Goal: Task Accomplishment & Management: Complete application form

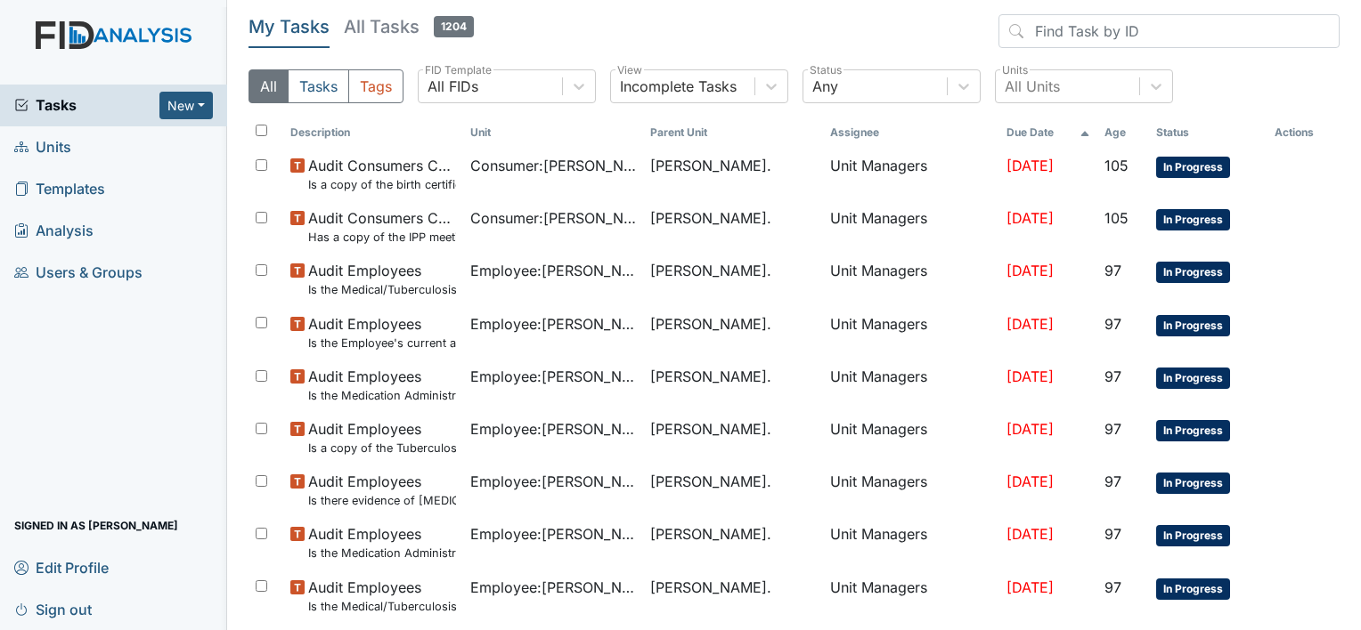
click at [61, 147] on span "Units" at bounding box center [42, 148] width 57 height 28
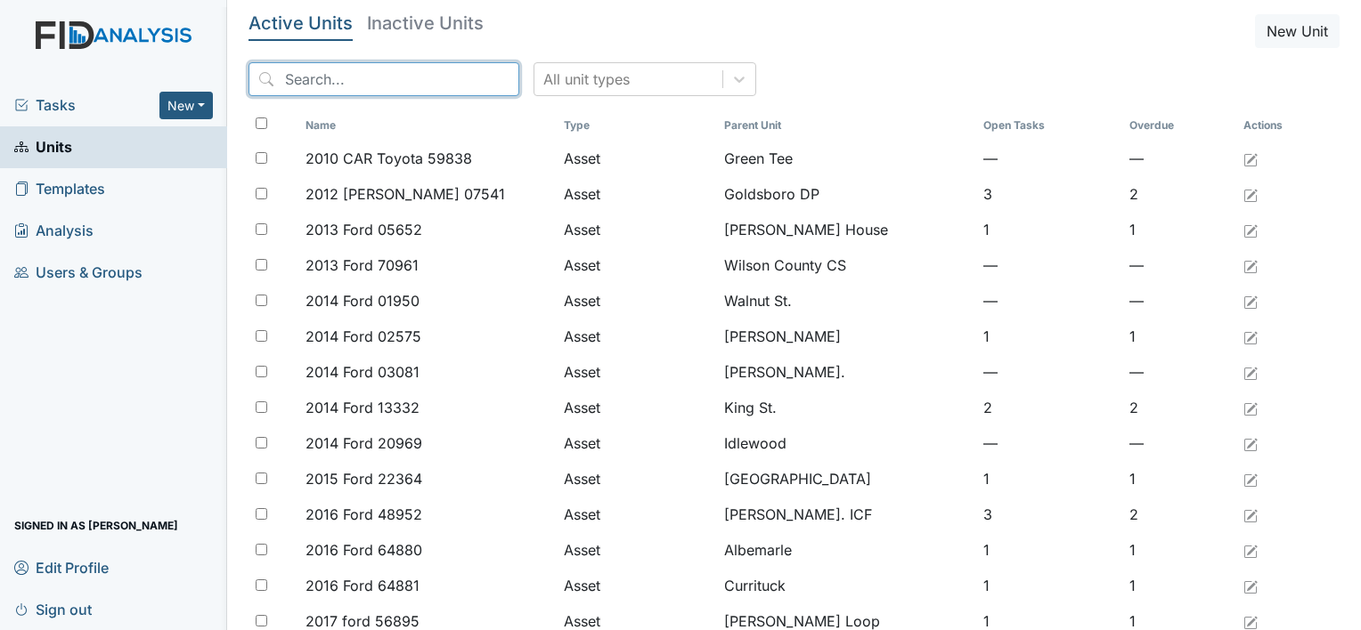
click at [283, 78] on input "search" at bounding box center [383, 79] width 271 height 34
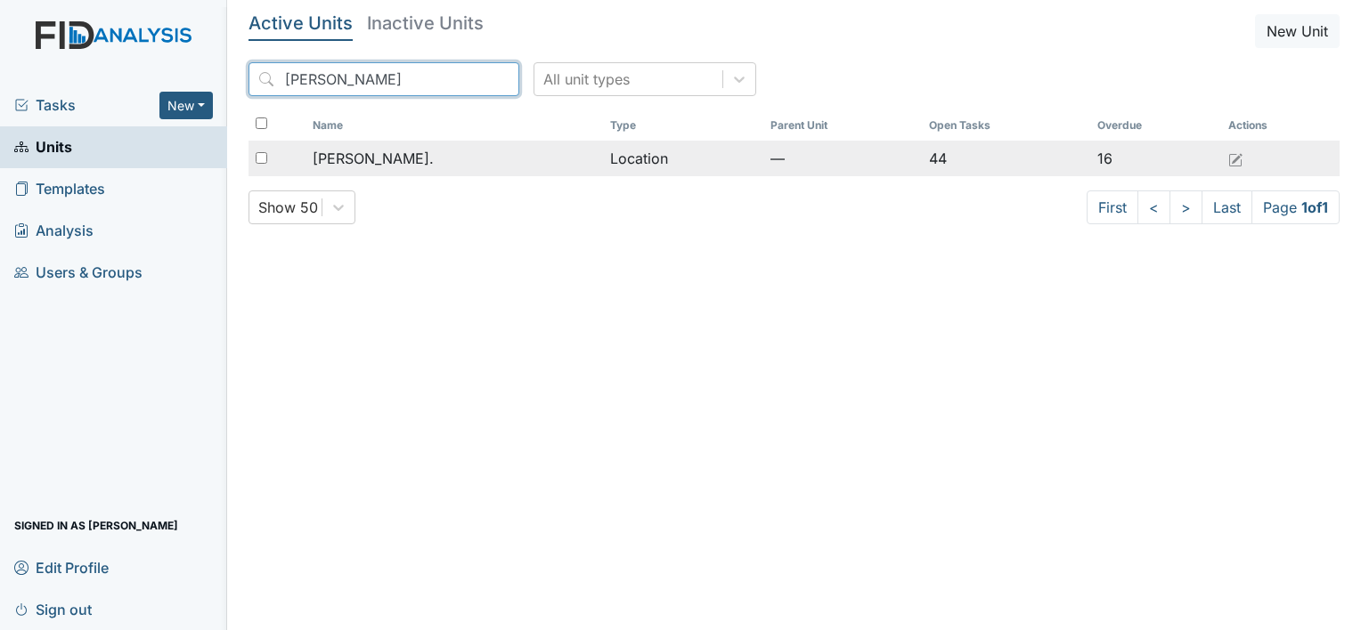
type input "William St"
click at [344, 153] on span "[PERSON_NAME]." at bounding box center [373, 158] width 121 height 21
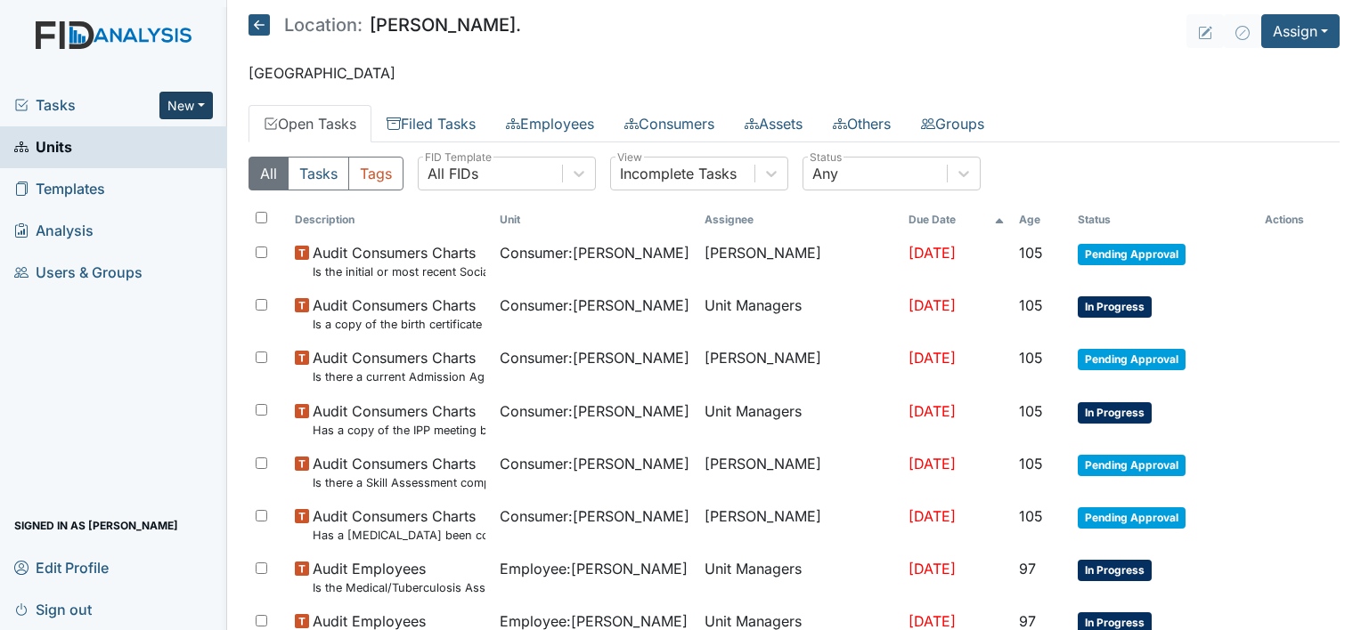
click at [212, 107] on button "New" at bounding box center [185, 106] width 53 height 28
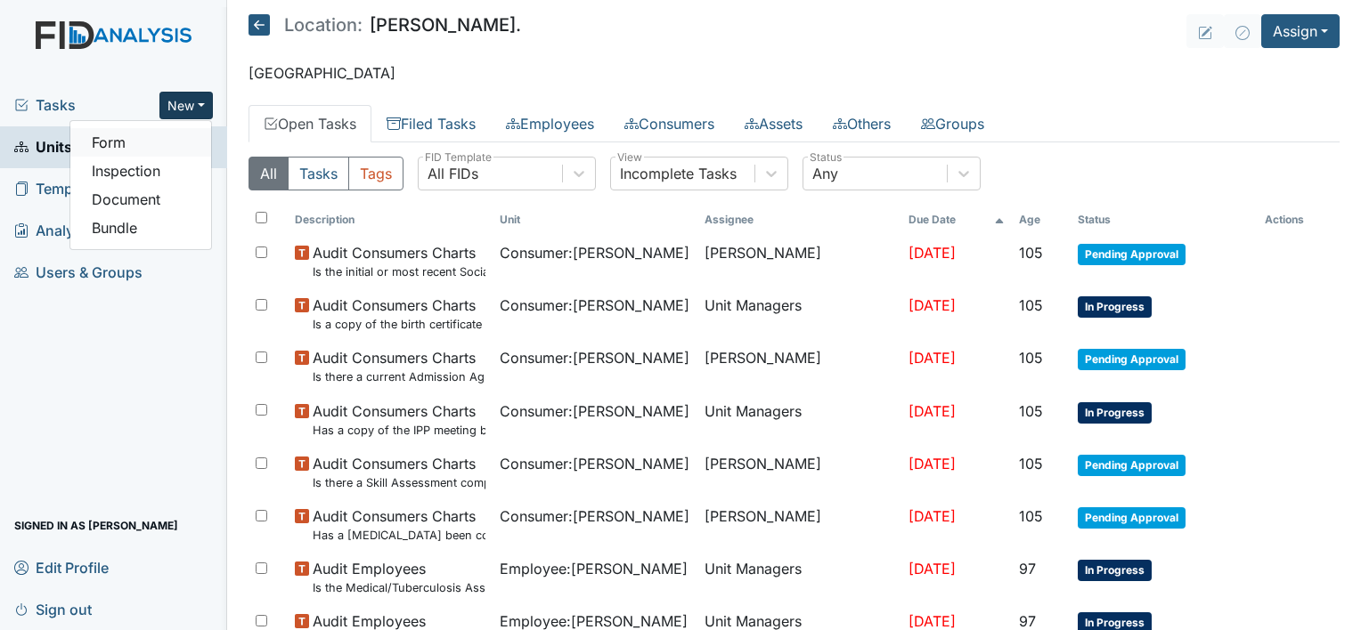
click at [183, 144] on link "Form" at bounding box center [140, 142] width 141 height 28
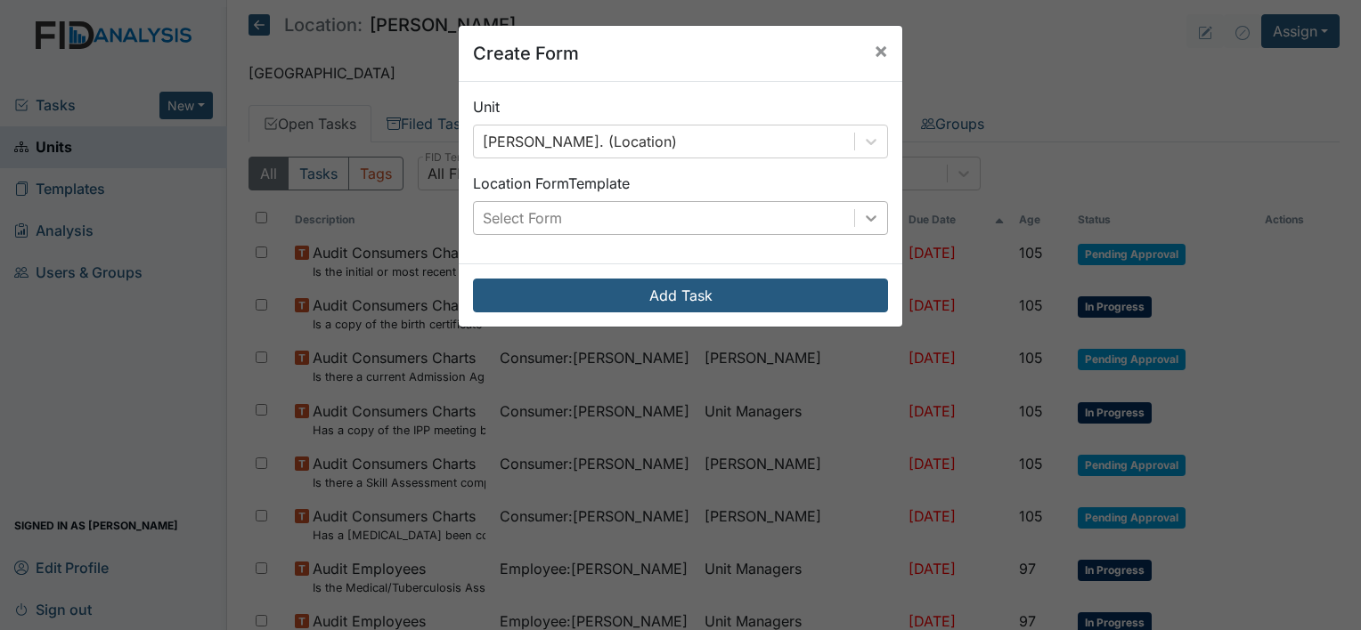
click at [875, 221] on div at bounding box center [871, 218] width 32 height 32
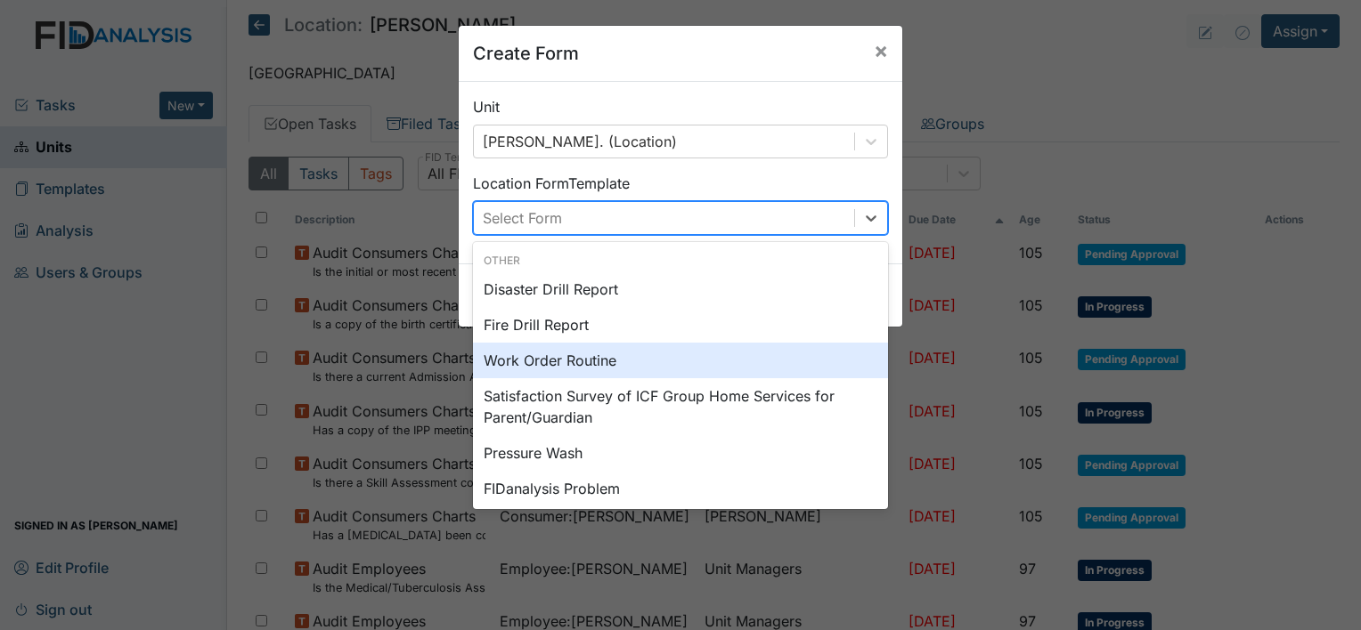
click at [752, 354] on div "Work Order Routine" at bounding box center [680, 361] width 415 height 36
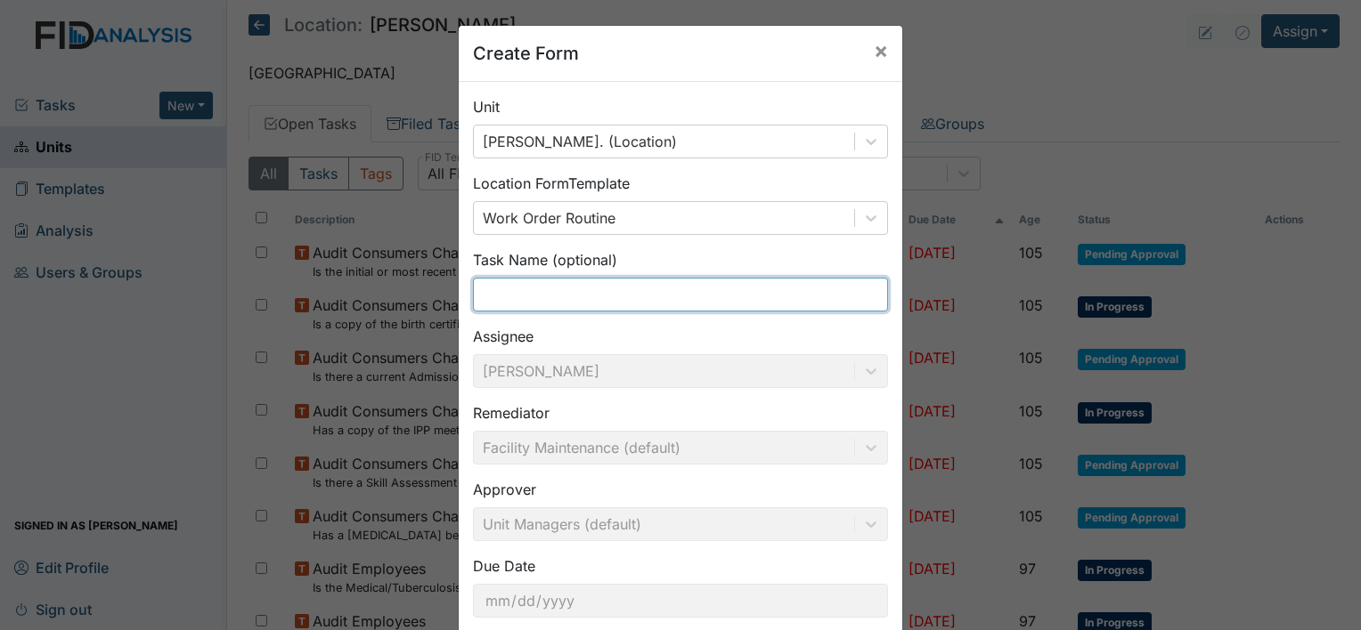
click at [667, 301] on input "text" at bounding box center [680, 295] width 415 height 34
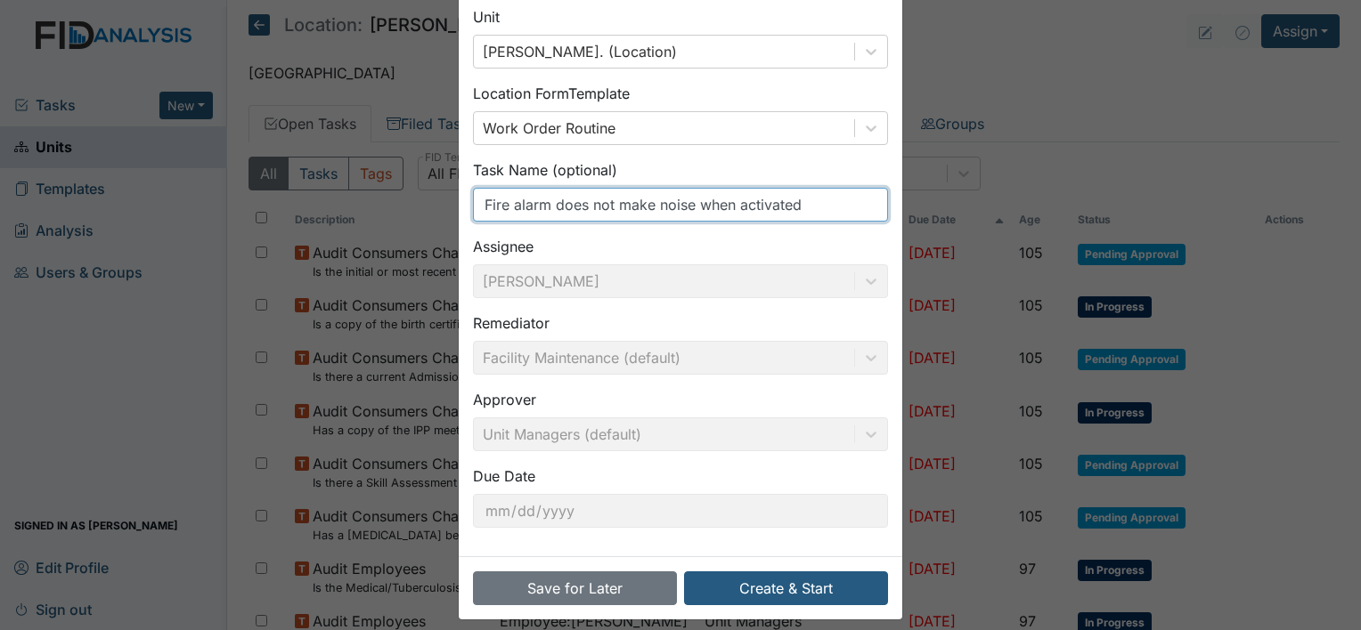
scroll to position [102, 0]
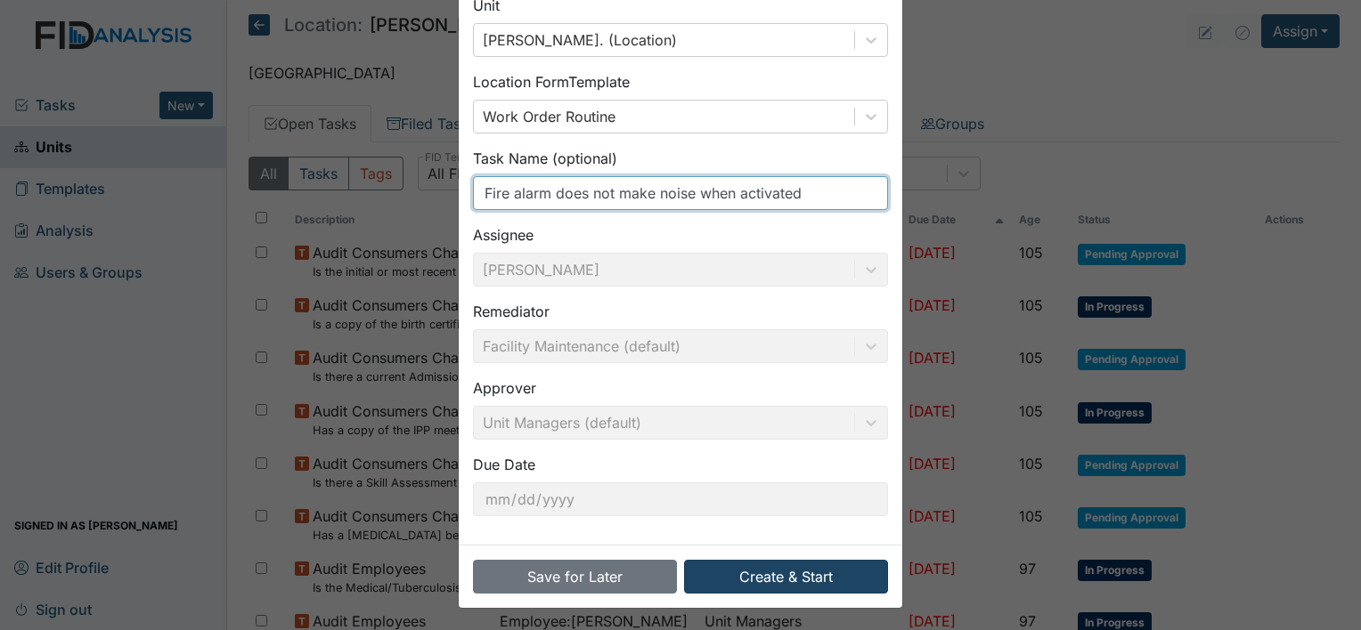
type input "Fire alarm does not make noise when activated"
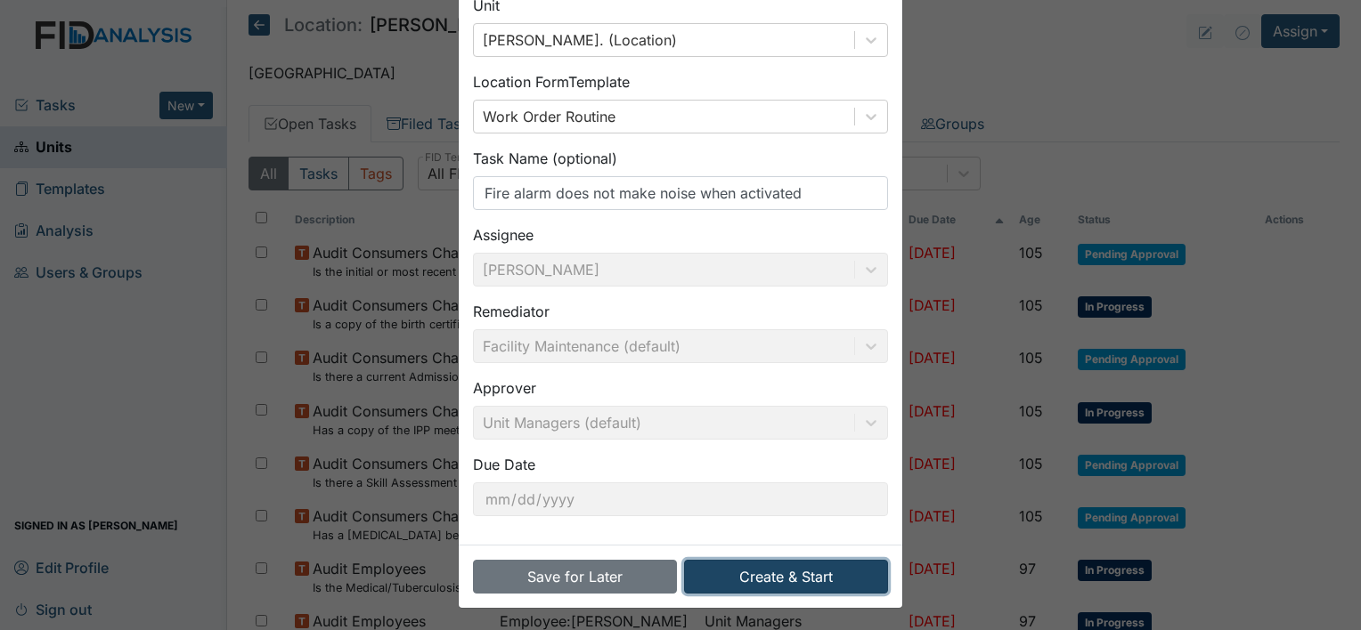
click at [783, 578] on button "Create & Start" at bounding box center [786, 577] width 204 height 34
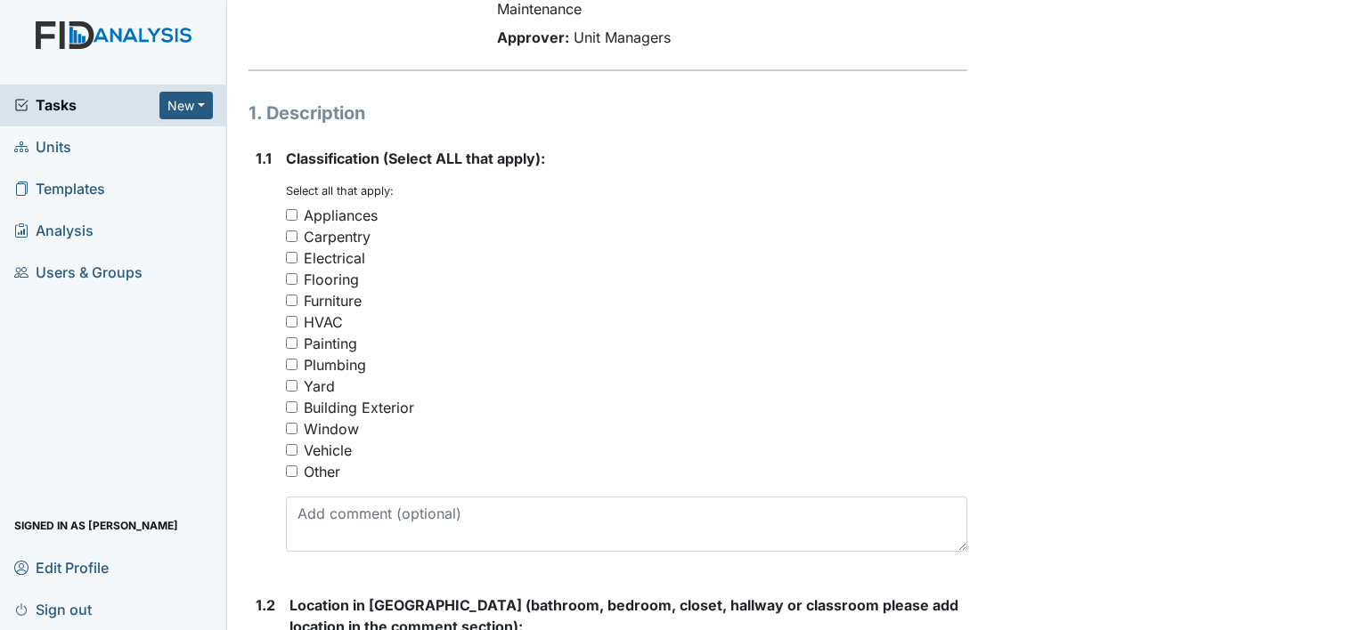
scroll to position [199, 0]
click at [296, 470] on input "Other" at bounding box center [292, 470] width 12 height 12
checkbox input "true"
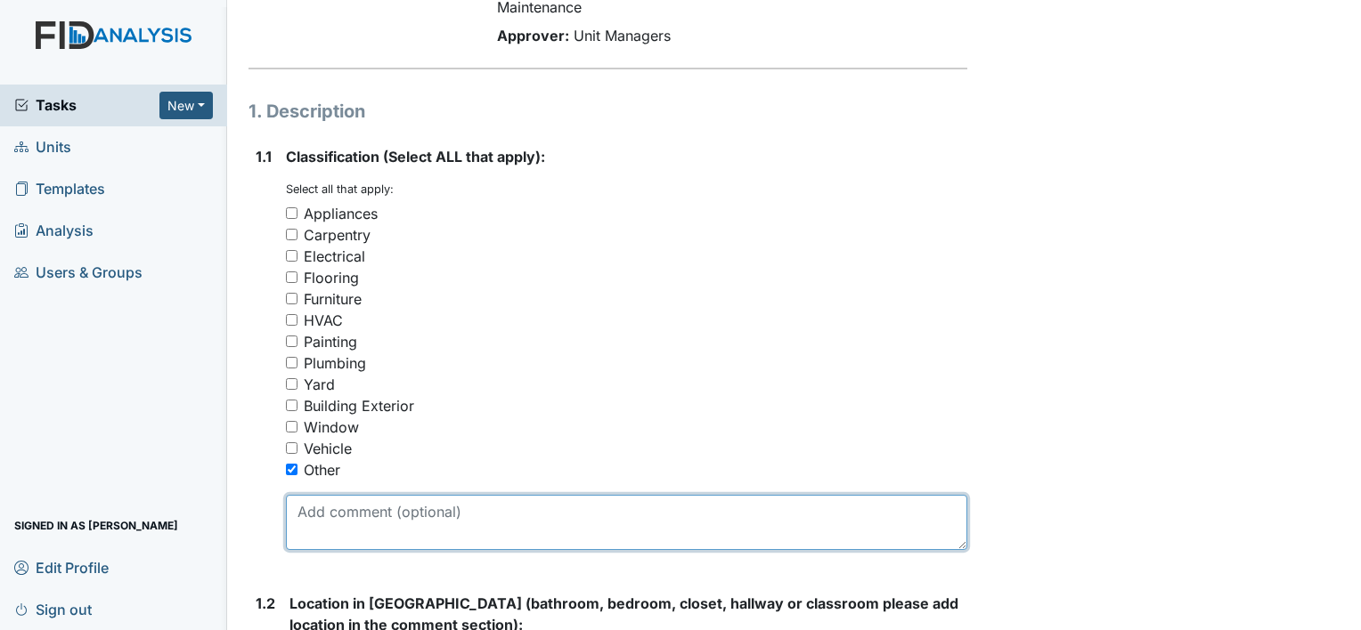
click at [368, 516] on textarea at bounding box center [626, 522] width 681 height 55
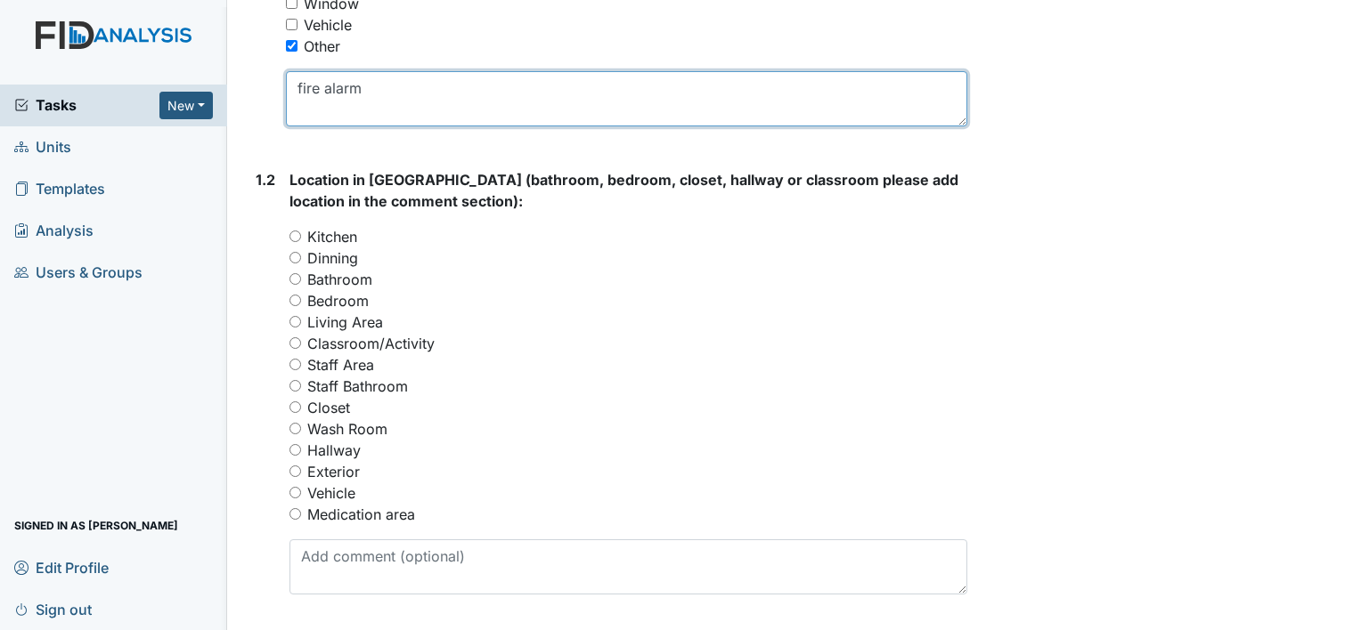
scroll to position [631, 0]
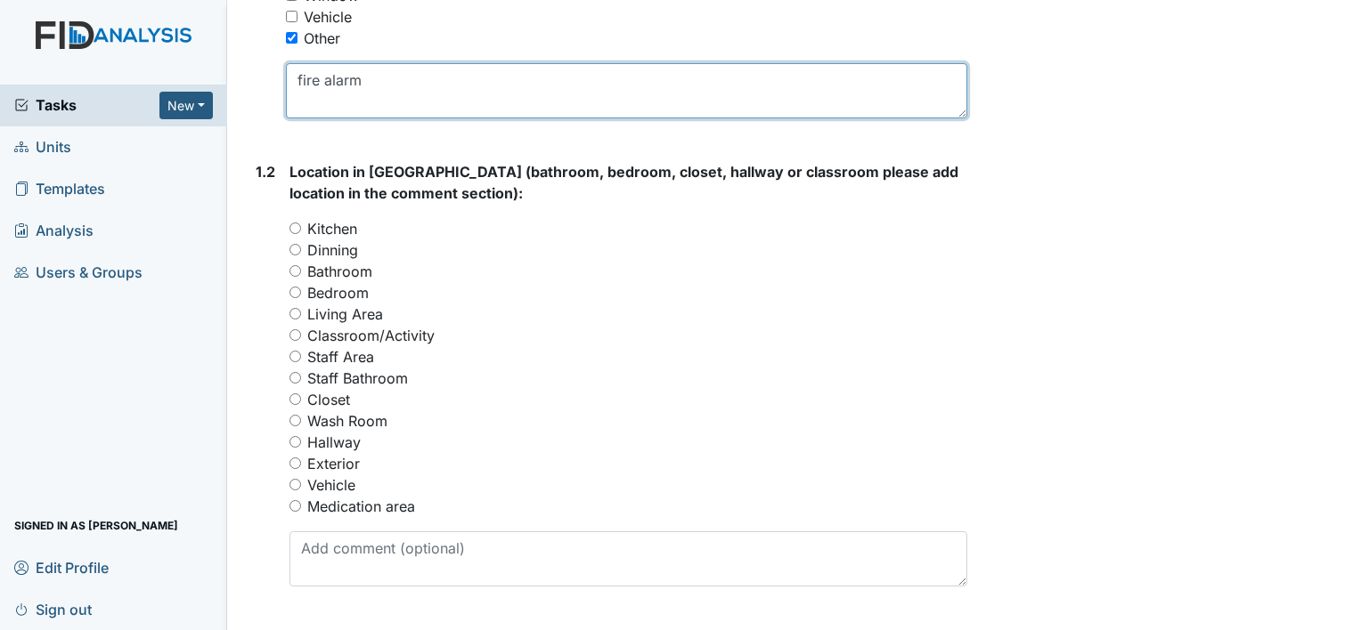
type textarea "fire alarm"
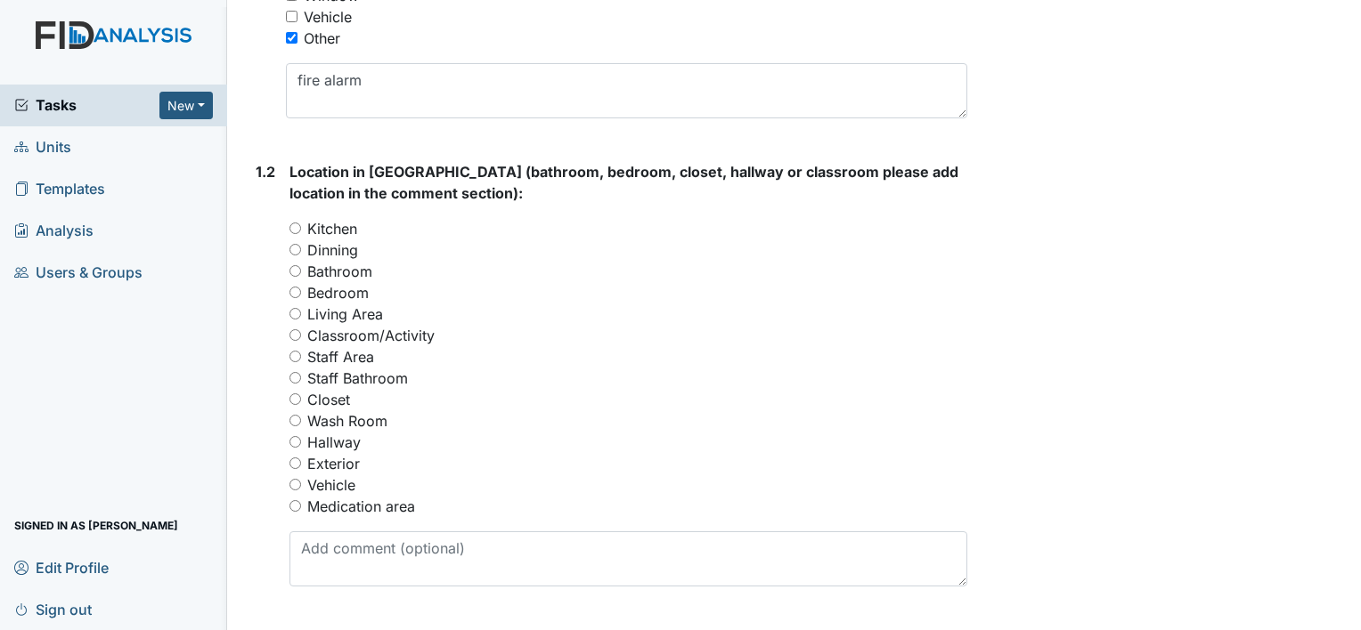
click at [297, 441] on input "Hallway" at bounding box center [295, 442] width 12 height 12
radio input "true"
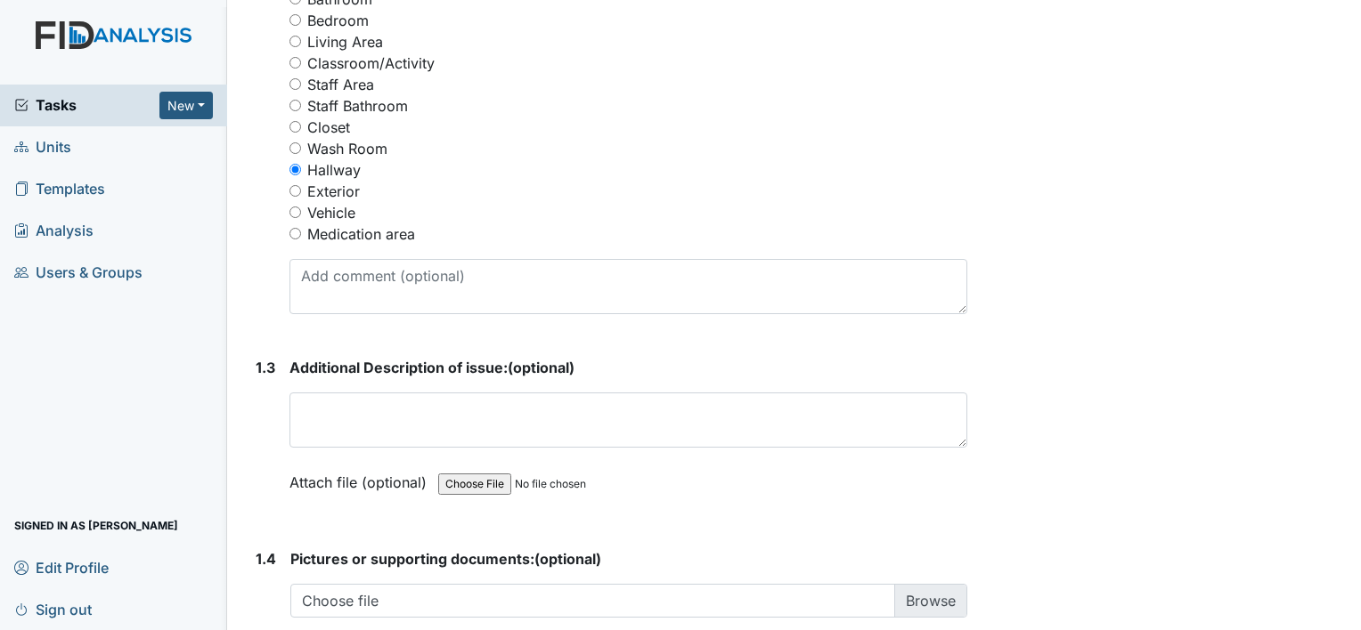
scroll to position [907, 0]
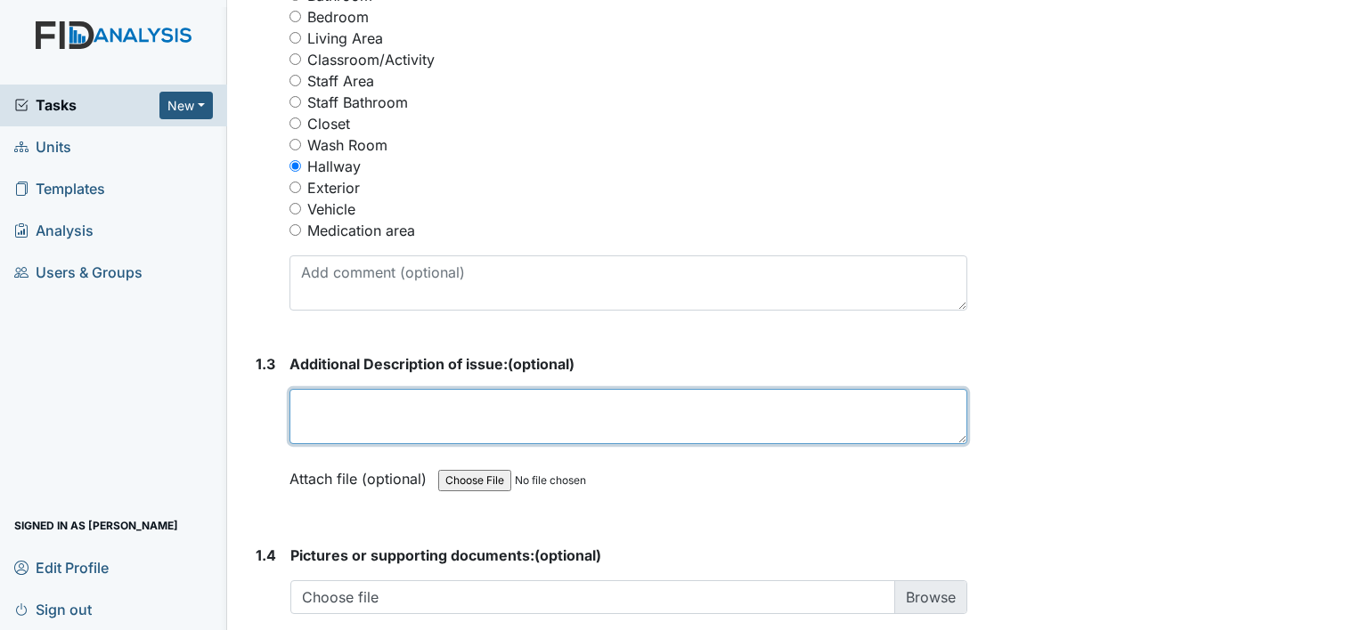
click at [406, 413] on textarea at bounding box center [628, 416] width 678 height 55
click at [463, 404] on textarea "When alarm is activated" at bounding box center [628, 416] width 678 height 55
click at [467, 407] on textarea "When alarm is activated,b it does not make noise. RB" at bounding box center [628, 416] width 678 height 55
click at [663, 401] on textarea "When alarm is activated, it does not make noise. RB" at bounding box center [628, 416] width 678 height 55
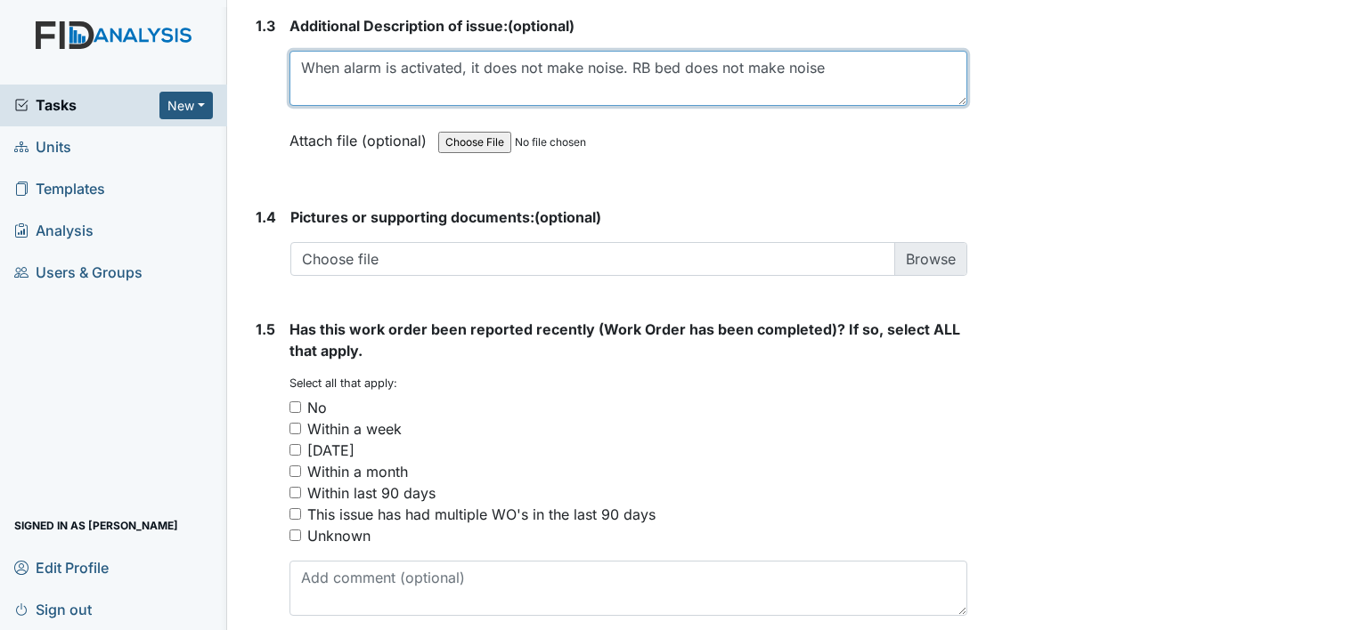
scroll to position [1255, 0]
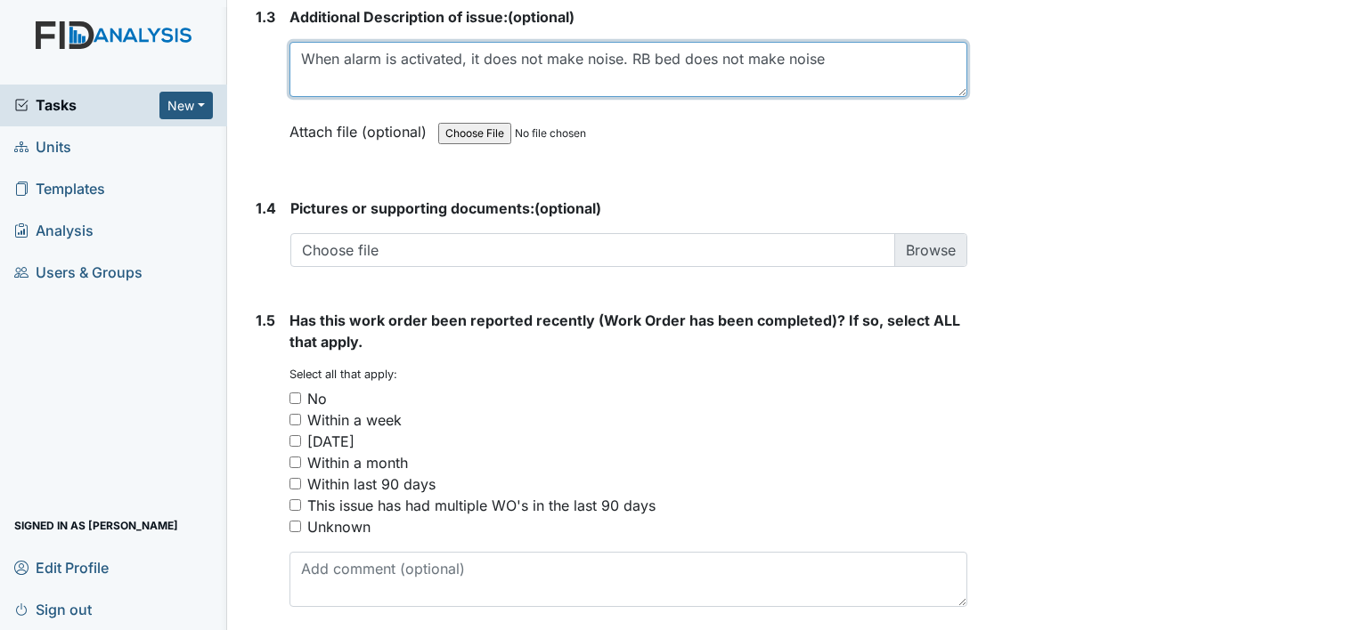
type textarea "When alarm is activated, it does not make noise. RB bed does not make noise"
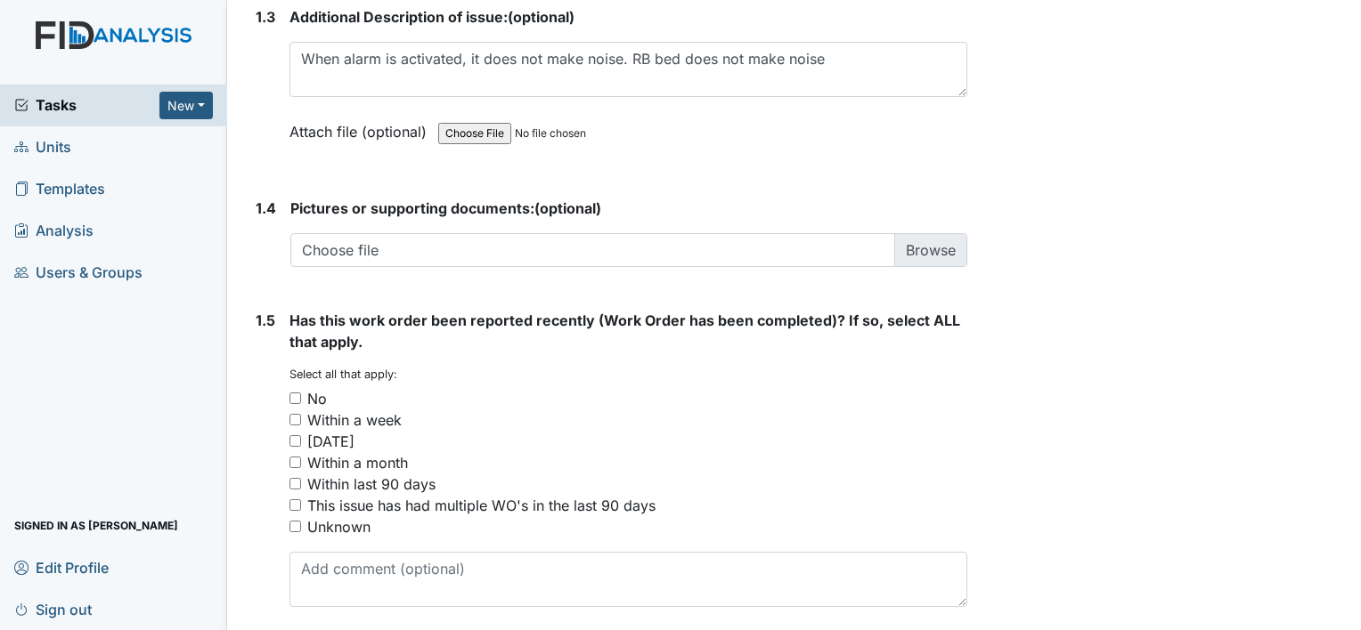
click at [297, 395] on input "No" at bounding box center [295, 399] width 12 height 12
checkbox input "true"
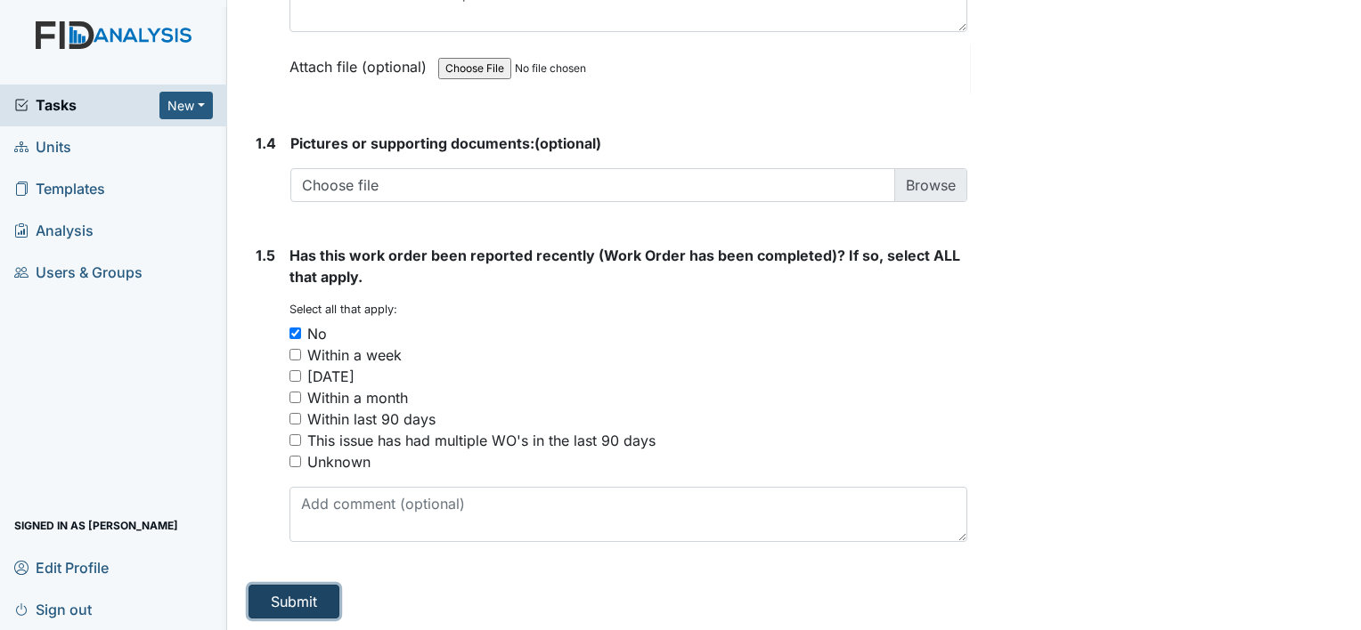
click at [292, 591] on button "Submit" at bounding box center [293, 602] width 91 height 34
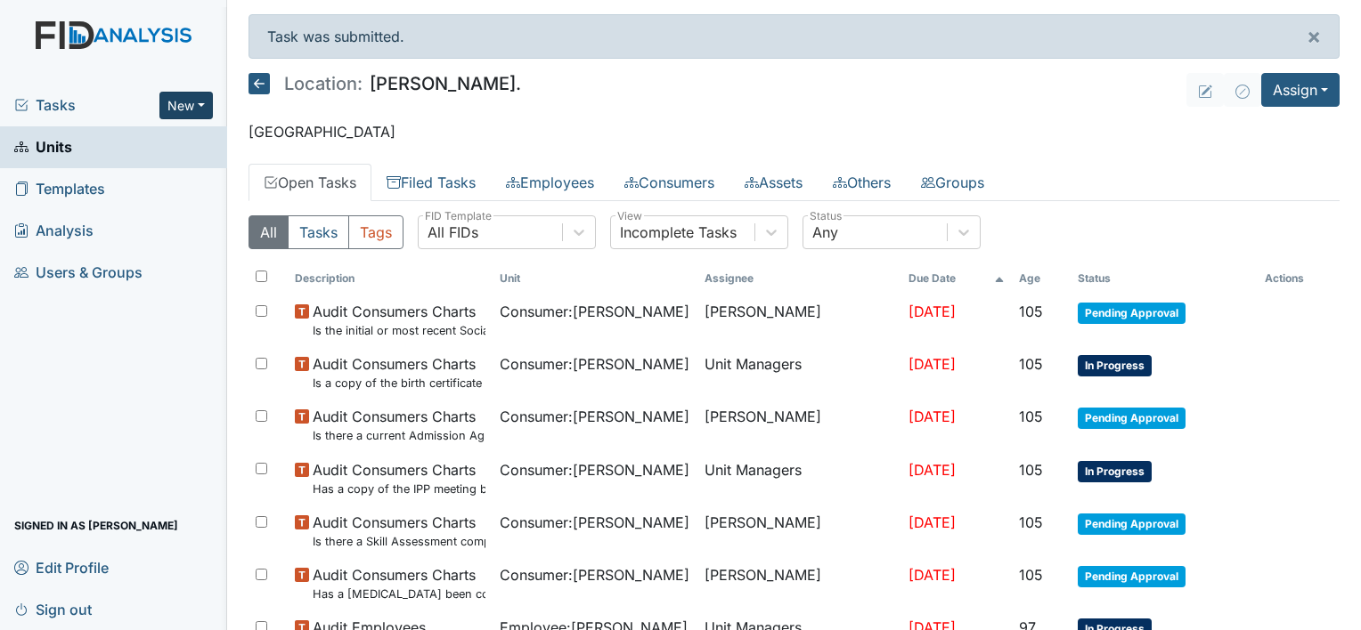
click at [200, 104] on button "New" at bounding box center [185, 106] width 53 height 28
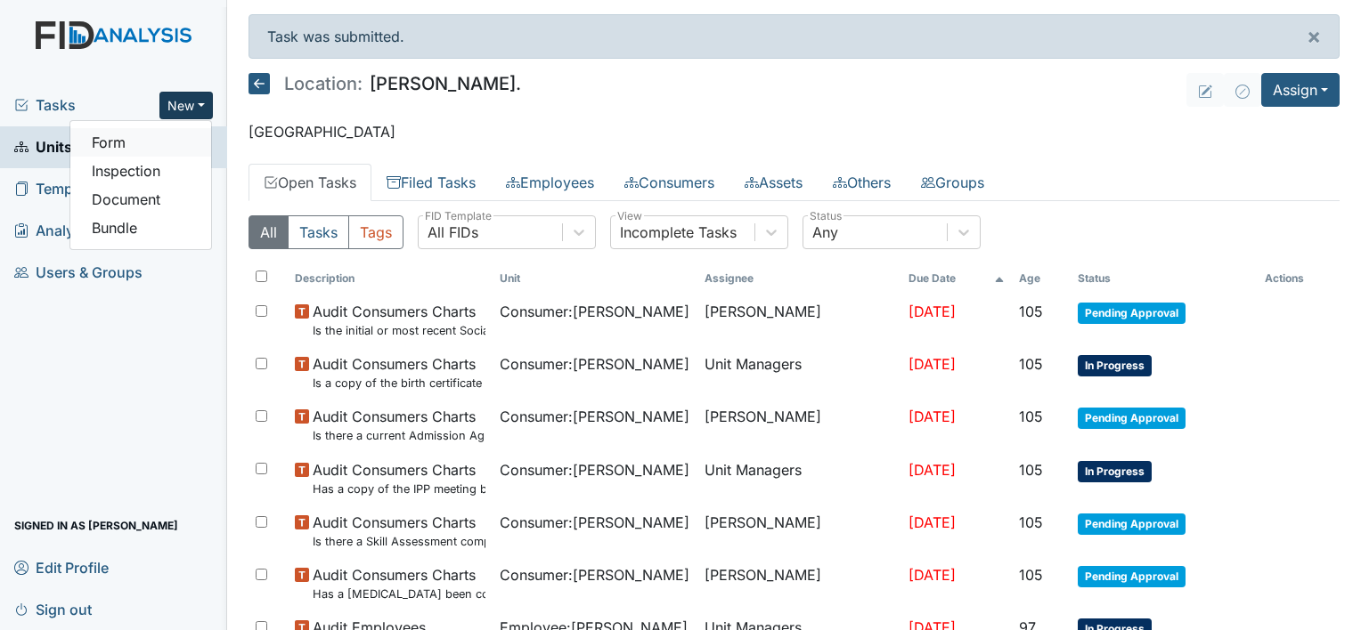
click at [121, 145] on link "Form" at bounding box center [140, 142] width 141 height 28
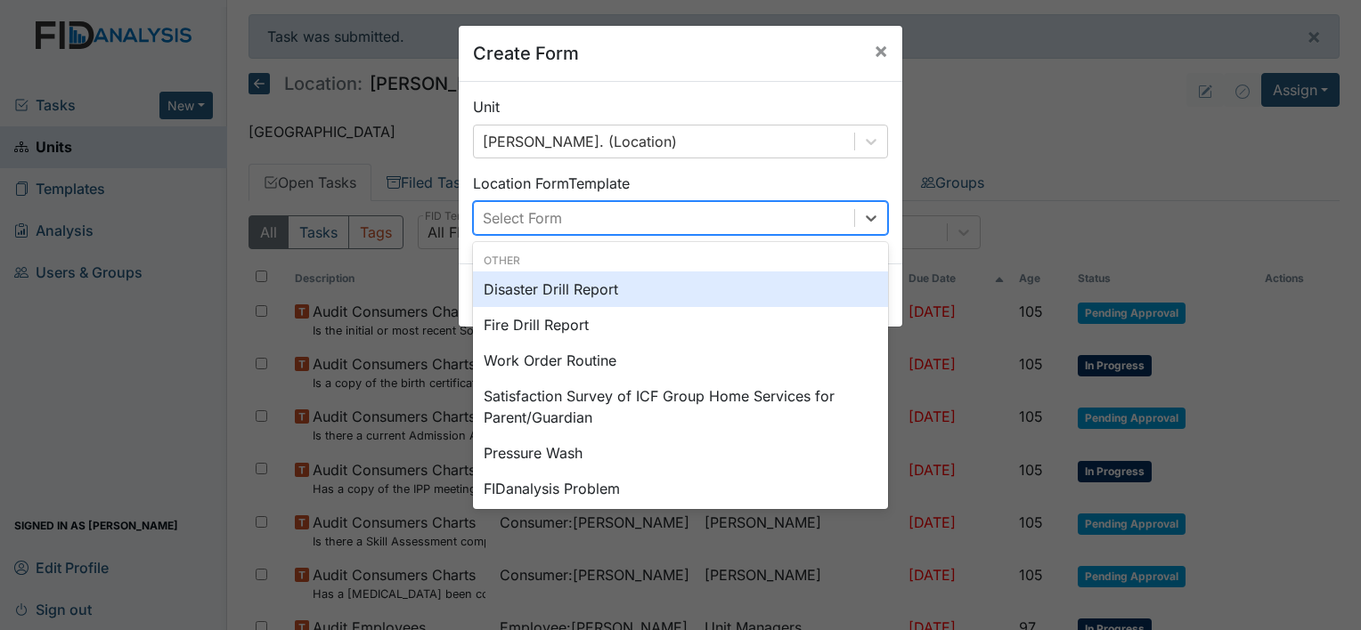
click at [592, 374] on div "Work Order Routine" at bounding box center [680, 361] width 415 height 36
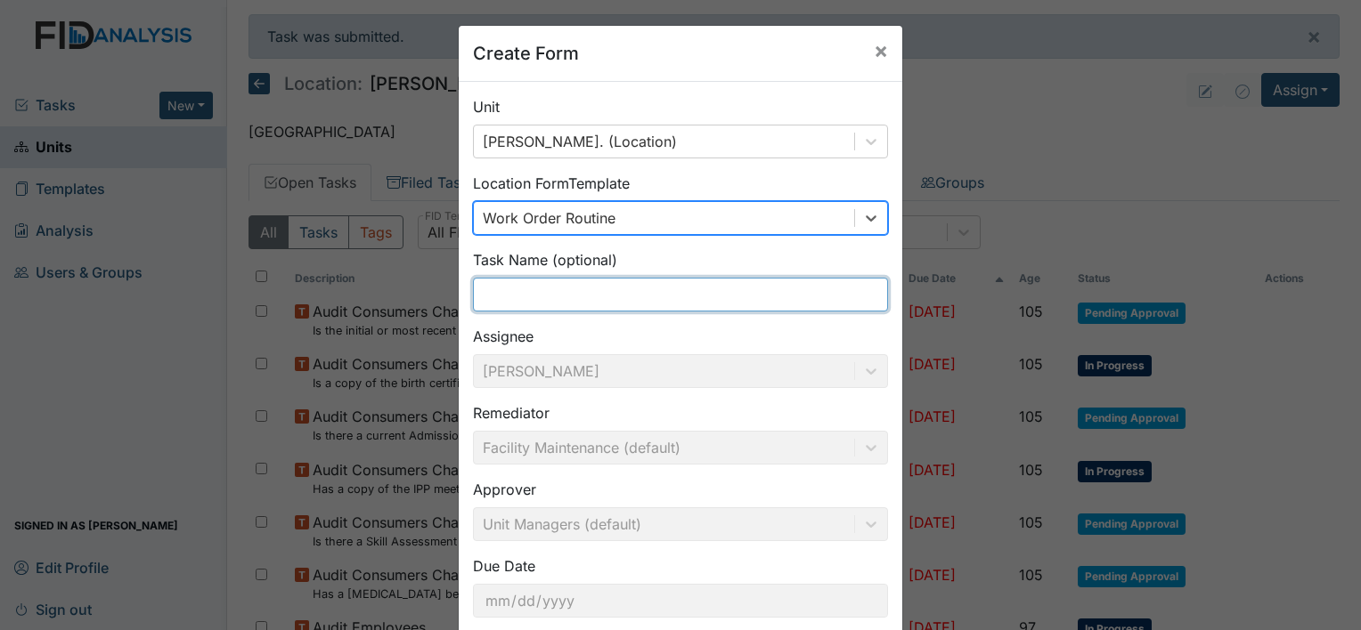
click at [565, 301] on input "text" at bounding box center [680, 295] width 415 height 34
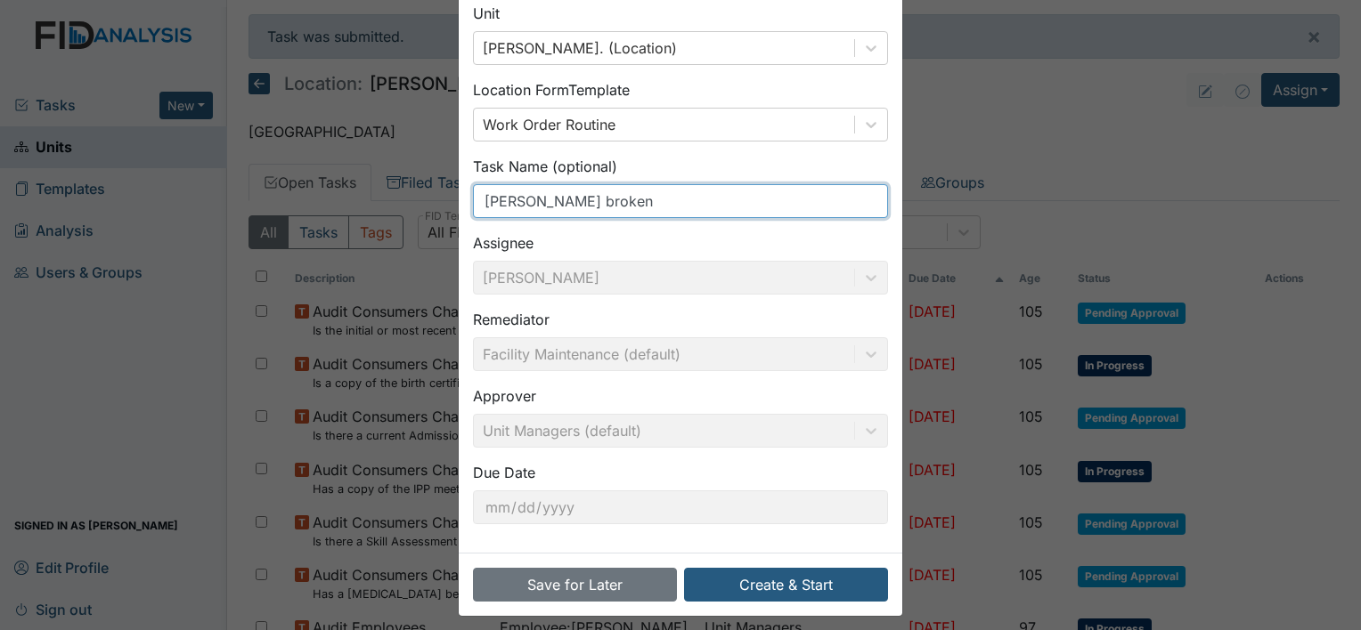
scroll to position [103, 0]
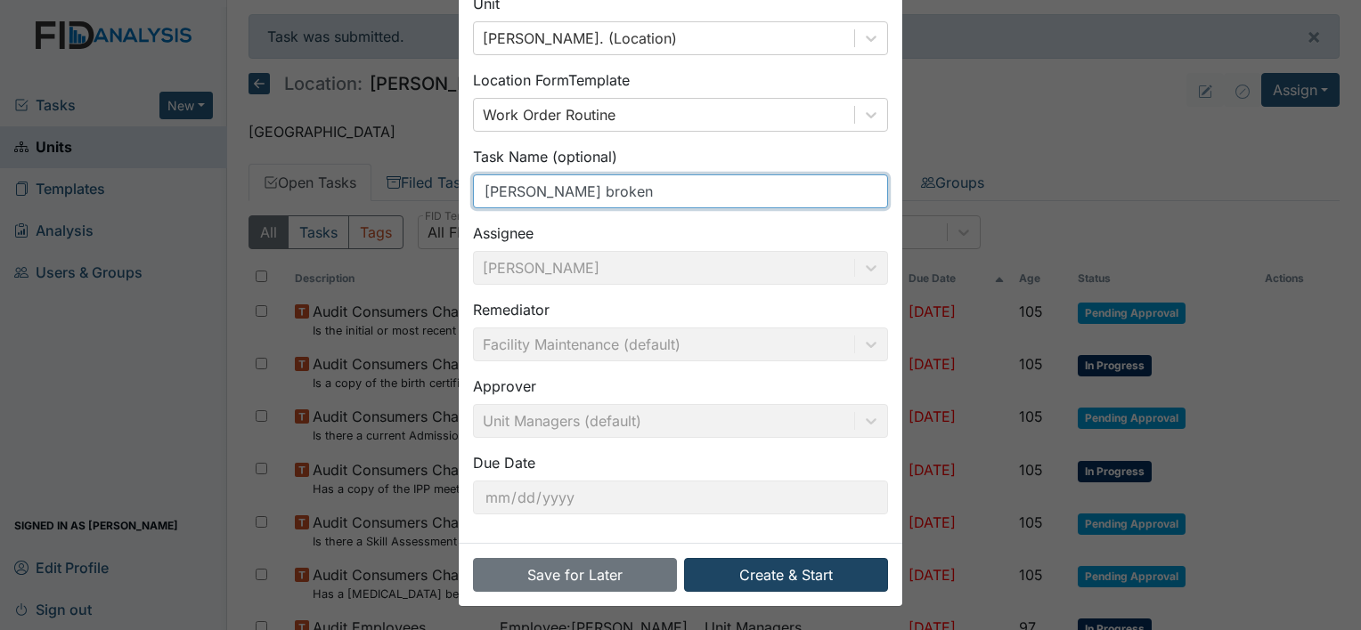
type input "GW dresser broken"
click at [781, 575] on button "Create & Start" at bounding box center [786, 575] width 204 height 34
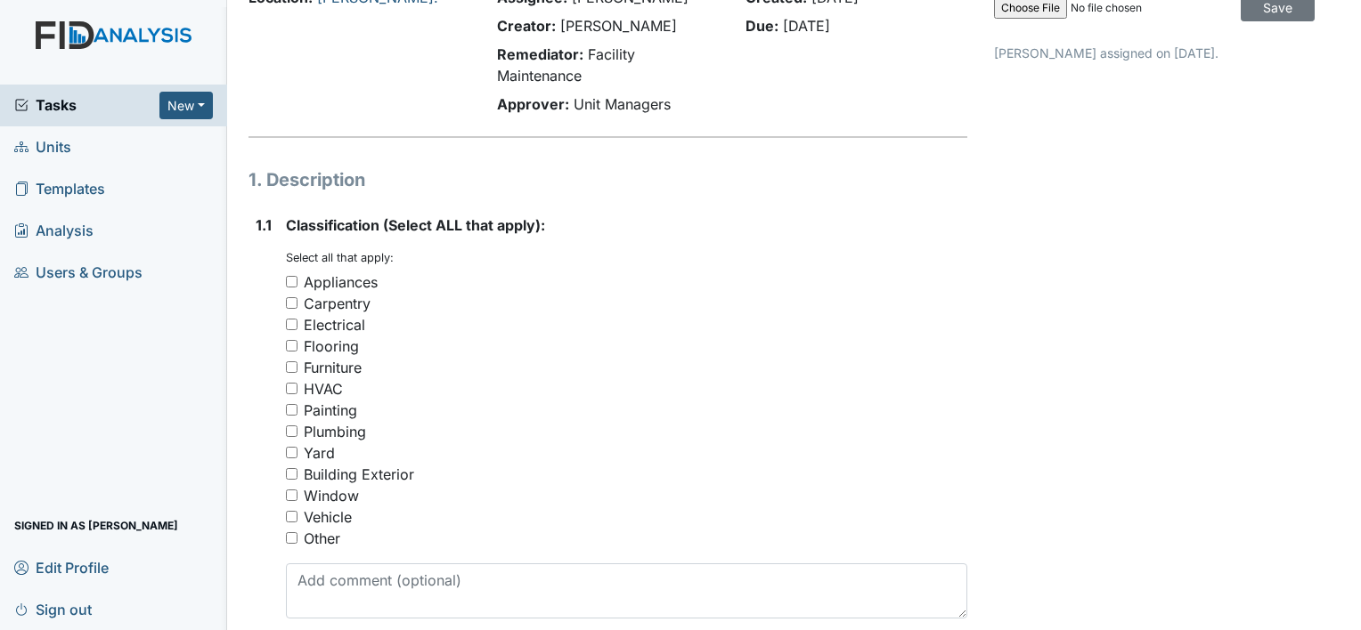
click at [296, 282] on input "Appliances" at bounding box center [292, 282] width 12 height 12
checkbox input "true"
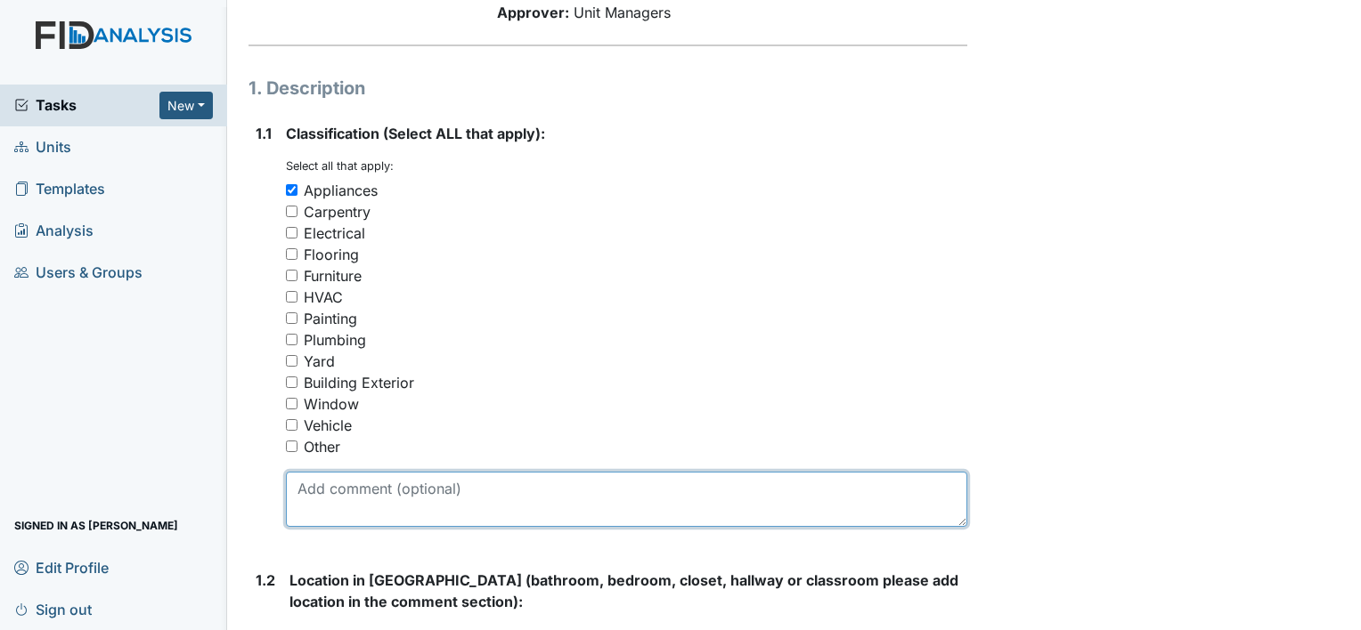
click at [390, 509] on textarea at bounding box center [626, 499] width 681 height 55
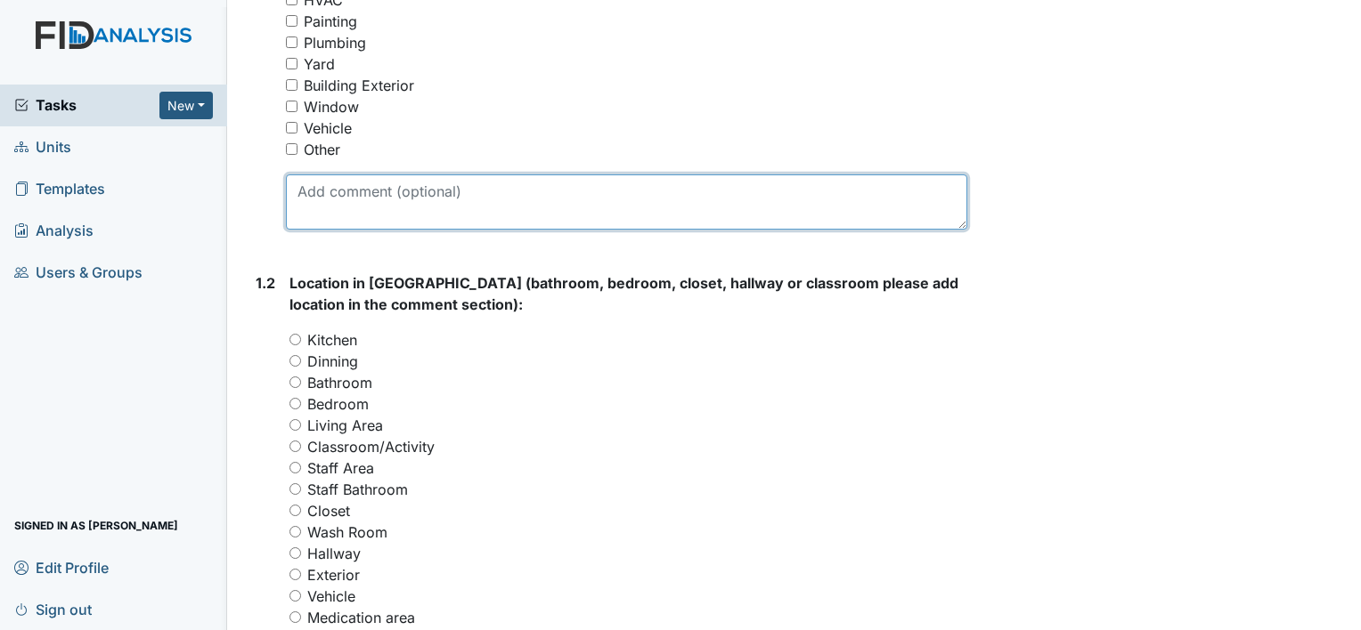
scroll to position [534, 0]
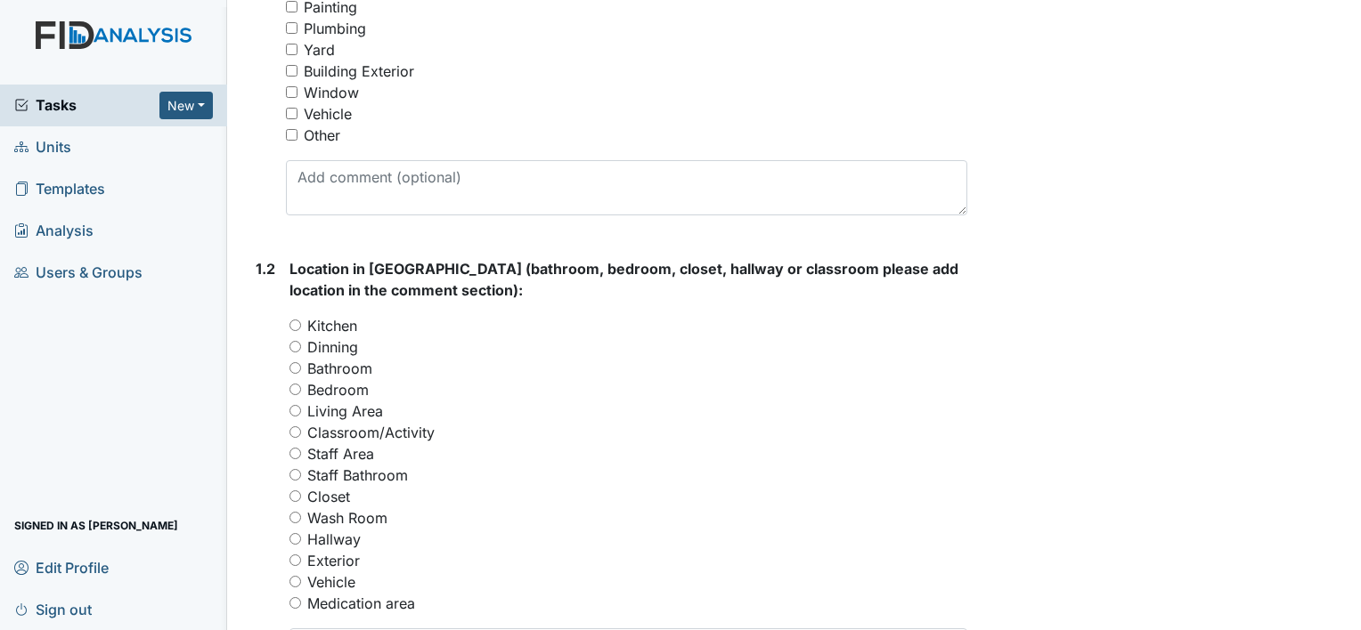
click at [295, 388] on input "Bedroom" at bounding box center [295, 390] width 12 height 12
radio input "true"
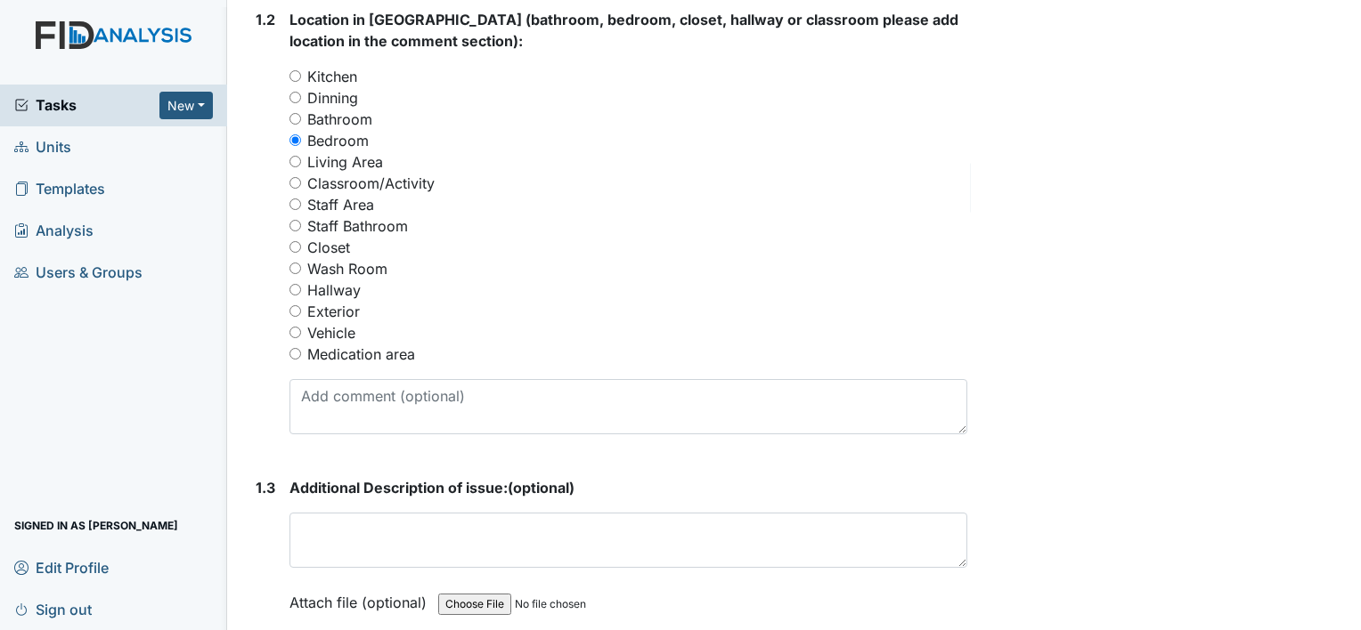
scroll to position [794, 0]
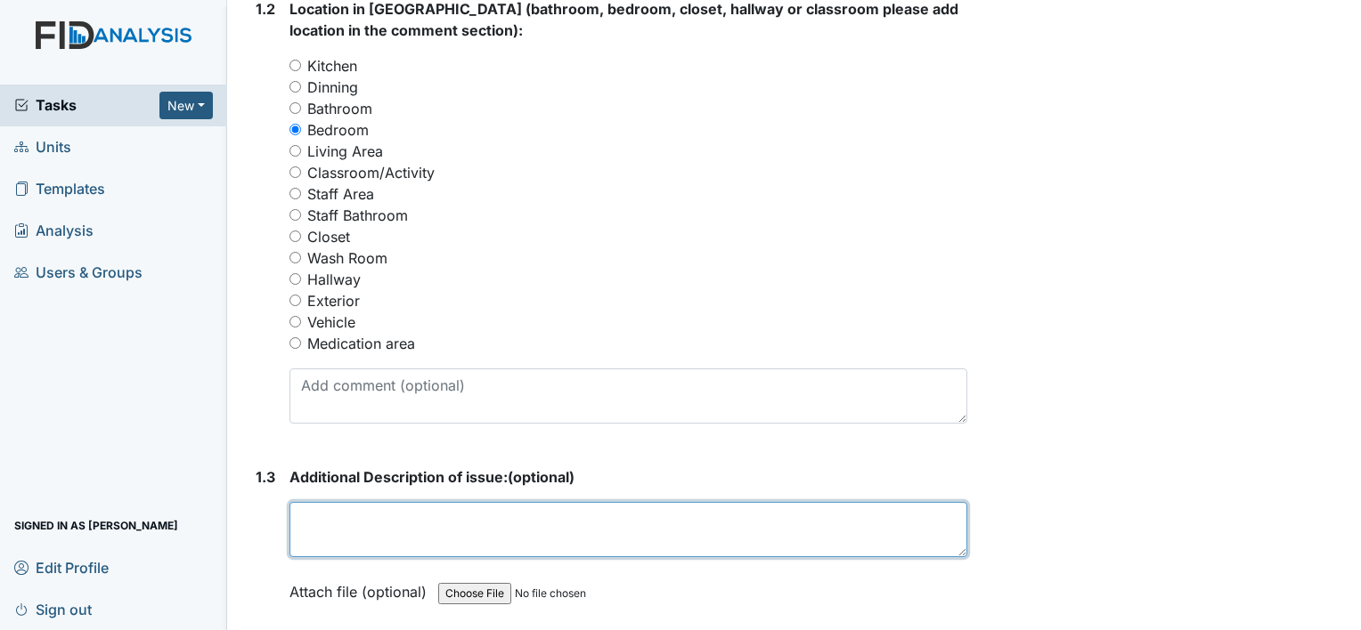
click at [402, 541] on textarea at bounding box center [628, 529] width 678 height 55
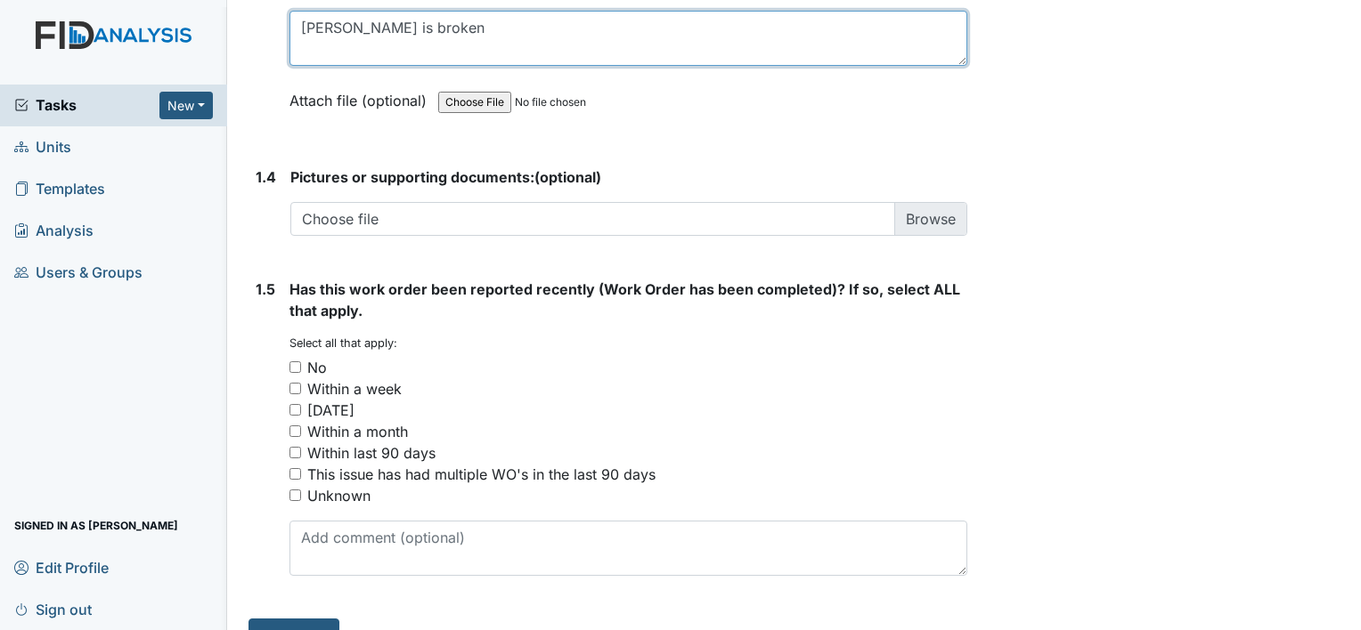
type textarea "Glenn dresser is broken"
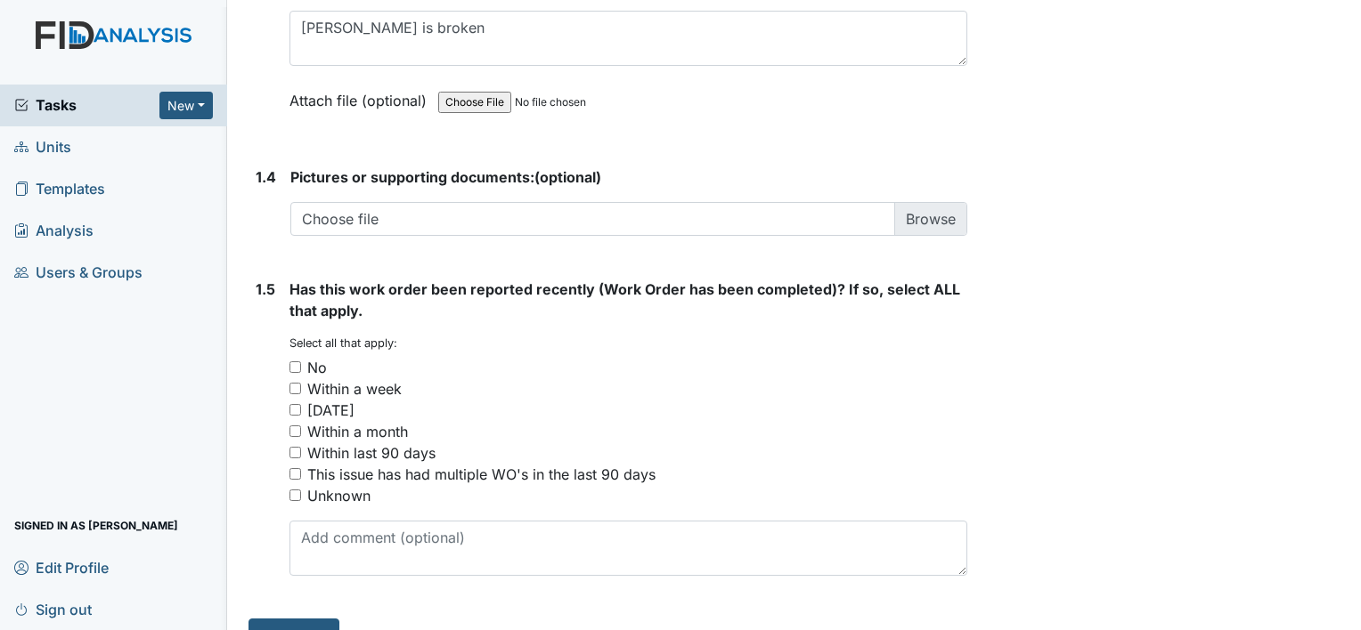
click at [290, 363] on input "No" at bounding box center [295, 368] width 12 height 12
checkbox input "true"
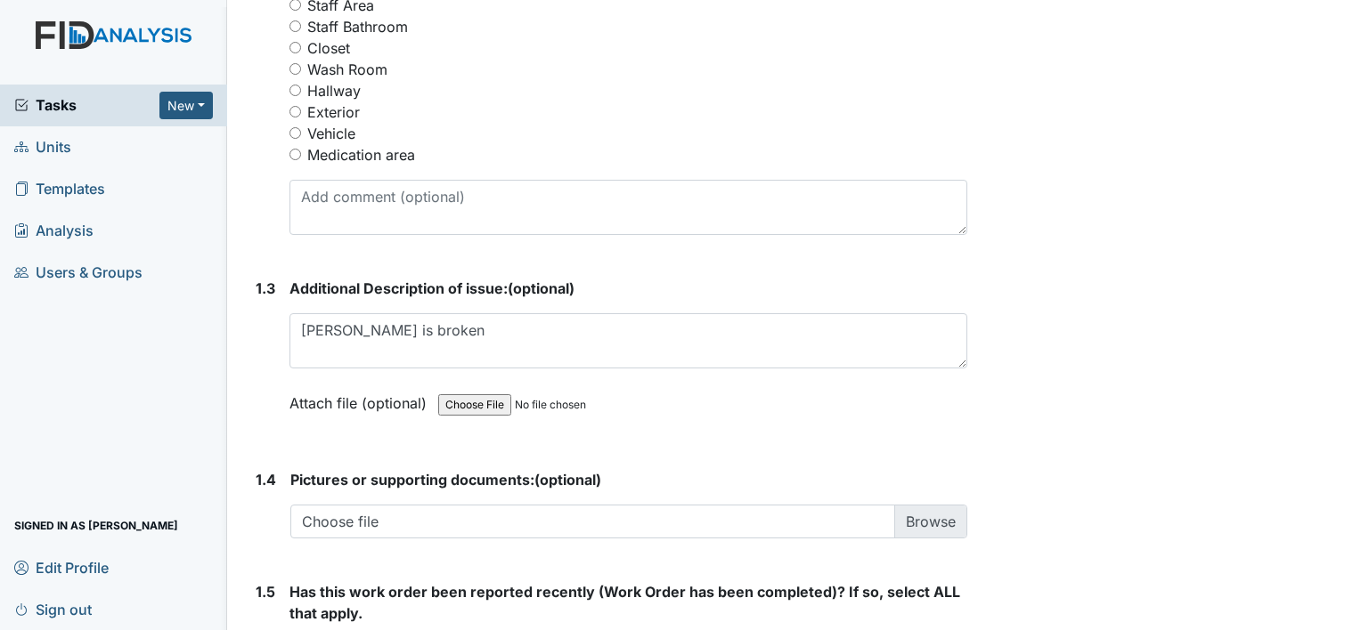
scroll to position [980, 0]
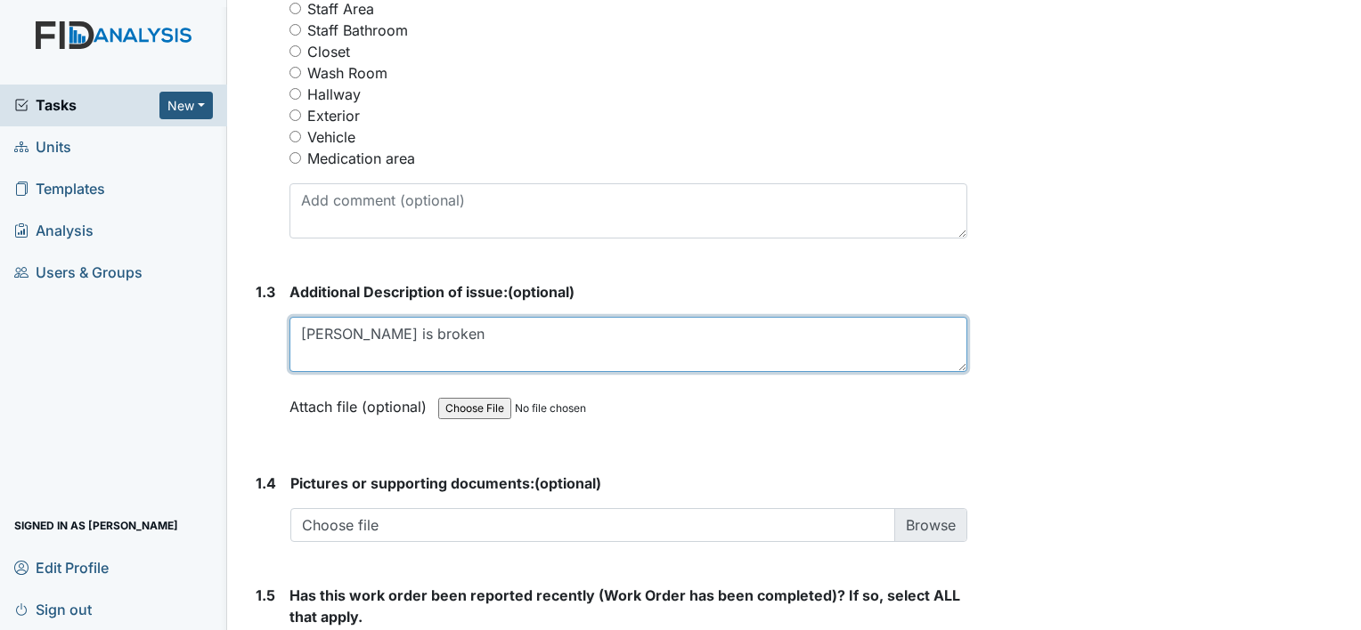
click at [490, 339] on textarea "Glenn dresser is broken" at bounding box center [628, 344] width 678 height 55
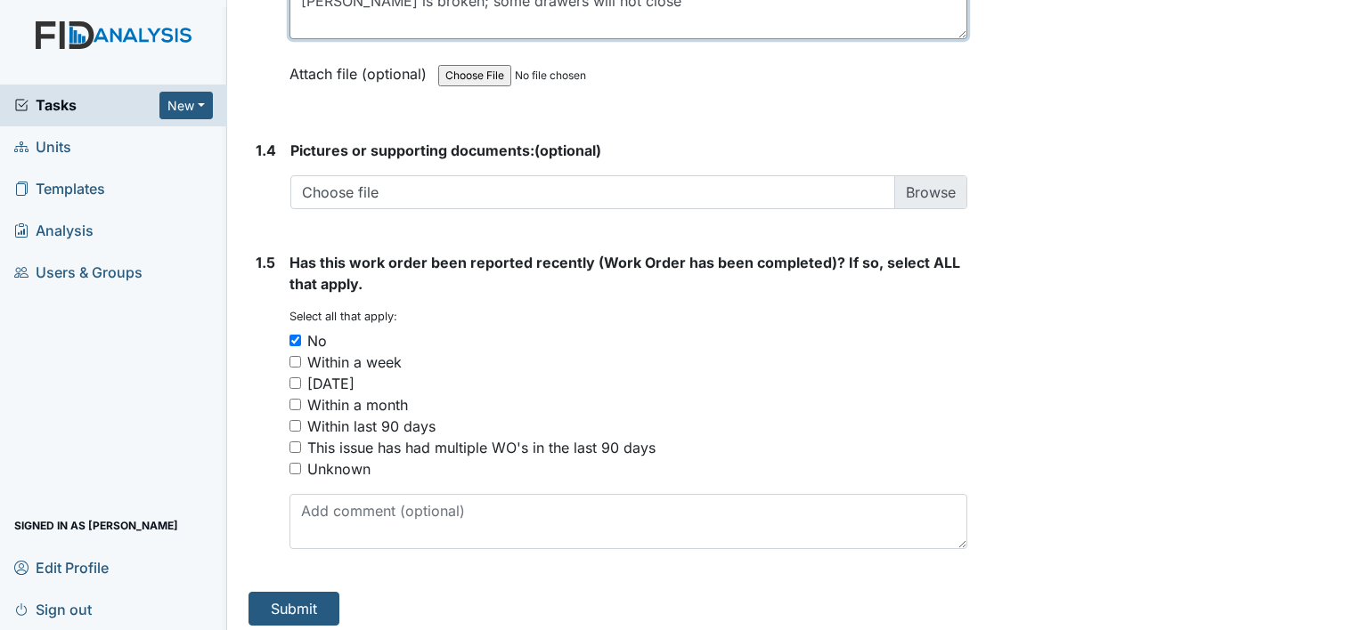
scroll to position [1320, 0]
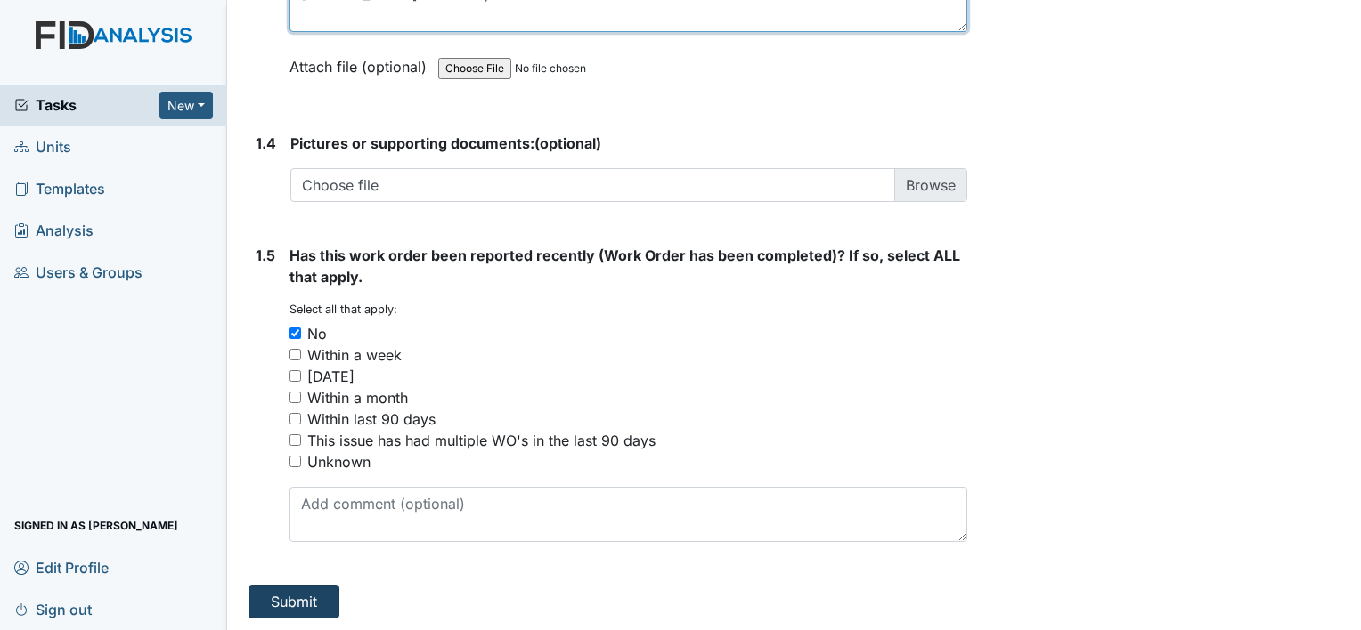
type textarea "Glenn dresser is broken; some drawers will not close"
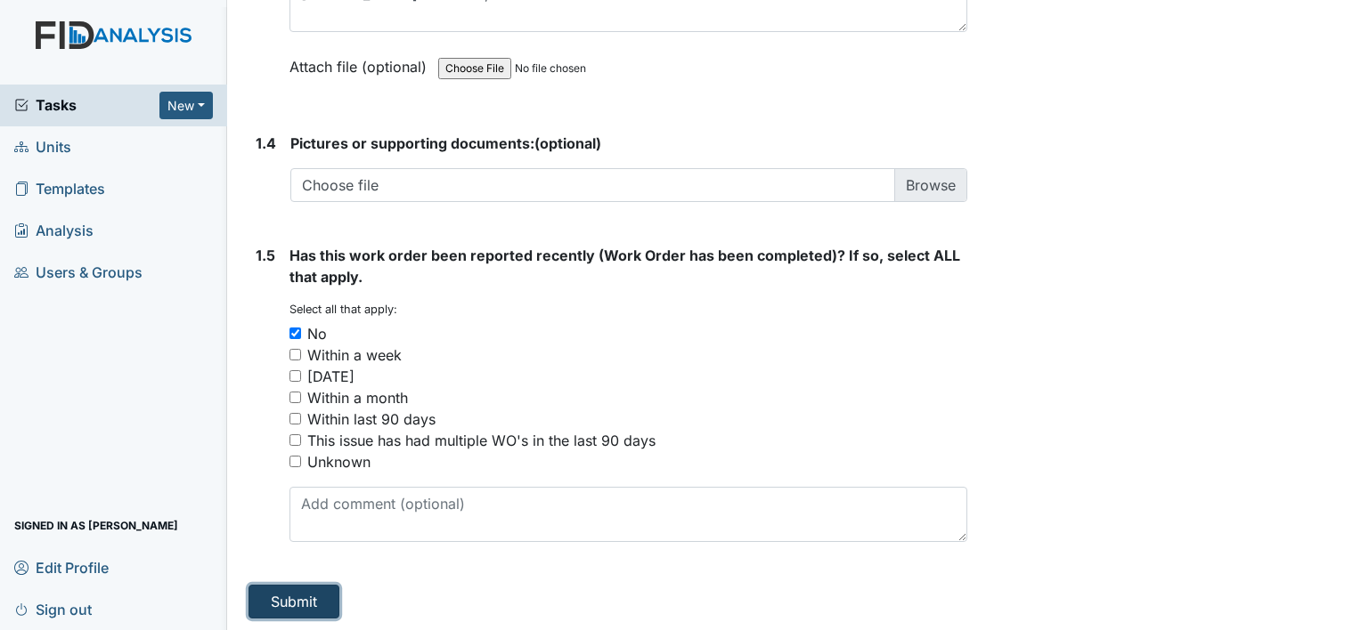
click at [300, 601] on button "Submit" at bounding box center [293, 602] width 91 height 34
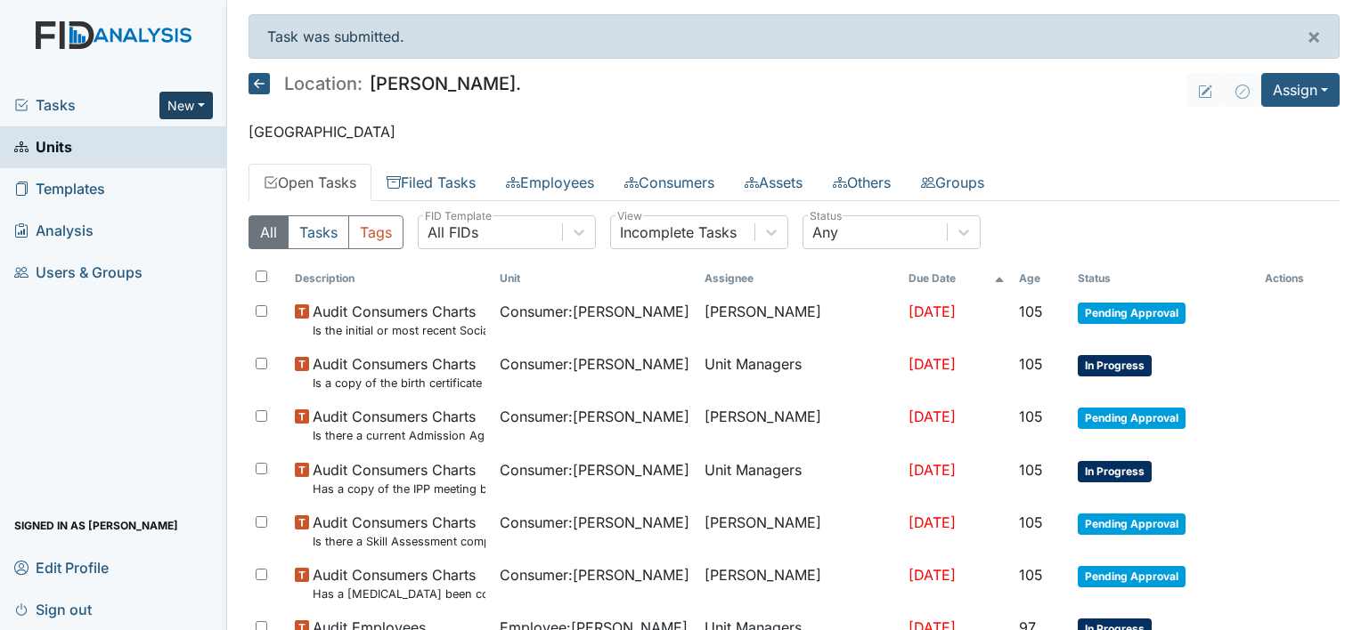
click at [207, 118] on button "New" at bounding box center [185, 106] width 53 height 28
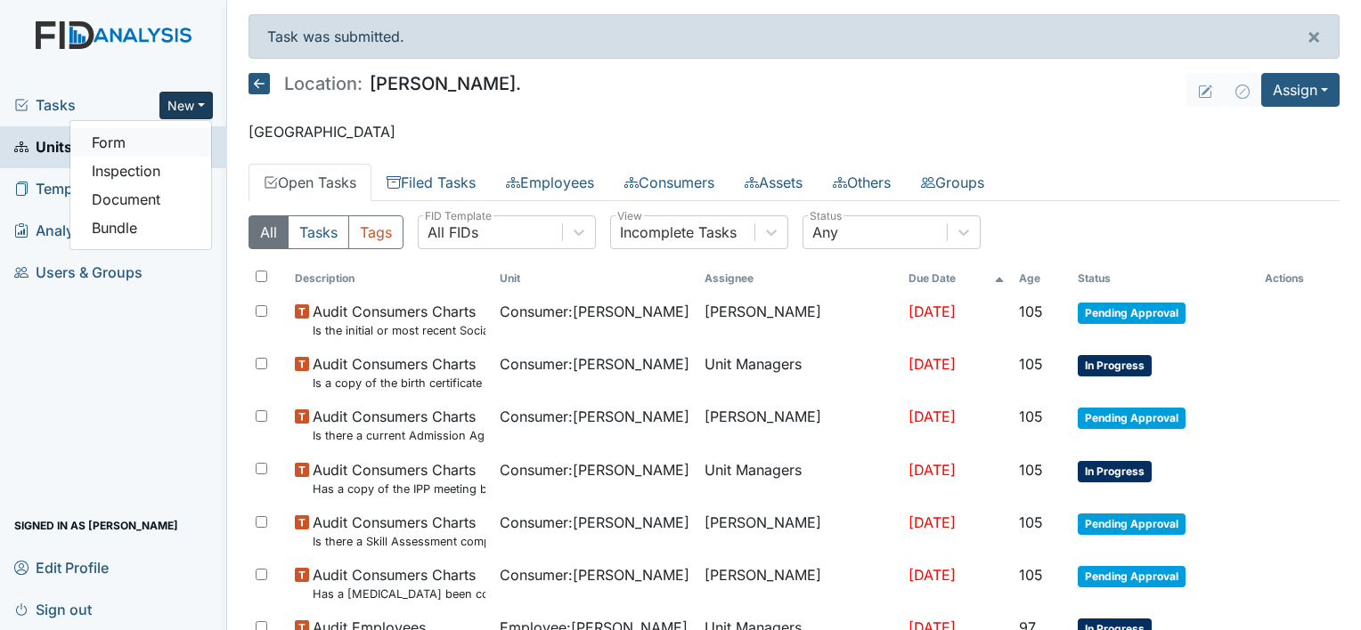
click at [150, 142] on link "Form" at bounding box center [140, 142] width 141 height 28
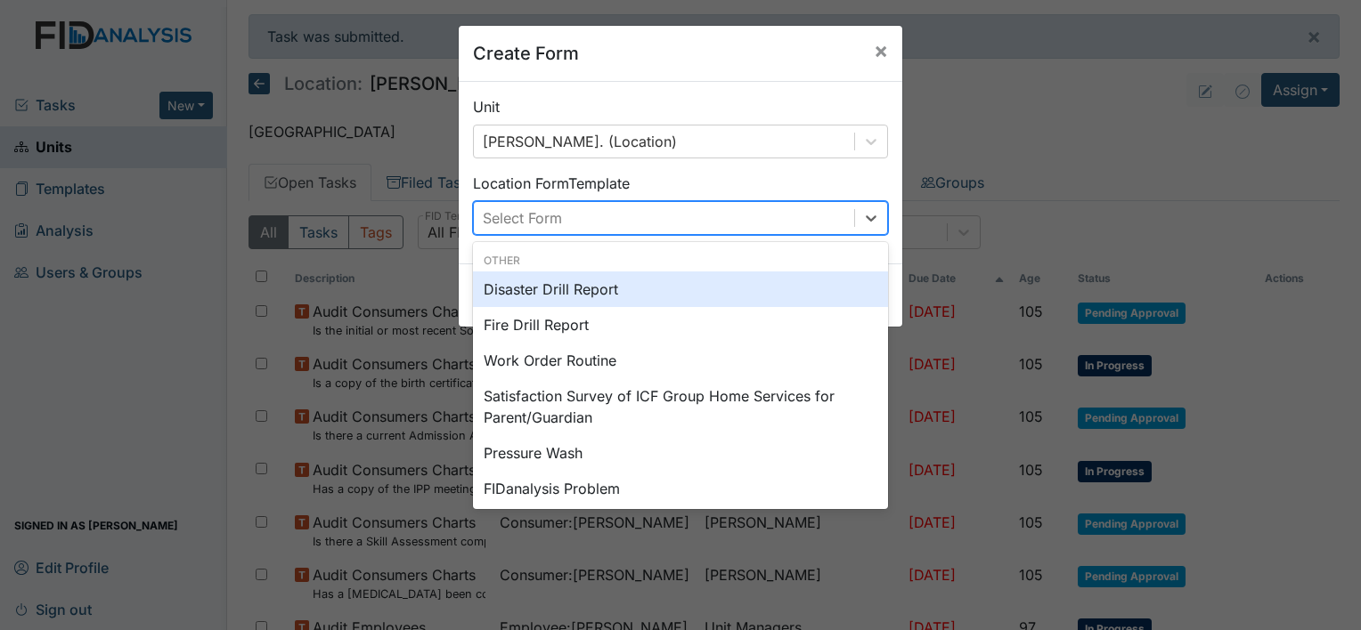
click at [598, 370] on div "Work Order Routine" at bounding box center [680, 361] width 415 height 36
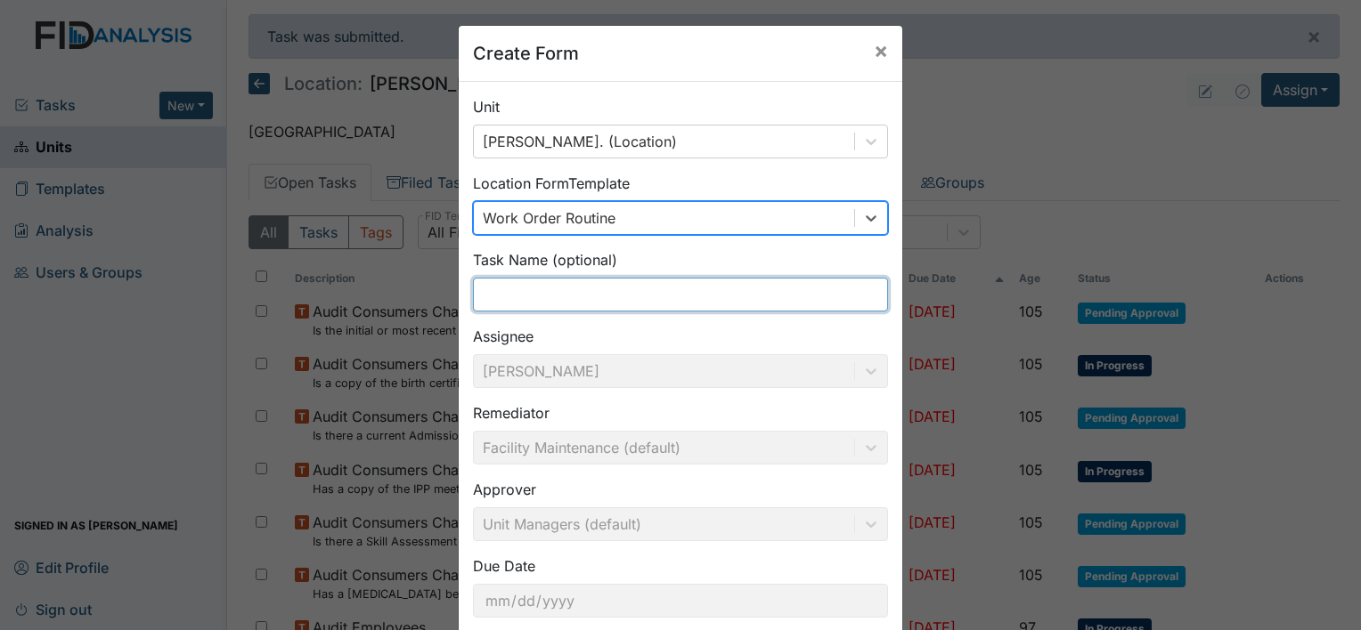
click at [570, 301] on input "text" at bounding box center [680, 295] width 415 height 34
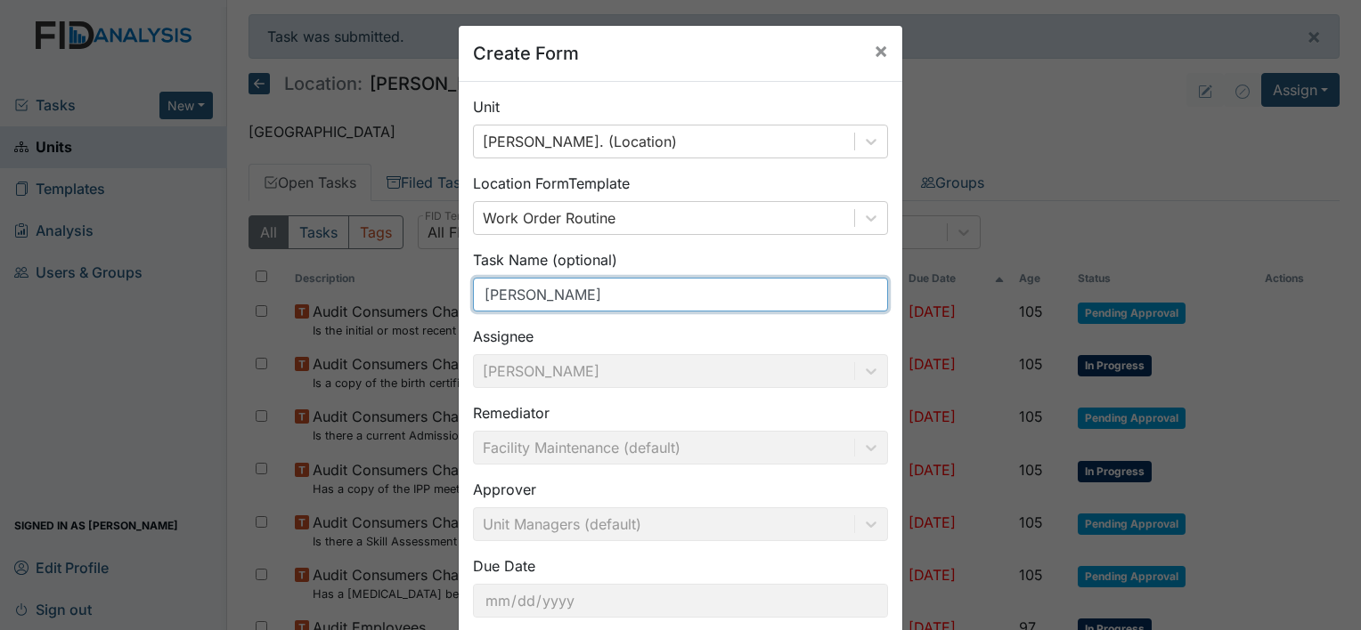
scroll to position [103, 0]
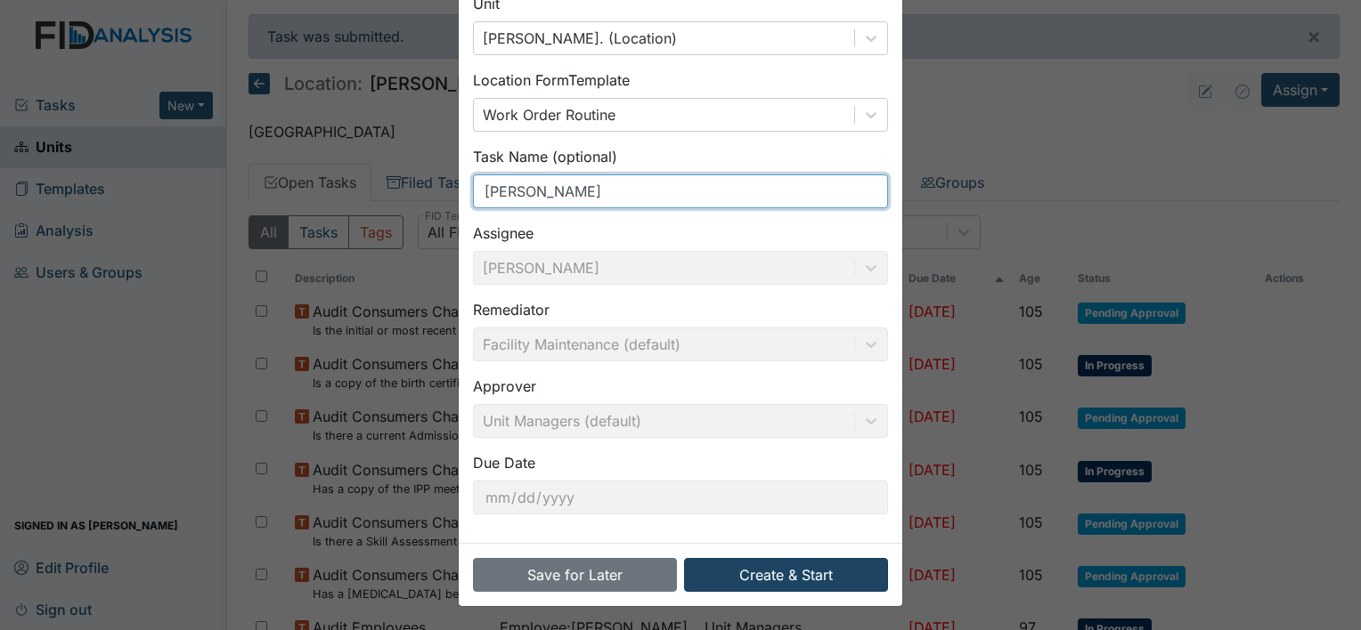
type input "RB Dresser"
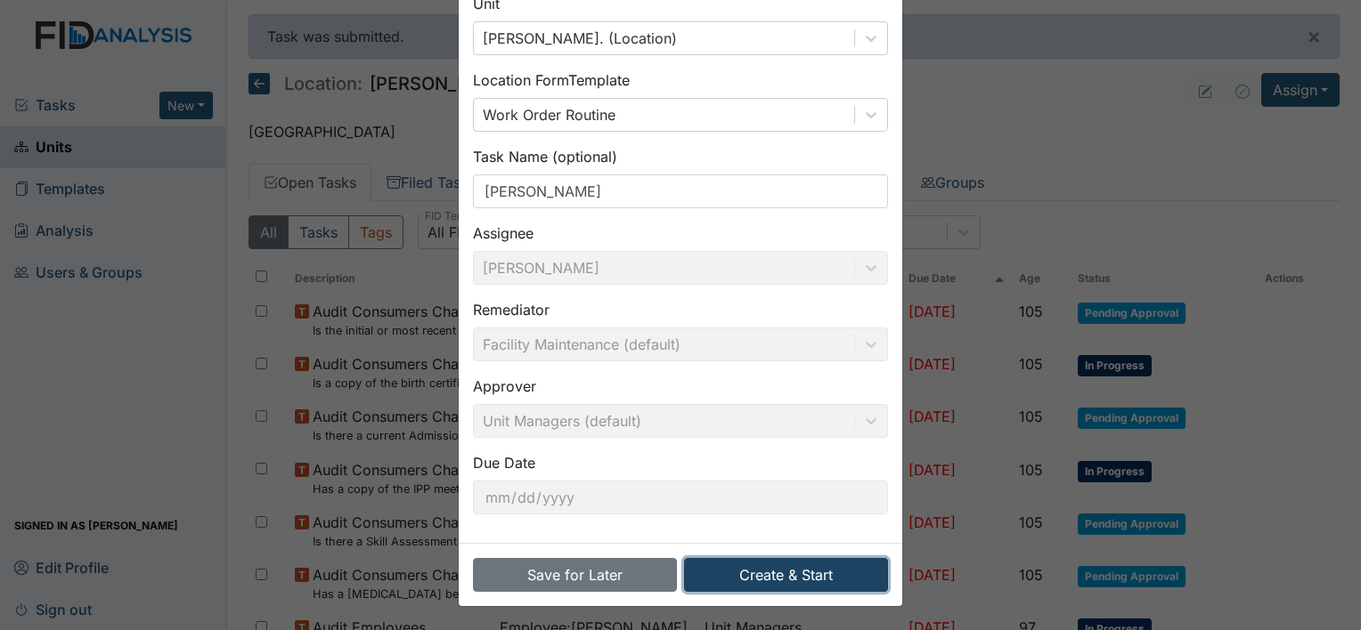
click at [773, 576] on button "Create & Start" at bounding box center [786, 575] width 204 height 34
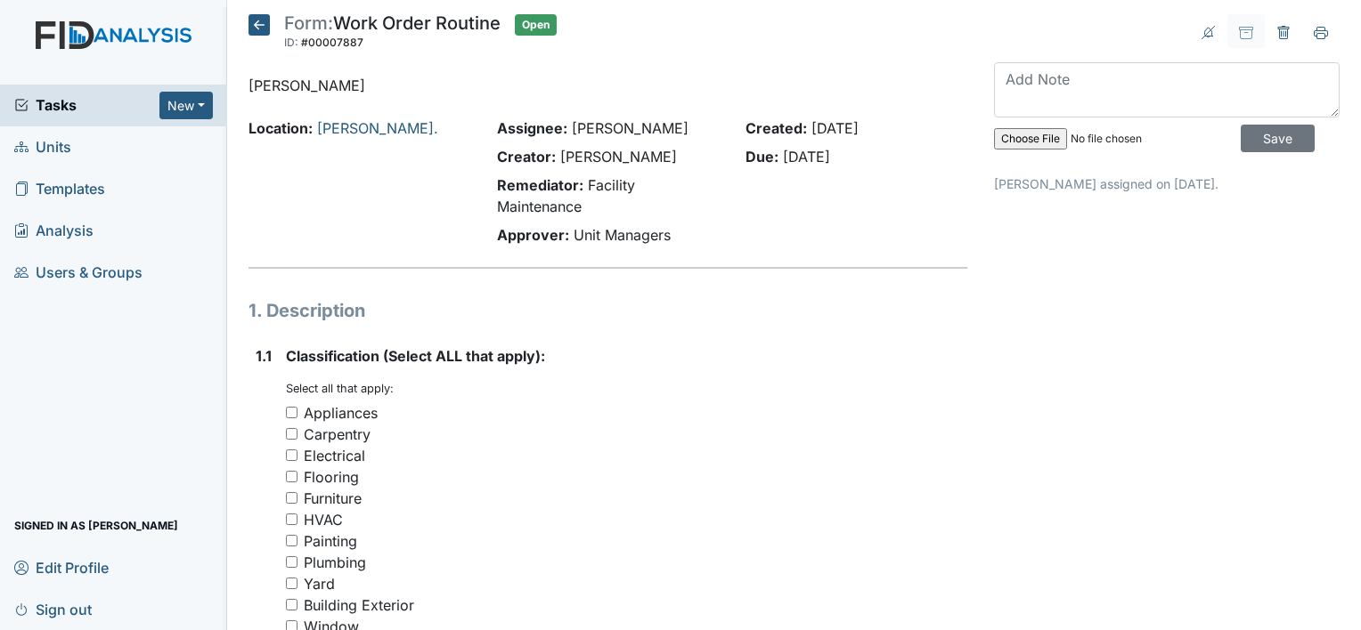
click at [296, 413] on input "Appliances" at bounding box center [292, 413] width 12 height 12
checkbox input "true"
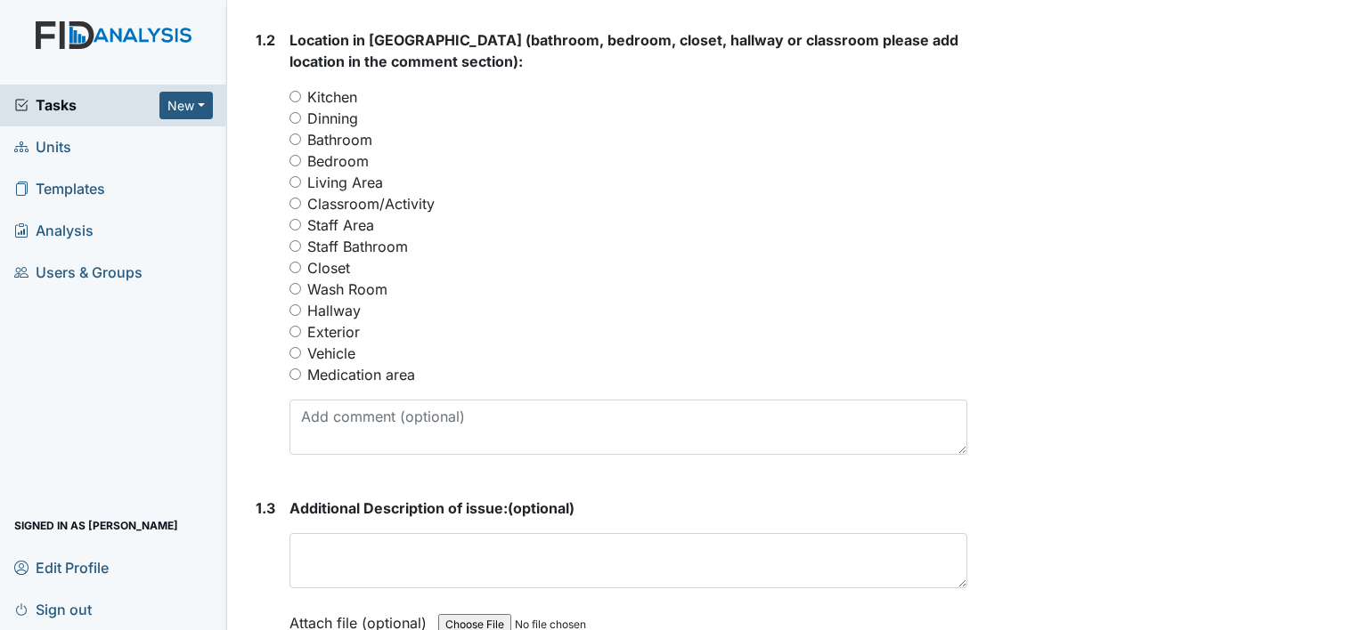
scroll to position [778, 0]
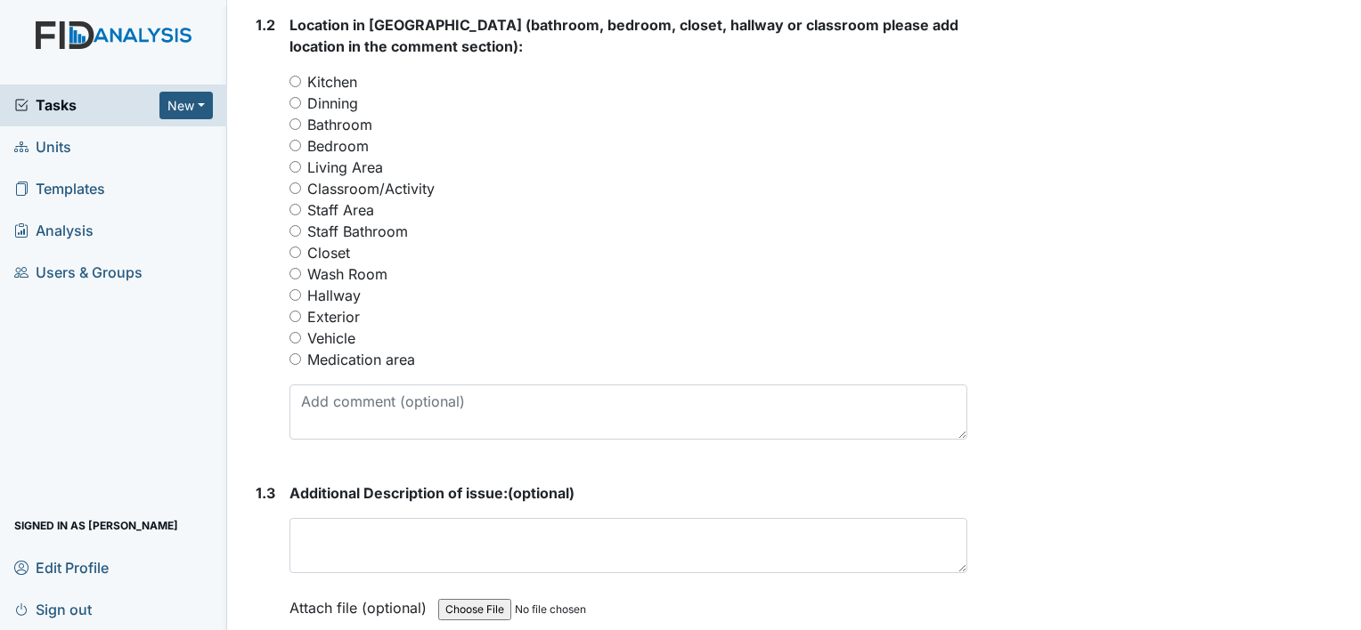
click at [296, 140] on input "Bedroom" at bounding box center [295, 146] width 12 height 12
radio input "true"
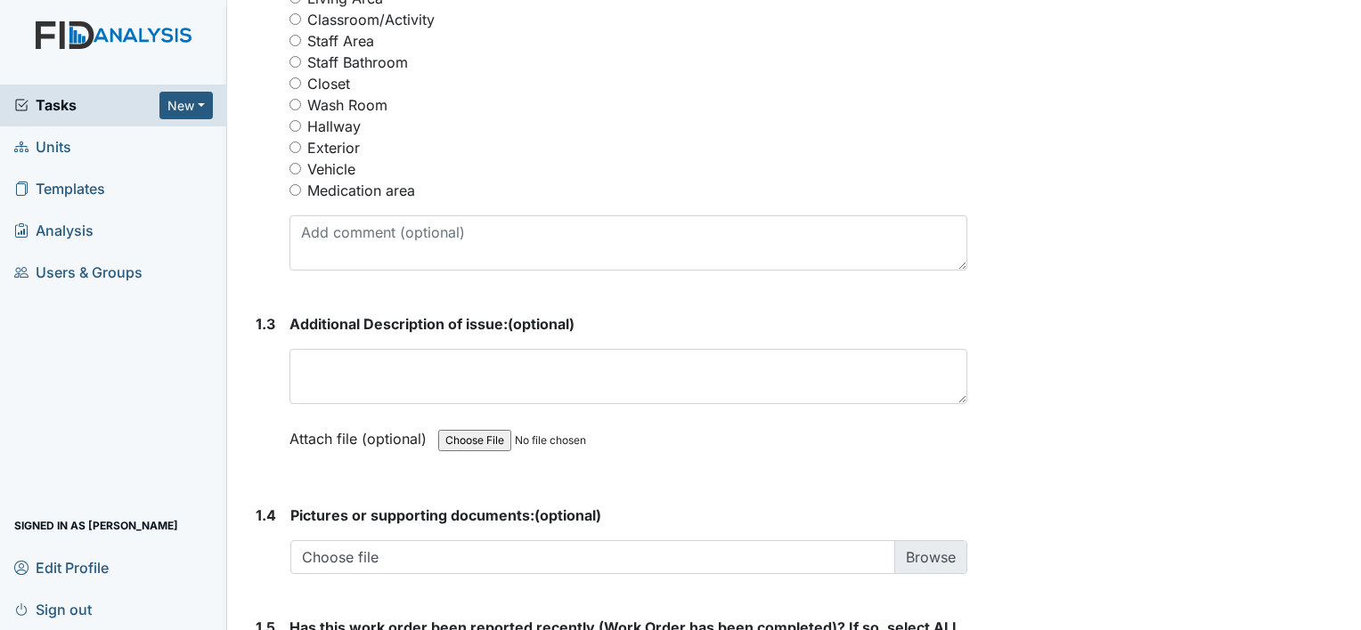
scroll to position [960, 0]
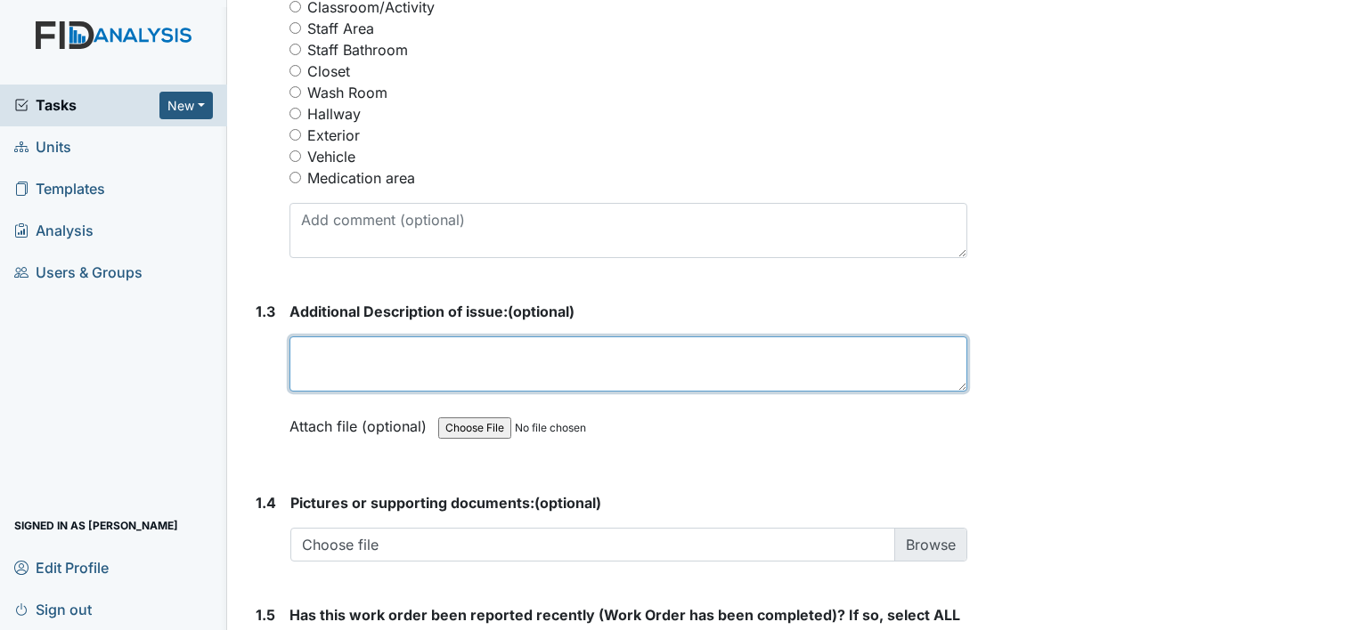
click at [361, 357] on textarea at bounding box center [628, 364] width 678 height 55
type textarea "R"
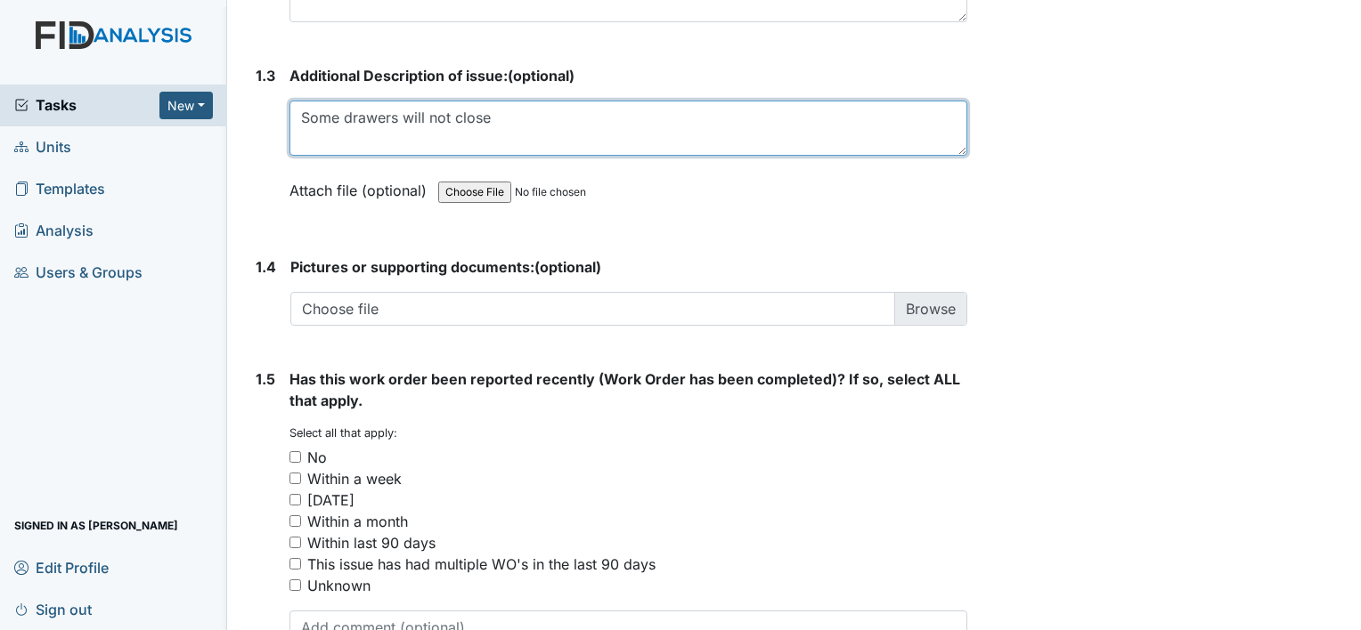
scroll to position [1194, 0]
type textarea "Some drawers will not close"
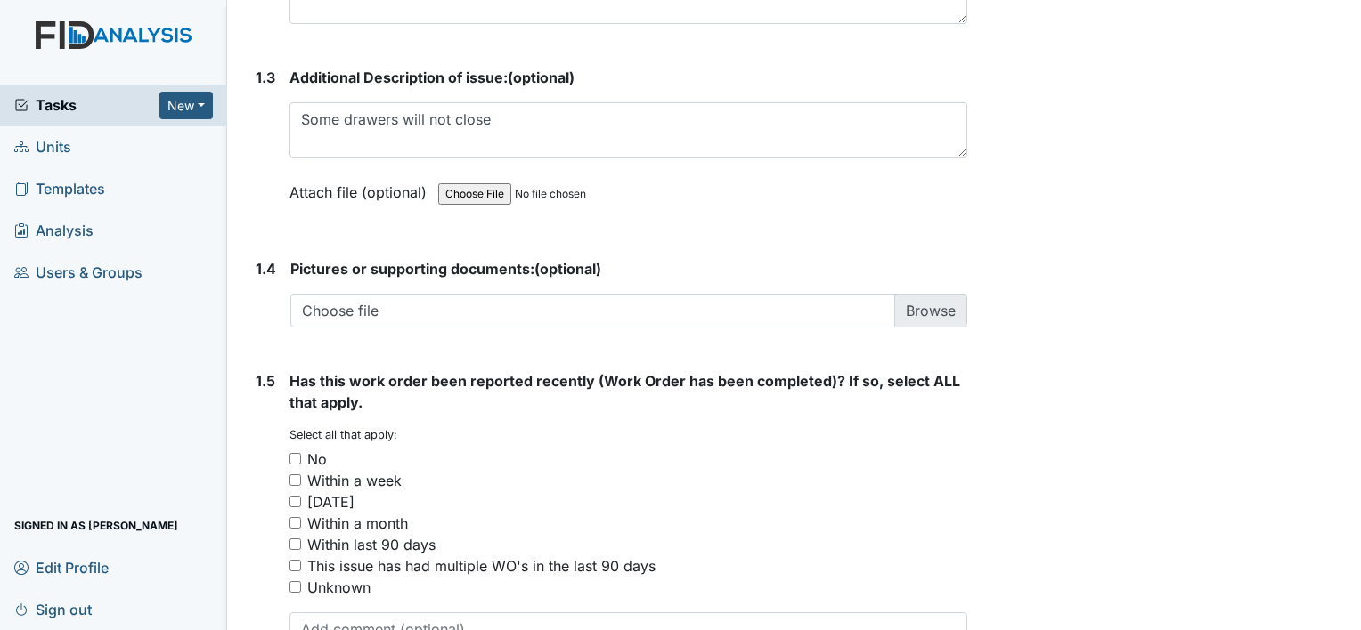
click at [296, 475] on input "Within a week" at bounding box center [295, 481] width 12 height 12
checkbox input "true"
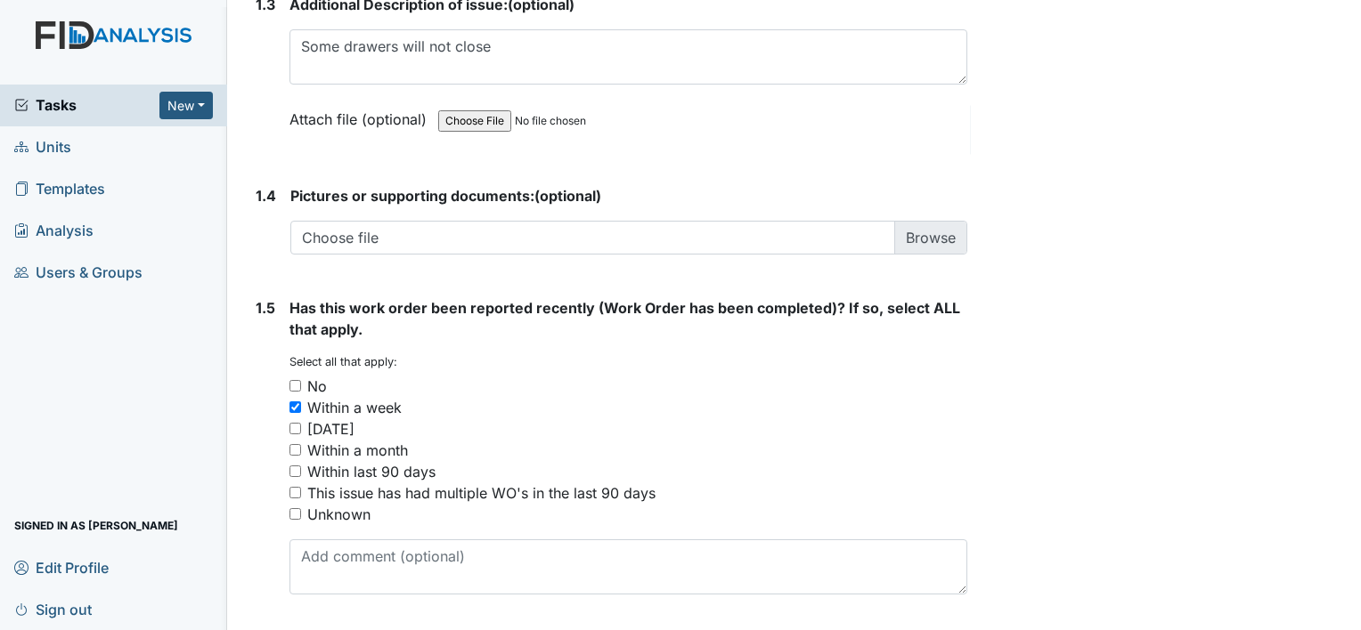
scroll to position [1320, 0]
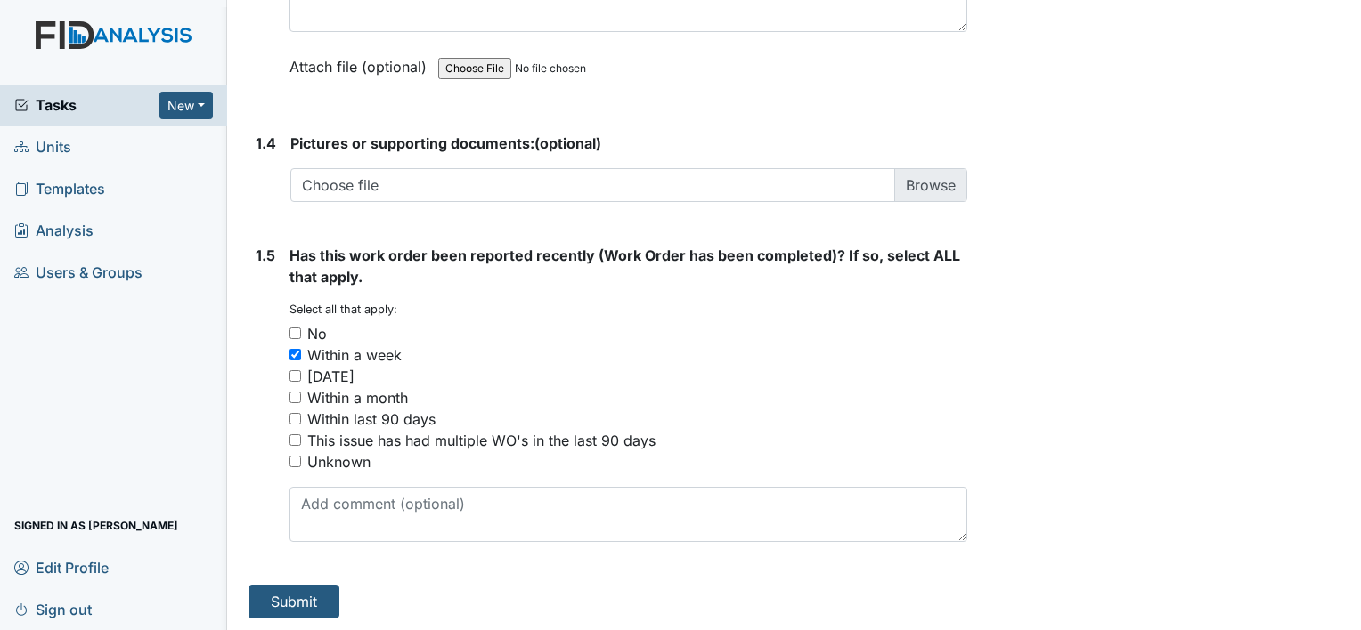
click at [297, 331] on input "No" at bounding box center [295, 334] width 12 height 12
checkbox input "true"
click at [300, 355] on input "Within a week" at bounding box center [295, 355] width 12 height 12
checkbox input "false"
click at [292, 601] on button "Submit" at bounding box center [293, 602] width 91 height 34
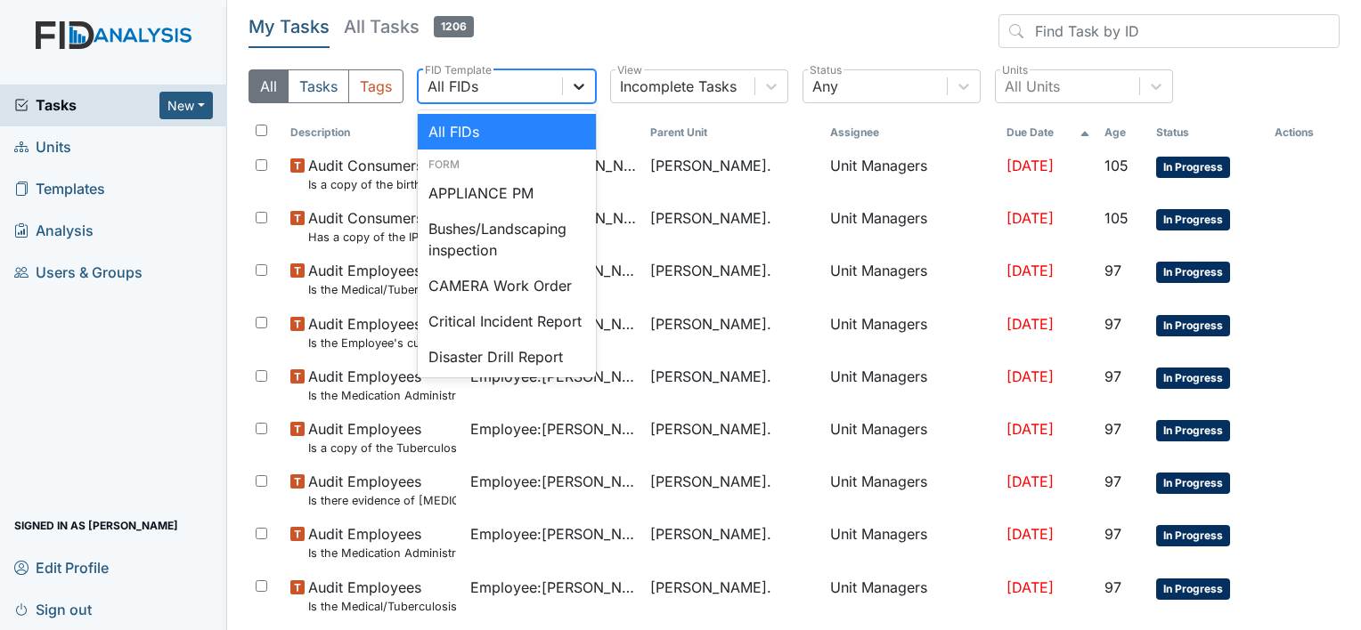
click at [581, 84] on icon at bounding box center [579, 86] width 18 height 18
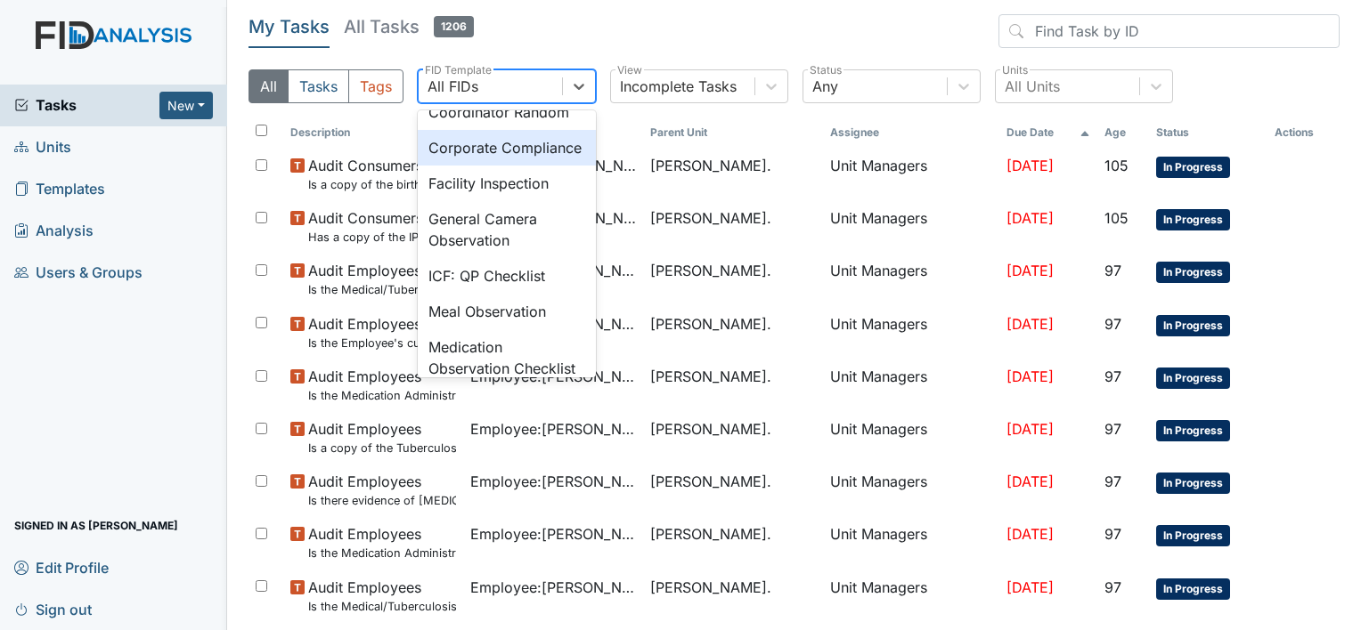
scroll to position [1175, 0]
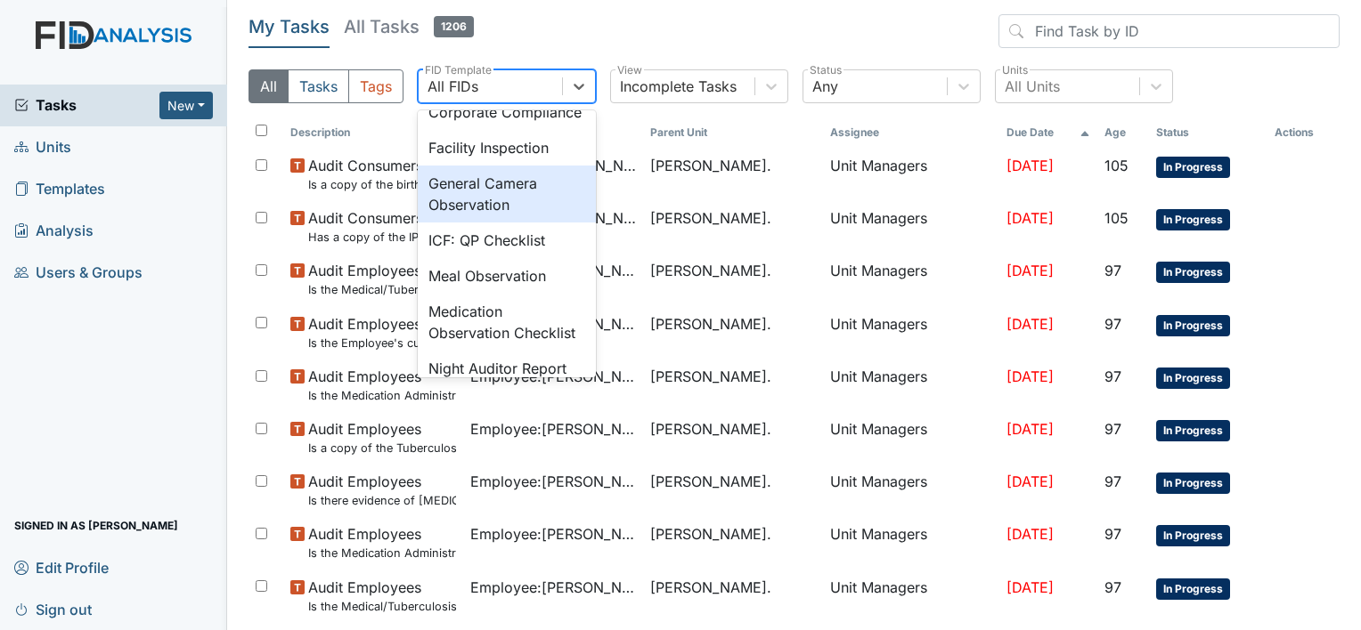
click at [515, 223] on div "General Camera Observation" at bounding box center [507, 194] width 178 height 57
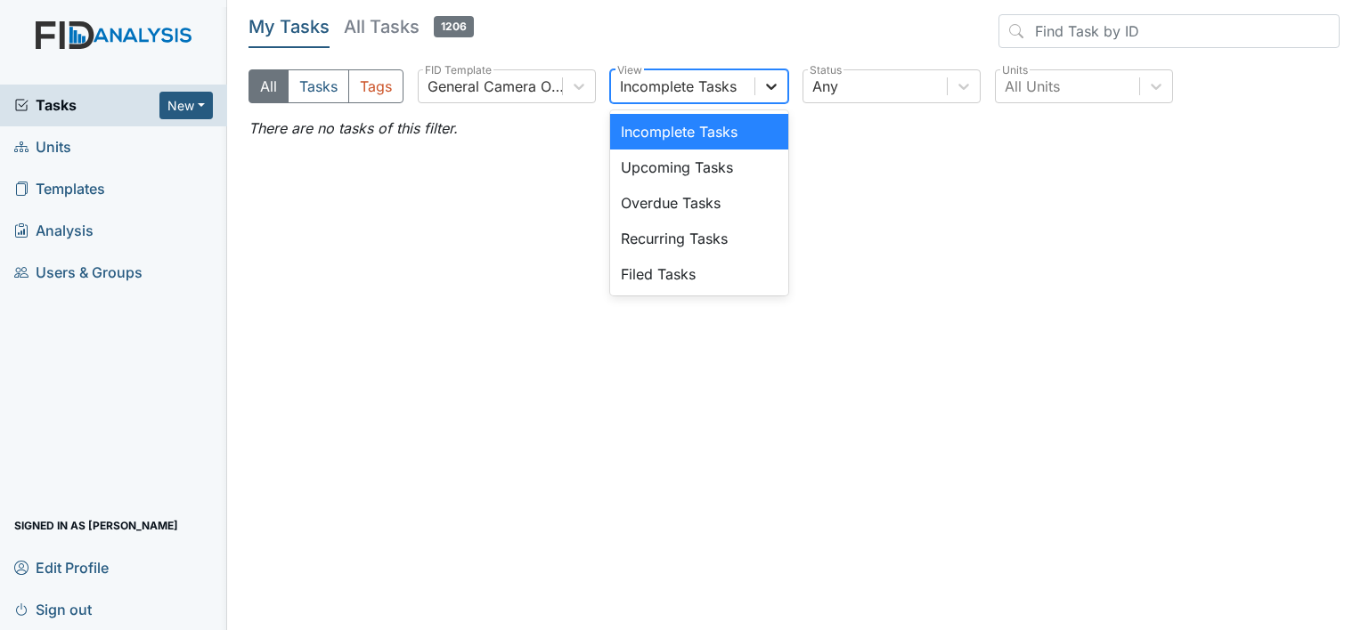
click at [759, 83] on div at bounding box center [771, 86] width 32 height 32
click at [677, 268] on div "Filed Tasks" at bounding box center [699, 274] width 178 height 36
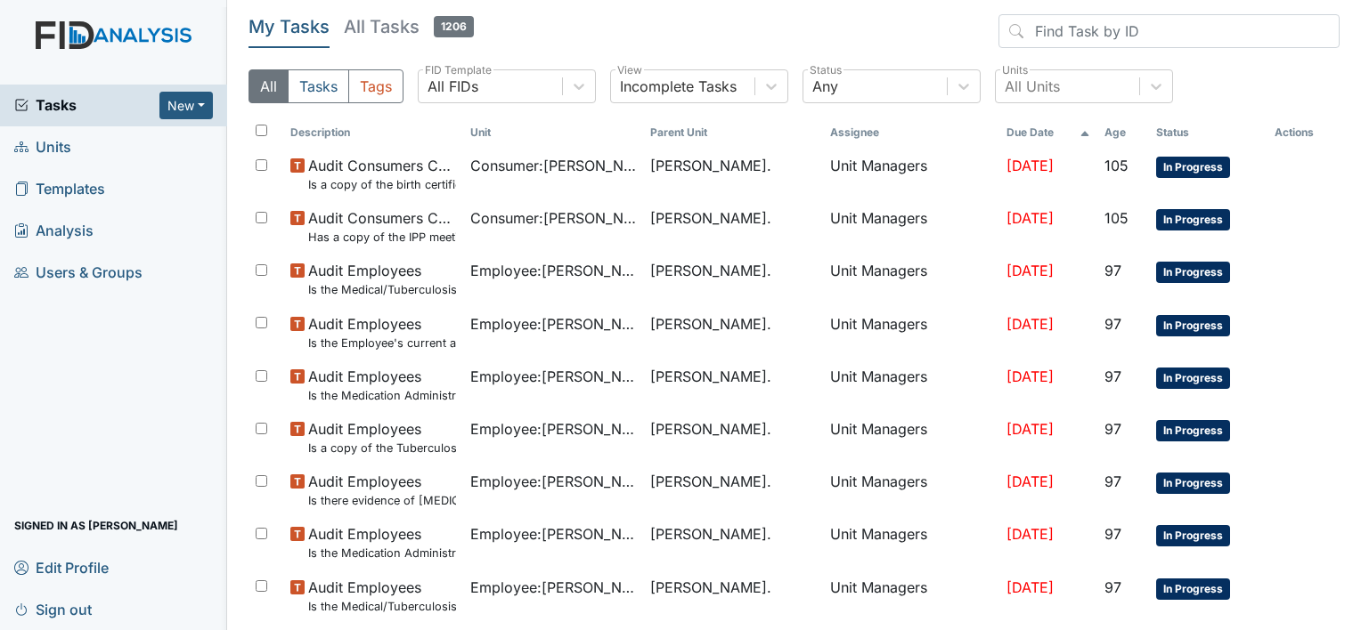
click at [72, 141] on link "Units" at bounding box center [113, 147] width 227 height 42
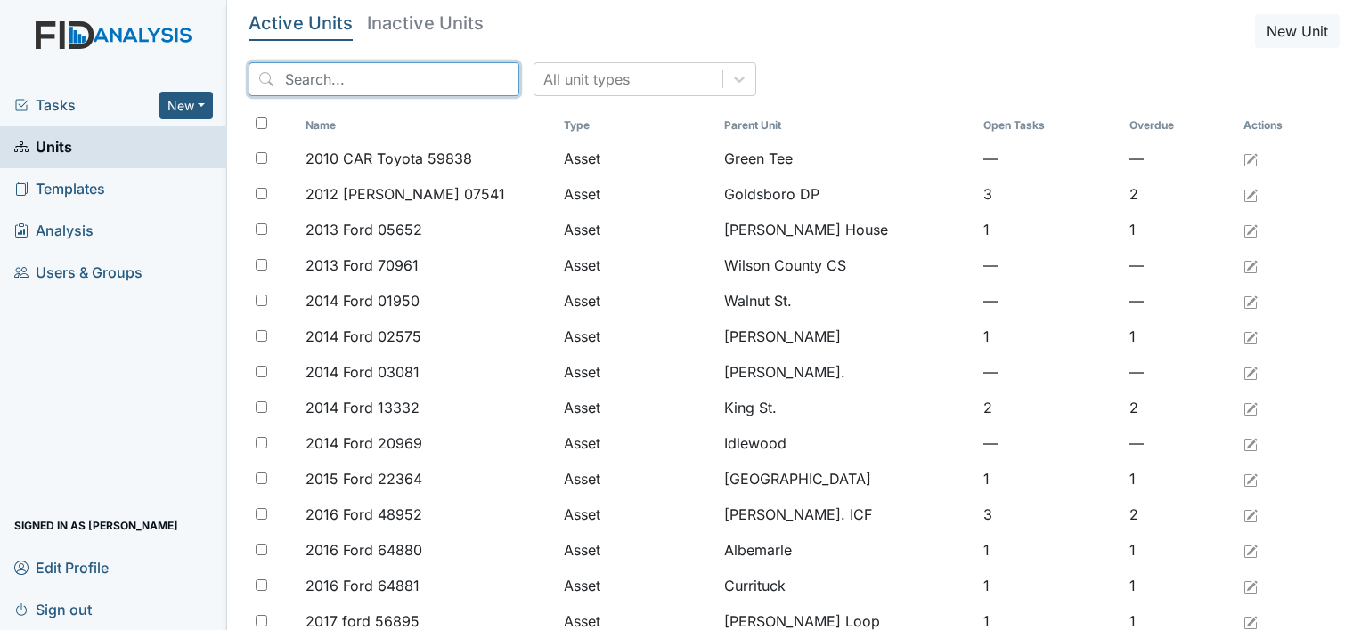
click at [281, 83] on input "search" at bounding box center [383, 79] width 271 height 34
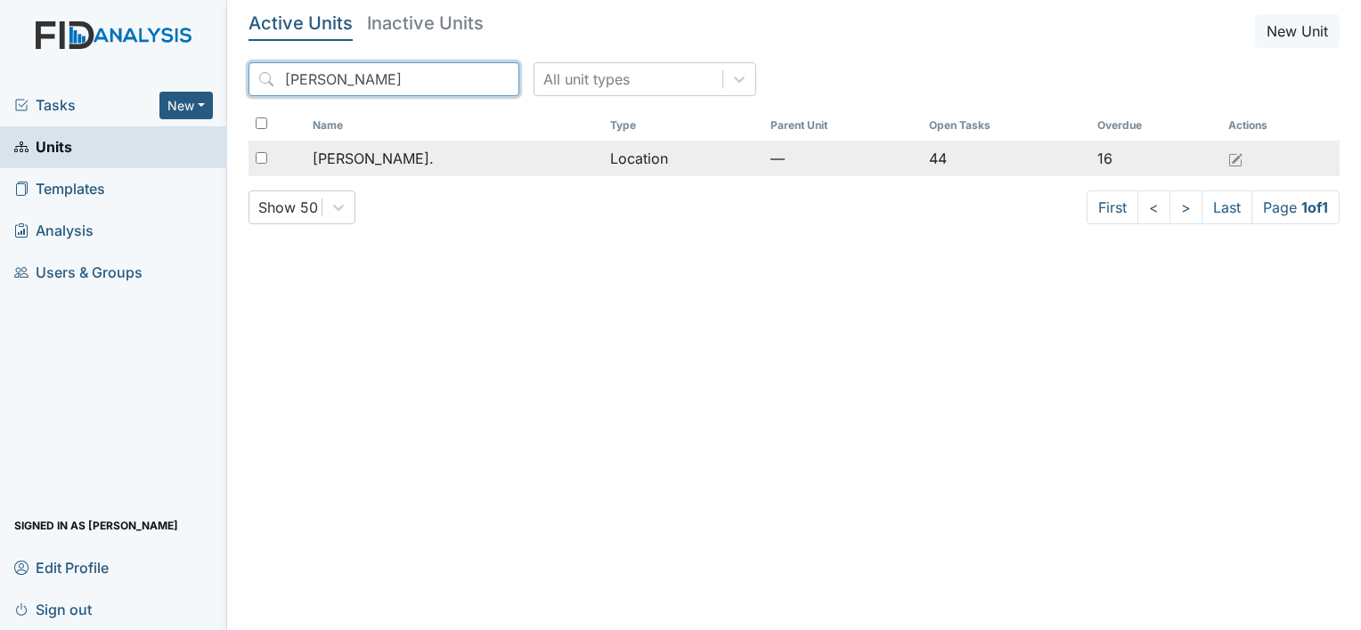
type input "William St"
click at [362, 151] on span "[PERSON_NAME]." at bounding box center [373, 158] width 121 height 21
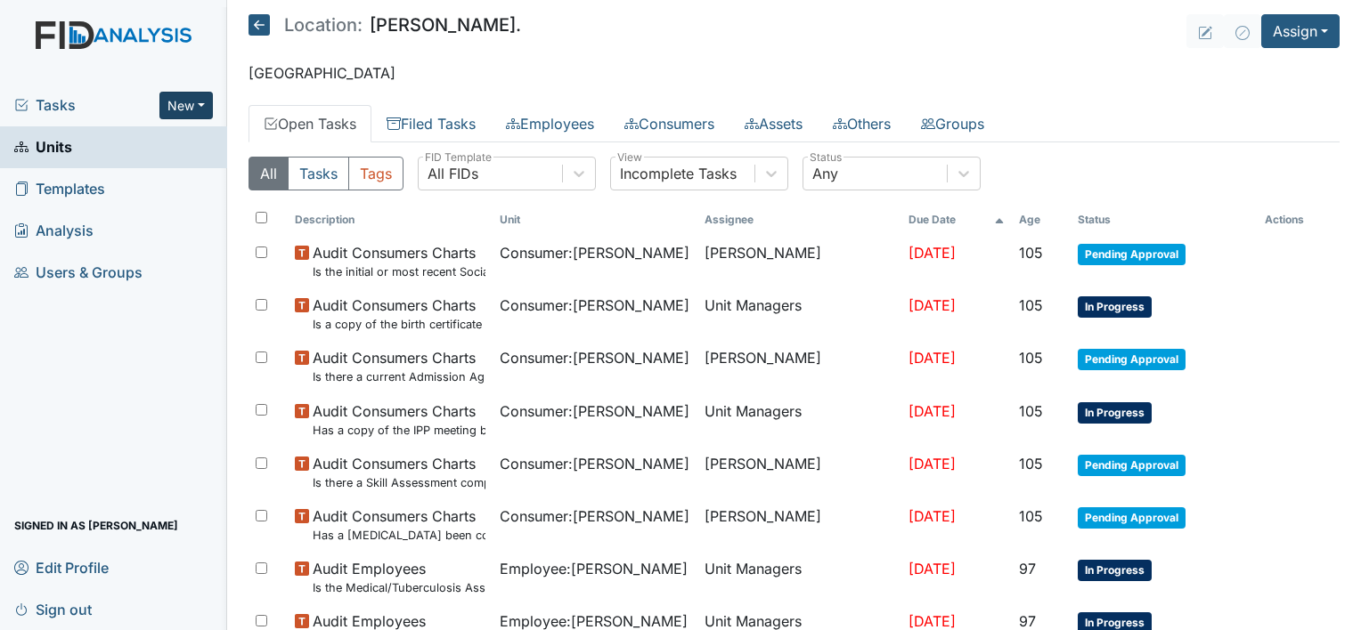
click at [202, 104] on button "New" at bounding box center [185, 106] width 53 height 28
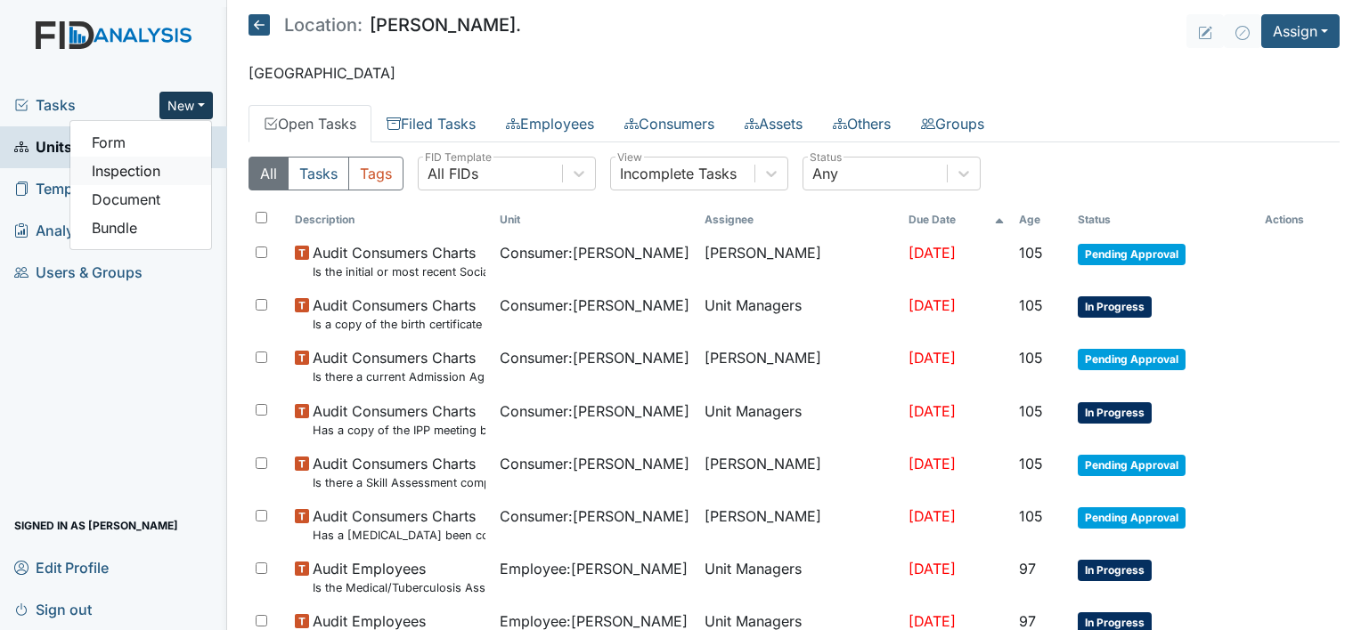
click at [190, 159] on link "Inspection" at bounding box center [140, 171] width 141 height 28
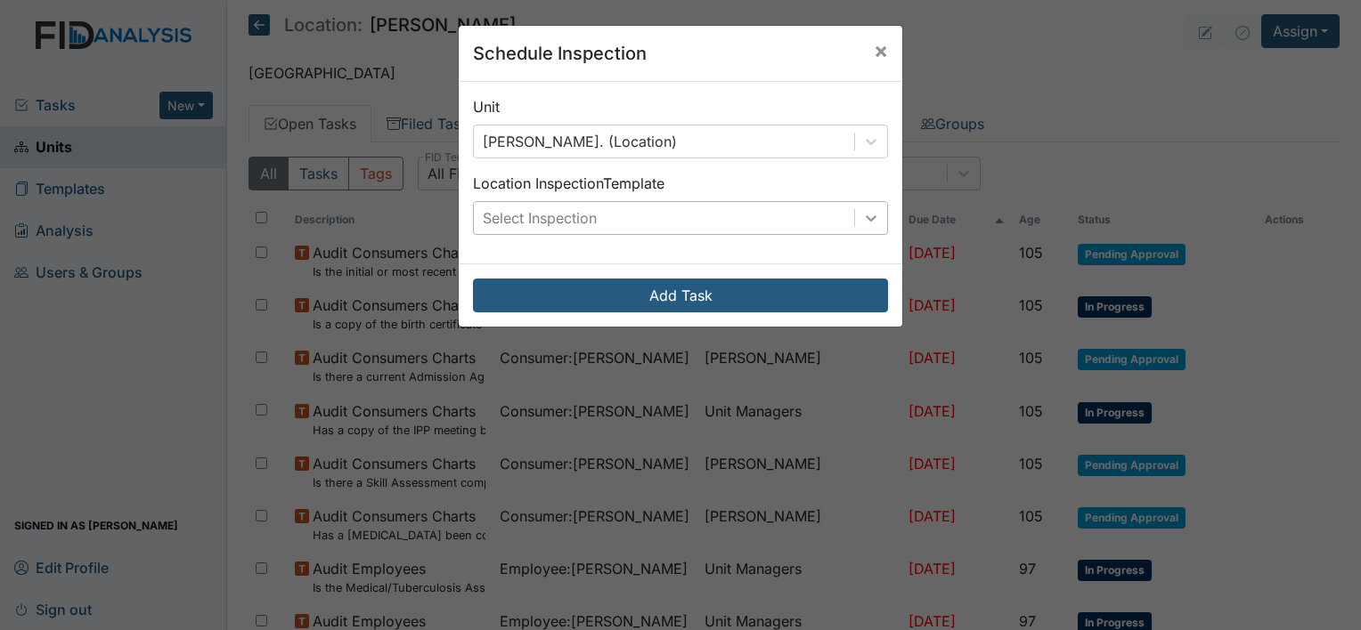
click at [868, 218] on icon at bounding box center [871, 218] width 18 height 18
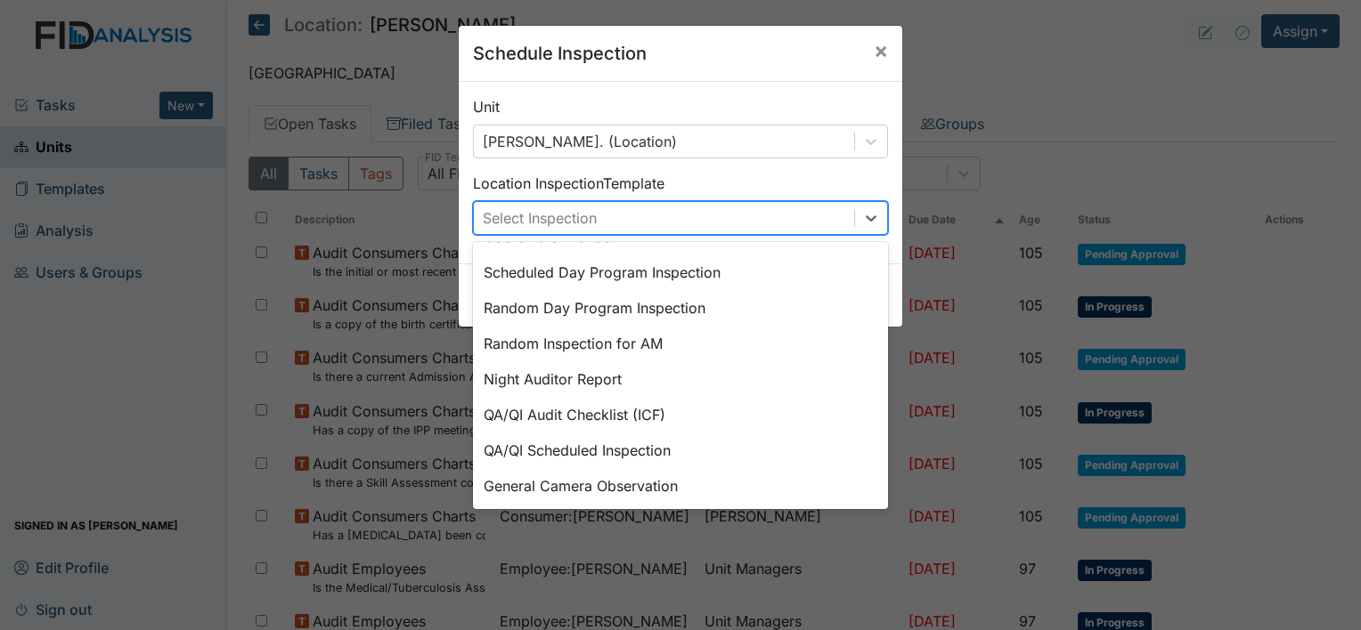
scroll to position [306, 0]
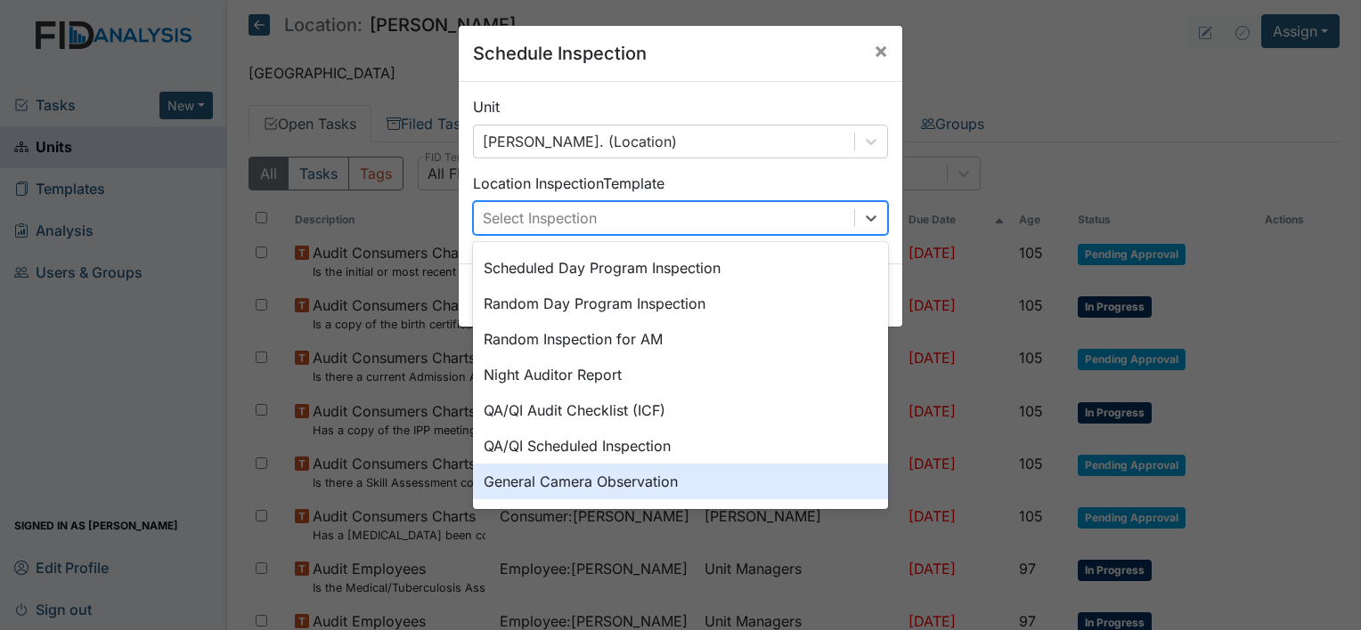
click at [693, 476] on div "General Camera Observation" at bounding box center [680, 482] width 415 height 36
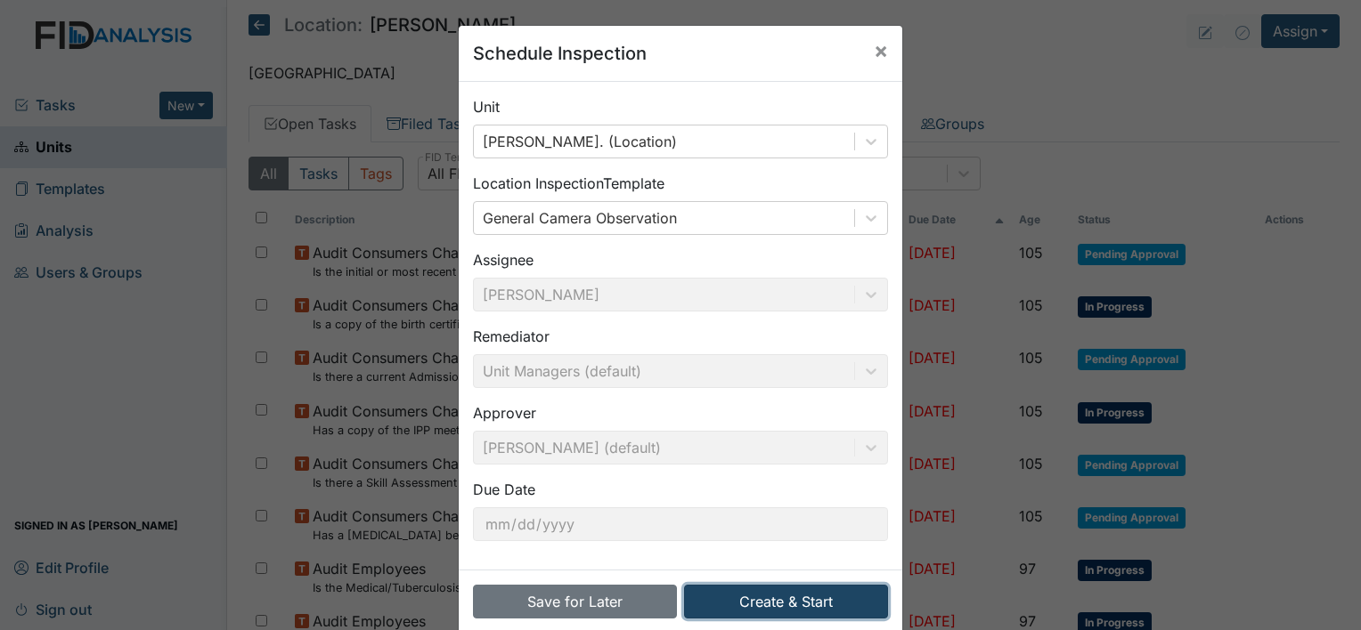
click at [777, 593] on button "Create & Start" at bounding box center [786, 602] width 204 height 34
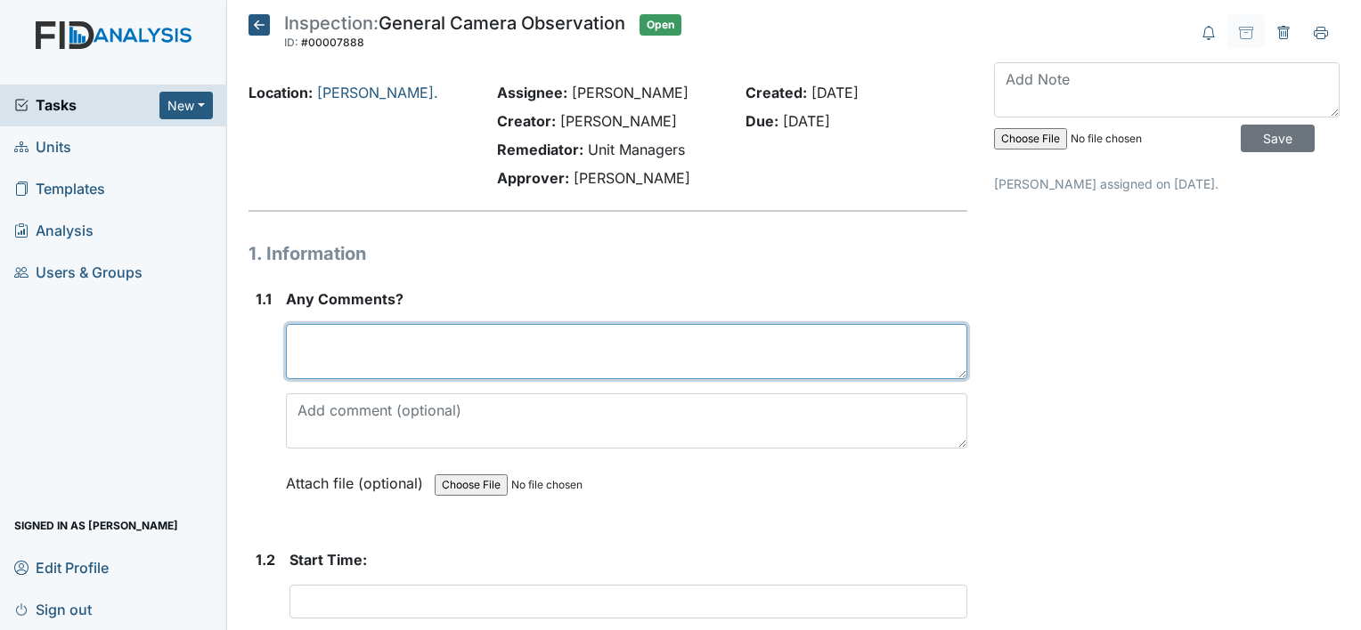
click at [568, 339] on textarea at bounding box center [626, 351] width 681 height 55
type textarea "Staff encouraged"
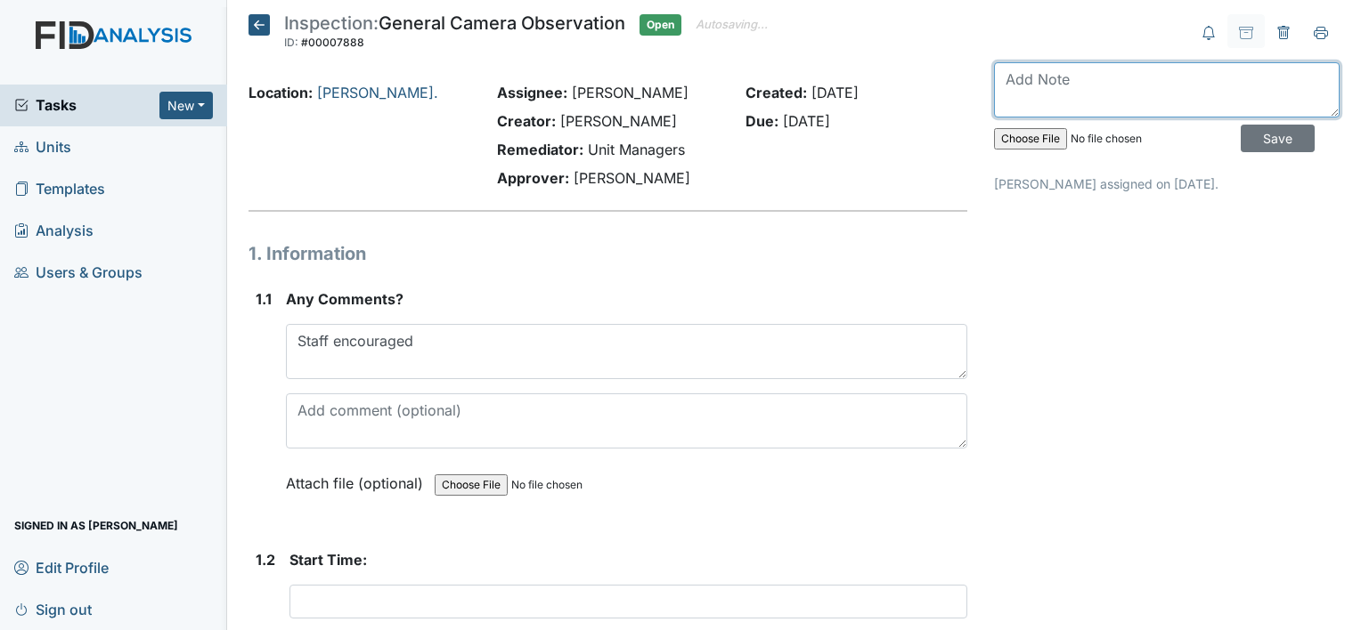
click at [1075, 93] on textarea at bounding box center [1167, 89] width 346 height 55
type textarea "Observed on 8/11"
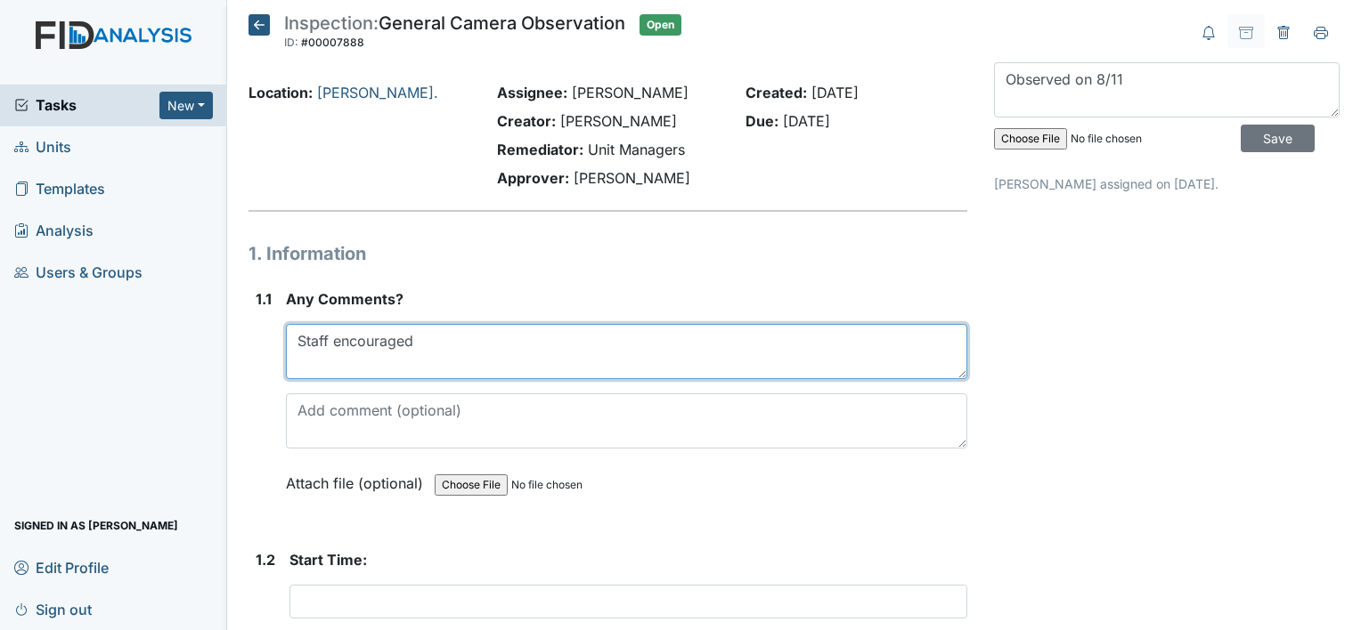
click at [420, 342] on textarea "Staff encouraged" at bounding box center [626, 351] width 681 height 55
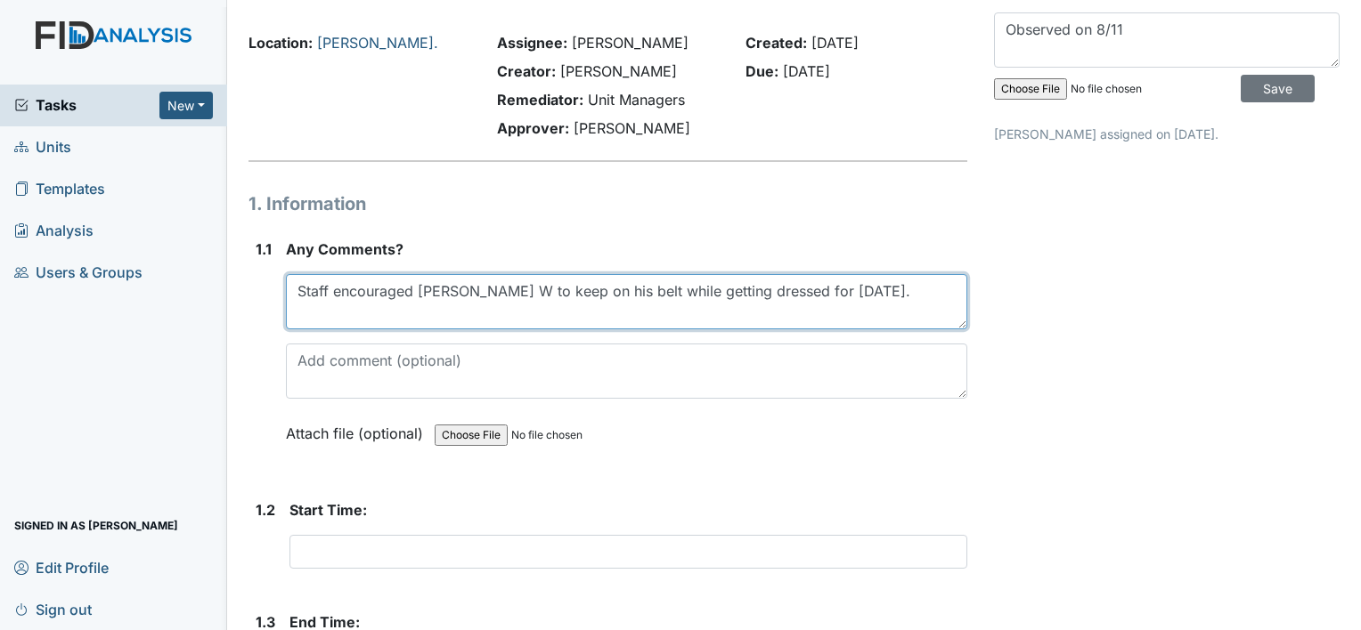
scroll to position [82, 0]
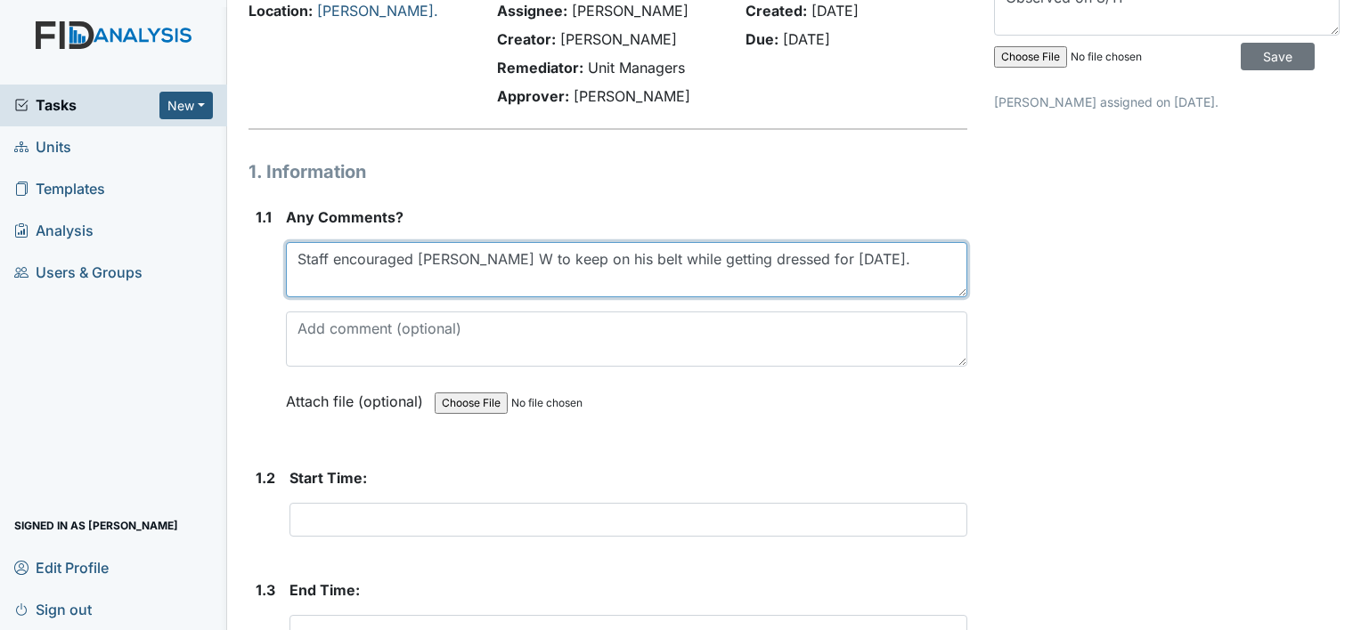
type textarea "Staff encouraged Davie W to keep on his belt while getting dressed for today."
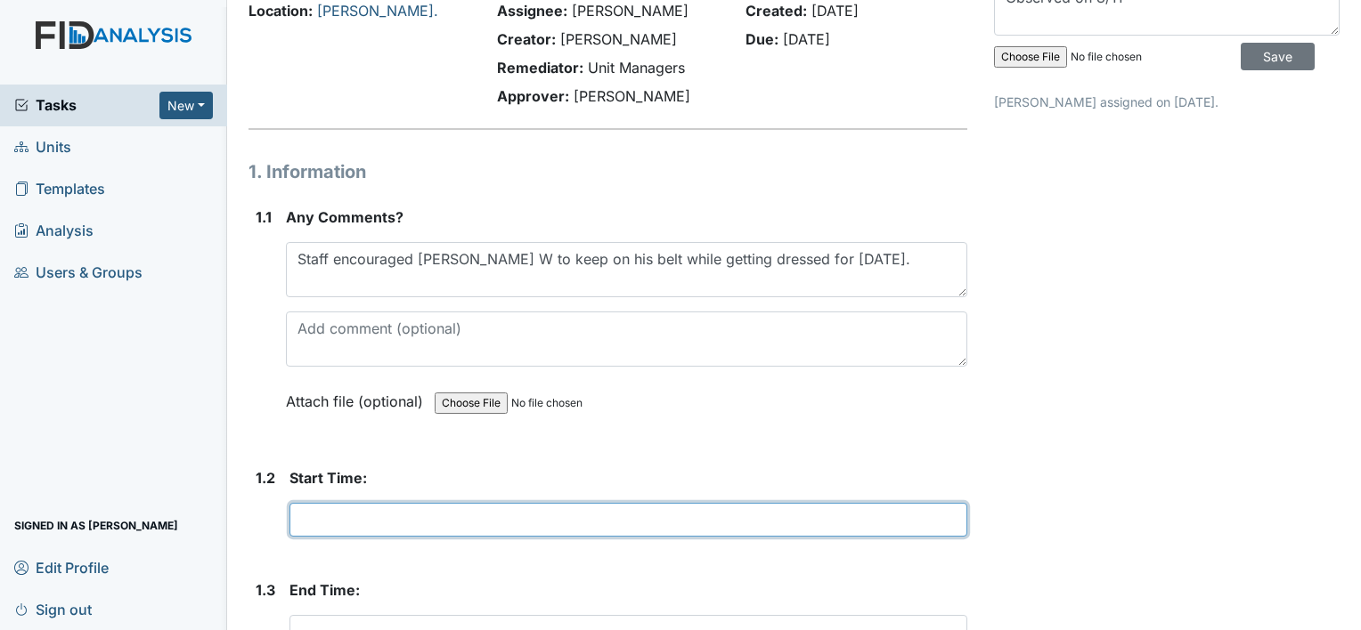
click at [348, 522] on input "text" at bounding box center [628, 520] width 678 height 34
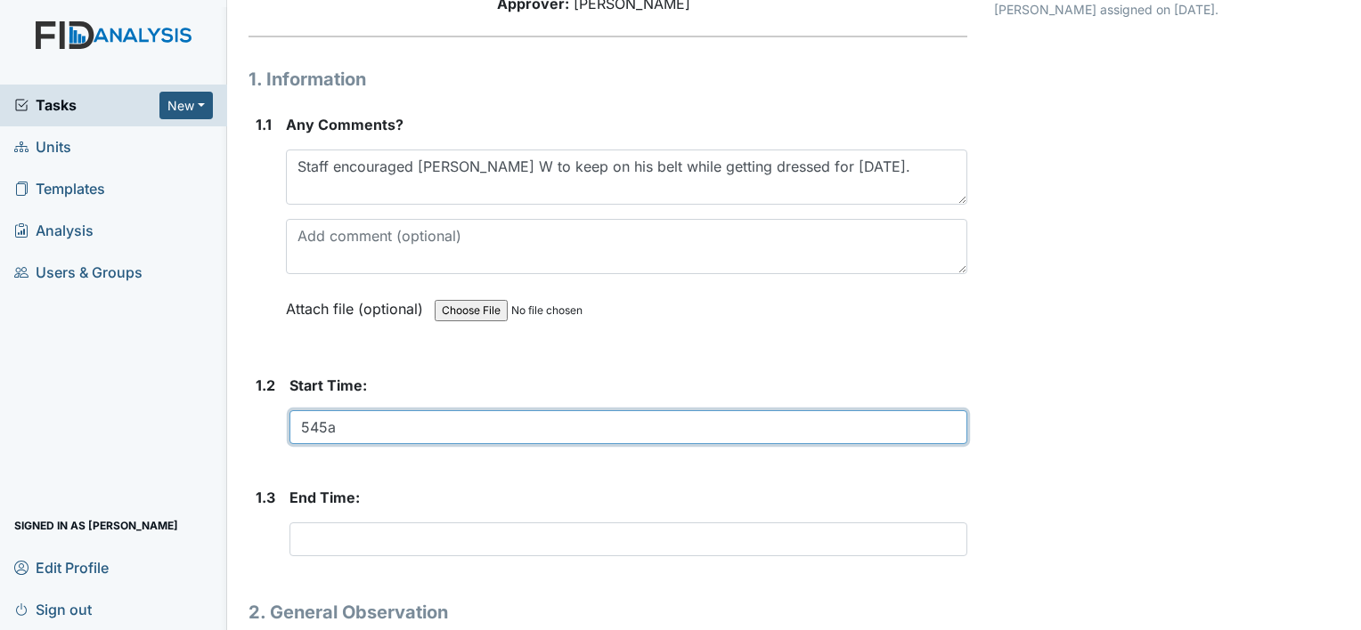
scroll to position [213, 0]
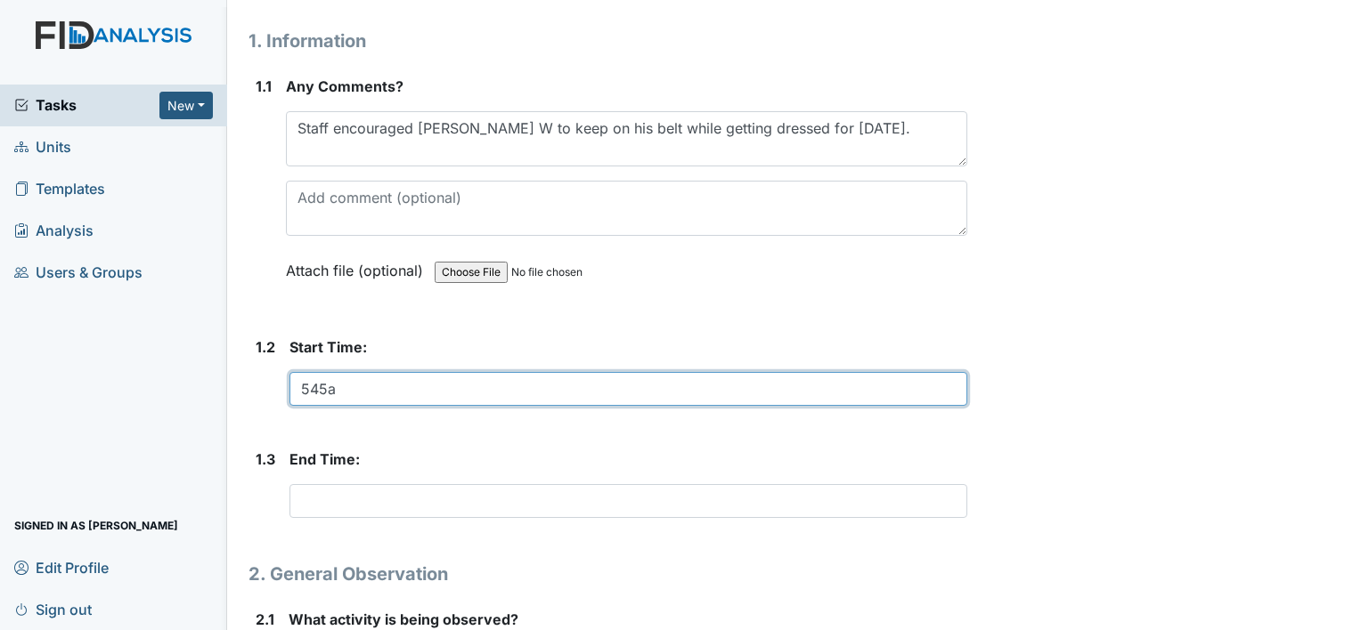
type input "545a"
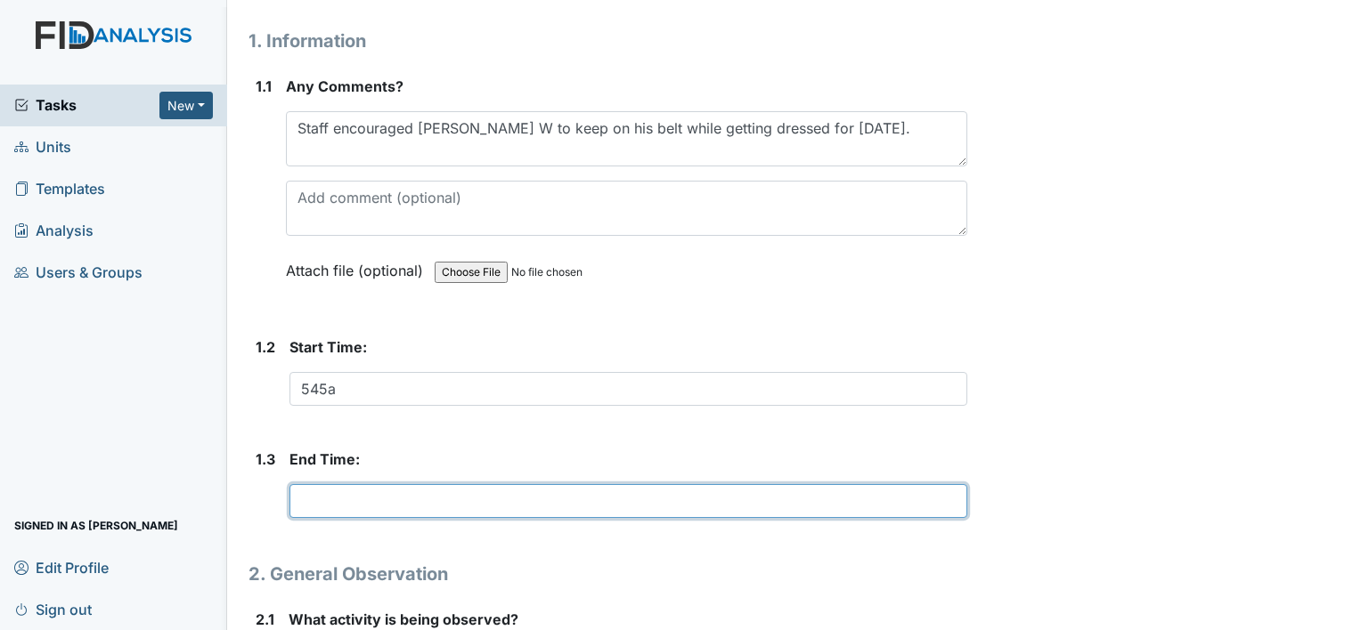
click at [335, 506] on input "text" at bounding box center [628, 501] width 678 height 34
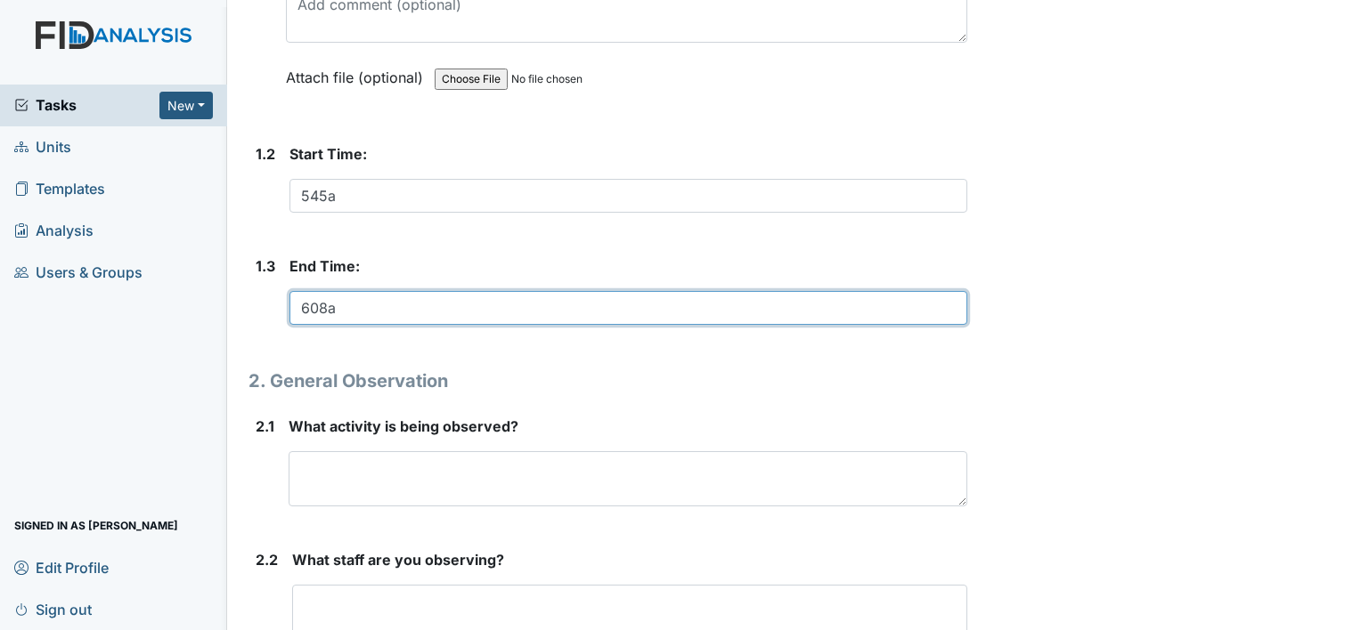
scroll to position [408, 0]
type input "608a"
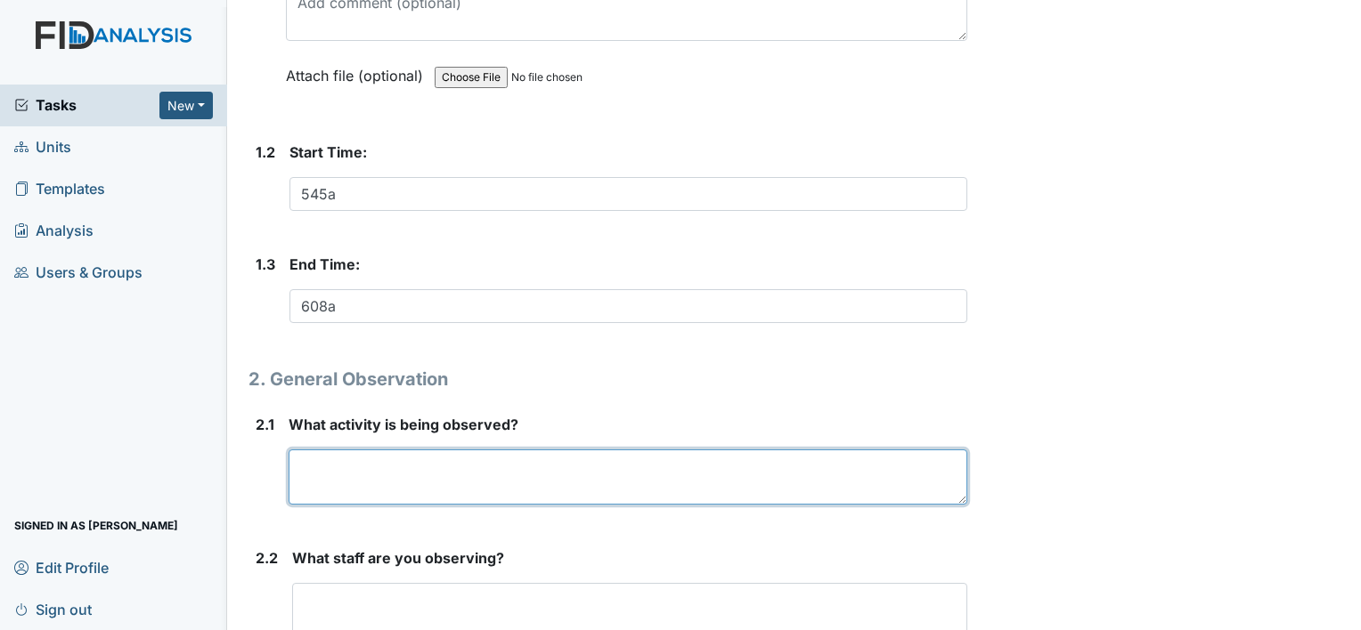
click at [438, 473] on textarea at bounding box center [628, 477] width 679 height 55
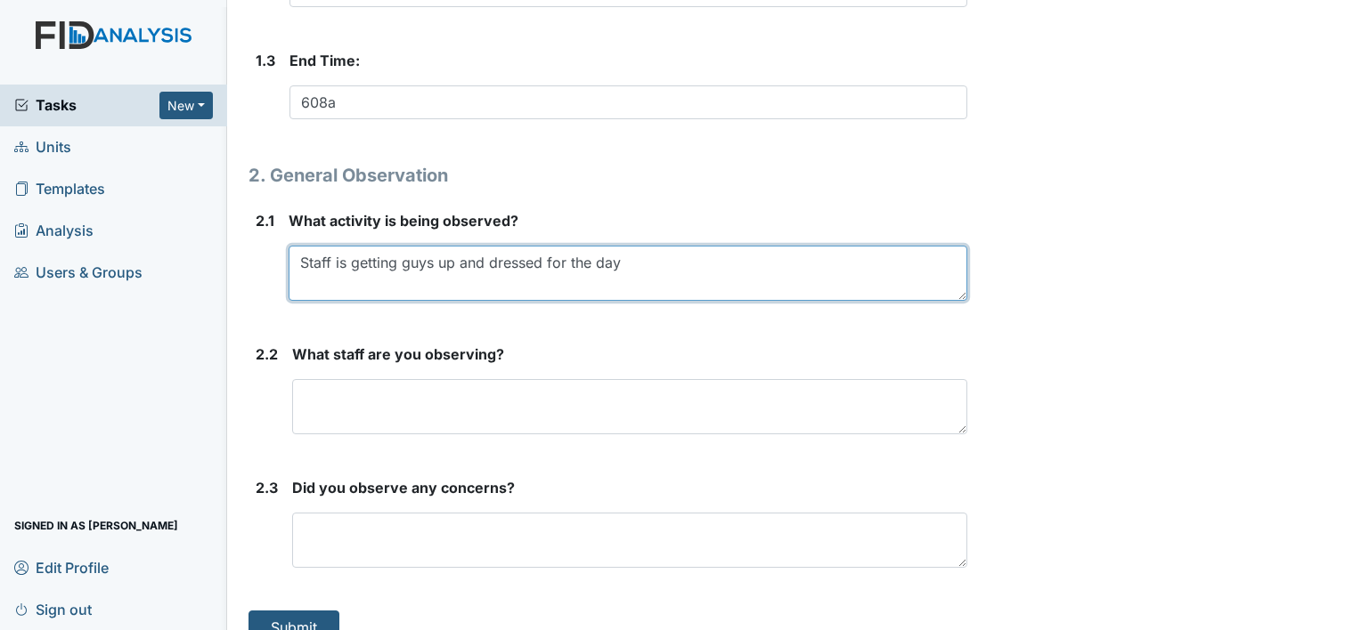
scroll to position [634, 0]
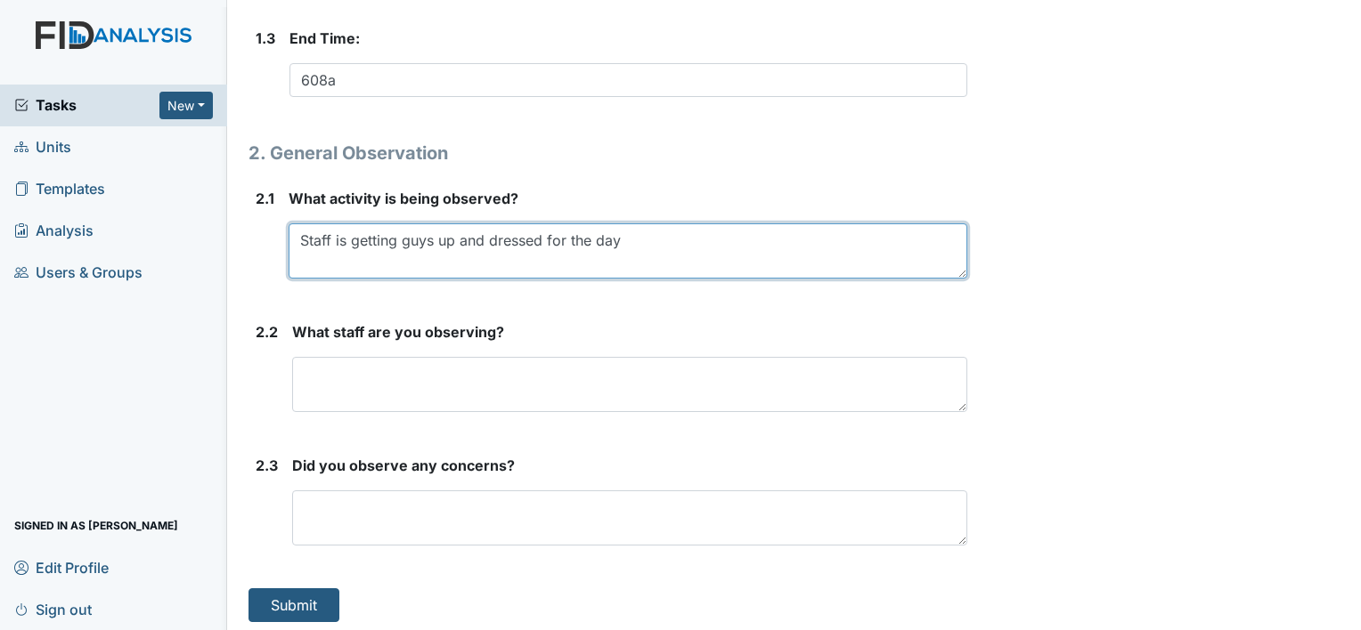
type textarea "Staff is getting guys up and dressed for the day"
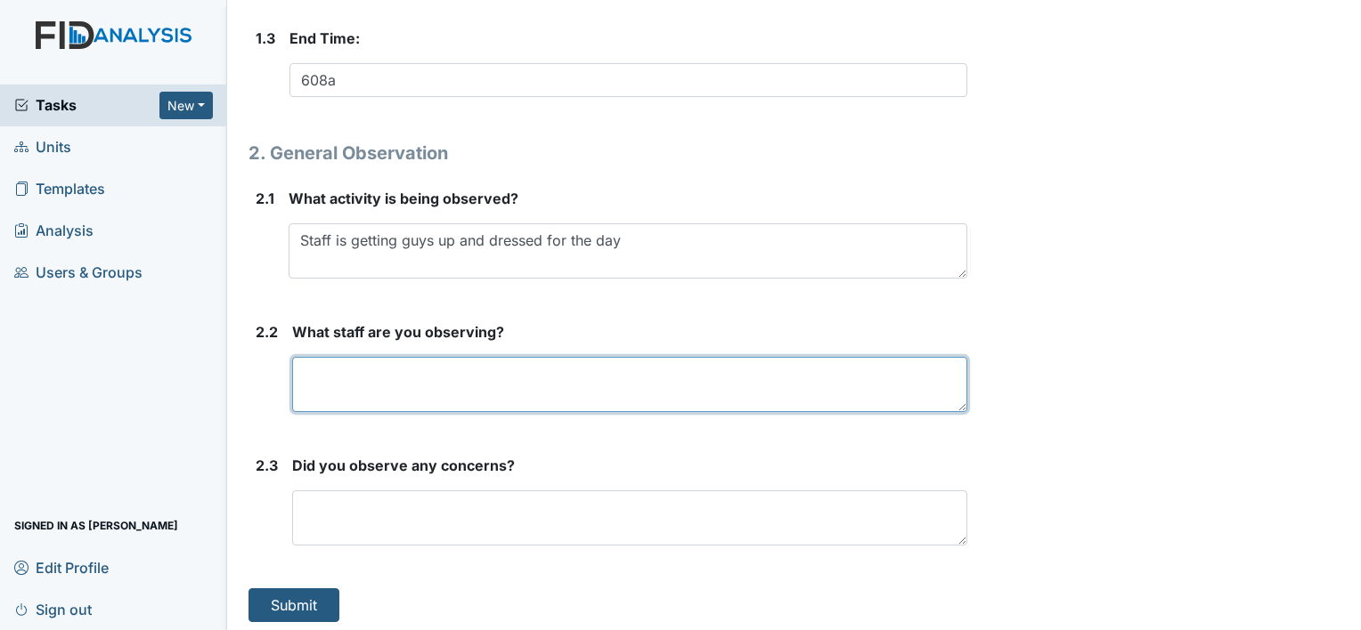
click at [499, 380] on textarea at bounding box center [629, 384] width 675 height 55
type textarea "Latika Sampson"
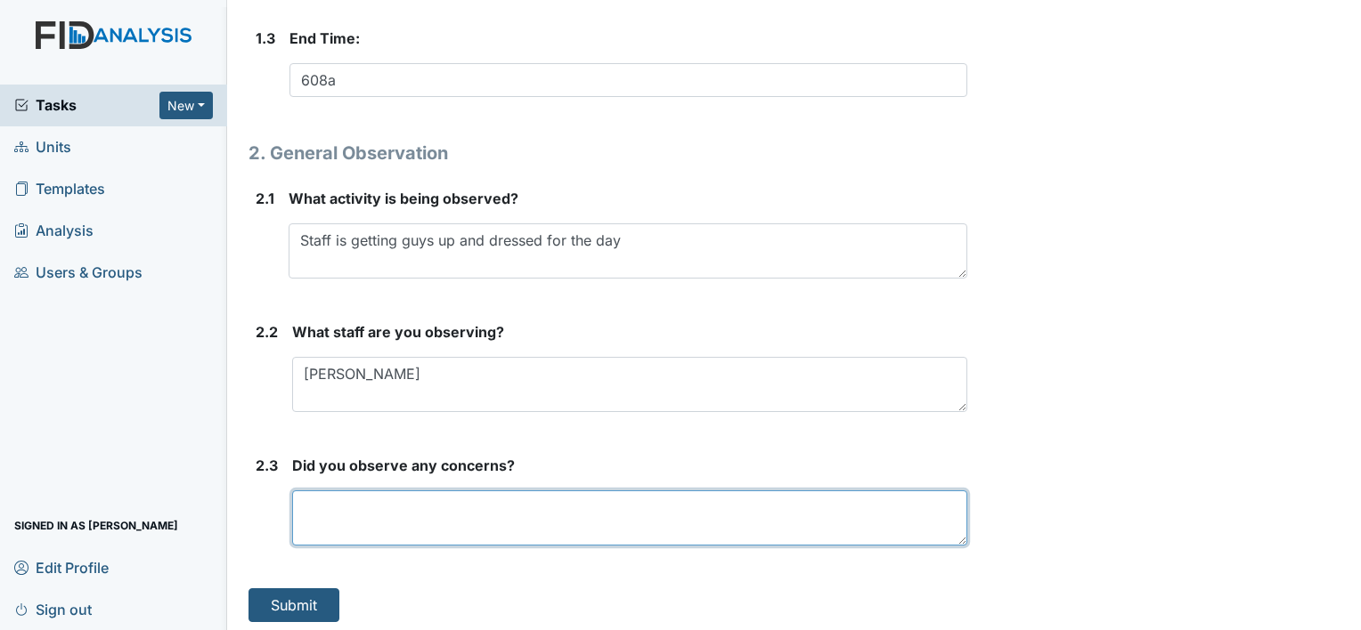
click at [429, 511] on textarea at bounding box center [629, 518] width 675 height 55
type textarea "None"
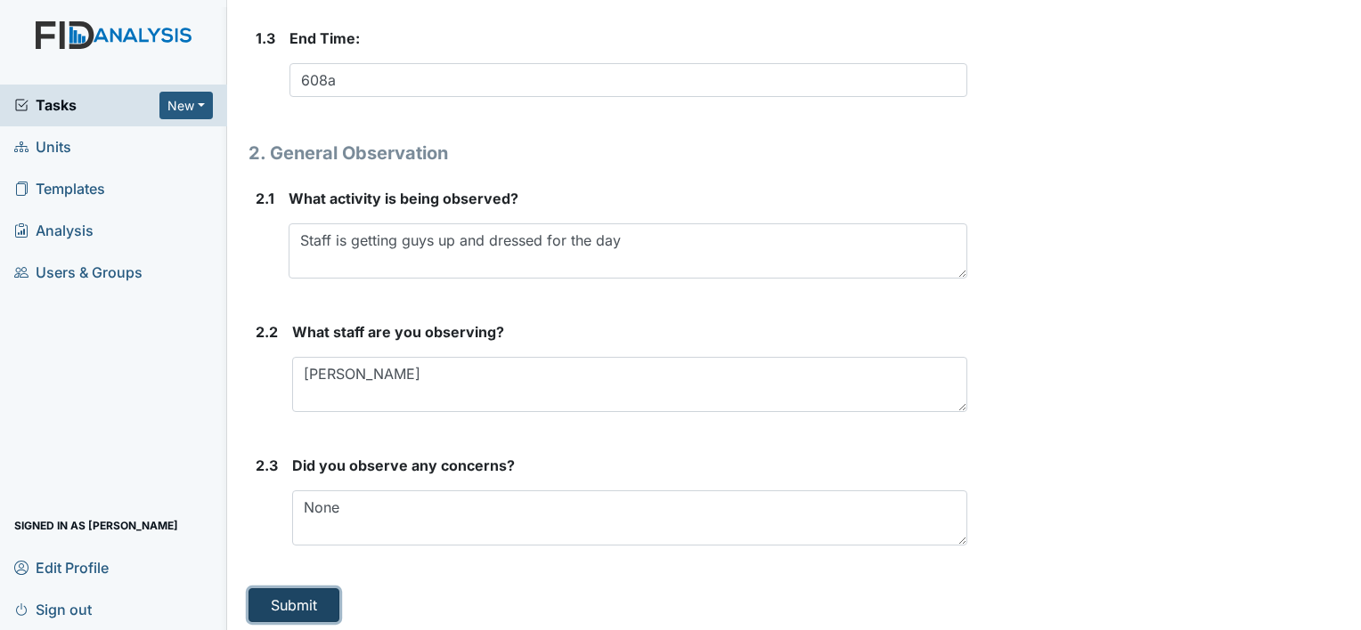
click at [274, 589] on button "Submit" at bounding box center [293, 606] width 91 height 34
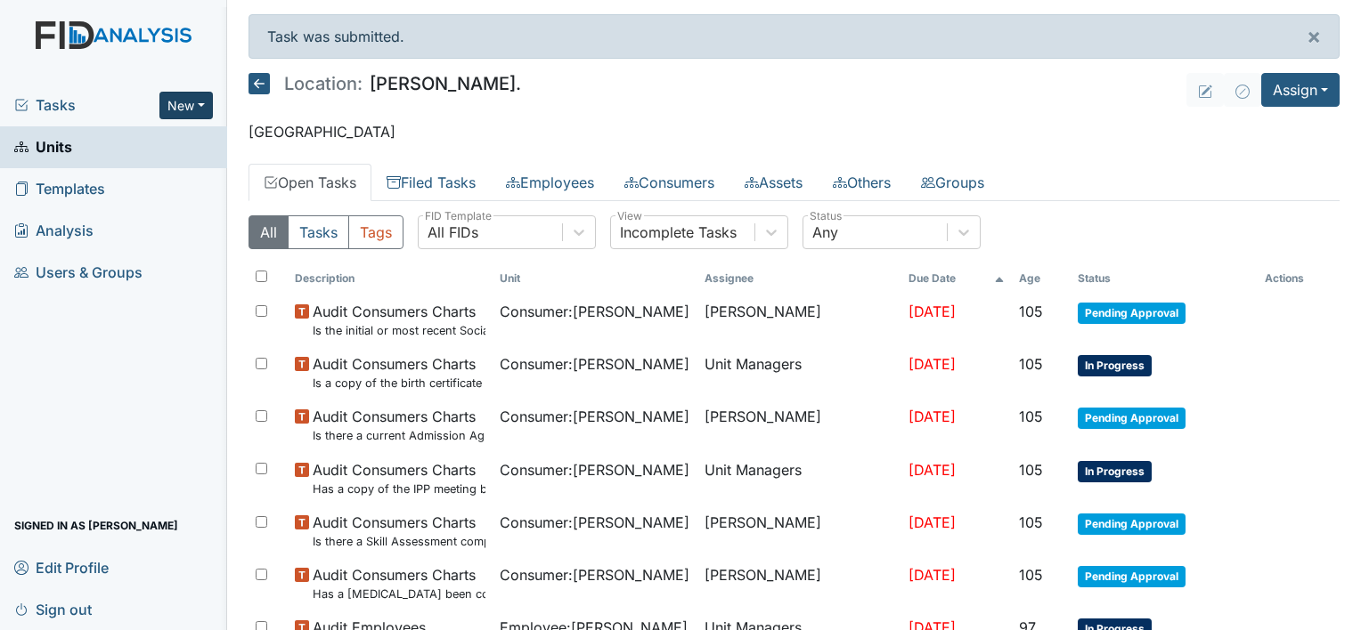
click at [197, 104] on button "New" at bounding box center [185, 106] width 53 height 28
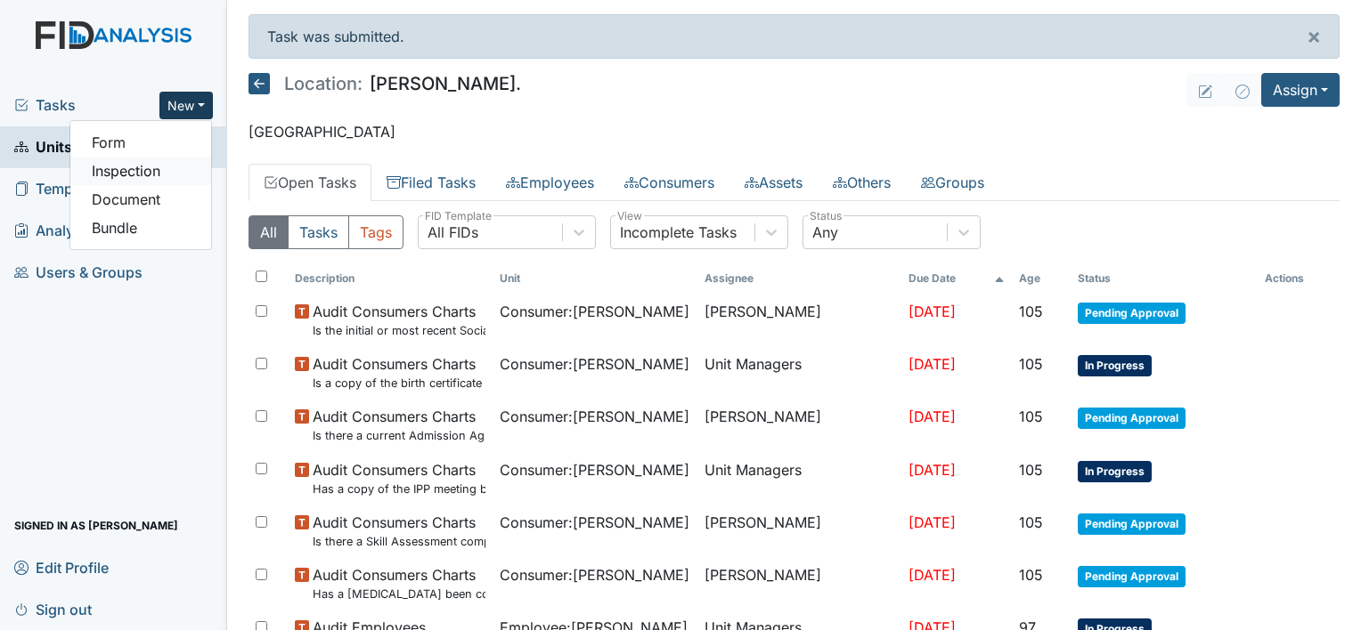
click at [171, 180] on link "Inspection" at bounding box center [140, 171] width 141 height 28
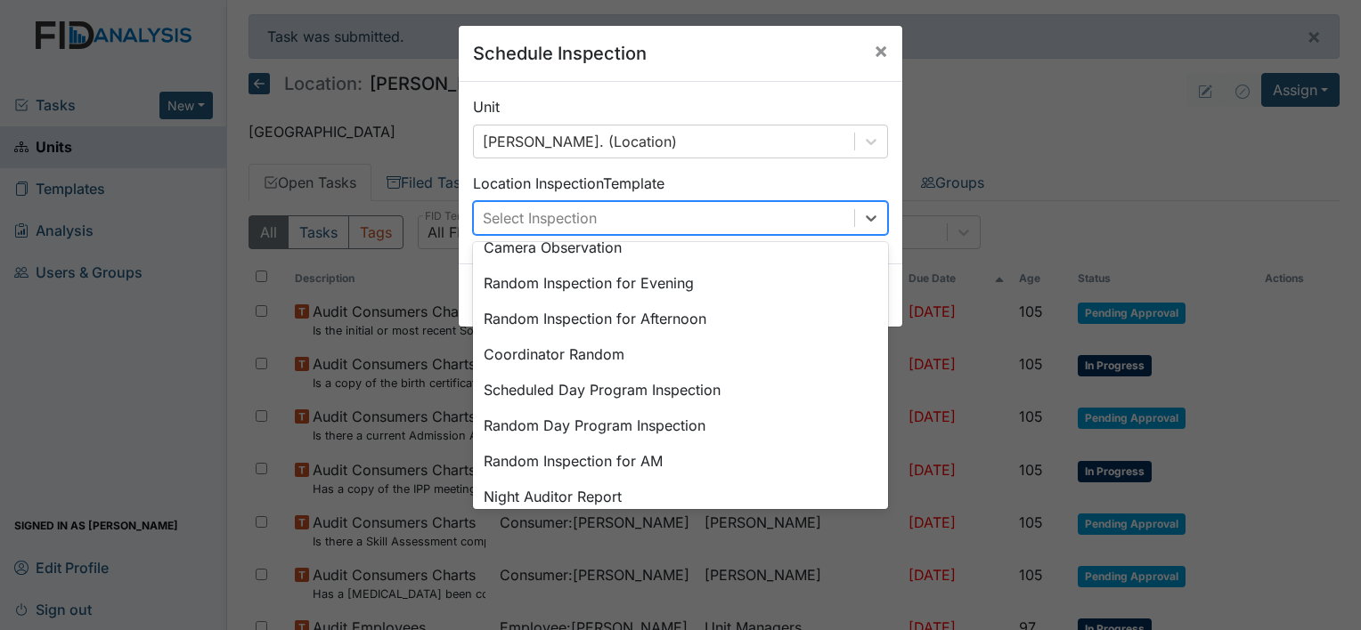
scroll to position [306, 0]
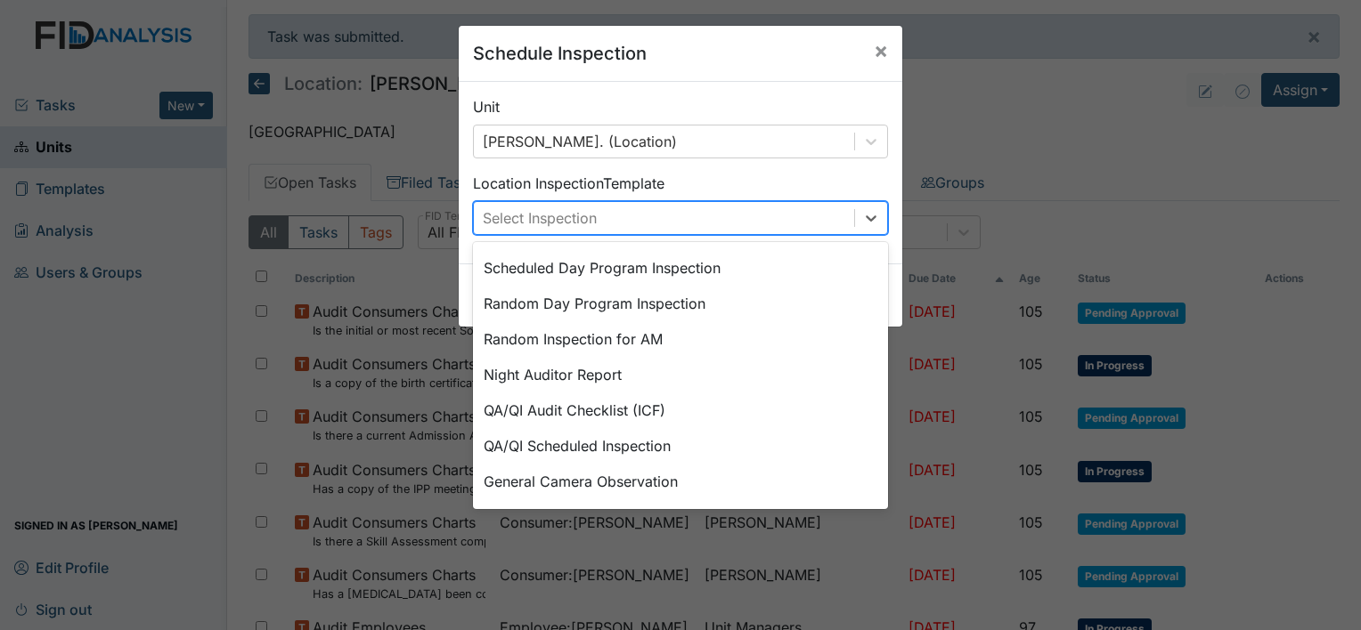
click at [625, 480] on div "General Camera Observation" at bounding box center [680, 482] width 415 height 36
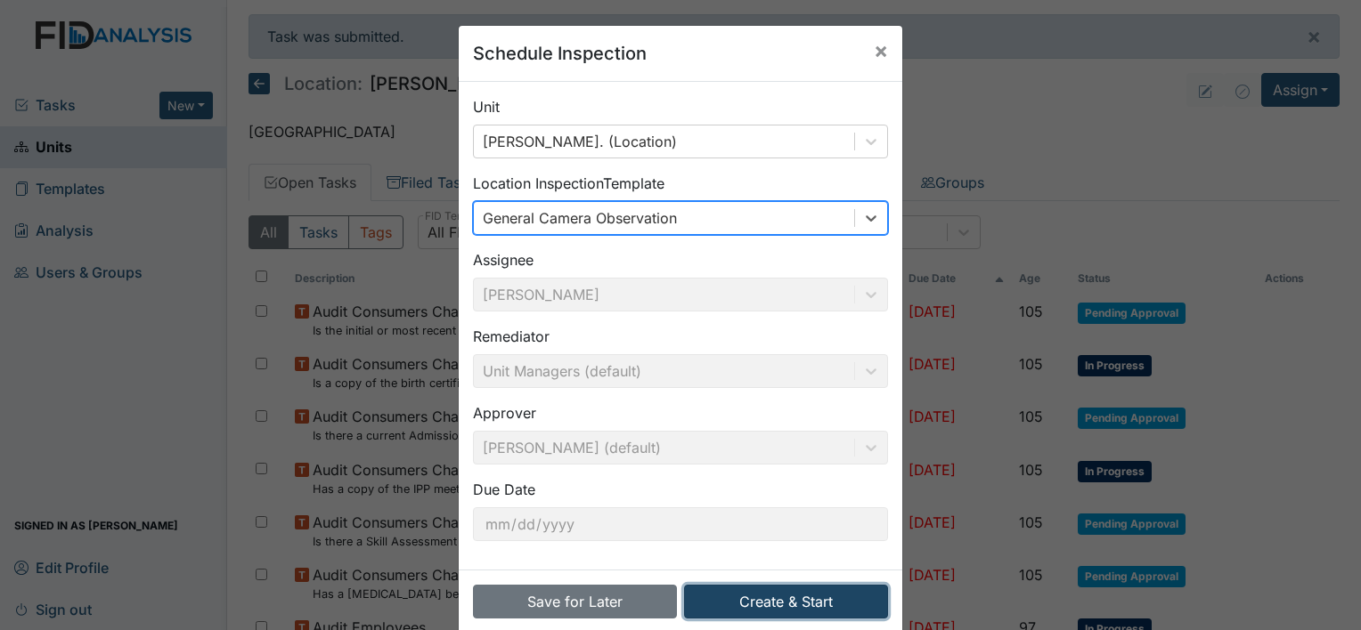
click at [794, 611] on button "Create & Start" at bounding box center [786, 602] width 204 height 34
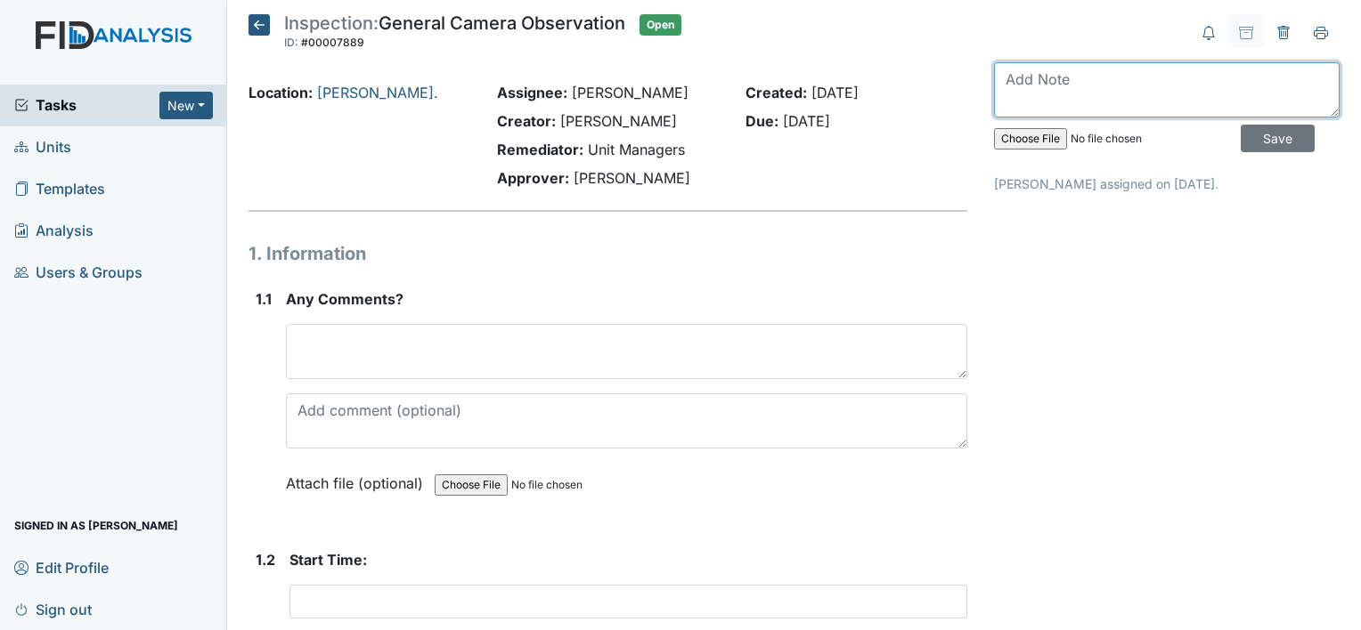
click at [1049, 86] on textarea at bounding box center [1167, 89] width 346 height 55
type textarea "Observed 8/9"
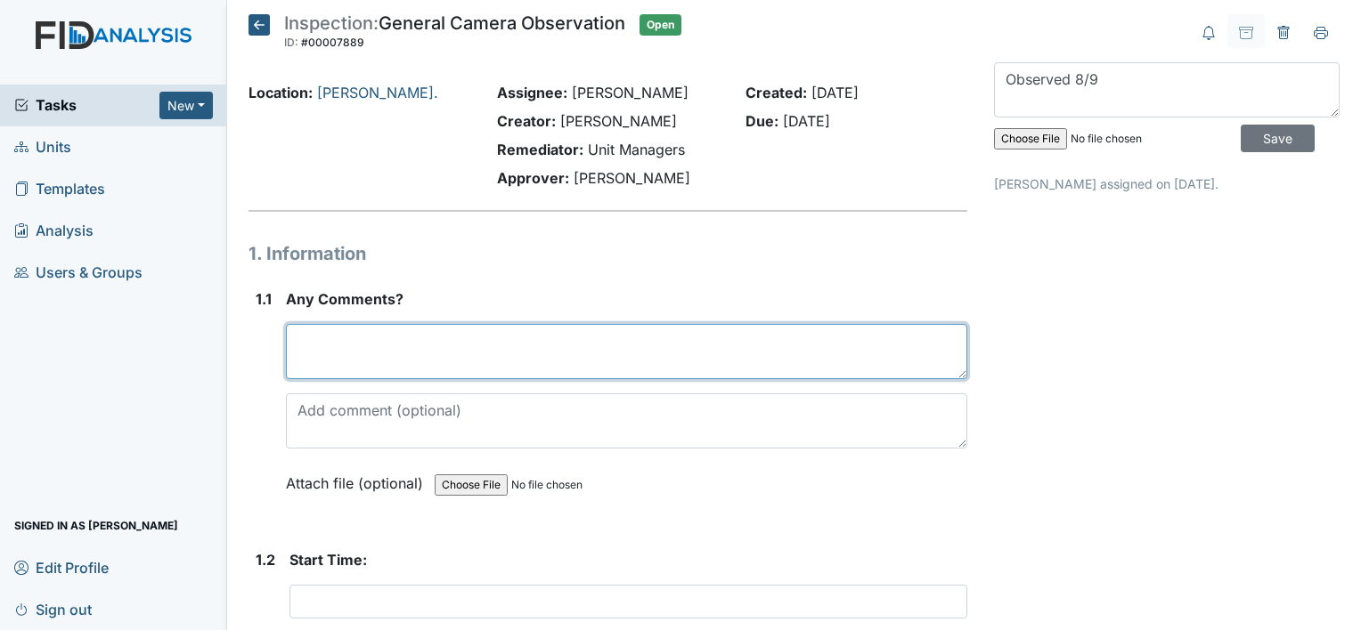
click at [387, 350] on textarea at bounding box center [626, 351] width 681 height 55
type textarea "S"
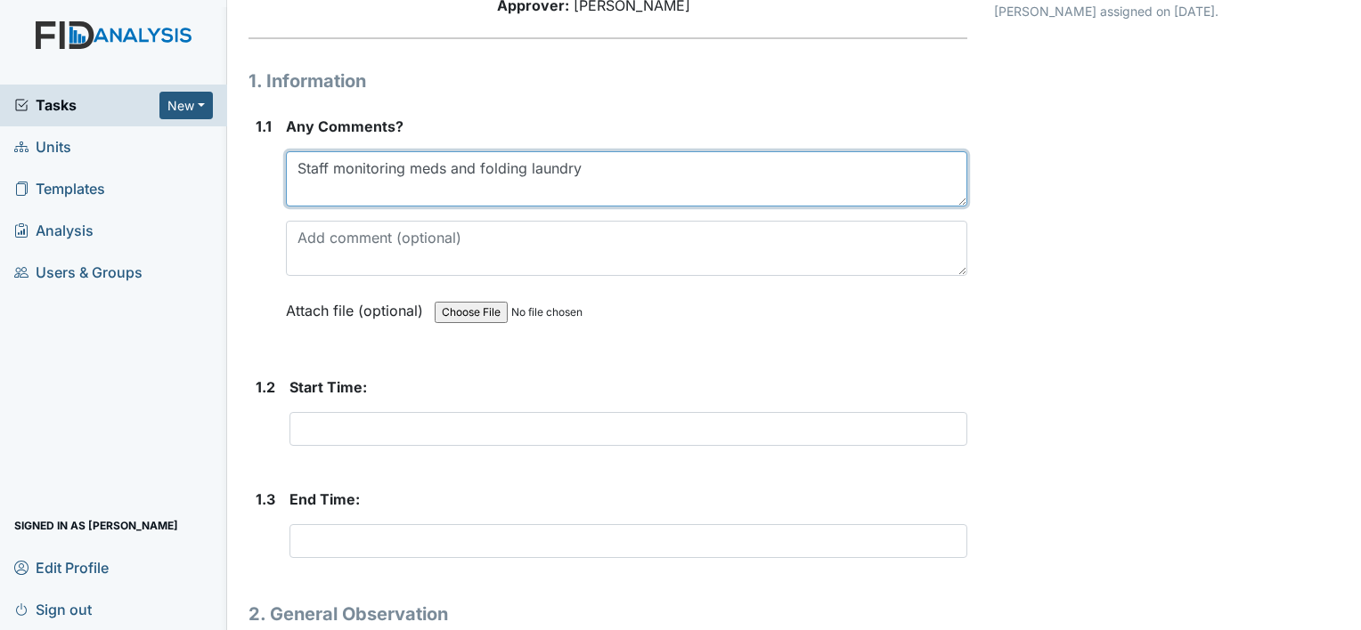
scroll to position [196, 0]
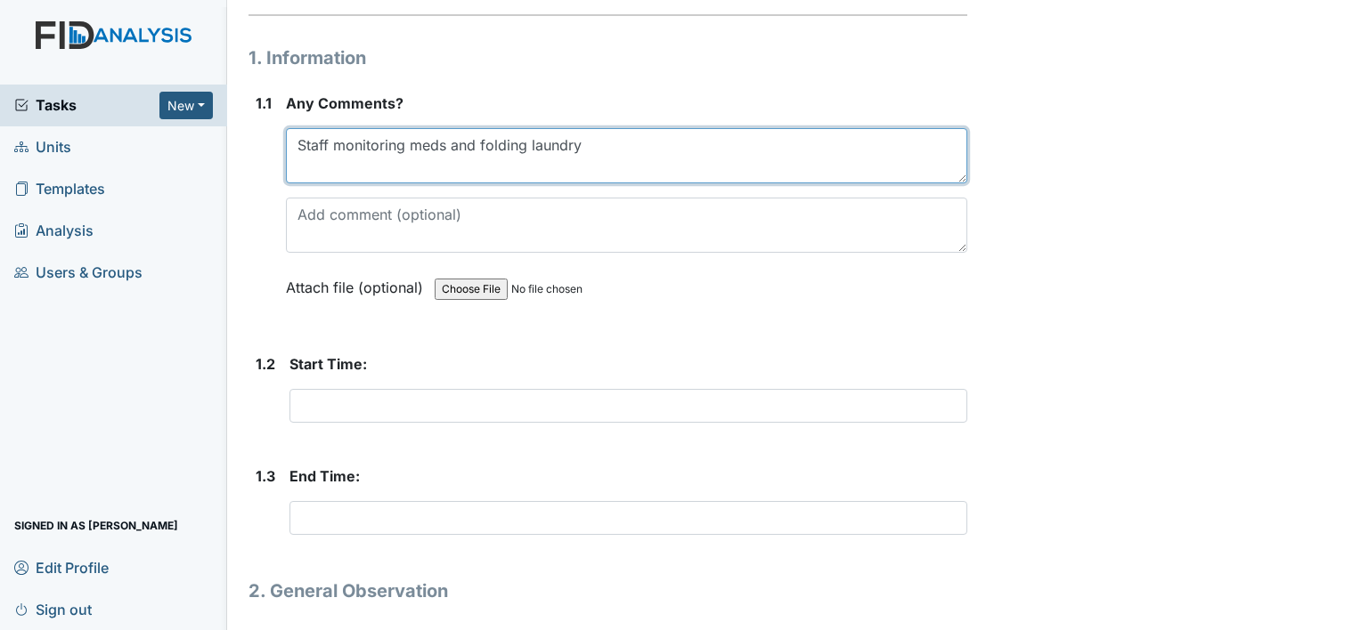
type textarea "Staff monitoring meds and folding laundry"
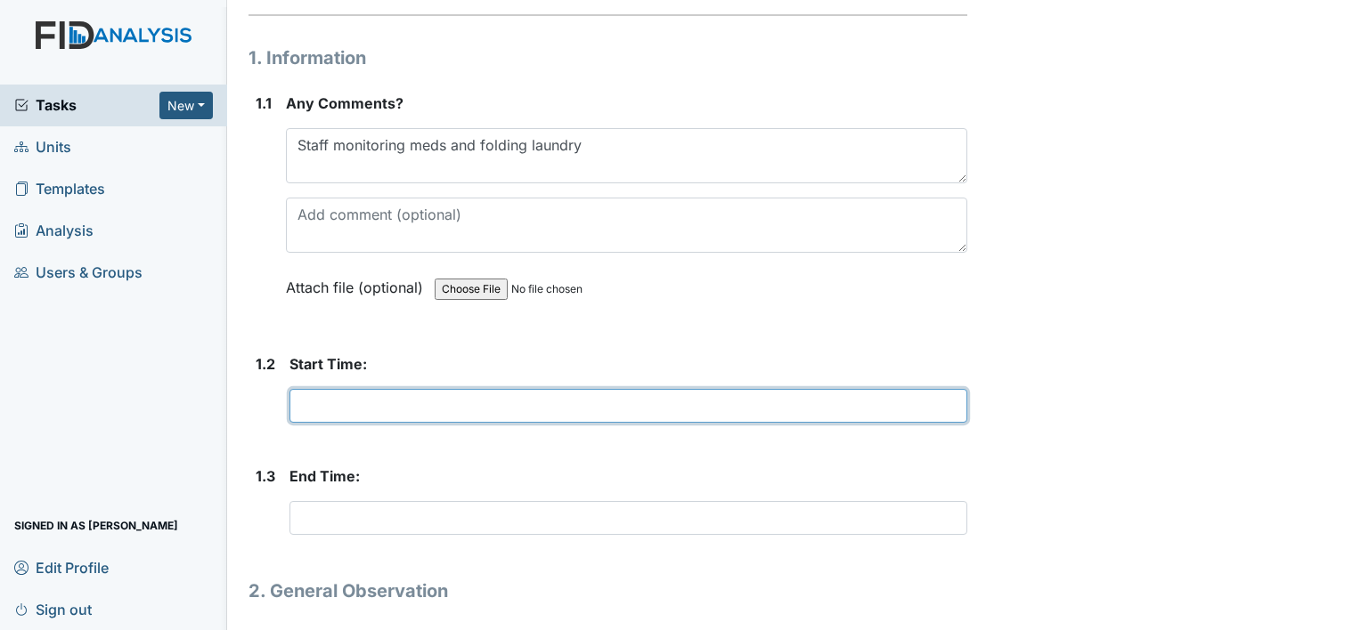
click at [430, 418] on input "text" at bounding box center [628, 406] width 678 height 34
type input "1936"
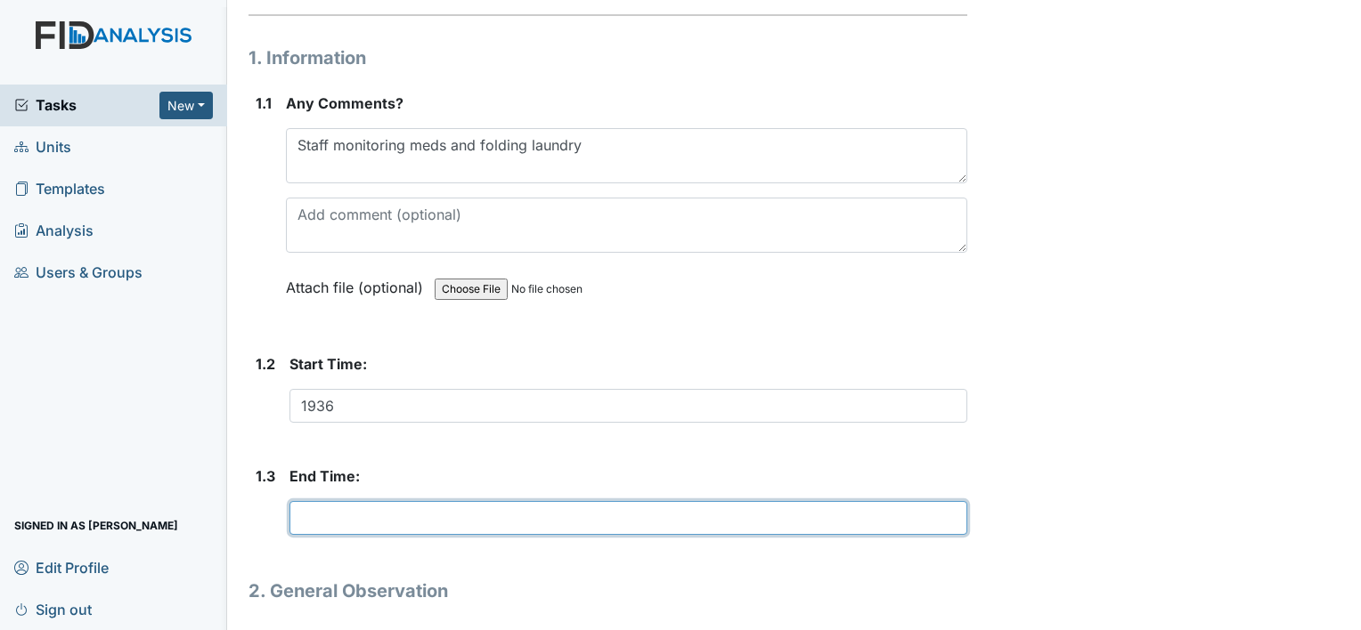
click at [343, 524] on input "text" at bounding box center [628, 518] width 678 height 34
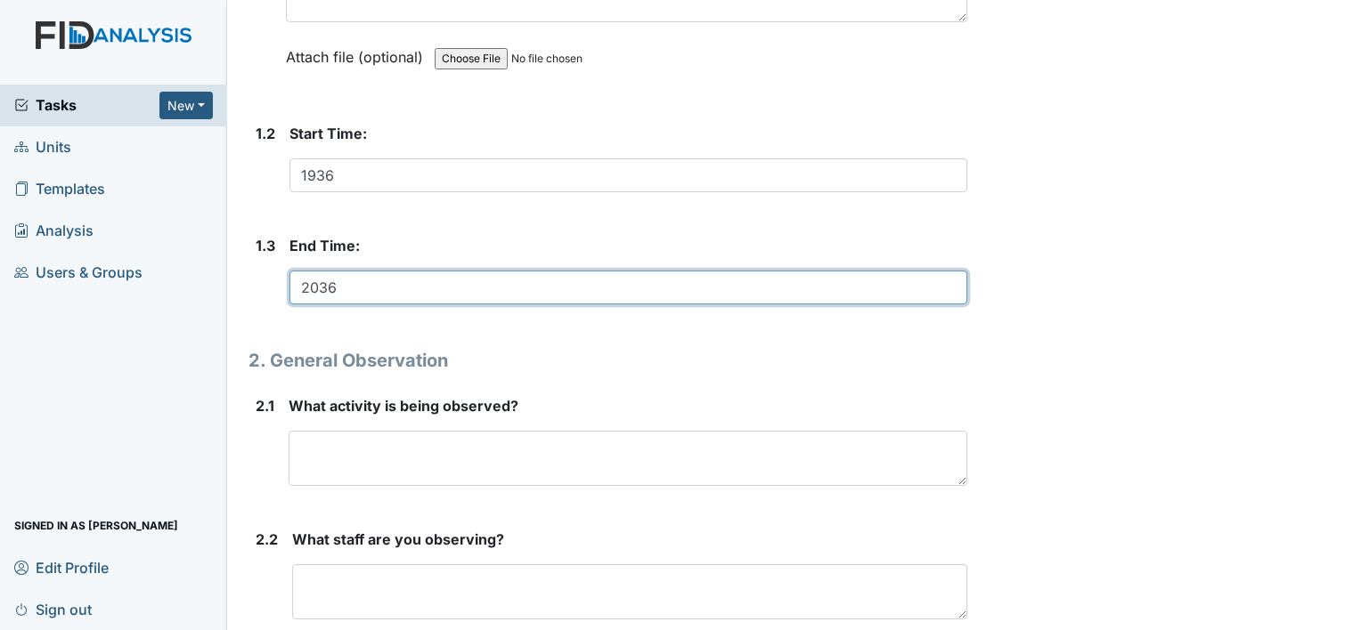
scroll to position [466, 0]
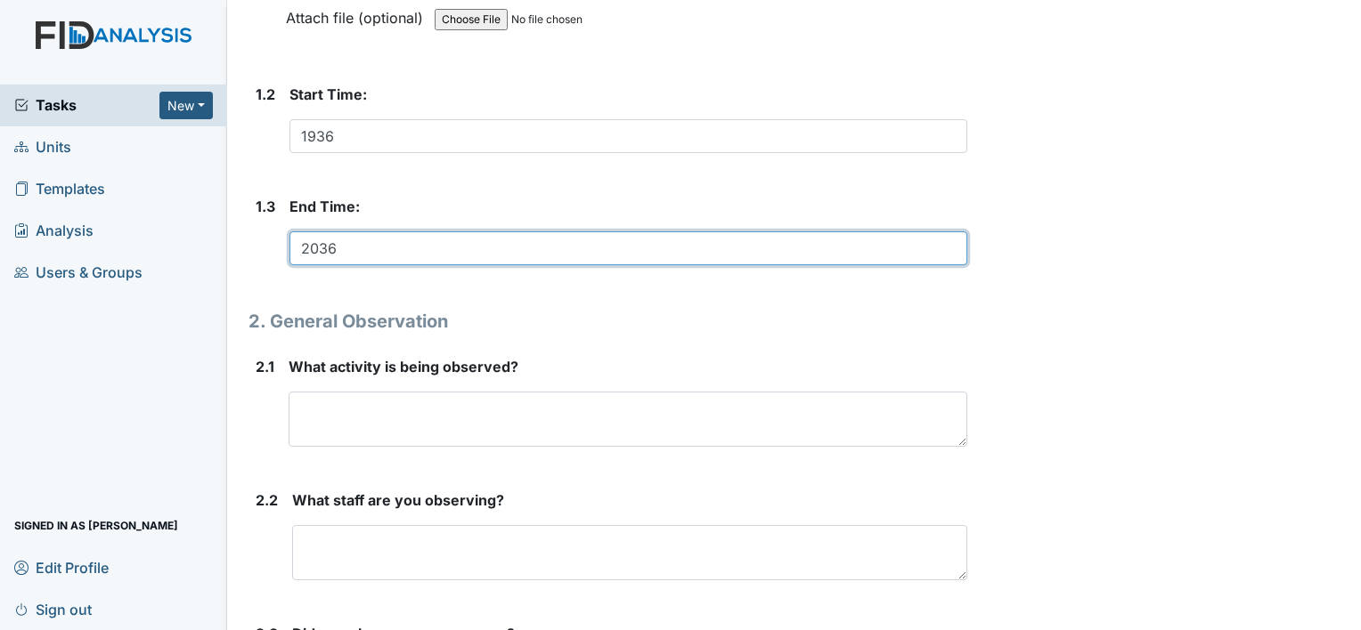
type input "2036"
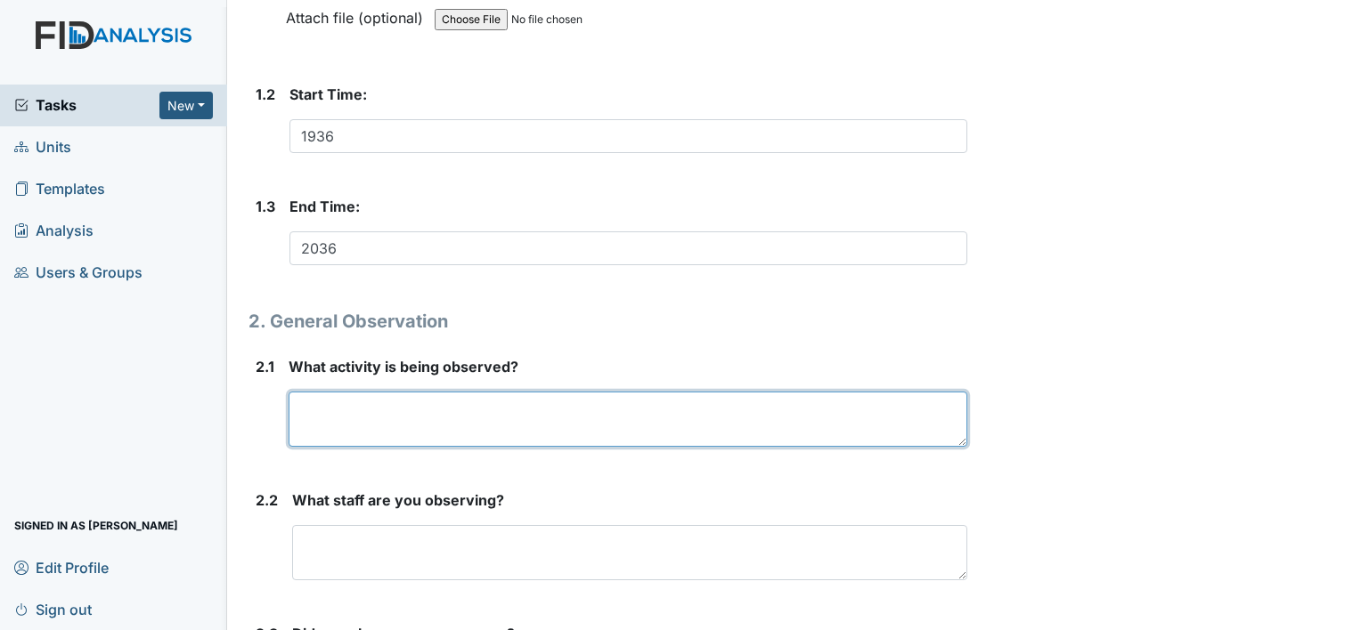
click at [424, 407] on textarea at bounding box center [628, 419] width 679 height 55
type textarea "Staff on the phone. Hab Manager"
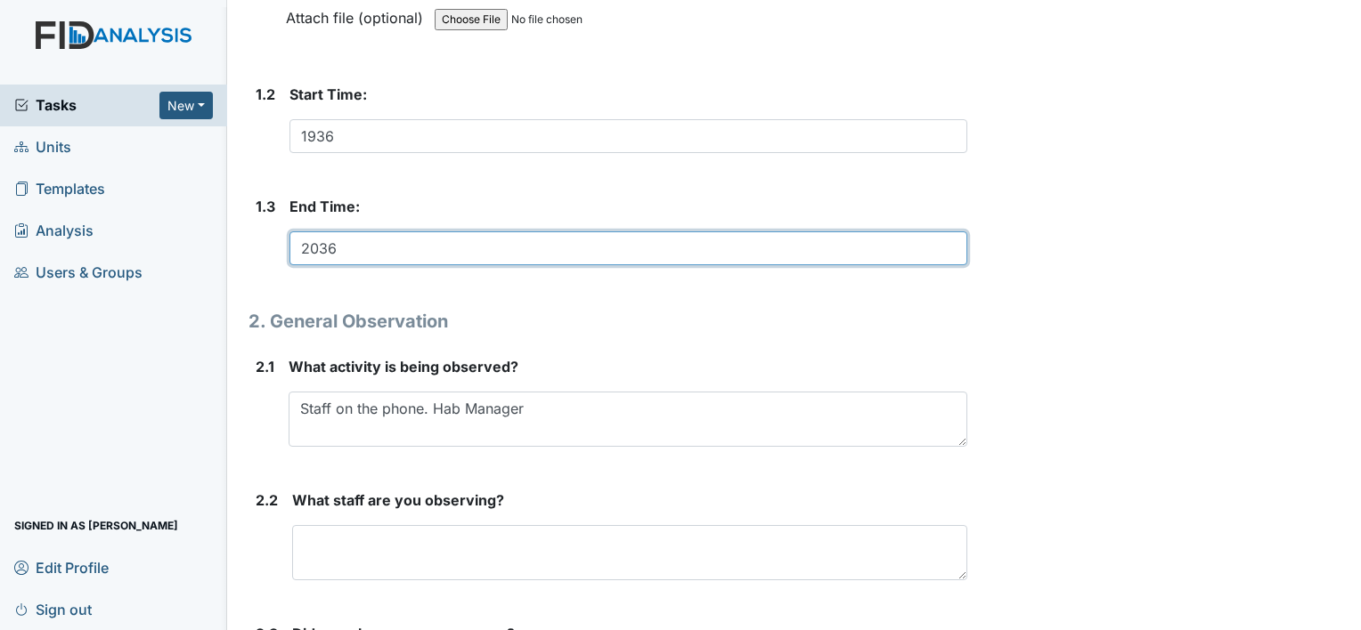
click at [556, 256] on input "2036" at bounding box center [628, 249] width 678 height 34
type input "2036"
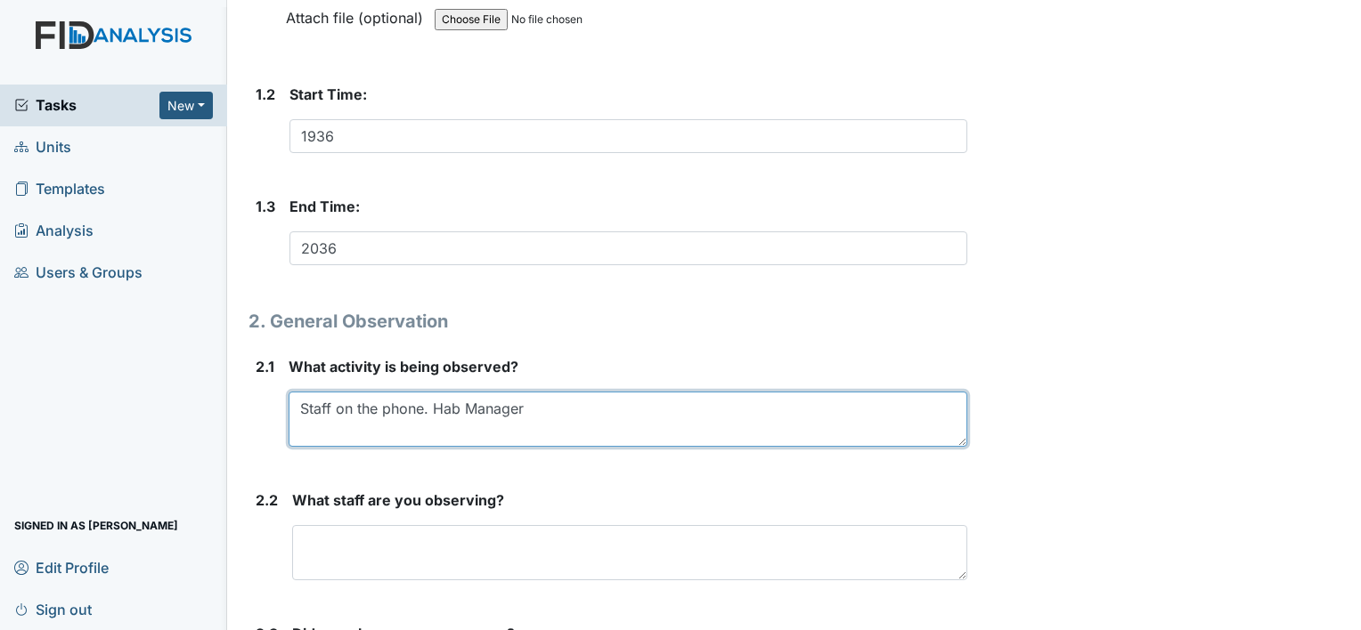
click at [553, 410] on textarea "Staff on the phone. Hab Manager" at bounding box center [628, 419] width 679 height 55
type textarea "Staff on the phone. Hab Manager discussed with staff"
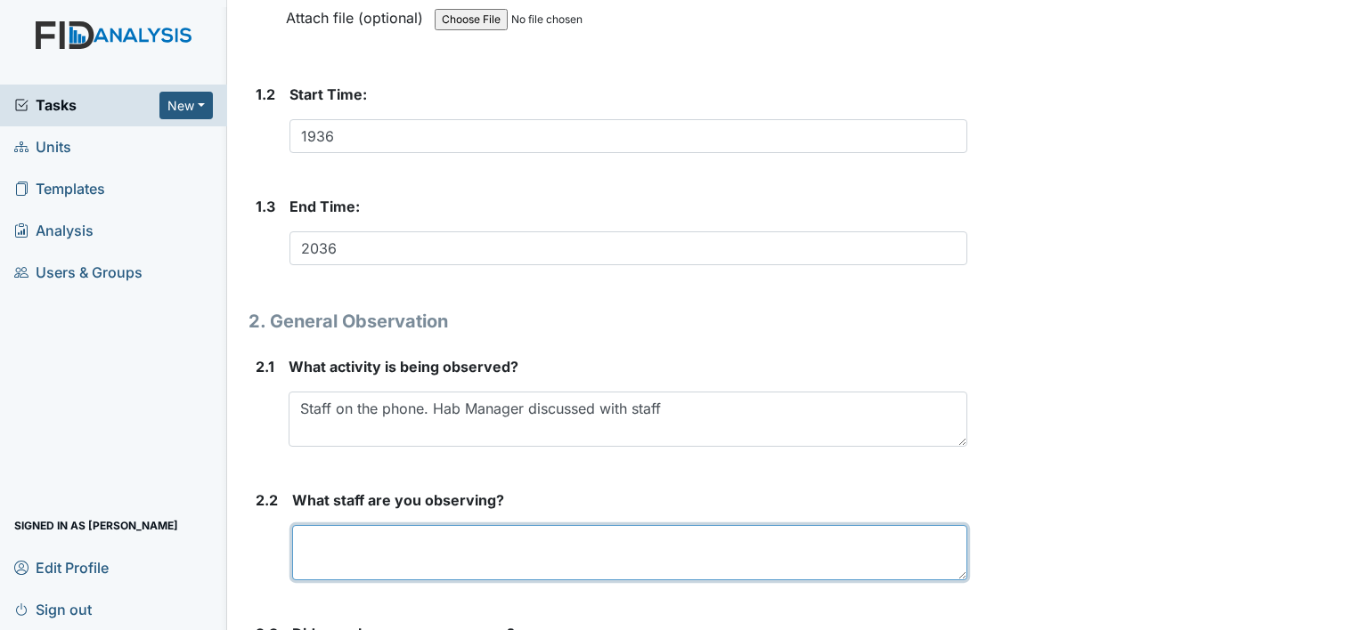
click at [306, 545] on textarea at bounding box center [629, 552] width 675 height 55
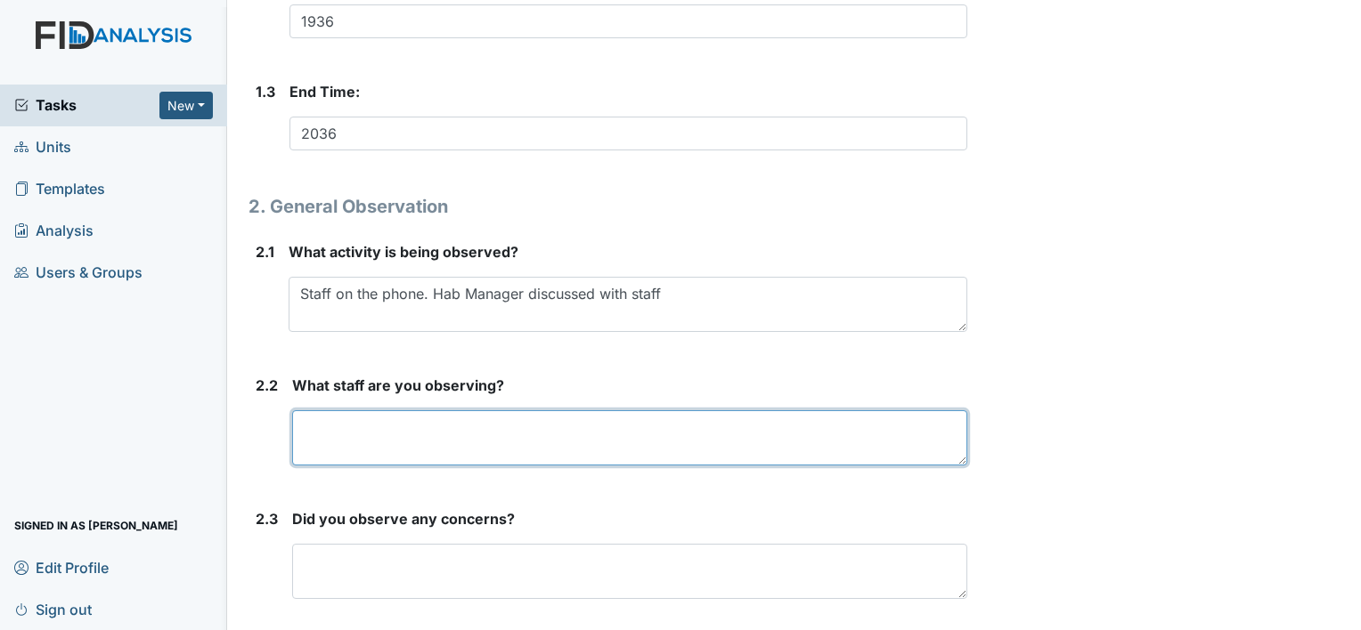
scroll to position [638, 0]
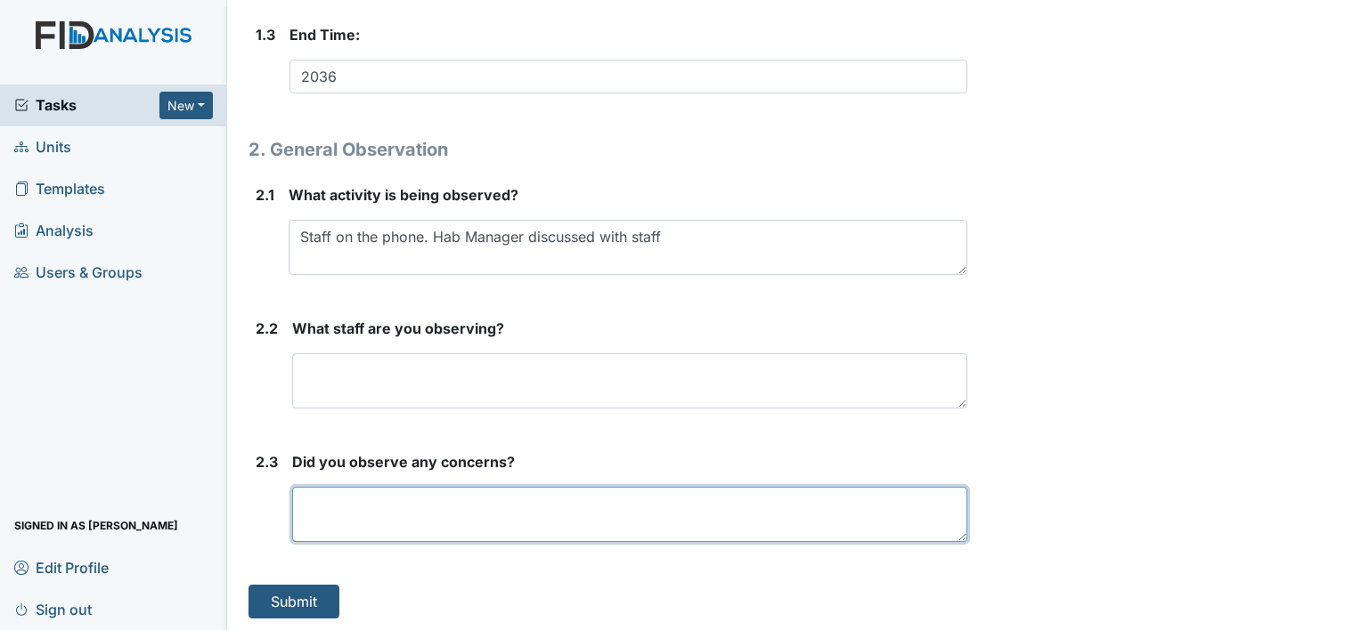
click at [357, 509] on textarea at bounding box center [629, 514] width 675 height 55
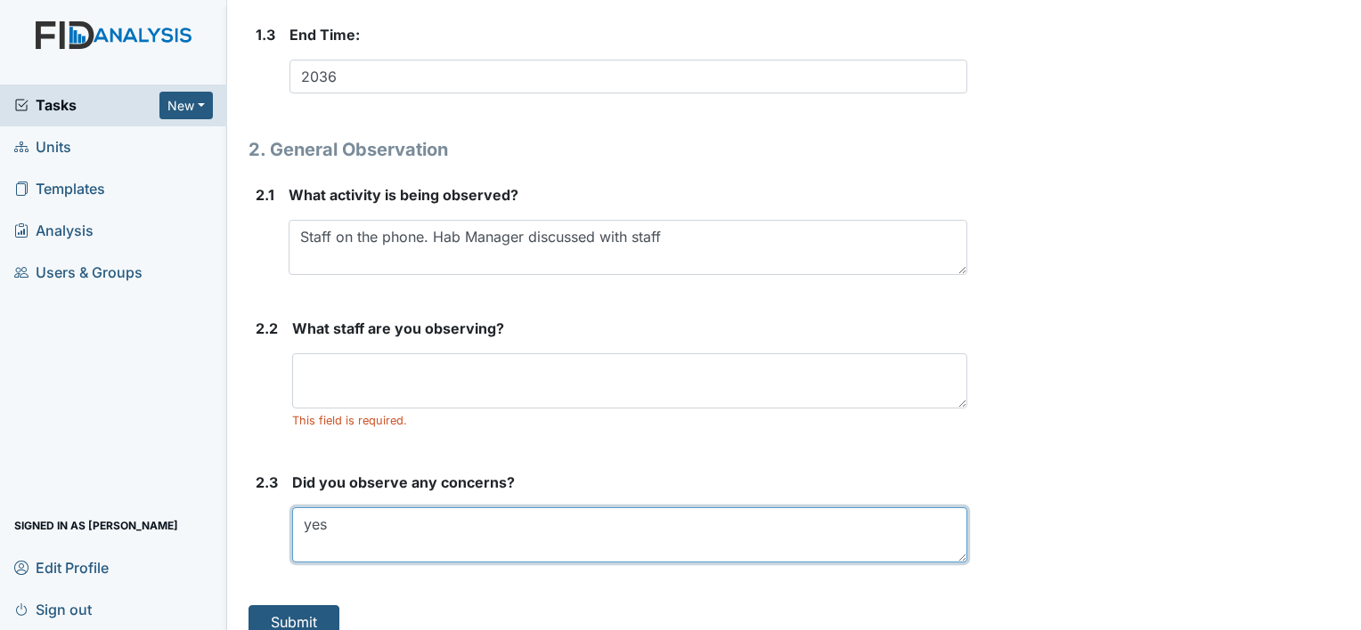
type textarea "yes"
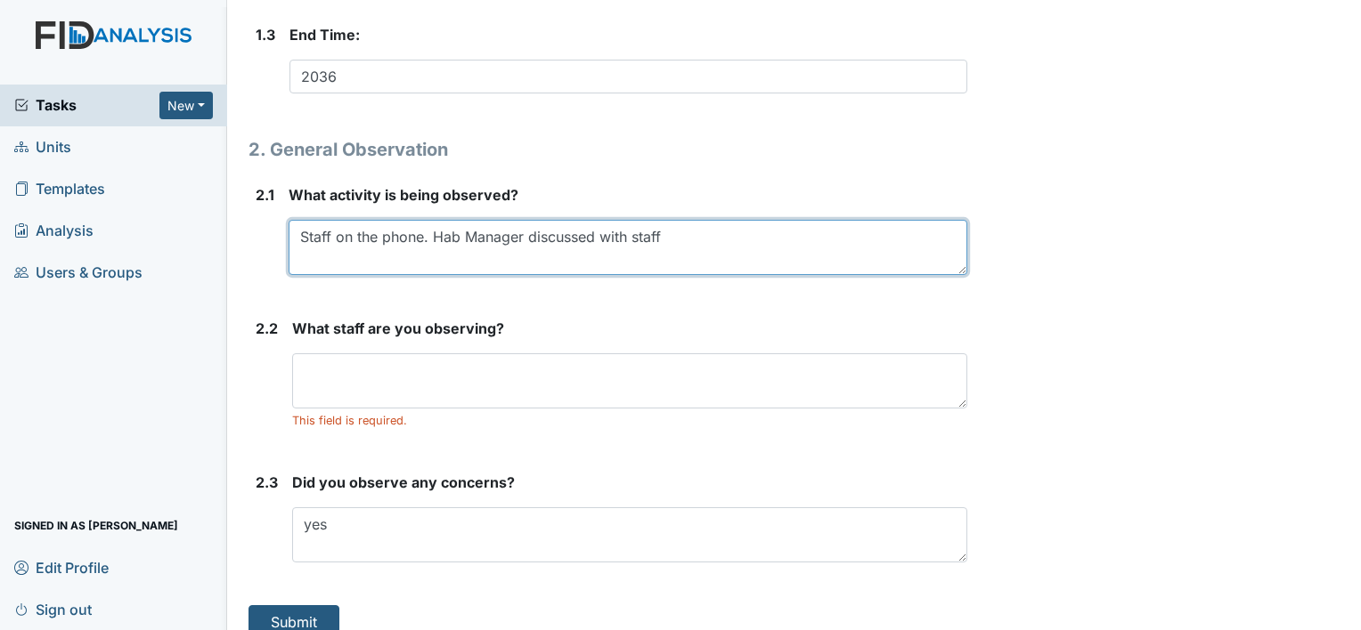
click at [677, 237] on textarea "Staff on the phone. Hab Manager discussed with staff" at bounding box center [628, 247] width 679 height 55
type textarea "S"
type textarea "Watching tv"
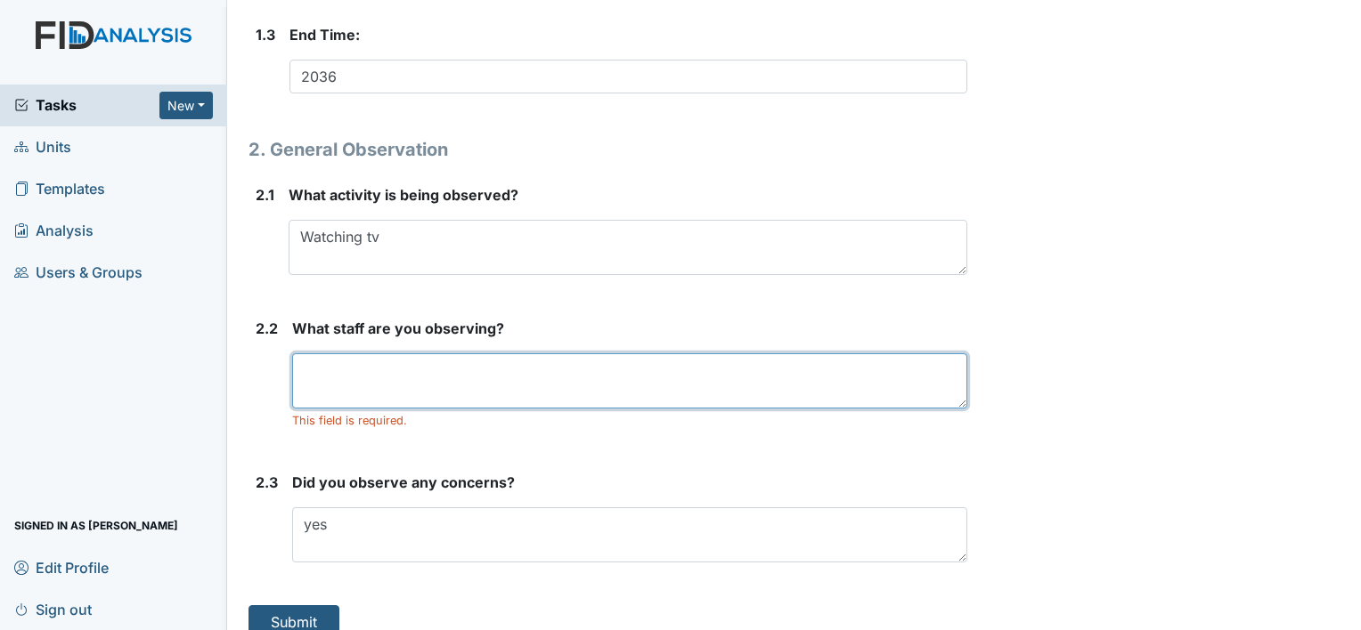
click at [385, 385] on textarea at bounding box center [629, 381] width 675 height 55
type textarea "Christine and Javion"
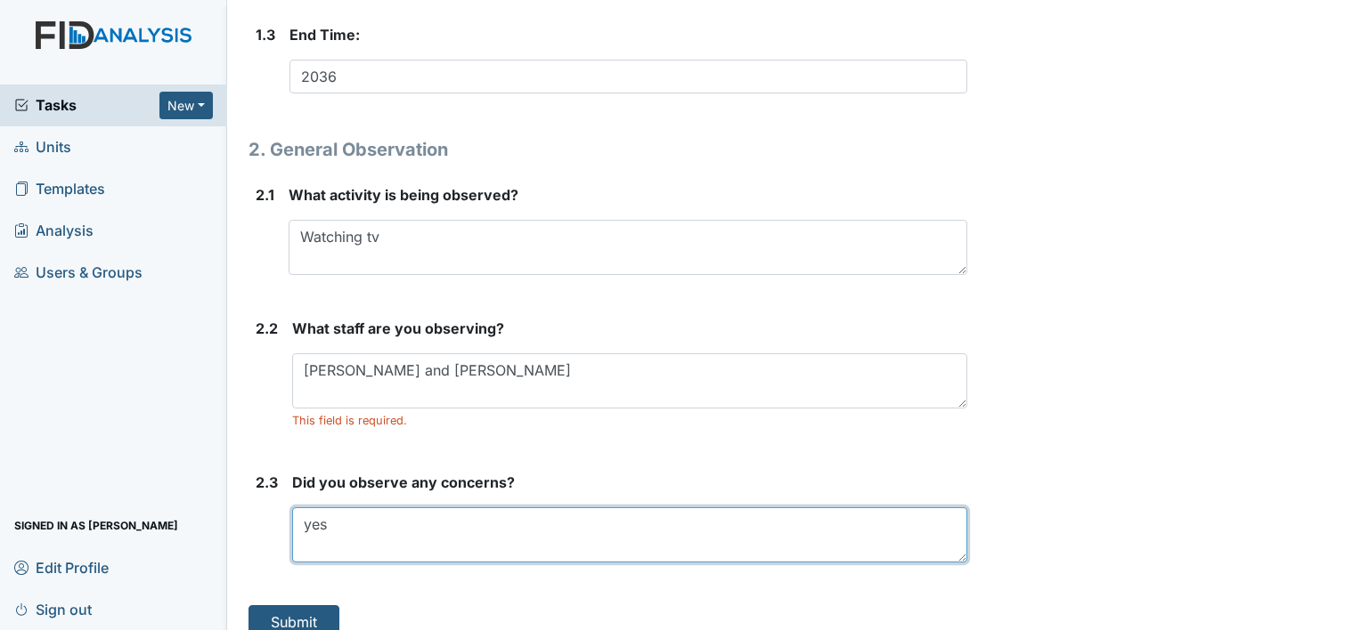
click at [360, 545] on textarea "yes" at bounding box center [629, 535] width 675 height 55
type textarea "y"
type textarea "Yes. Staff on the phone, concerns addressed"
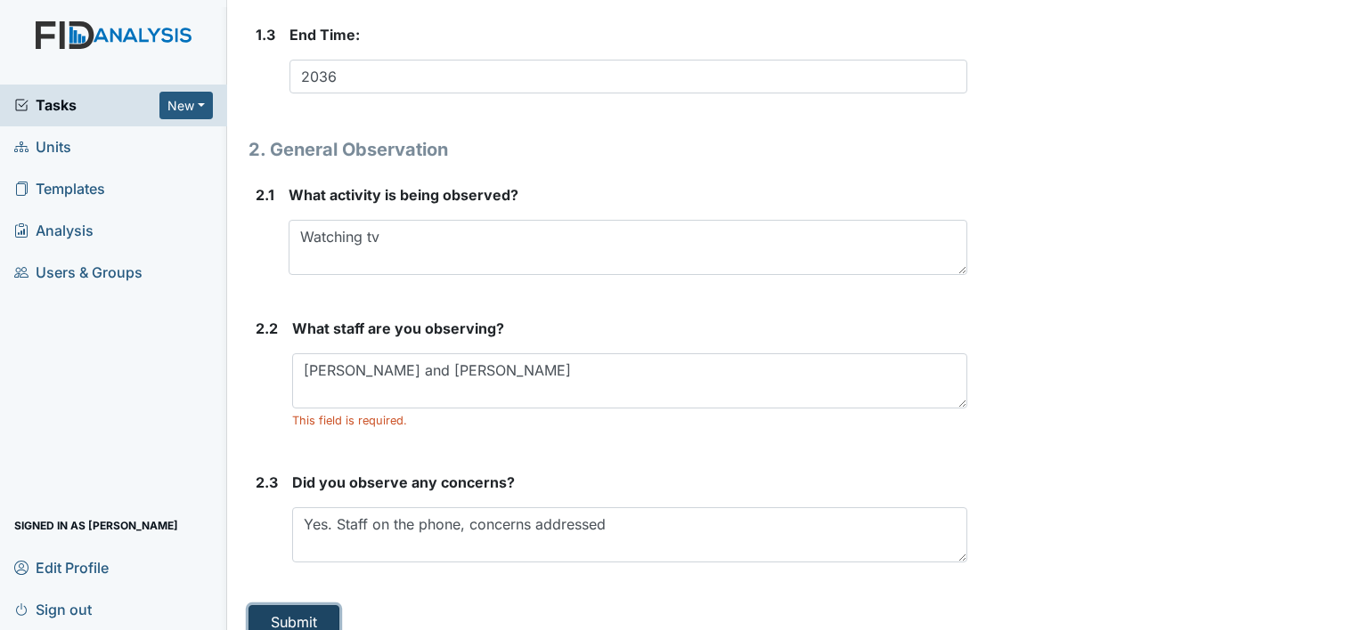
click at [313, 609] on button "Submit" at bounding box center [293, 623] width 91 height 34
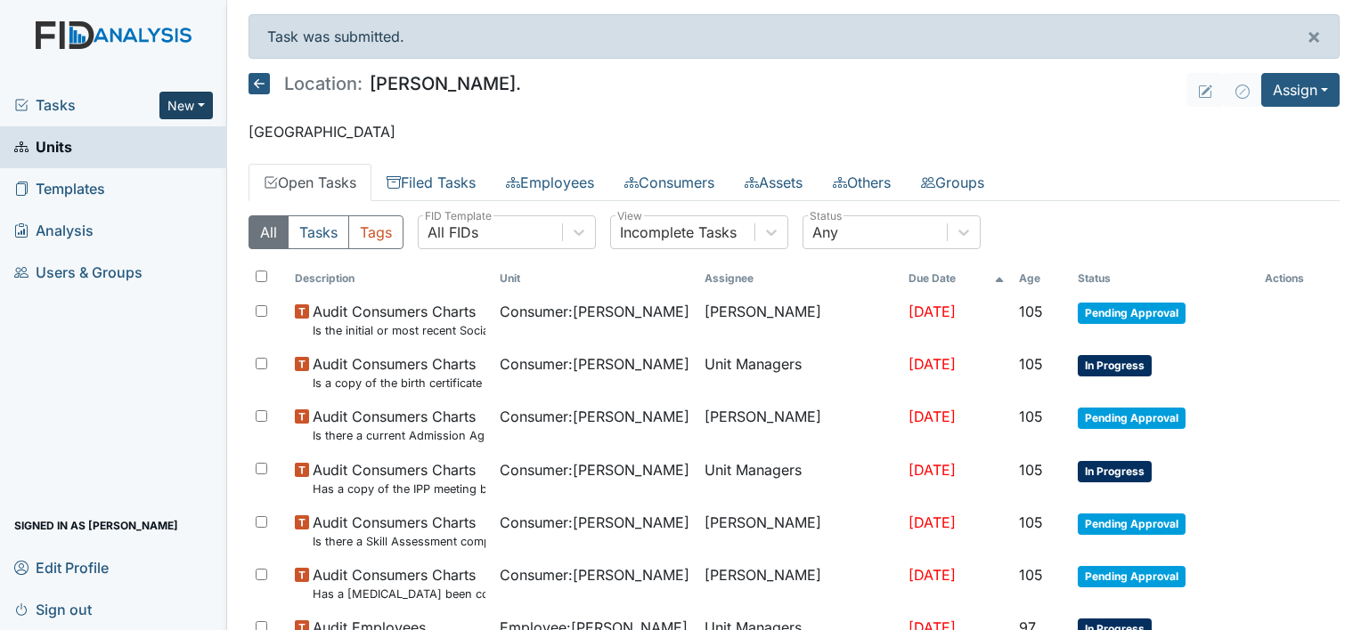
click at [202, 99] on button "New" at bounding box center [185, 106] width 53 height 28
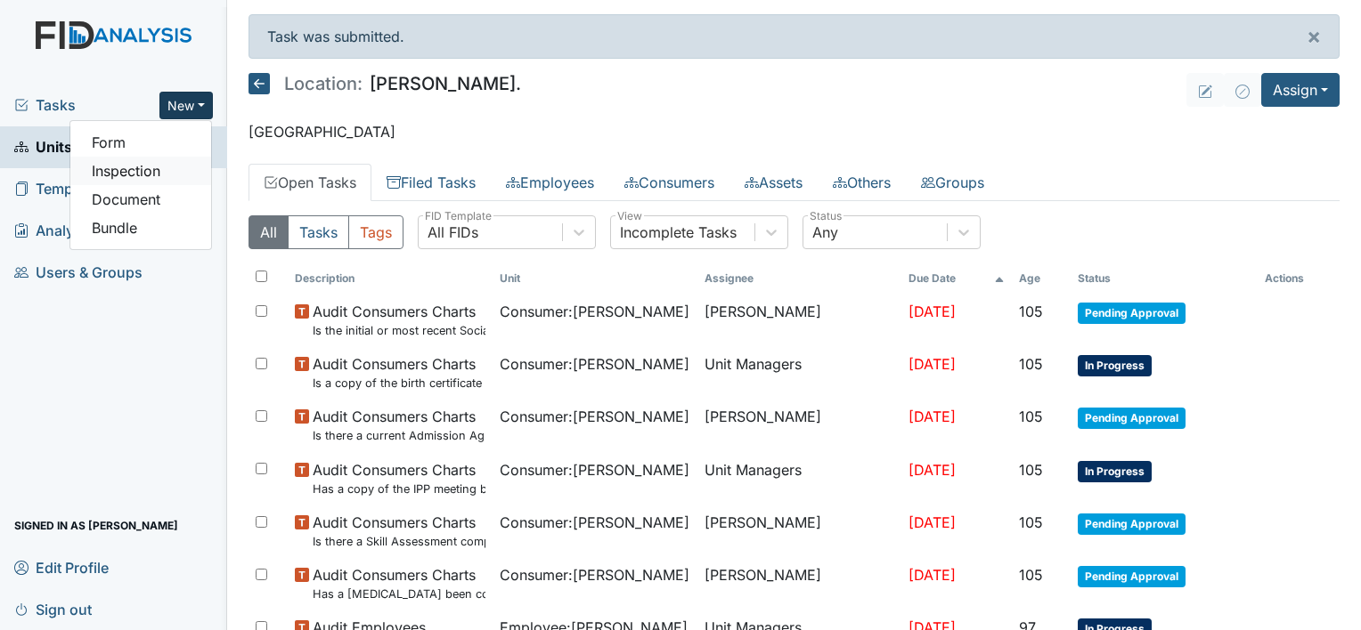
click at [132, 174] on link "Inspection" at bounding box center [140, 171] width 141 height 28
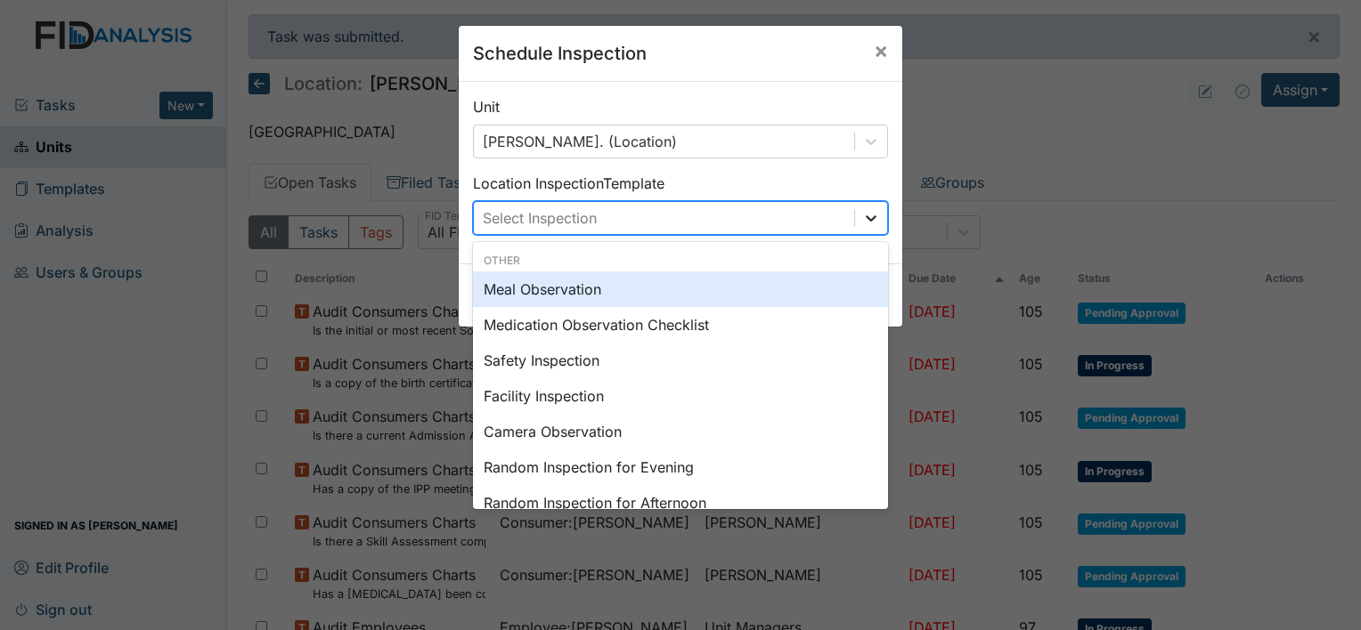
click at [855, 215] on div at bounding box center [871, 218] width 32 height 32
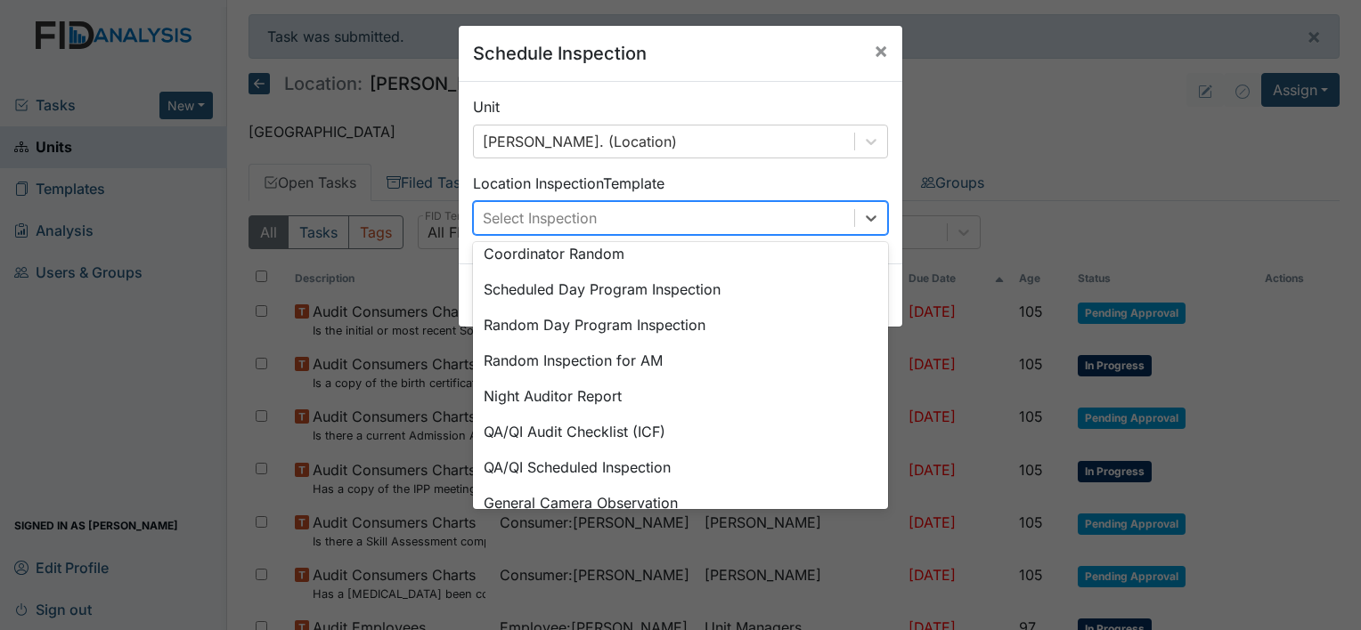
scroll to position [306, 0]
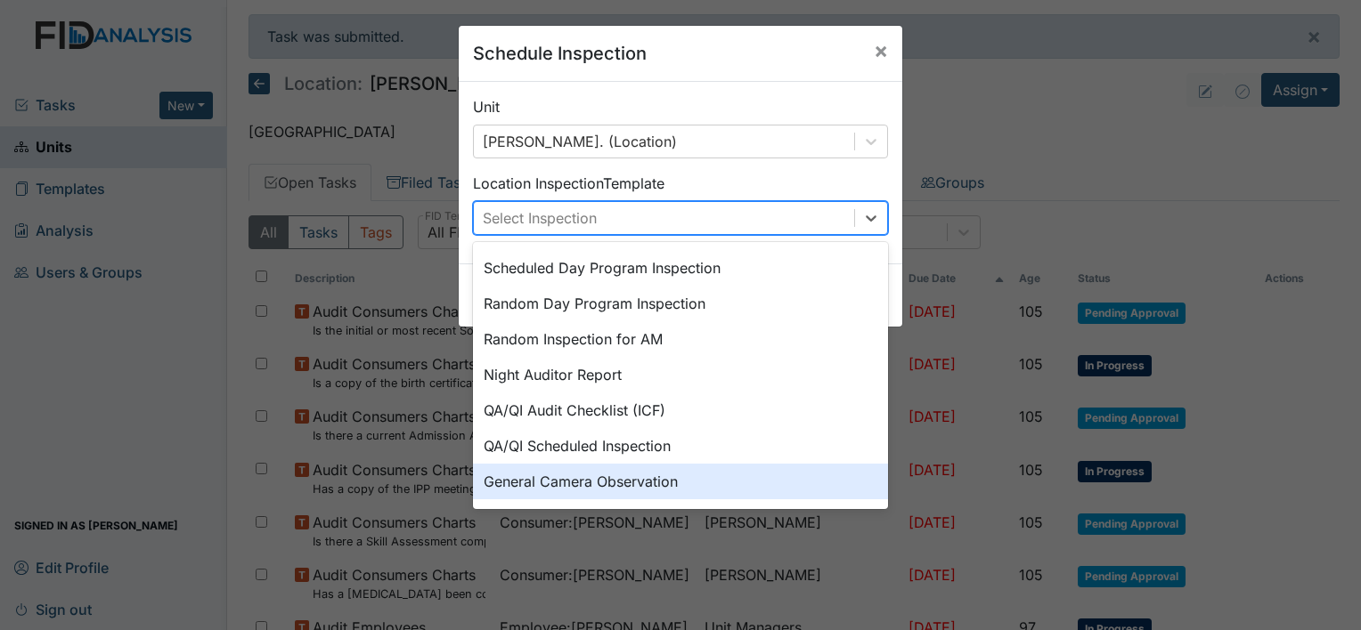
click at [780, 491] on div "General Camera Observation" at bounding box center [680, 482] width 415 height 36
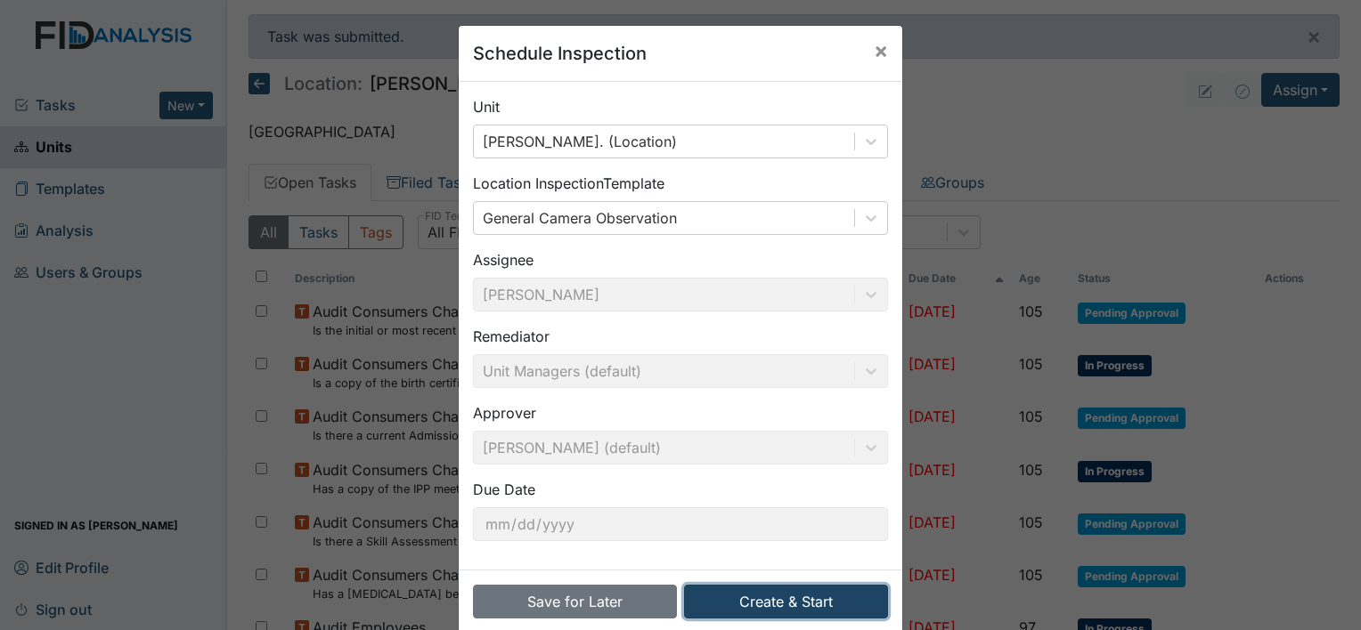
click at [787, 596] on button "Create & Start" at bounding box center [786, 602] width 204 height 34
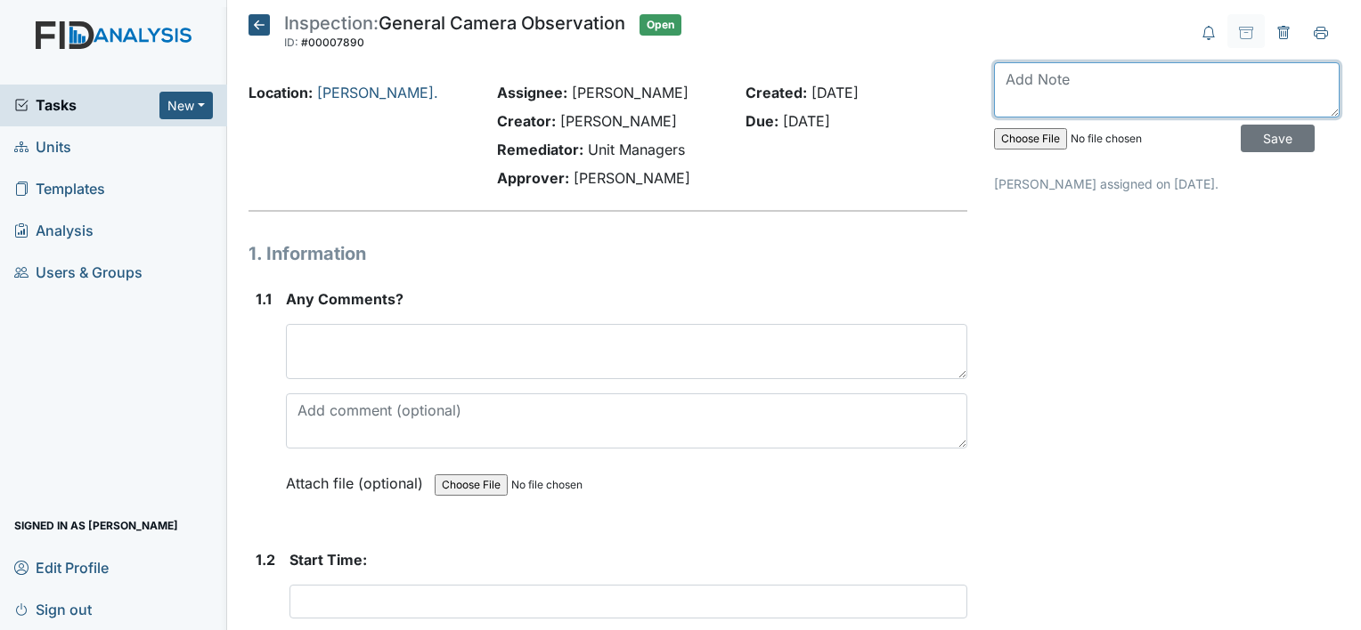
click at [1067, 100] on textarea at bounding box center [1167, 89] width 346 height 55
type textarea "observed 8/20"
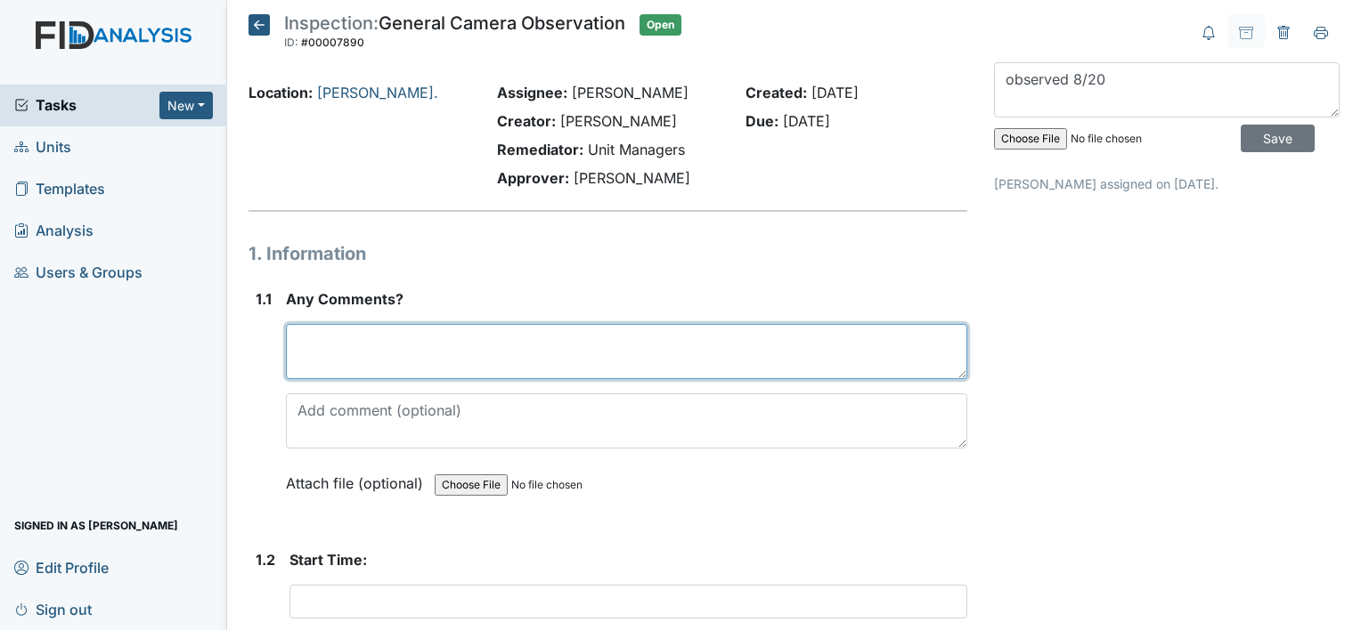
click at [402, 345] on textarea at bounding box center [626, 351] width 681 height 55
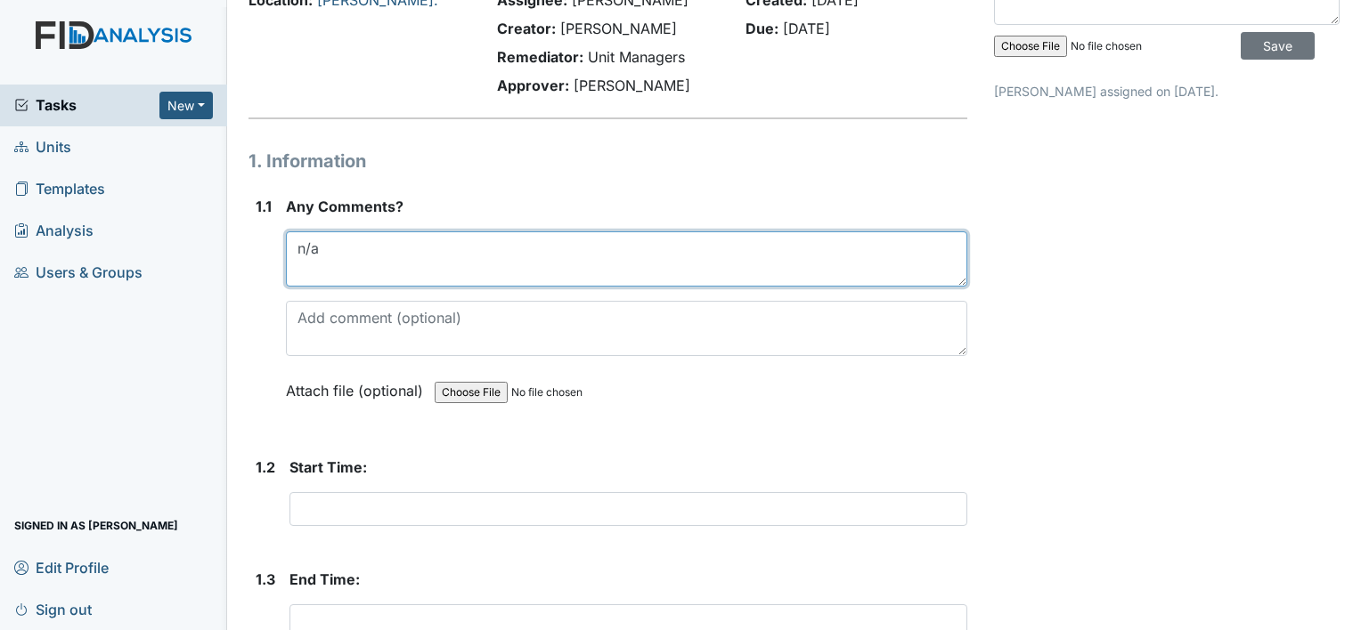
scroll to position [94, 0]
type textarea "n/a"
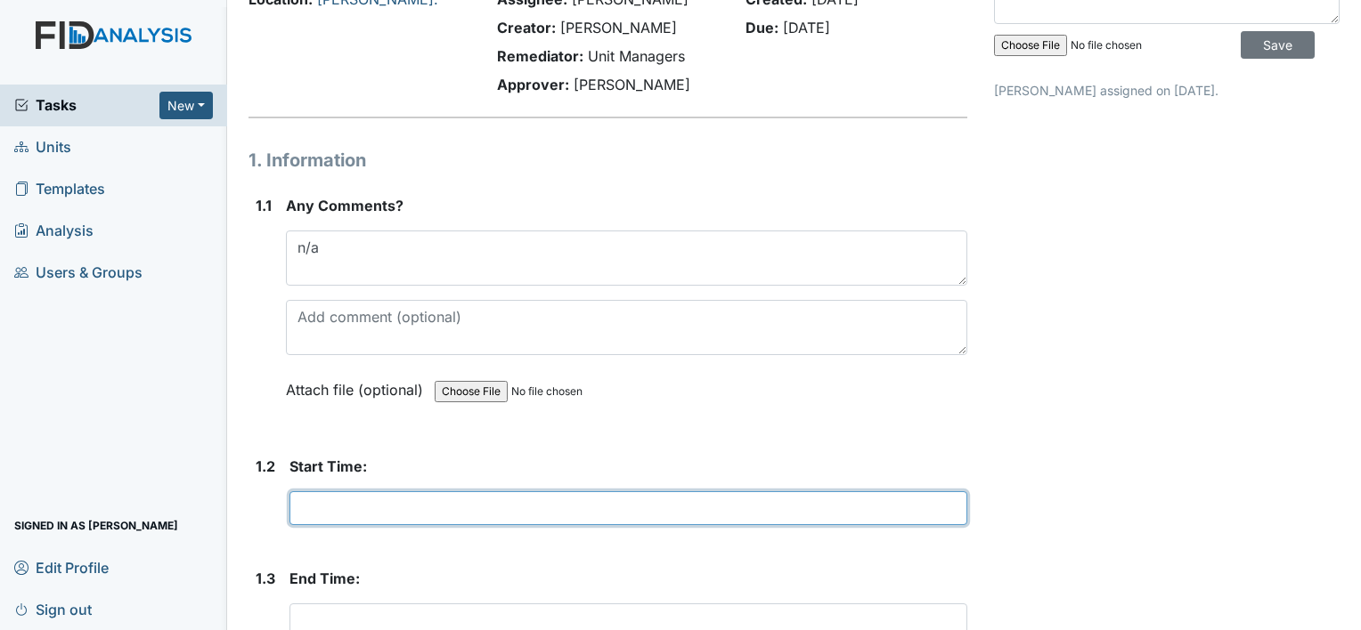
click at [435, 514] on input "text" at bounding box center [628, 509] width 678 height 34
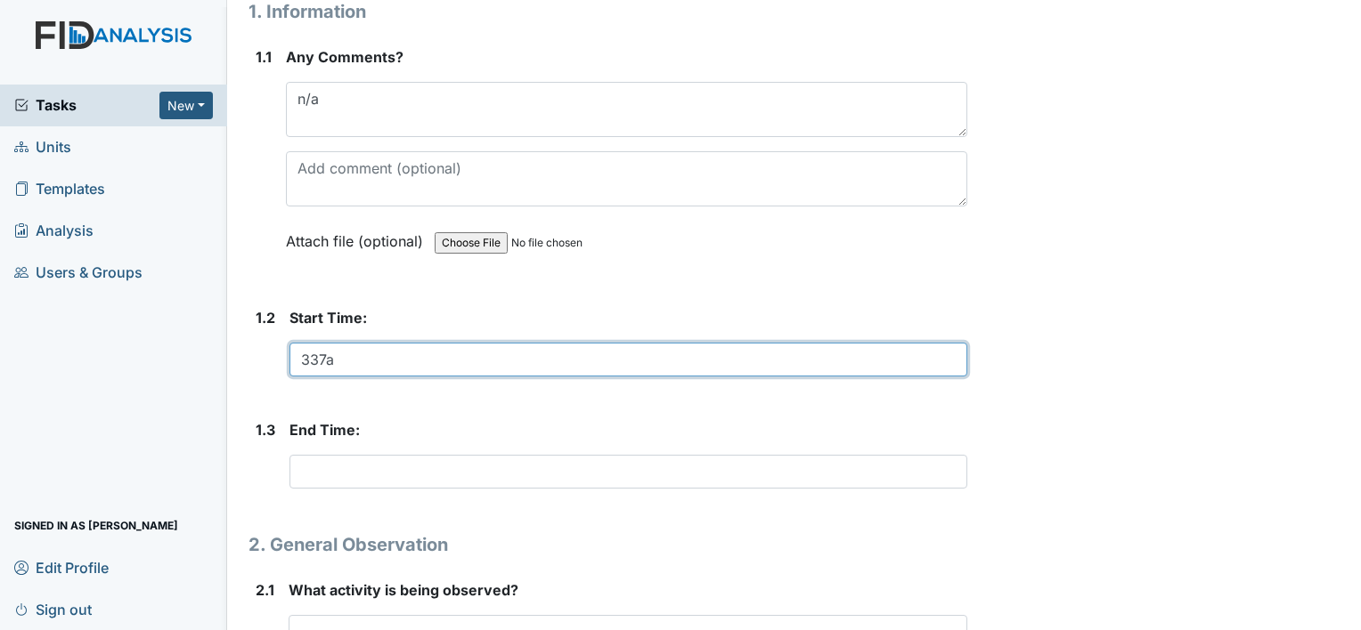
scroll to position [247, 0]
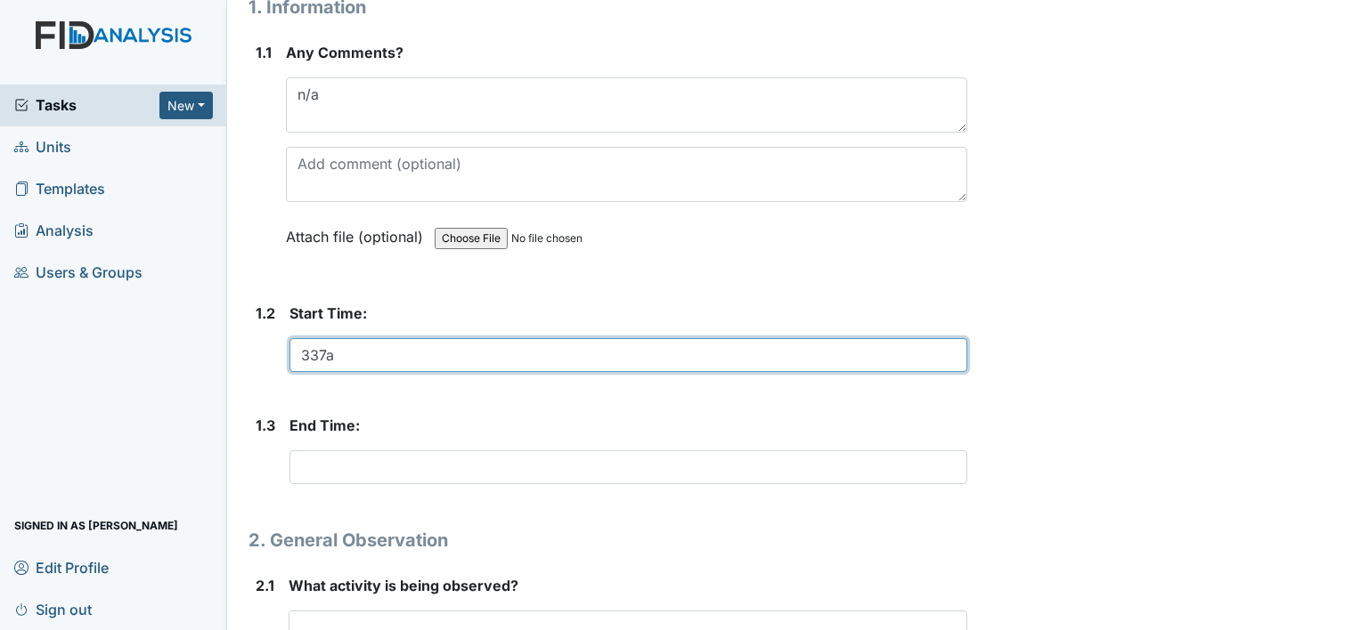
type input "337a"
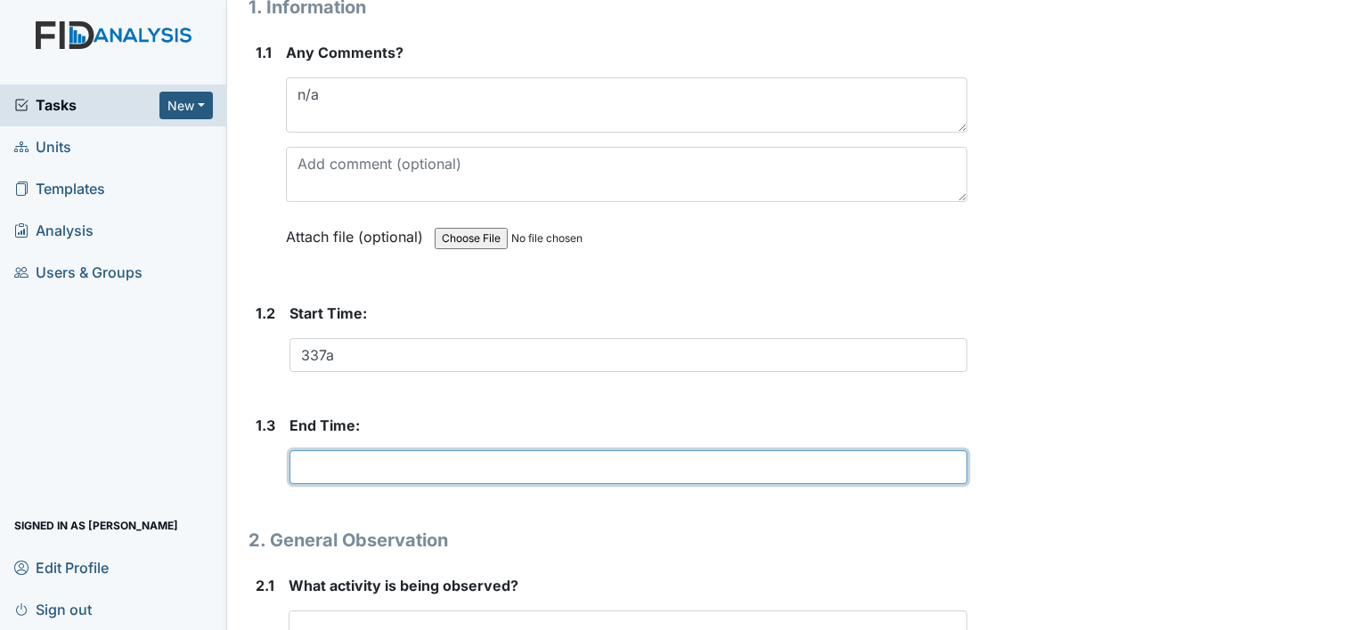
click at [383, 471] on input "text" at bounding box center [628, 468] width 678 height 34
type input "3"
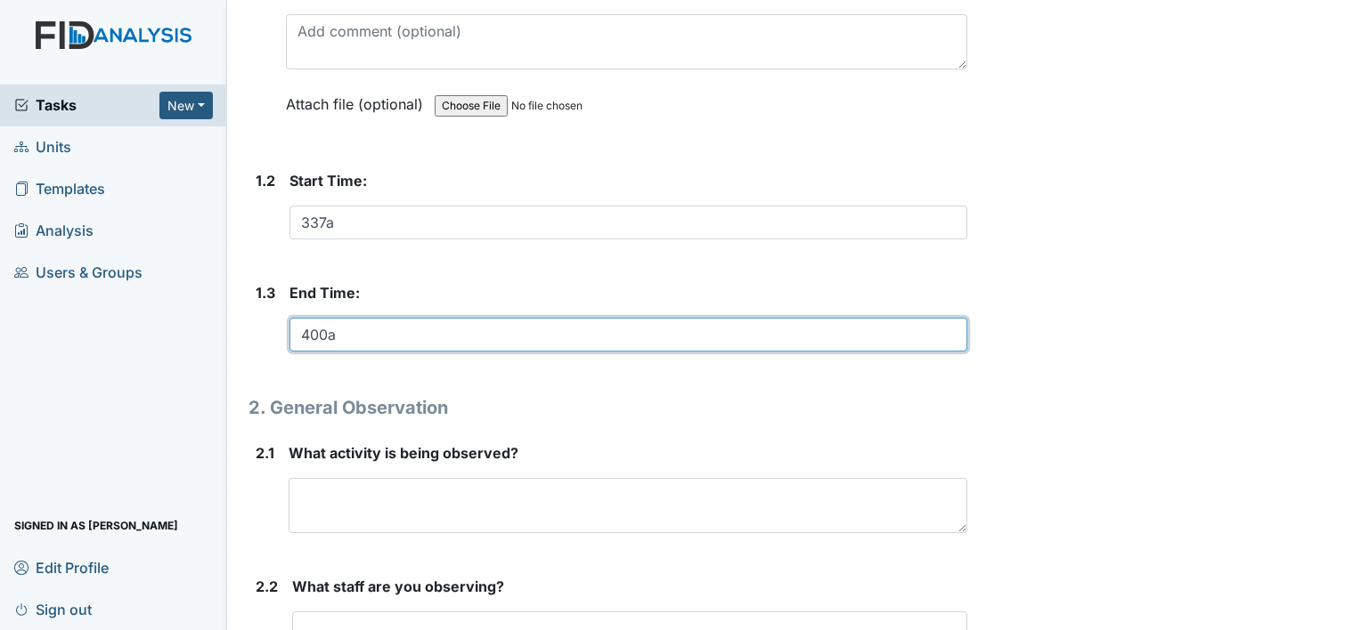
scroll to position [381, 0]
type input "400a"
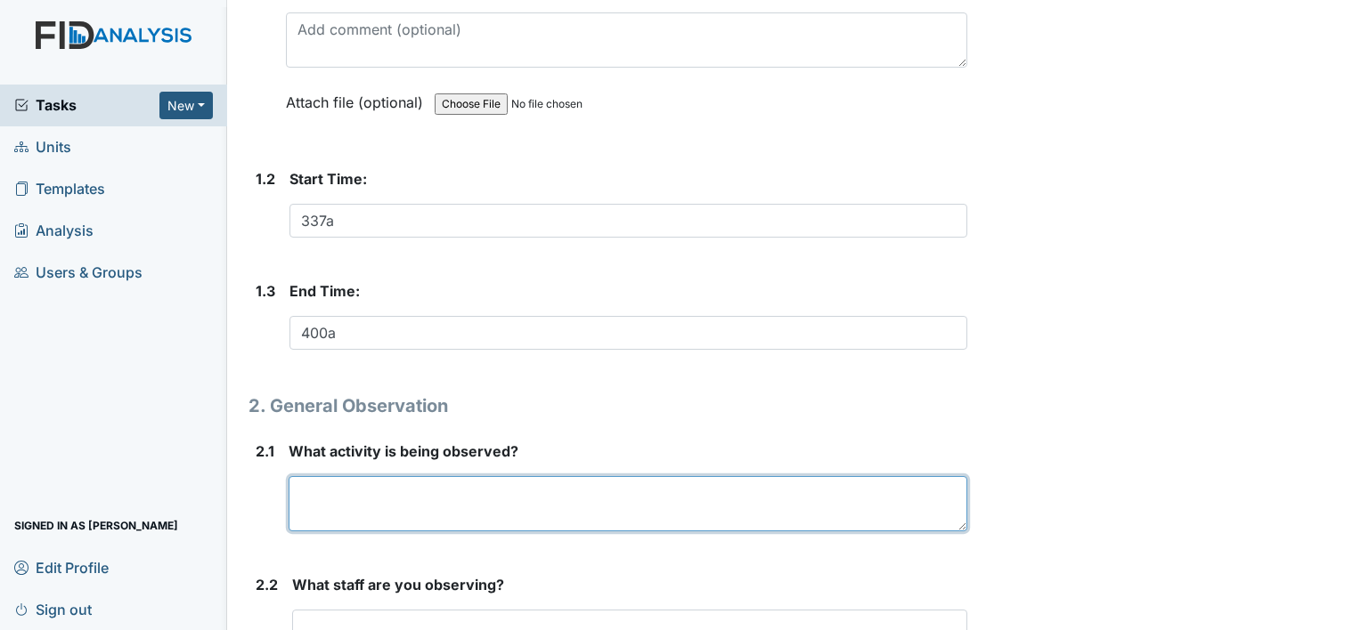
click at [457, 500] on textarea at bounding box center [628, 503] width 679 height 55
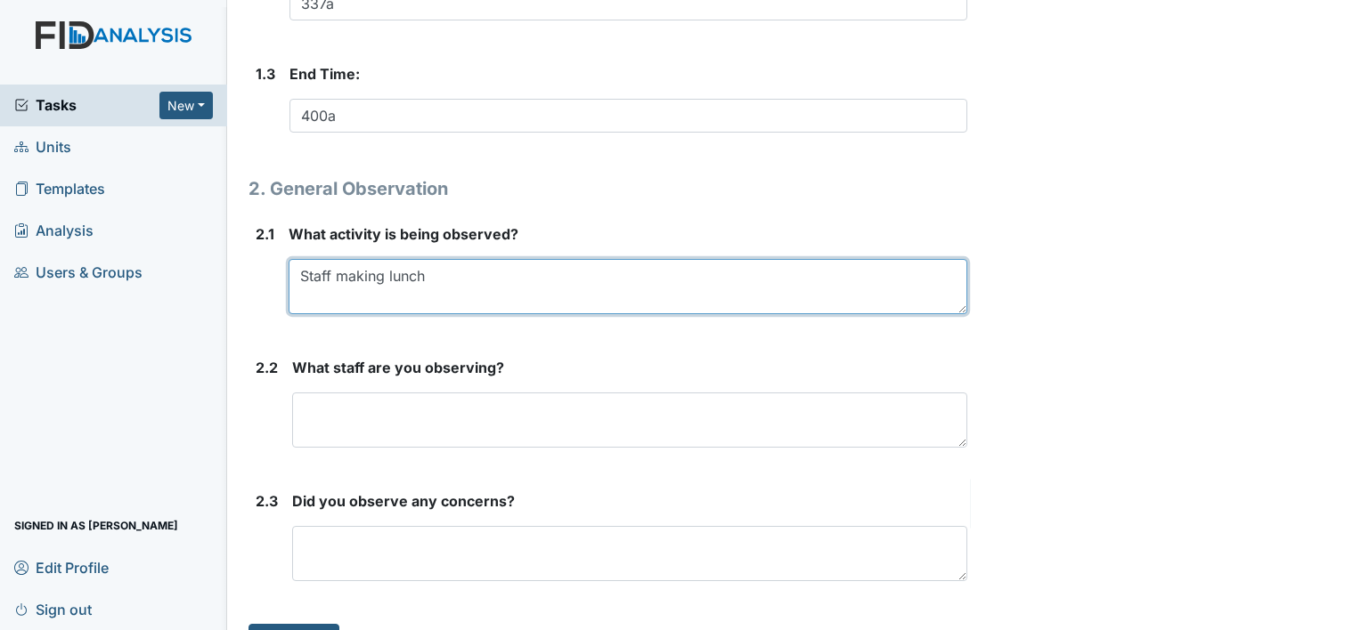
scroll to position [634, 0]
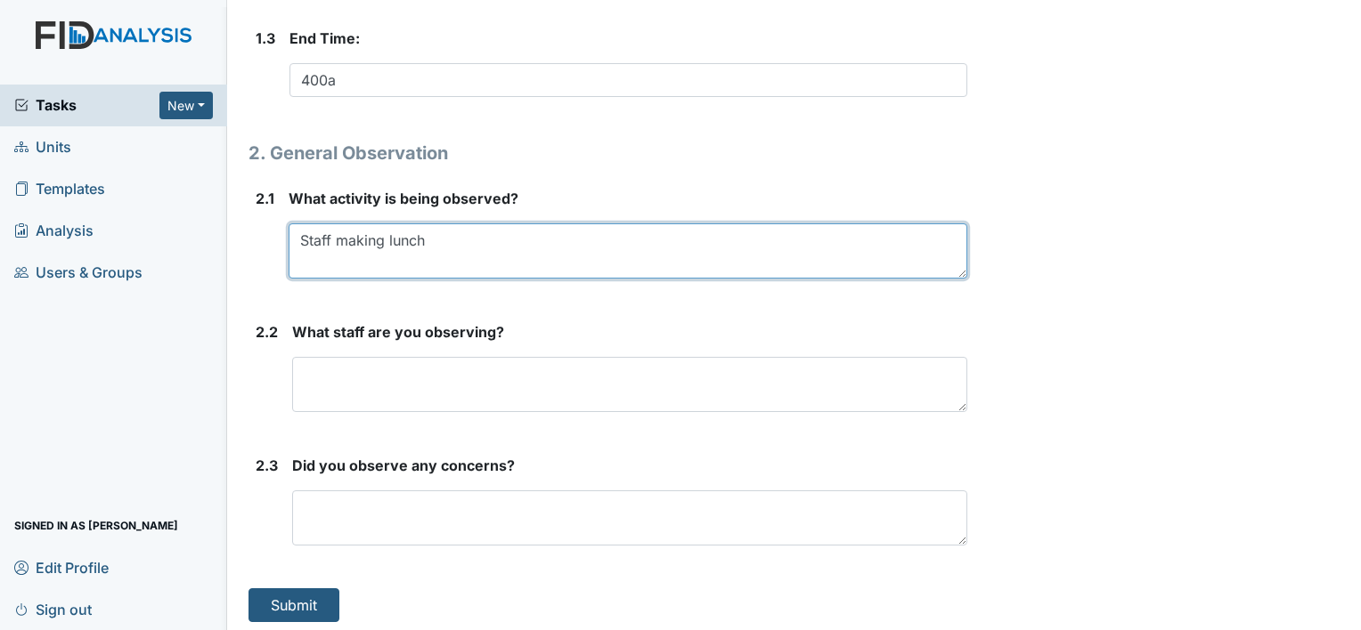
type textarea "Staff making lunch"
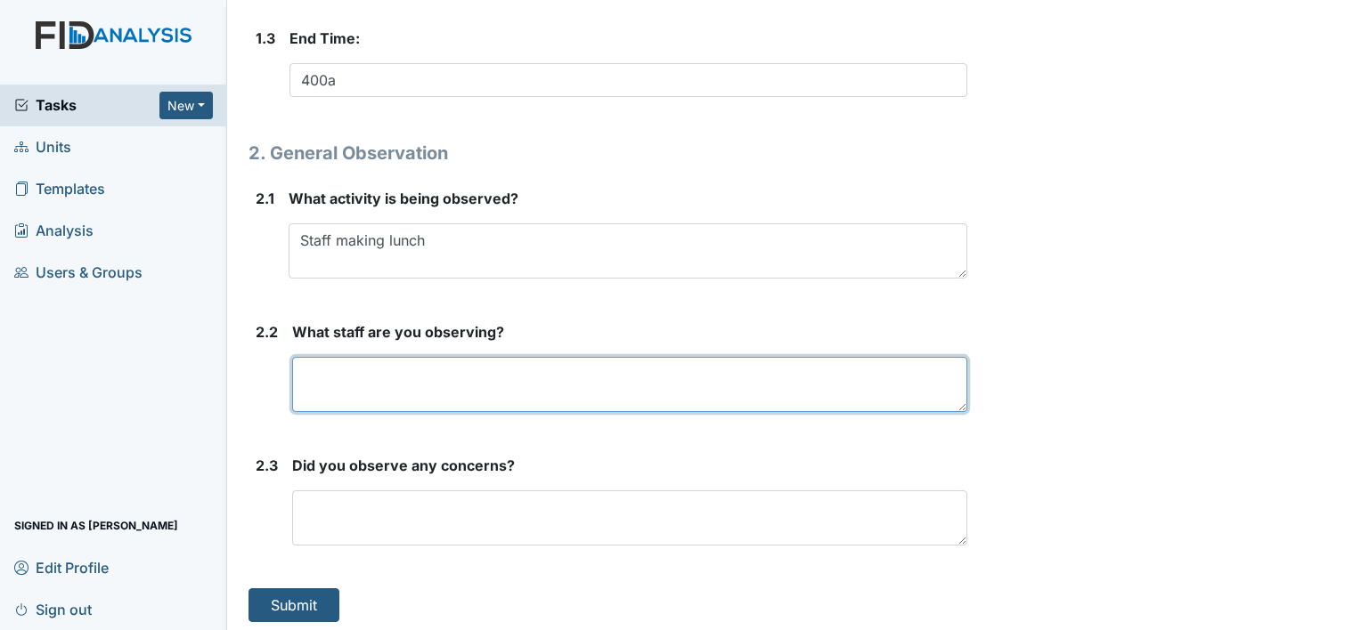
click at [474, 395] on textarea at bounding box center [629, 384] width 675 height 55
type textarea "Latika Sampson"
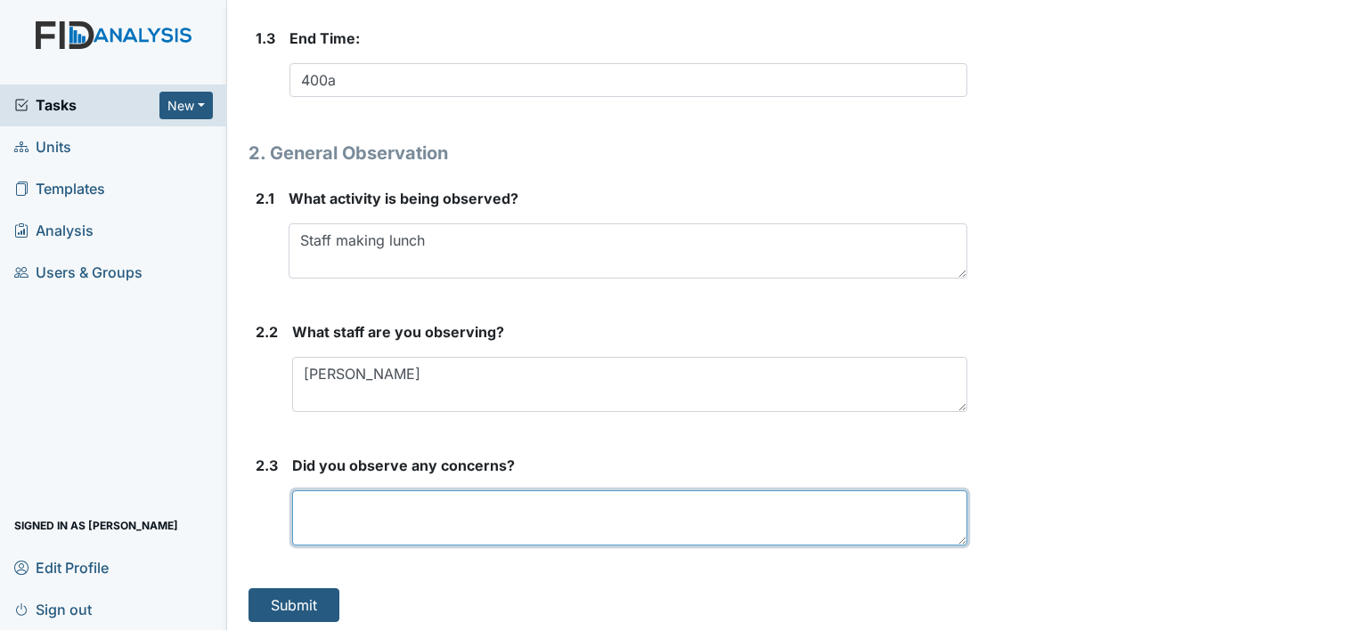
click at [452, 513] on textarea at bounding box center [629, 518] width 675 height 55
type textarea "None"
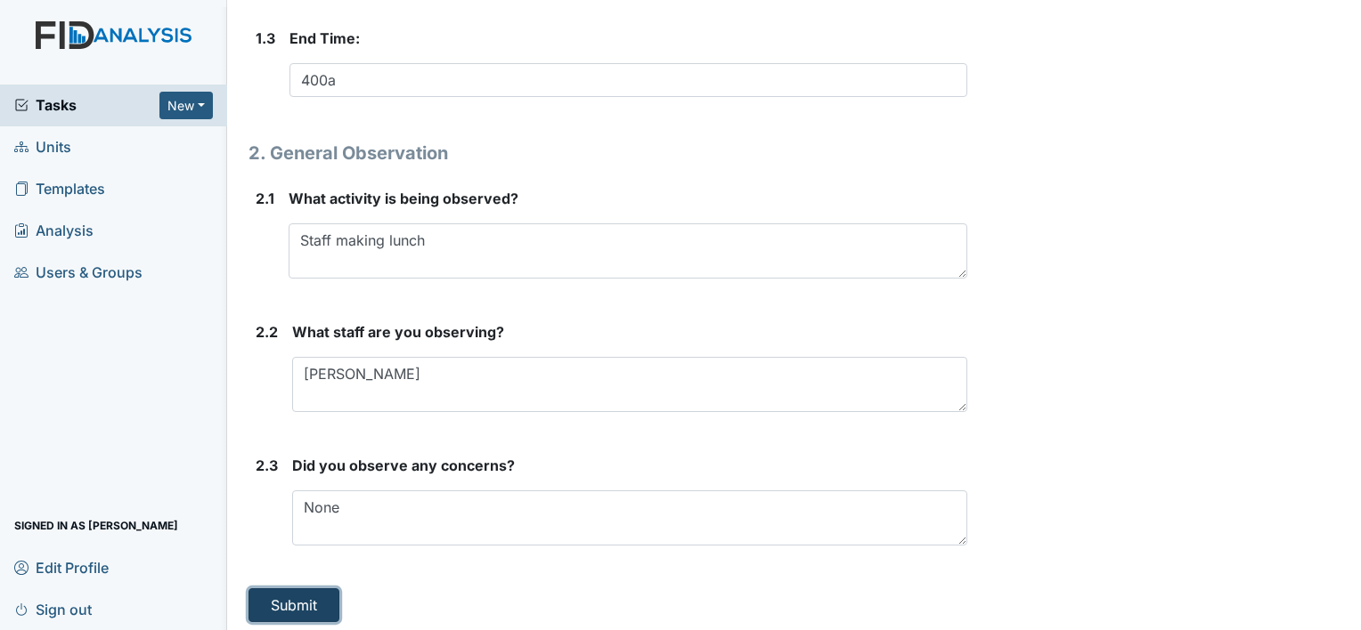
click at [299, 595] on button "Submit" at bounding box center [293, 606] width 91 height 34
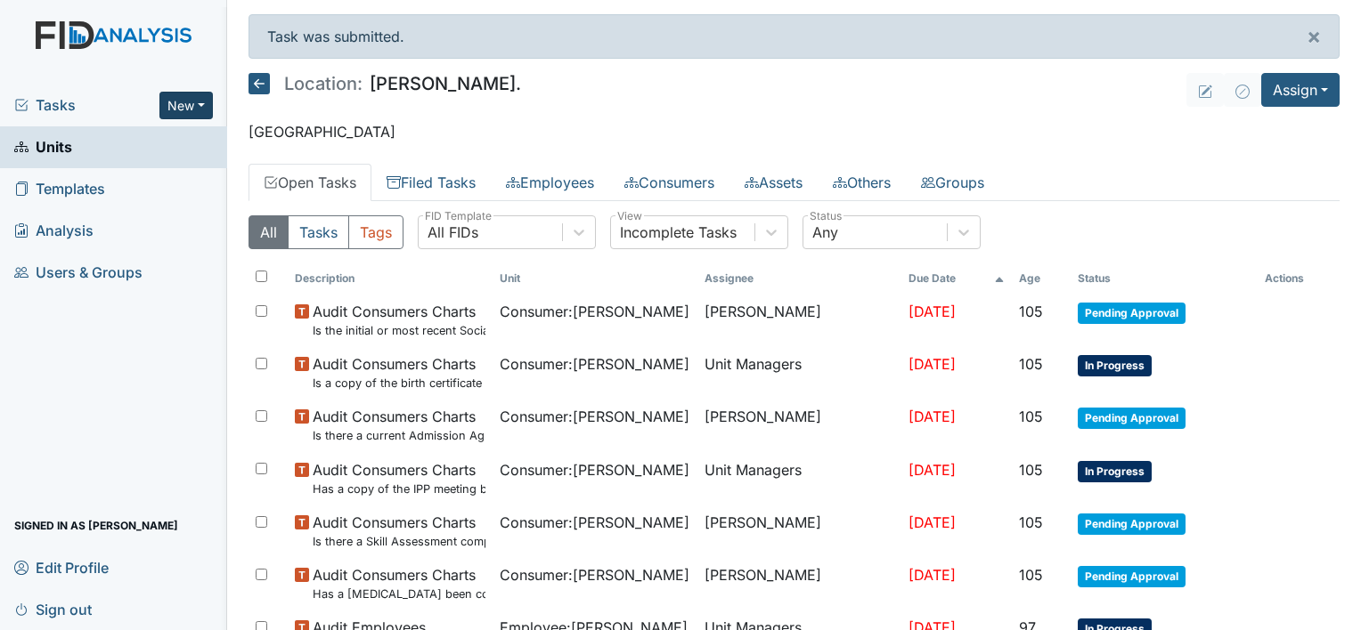
click at [207, 114] on button "New" at bounding box center [185, 106] width 53 height 28
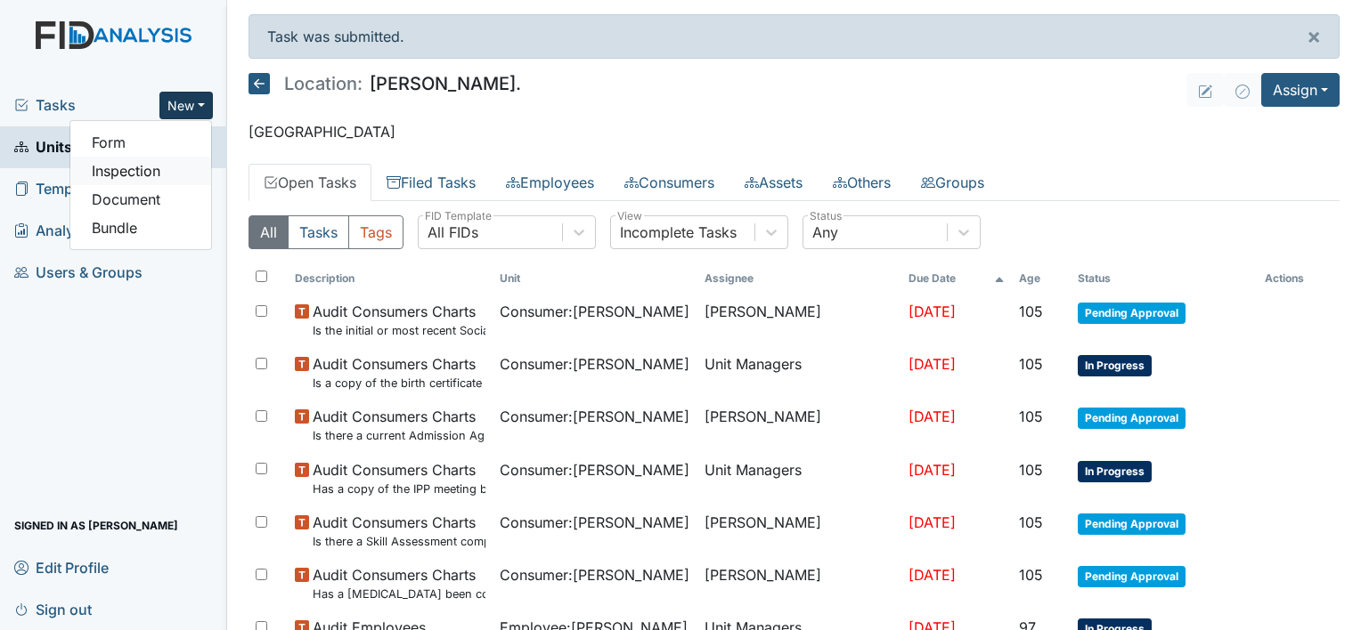
click at [185, 171] on link "Inspection" at bounding box center [140, 171] width 141 height 28
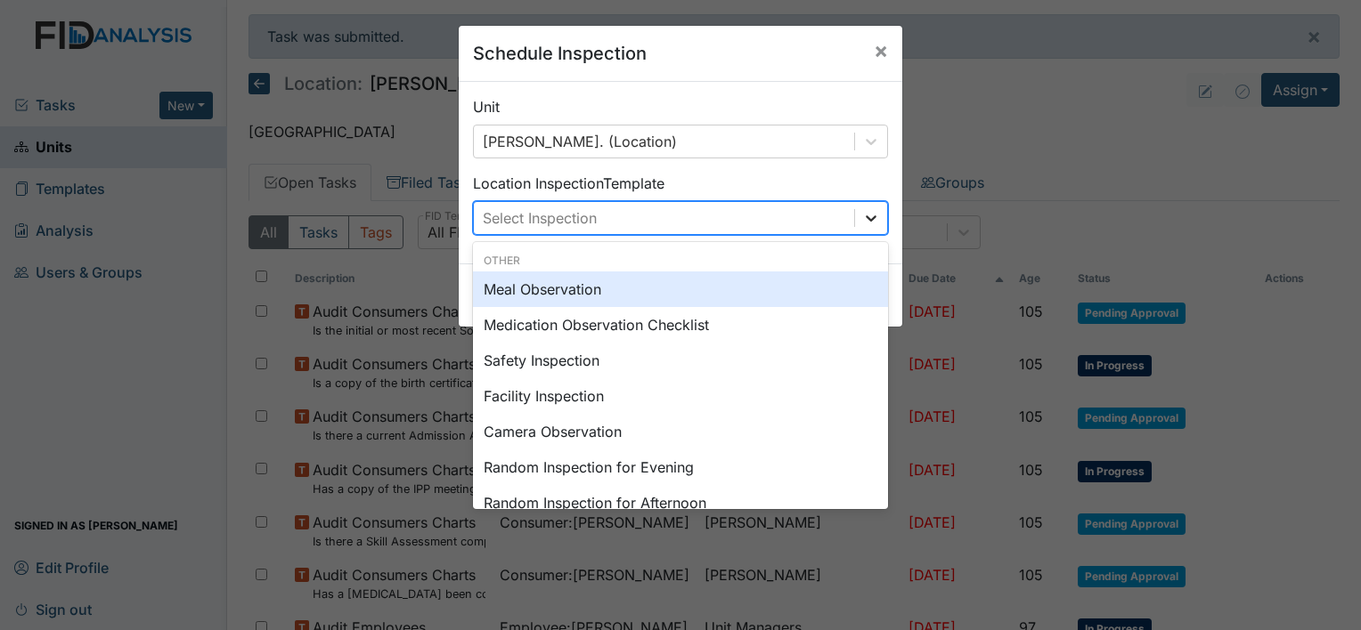
click at [862, 221] on icon at bounding box center [871, 218] width 18 height 18
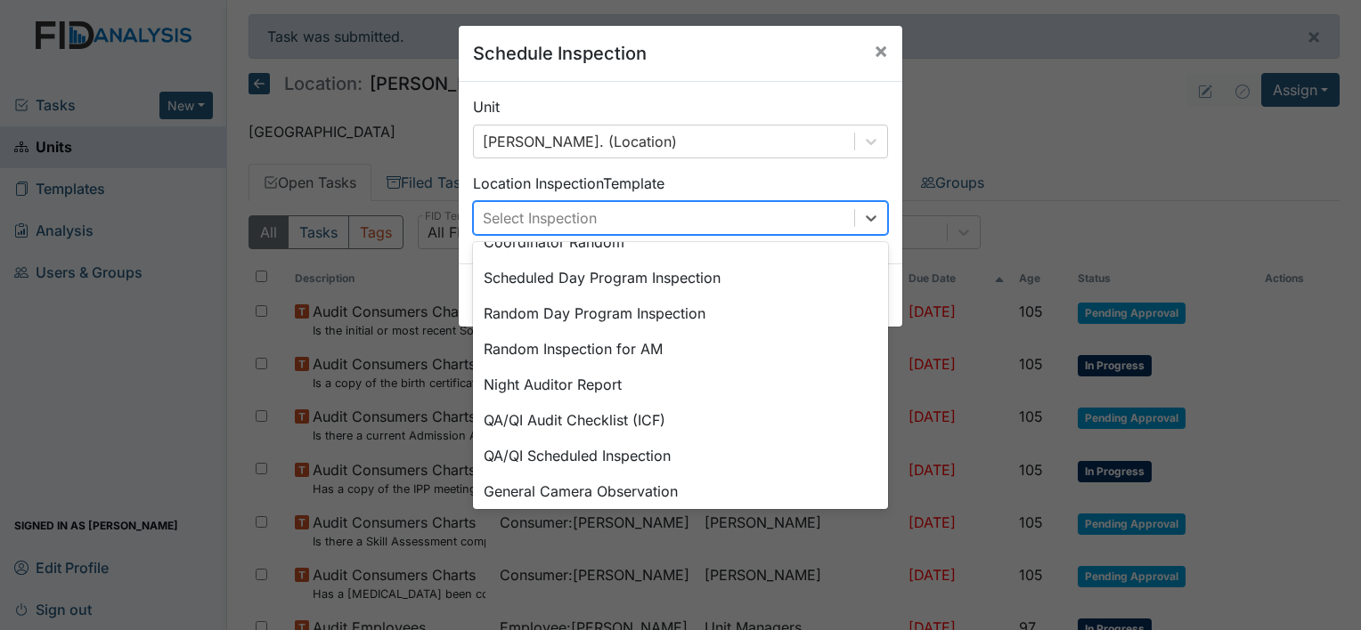
scroll to position [306, 0]
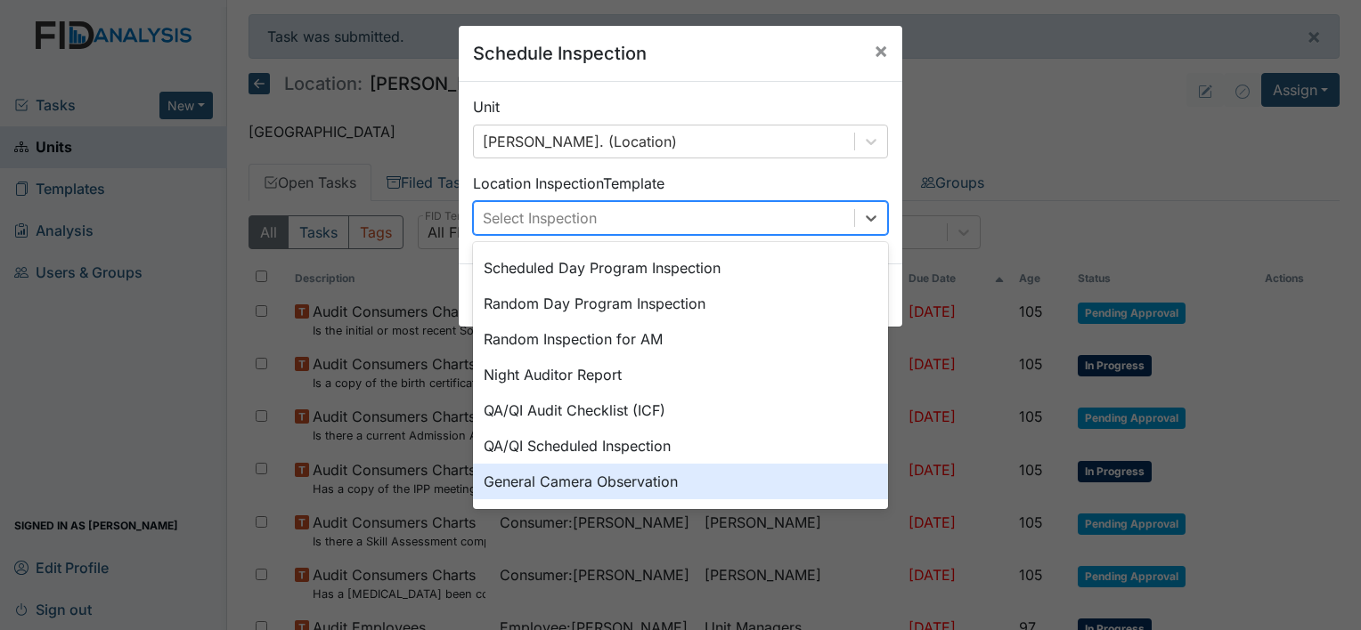
click at [662, 486] on div "General Camera Observation" at bounding box center [680, 482] width 415 height 36
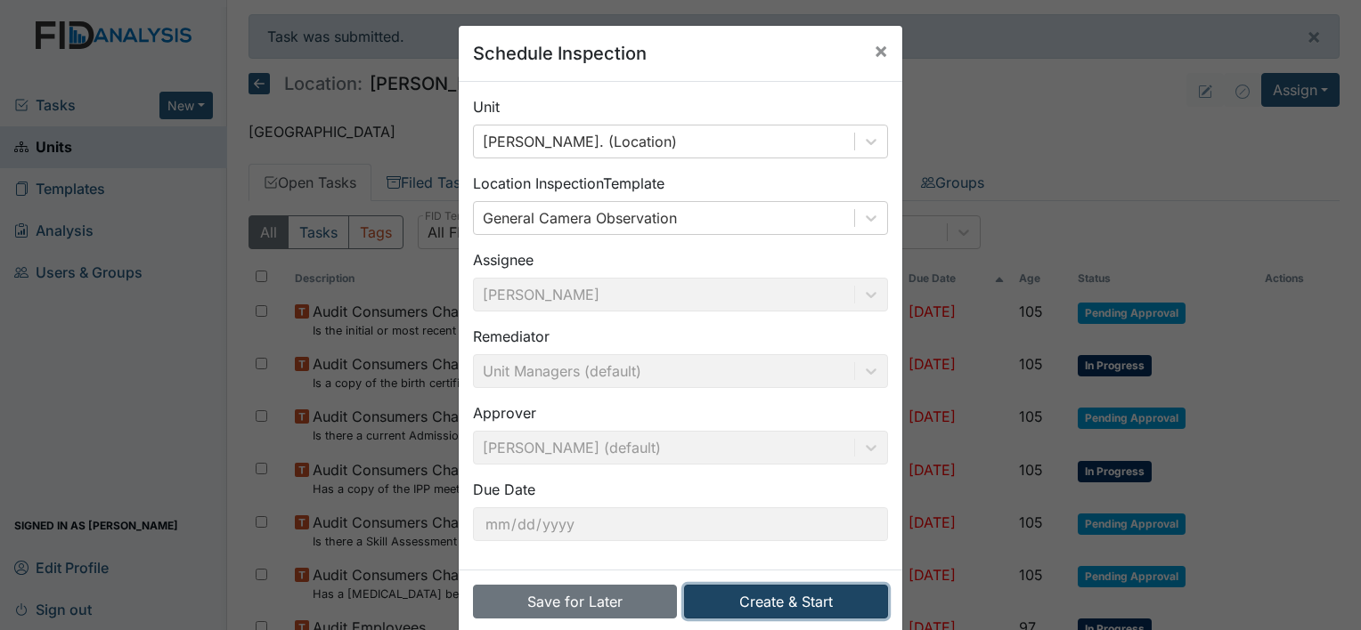
click at [801, 610] on button "Create & Start" at bounding box center [786, 602] width 204 height 34
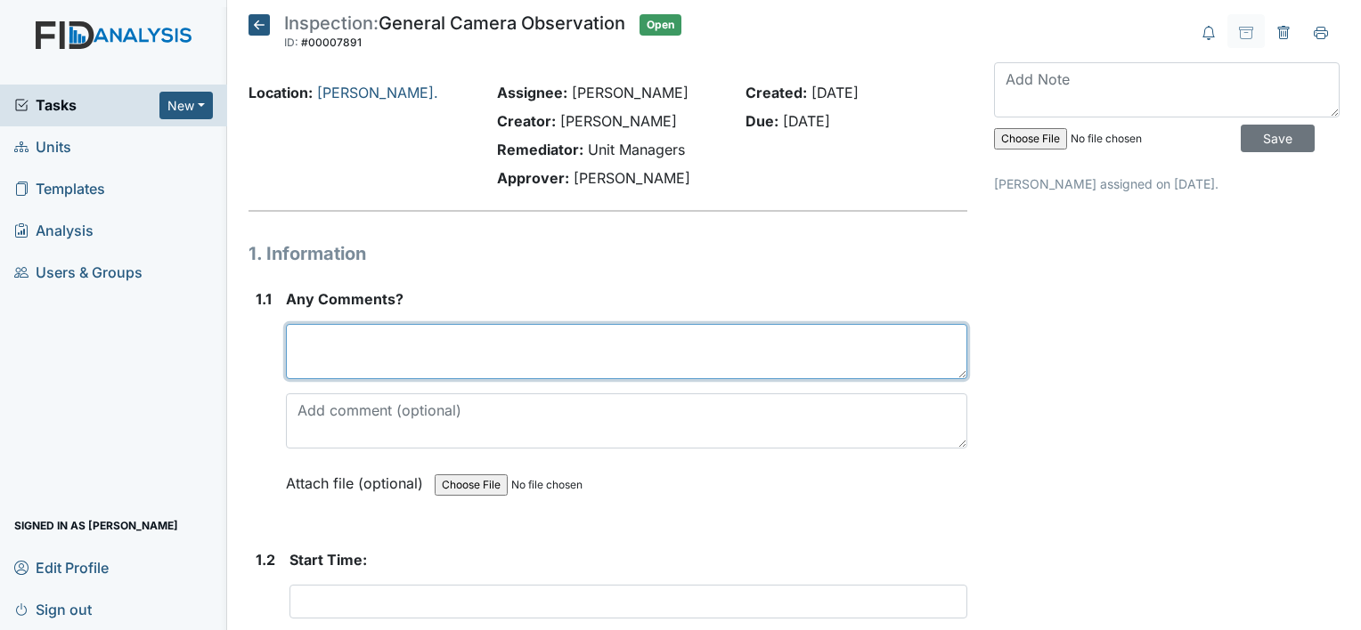
click at [667, 360] on textarea at bounding box center [626, 351] width 681 height 55
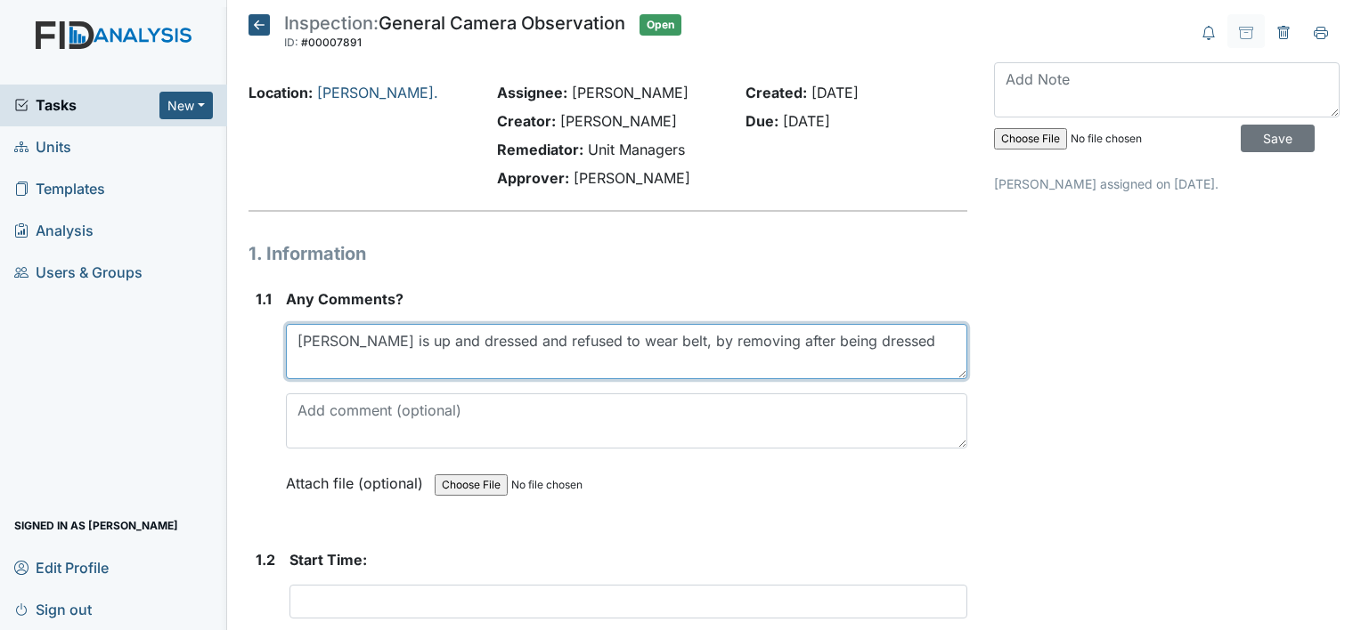
scroll to position [4, 0]
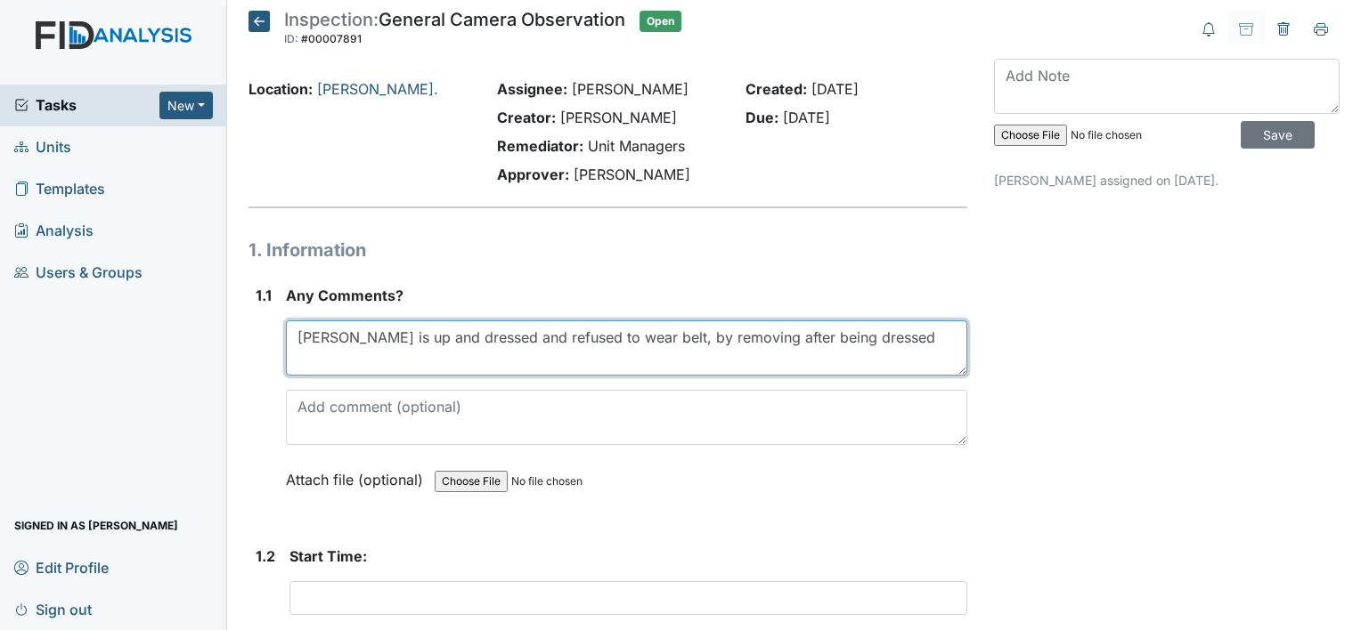
type textarea "Davie is up and dressed and refused to wear belt, by removing after being dress…"
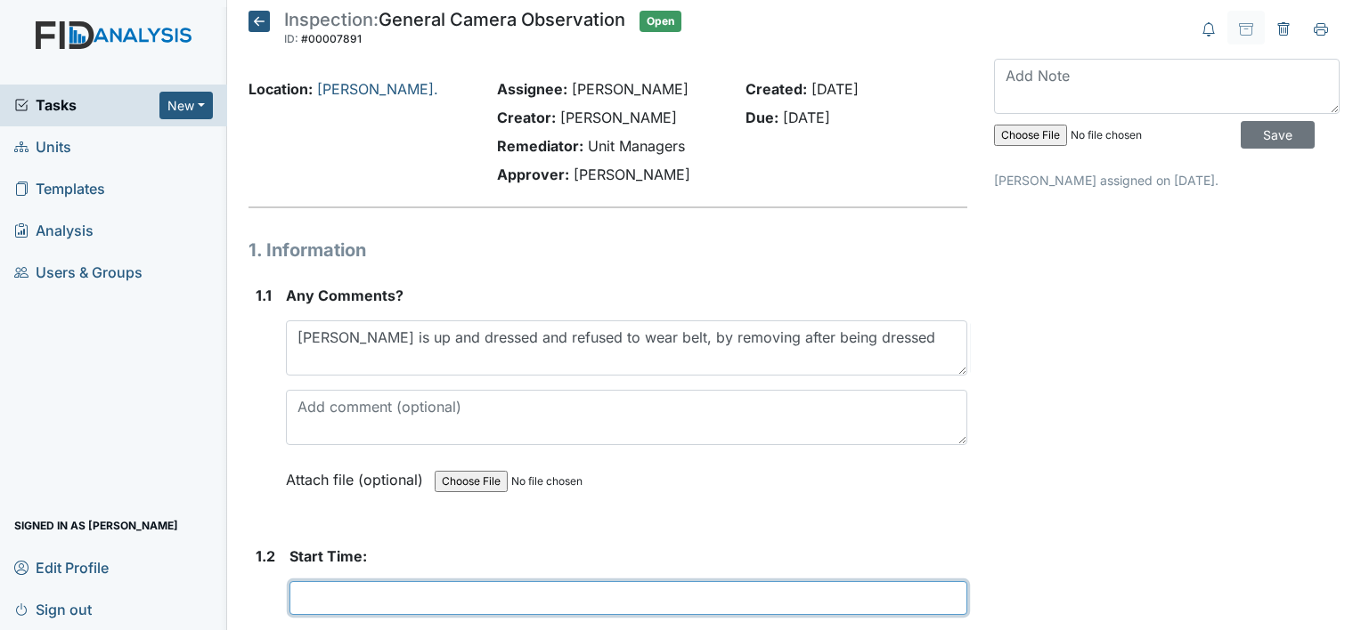
click at [327, 601] on input "text" at bounding box center [628, 598] width 678 height 34
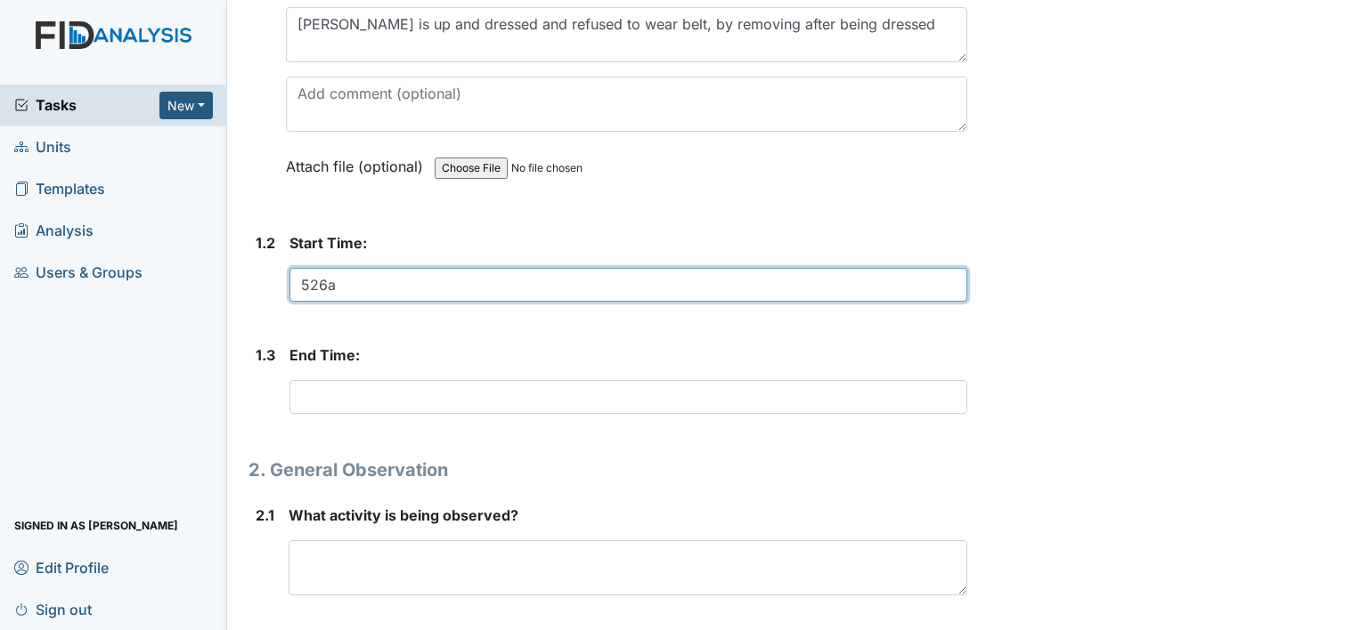
scroll to position [385, 0]
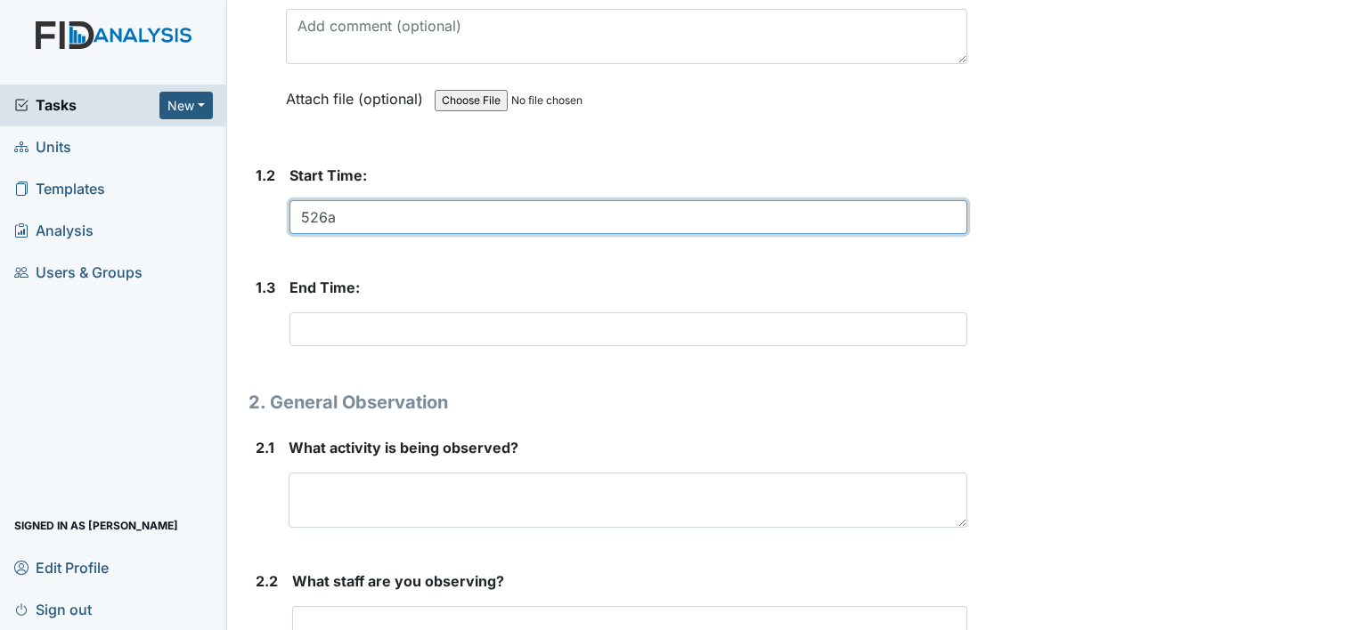
type input "526a"
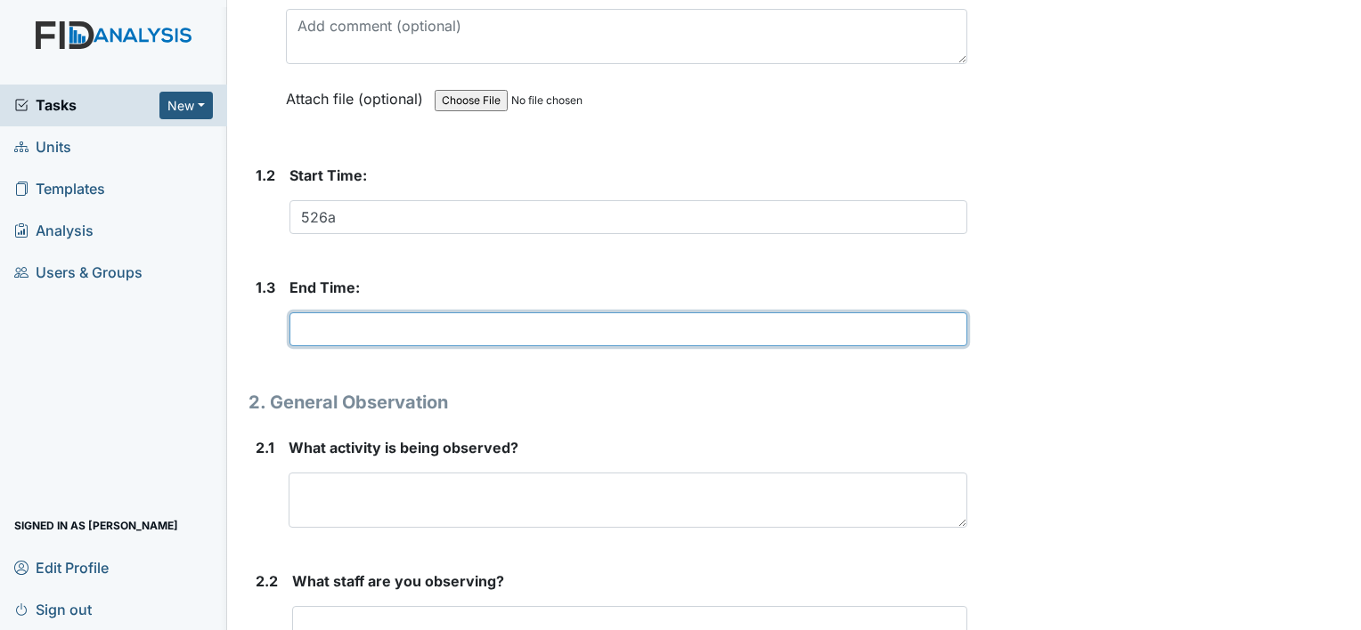
click at [346, 342] on input "text" at bounding box center [628, 330] width 678 height 34
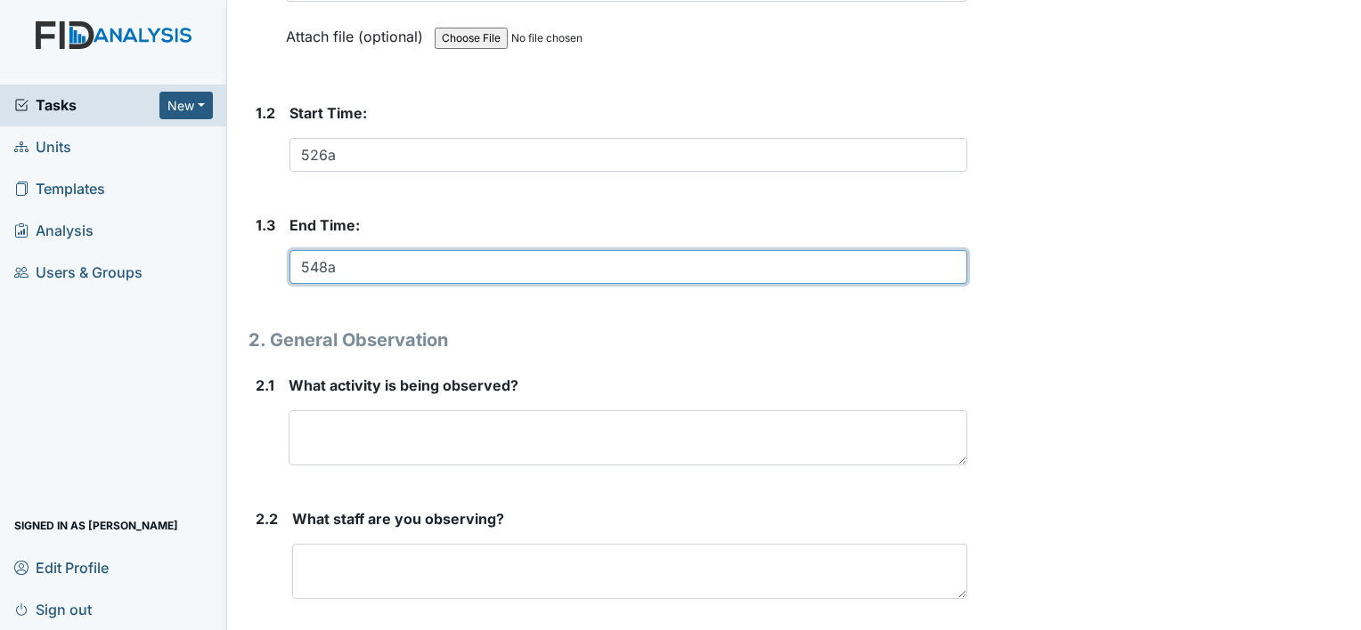
scroll to position [451, 0]
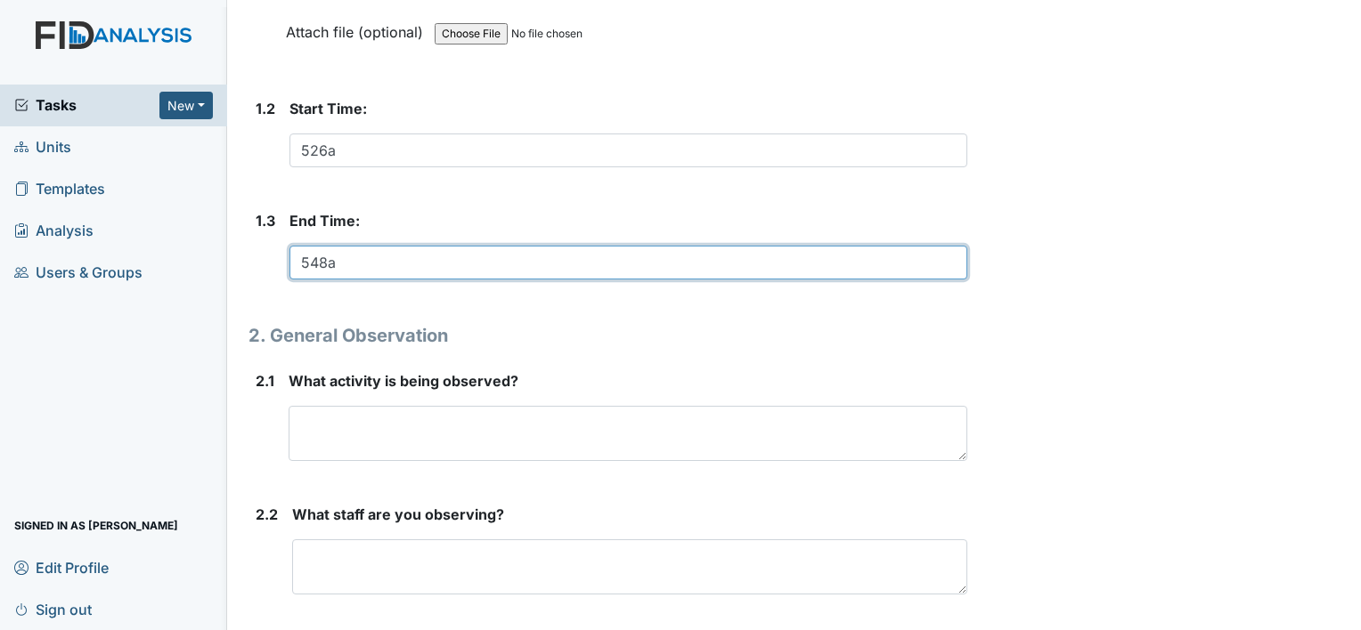
type input "548a"
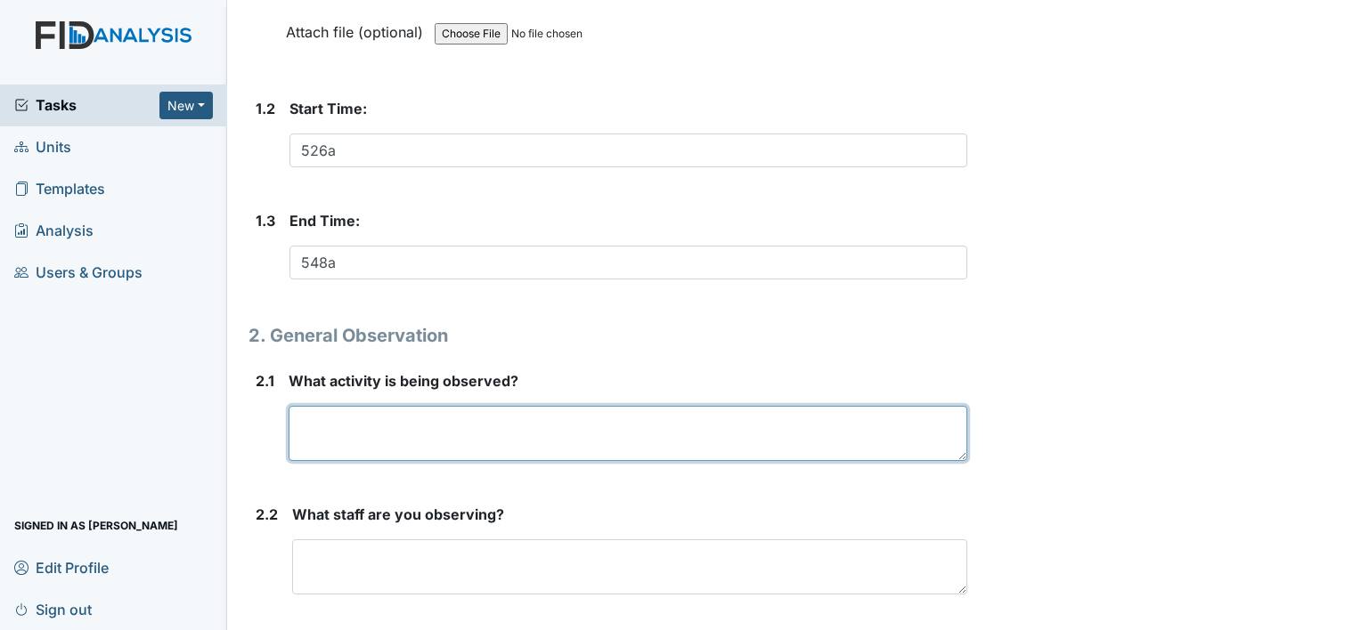
click at [484, 429] on textarea at bounding box center [628, 433] width 679 height 55
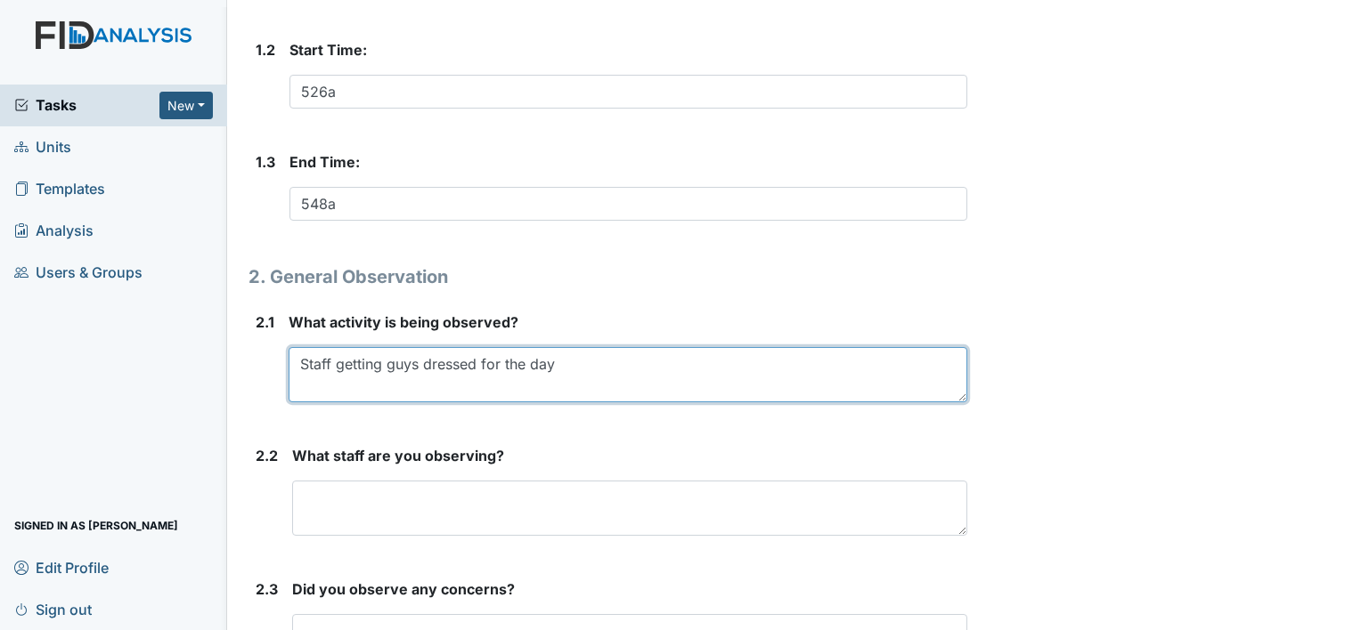
scroll to position [530, 0]
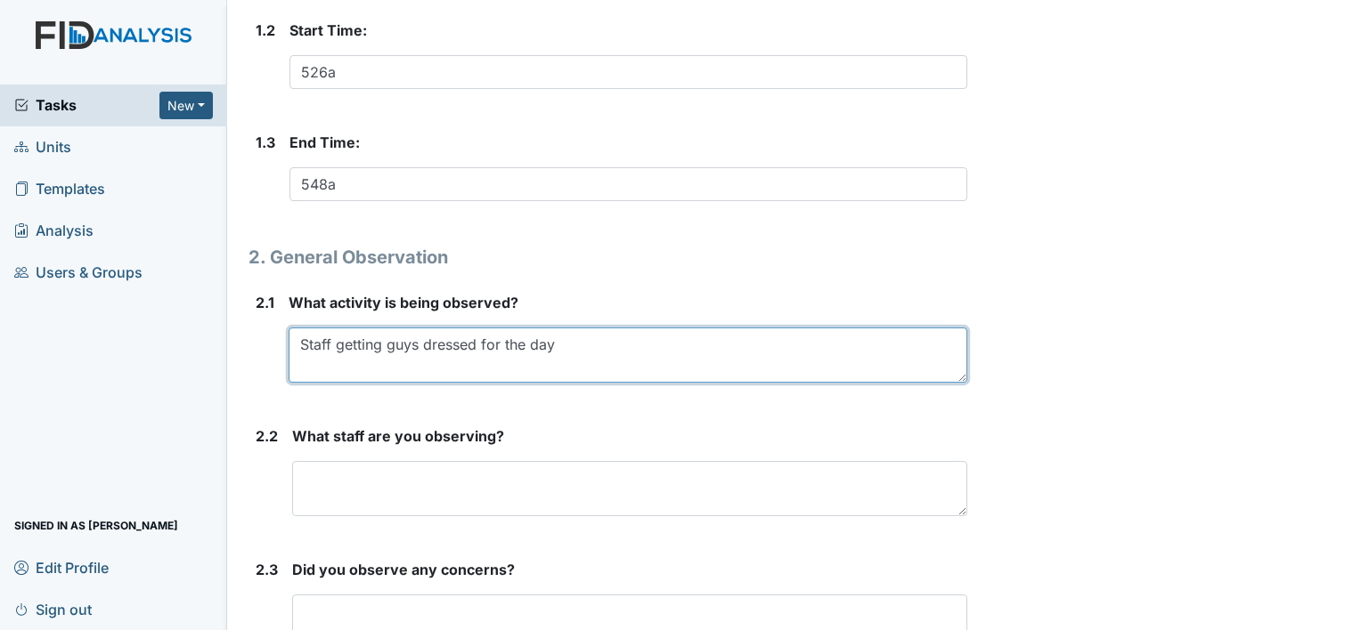
type textarea "Staff getting guys dressed for the day"
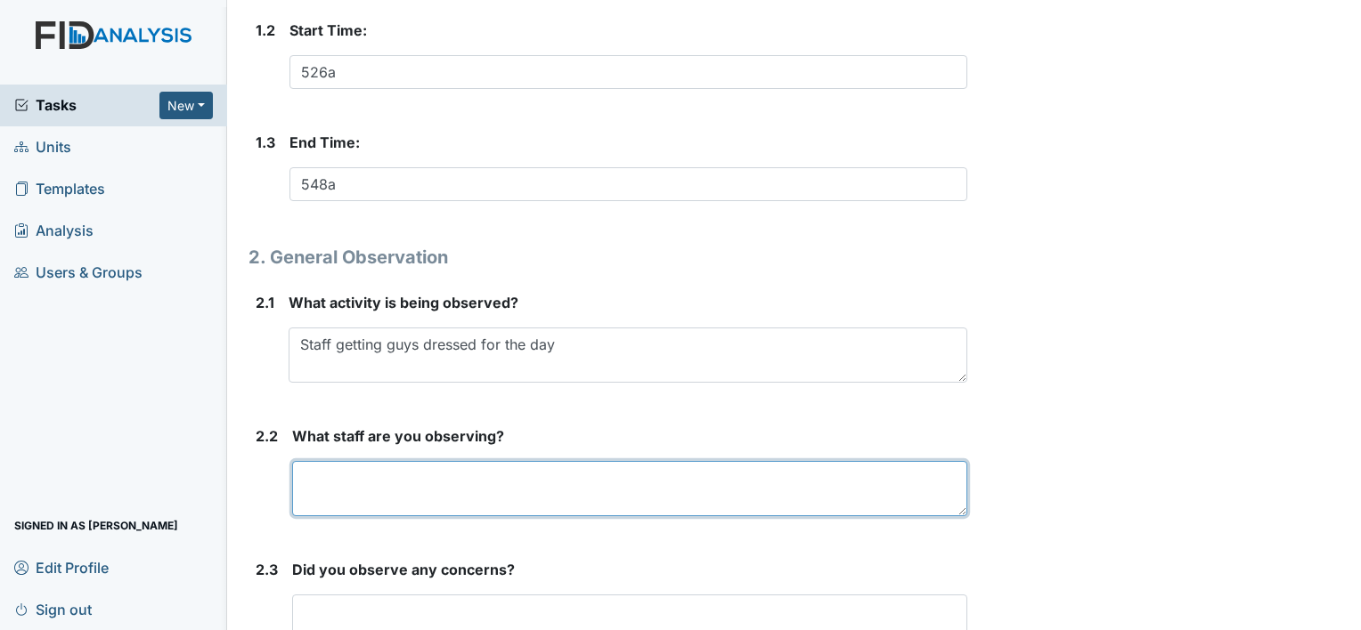
click at [538, 484] on textarea at bounding box center [629, 488] width 675 height 55
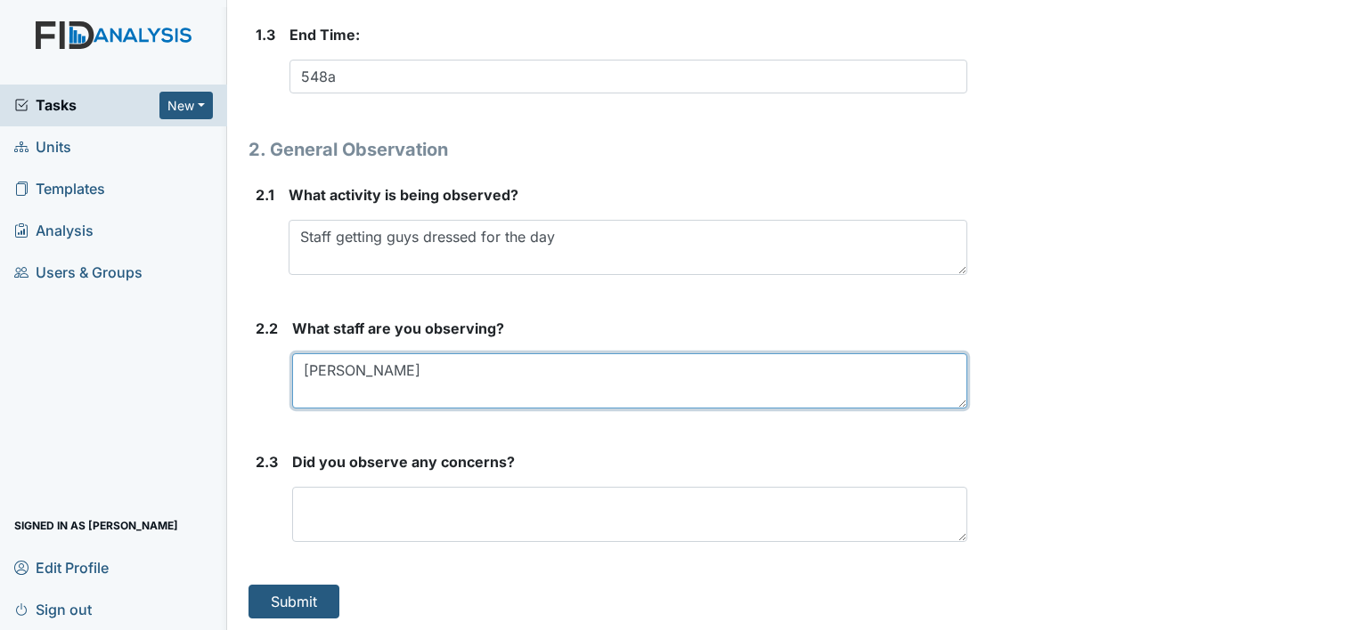
type textarea "L Sampson"
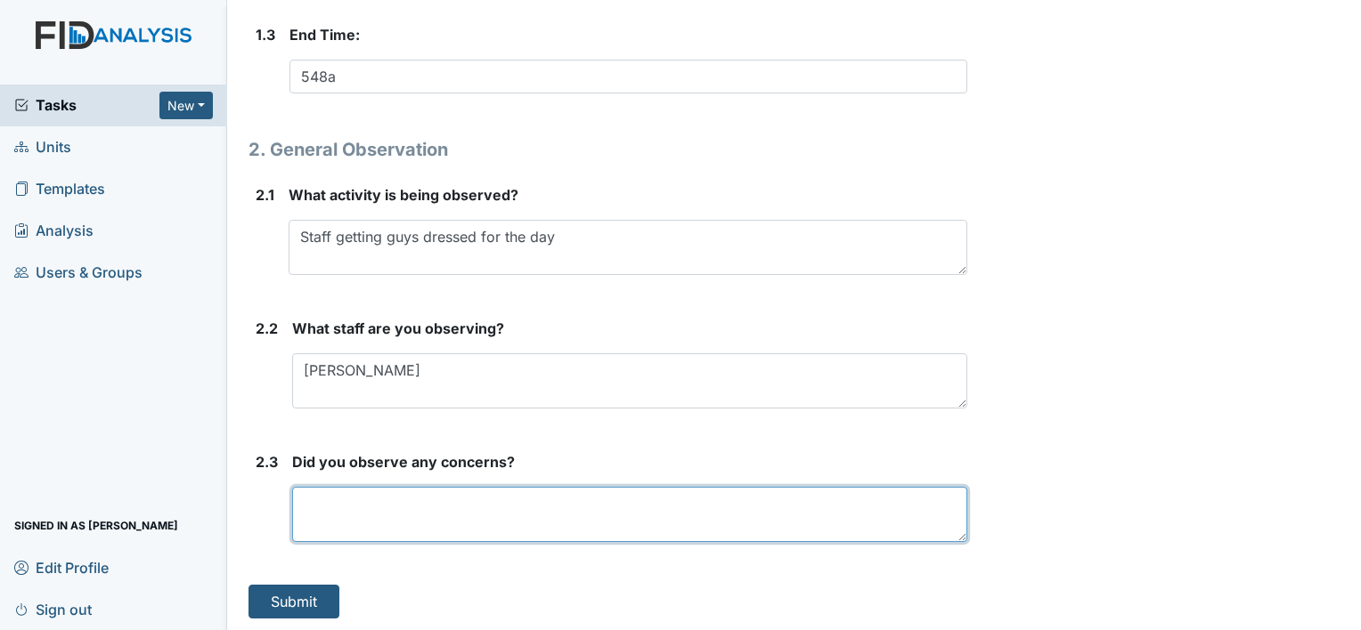
click at [468, 511] on textarea at bounding box center [629, 514] width 675 height 55
type textarea "None"
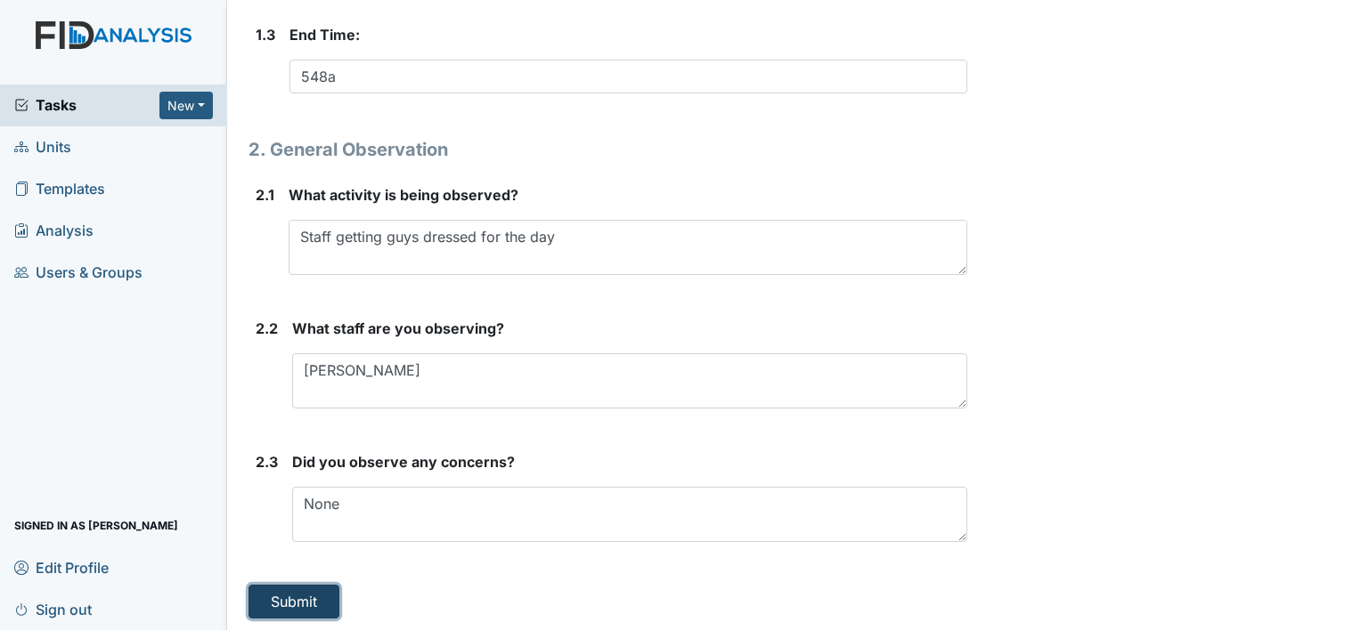
click at [287, 594] on button "Submit" at bounding box center [293, 602] width 91 height 34
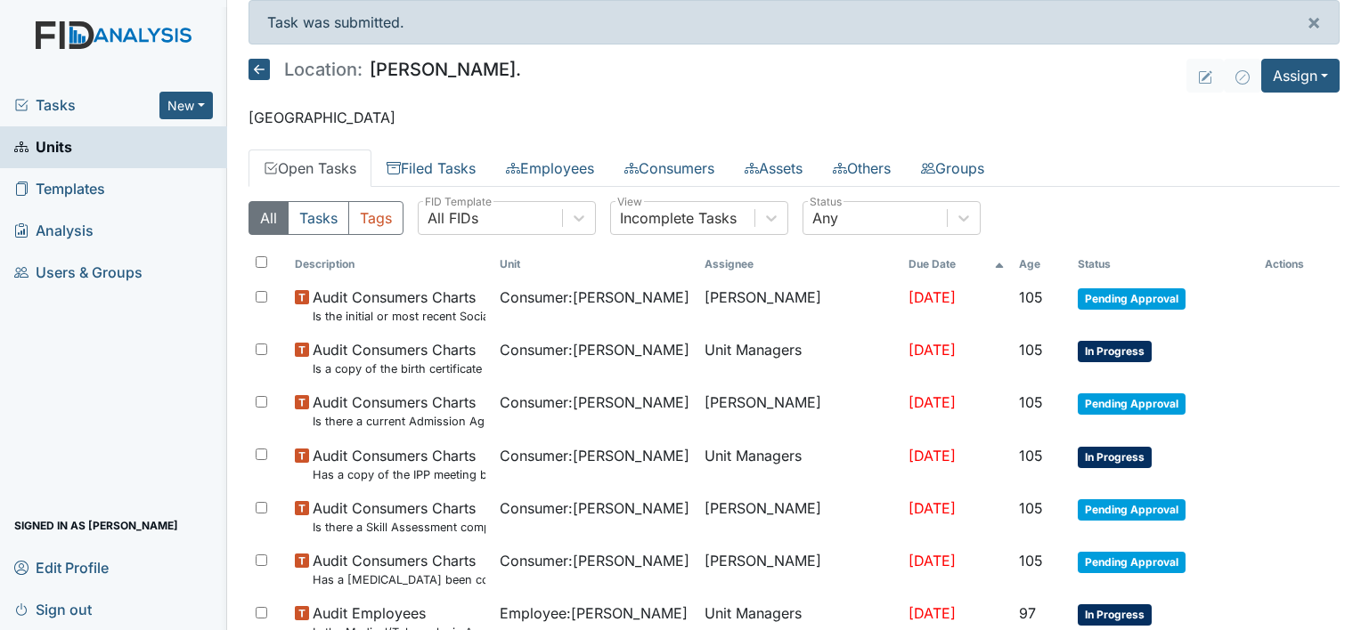
scroll to position [11, 0]
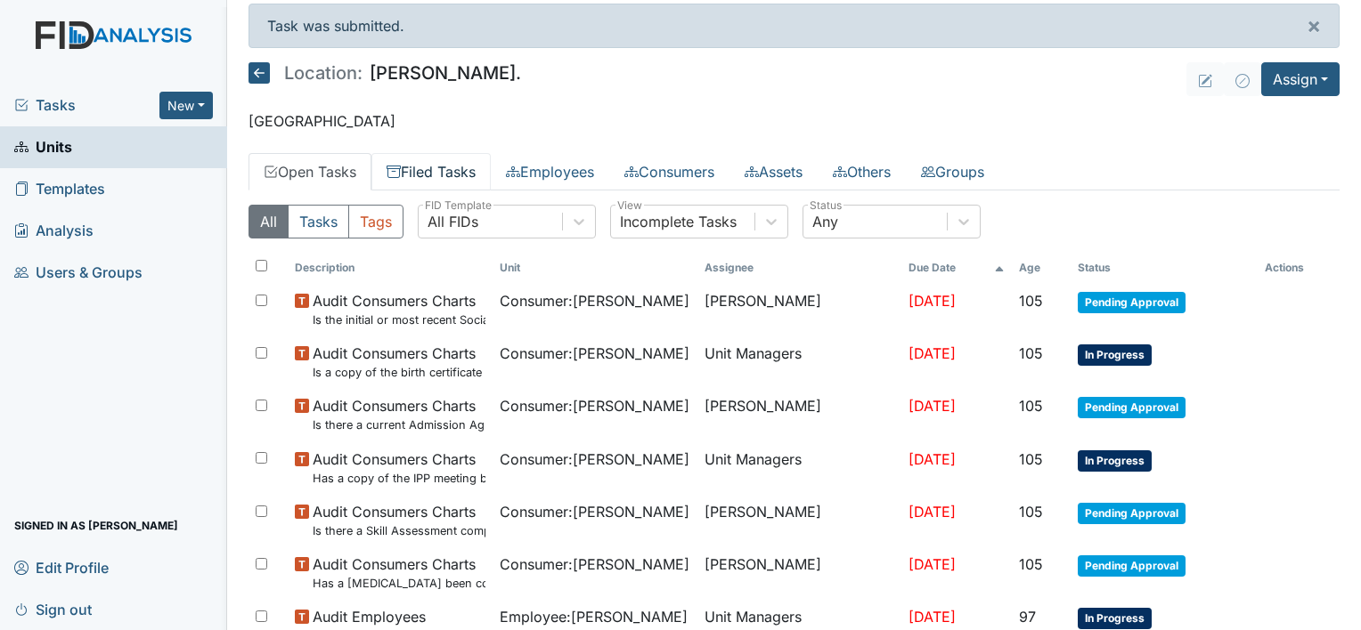
click at [445, 167] on link "Filed Tasks" at bounding box center [430, 171] width 119 height 37
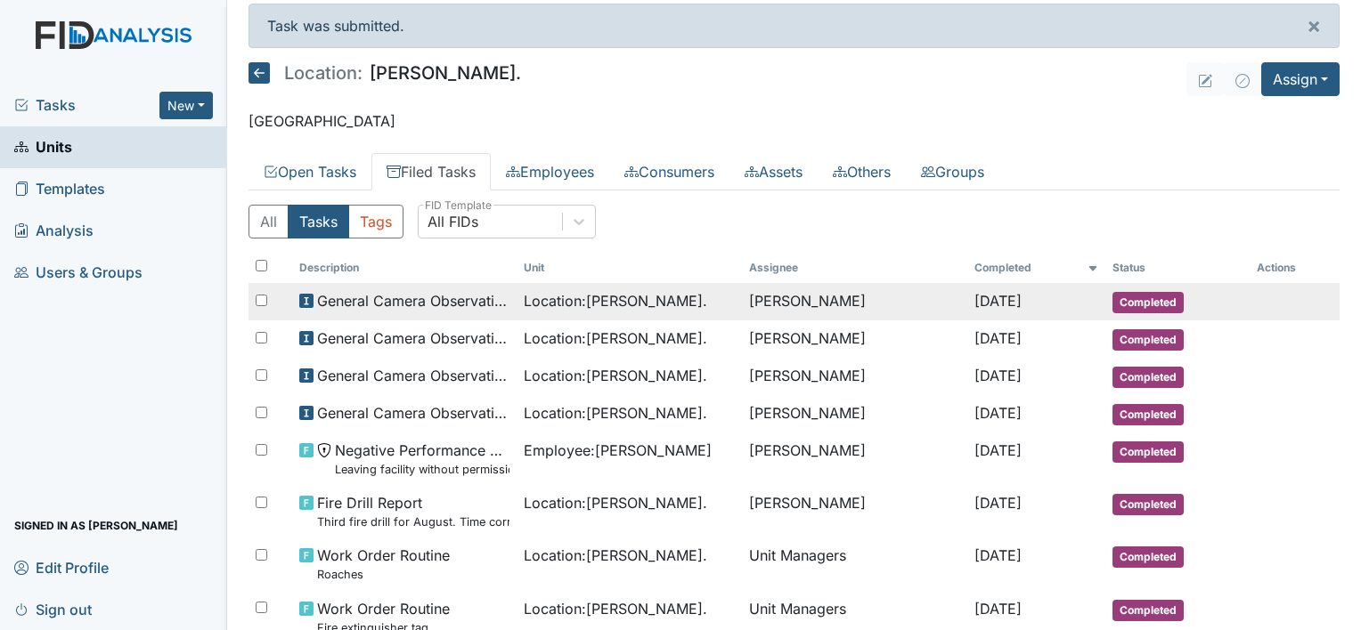
click at [492, 305] on span "General Camera Observation" at bounding box center [413, 300] width 193 height 21
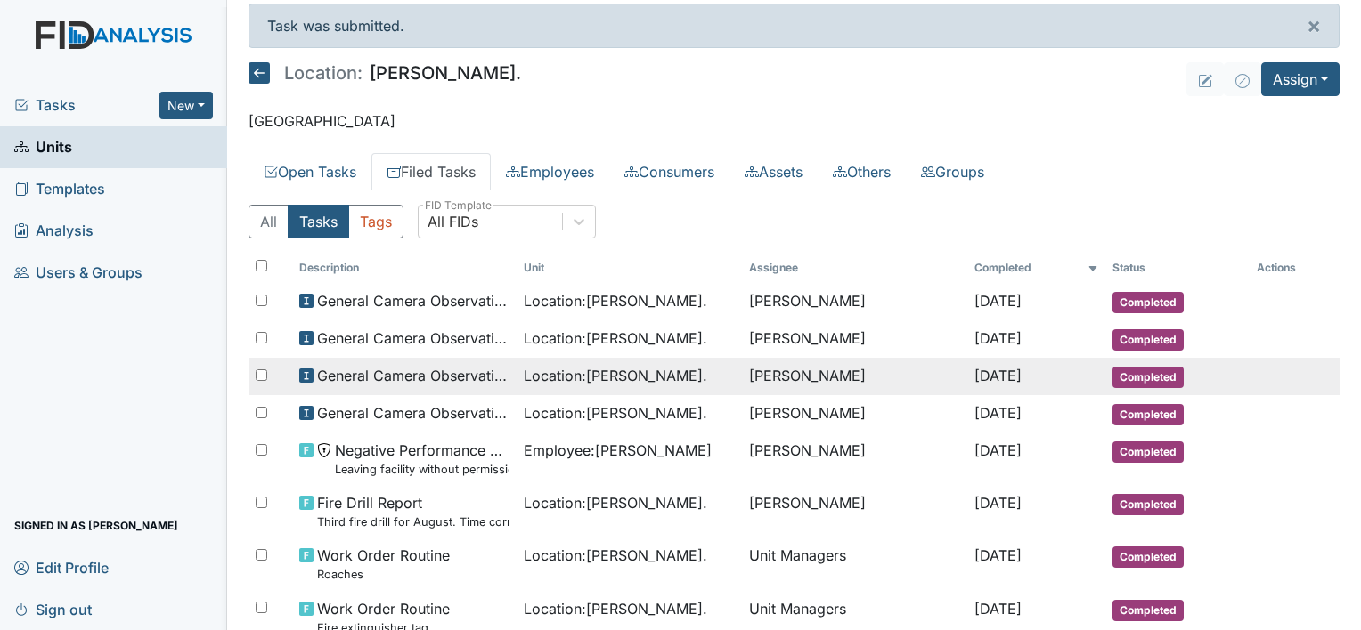
click at [619, 383] on span "Location : William St." at bounding box center [615, 375] width 183 height 21
click at [560, 346] on span "Location : William St." at bounding box center [615, 338] width 183 height 21
click at [595, 387] on td "Location : William St." at bounding box center [628, 376] width 225 height 37
click at [471, 304] on span "General Camera Observation" at bounding box center [413, 300] width 193 height 21
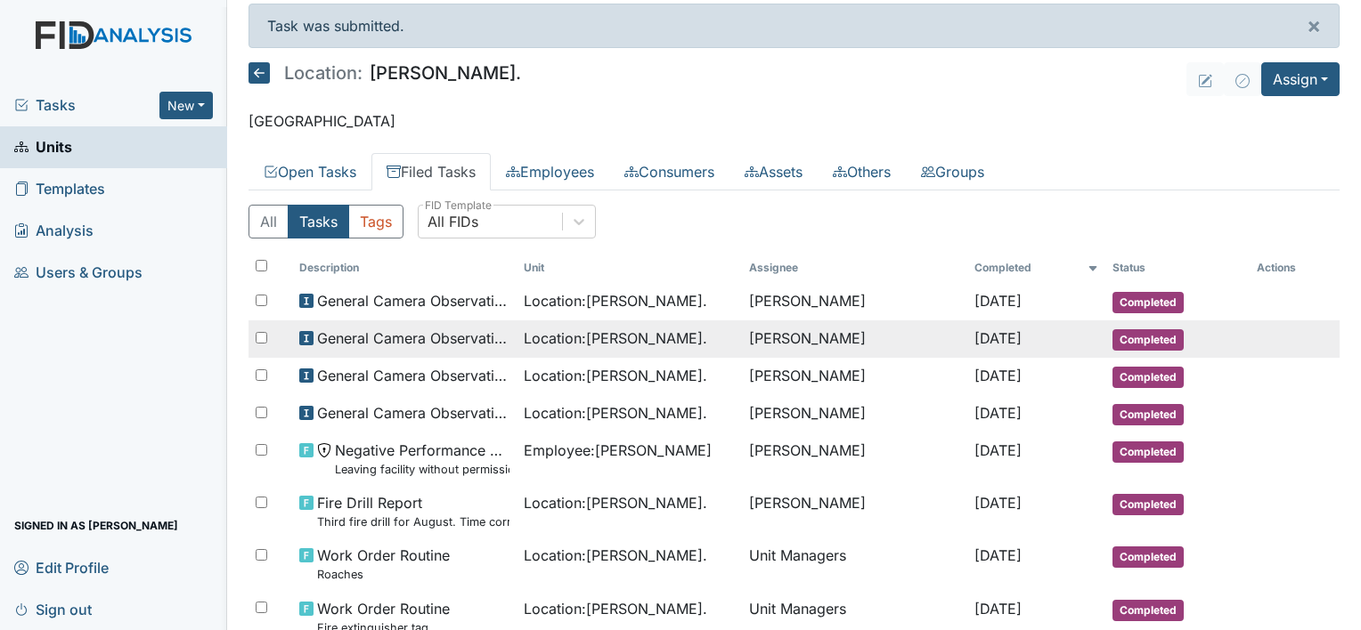
click at [470, 344] on span "General Camera Observation" at bounding box center [413, 338] width 193 height 21
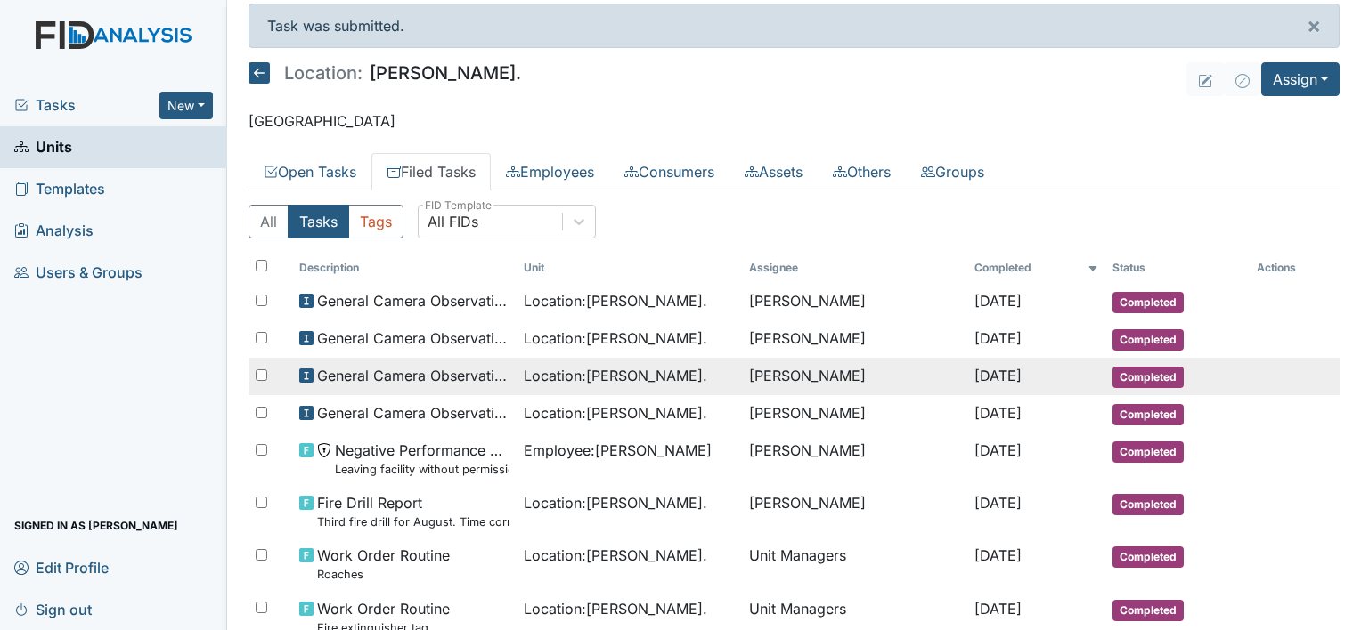
click at [433, 381] on span "General Camera Observation" at bounding box center [413, 375] width 193 height 21
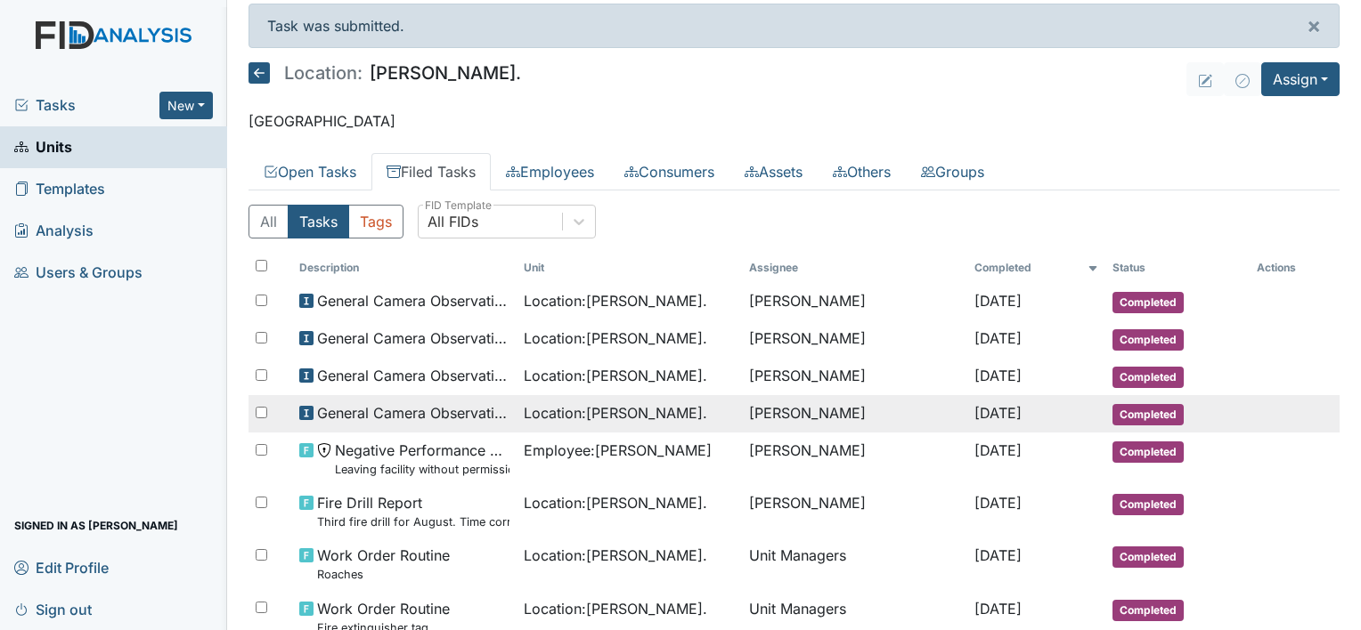
click at [445, 419] on span "General Camera Observation" at bounding box center [413, 412] width 193 height 21
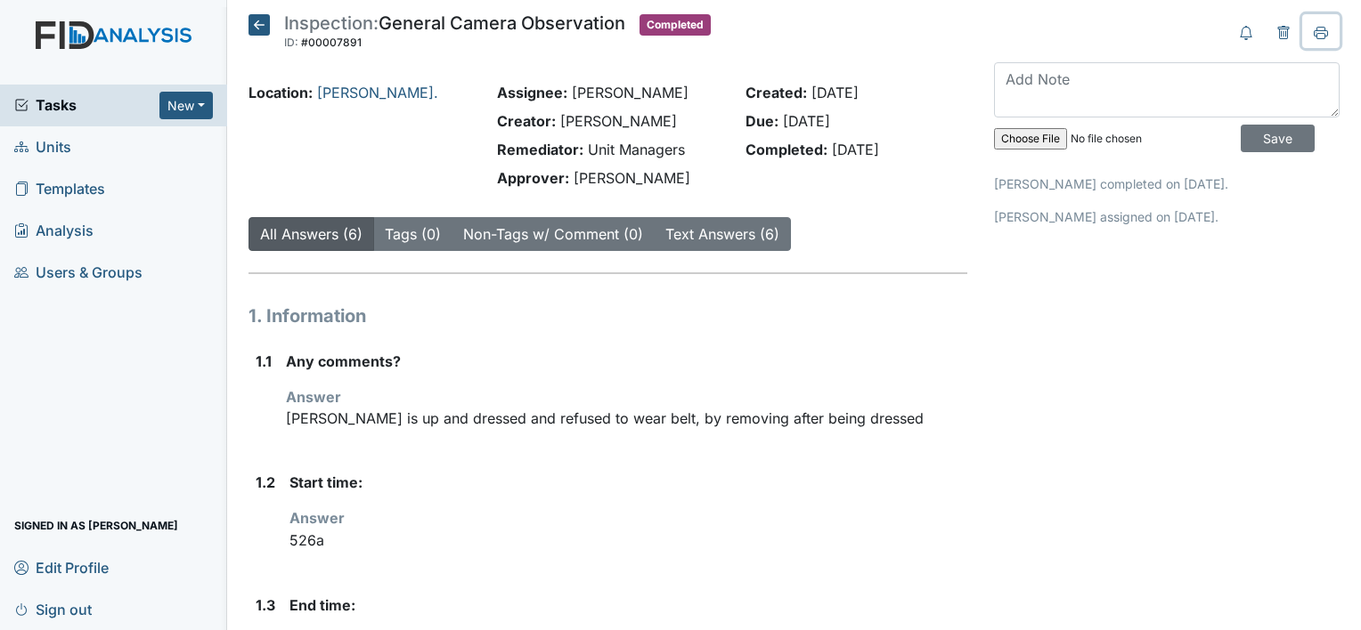
click at [1313, 32] on icon at bounding box center [1320, 33] width 14 height 14
click at [1316, 33] on icon at bounding box center [1320, 36] width 9 height 6
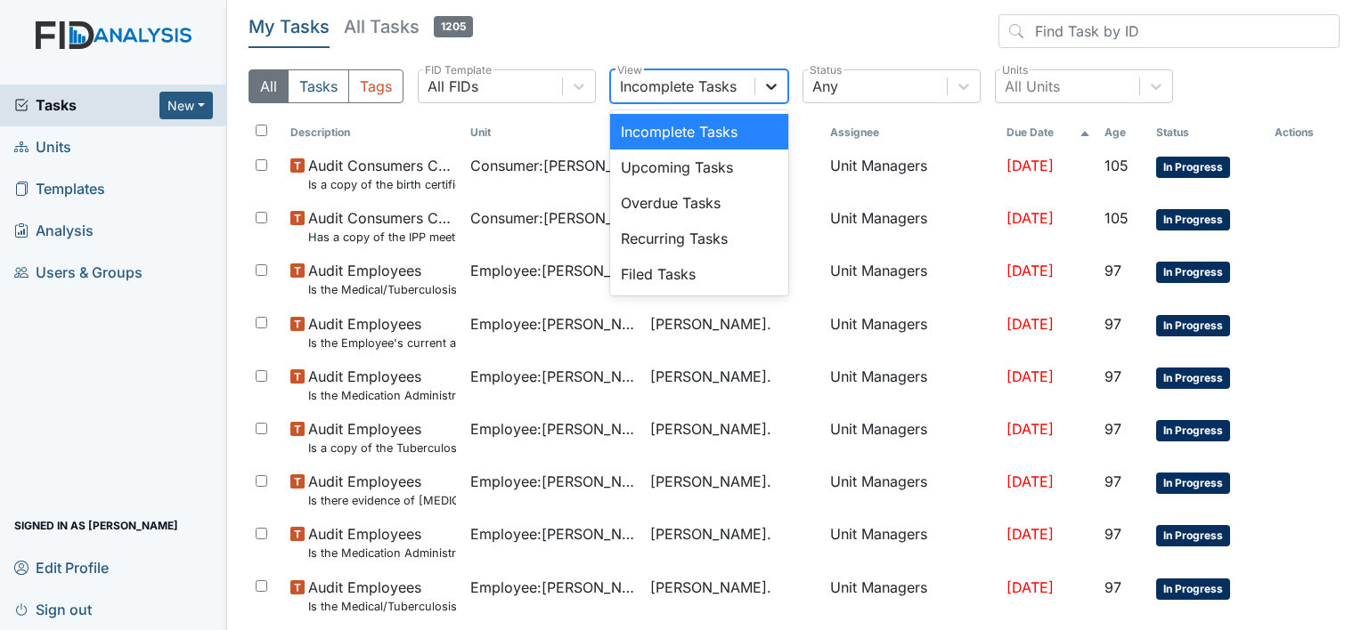
click at [774, 90] on icon at bounding box center [771, 86] width 18 height 18
click at [678, 281] on div "Filed Tasks" at bounding box center [699, 274] width 178 height 36
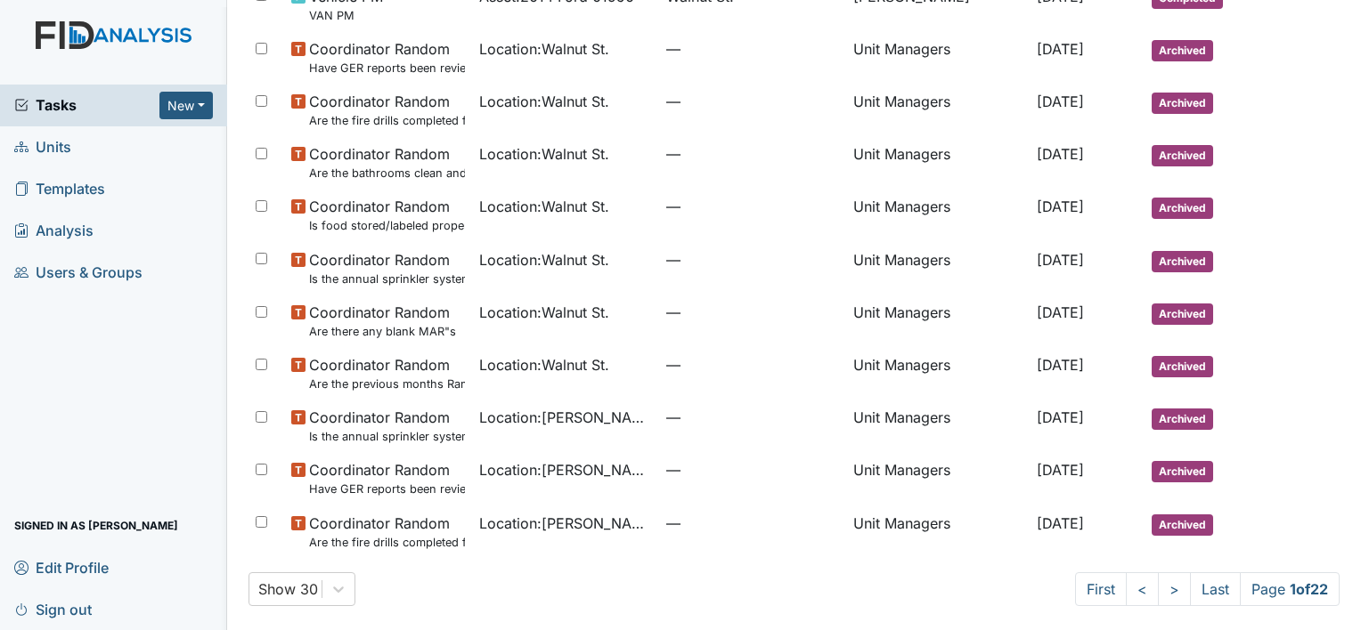
scroll to position [1095, 0]
click at [1159, 595] on link ">" at bounding box center [1174, 589] width 33 height 34
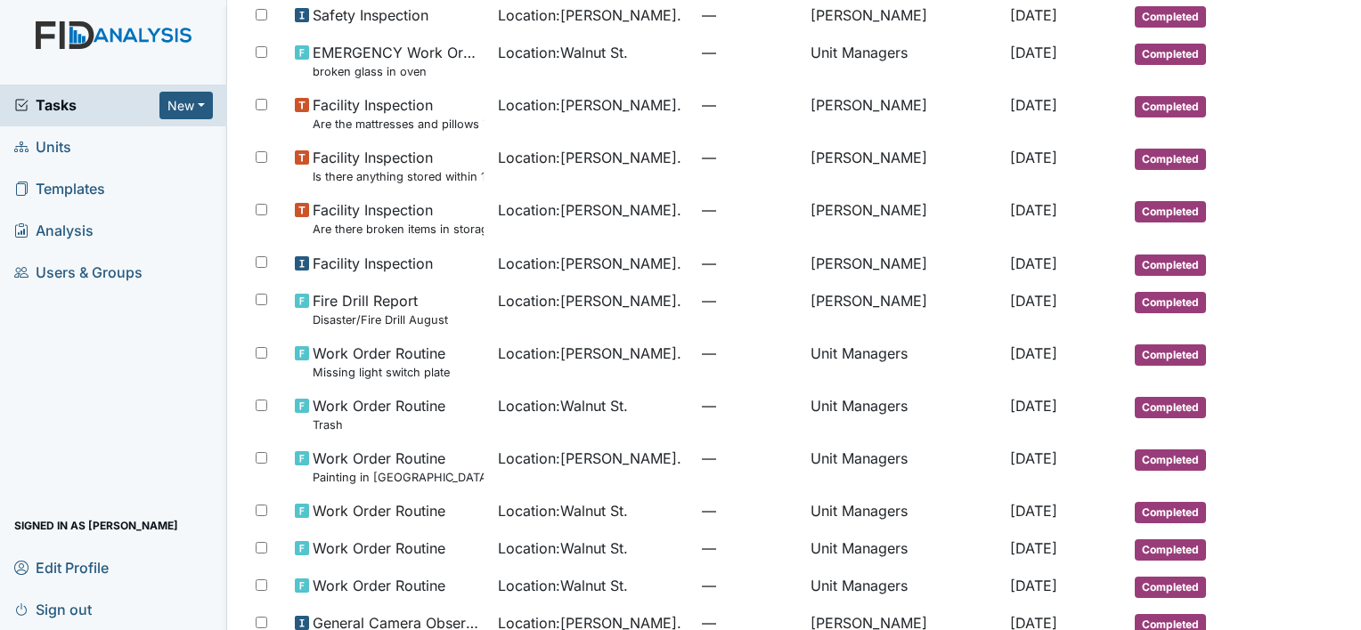
scroll to position [1063, 0]
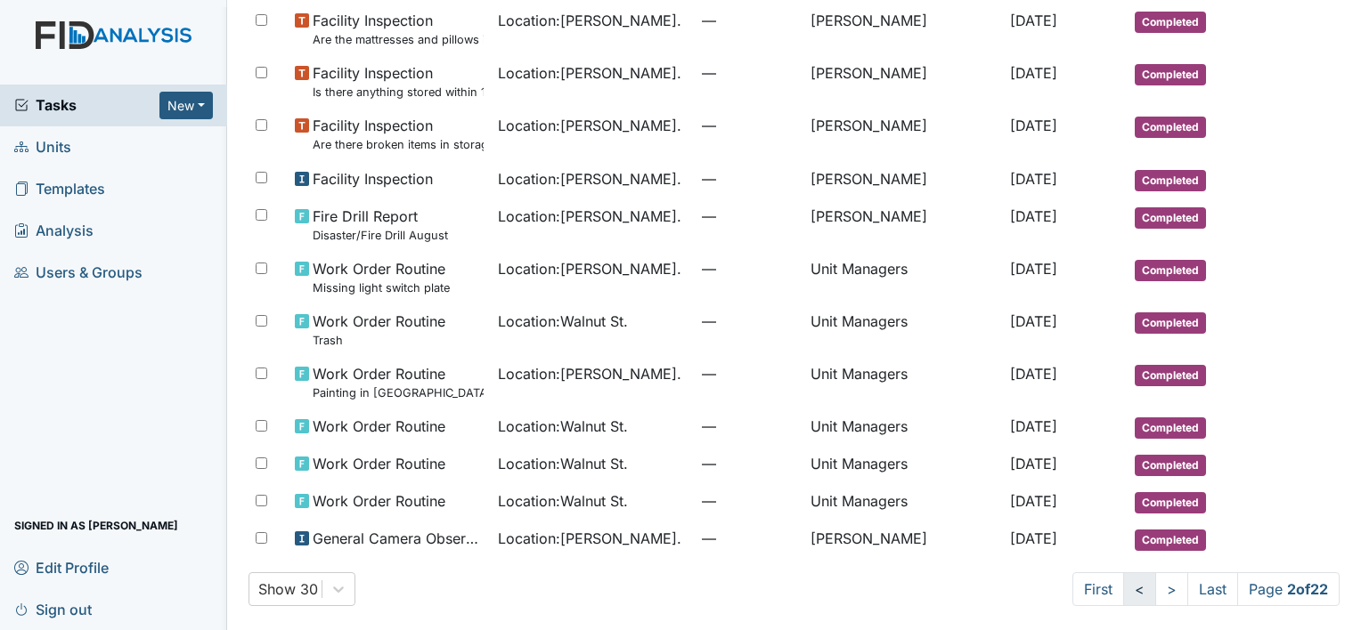
click at [1126, 596] on link "<" at bounding box center [1139, 590] width 33 height 34
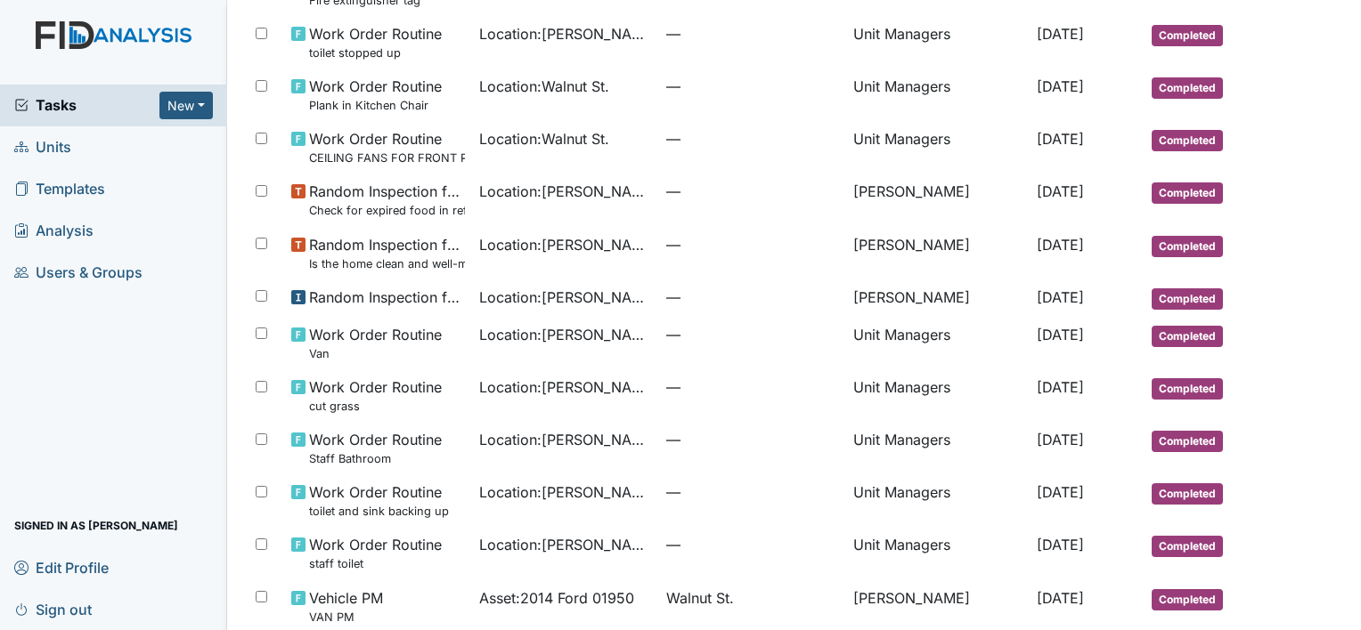
scroll to position [492, 0]
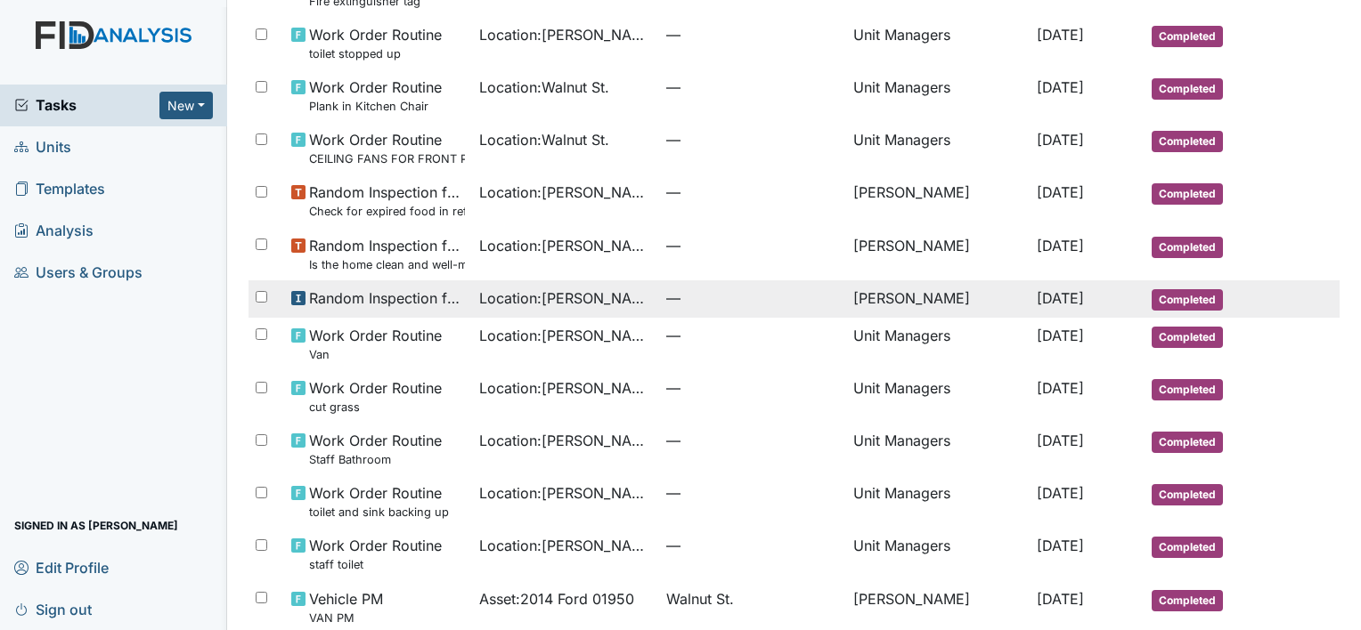
click at [435, 306] on td "Random Inspection for Afternoon" at bounding box center [377, 299] width 187 height 37
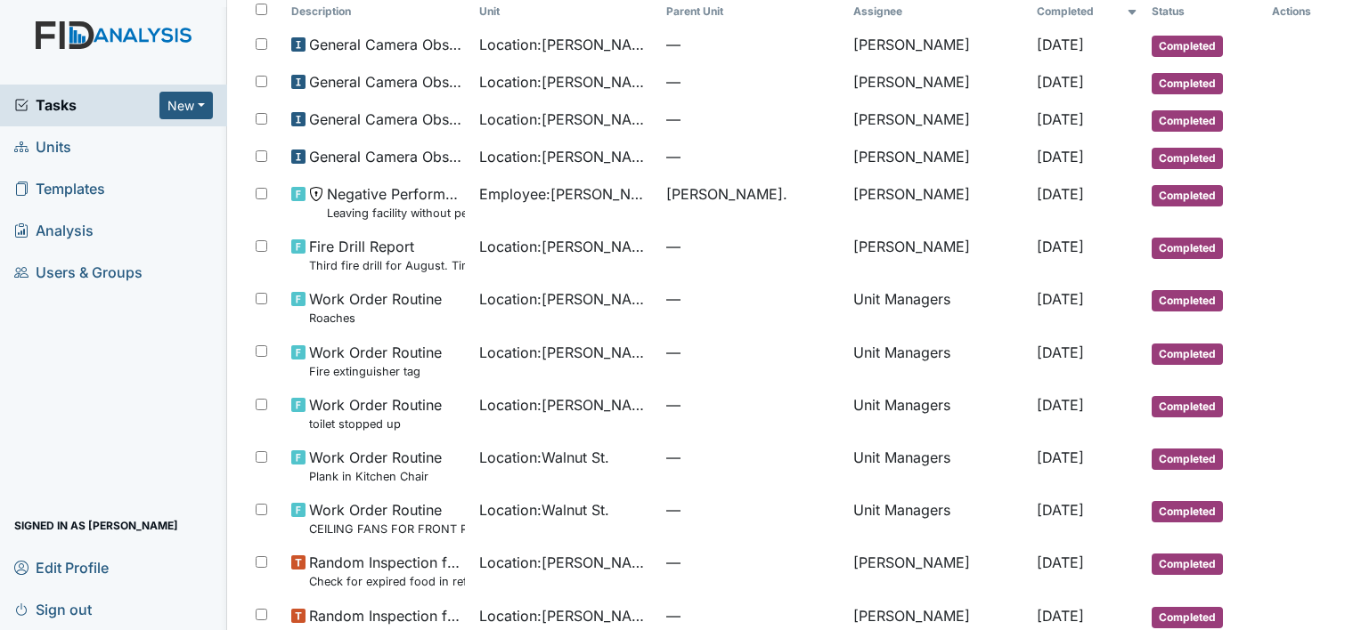
scroll to position [110, 0]
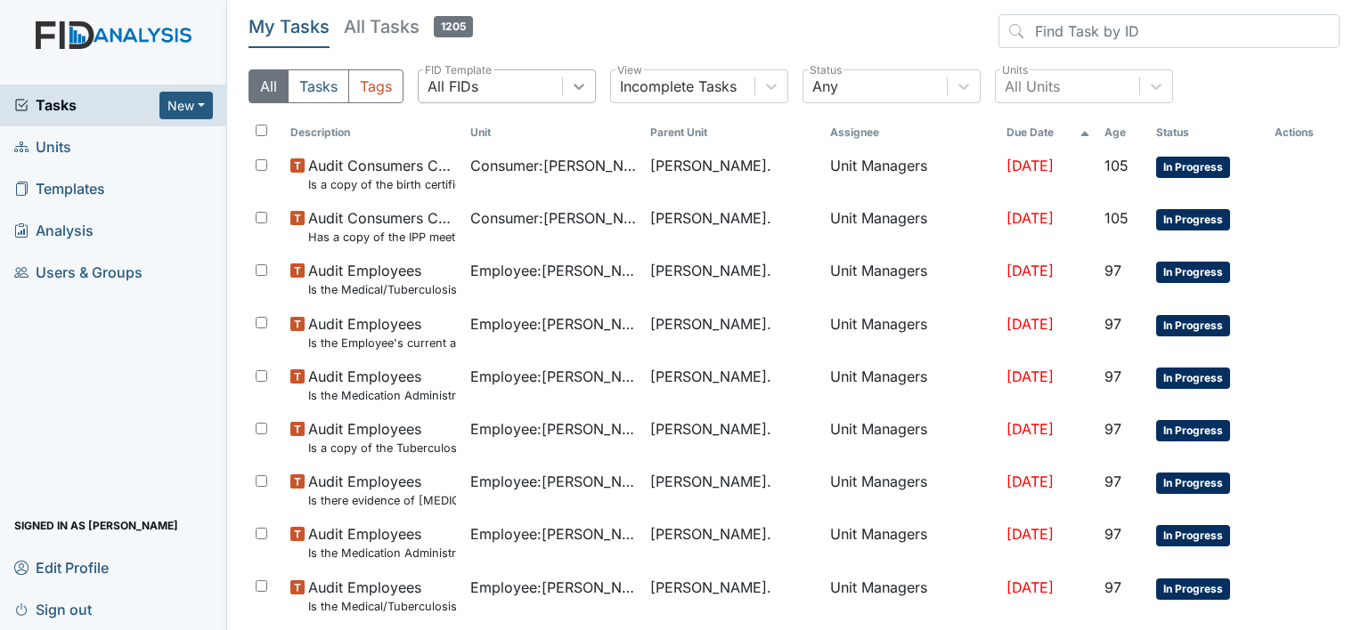
click at [573, 93] on icon at bounding box center [579, 86] width 18 height 18
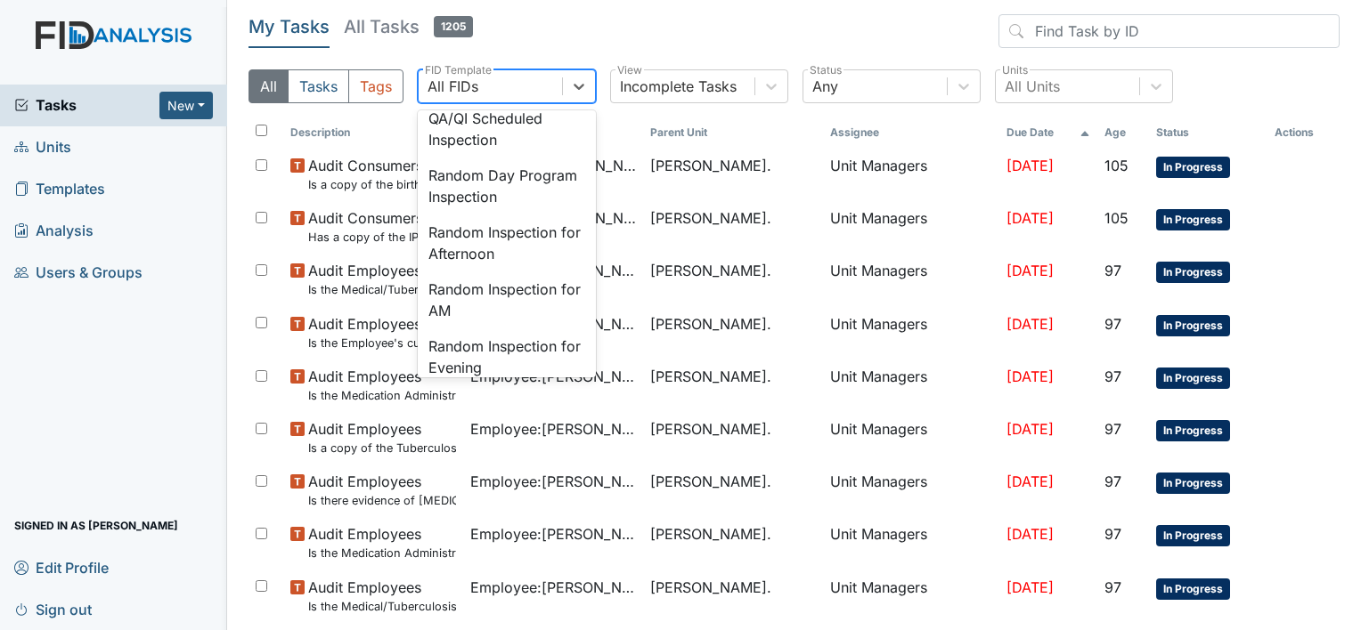
scroll to position [1554, 0]
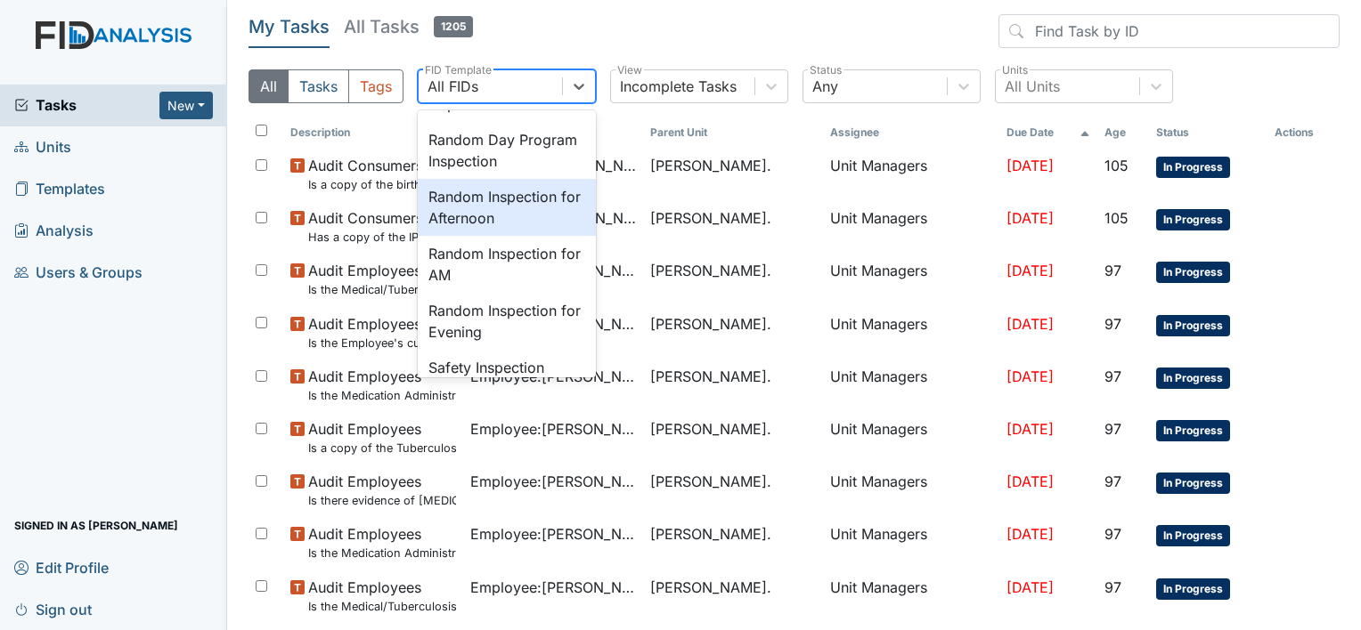
click at [539, 236] on div "Random Inspection for Afternoon" at bounding box center [507, 207] width 178 height 57
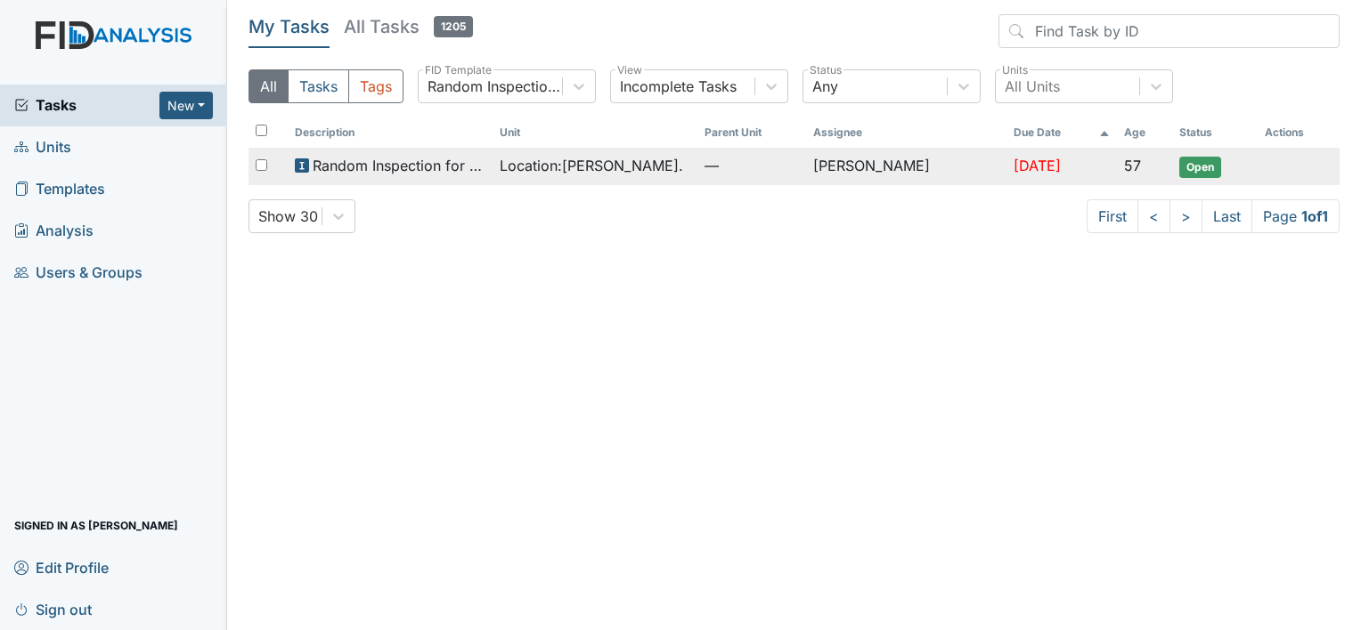
click at [564, 165] on span "Location : William St." at bounding box center [591, 165] width 183 height 21
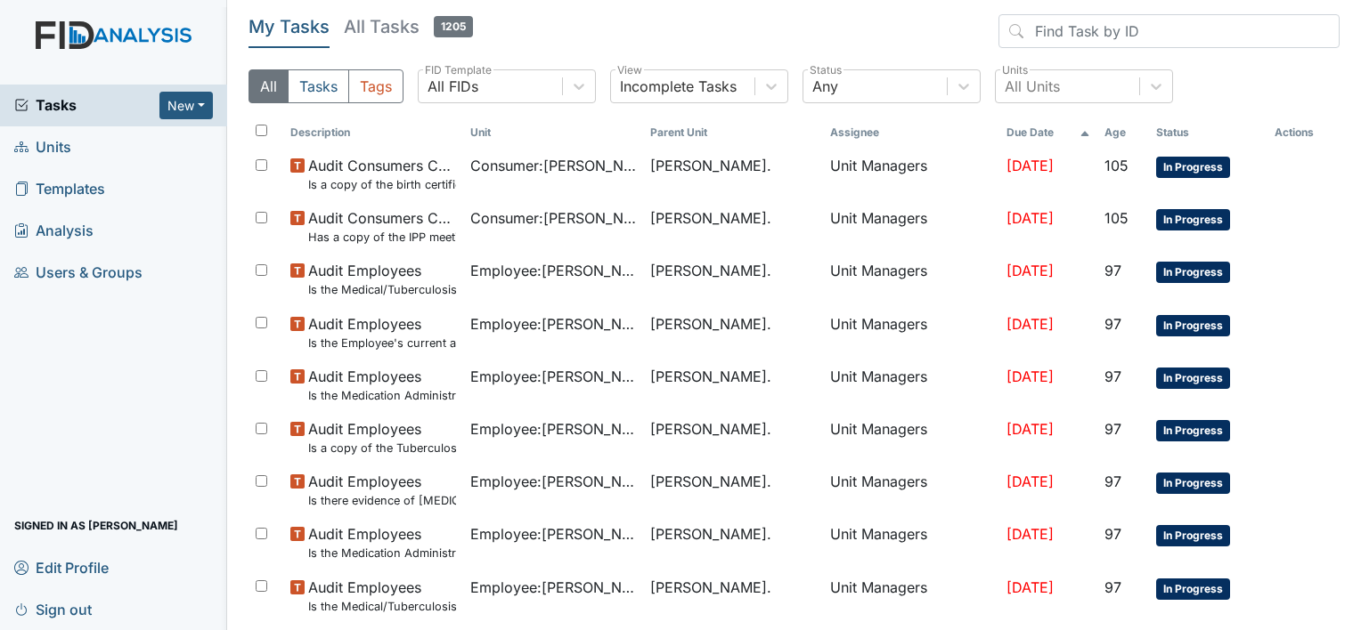
click at [61, 142] on span "Units" at bounding box center [42, 148] width 57 height 28
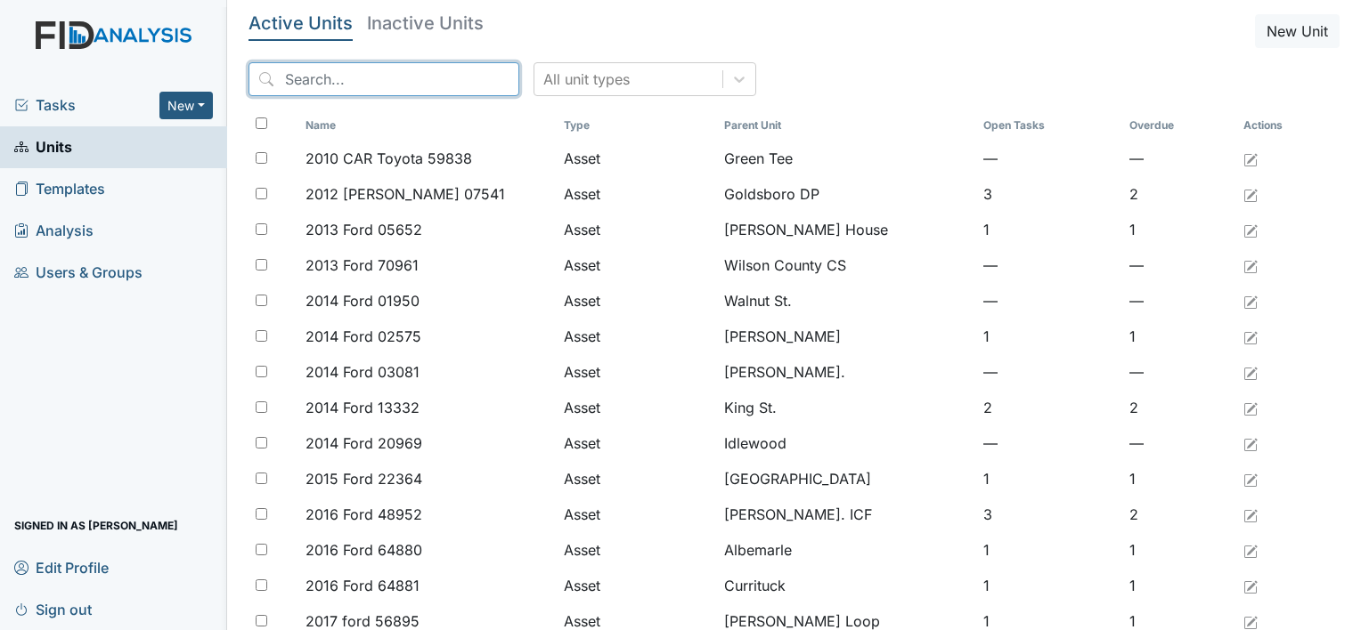
click at [291, 74] on input "search" at bounding box center [383, 79] width 271 height 34
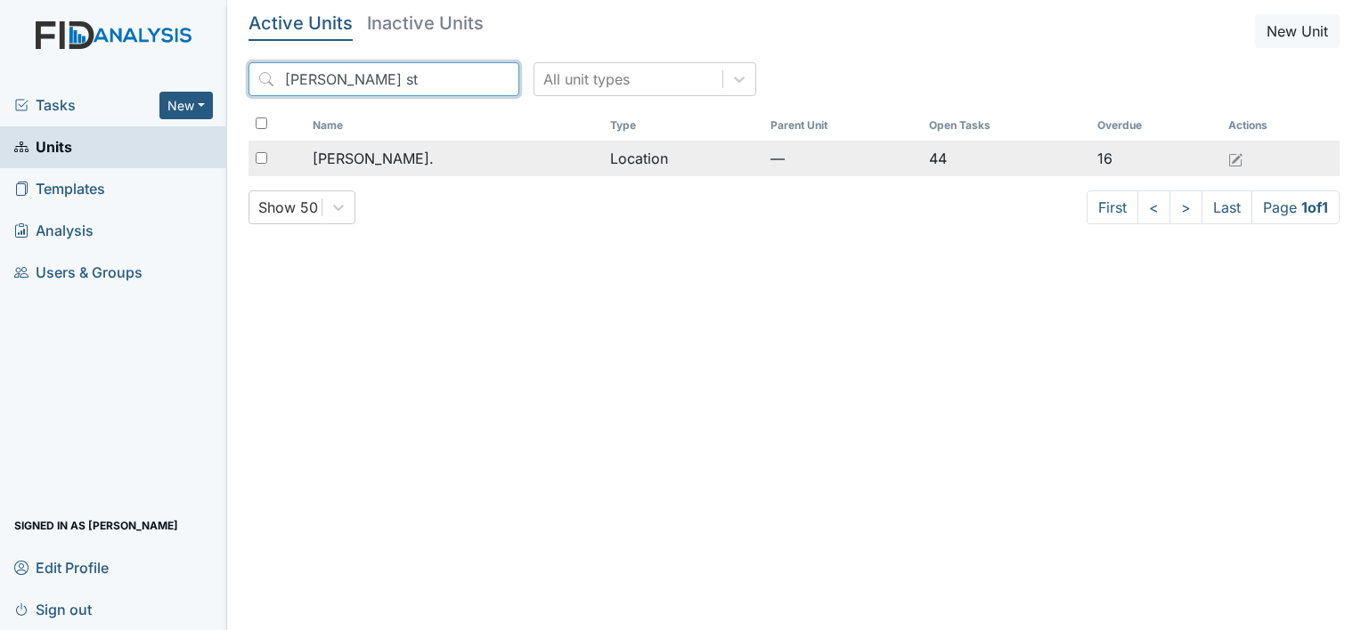
type input "William st"
click at [353, 159] on span "[PERSON_NAME]." at bounding box center [373, 158] width 121 height 21
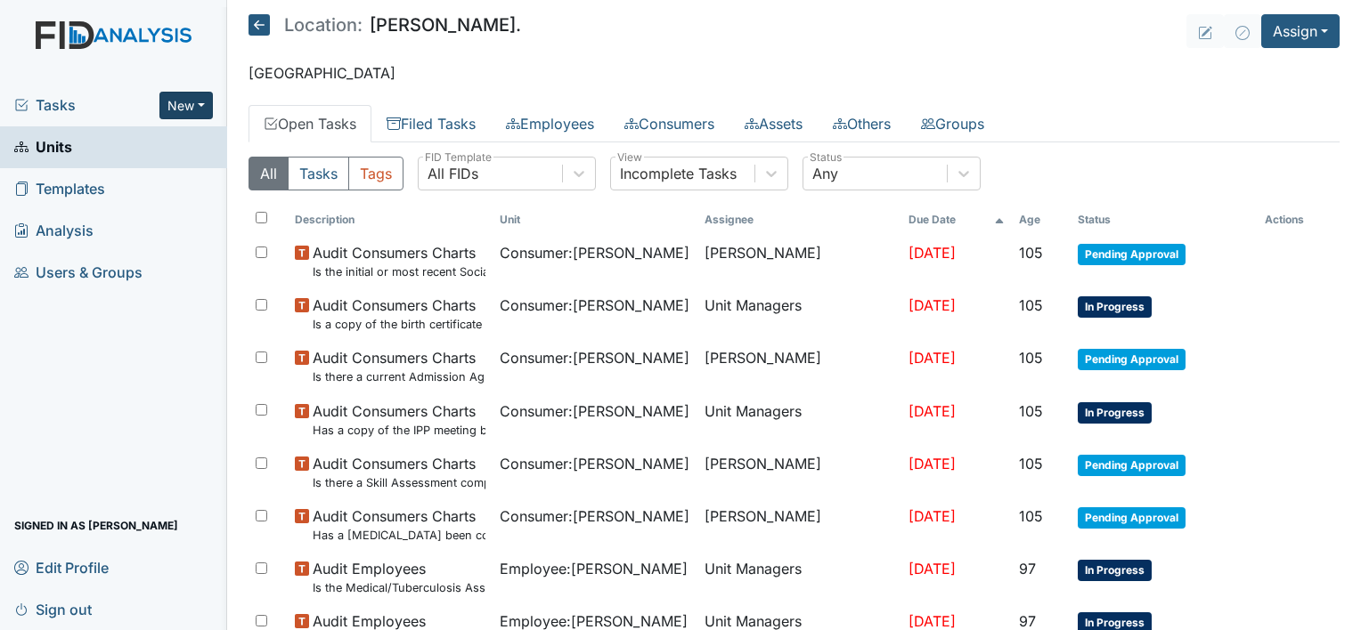
click at [199, 102] on button "New" at bounding box center [185, 106] width 53 height 28
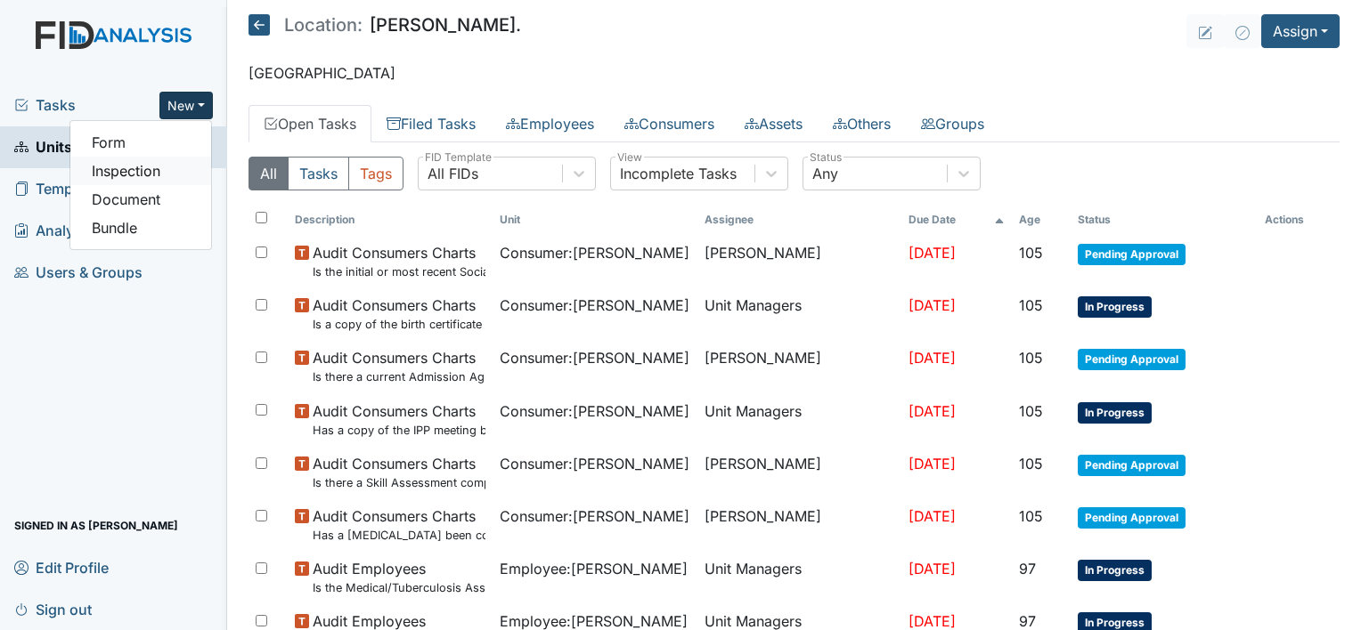
click at [189, 173] on link "Inspection" at bounding box center [140, 171] width 141 height 28
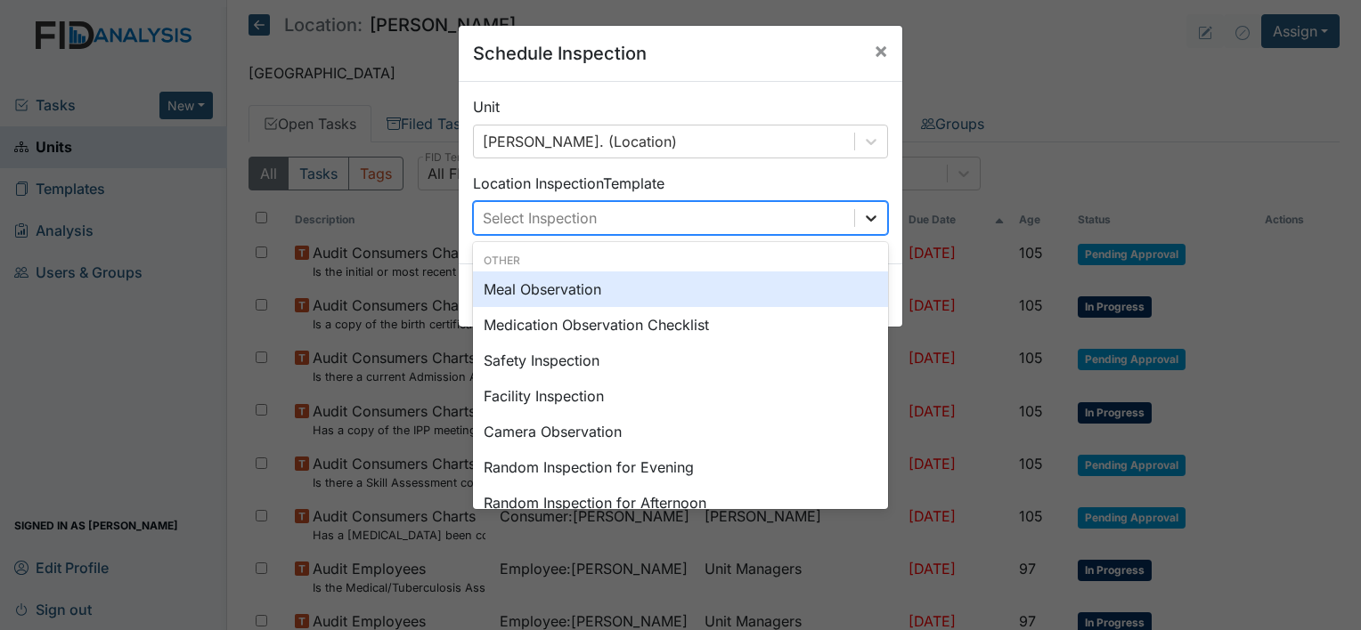
click at [865, 215] on icon at bounding box center [871, 218] width 18 height 18
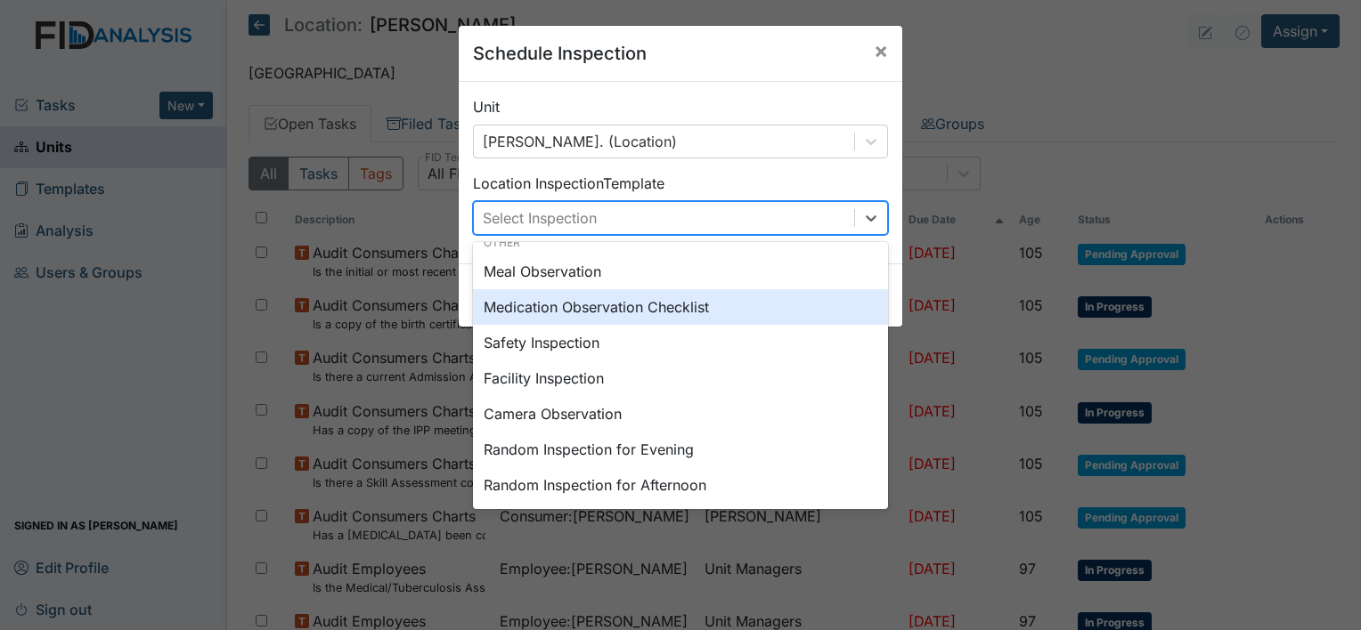
scroll to position [36, 0]
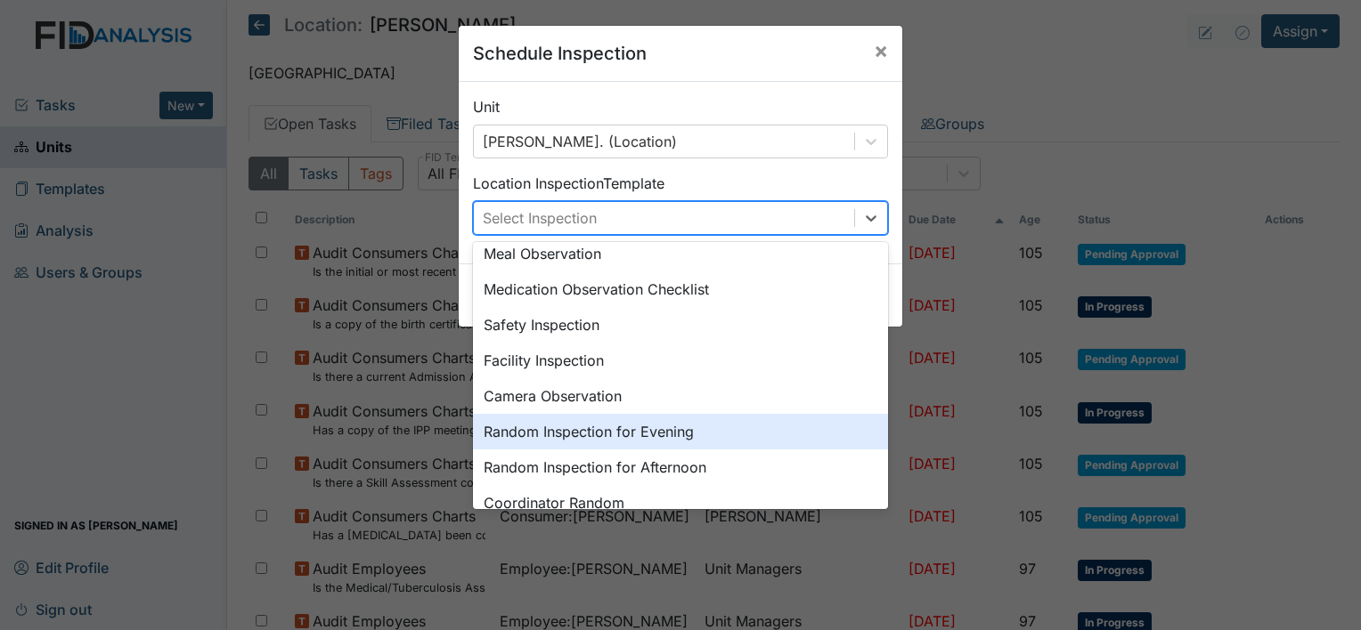
click at [690, 422] on div "Random Inspection for Evening" at bounding box center [680, 432] width 415 height 36
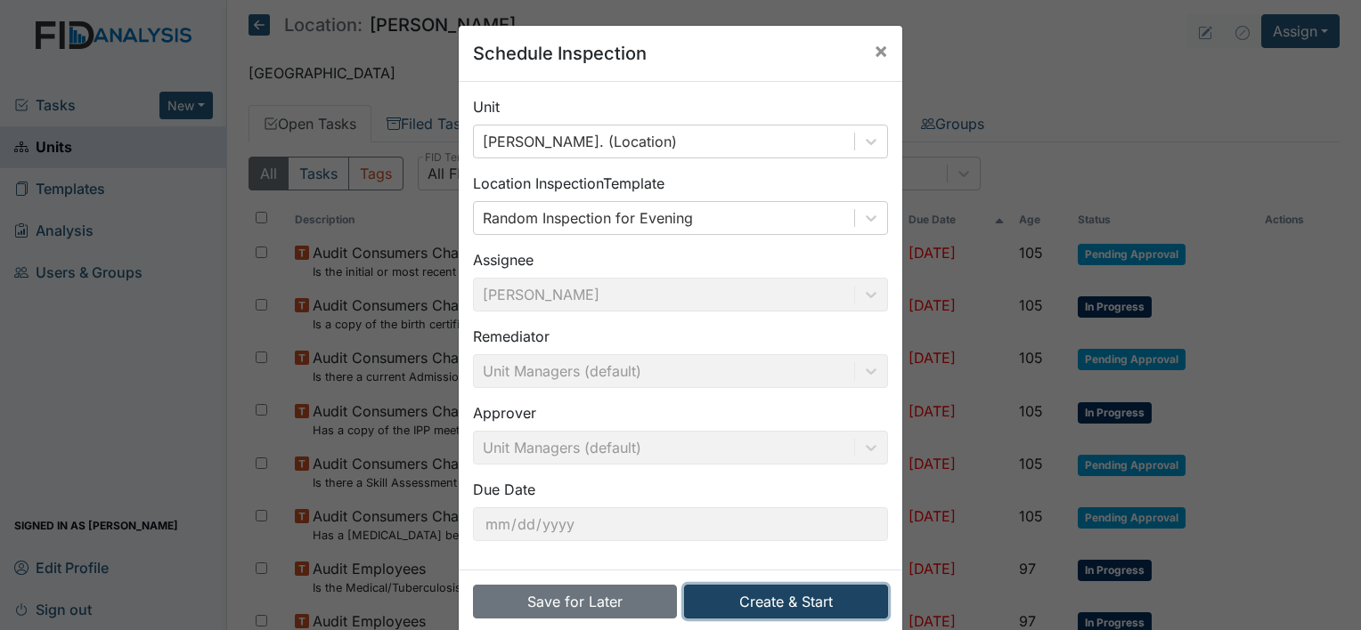
click at [806, 598] on button "Create & Start" at bounding box center [786, 602] width 204 height 34
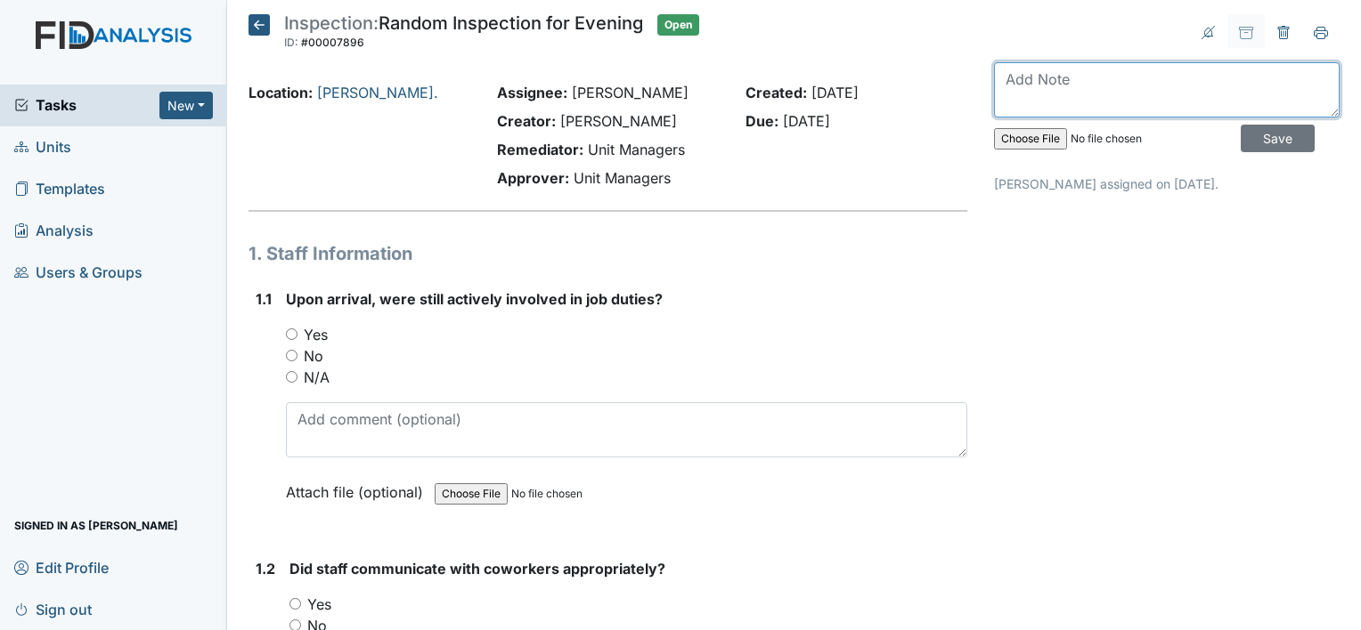
click at [1036, 99] on textarea at bounding box center [1167, 89] width 346 height 55
type textarea "Observed 8/26"
click at [290, 334] on input "Yes" at bounding box center [292, 335] width 12 height 12
radio input "true"
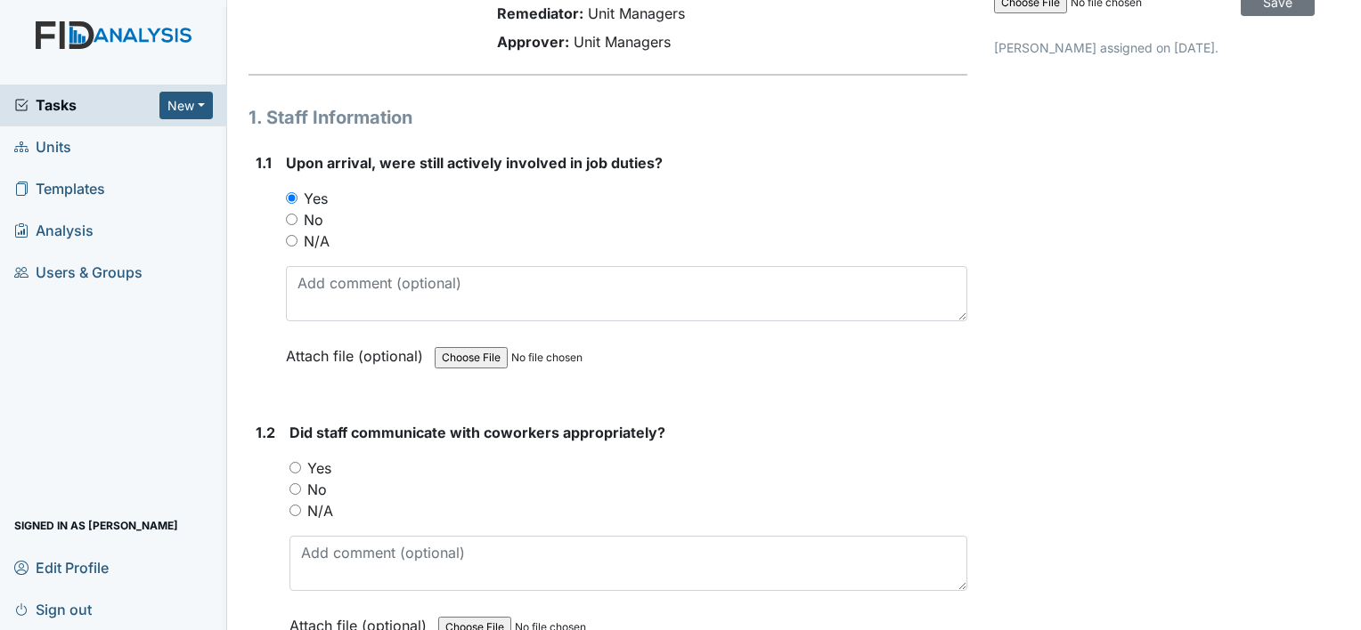
scroll to position [146, 0]
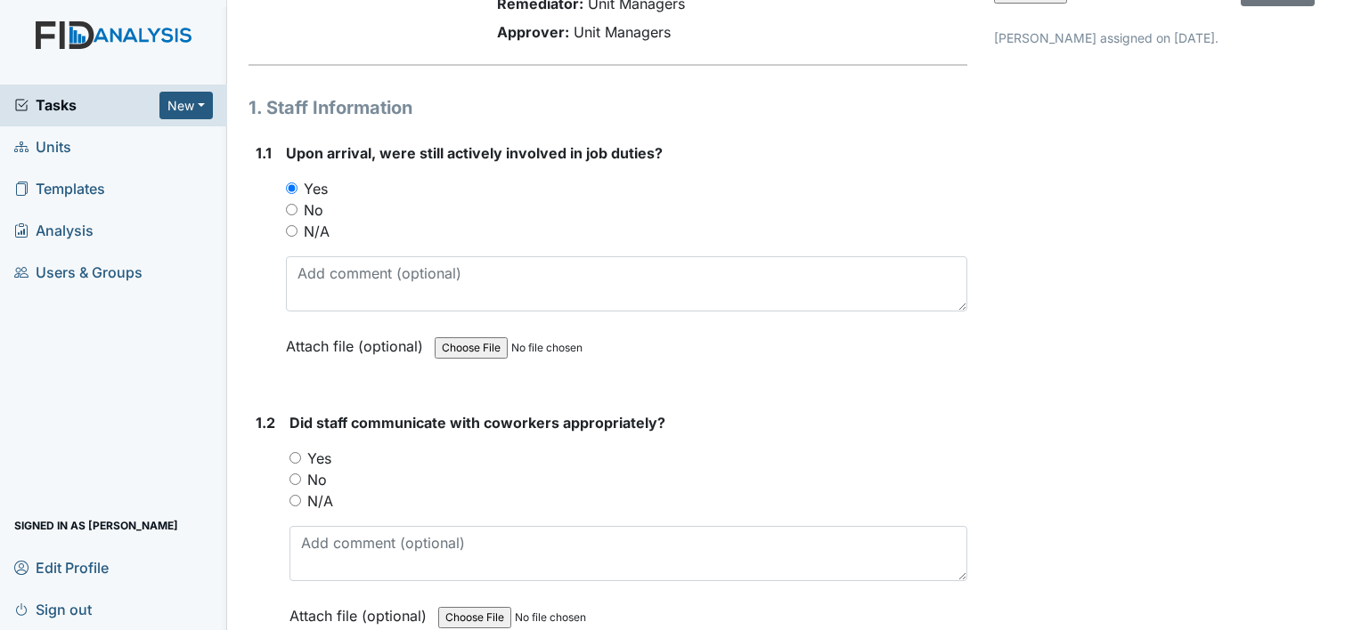
click at [294, 459] on input "Yes" at bounding box center [295, 458] width 12 height 12
radio input "true"
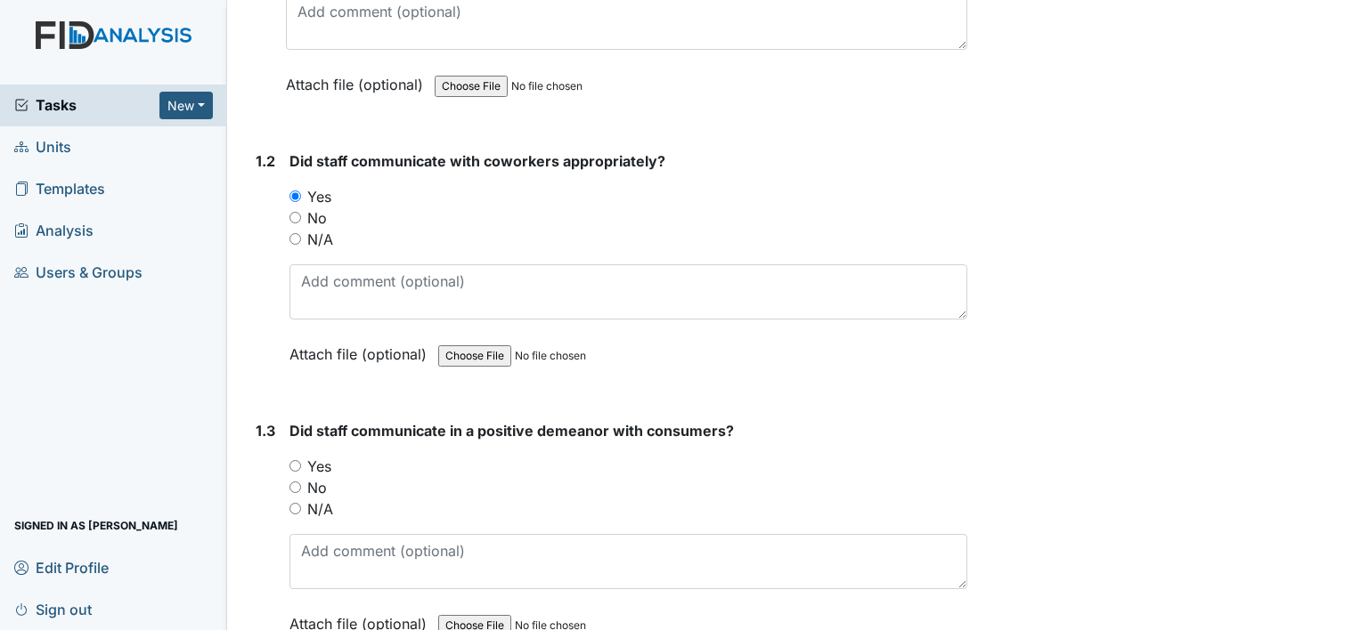
scroll to position [410, 0]
click at [294, 461] on input "Yes" at bounding box center [295, 465] width 12 height 12
radio input "true"
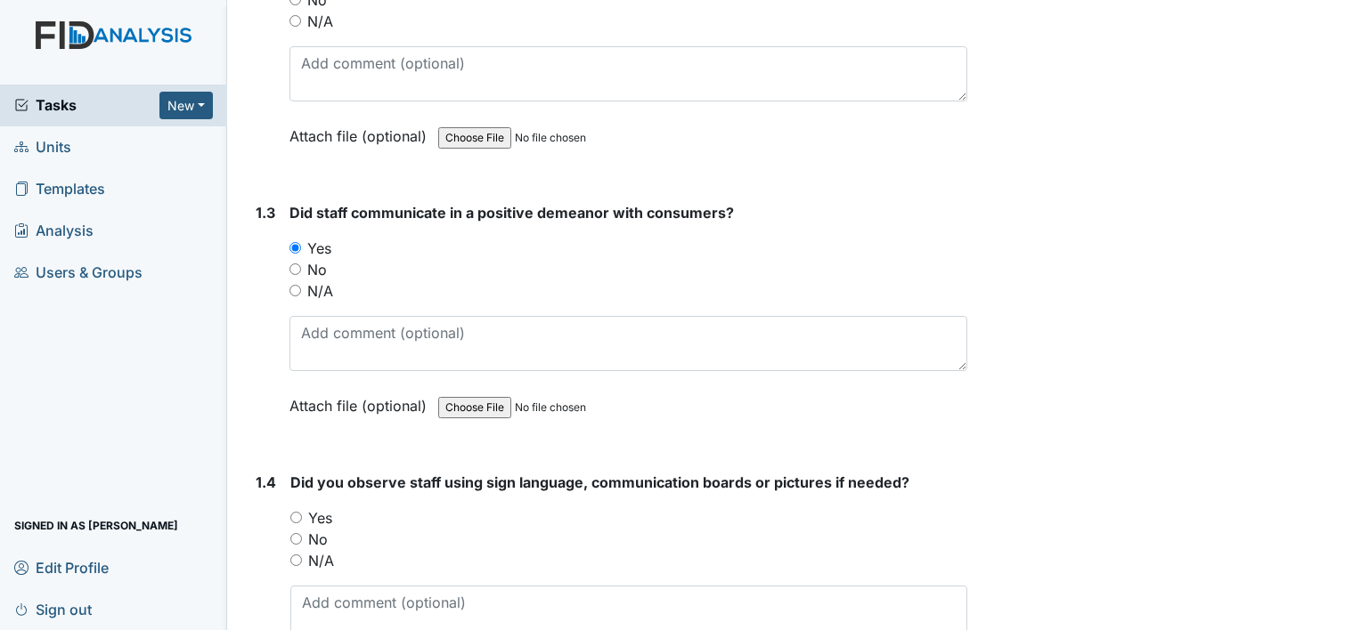
scroll to position [627, 0]
click at [299, 554] on input "N/A" at bounding box center [296, 560] width 12 height 12
radio input "true"
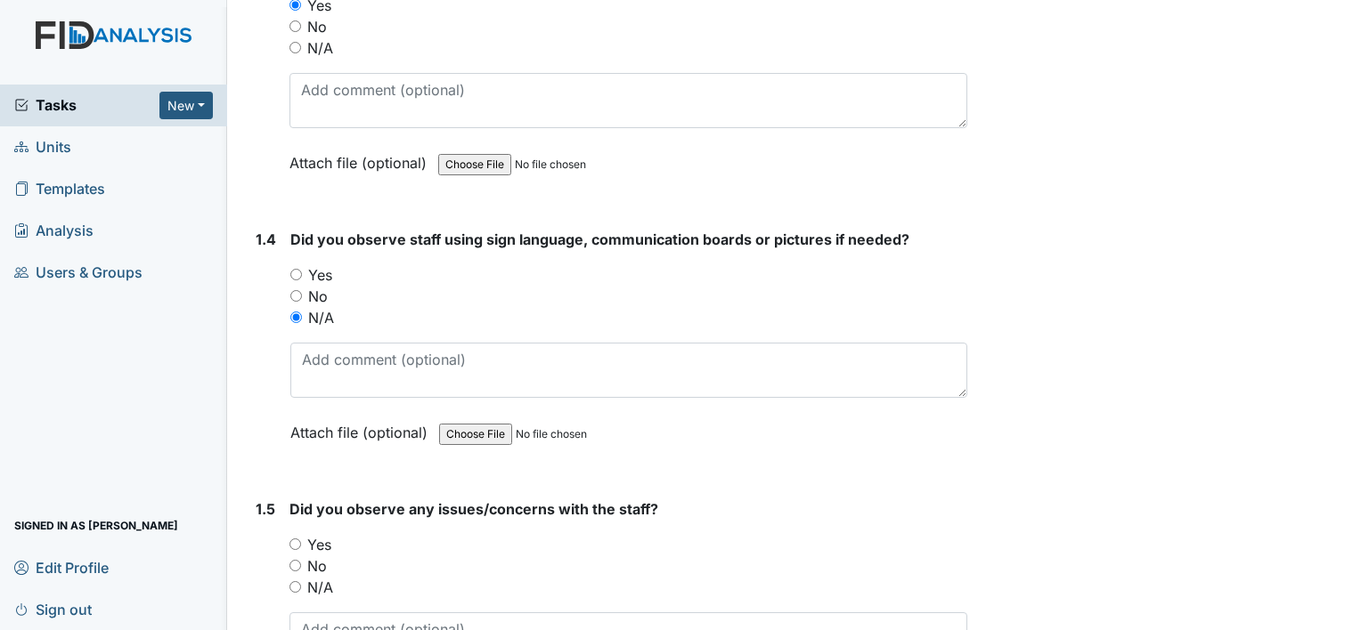
scroll to position [910, 0]
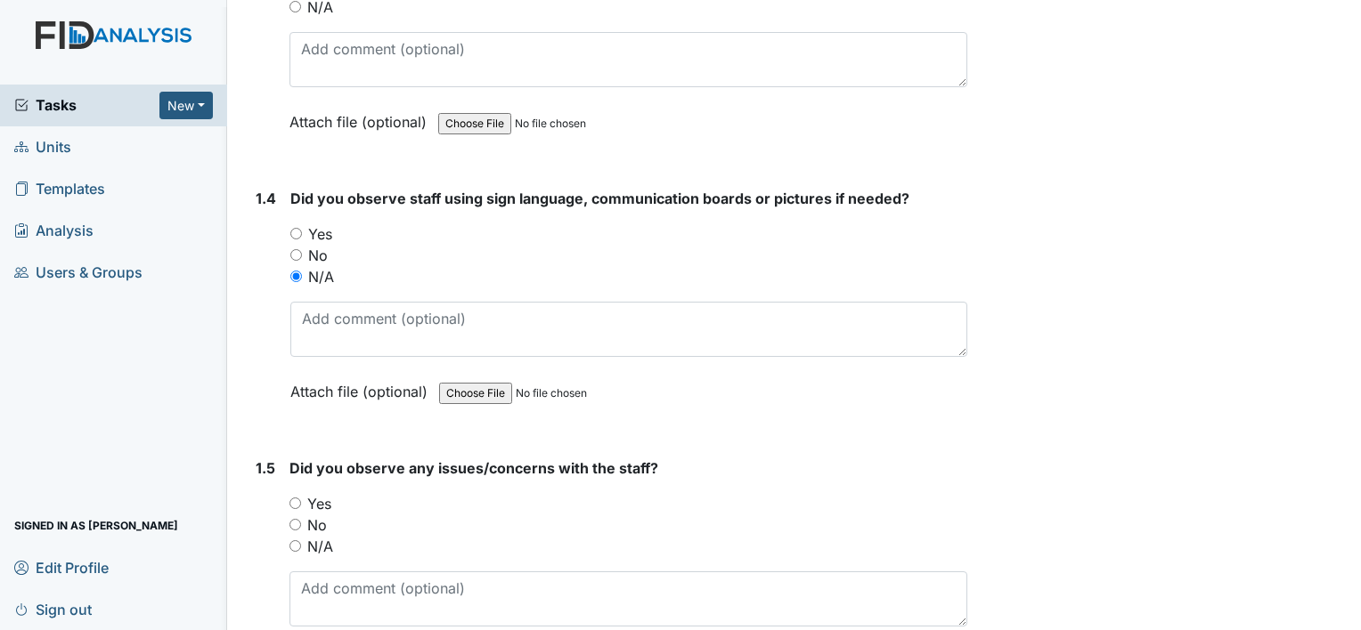
click at [299, 519] on input "No" at bounding box center [295, 525] width 12 height 12
radio input "true"
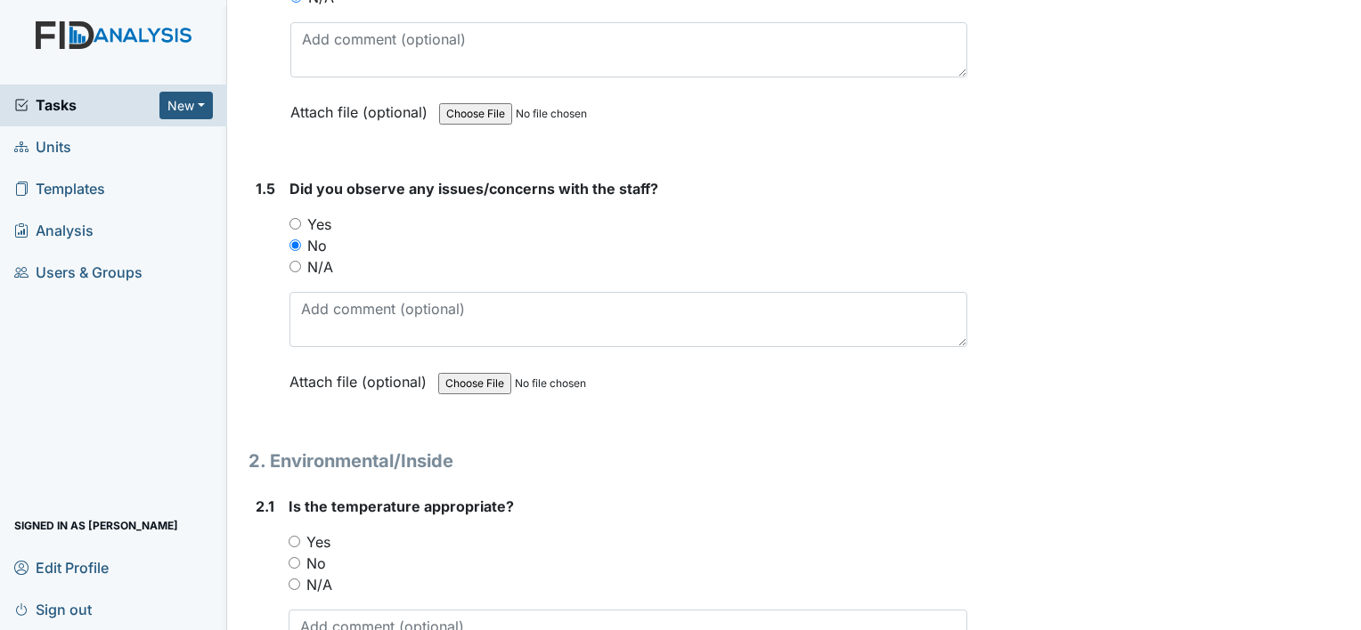
scroll to position [1191, 0]
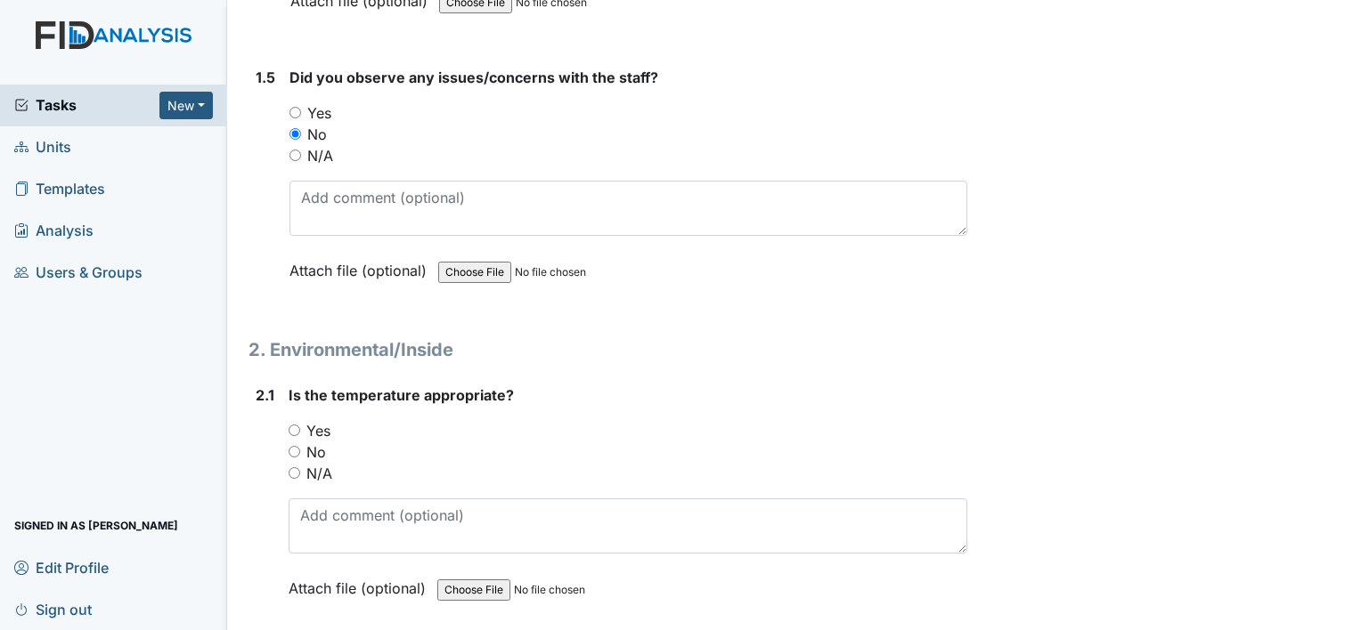
click at [292, 427] on input "Yes" at bounding box center [295, 431] width 12 height 12
radio input "true"
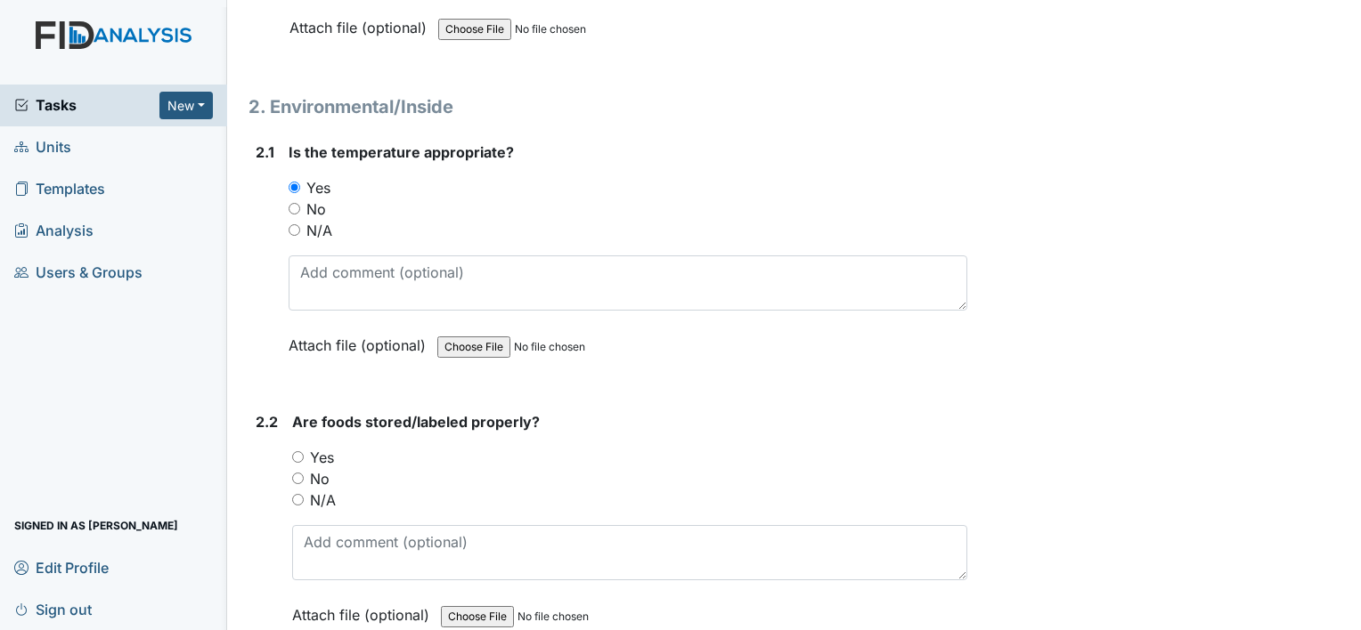
scroll to position [1546, 0]
click at [300, 450] on input "Yes" at bounding box center [298, 456] width 12 height 12
radio input "true"
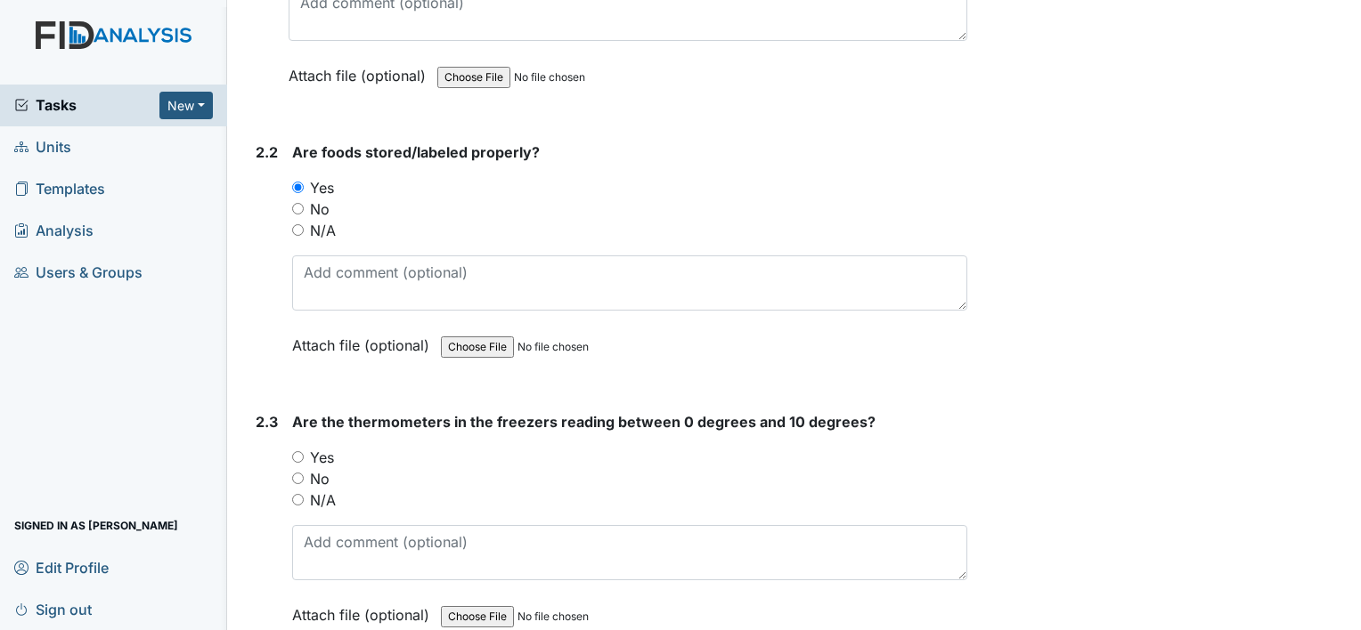
scroll to position [1819, 0]
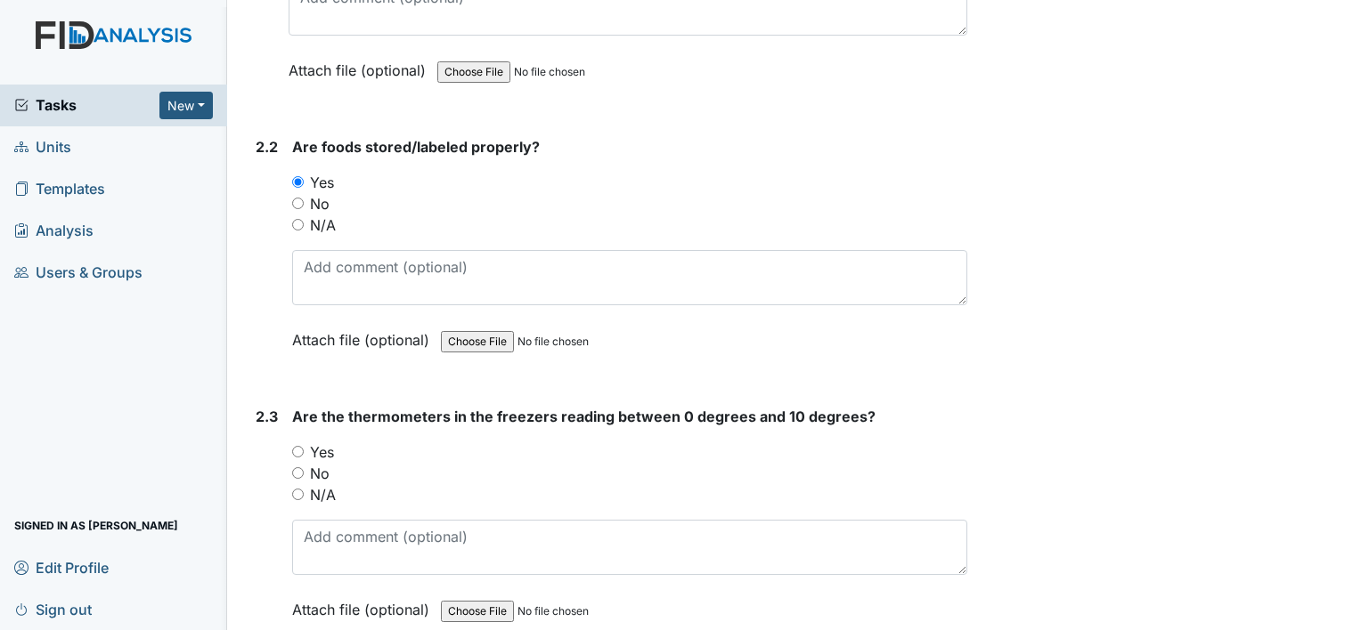
click at [302, 448] on input "Yes" at bounding box center [298, 452] width 12 height 12
radio input "true"
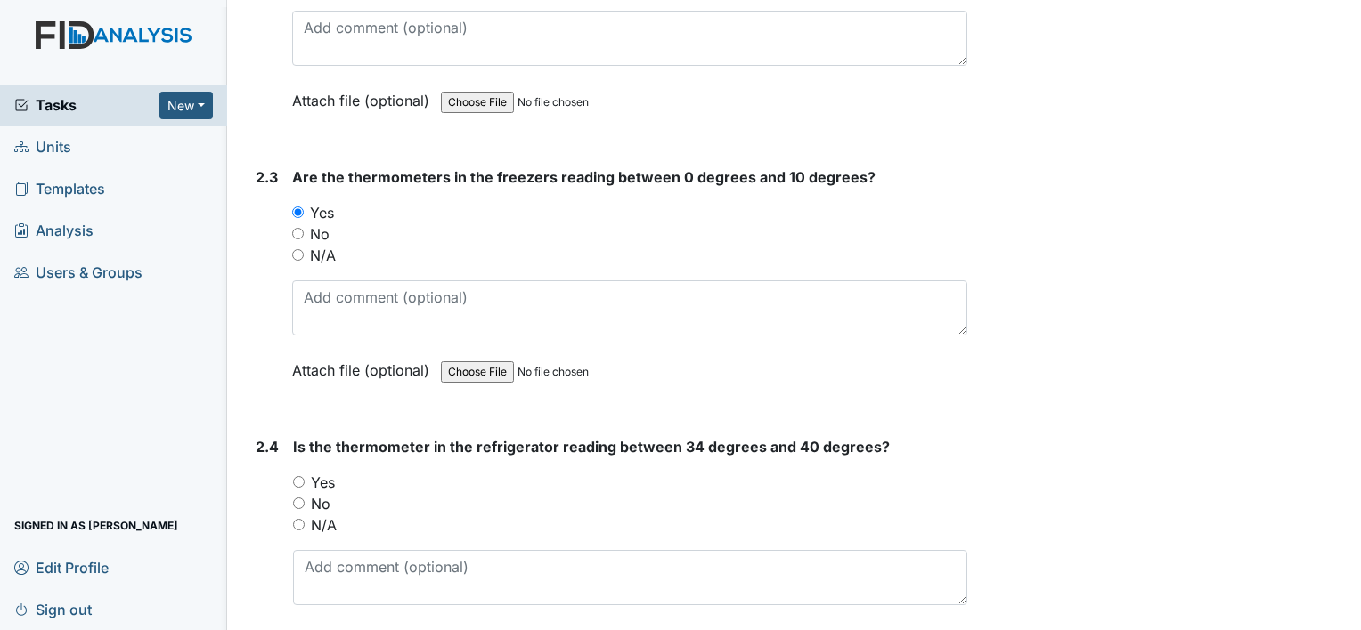
scroll to position [2060, 0]
click at [303, 476] on input "Yes" at bounding box center [299, 482] width 12 height 12
radio input "true"
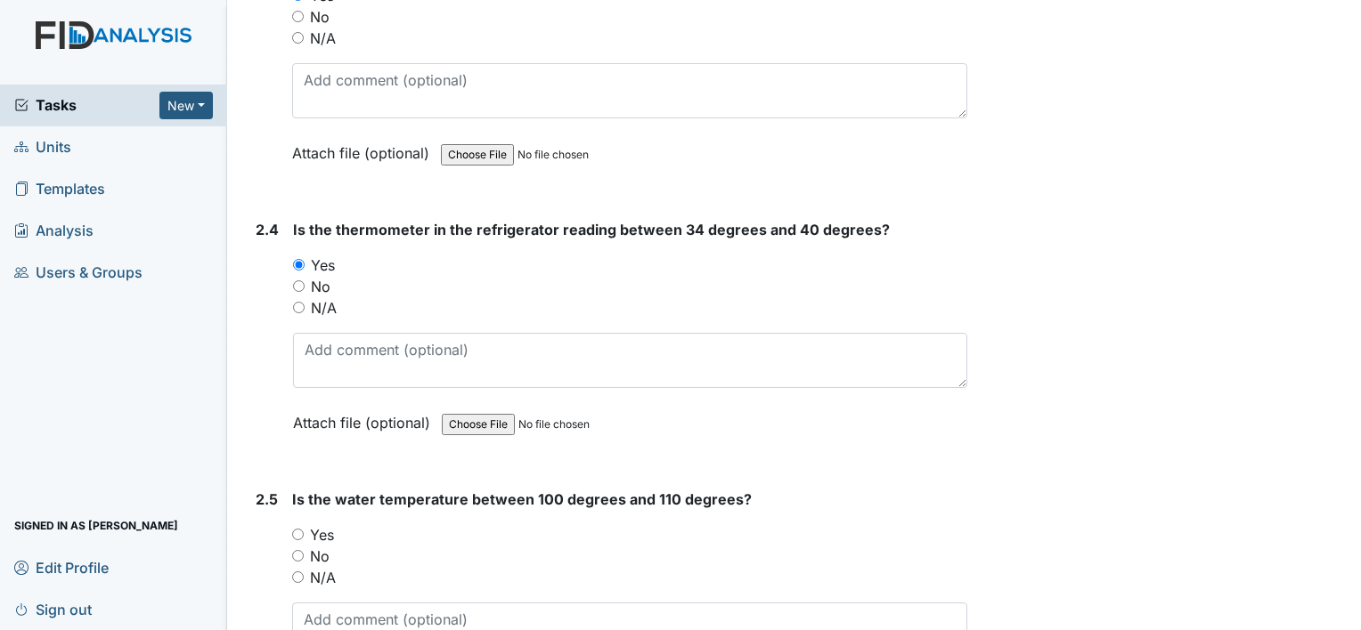
scroll to position [2295, 0]
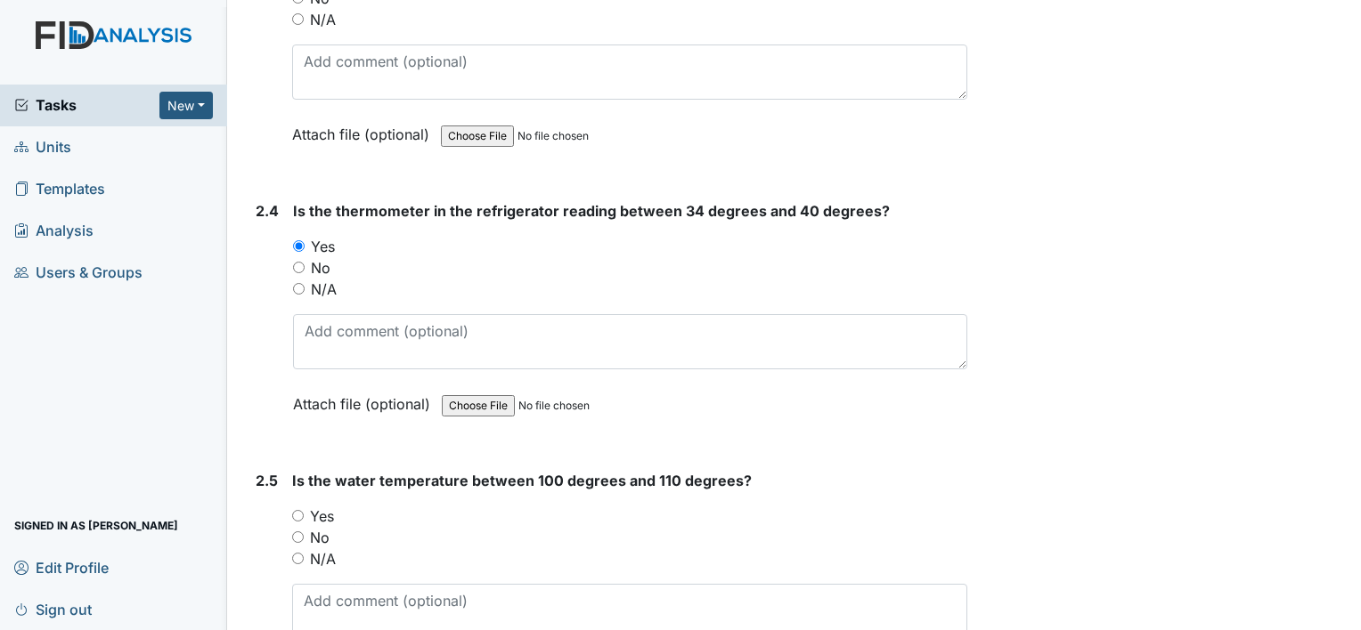
click at [313, 507] on label "Yes" at bounding box center [322, 516] width 24 height 21
click at [304, 510] on input "Yes" at bounding box center [298, 516] width 12 height 12
radio input "true"
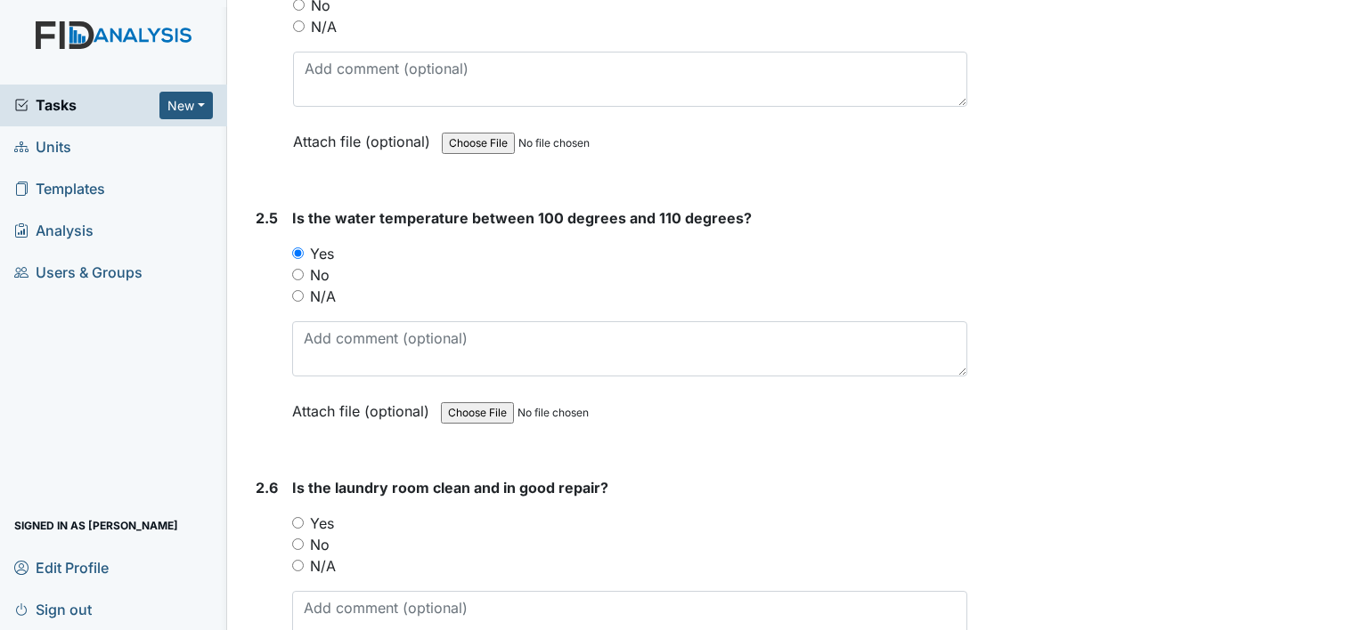
scroll to position [2582, 0]
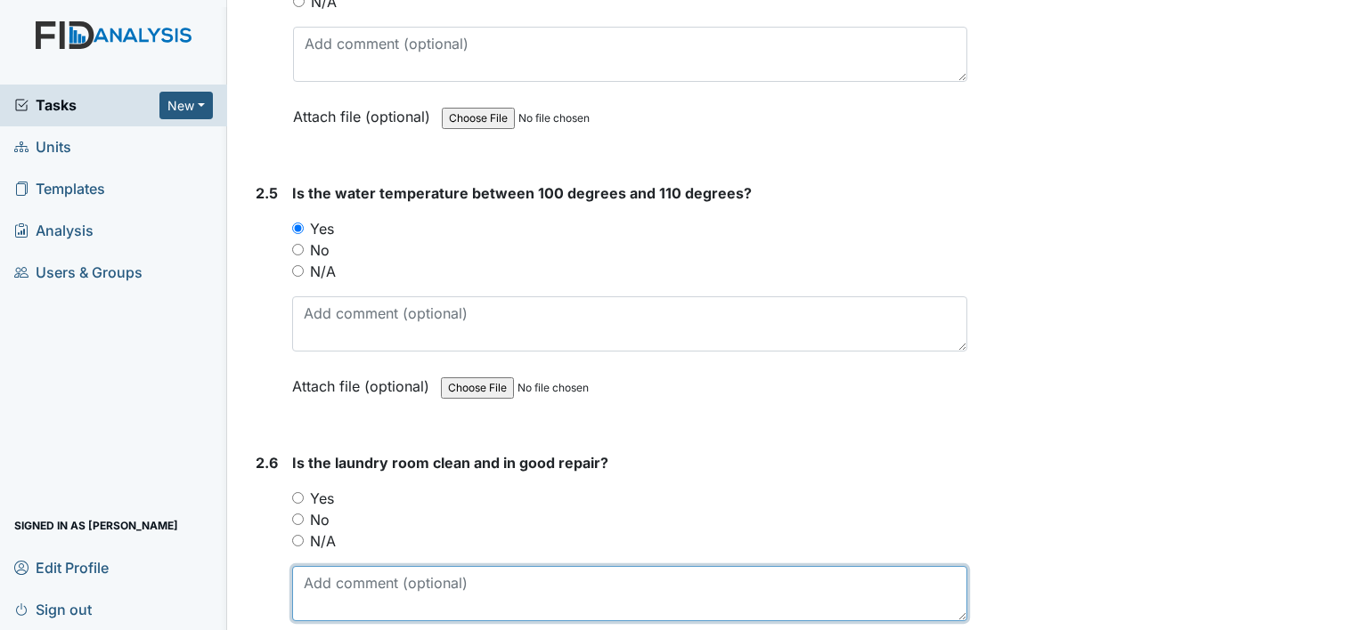
click at [350, 576] on textarea at bounding box center [629, 593] width 675 height 55
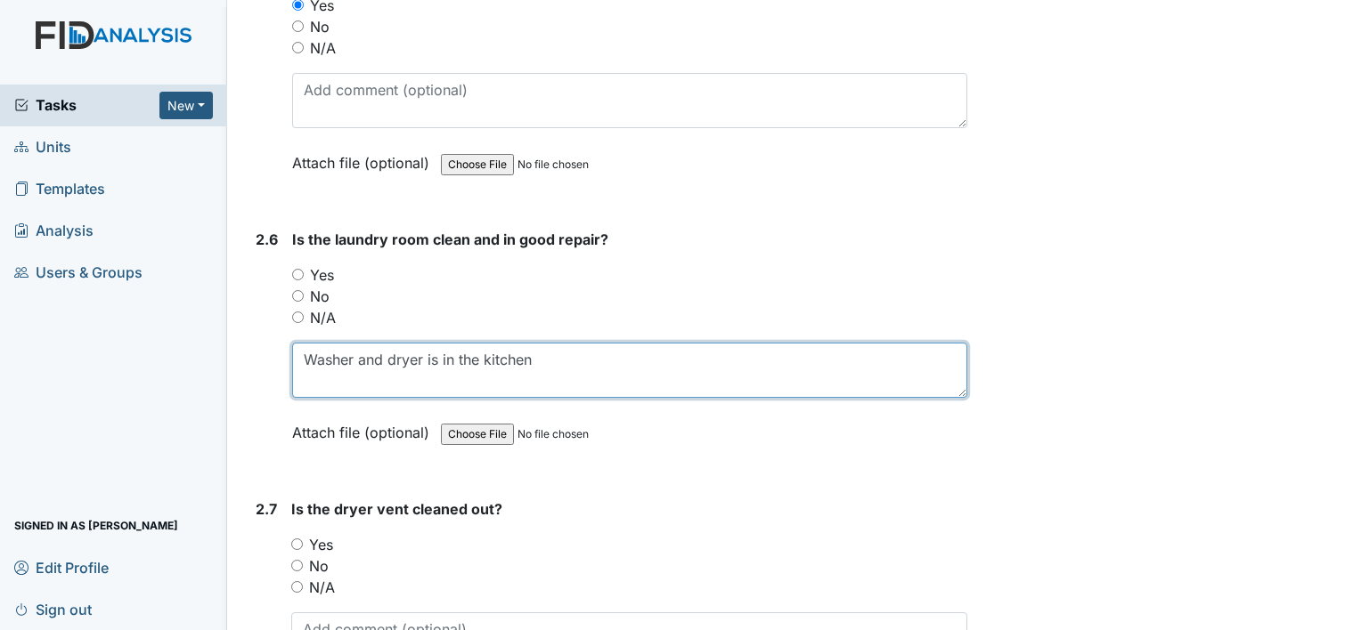
scroll to position [2817, 0]
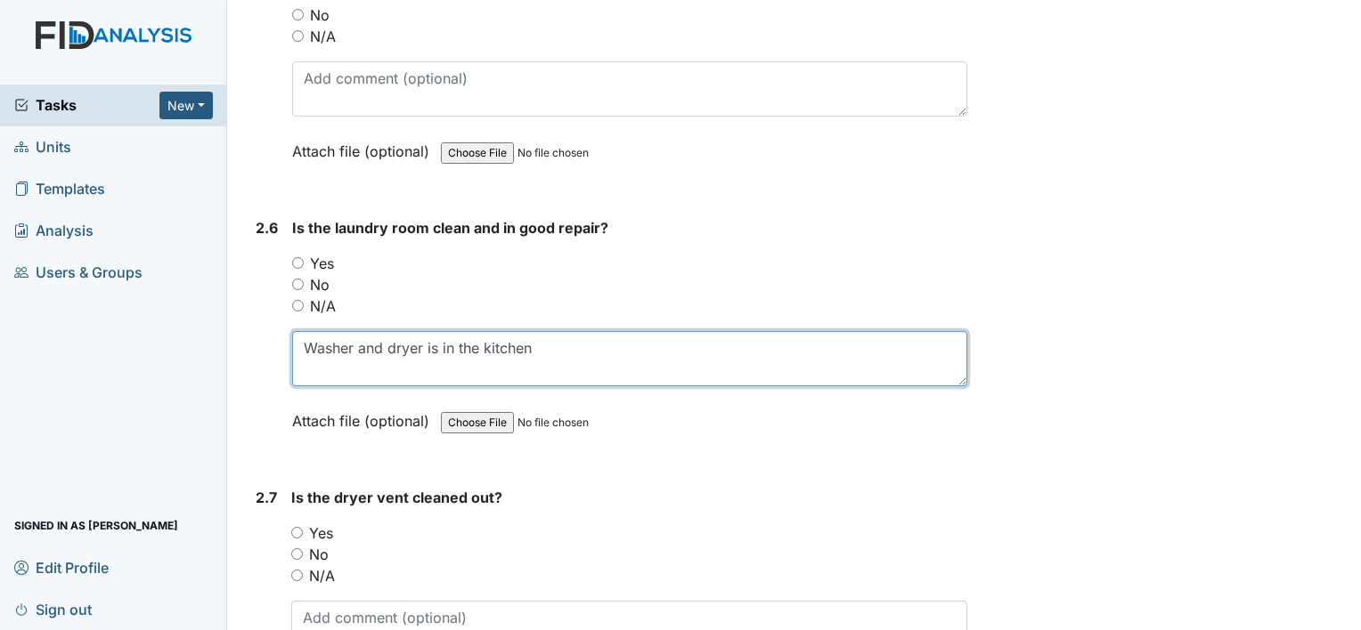
type textarea "Washer and dryer is in the kitchen"
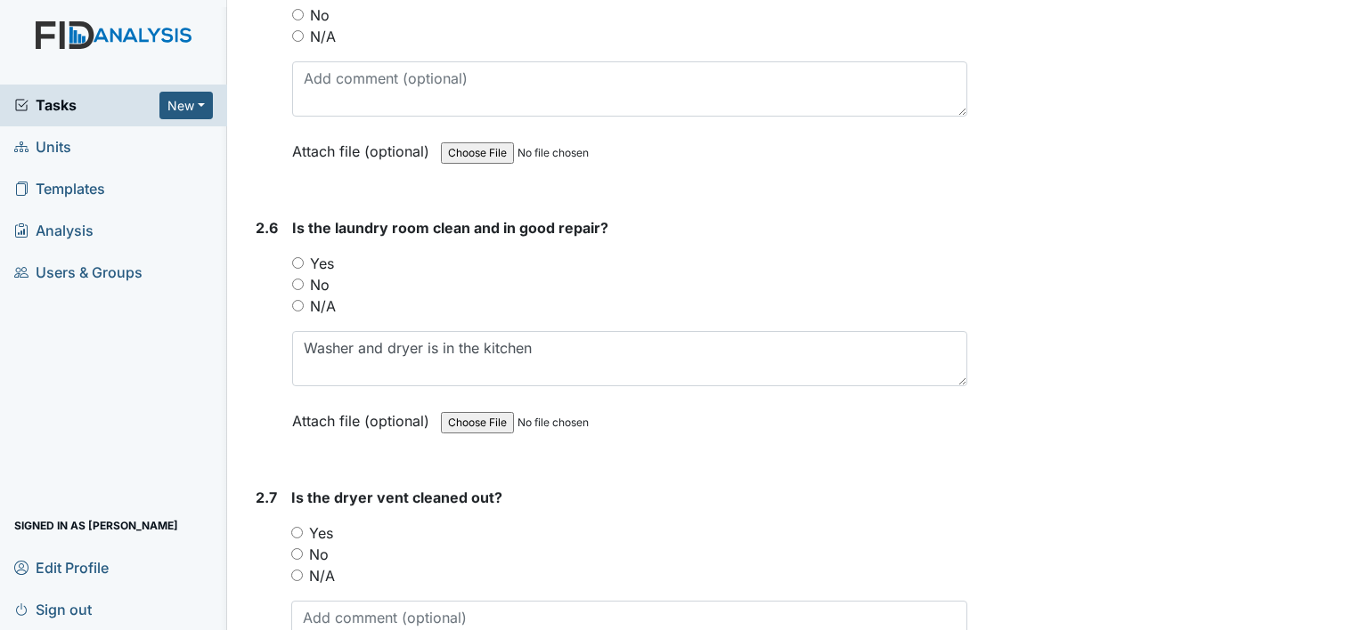
click at [297, 527] on input "Yes" at bounding box center [297, 533] width 12 height 12
radio input "true"
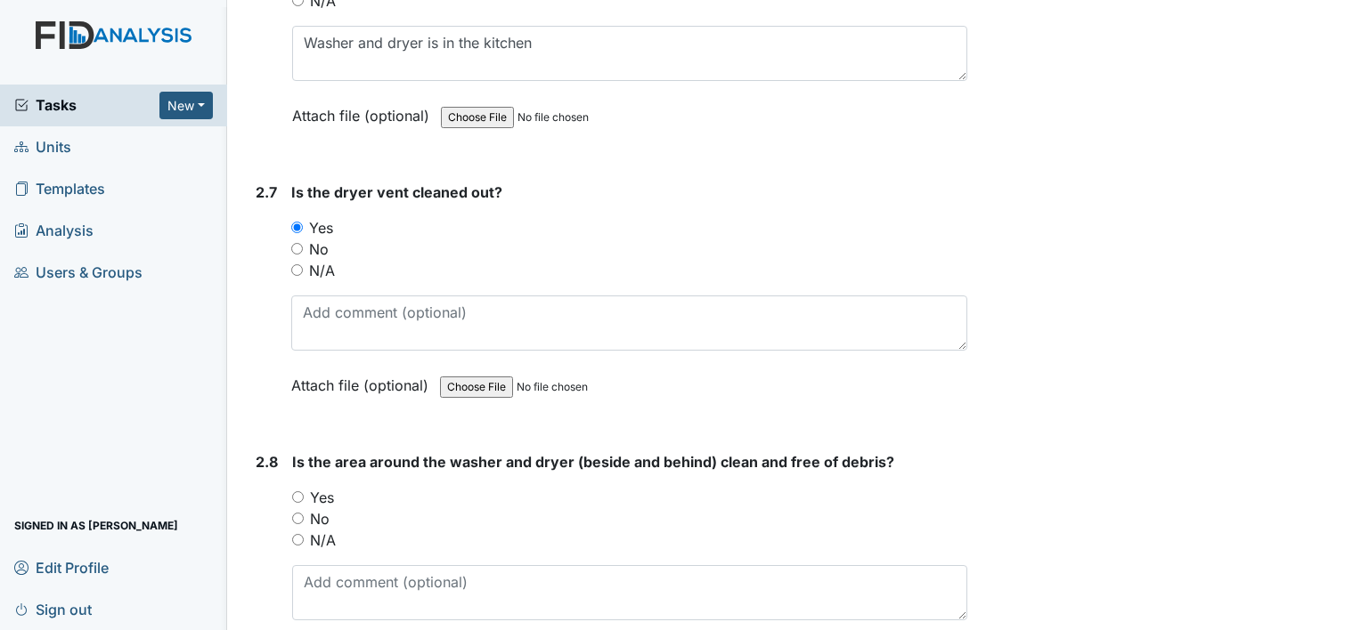
scroll to position [3126, 0]
click at [299, 489] on input "Yes" at bounding box center [298, 495] width 12 height 12
radio input "true"
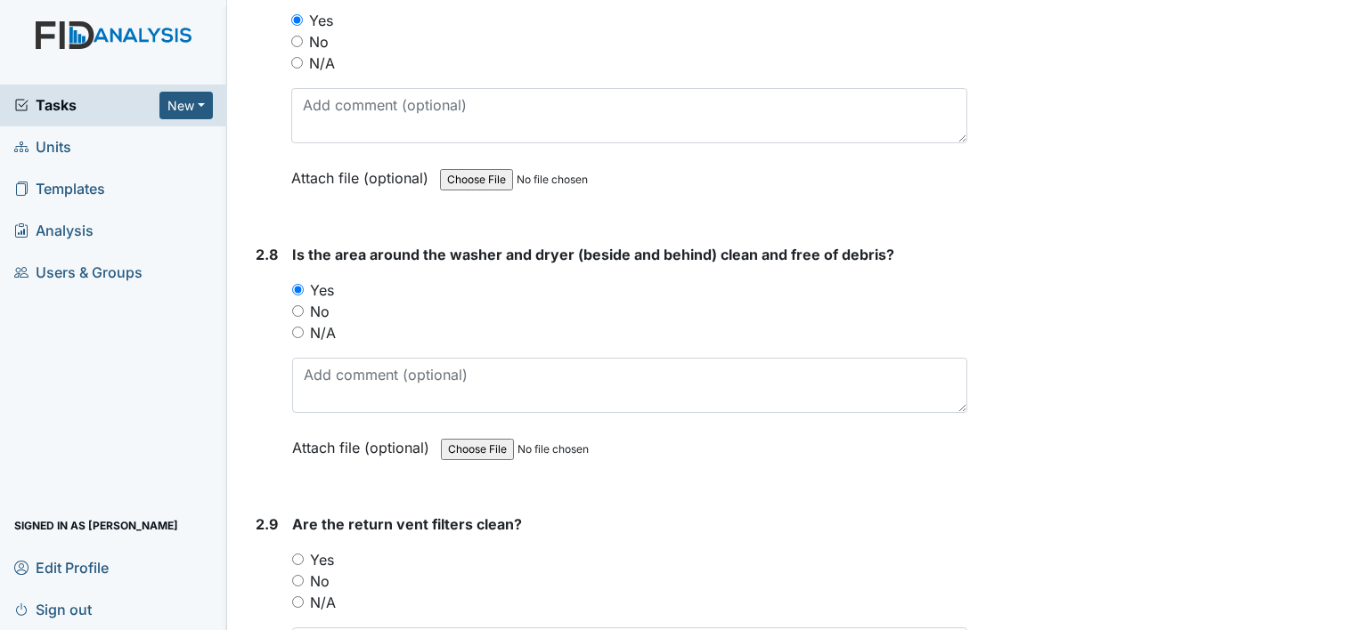
scroll to position [3363, 0]
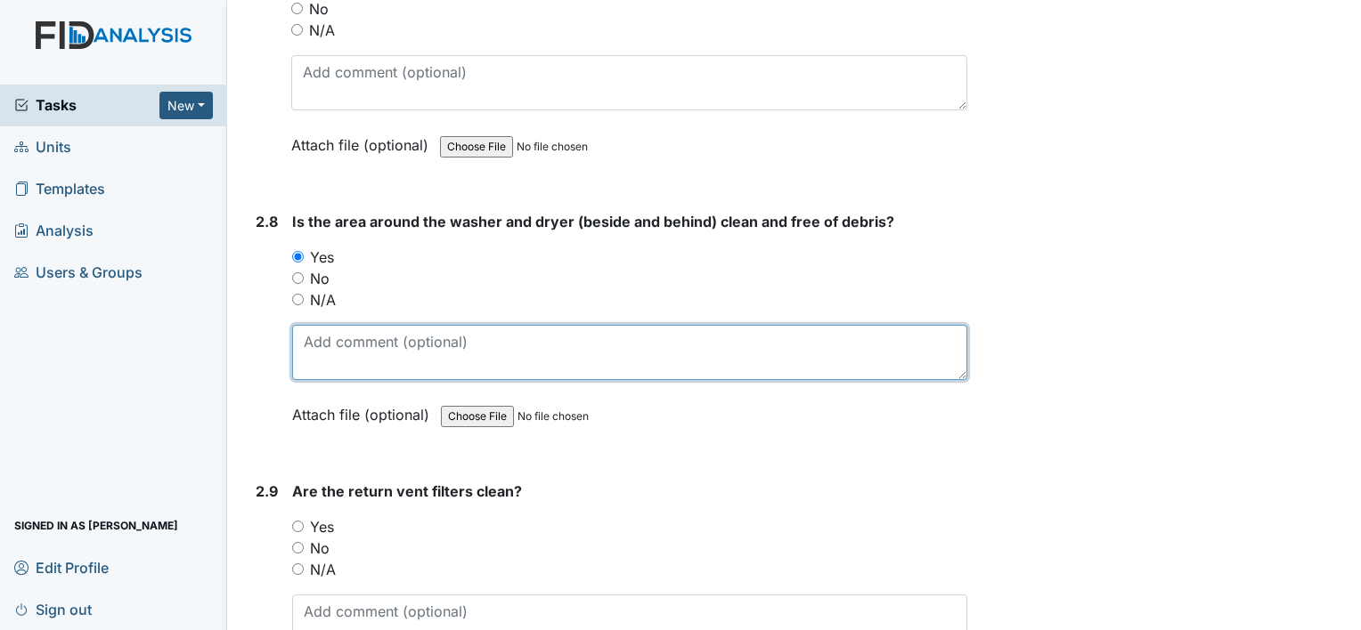
click at [422, 337] on textarea at bounding box center [629, 352] width 675 height 55
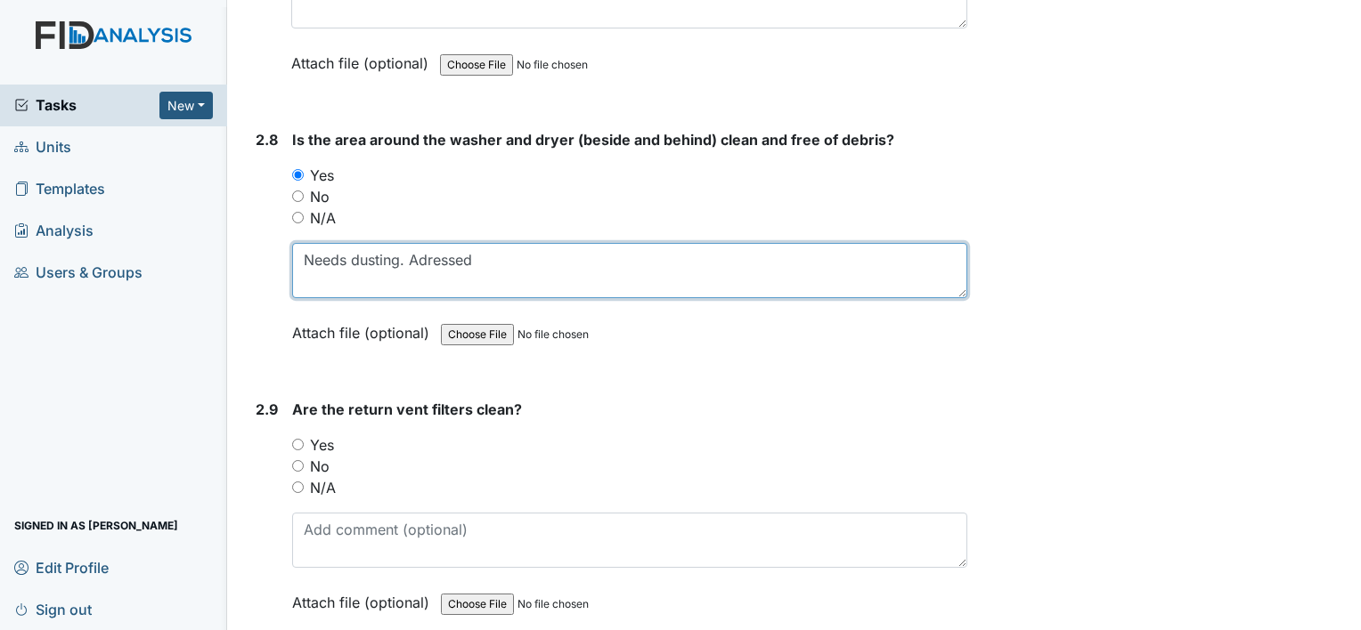
scroll to position [3503, 0]
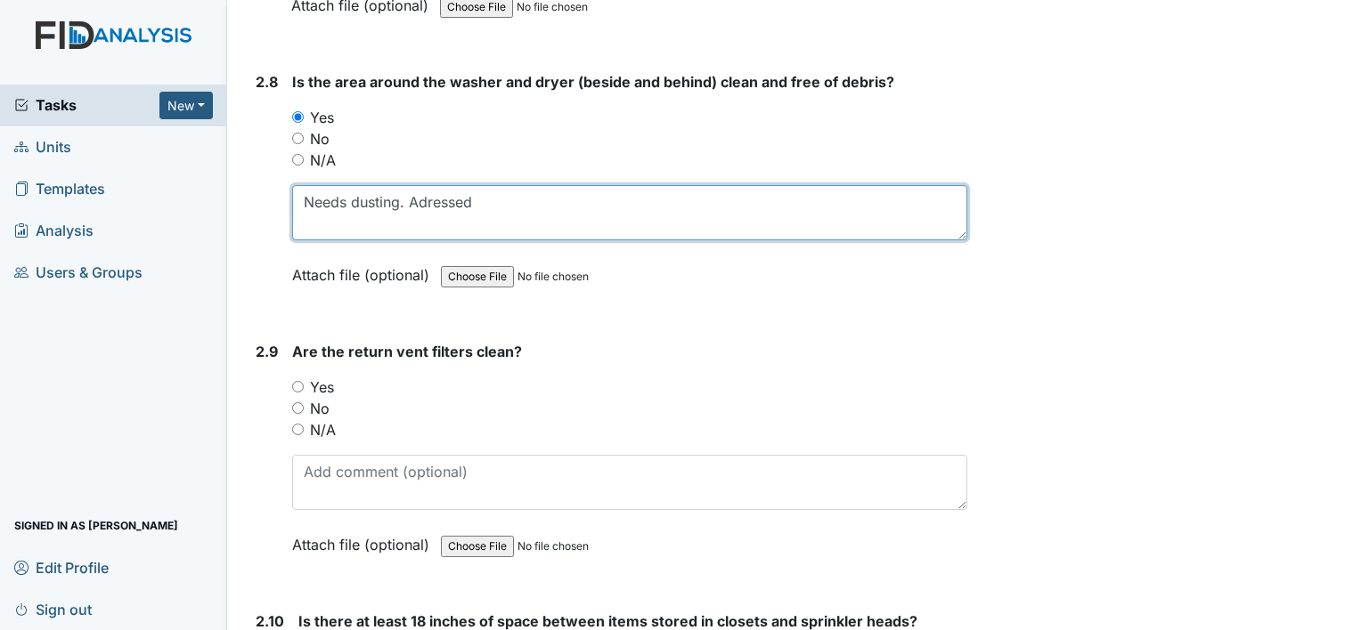
type textarea "Needs dusting. Adressed"
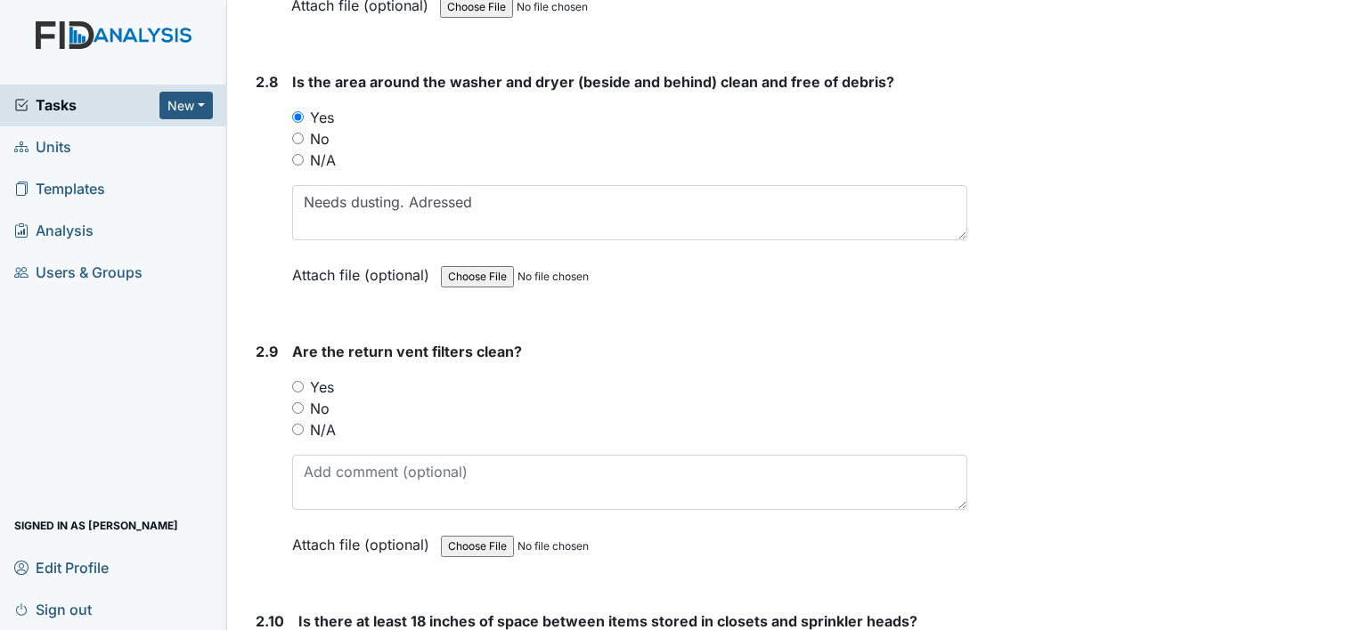
click at [297, 402] on input "No" at bounding box center [298, 408] width 12 height 12
radio input "true"
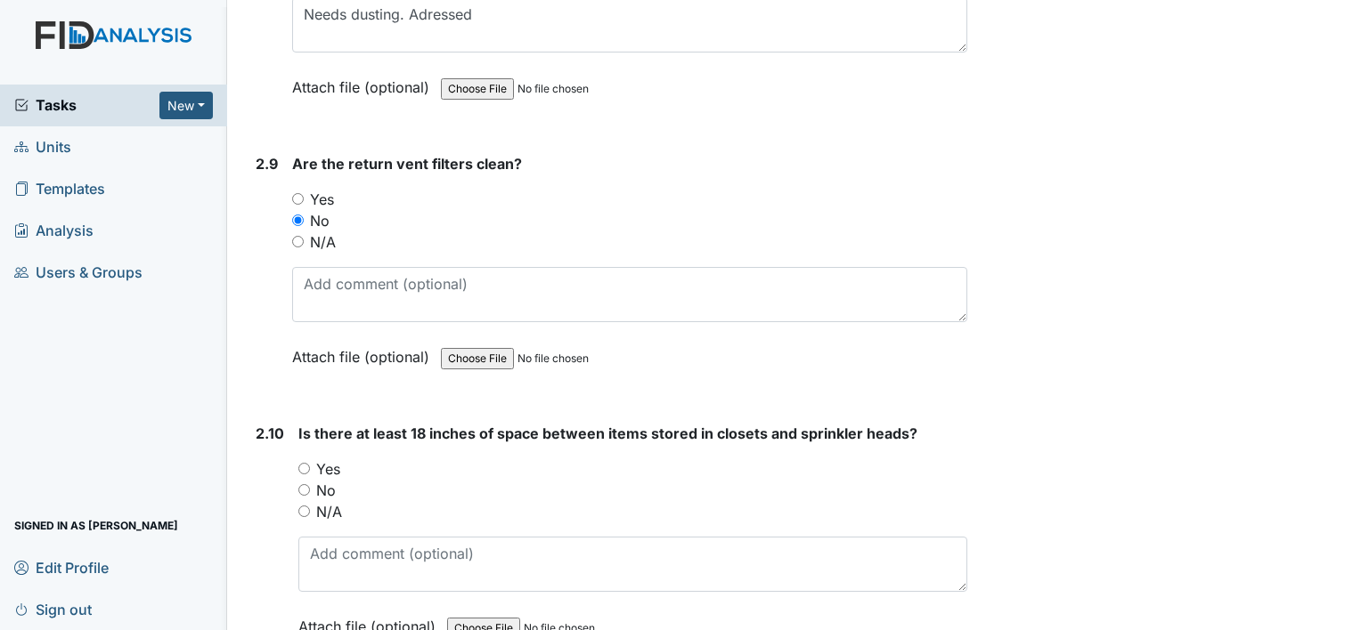
scroll to position [3692, 0]
click at [319, 463] on label "Yes" at bounding box center [328, 468] width 24 height 21
click at [310, 463] on input "Yes" at bounding box center [304, 468] width 12 height 12
radio input "true"
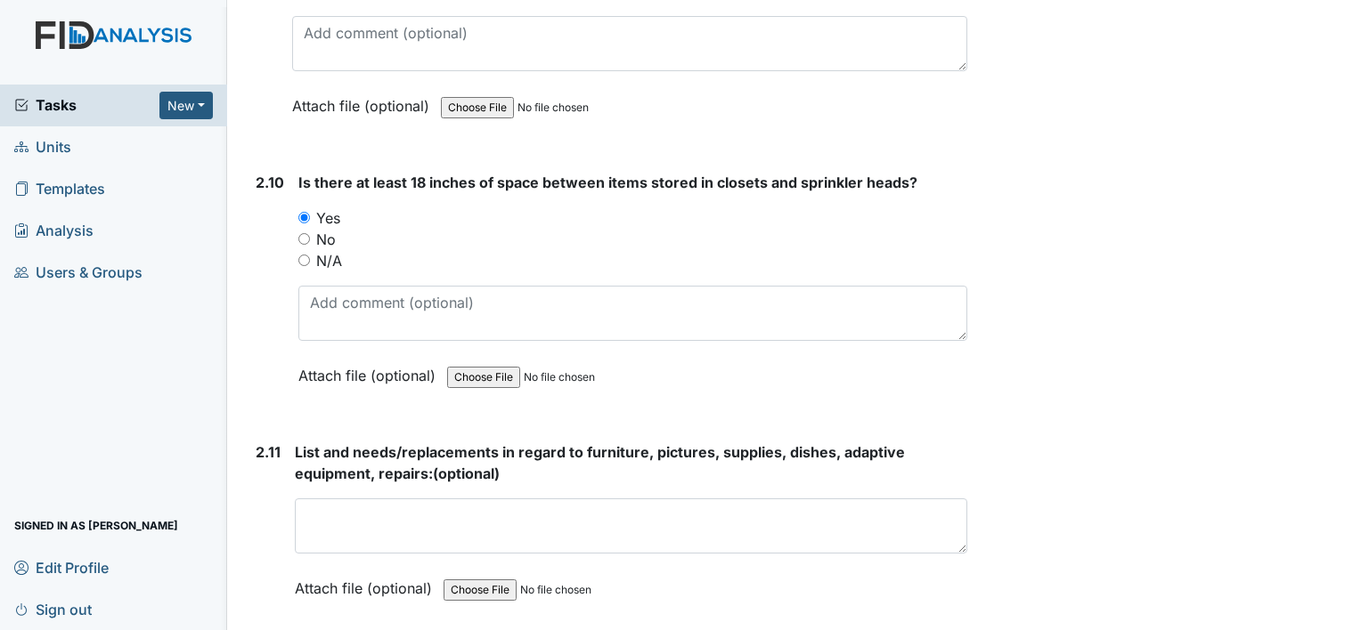
scroll to position [3952, 0]
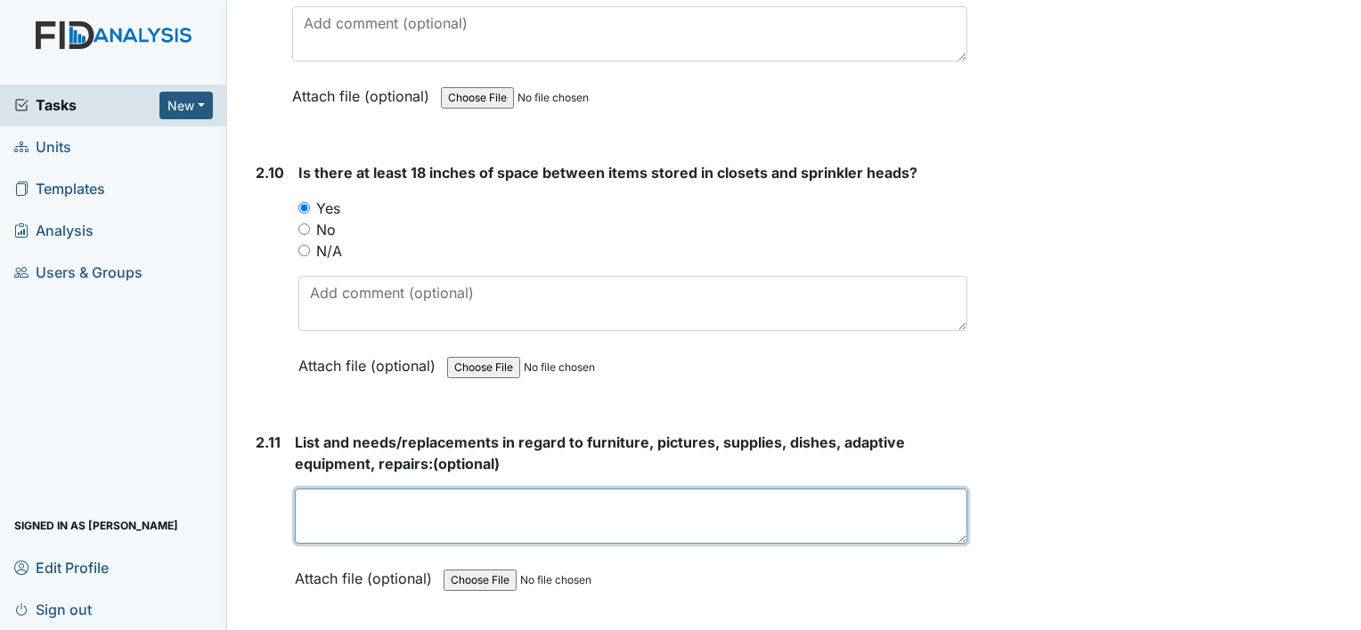
click at [370, 511] on textarea at bounding box center [631, 516] width 672 height 55
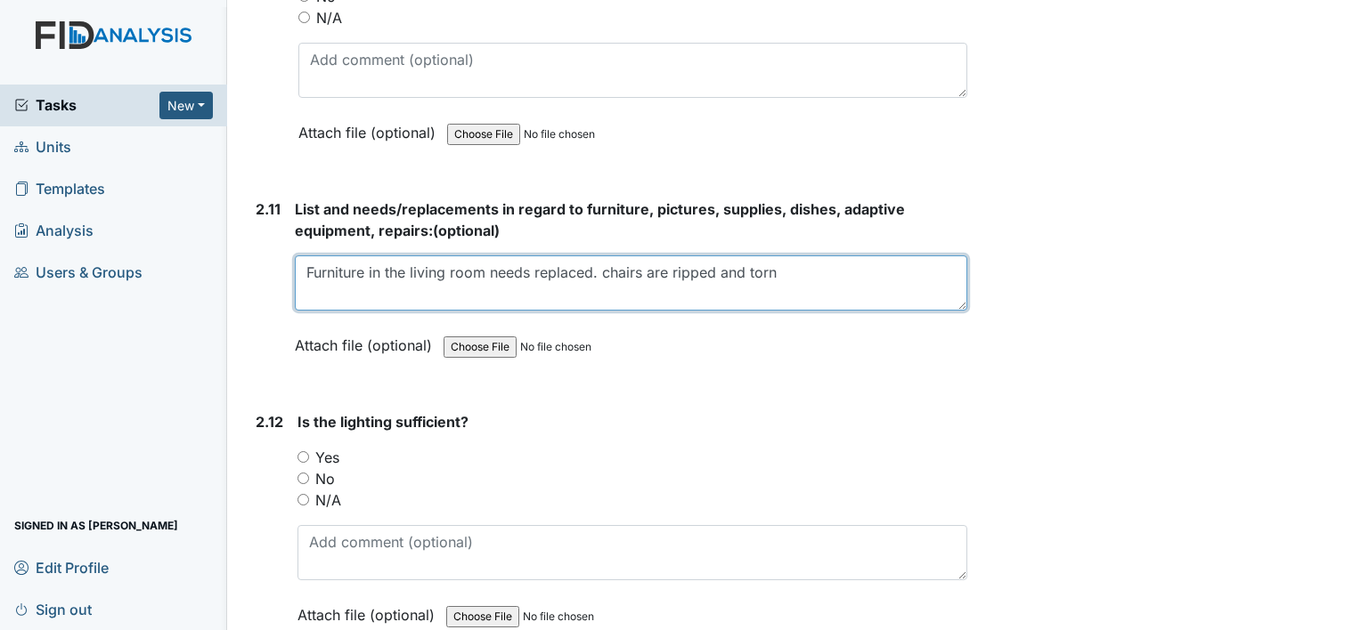
scroll to position [4205, 0]
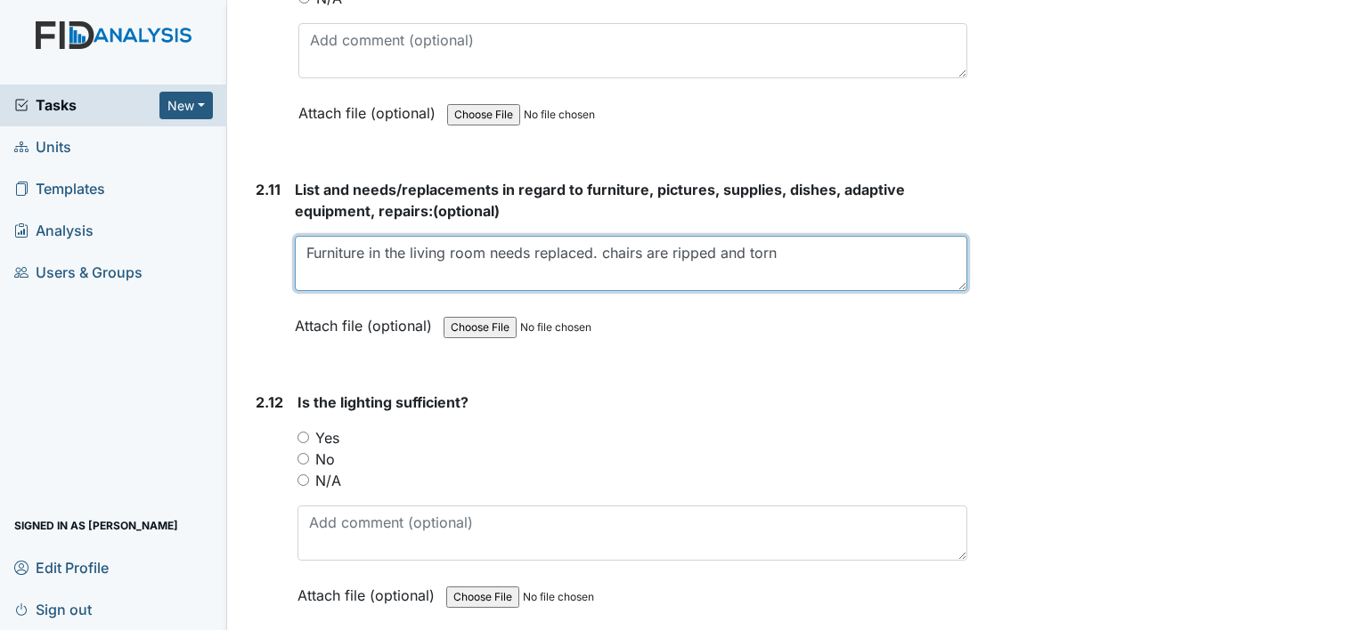
type textarea "Furniture in the living room needs replaced. chairs are ripped and torn"
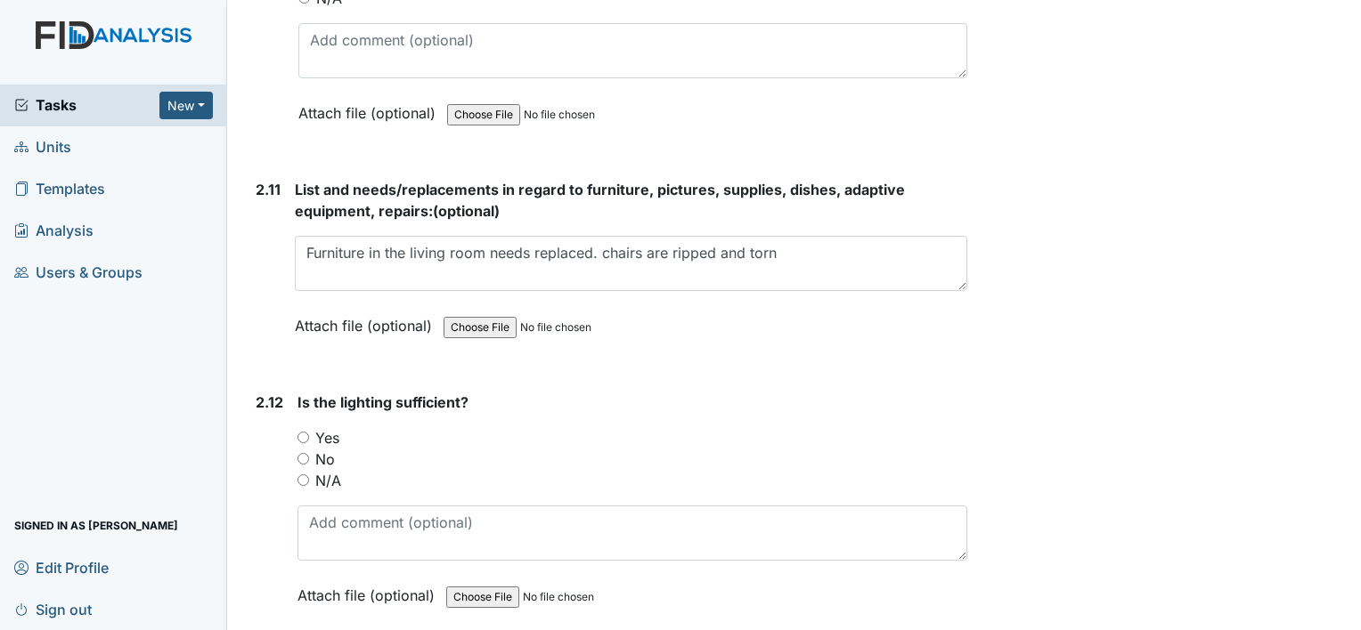
click at [319, 427] on label "Yes" at bounding box center [327, 437] width 24 height 21
click at [309, 432] on input "Yes" at bounding box center [303, 438] width 12 height 12
radio input "true"
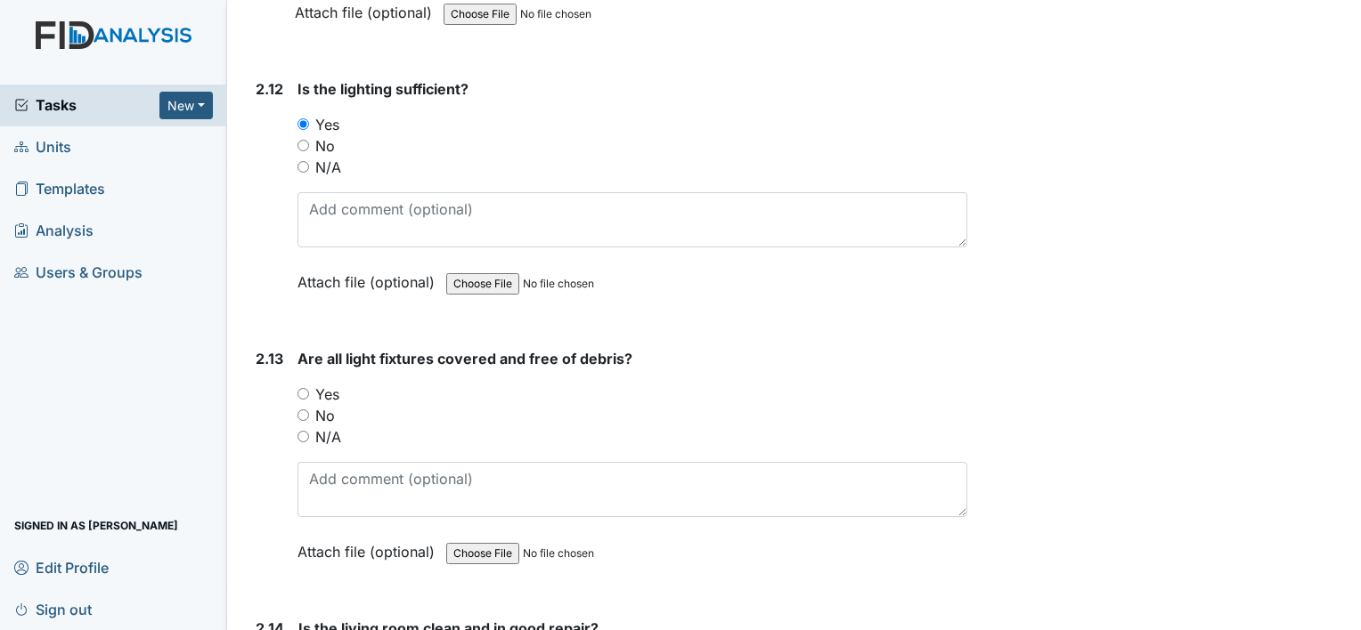
scroll to position [4521, 0]
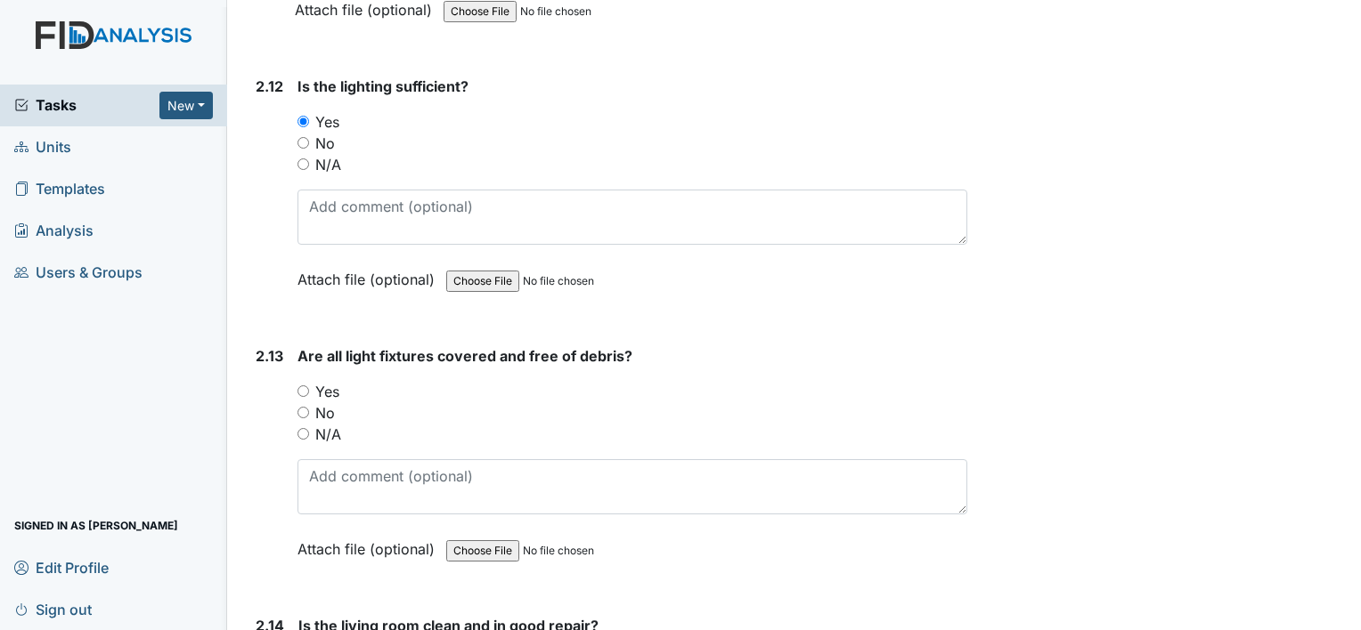
click at [320, 402] on label "No" at bounding box center [325, 412] width 20 height 21
click at [309, 407] on input "No" at bounding box center [303, 413] width 12 height 12
radio input "true"
click at [304, 386] on input "Yes" at bounding box center [303, 392] width 12 height 12
radio input "true"
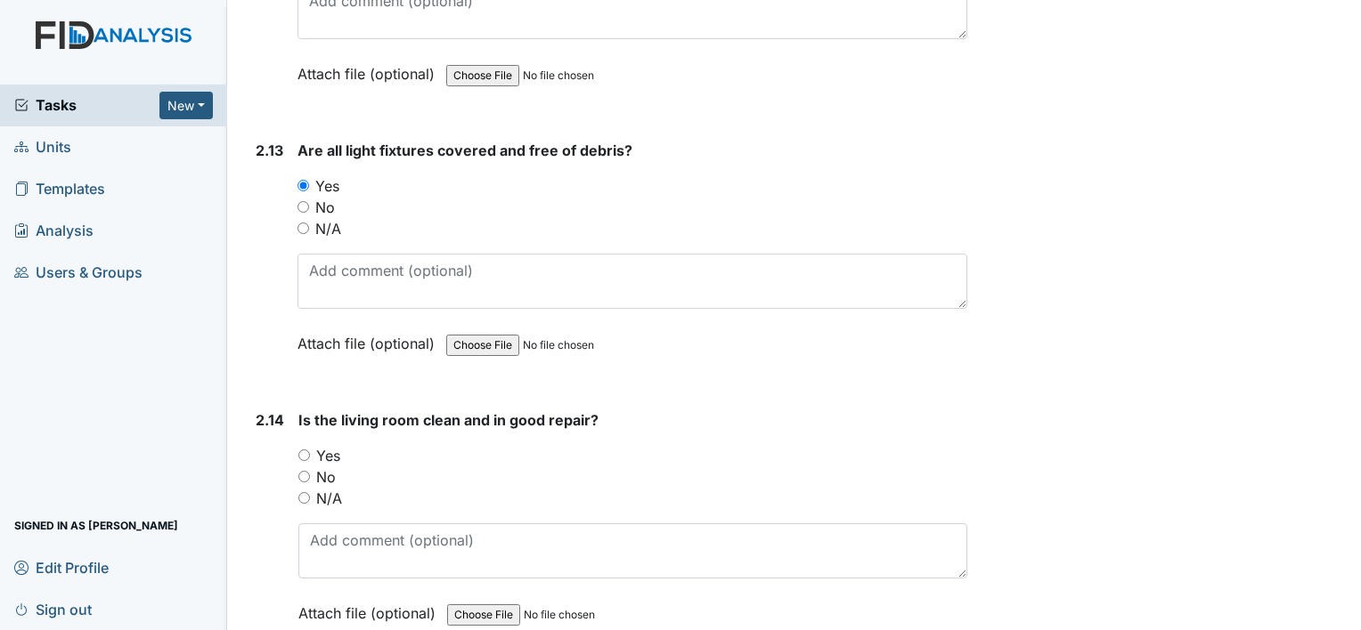
scroll to position [4742, 0]
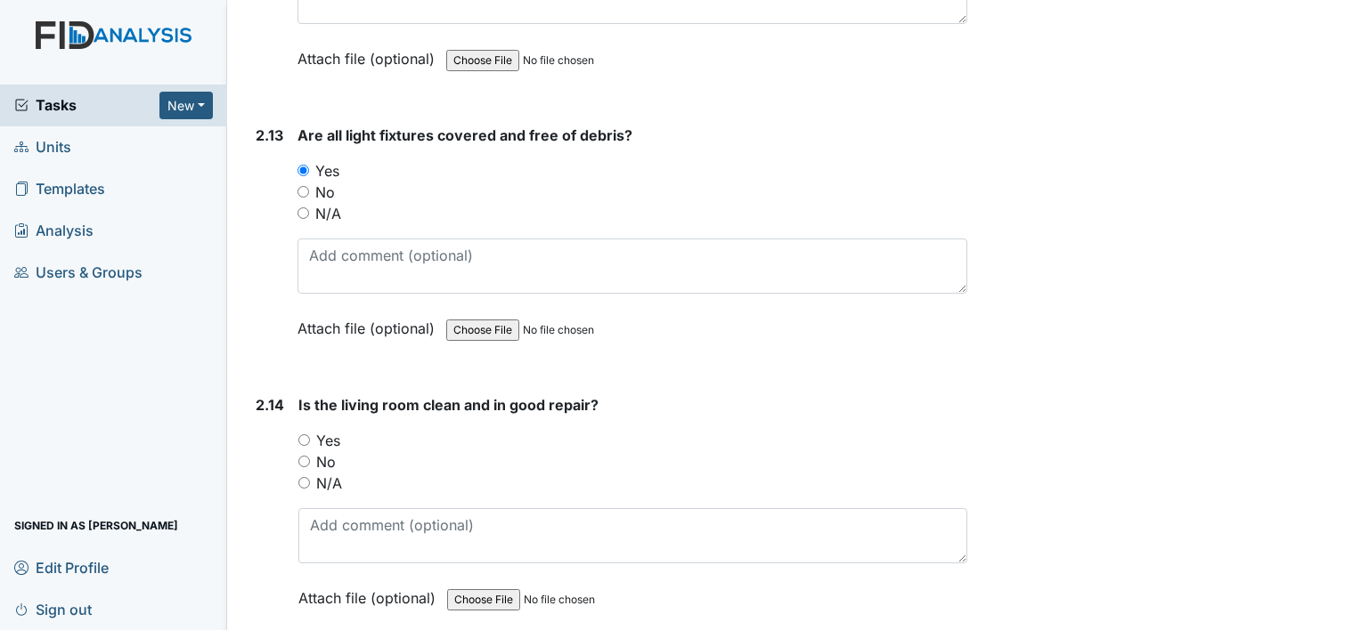
click at [307, 435] on input "Yes" at bounding box center [304, 441] width 12 height 12
radio input "true"
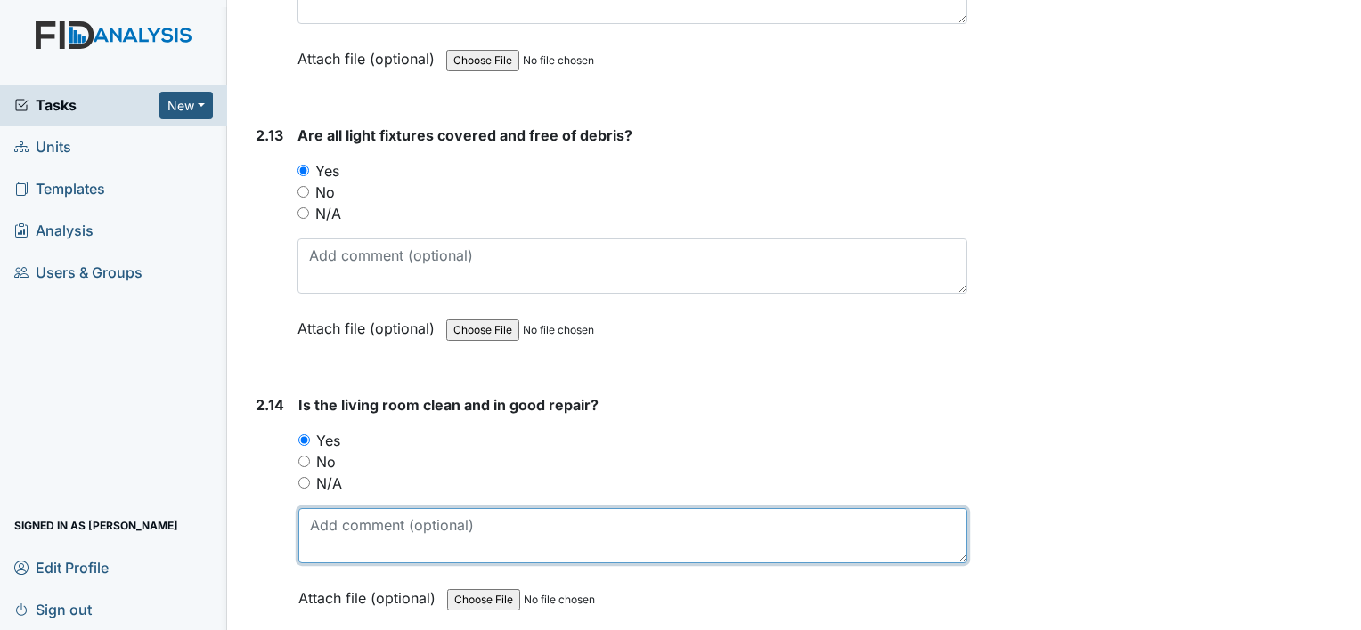
click at [349, 517] on textarea at bounding box center [632, 535] width 669 height 55
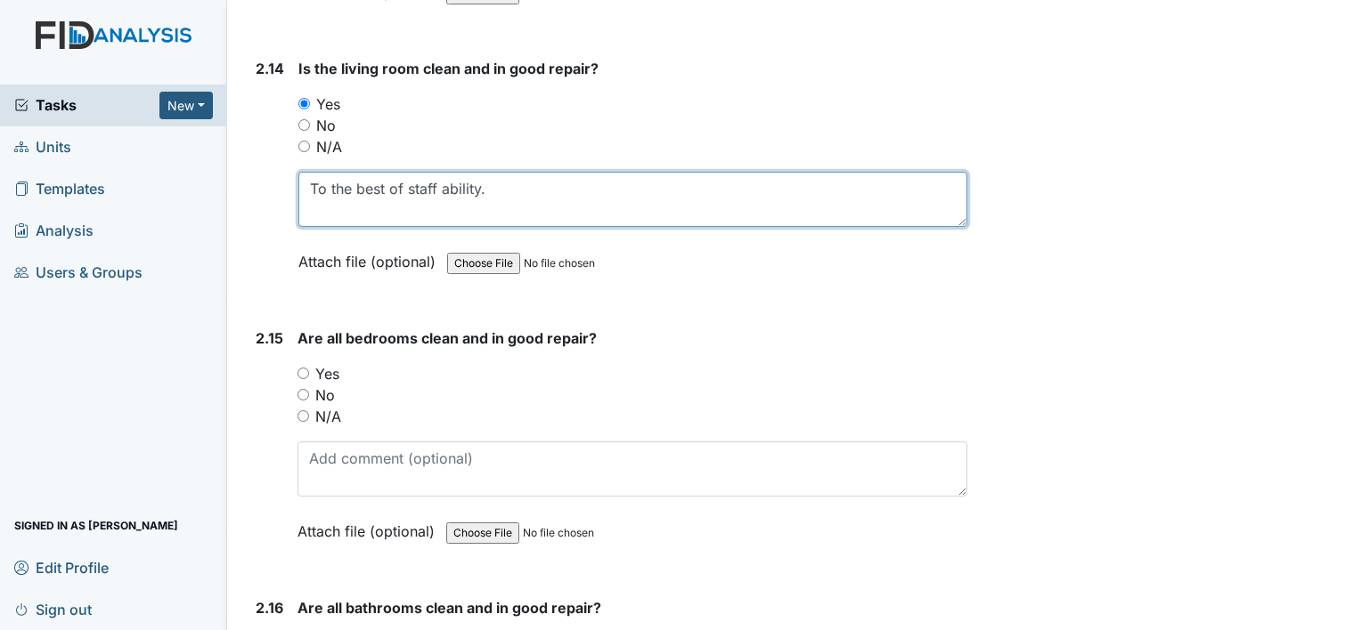
scroll to position [5079, 0]
type textarea "To the best of staff ability."
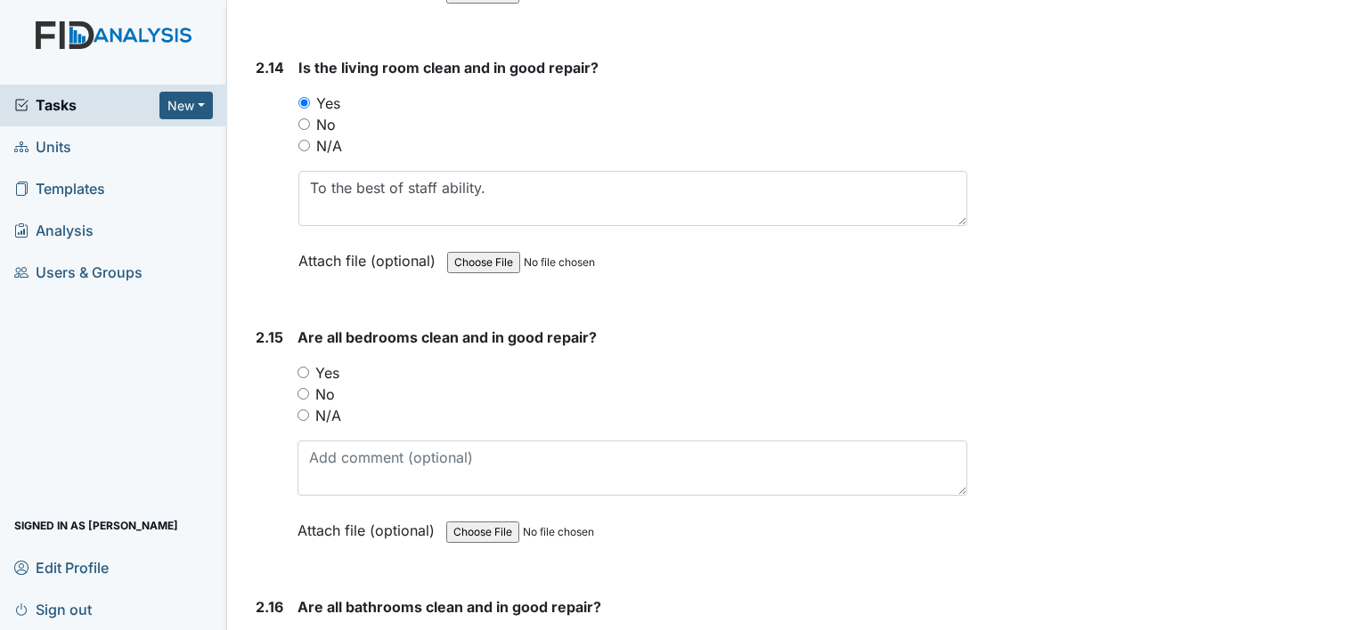
click at [306, 367] on input "Yes" at bounding box center [303, 373] width 12 height 12
radio input "true"
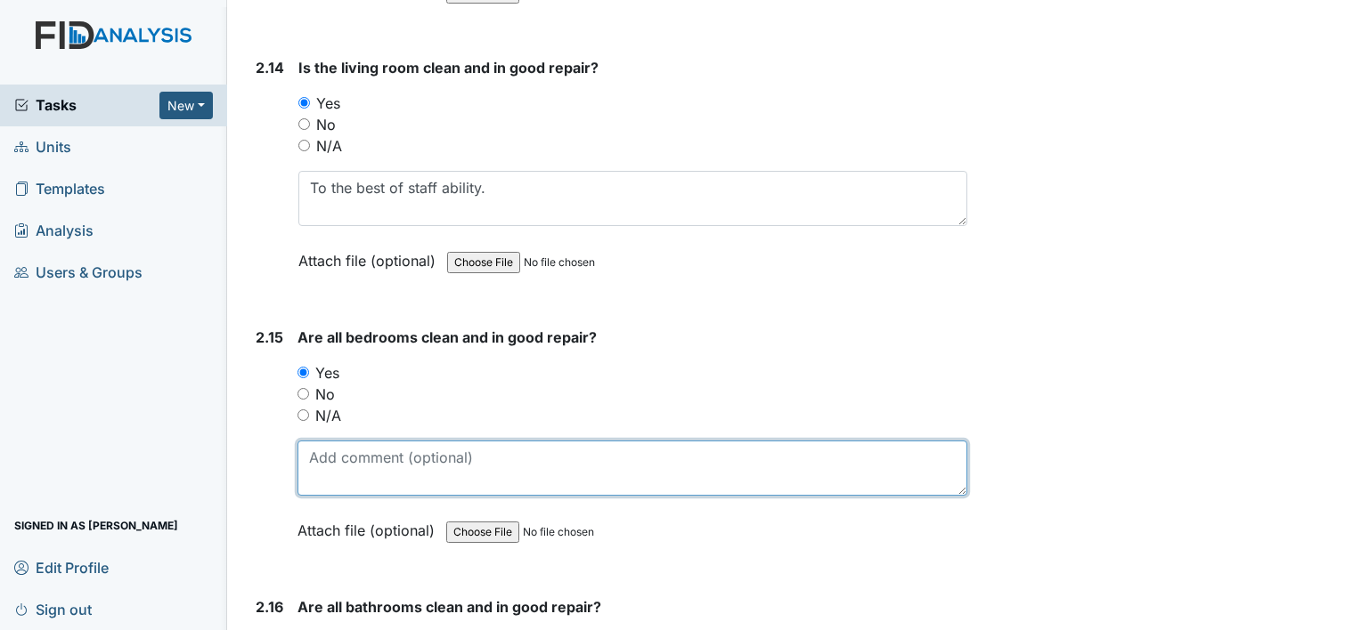
click at [369, 448] on textarea at bounding box center [632, 468] width 670 height 55
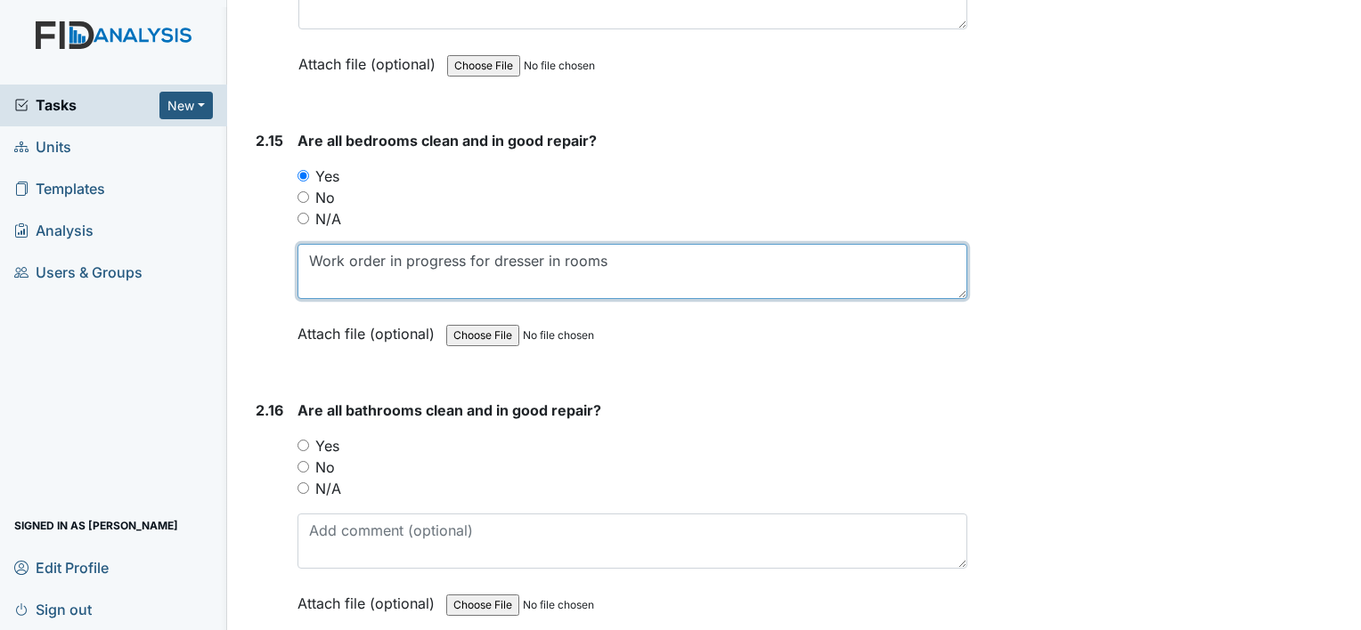
scroll to position [5289, 0]
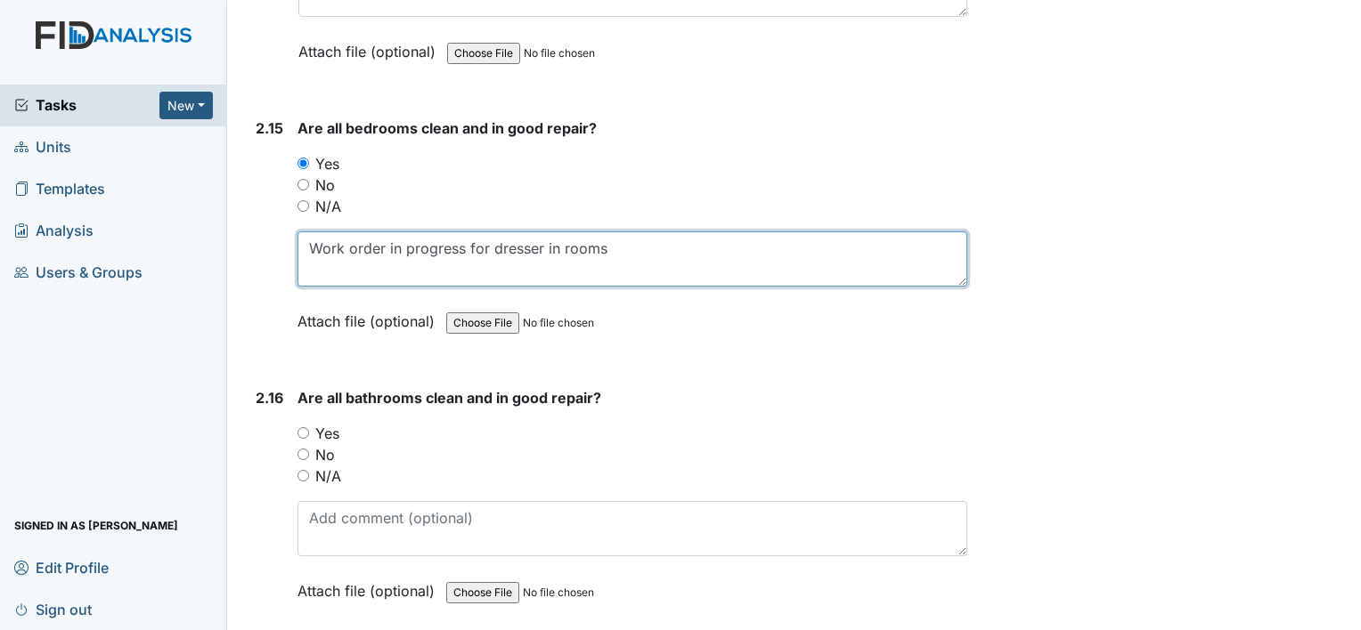
type textarea "Work order in progress for dresser in rooms"
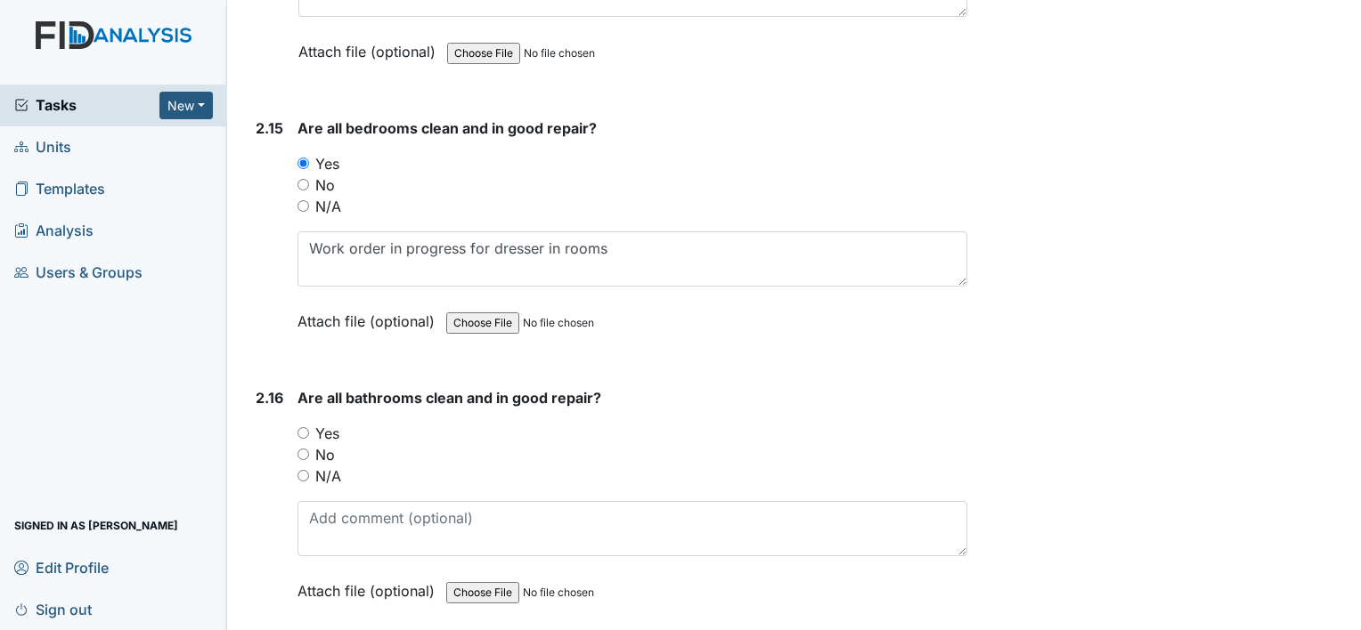
click at [307, 427] on input "Yes" at bounding box center [303, 433] width 12 height 12
radio input "true"
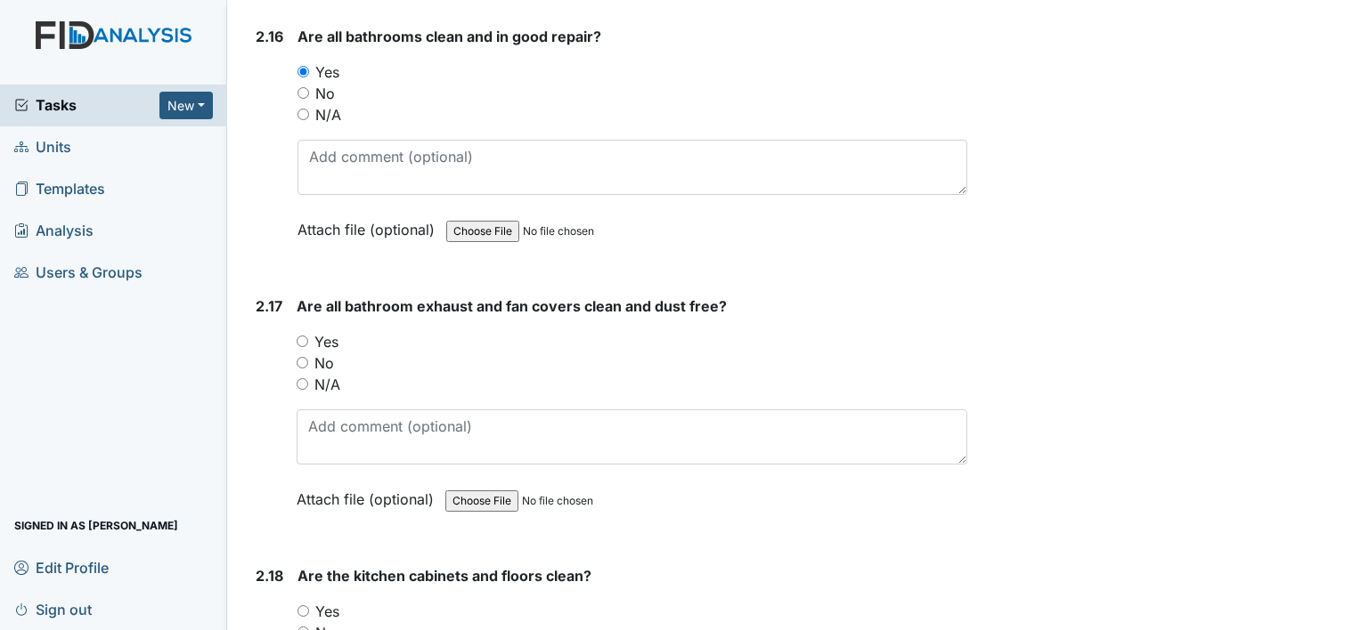
scroll to position [5652, 0]
click at [299, 334] on input "Yes" at bounding box center [303, 340] width 12 height 12
radio input "true"
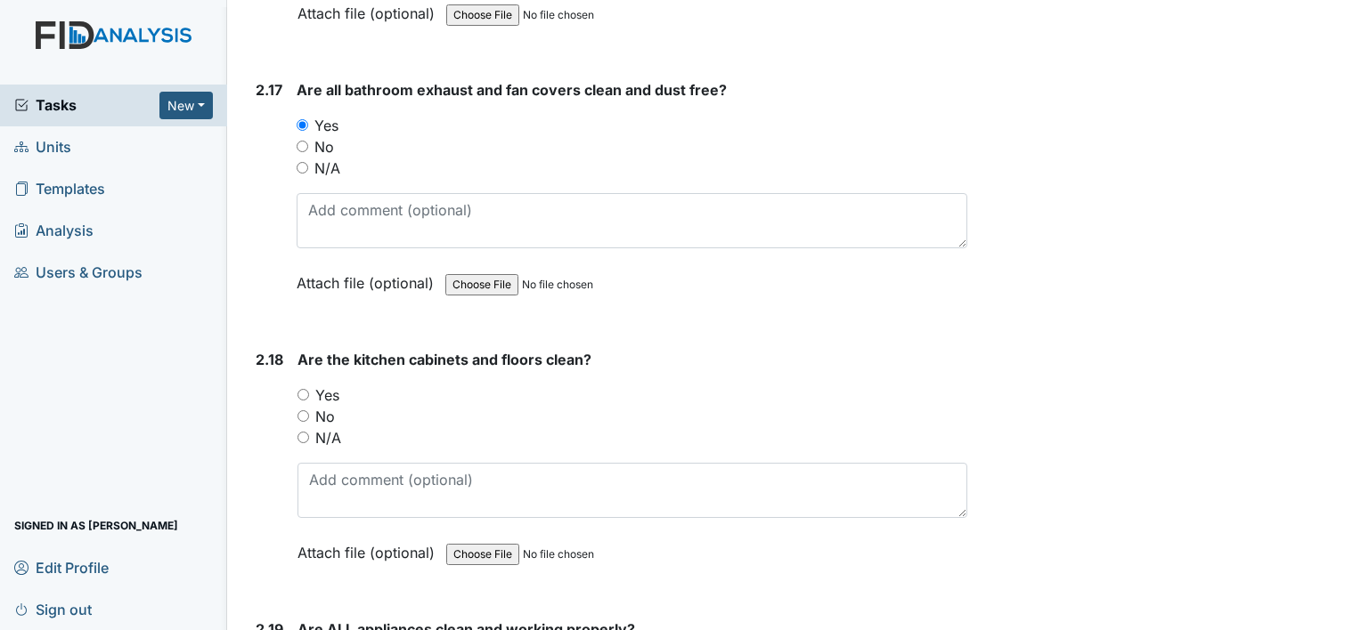
scroll to position [5869, 0]
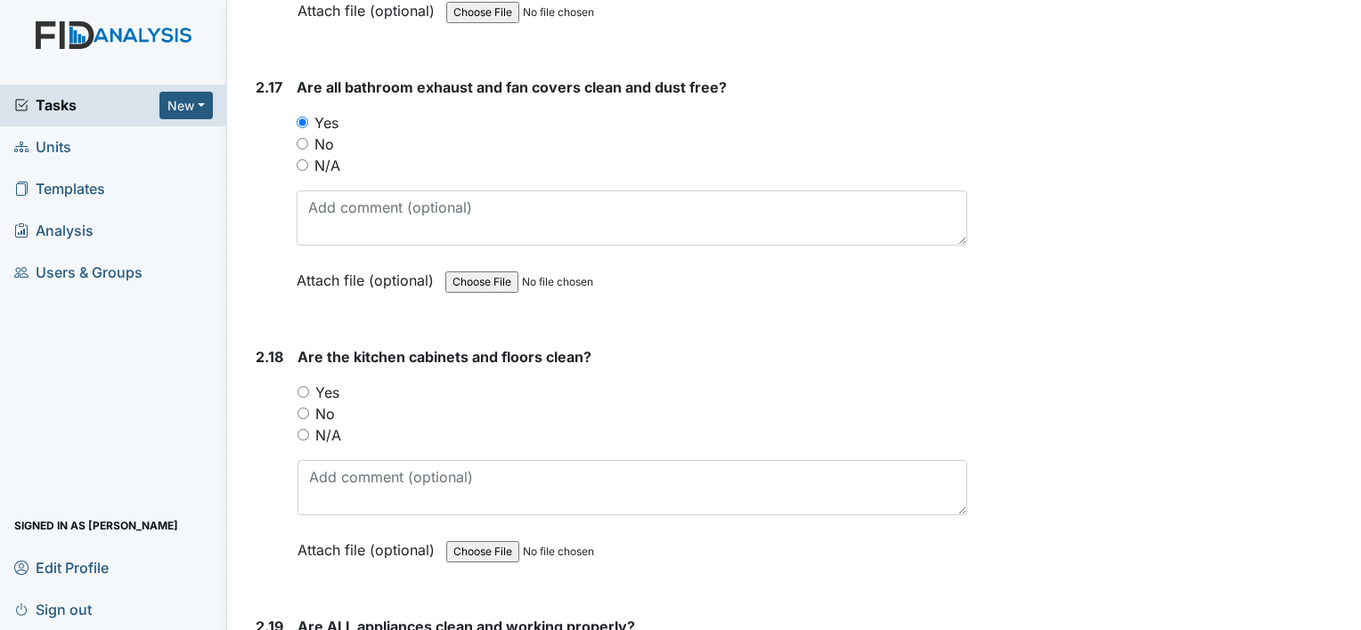
click at [308, 386] on input "Yes" at bounding box center [303, 392] width 12 height 12
radio input "true"
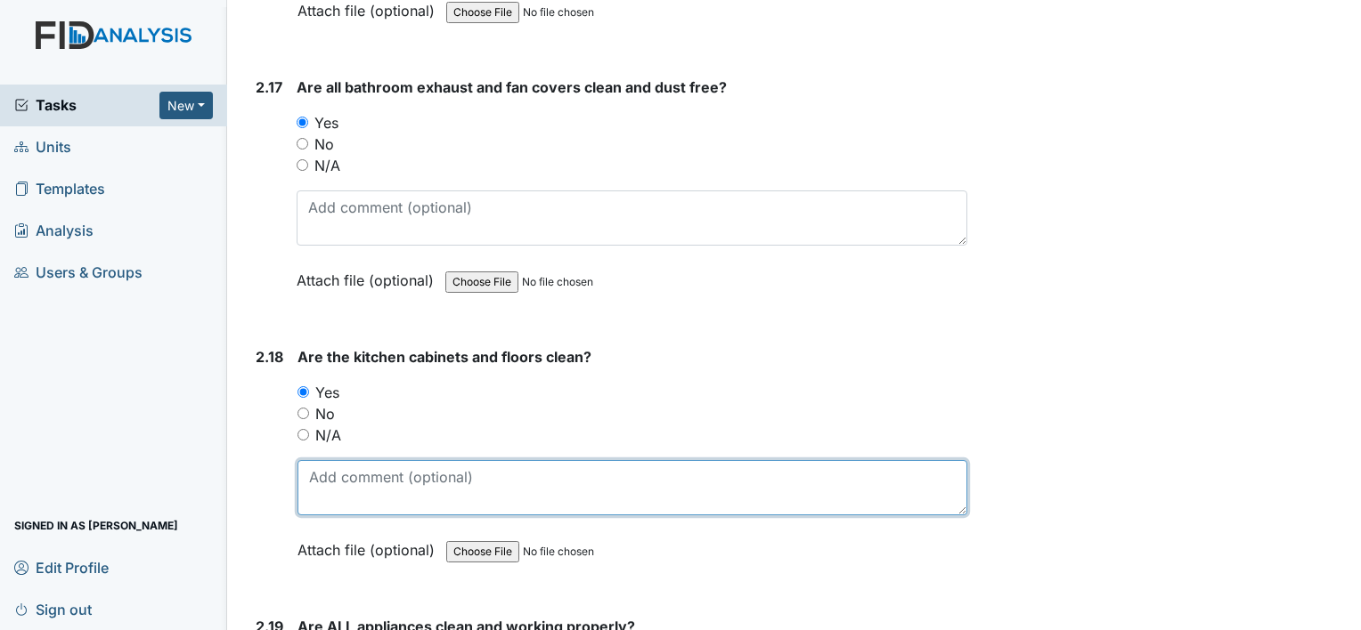
click at [356, 477] on textarea at bounding box center [632, 487] width 670 height 55
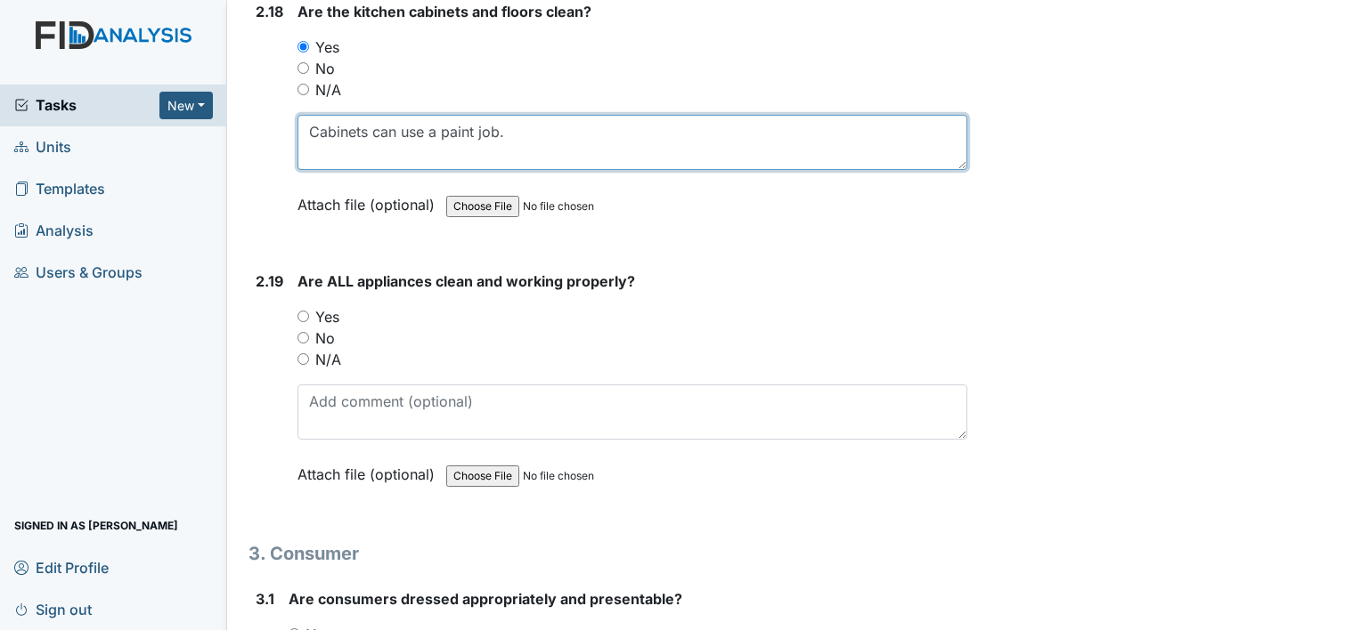
scroll to position [6219, 0]
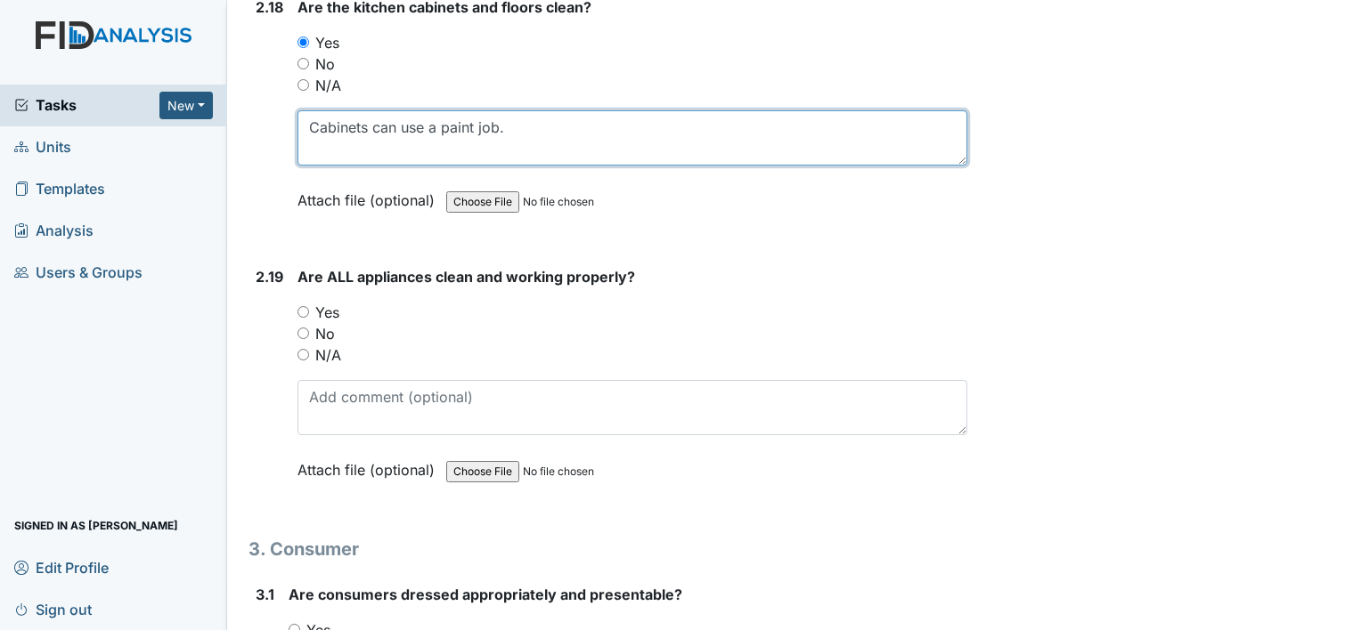
type textarea "Cabinets can use a paint job."
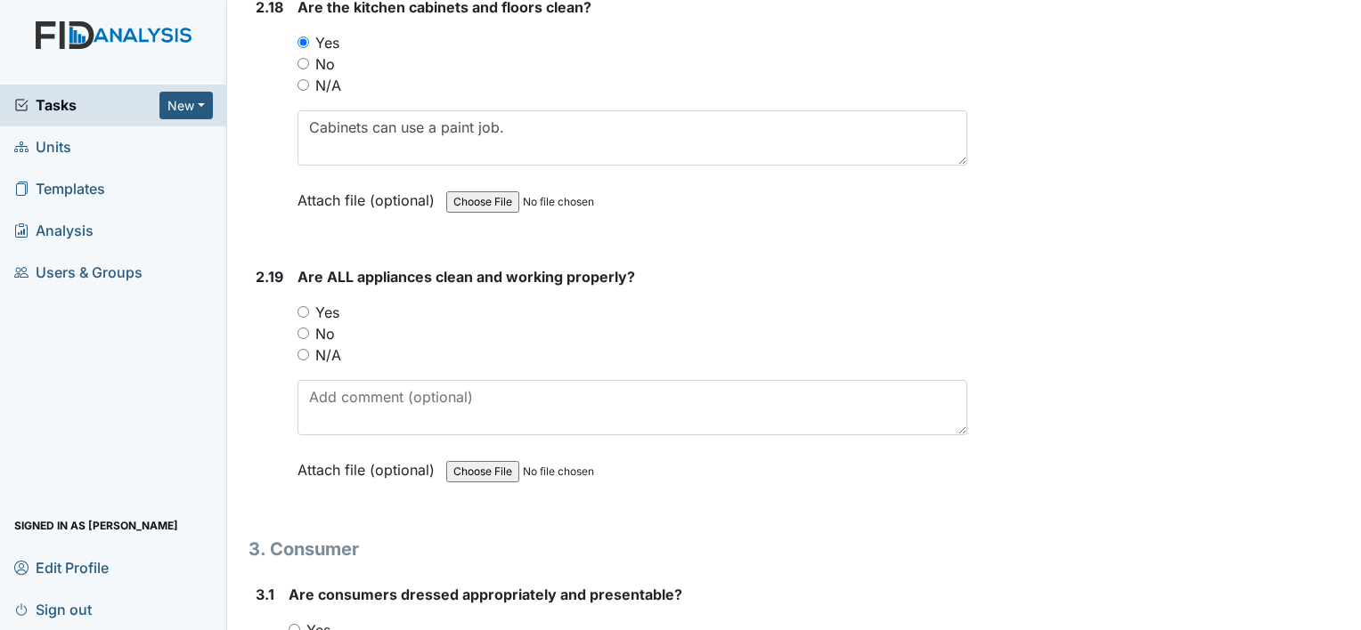
click at [298, 306] on input "Yes" at bounding box center [303, 312] width 12 height 12
radio input "true"
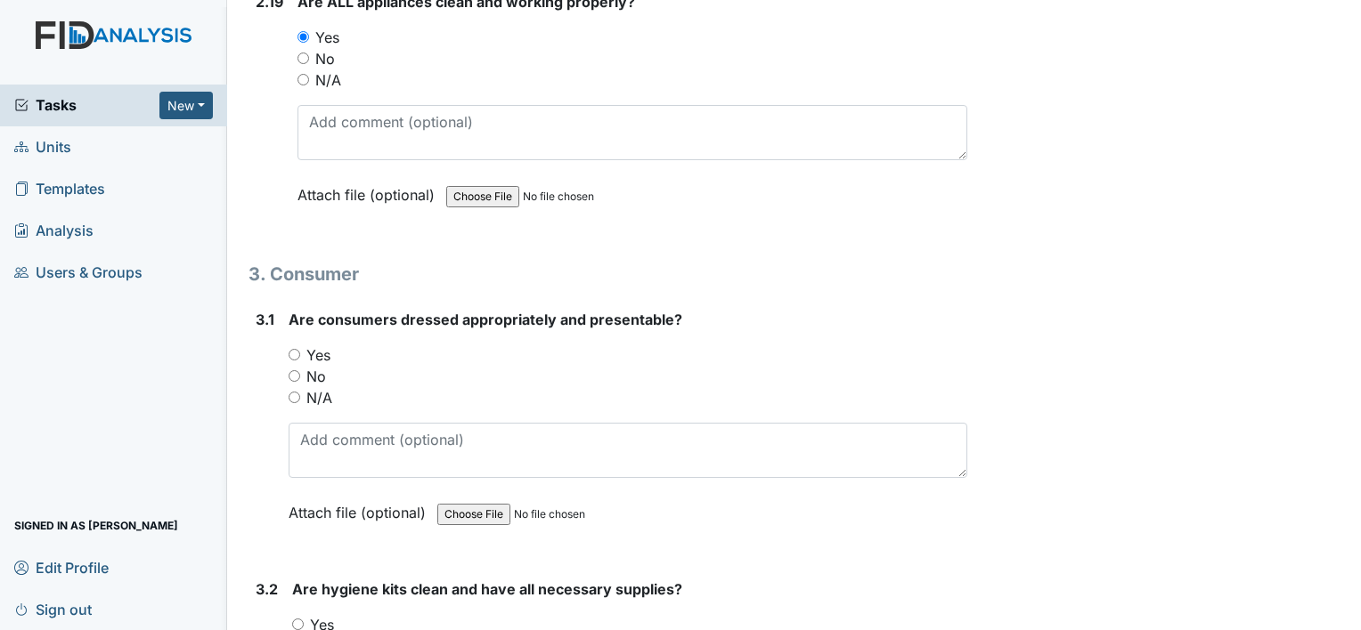
scroll to position [6521, 0]
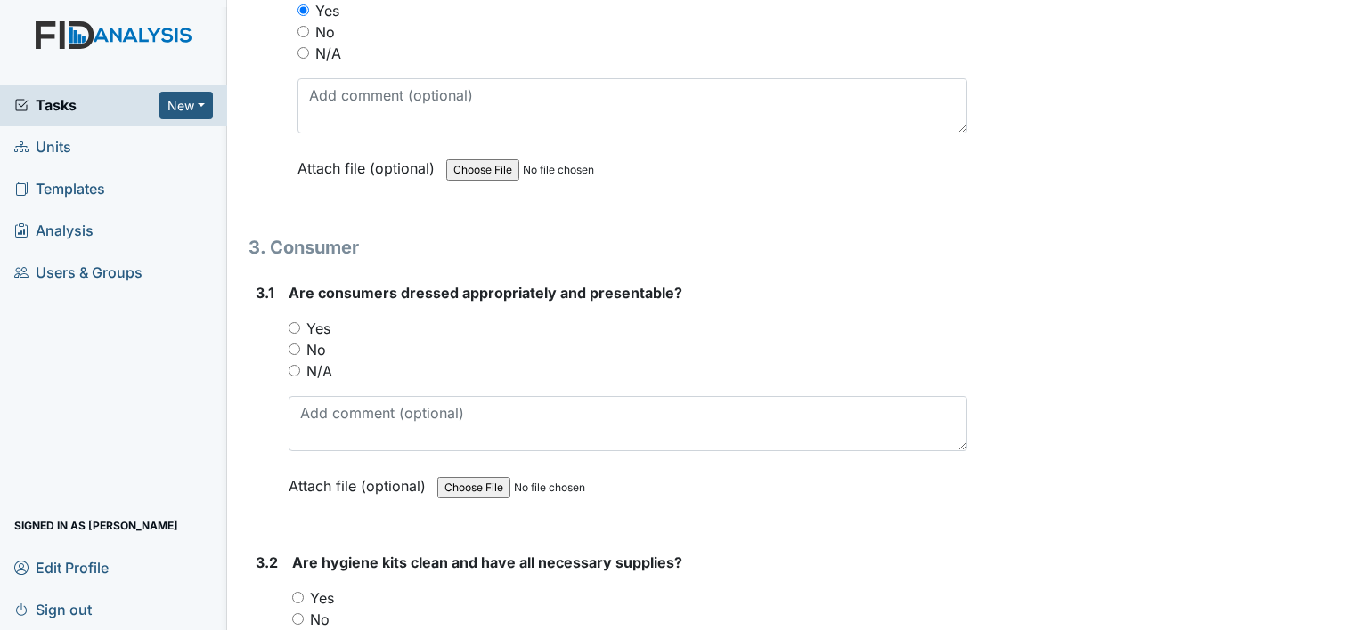
click at [289, 322] on input "Yes" at bounding box center [295, 328] width 12 height 12
radio input "true"
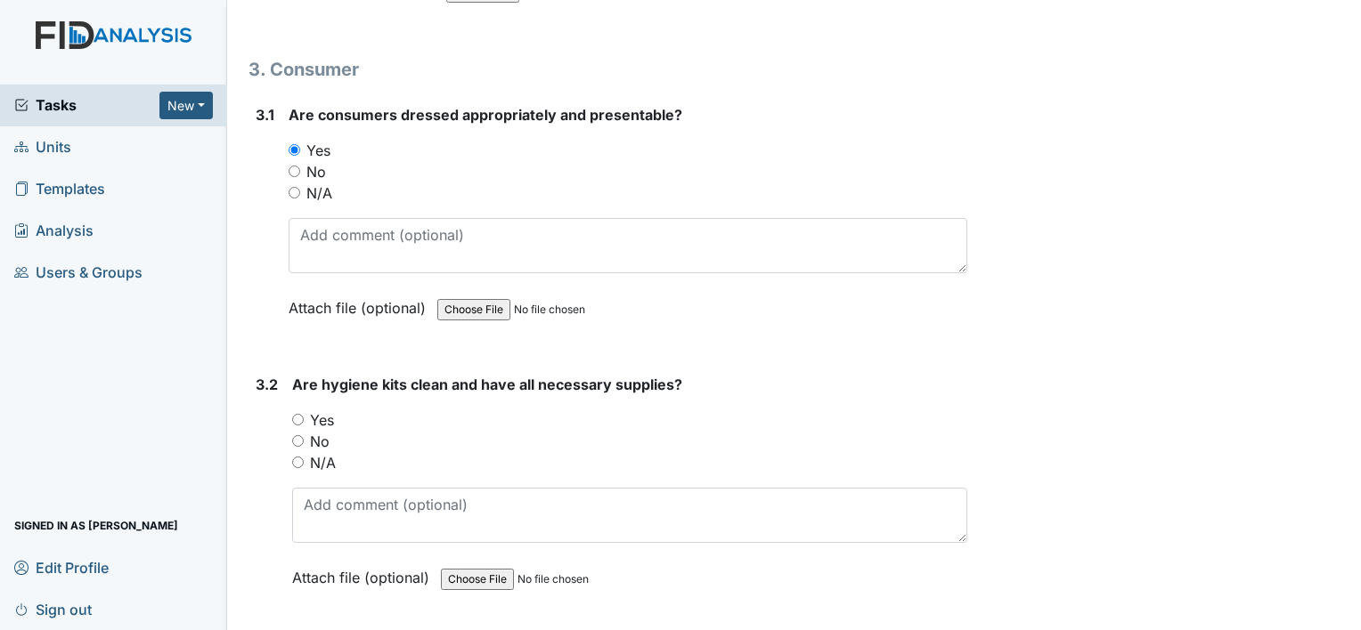
scroll to position [6728, 0]
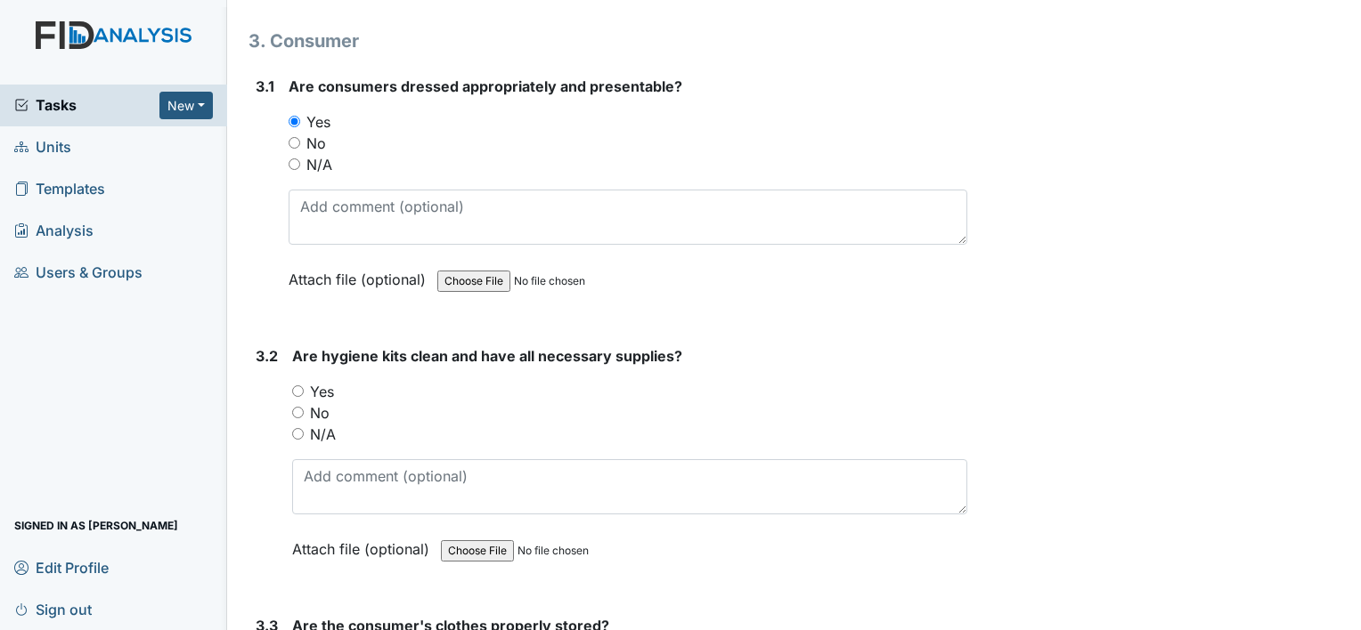
click at [300, 386] on input "Yes" at bounding box center [298, 392] width 12 height 12
radio input "true"
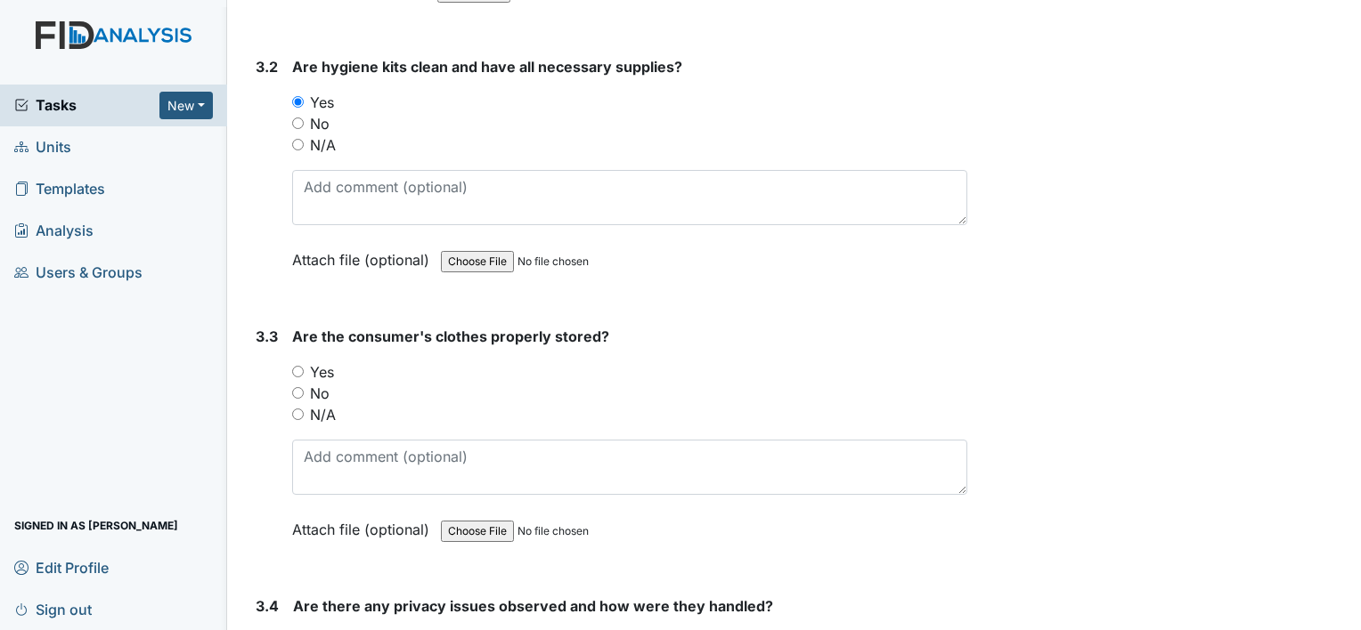
scroll to position [7021, 0]
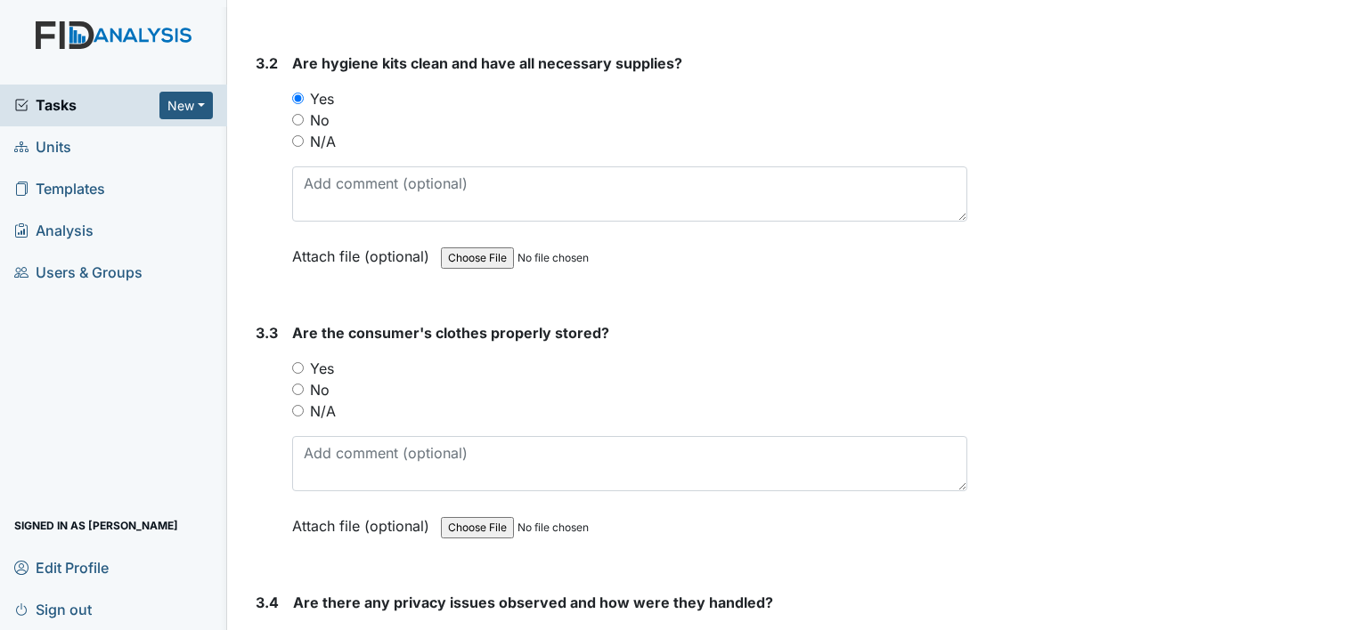
click at [296, 362] on input "Yes" at bounding box center [298, 368] width 12 height 12
radio input "true"
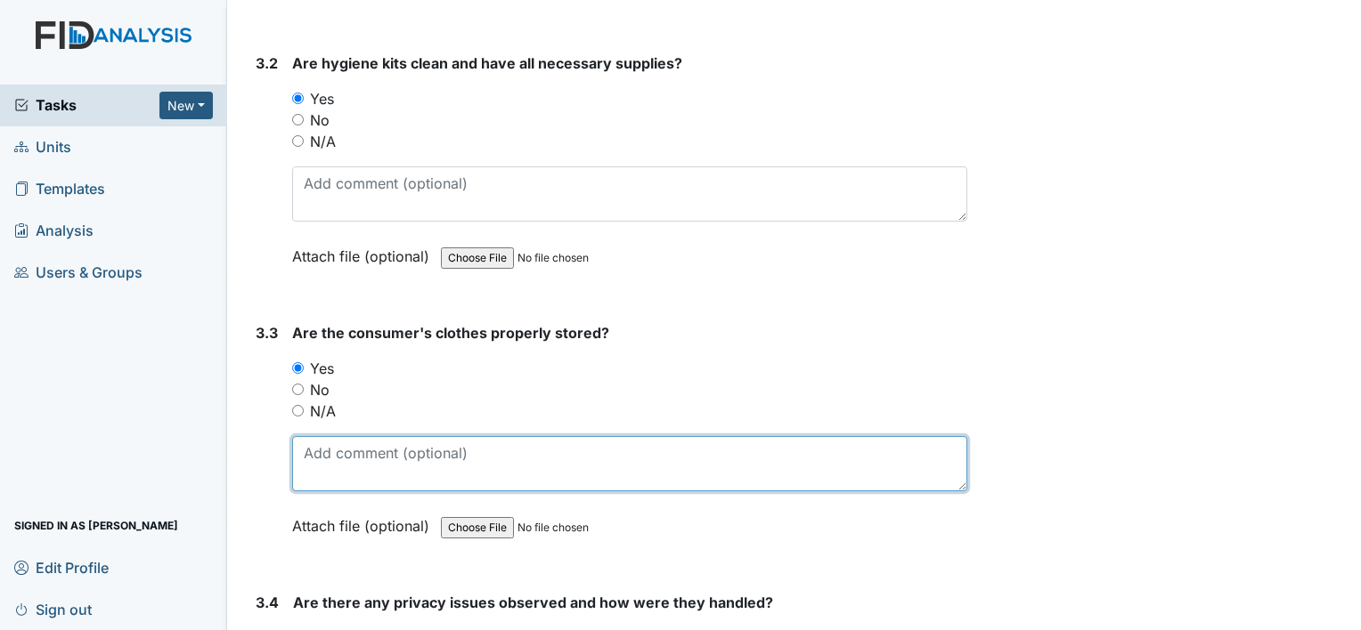
click at [513, 438] on textarea at bounding box center [629, 463] width 675 height 55
click at [570, 436] on textarea "All closets are clean and organized" at bounding box center [629, 463] width 675 height 55
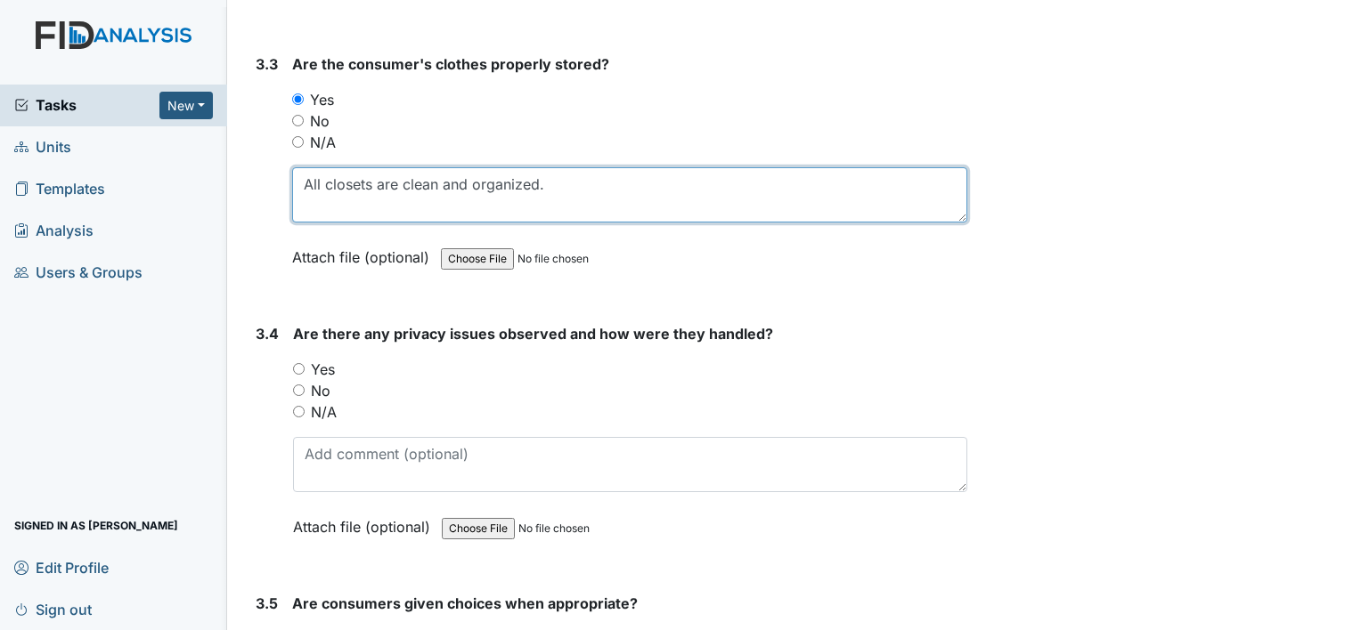
scroll to position [7295, 0]
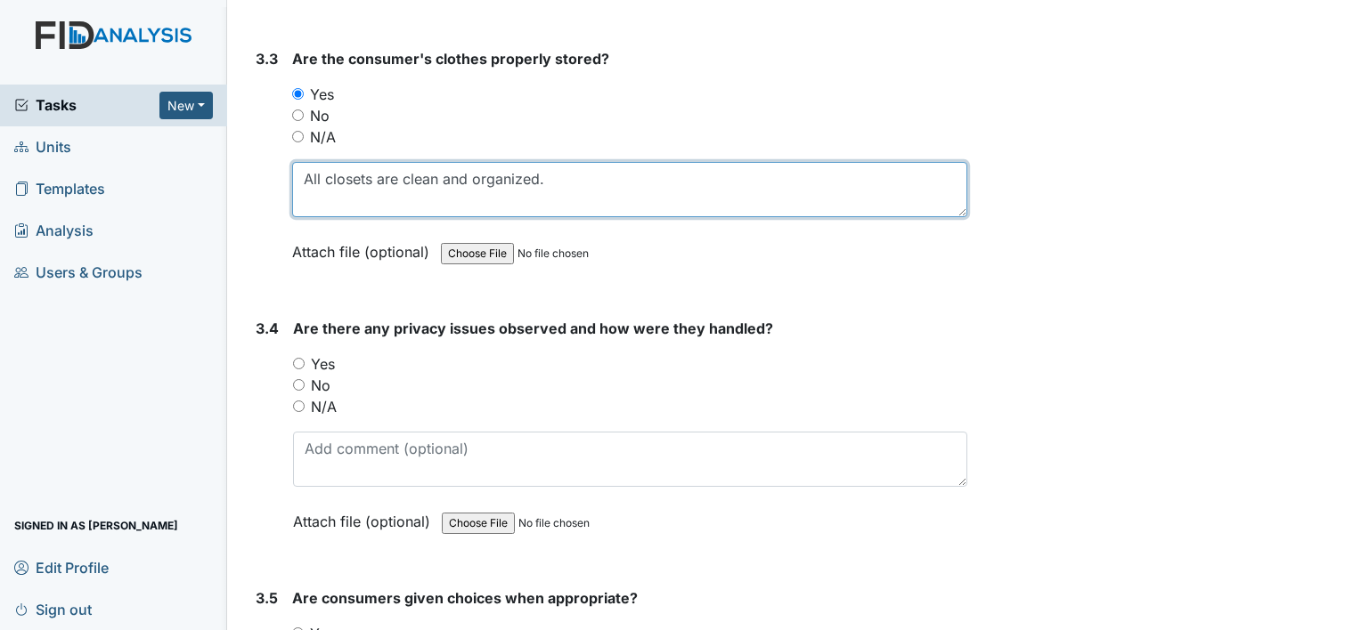
type textarea "All closets are clean and organized."
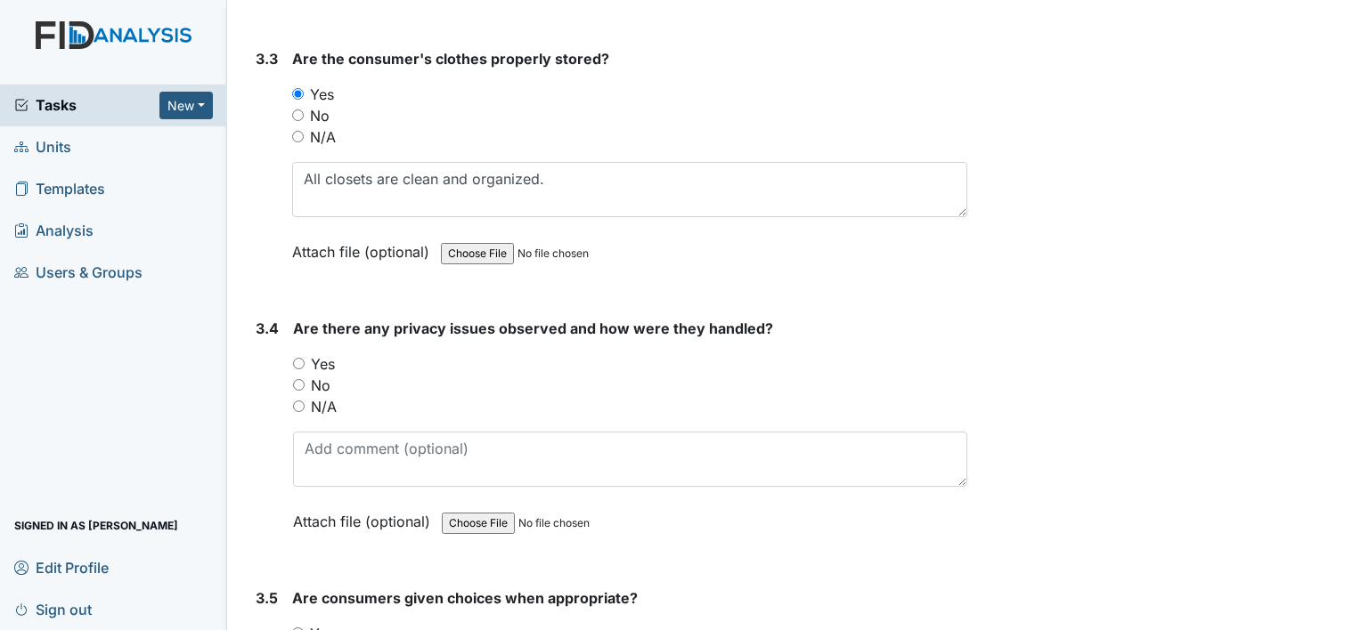
click at [302, 379] on input "No" at bounding box center [299, 385] width 12 height 12
radio input "true"
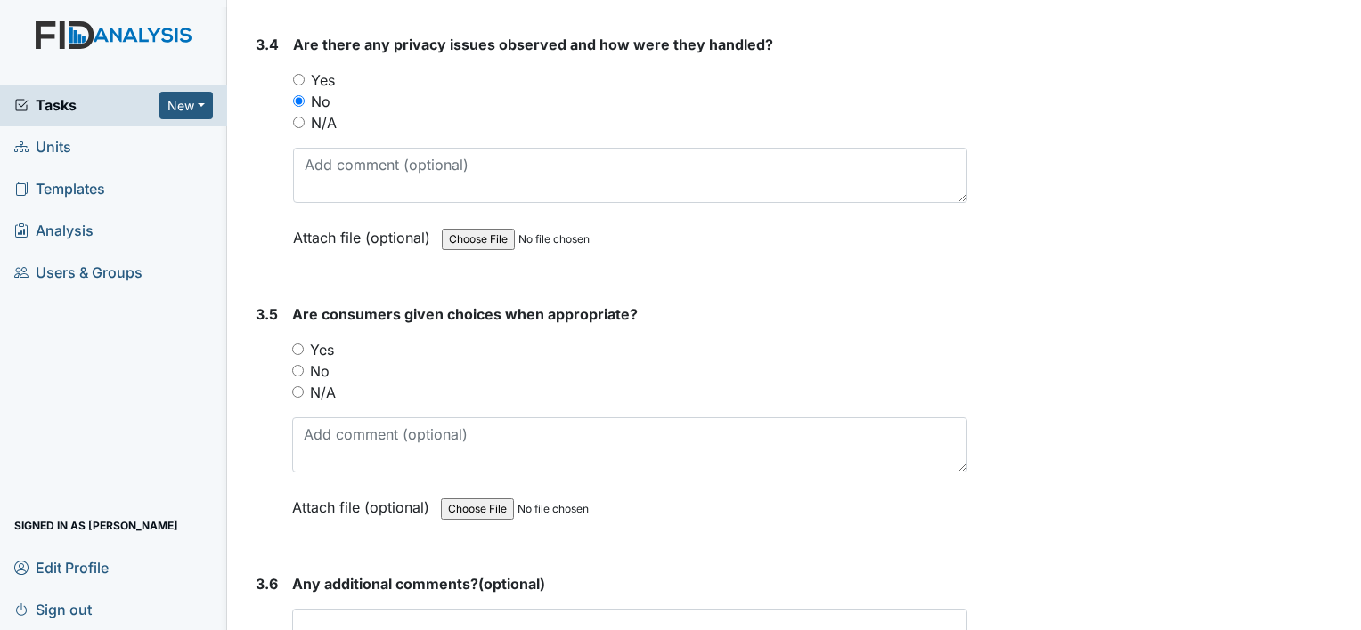
scroll to position [7580, 0]
click at [300, 343] on input "Yes" at bounding box center [298, 349] width 12 height 12
radio input "true"
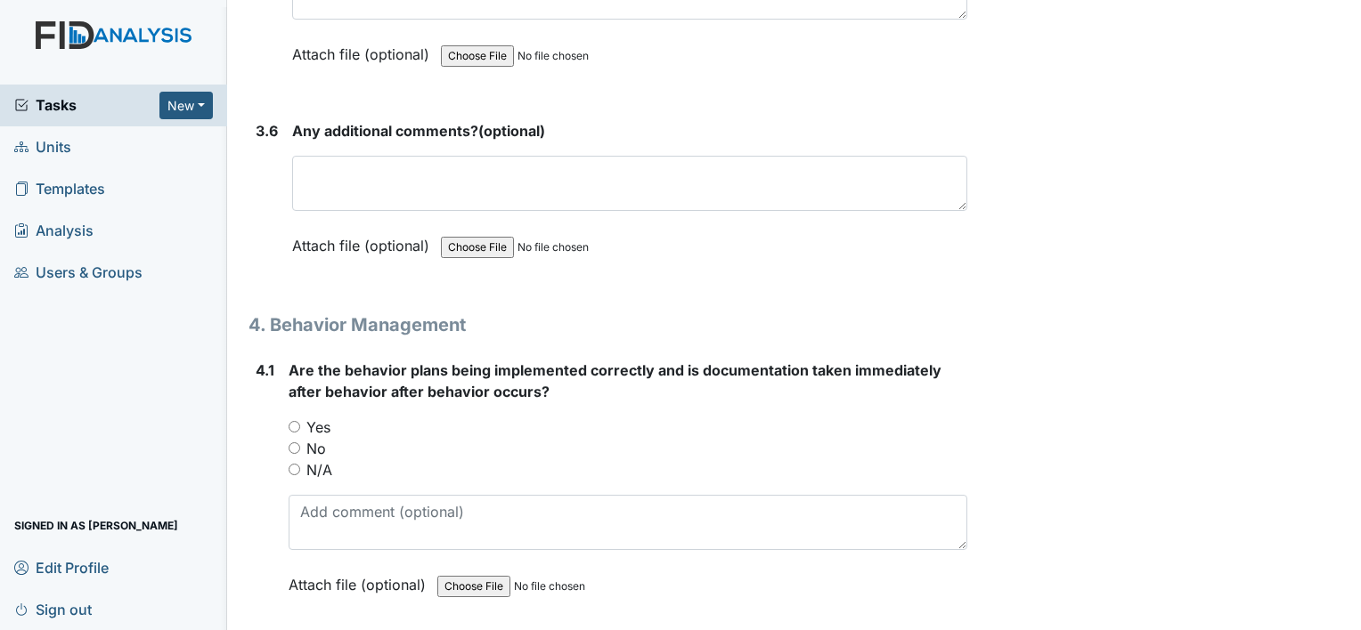
scroll to position [8053, 0]
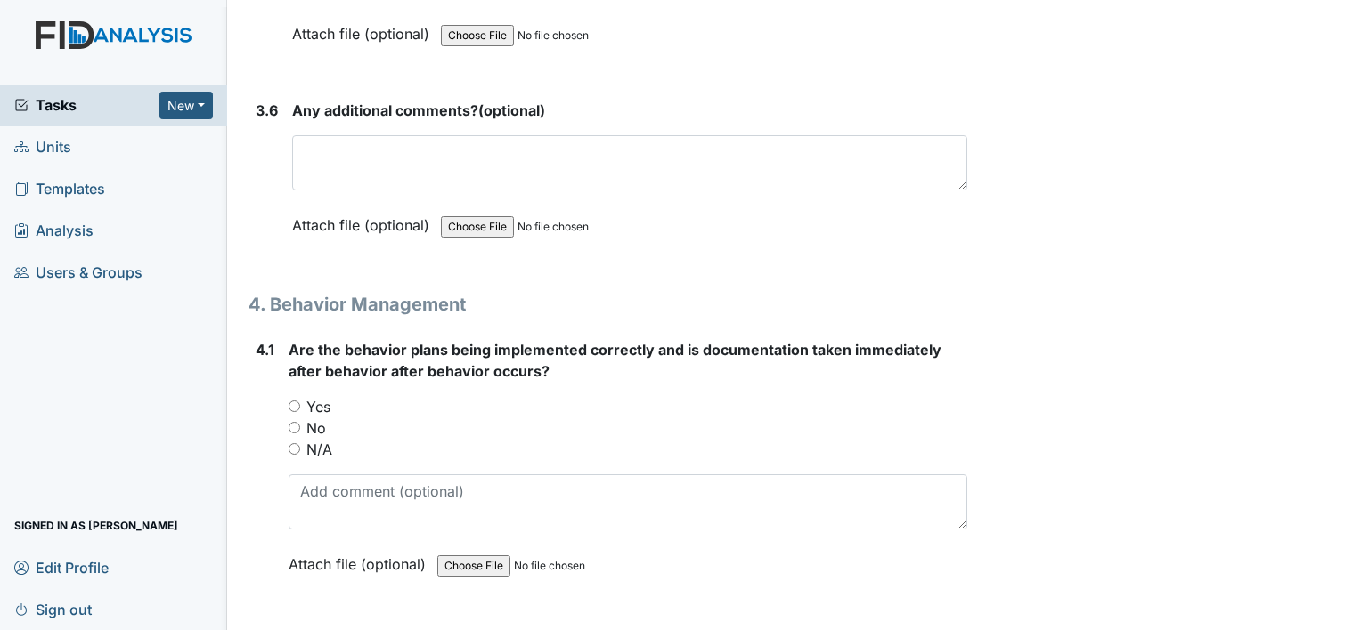
click at [293, 443] on input "N/A" at bounding box center [295, 449] width 12 height 12
radio input "true"
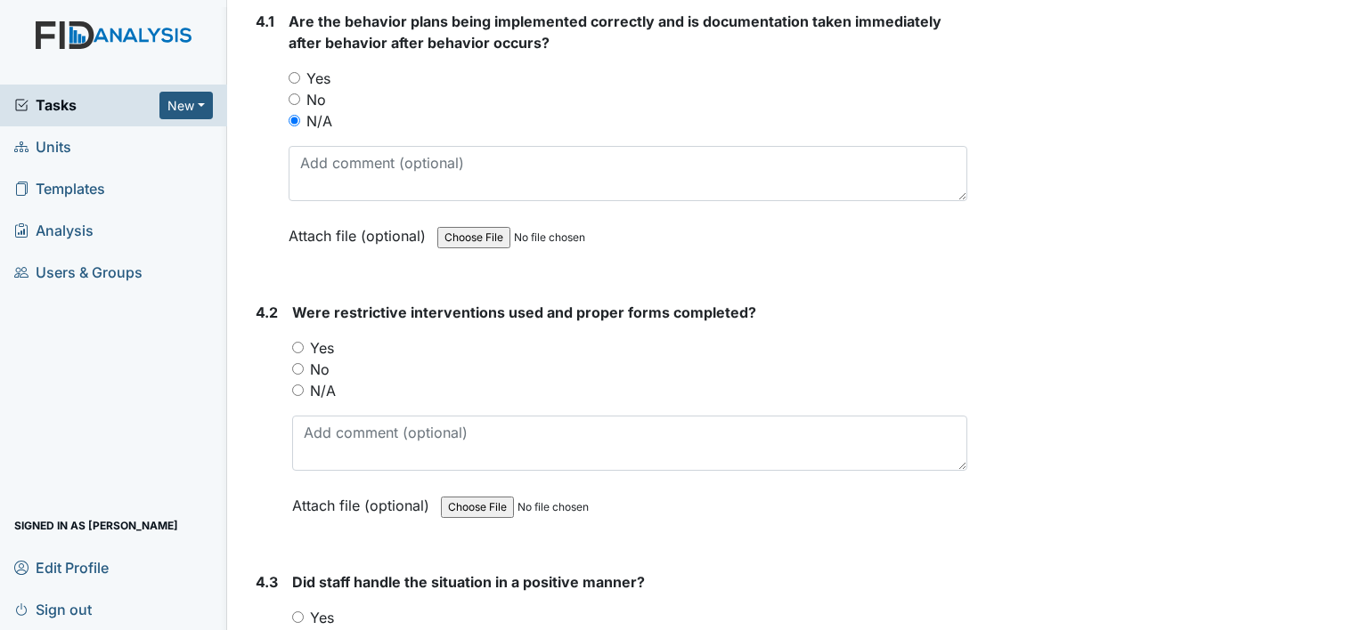
scroll to position [8383, 0]
click at [303, 383] on input "N/A" at bounding box center [298, 389] width 12 height 12
radio input "true"
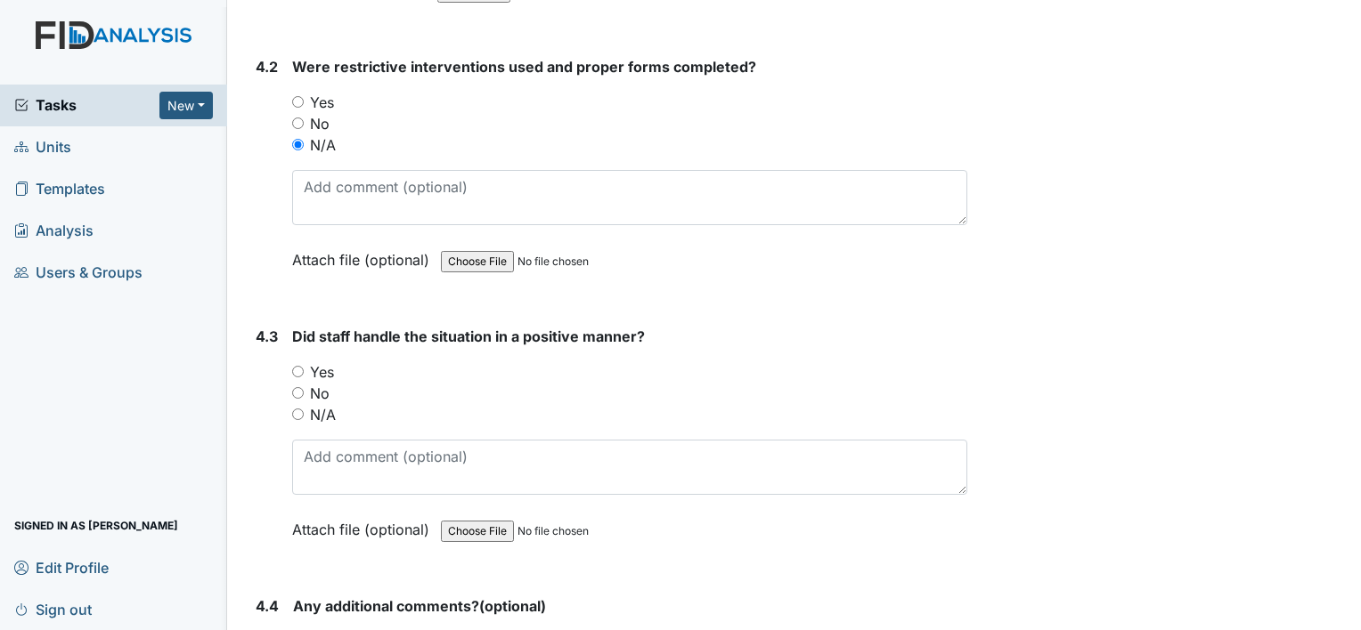
scroll to position [8629, 0]
click at [293, 407] on input "N/A" at bounding box center [298, 413] width 12 height 12
radio input "true"
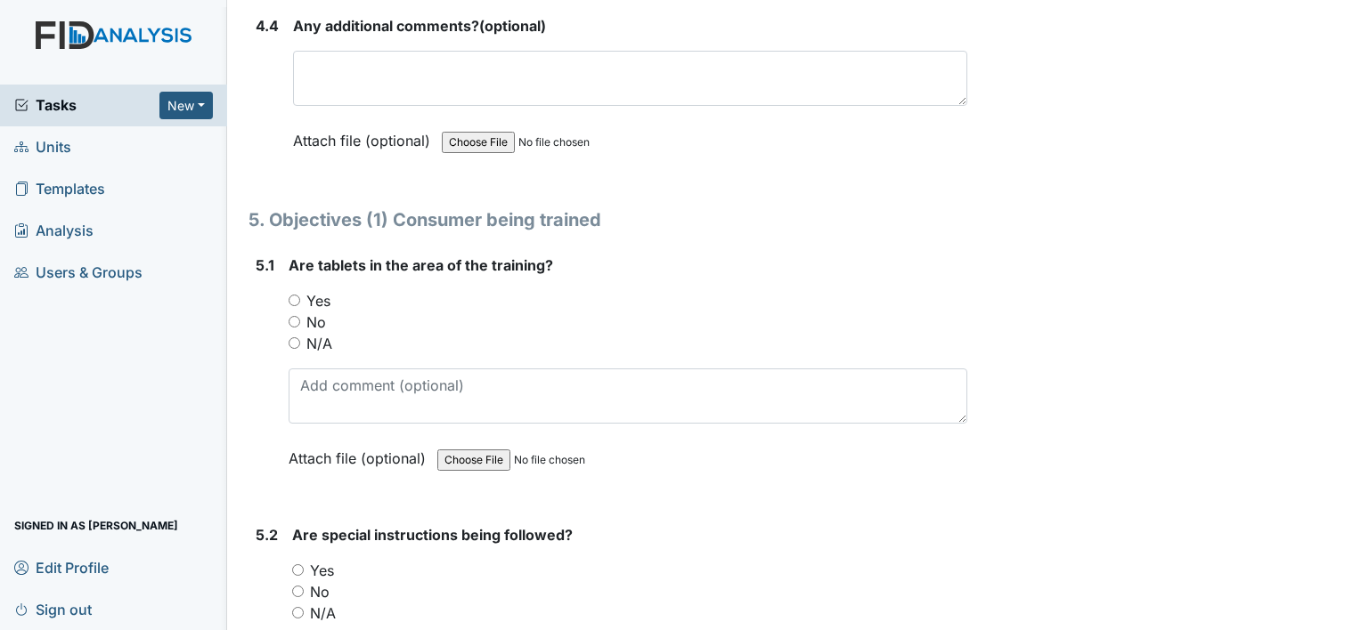
scroll to position [9208, 0]
click at [296, 295] on input "Yes" at bounding box center [295, 301] width 12 height 12
radio input "true"
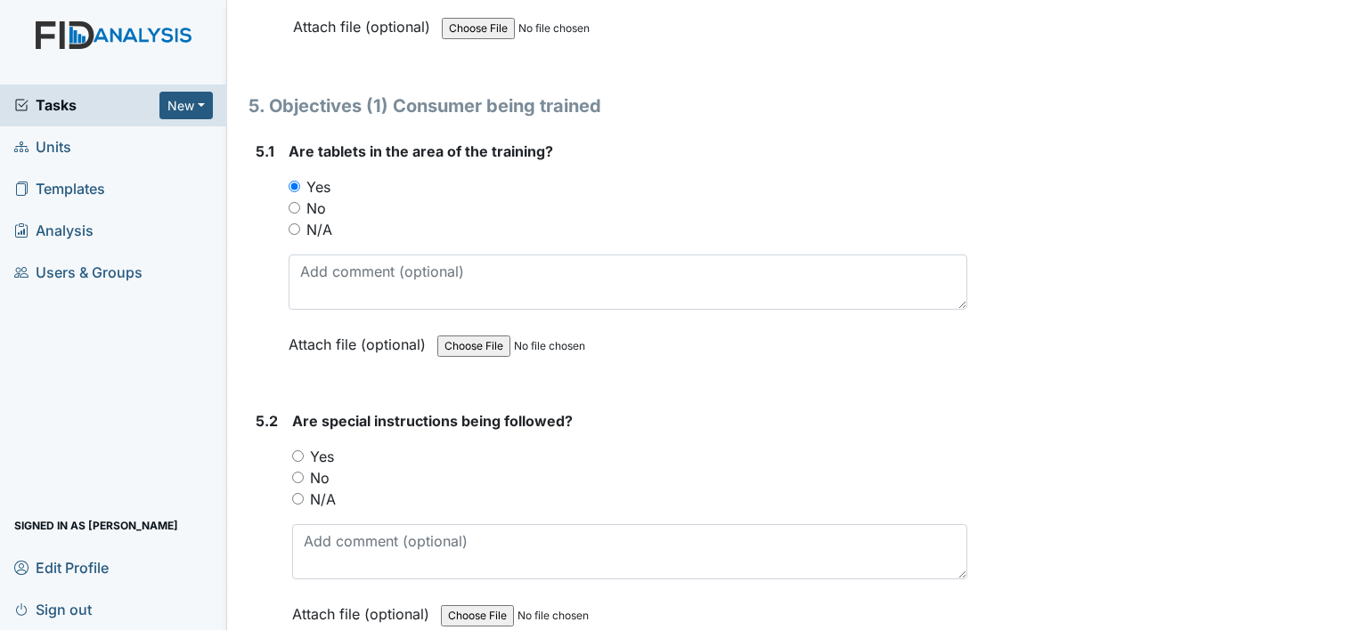
scroll to position [9325, 0]
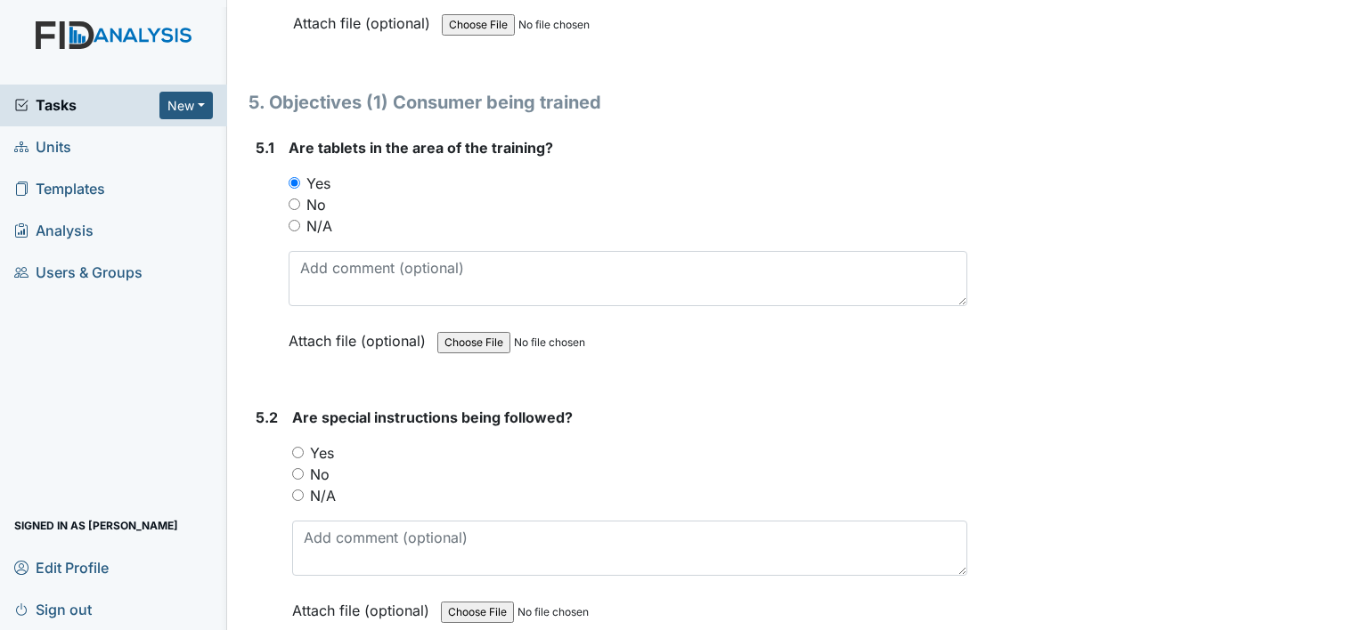
click at [296, 443] on div "Yes" at bounding box center [629, 453] width 675 height 21
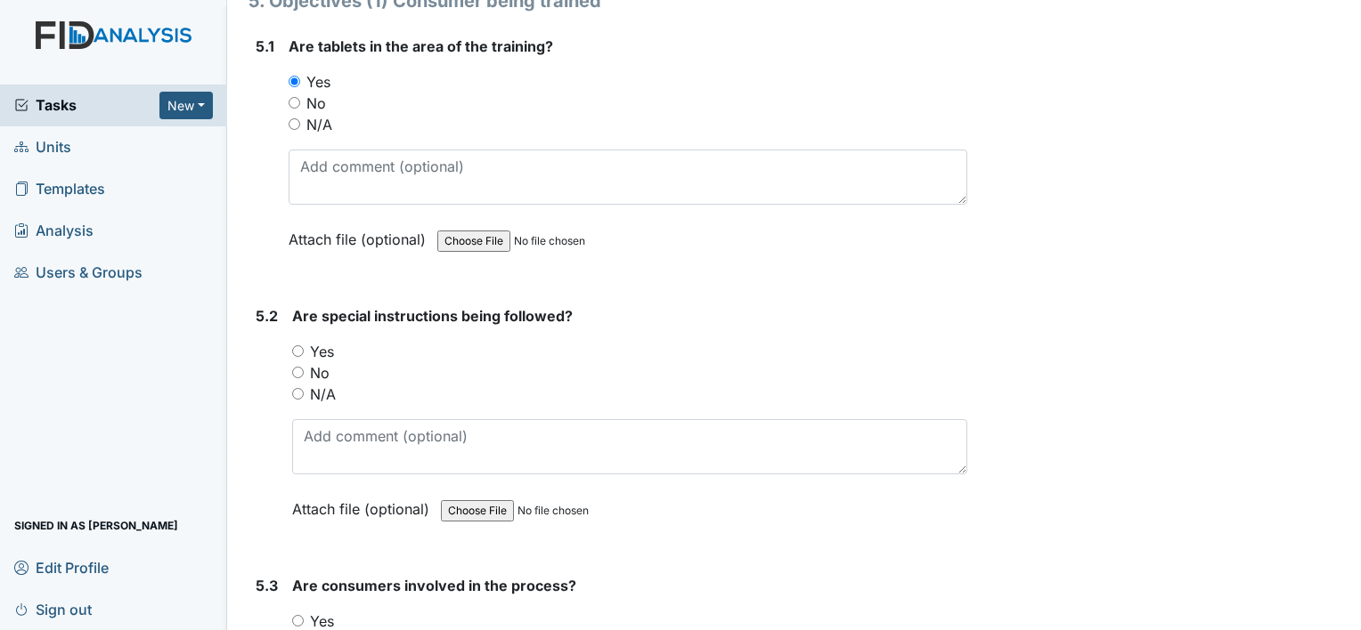
scroll to position [9429, 0]
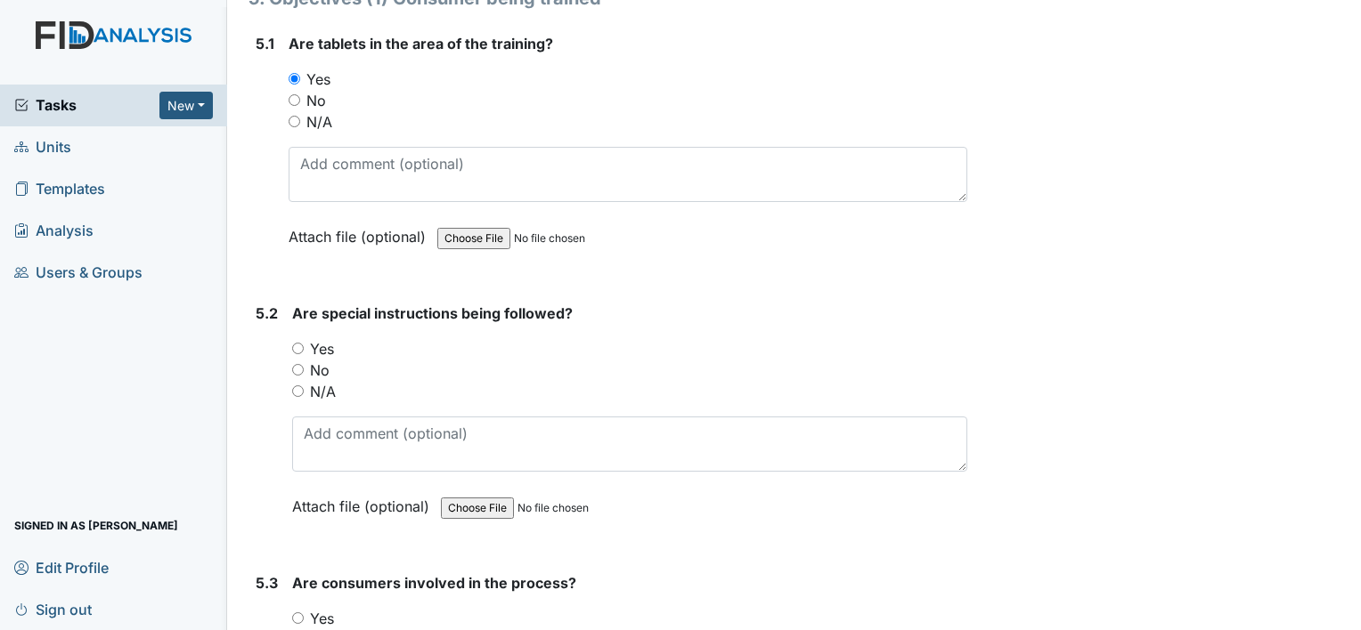
click at [296, 343] on input "Yes" at bounding box center [298, 349] width 12 height 12
radio input "true"
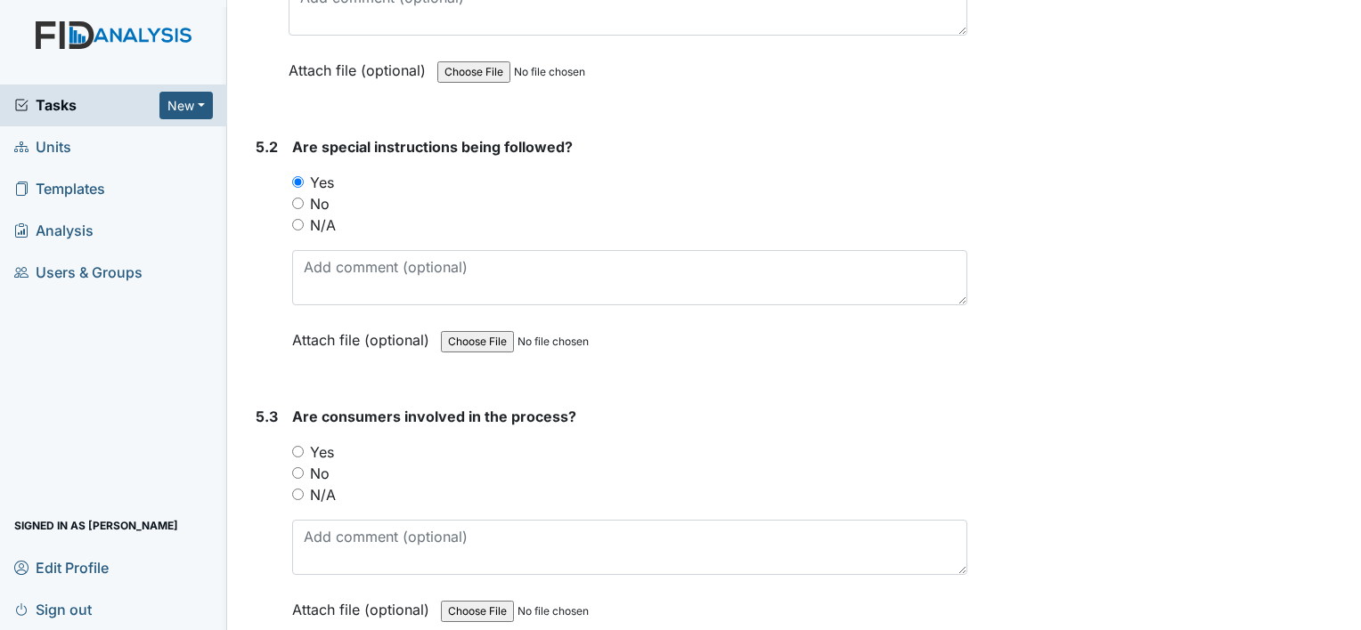
scroll to position [9609, 0]
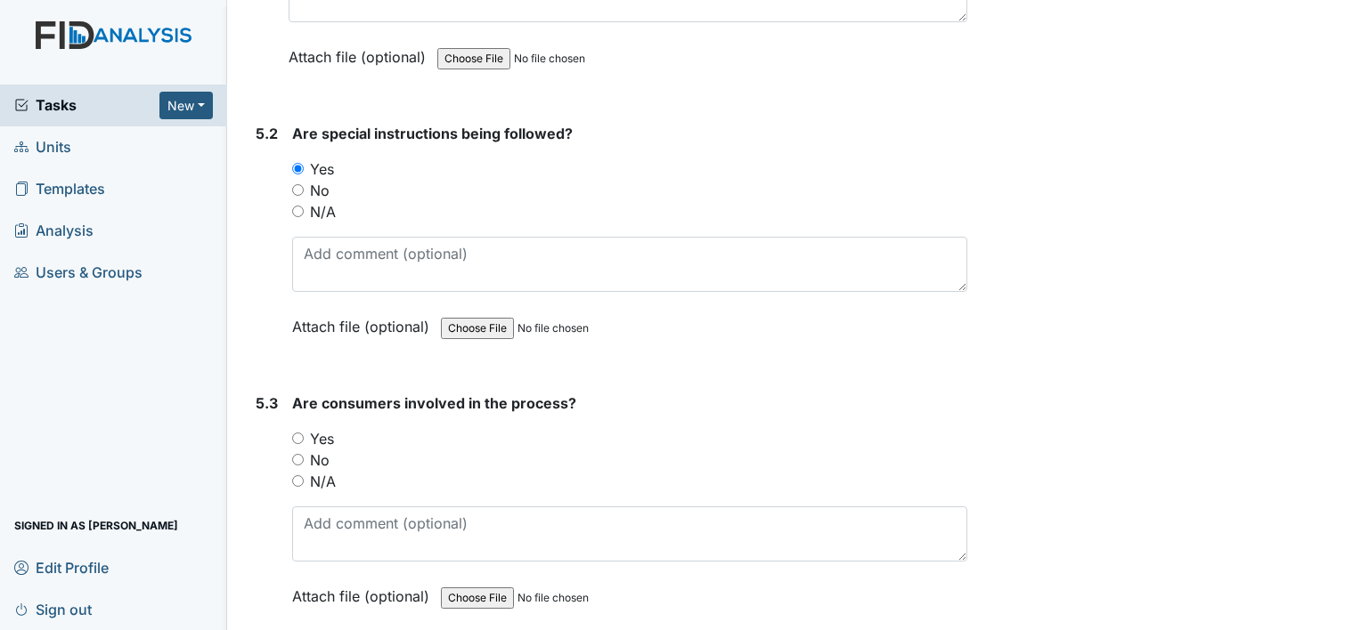
click at [297, 433] on input "Yes" at bounding box center [298, 439] width 12 height 12
radio input "true"
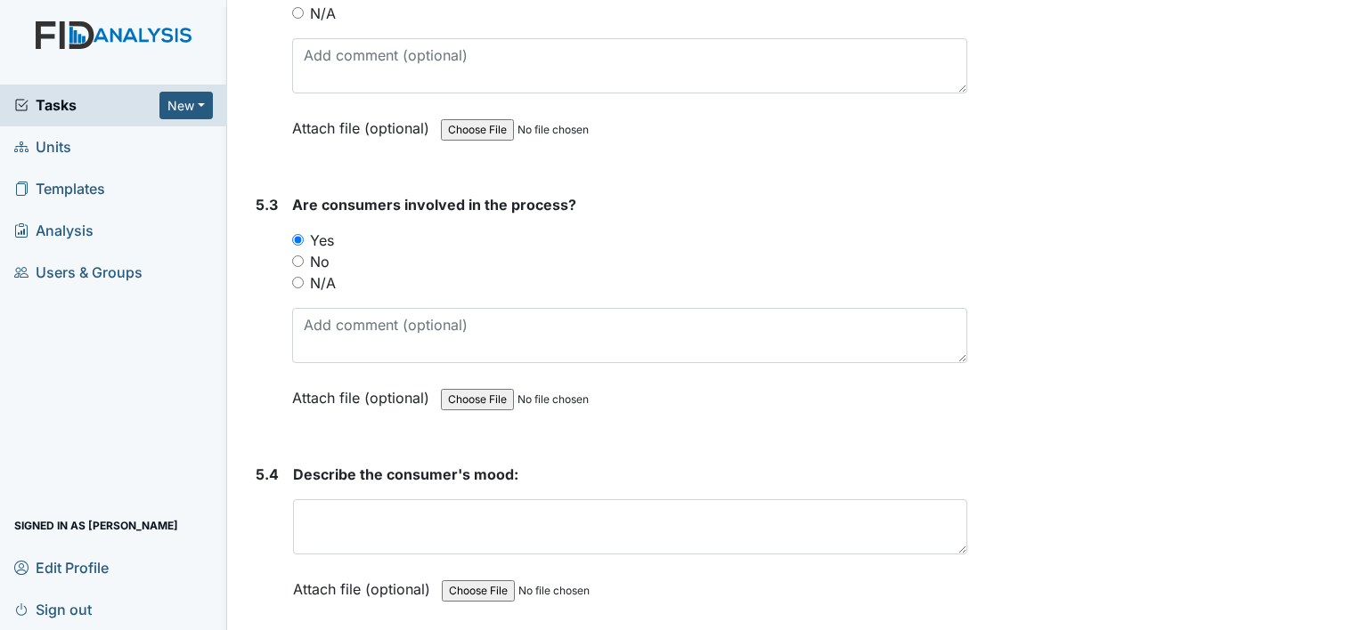
scroll to position [9809, 0]
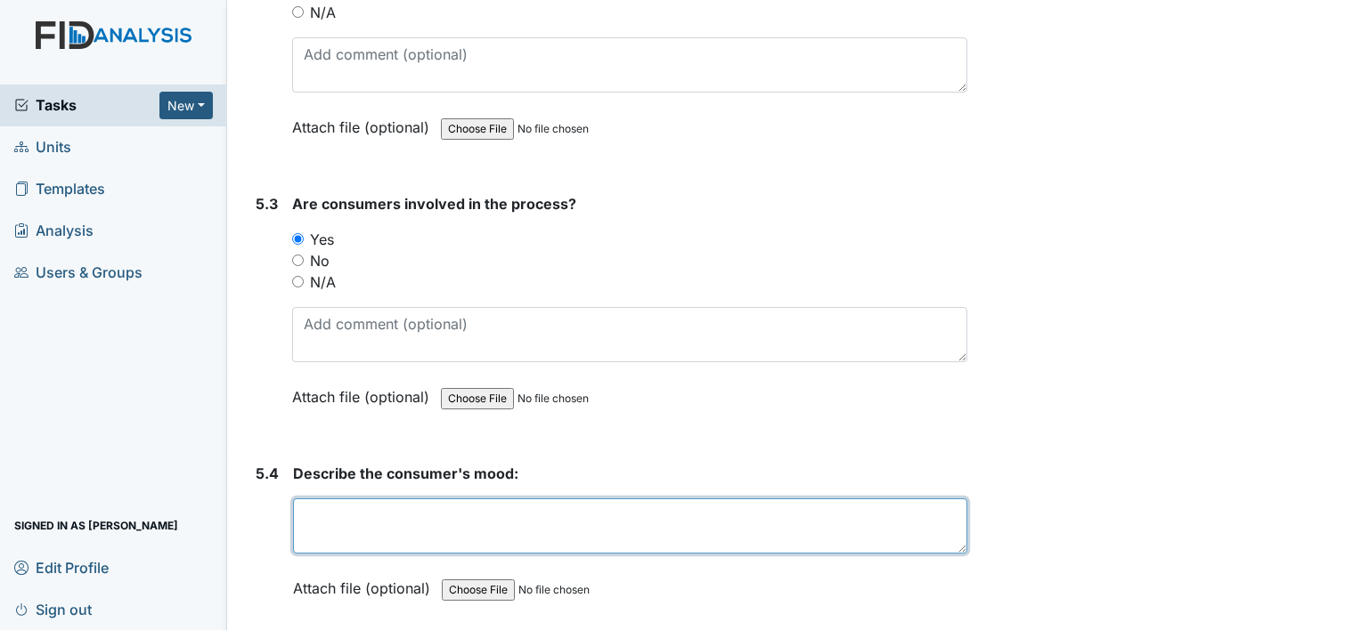
click at [314, 509] on textarea at bounding box center [630, 526] width 674 height 55
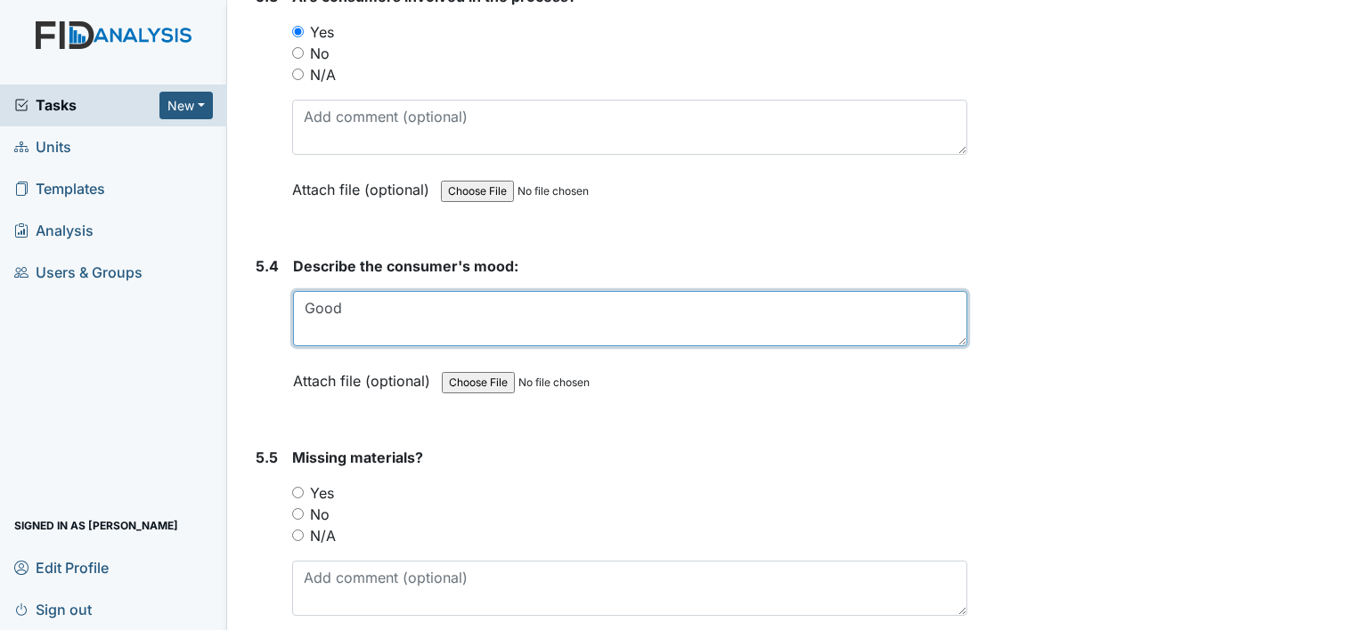
scroll to position [10025, 0]
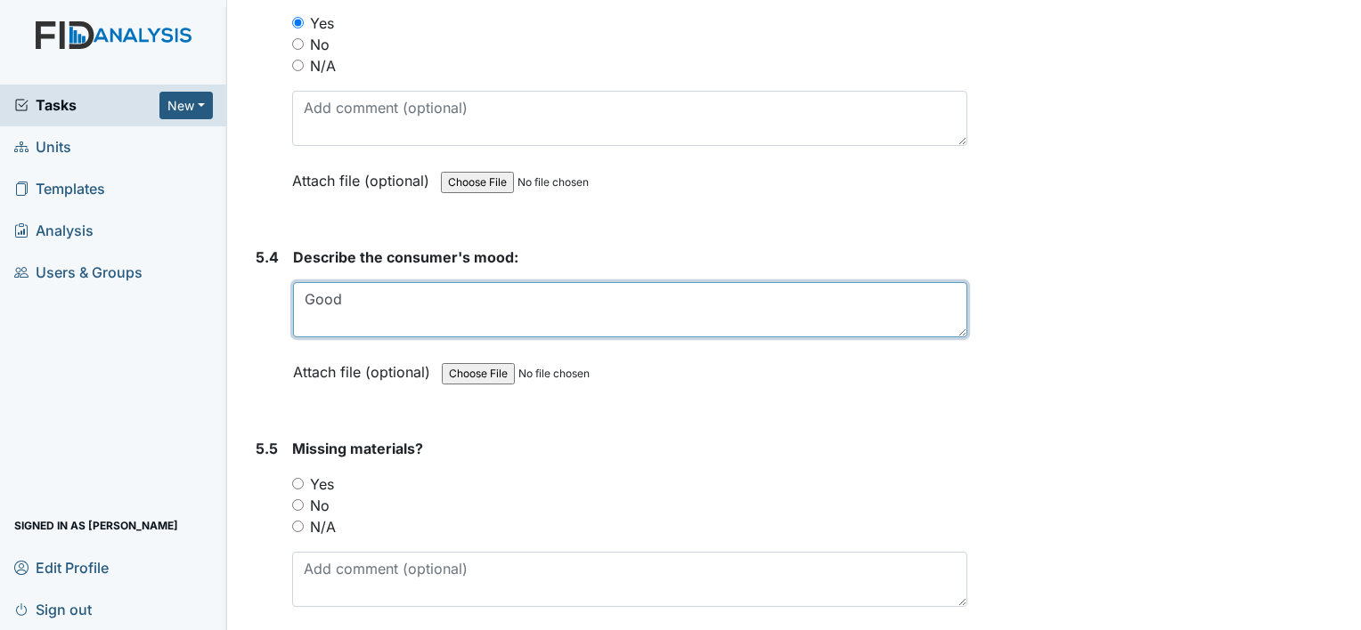
type textarea "Good"
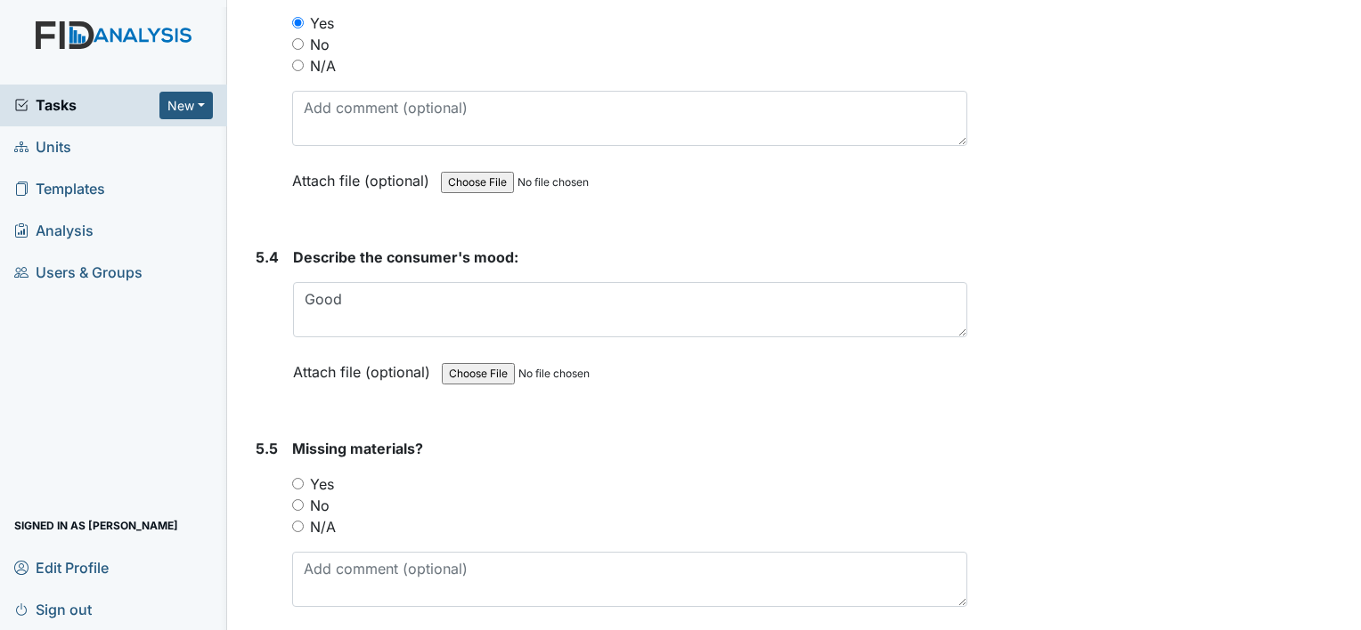
click at [299, 500] on input "No" at bounding box center [298, 506] width 12 height 12
radio input "true"
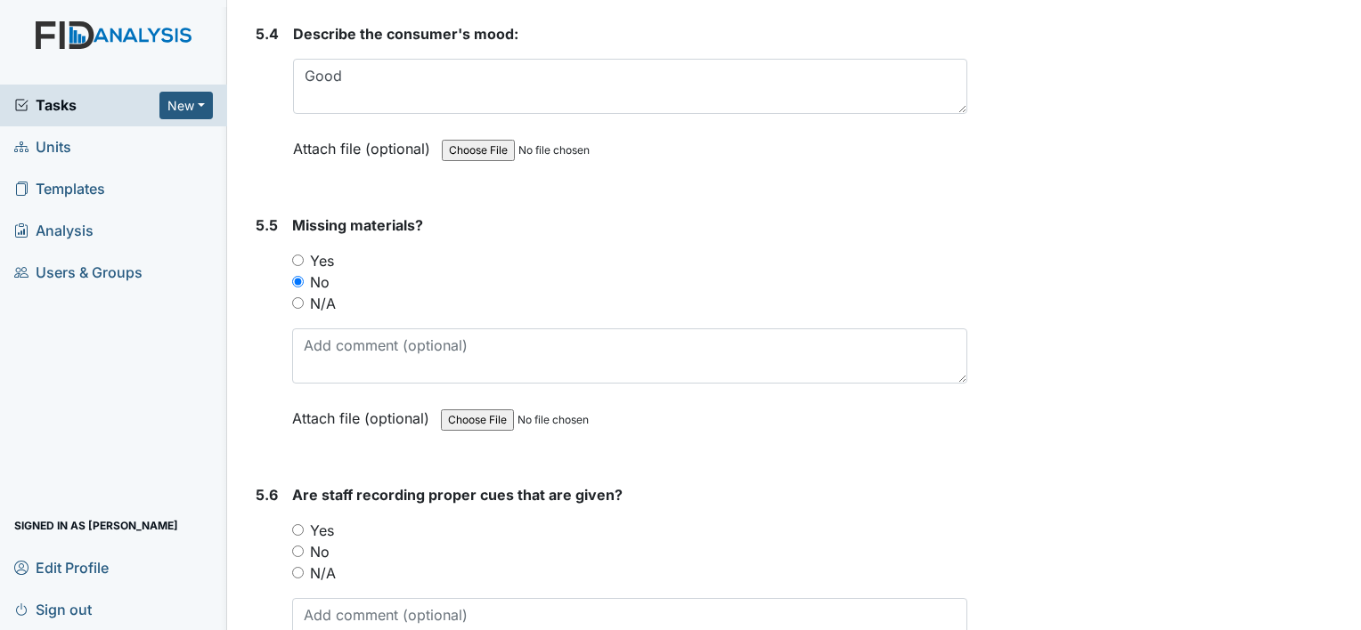
scroll to position [10291, 0]
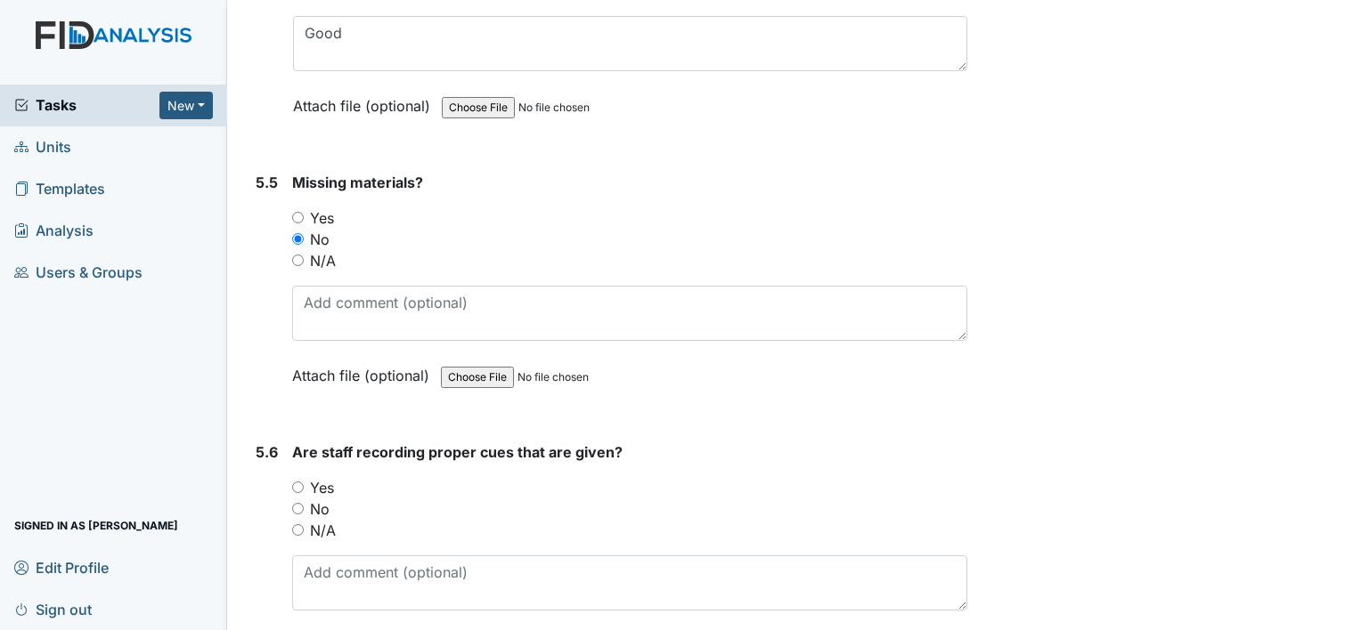
click at [299, 482] on input "Yes" at bounding box center [298, 488] width 12 height 12
radio input "true"
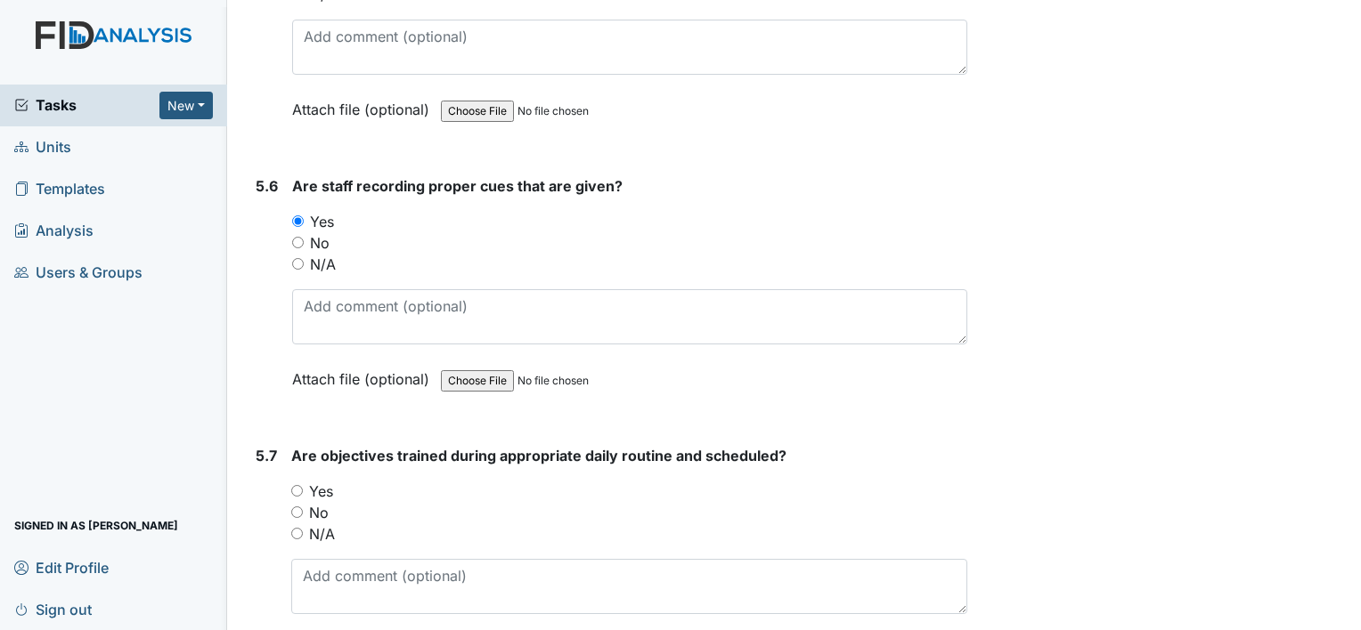
scroll to position [10560, 0]
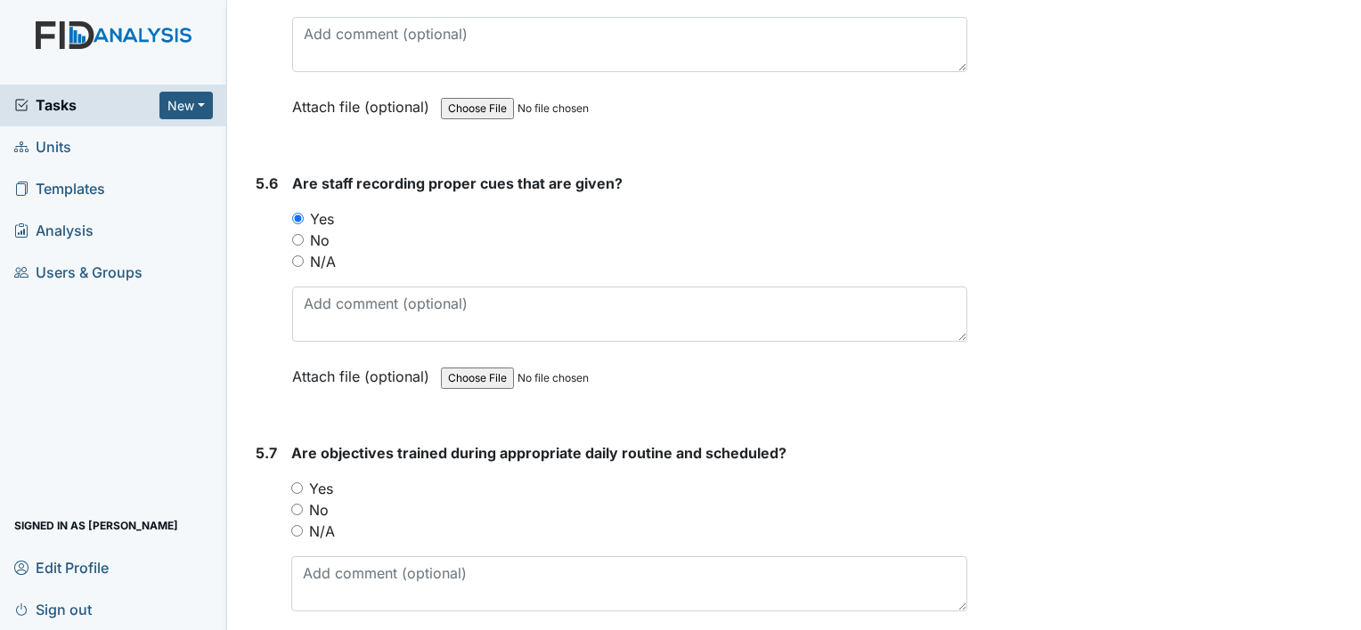
click at [299, 483] on input "Yes" at bounding box center [297, 489] width 12 height 12
radio input "true"
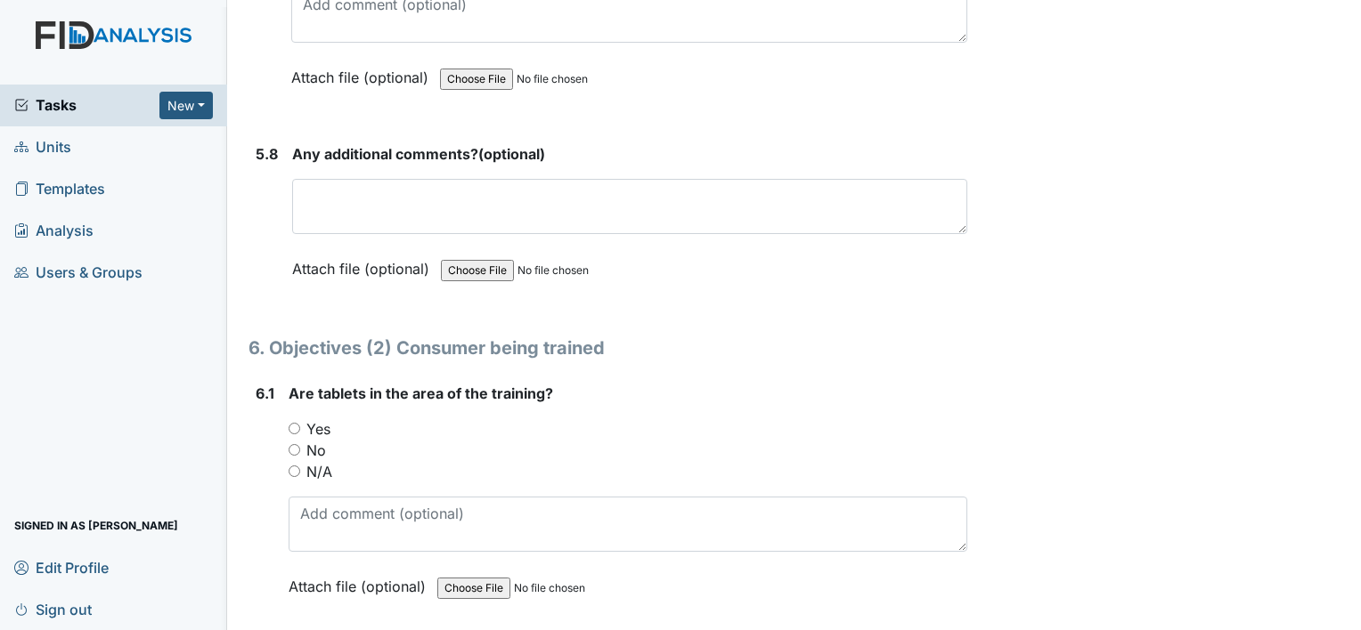
scroll to position [11130, 0]
click at [293, 443] on input "No" at bounding box center [295, 449] width 12 height 12
radio input "true"
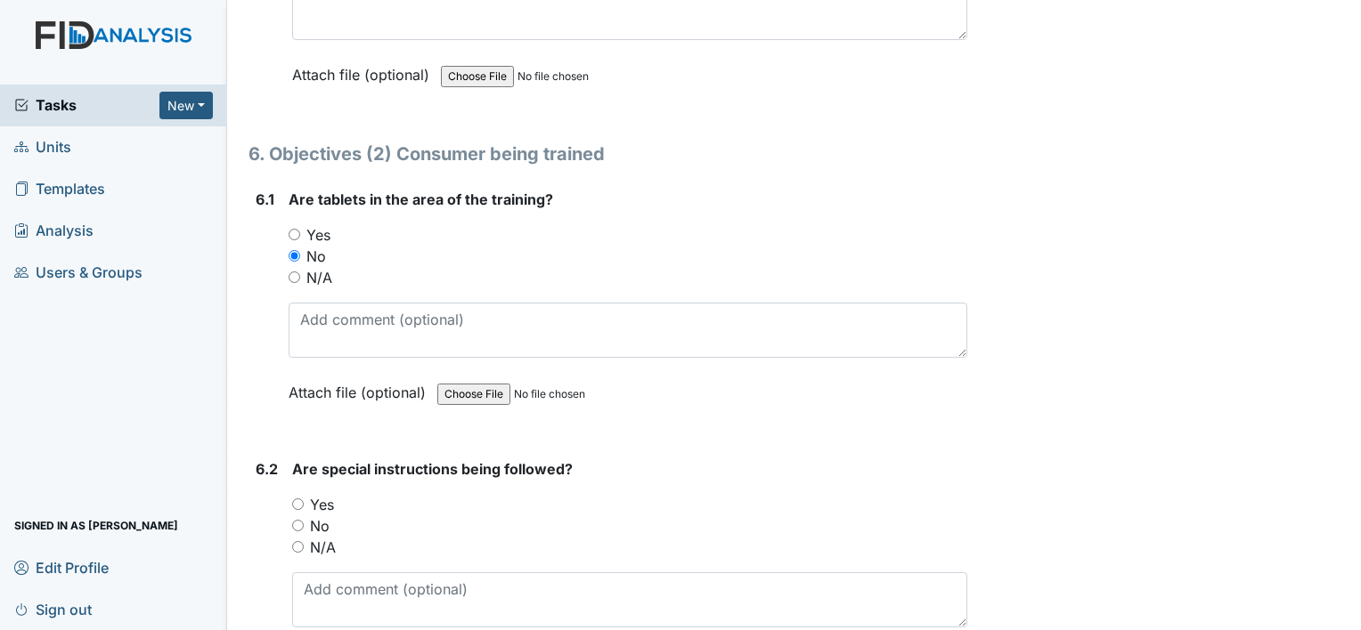
scroll to position [11334, 0]
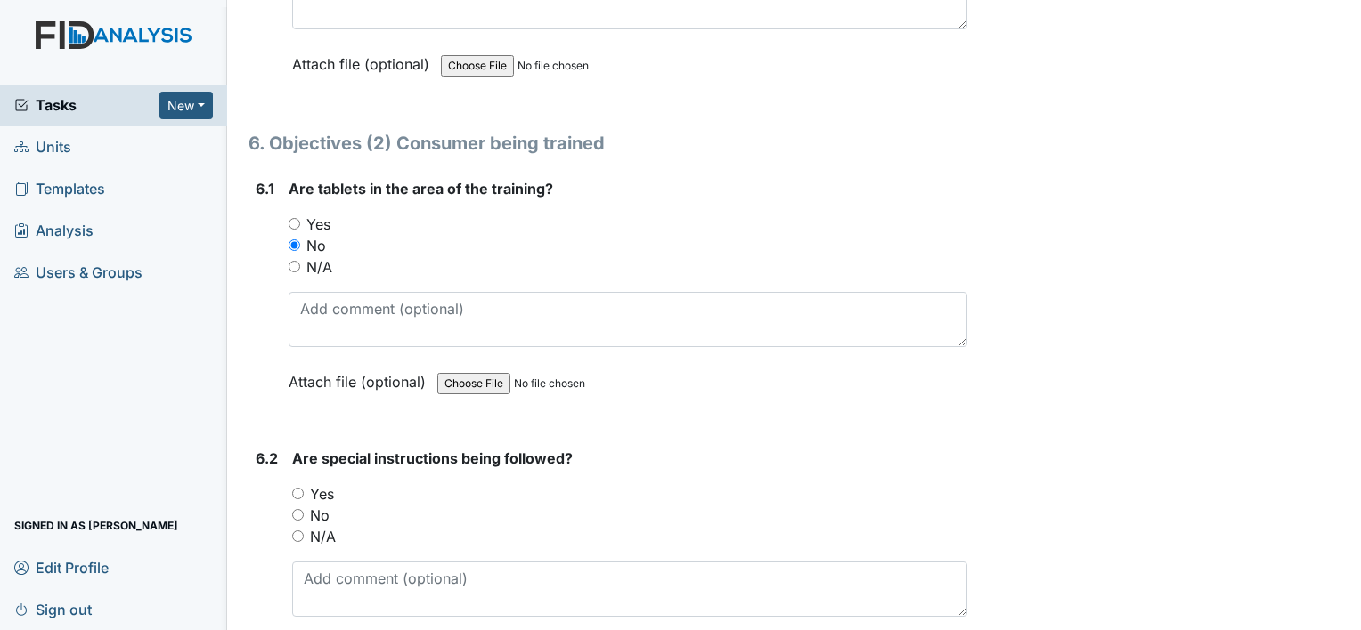
click at [289, 218] on input "Yes" at bounding box center [295, 224] width 12 height 12
radio input "true"
click at [303, 509] on input "No" at bounding box center [298, 515] width 12 height 12
radio input "true"
click at [313, 484] on label "Yes" at bounding box center [322, 494] width 24 height 21
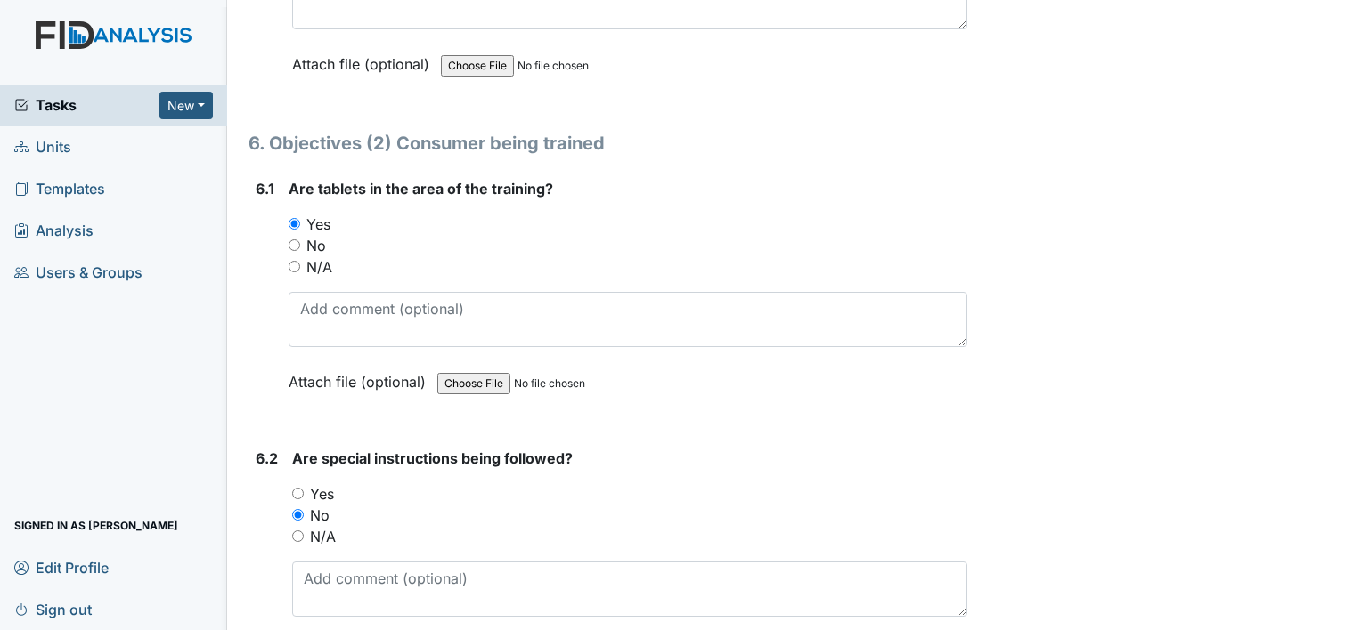
click at [304, 488] on input "Yes" at bounding box center [298, 494] width 12 height 12
radio input "true"
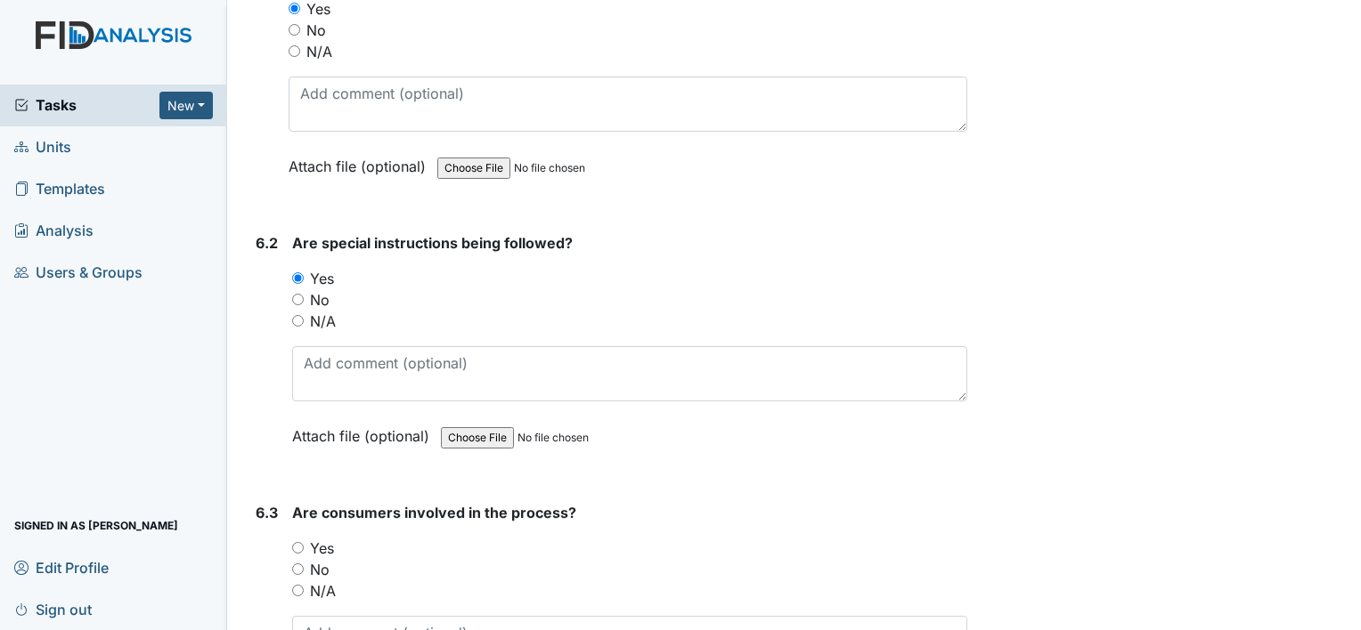
scroll to position [11551, 0]
click at [300, 541] on input "Yes" at bounding box center [298, 547] width 12 height 12
radio input "true"
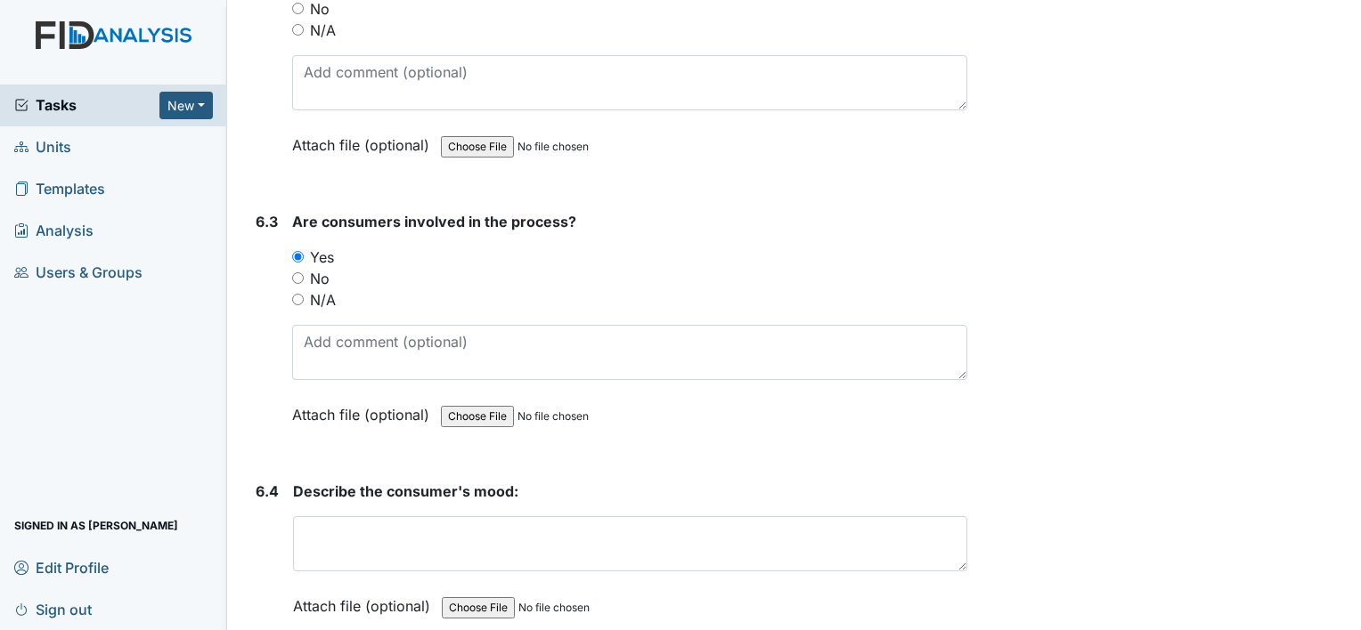
scroll to position [11872, 0]
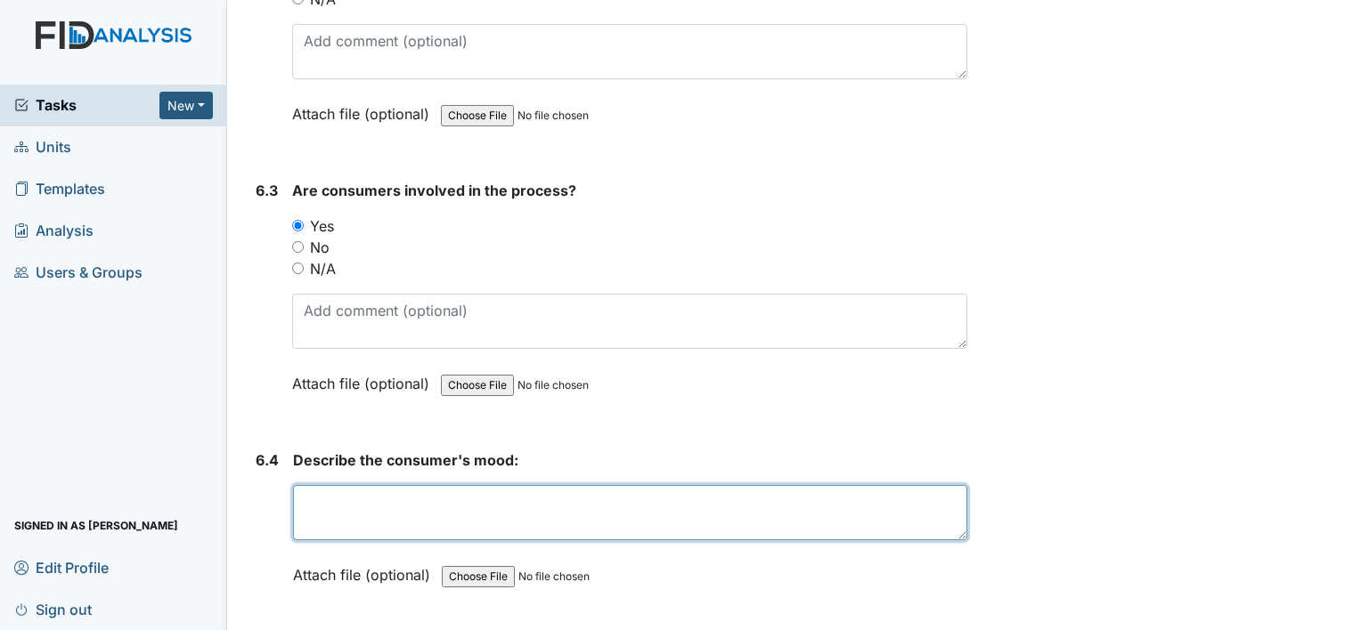
click at [360, 485] on textarea at bounding box center [630, 512] width 674 height 55
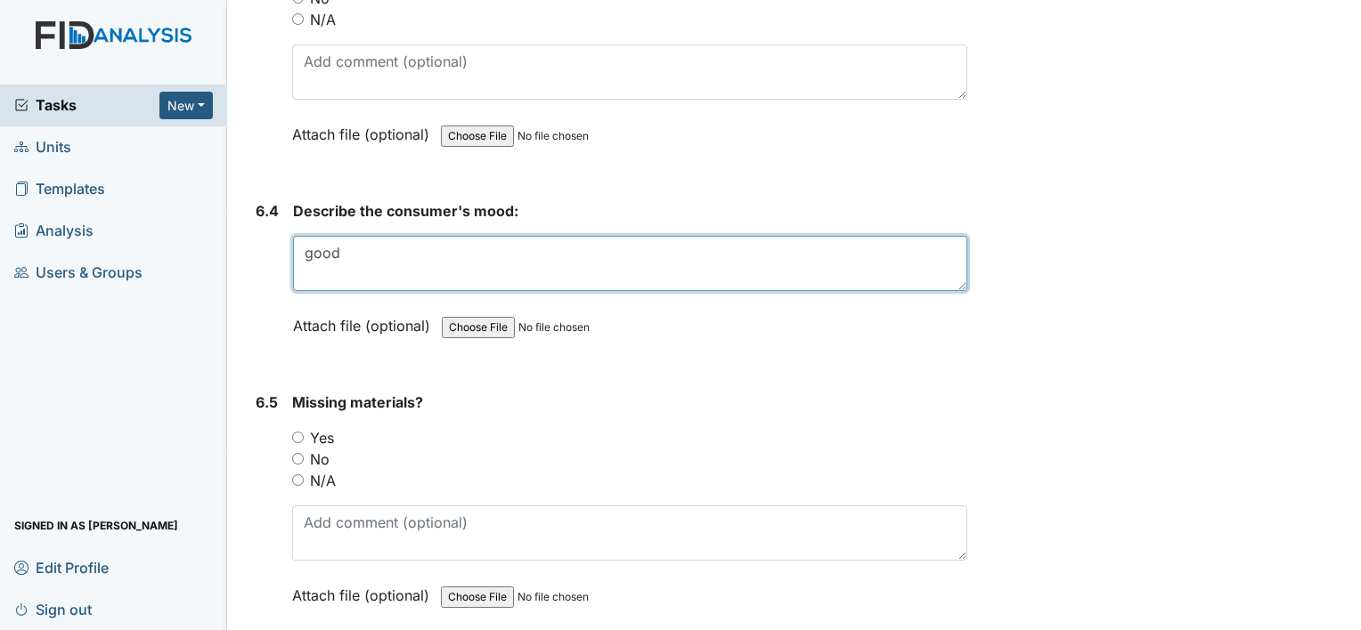
scroll to position [12160, 0]
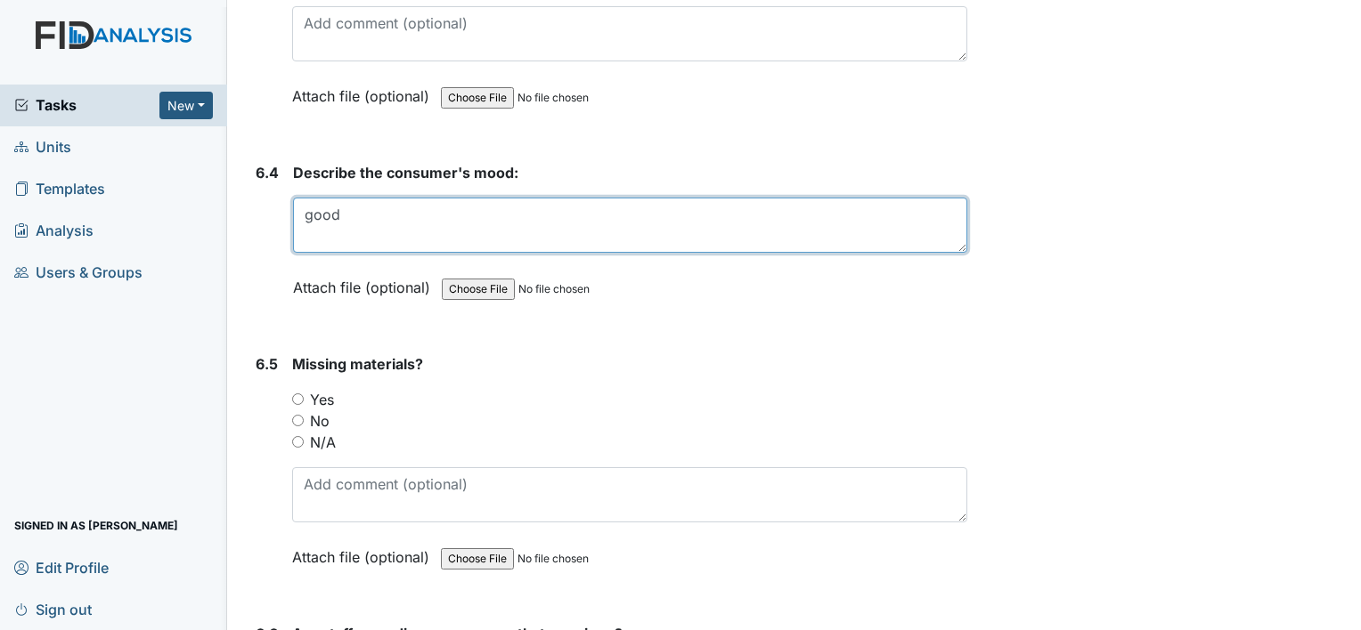
type textarea "good"
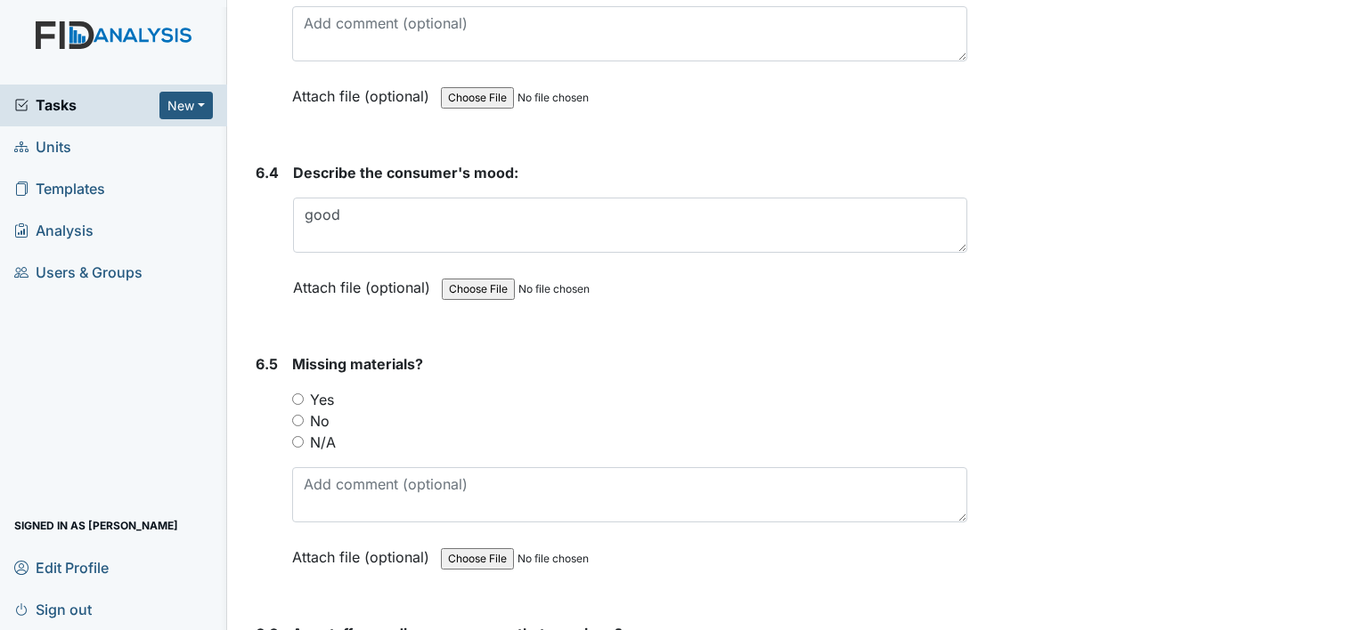
click at [303, 415] on input "No" at bounding box center [298, 421] width 12 height 12
radio input "true"
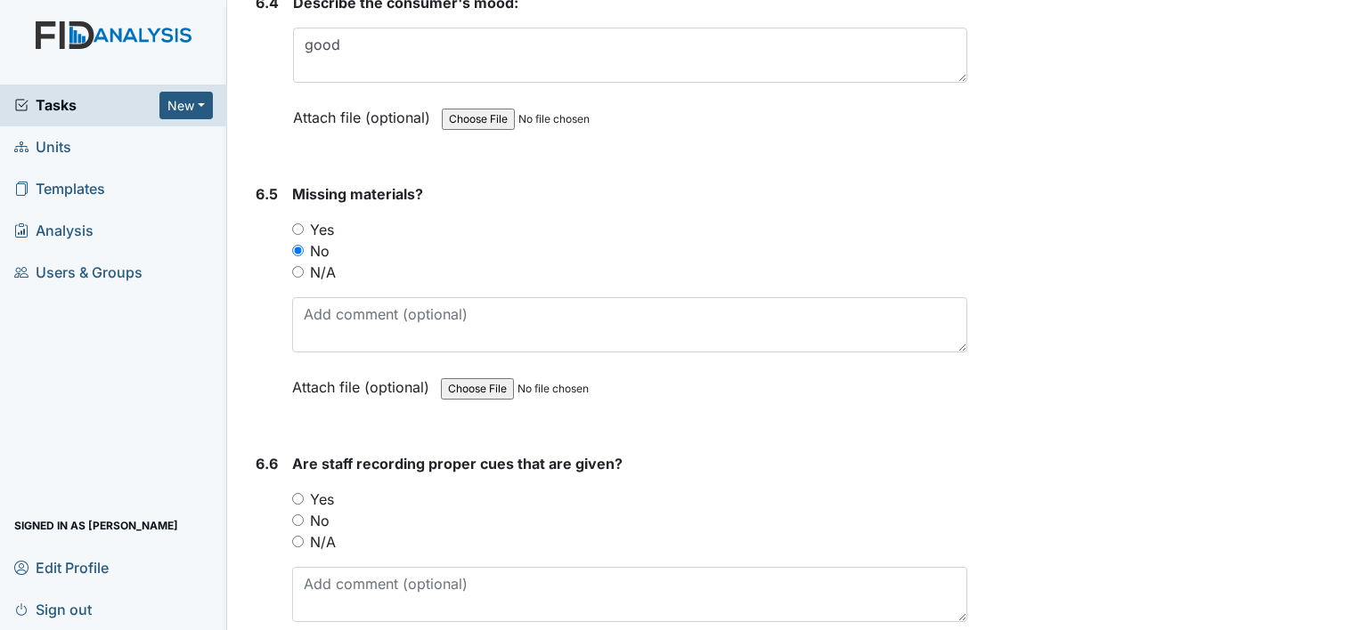
scroll to position [12353, 0]
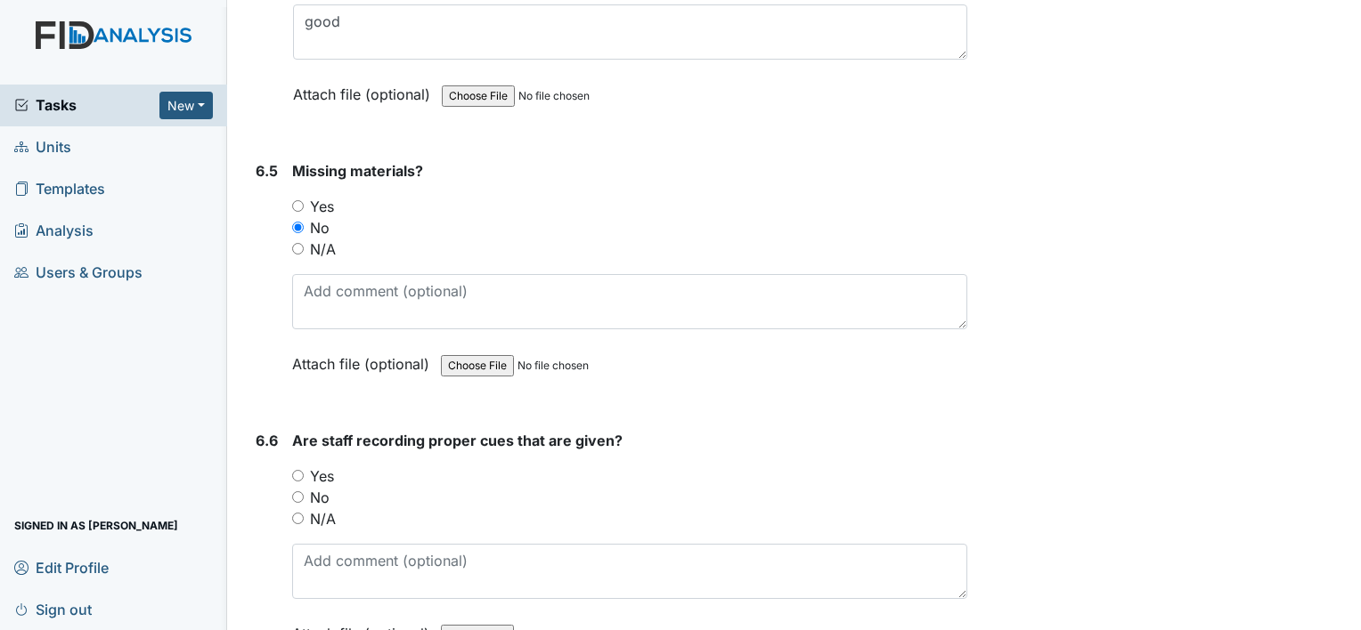
click at [297, 470] on input "Yes" at bounding box center [298, 476] width 12 height 12
radio input "true"
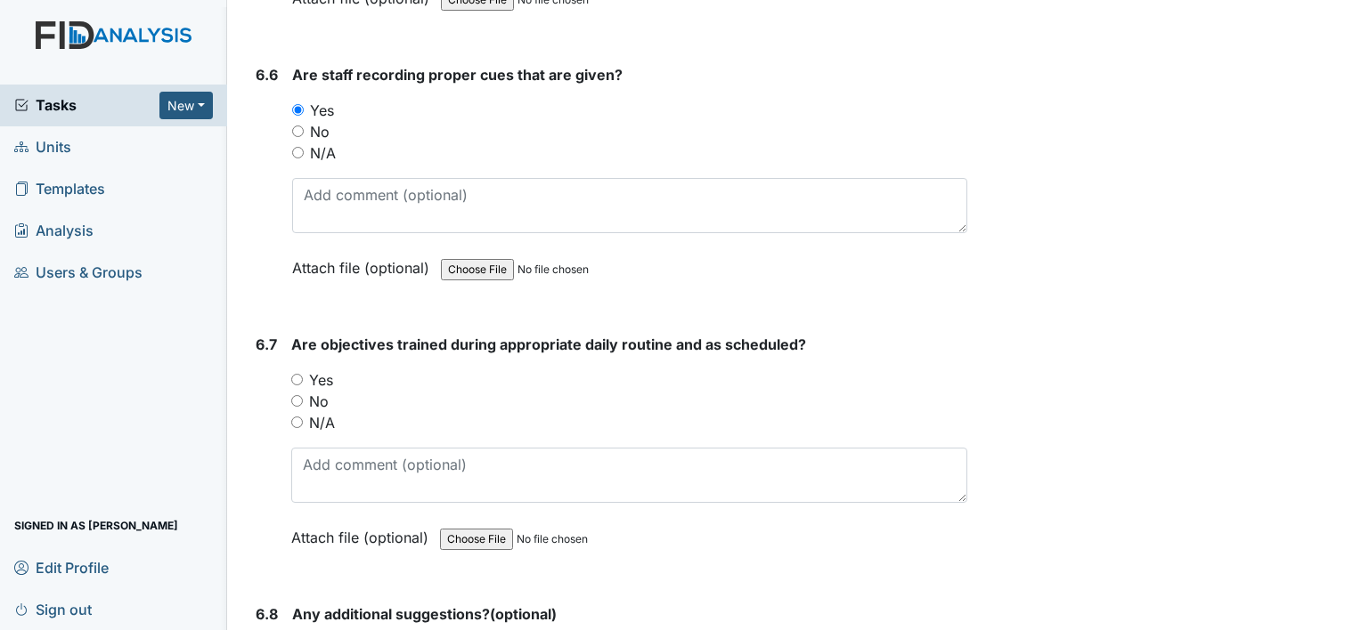
scroll to position [12739, 0]
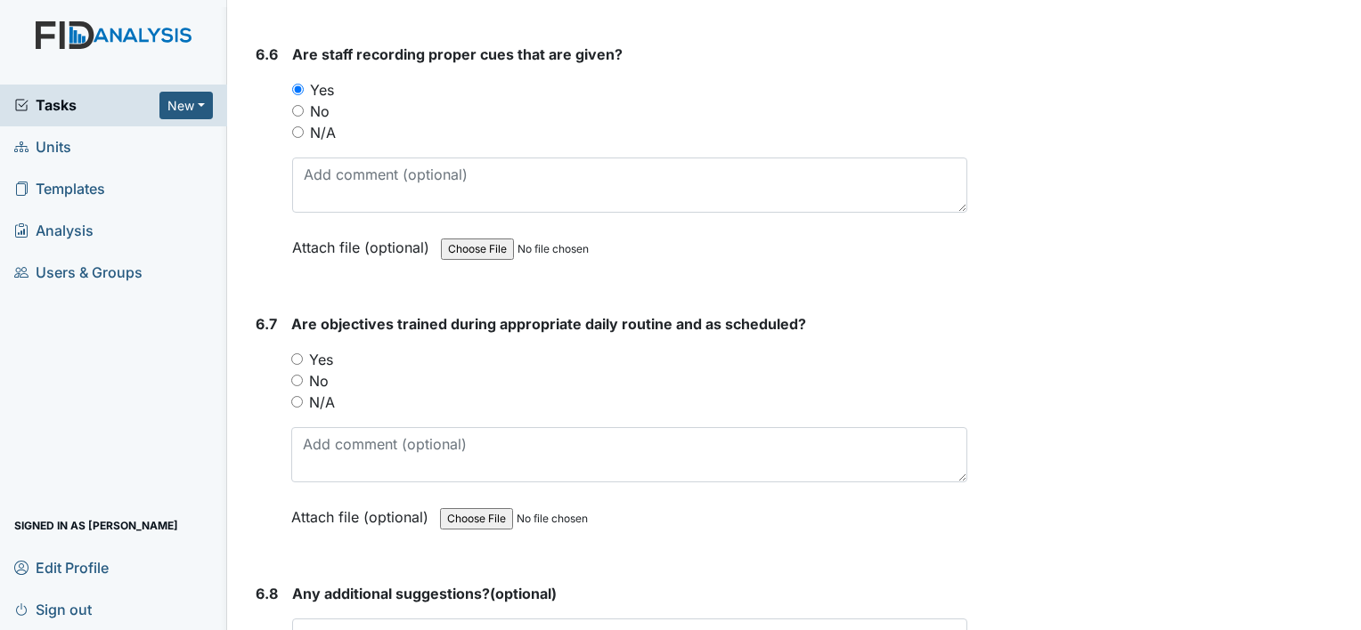
click at [298, 354] on input "Yes" at bounding box center [297, 360] width 12 height 12
radio input "true"
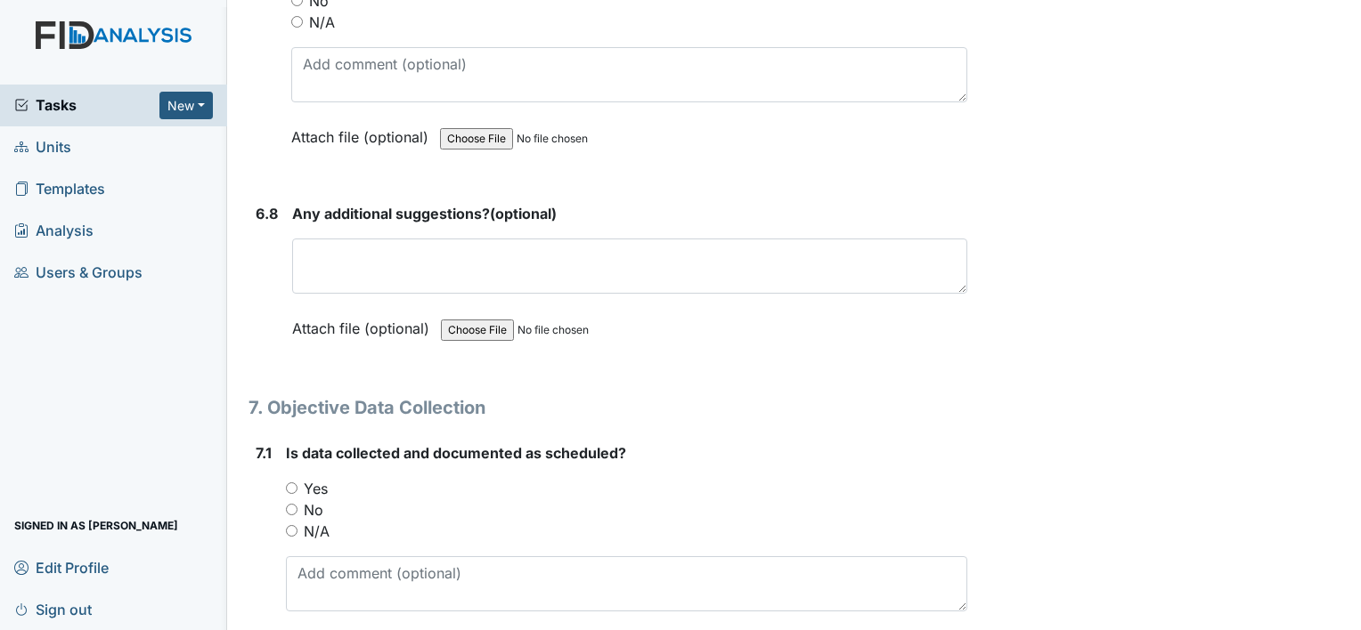
scroll to position [13145, 0]
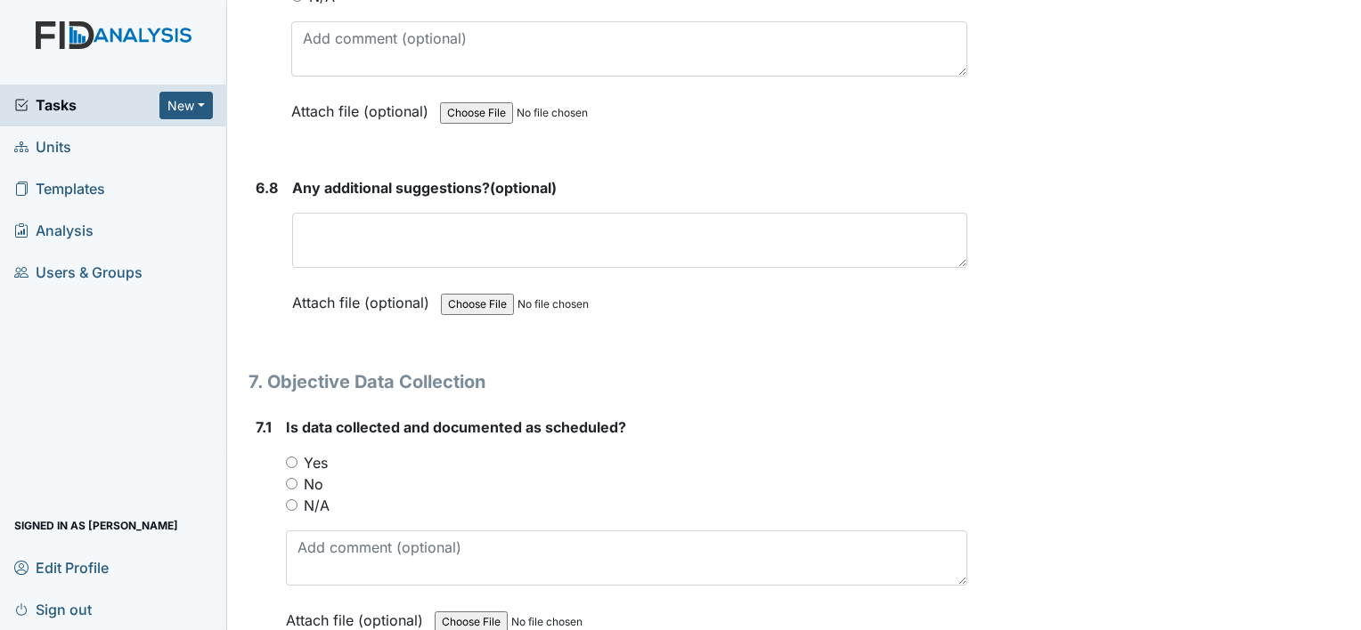
click at [294, 457] on input "Yes" at bounding box center [292, 463] width 12 height 12
radio input "true"
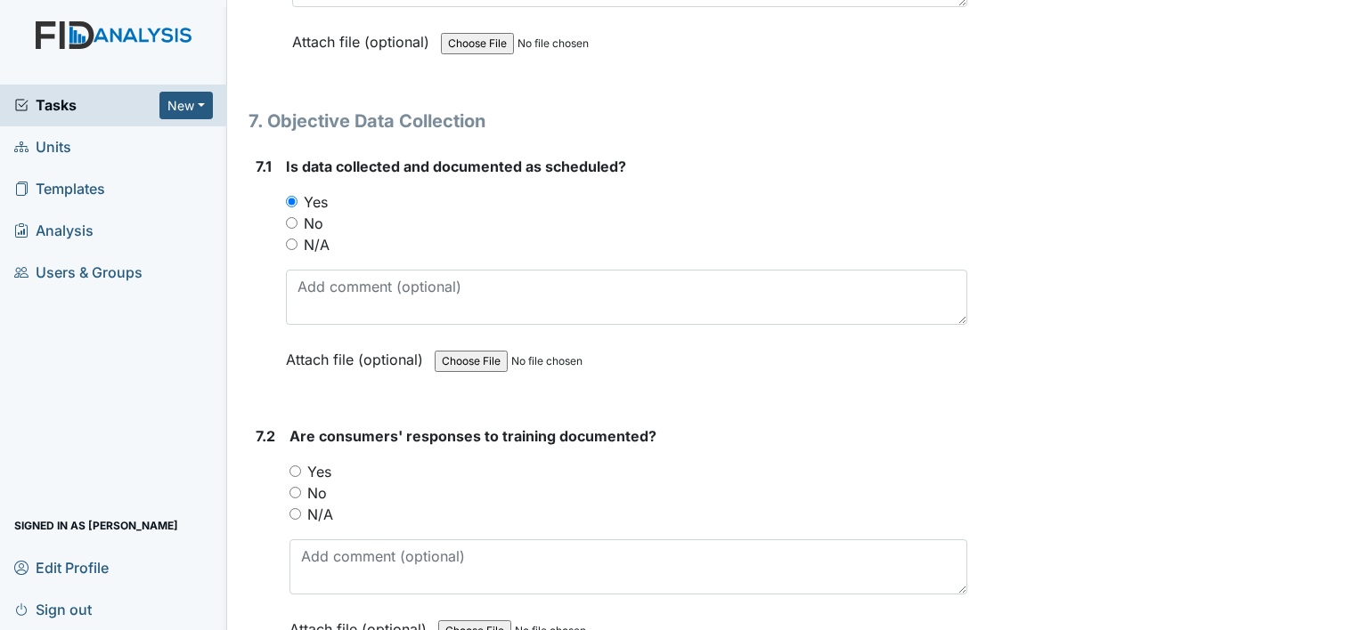
scroll to position [13425, 0]
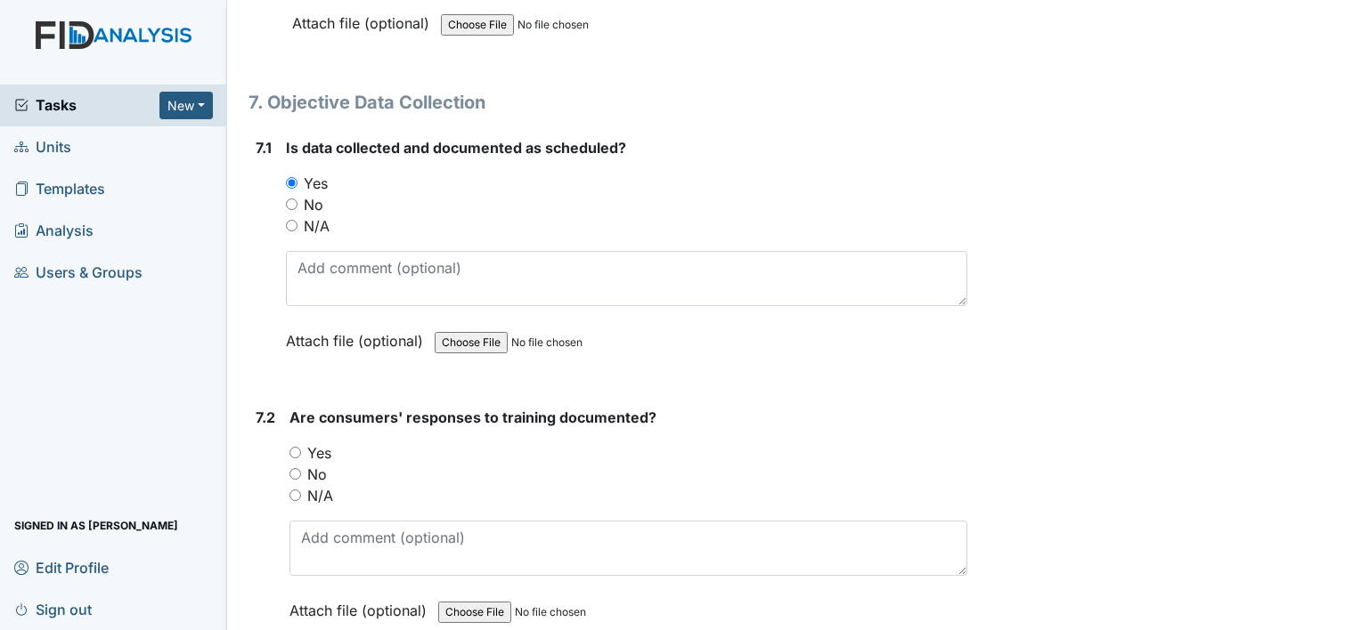
click at [297, 447] on input "Yes" at bounding box center [295, 453] width 12 height 12
radio input "true"
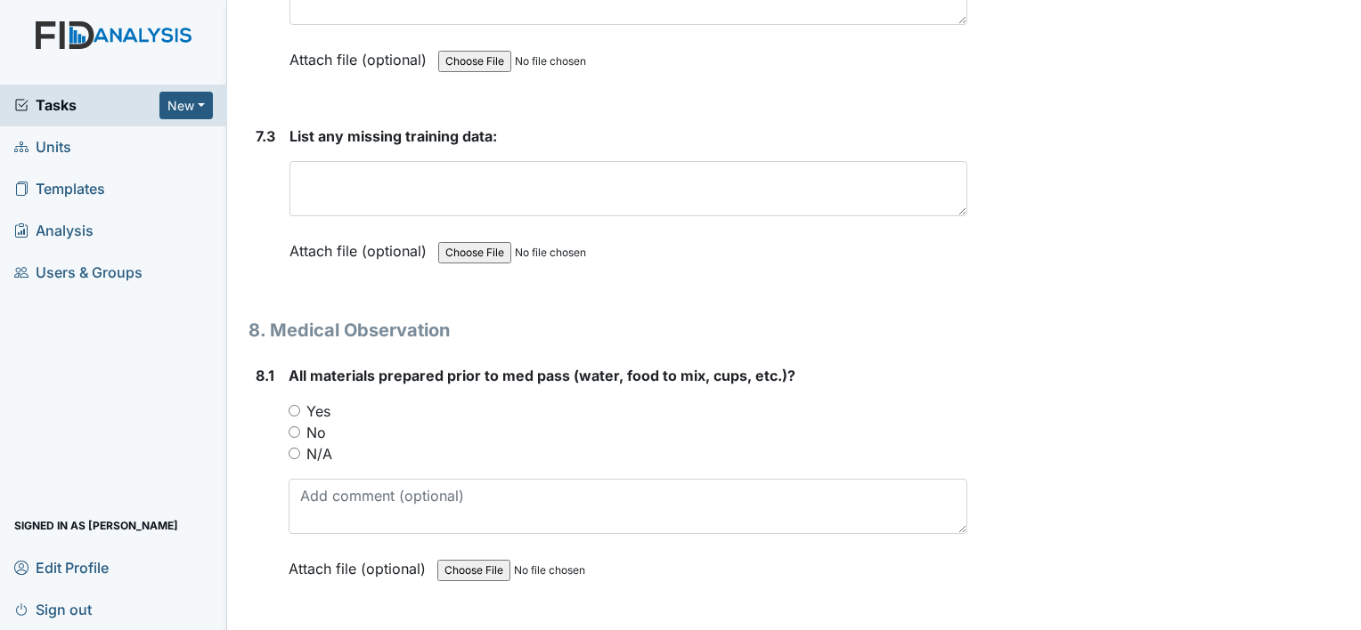
scroll to position [13978, 0]
click at [292, 425] on input "No" at bounding box center [295, 431] width 12 height 12
radio input "true"
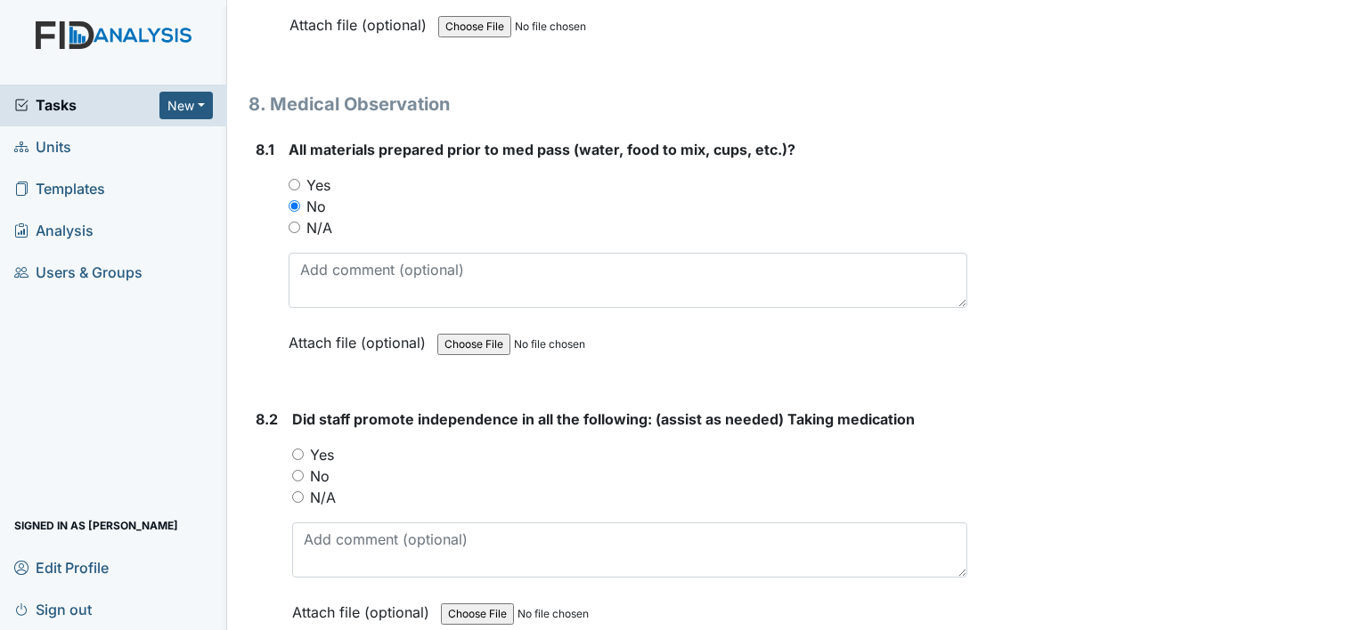
scroll to position [14233, 0]
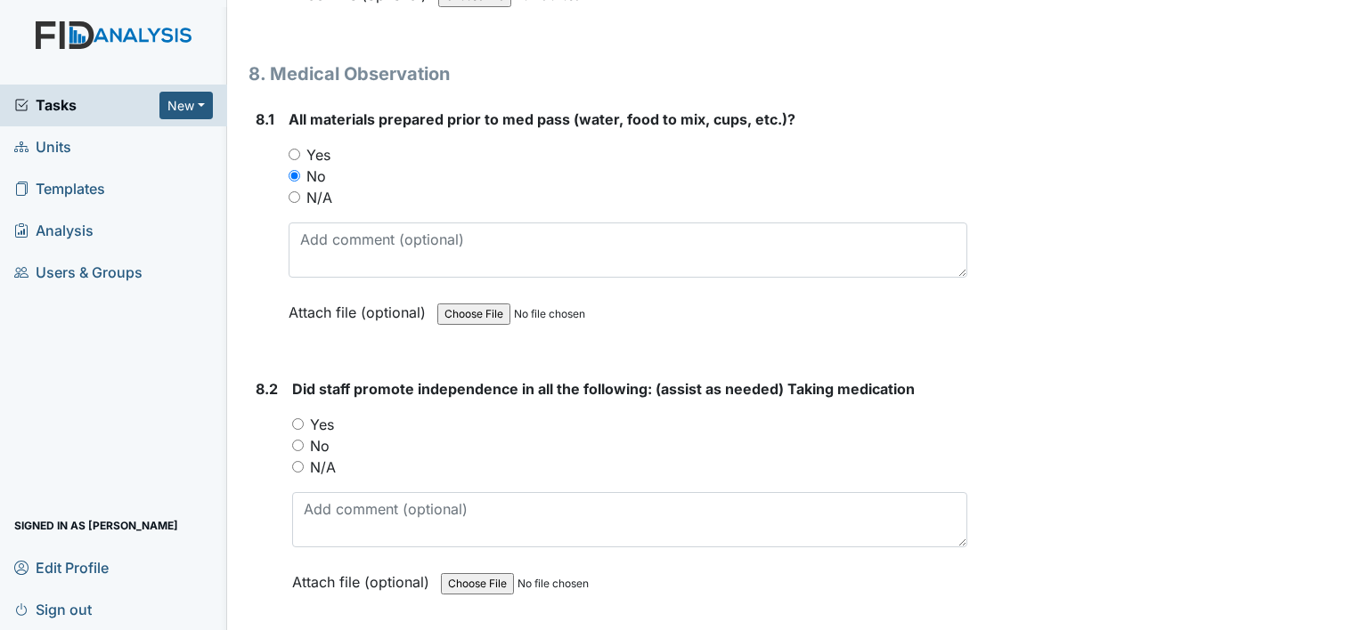
click at [296, 440] on input "No" at bounding box center [298, 446] width 12 height 12
radio input "true"
click at [303, 419] on input "Yes" at bounding box center [298, 425] width 12 height 12
radio input "true"
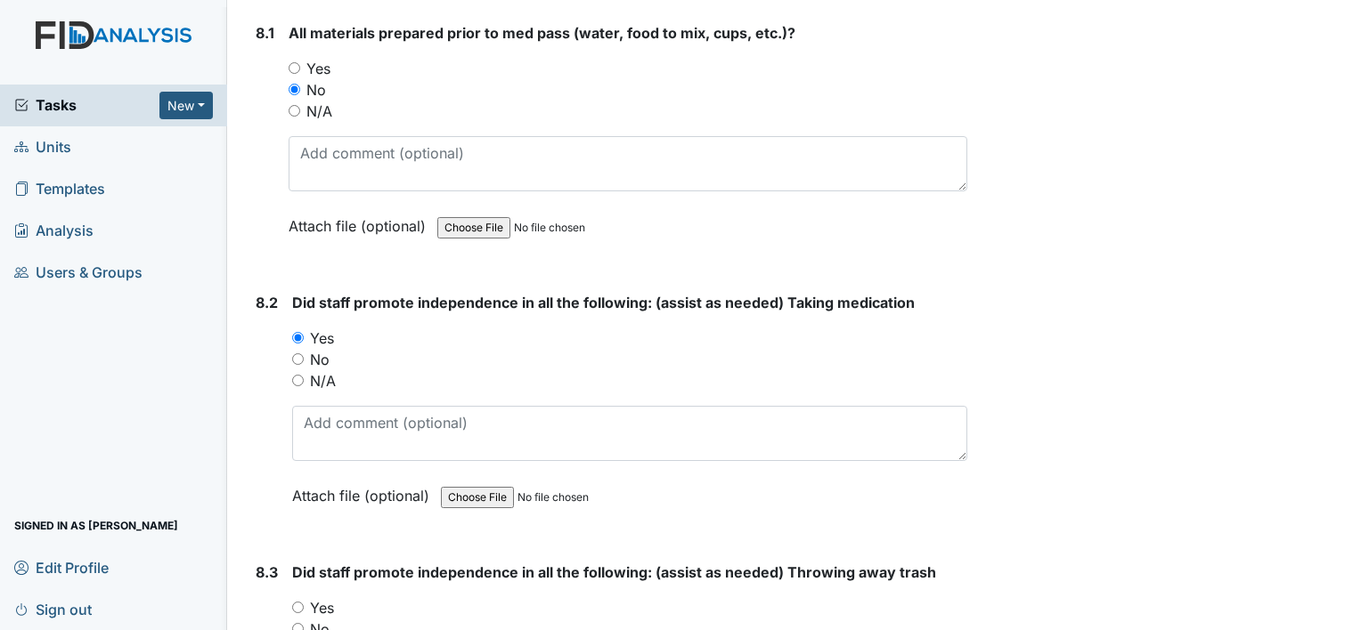
scroll to position [14344, 0]
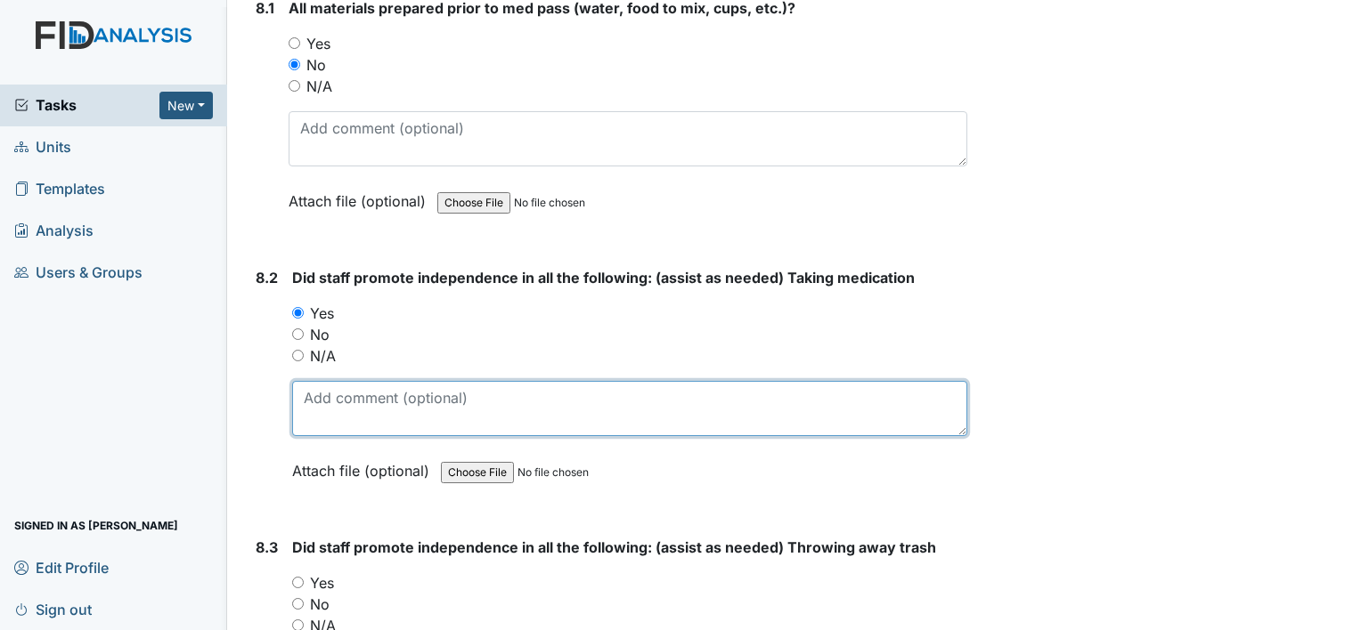
click at [513, 381] on textarea at bounding box center [629, 408] width 675 height 55
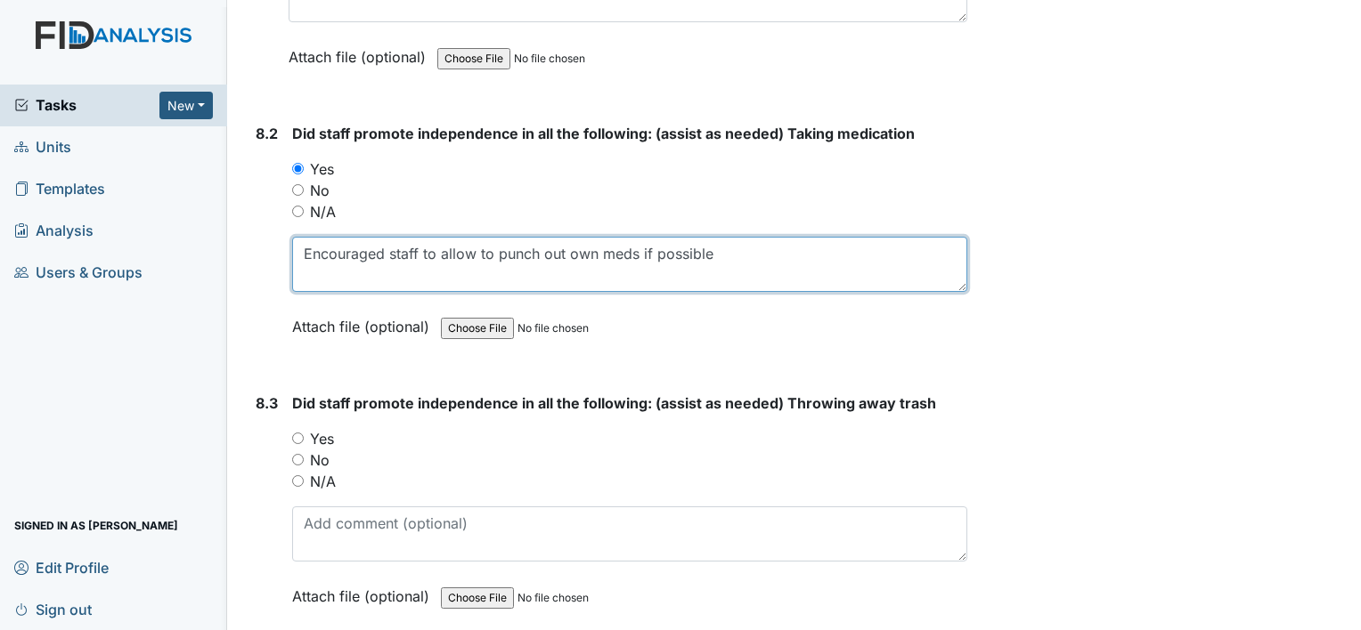
scroll to position [14494, 0]
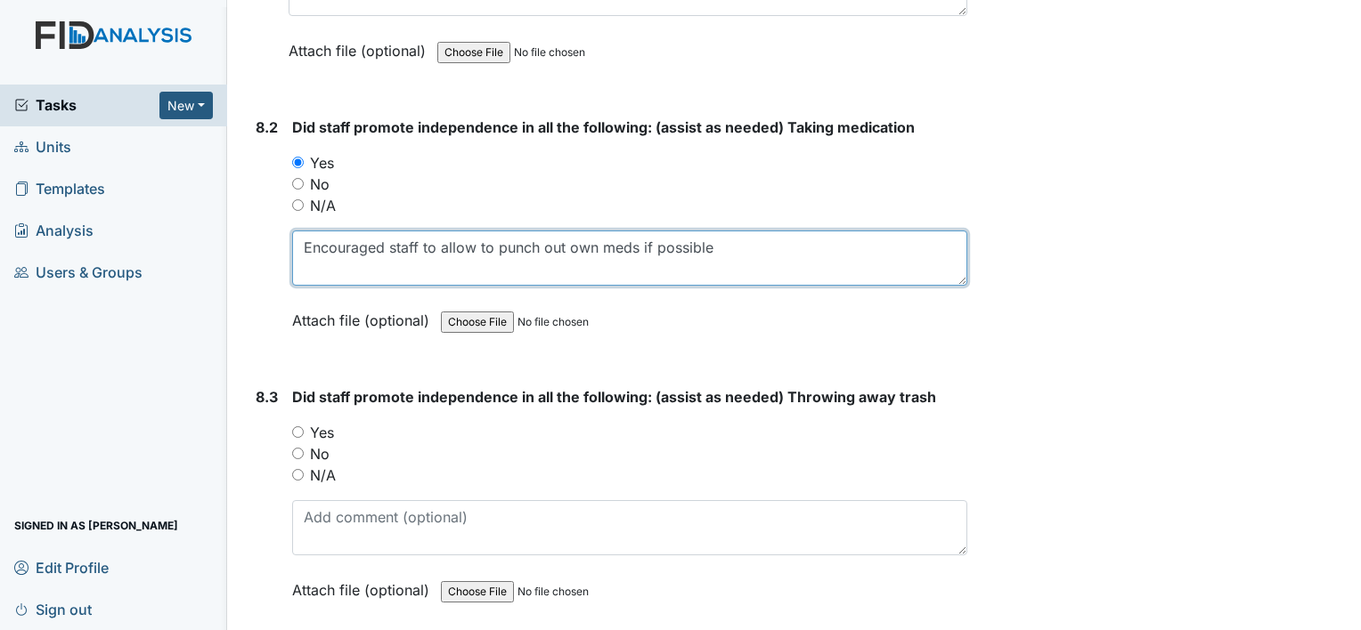
type textarea "Encouraged staff to allow to punch out own meds if possible"
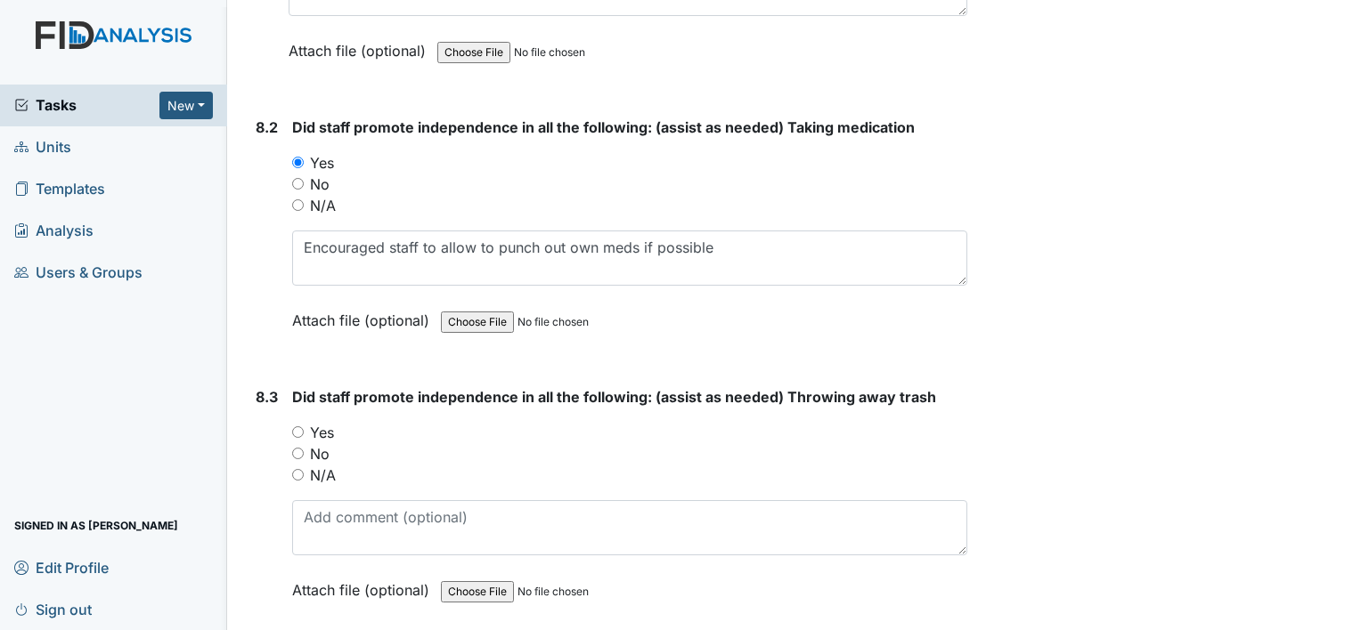
click at [303, 427] on input "Yes" at bounding box center [298, 433] width 12 height 12
radio input "true"
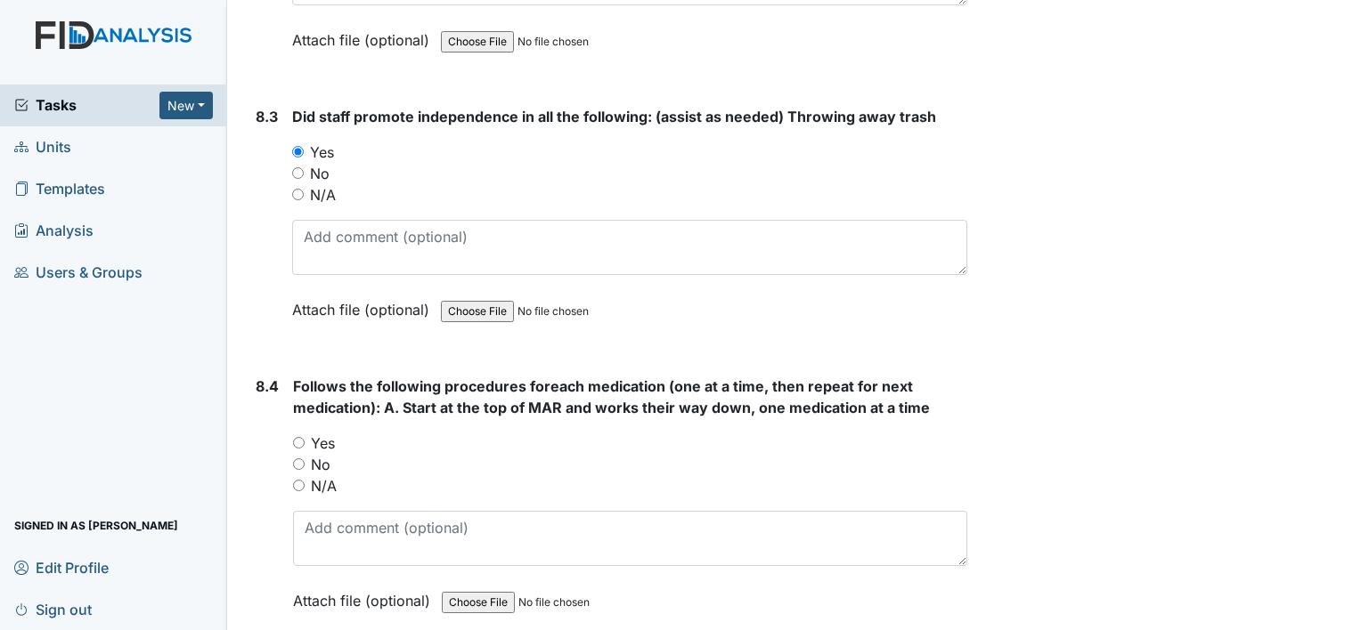
scroll to position [14781, 0]
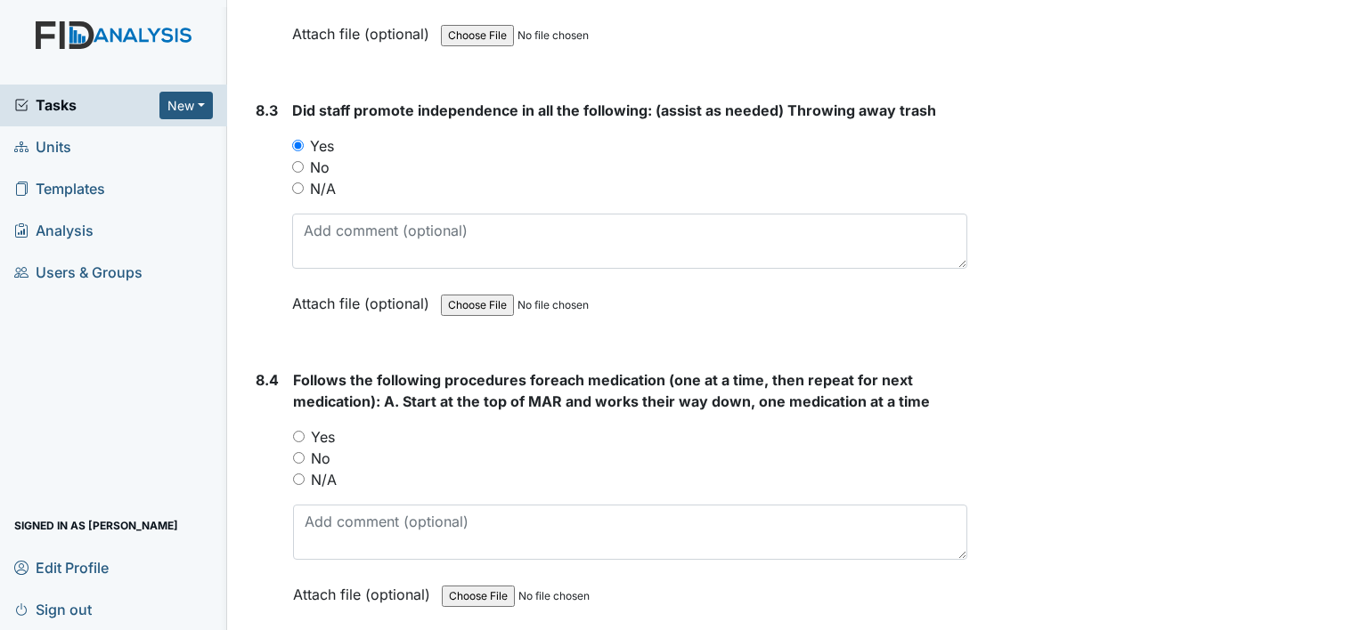
click at [298, 431] on input "Yes" at bounding box center [299, 437] width 12 height 12
radio input "true"
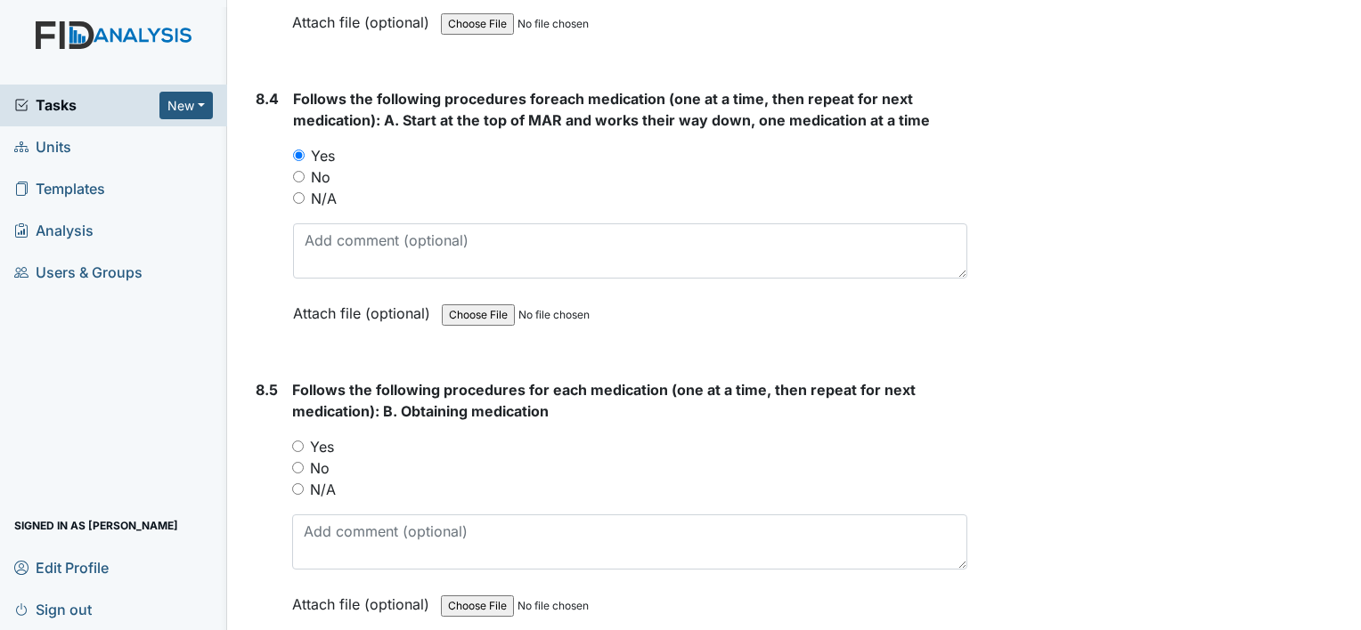
scroll to position [15065, 0]
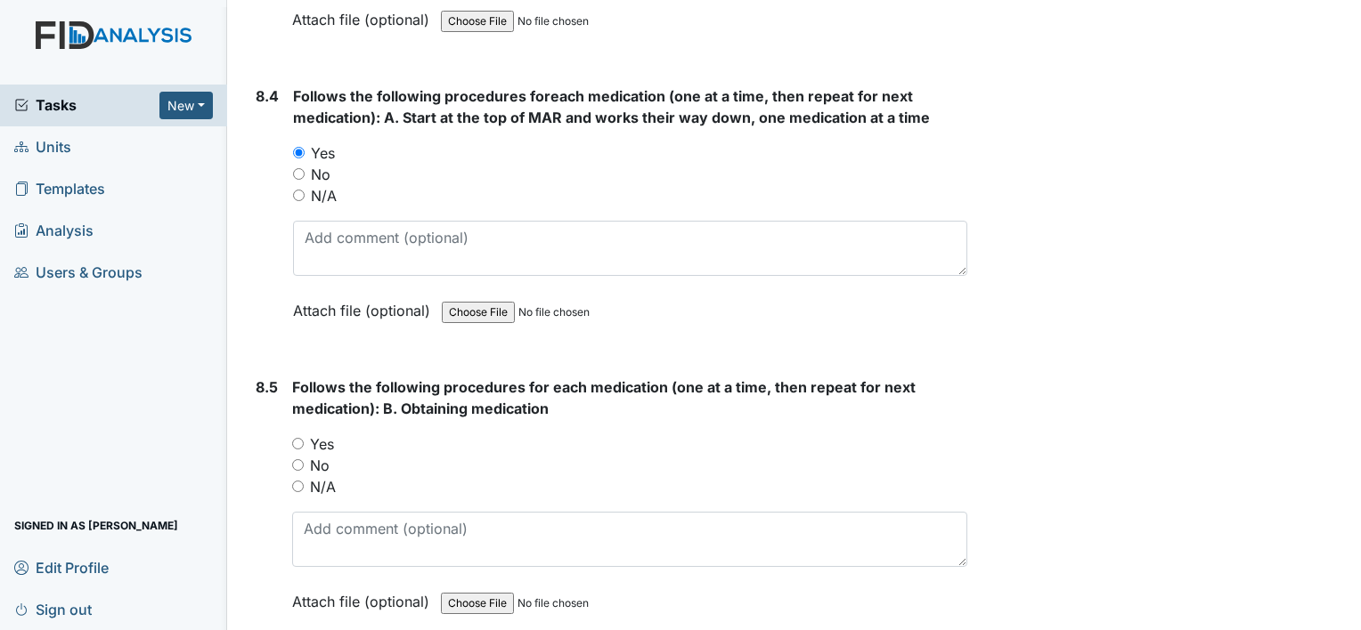
click at [293, 438] on input "Yes" at bounding box center [298, 444] width 12 height 12
radio input "true"
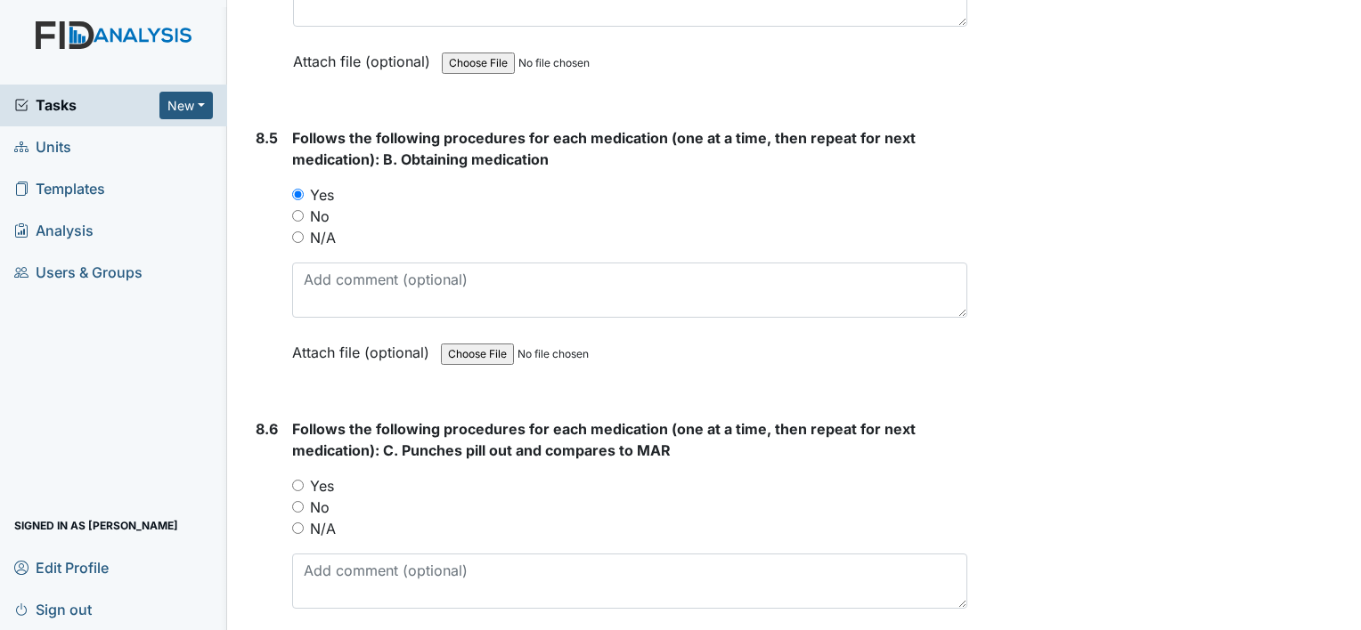
scroll to position [15334, 0]
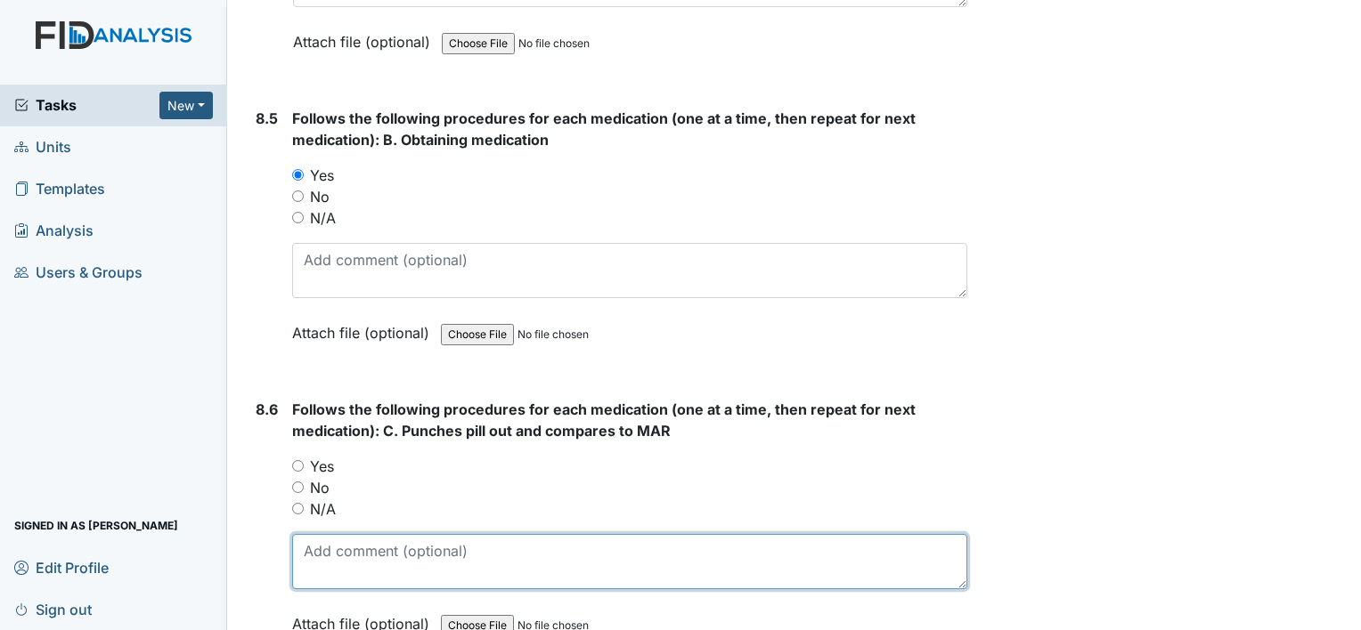
click at [402, 534] on textarea at bounding box center [629, 561] width 675 height 55
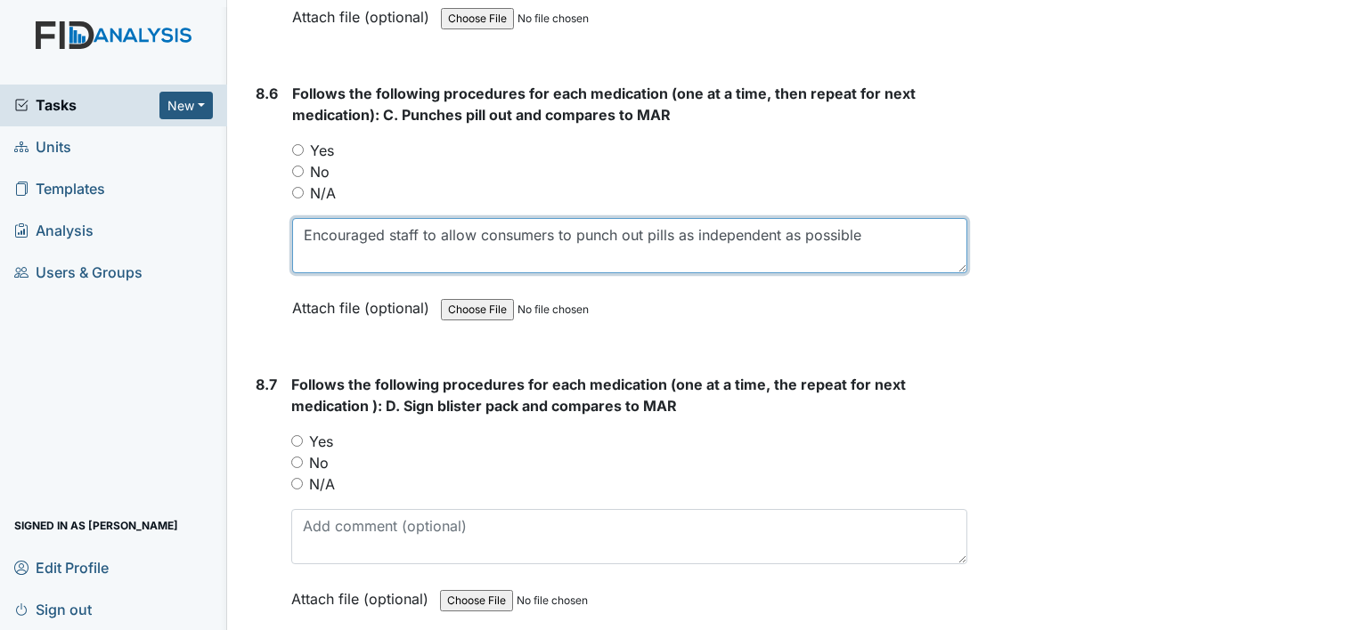
scroll to position [15658, 0]
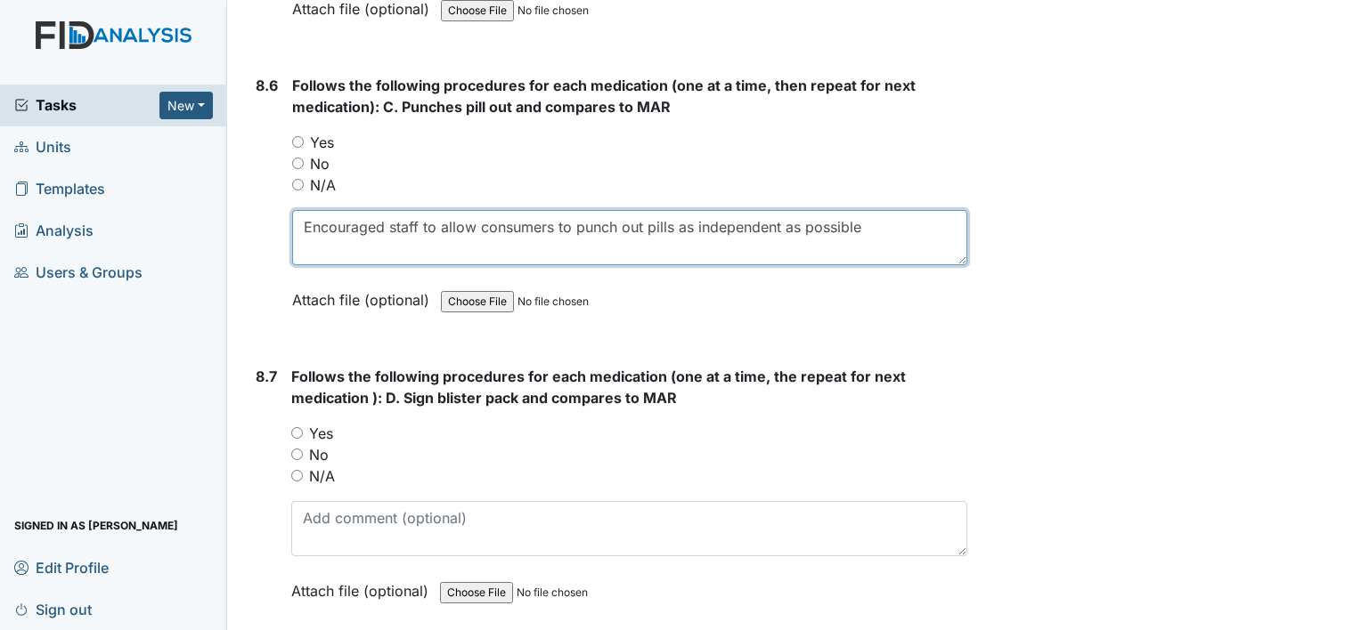
type textarea "Encouraged staff to allow consumers to punch out pills as independent as possib…"
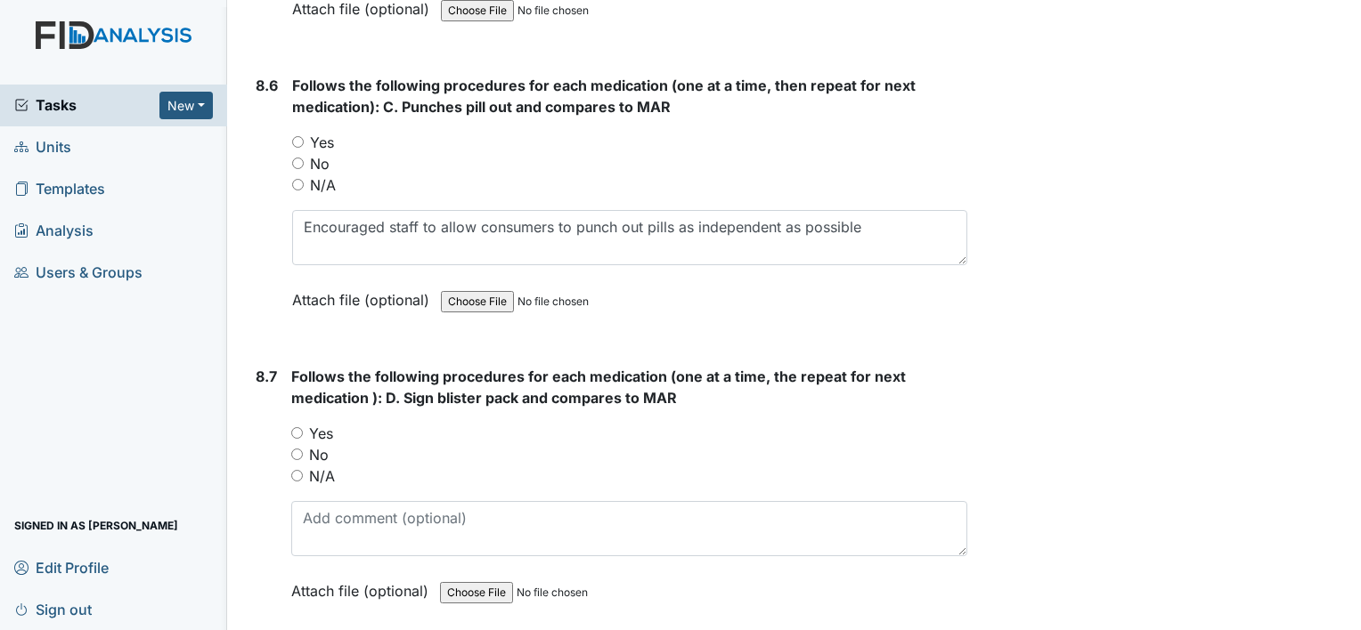
click at [299, 427] on input "Yes" at bounding box center [297, 433] width 12 height 12
radio input "true"
click at [295, 179] on input "N/A" at bounding box center [298, 185] width 12 height 12
radio input "true"
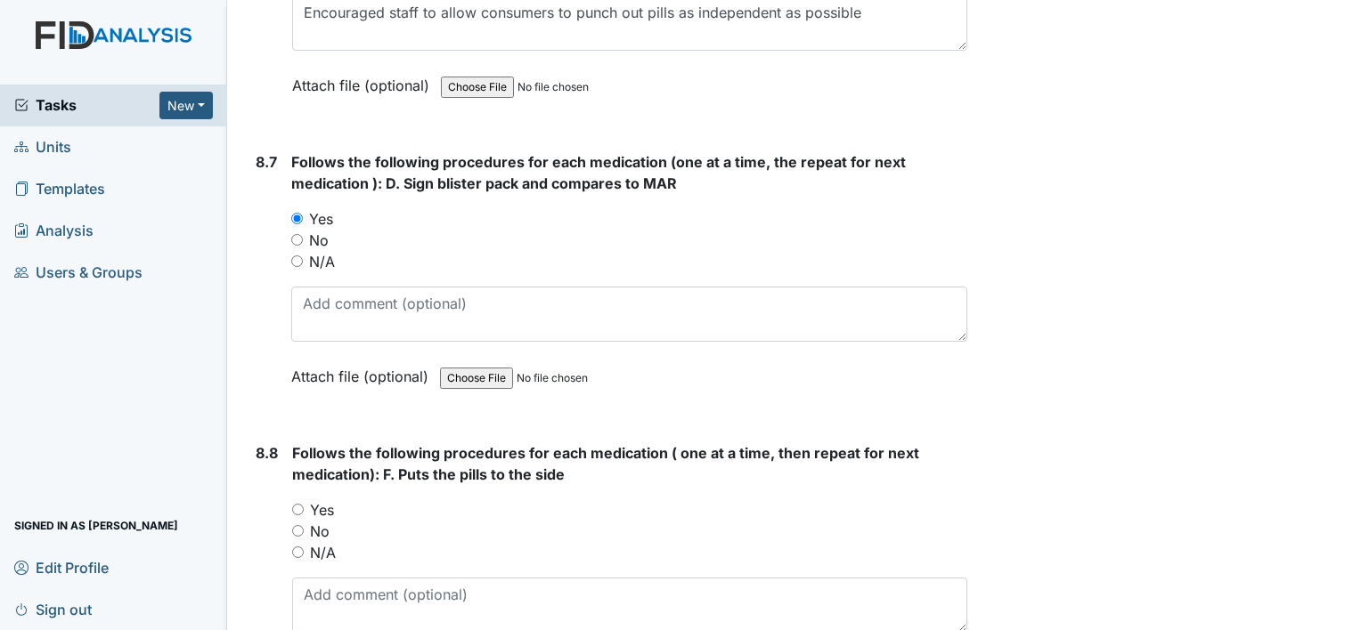
scroll to position [15884, 0]
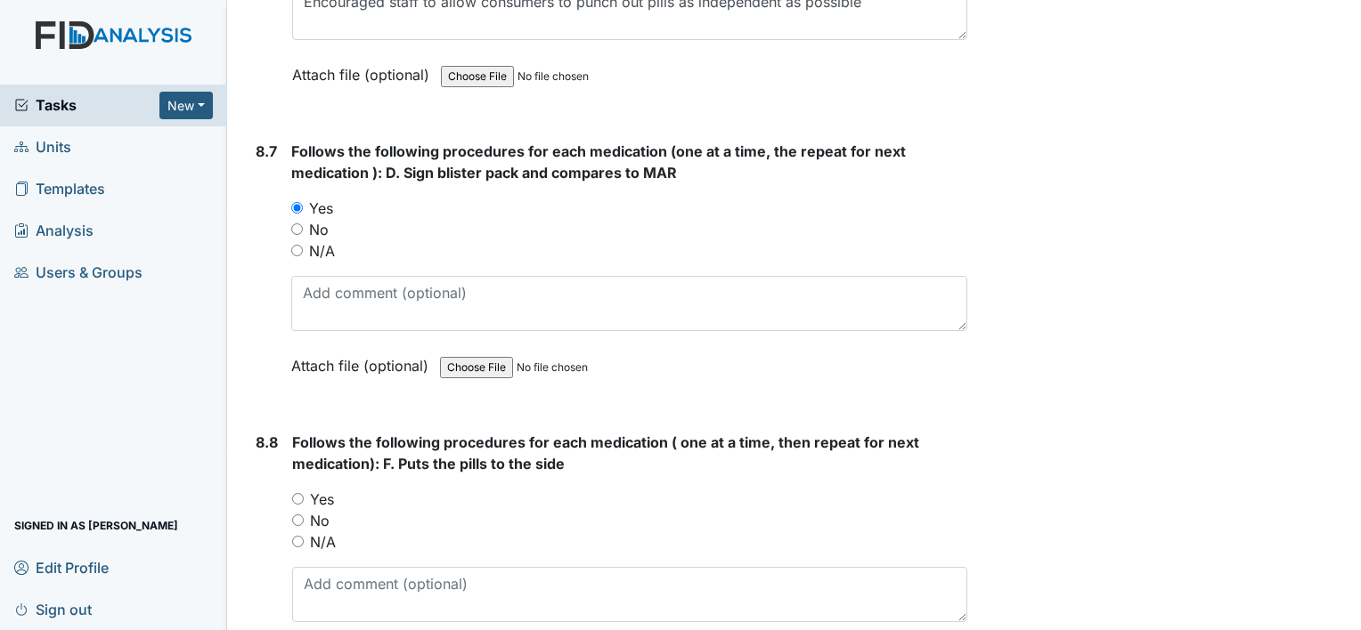
click at [293, 493] on input "Yes" at bounding box center [298, 499] width 12 height 12
radio input "true"
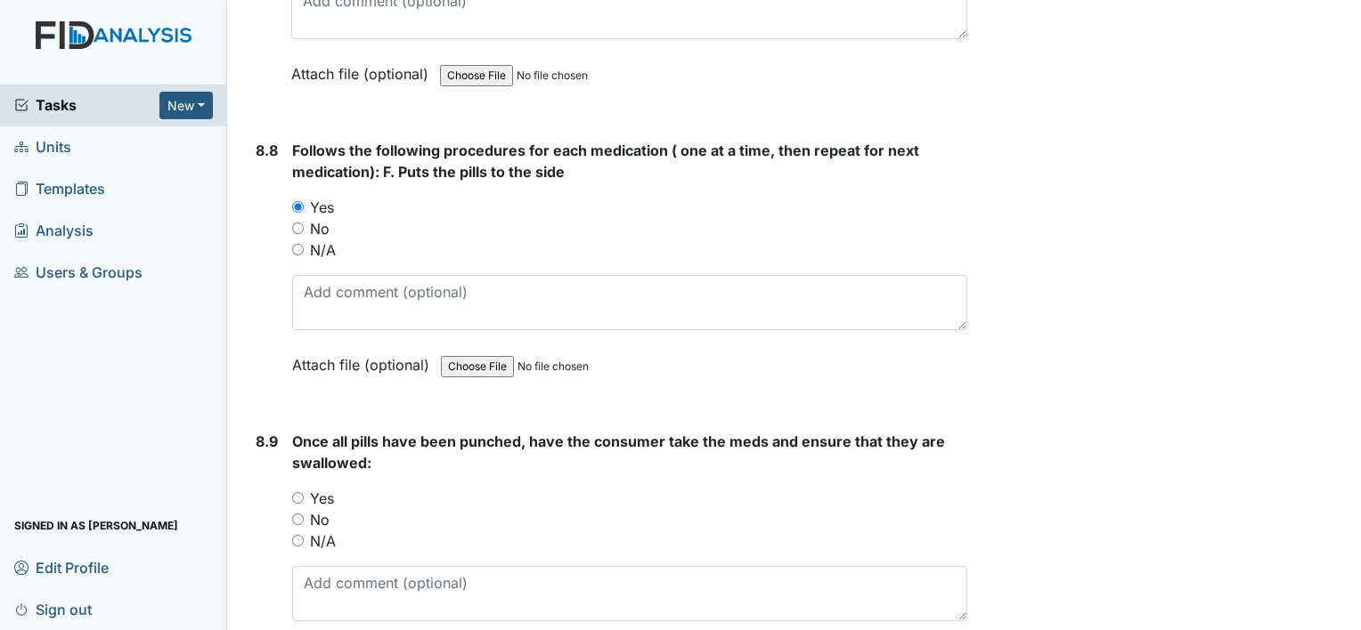
scroll to position [16177, 0]
click at [297, 491] on input "Yes" at bounding box center [298, 497] width 12 height 12
radio input "true"
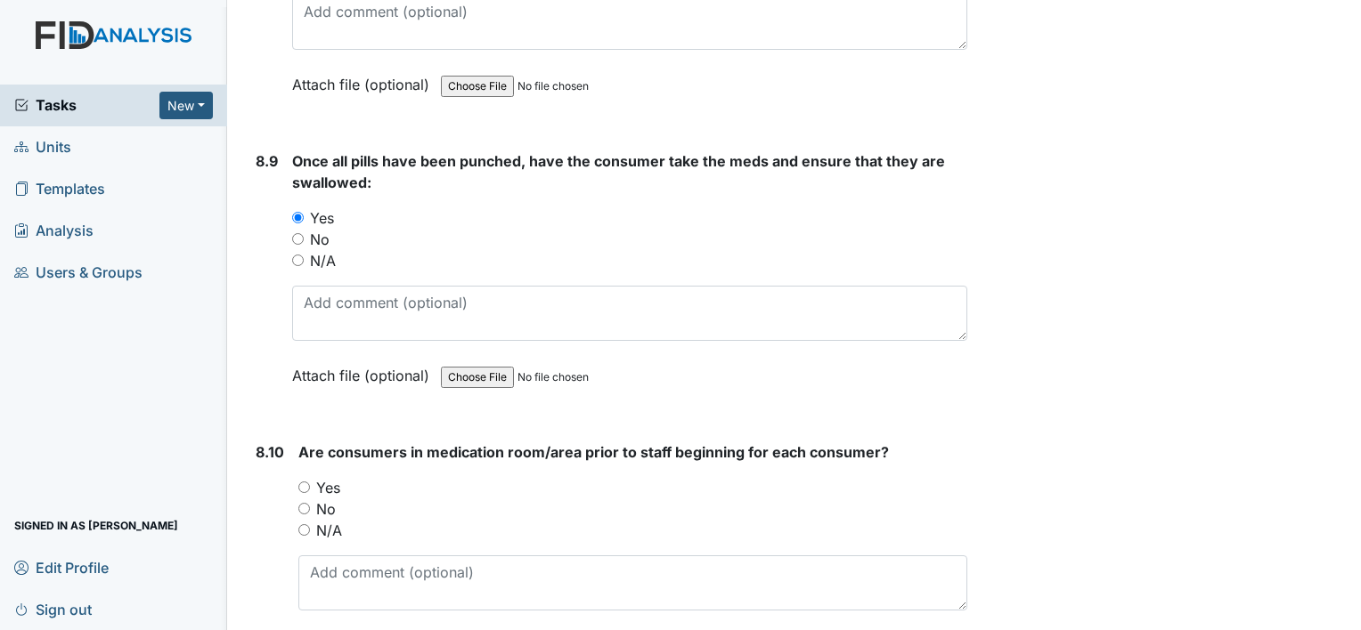
scroll to position [16466, 0]
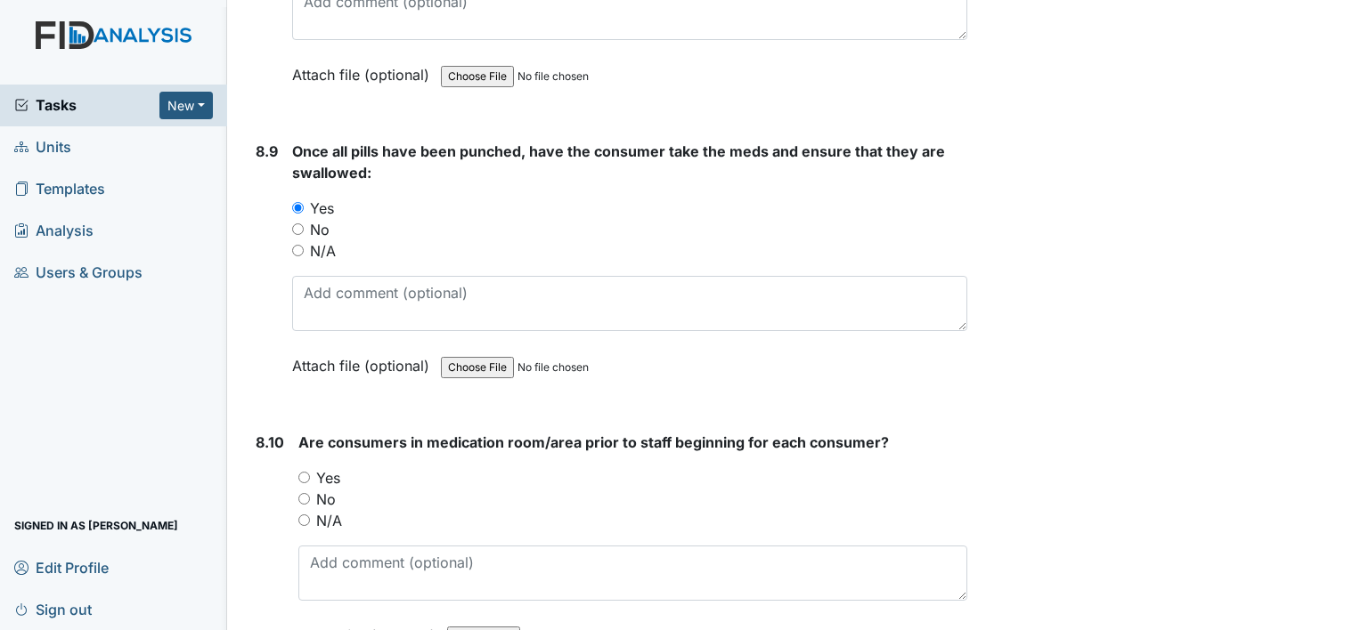
click at [299, 472] on input "Yes" at bounding box center [304, 478] width 12 height 12
radio input "true"
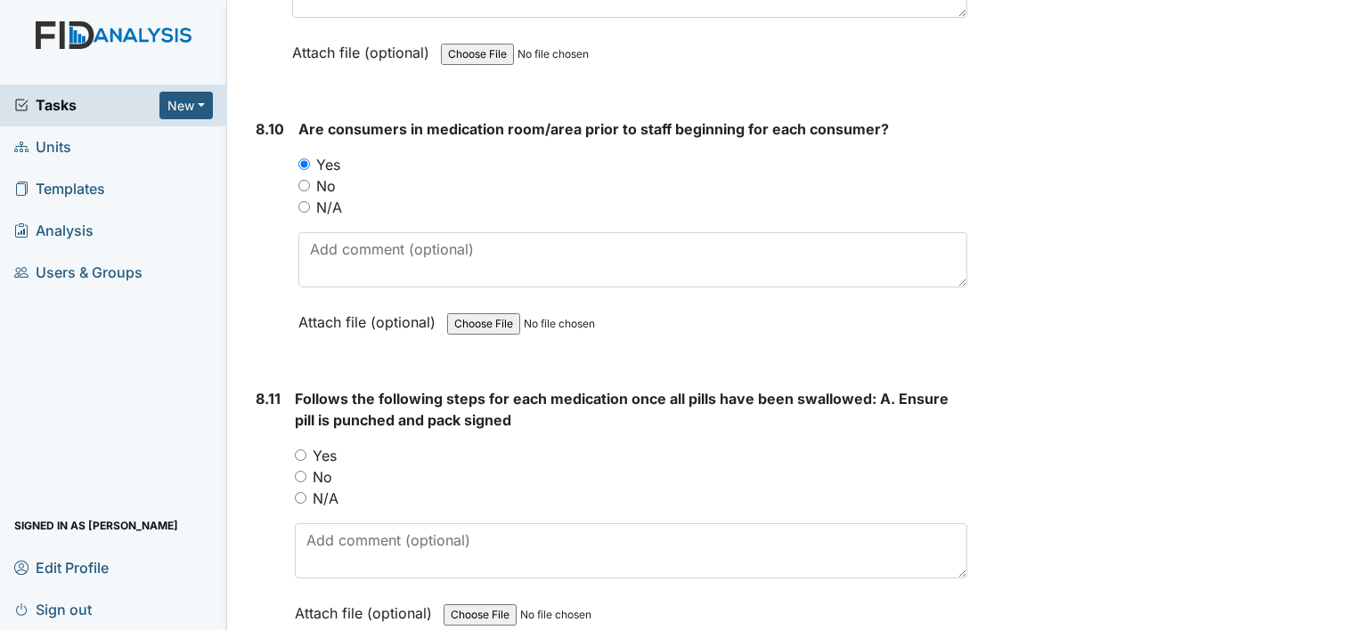
scroll to position [16794, 0]
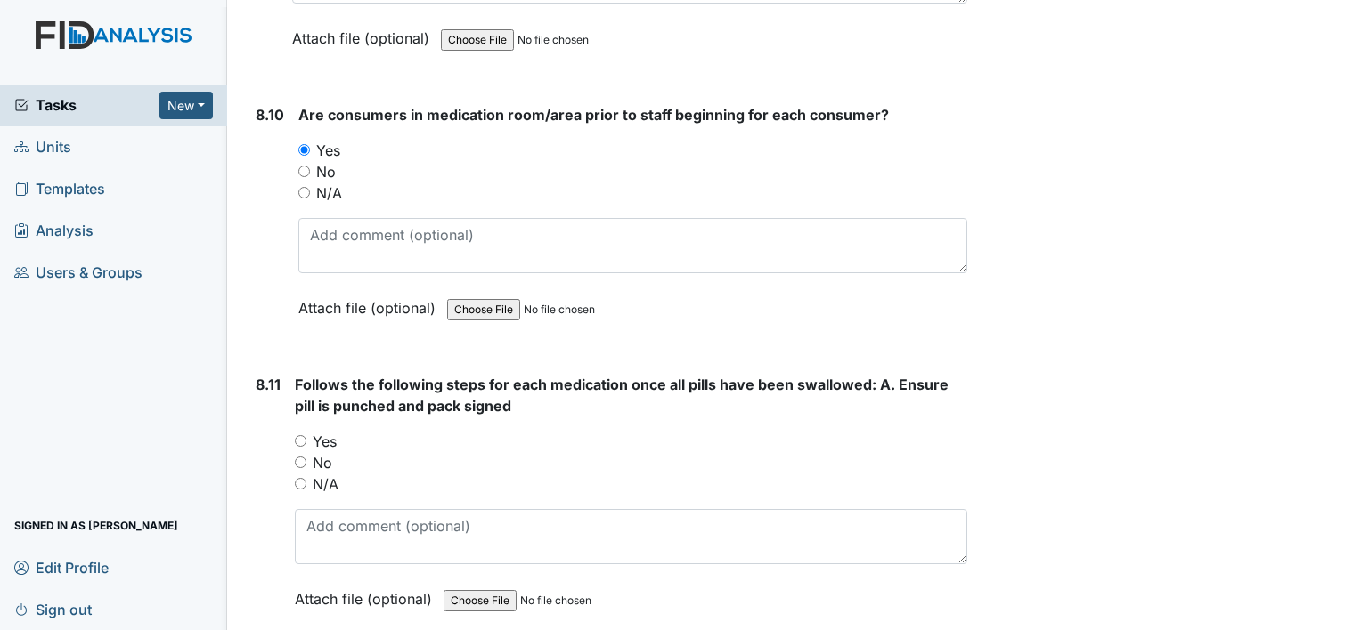
click at [303, 435] on input "Yes" at bounding box center [301, 441] width 12 height 12
radio input "true"
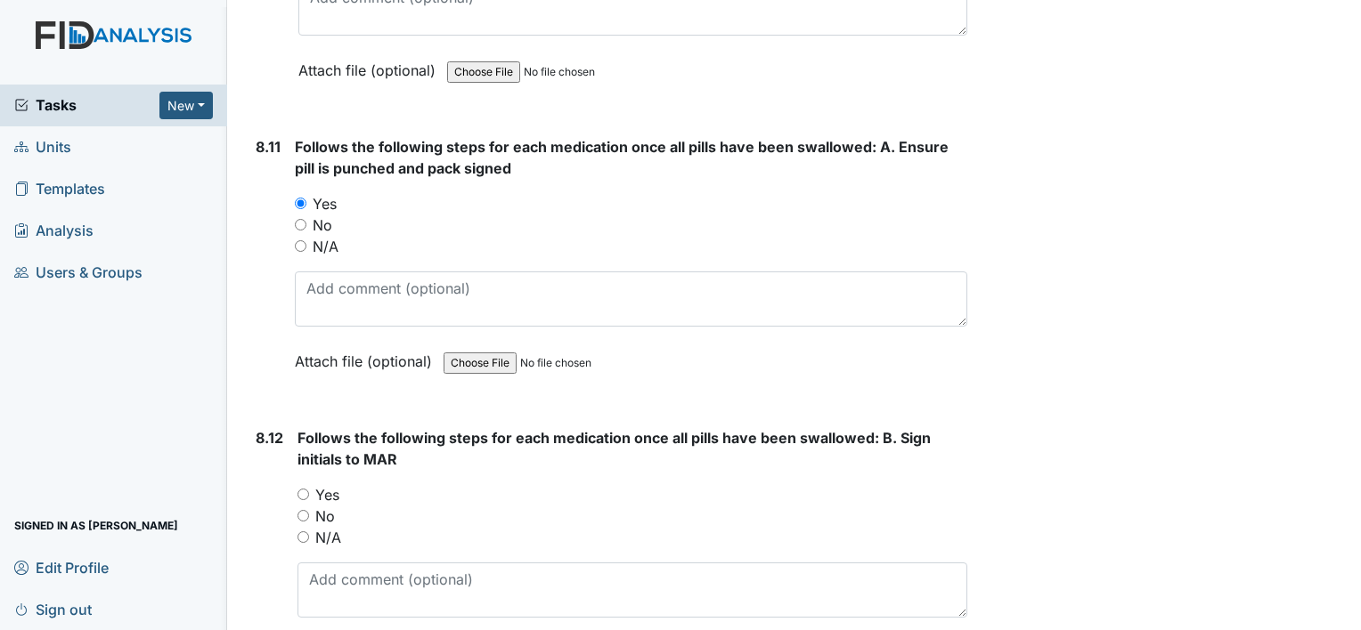
scroll to position [17032, 0]
click at [303, 488] on input "Yes" at bounding box center [303, 494] width 12 height 12
radio input "true"
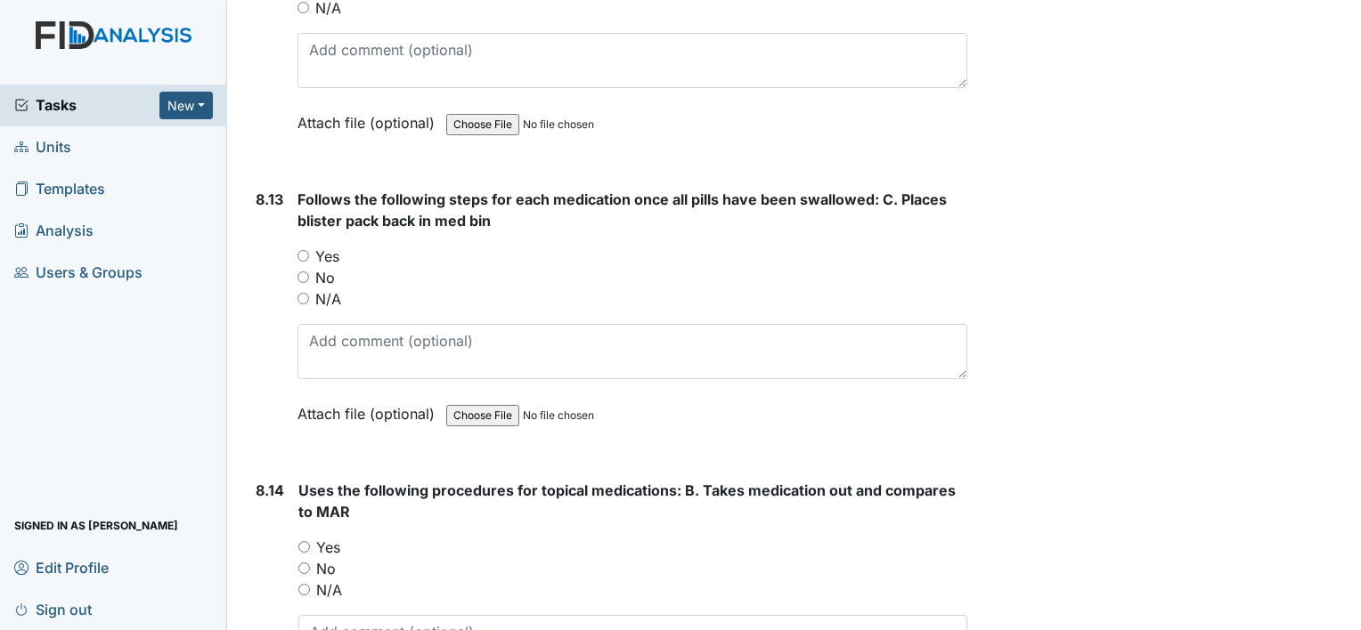
scroll to position [17553, 0]
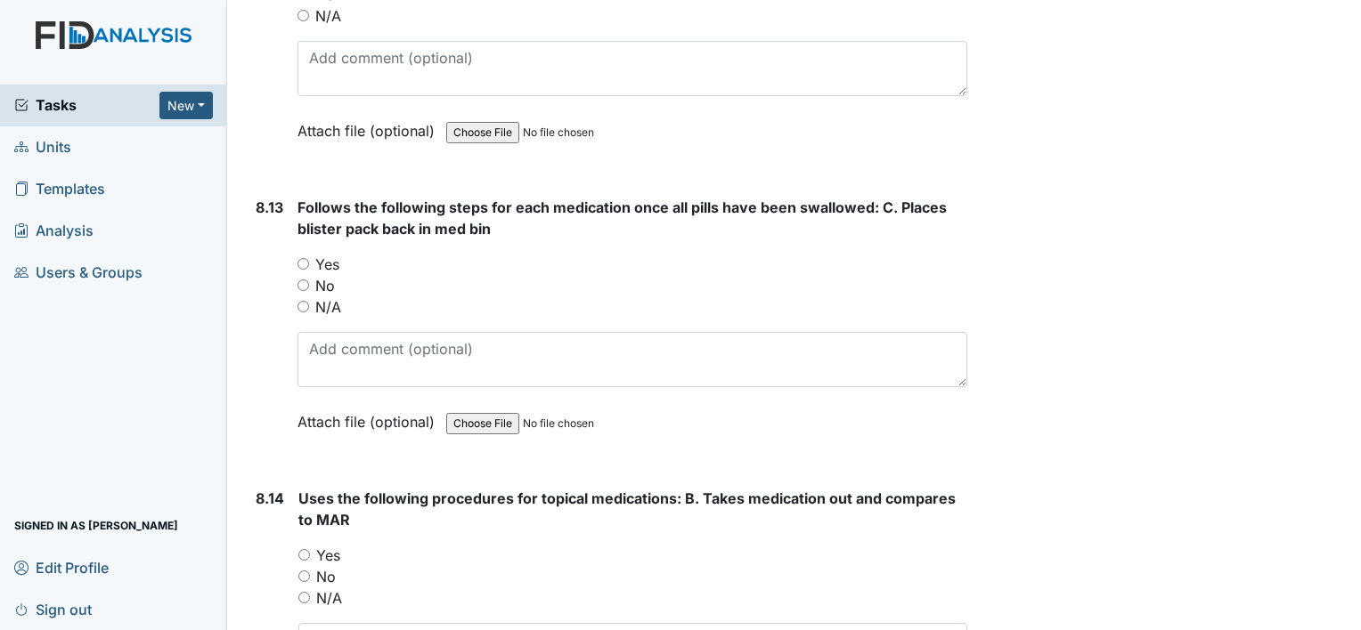
click at [299, 258] on input "Yes" at bounding box center [303, 264] width 12 height 12
radio input "true"
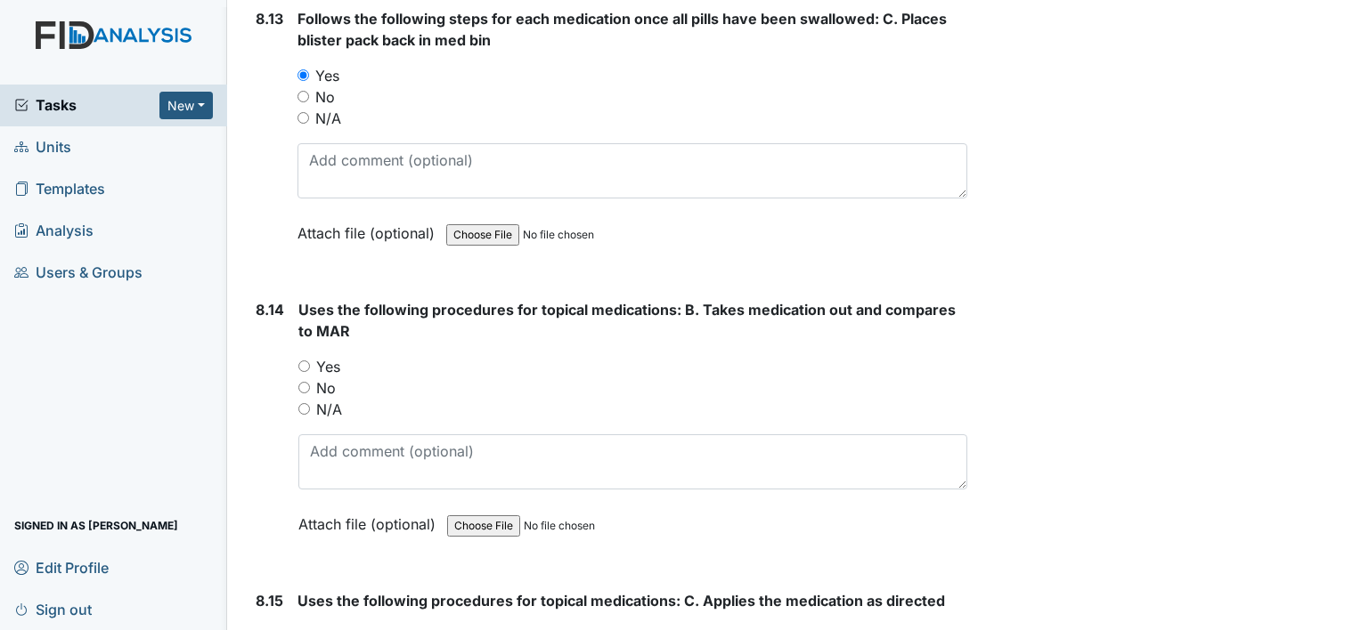
scroll to position [17763, 0]
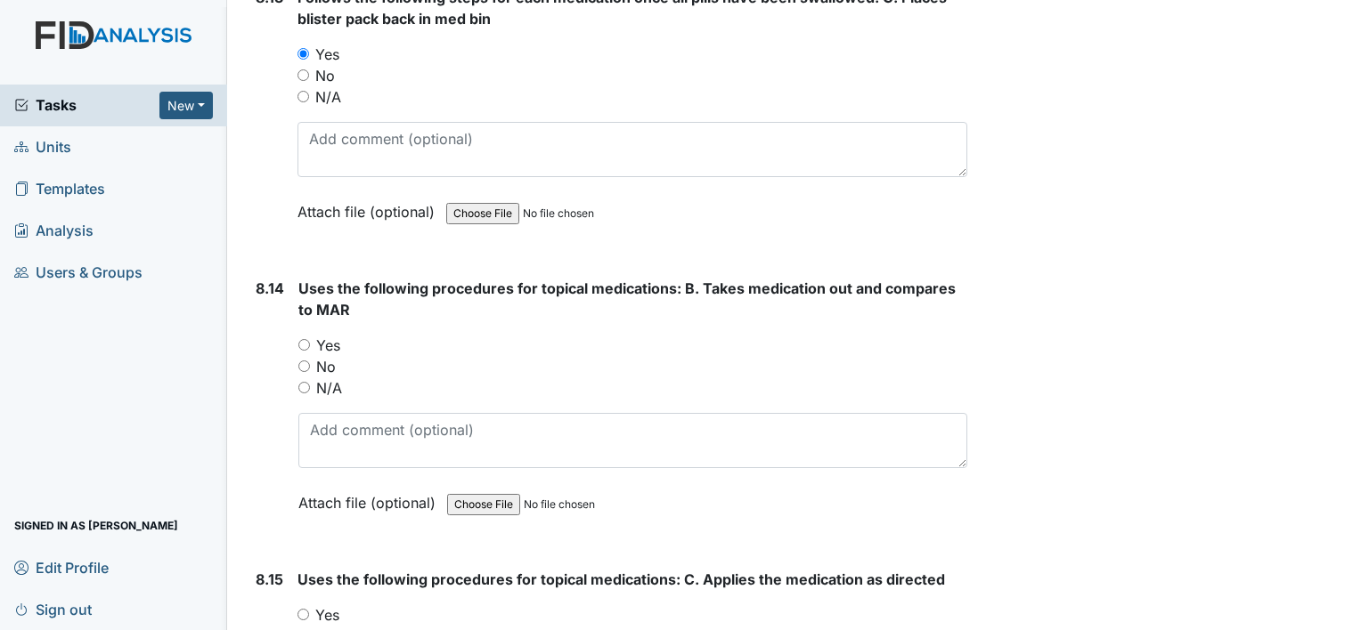
click at [308, 382] on input "N/A" at bounding box center [304, 388] width 12 height 12
radio input "true"
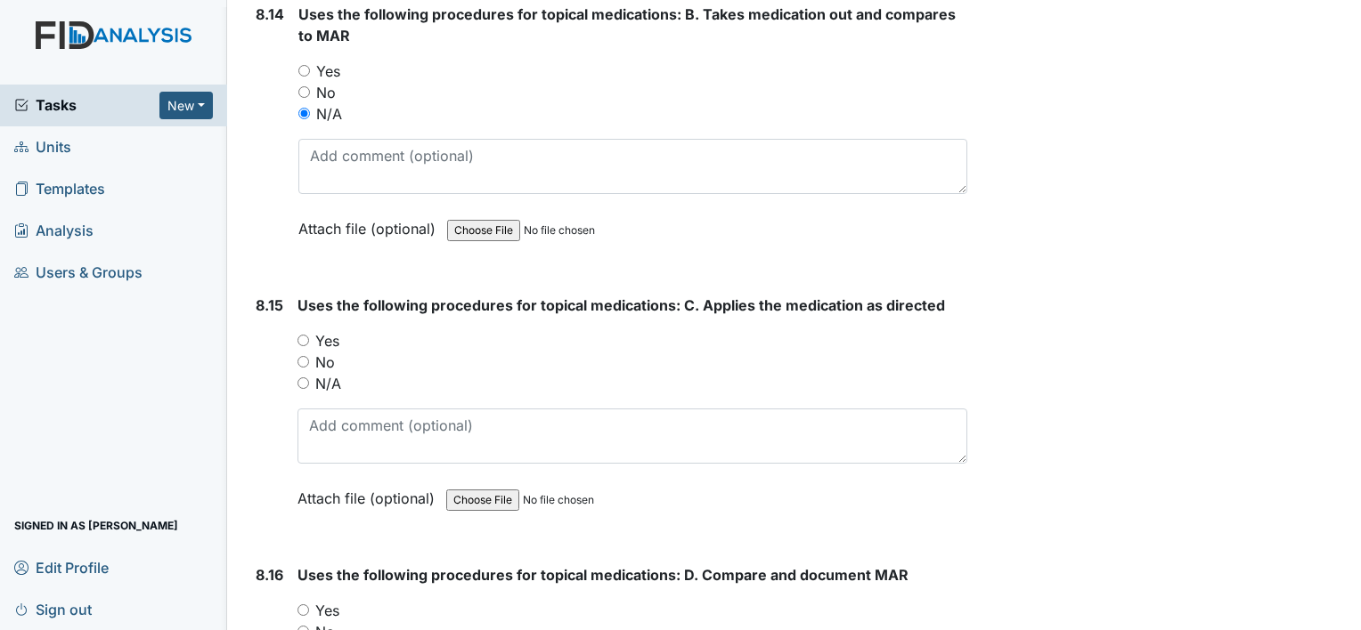
scroll to position [18050, 0]
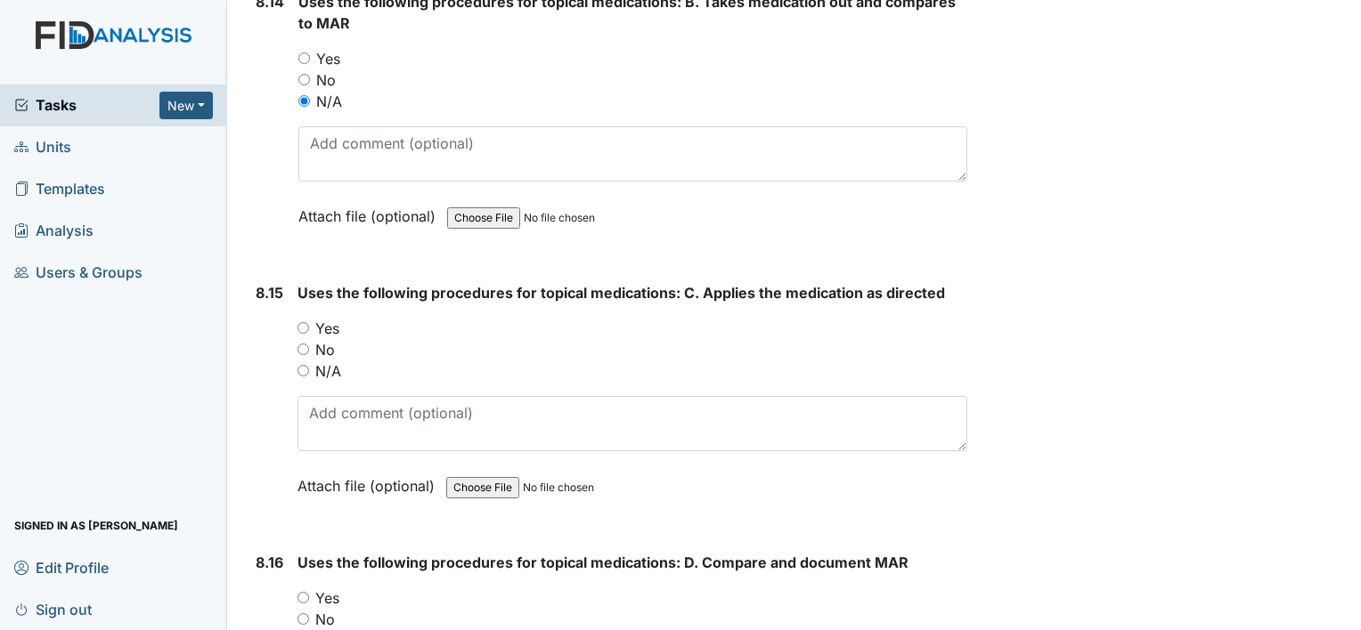
click at [305, 365] on input "N/A" at bounding box center [303, 371] width 12 height 12
radio input "true"
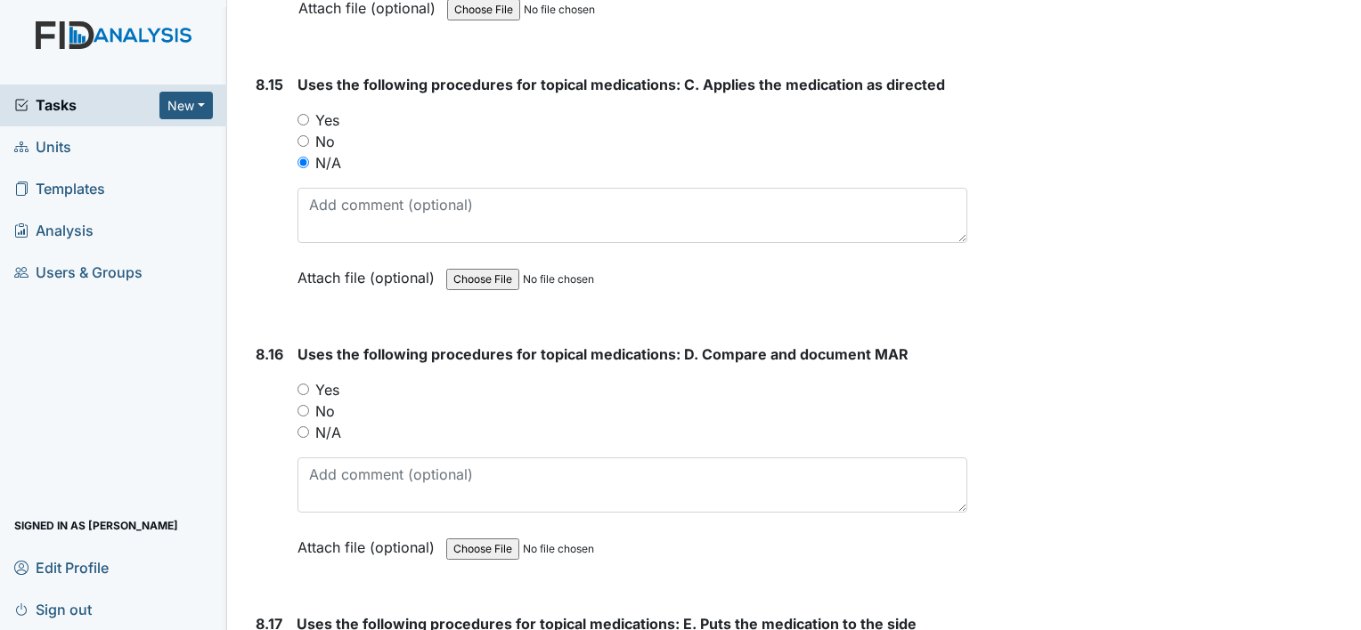
scroll to position [18266, 0]
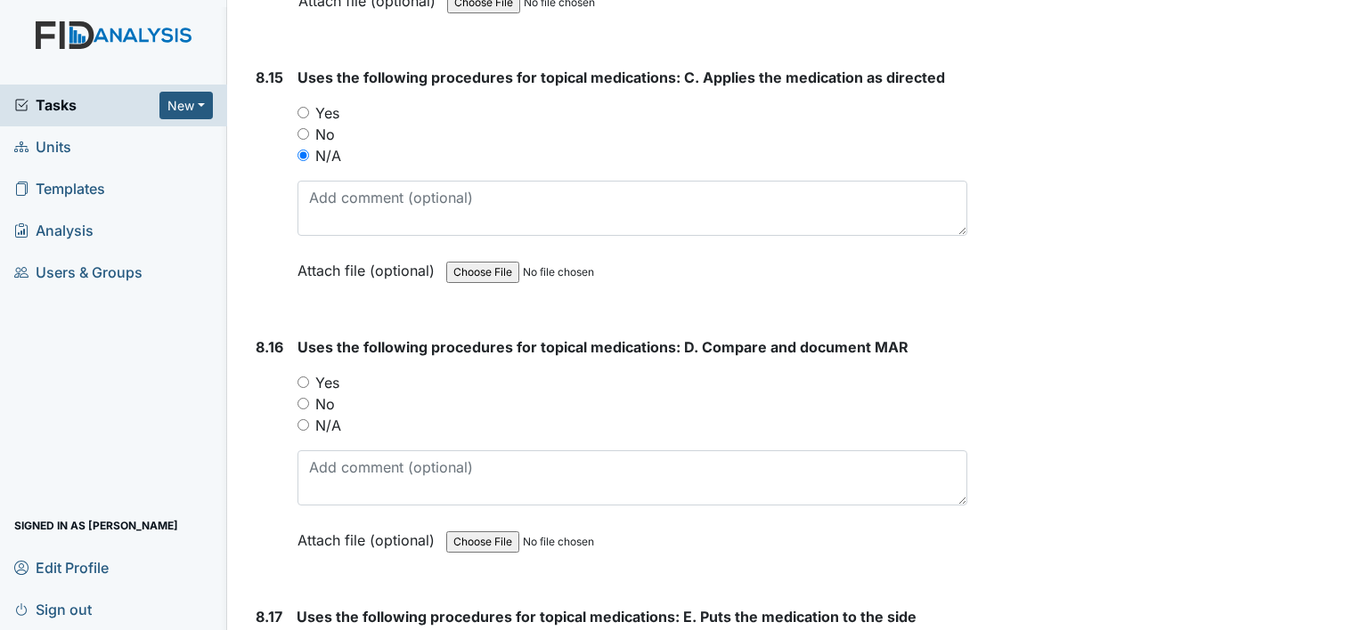
click at [304, 419] on input "N/A" at bounding box center [303, 425] width 12 height 12
radio input "true"
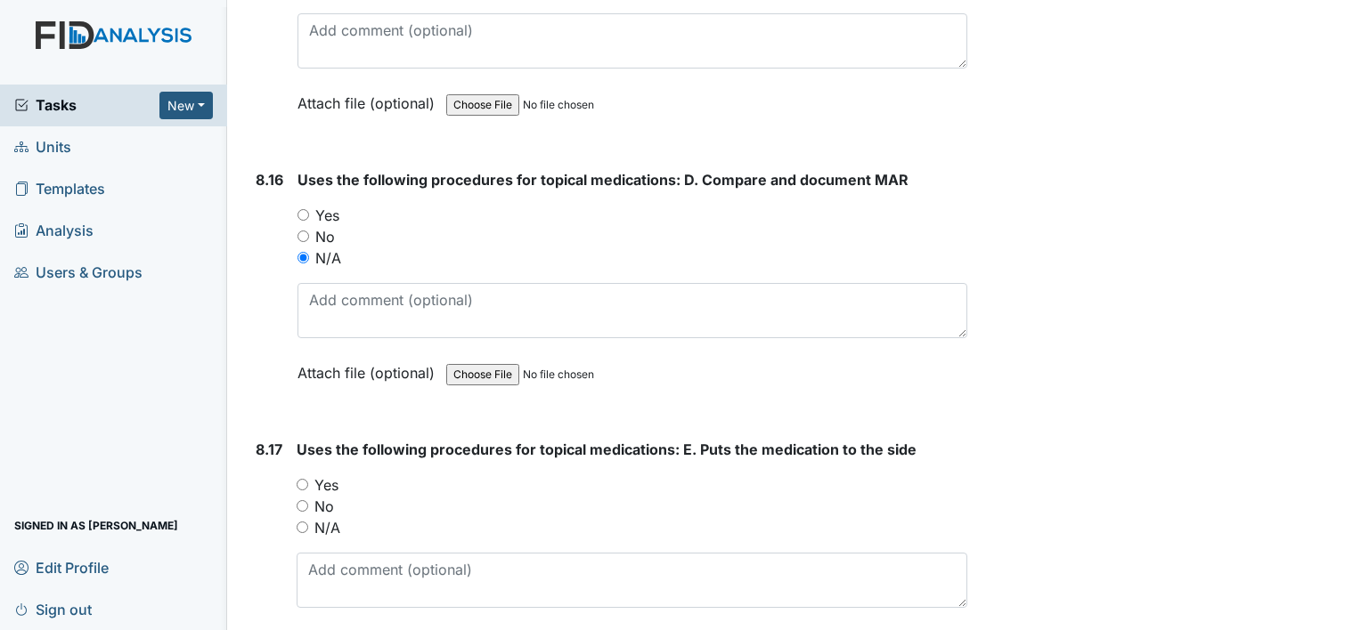
scroll to position [18446, 0]
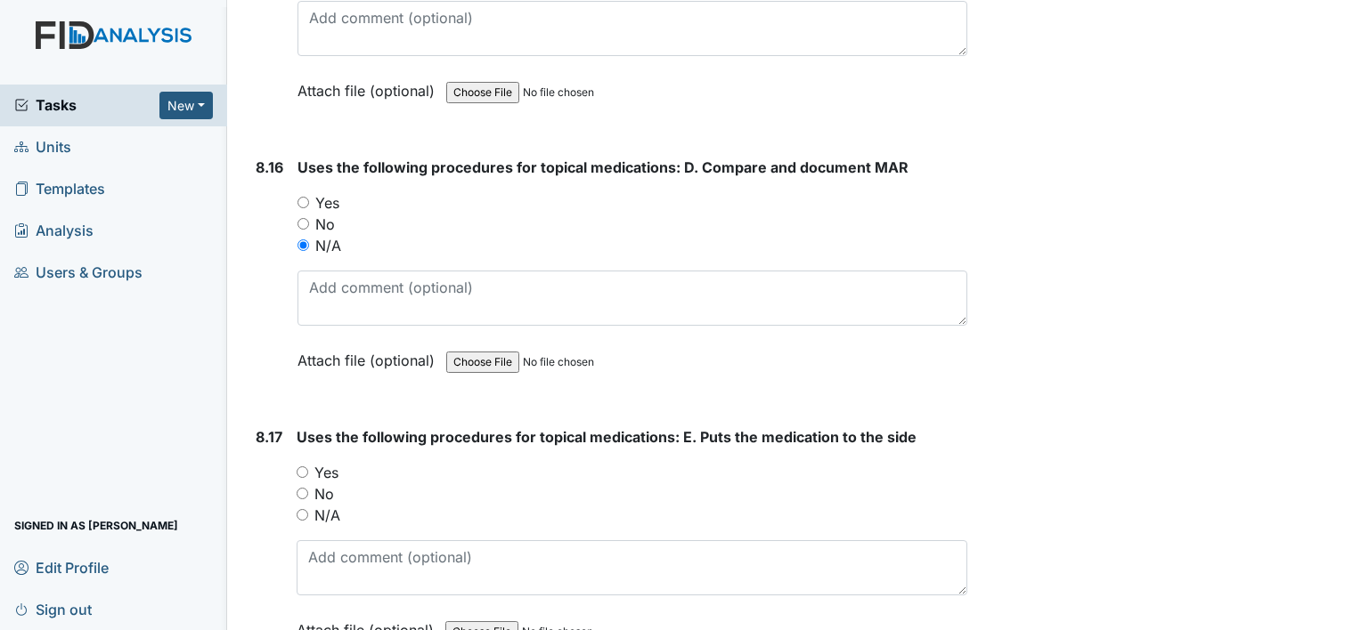
click at [302, 509] on input "N/A" at bounding box center [303, 515] width 12 height 12
radio input "true"
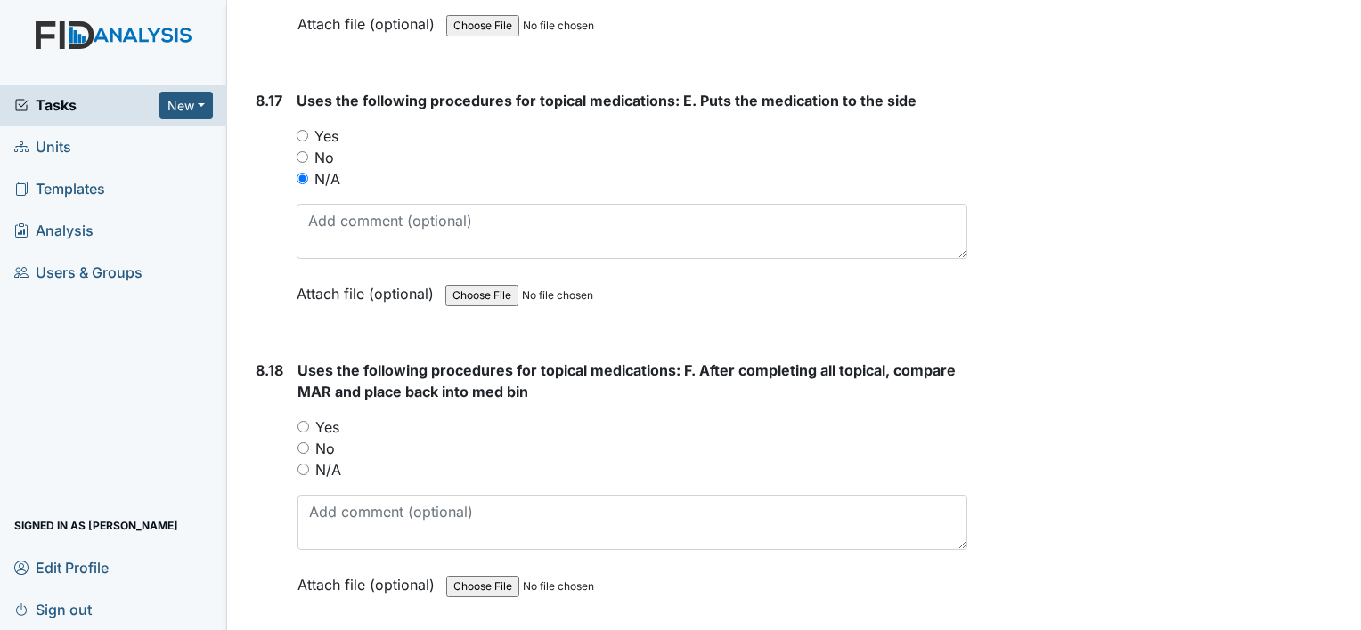
scroll to position [18798, 0]
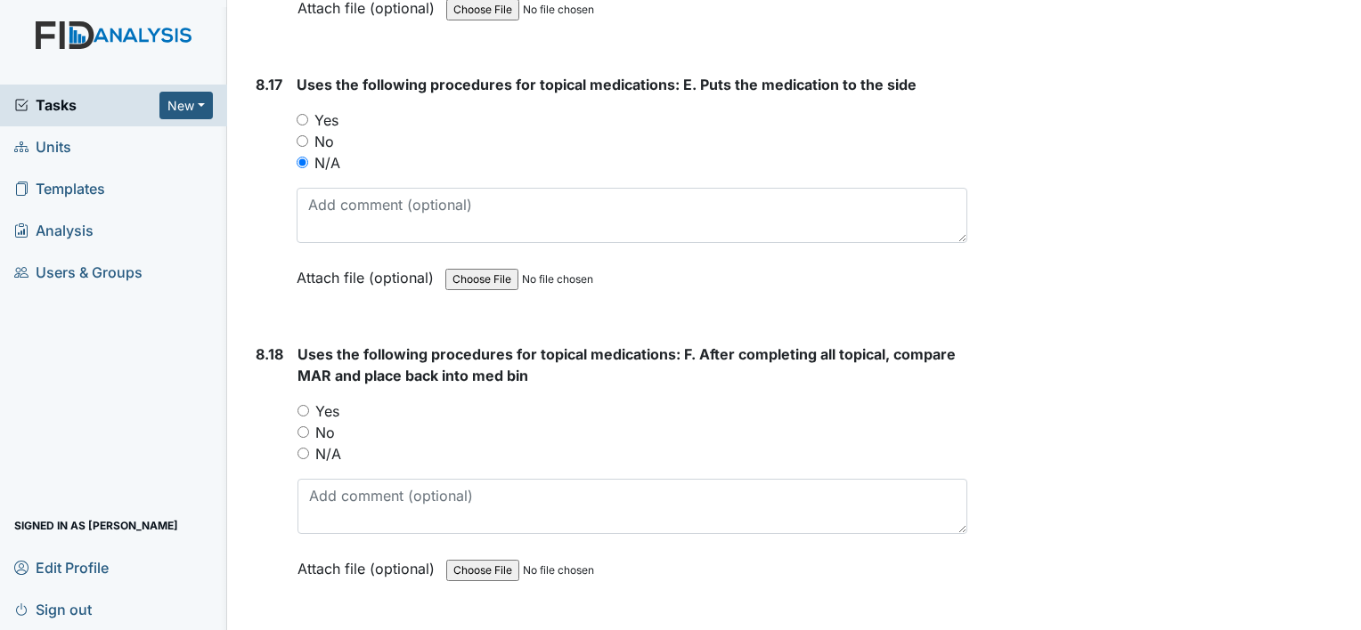
click at [306, 448] on input "N/A" at bounding box center [303, 454] width 12 height 12
radio input "true"
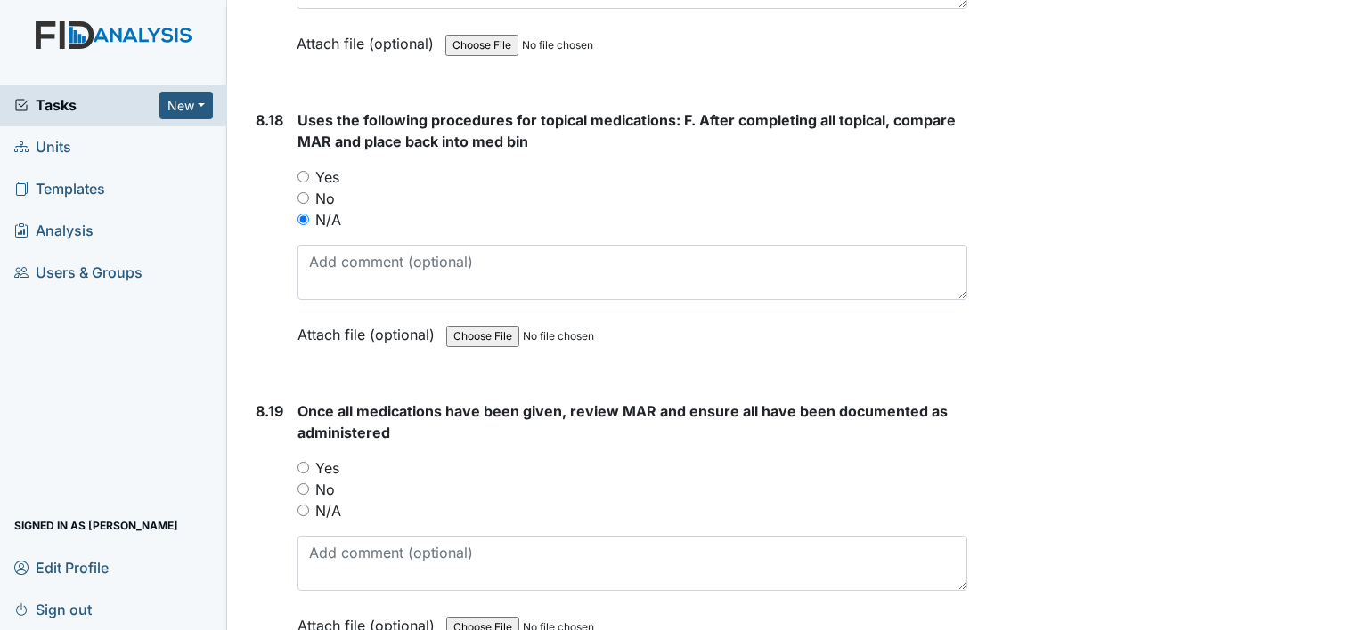
scroll to position [19034, 0]
click at [306, 460] on input "Yes" at bounding box center [303, 466] width 12 height 12
radio input "true"
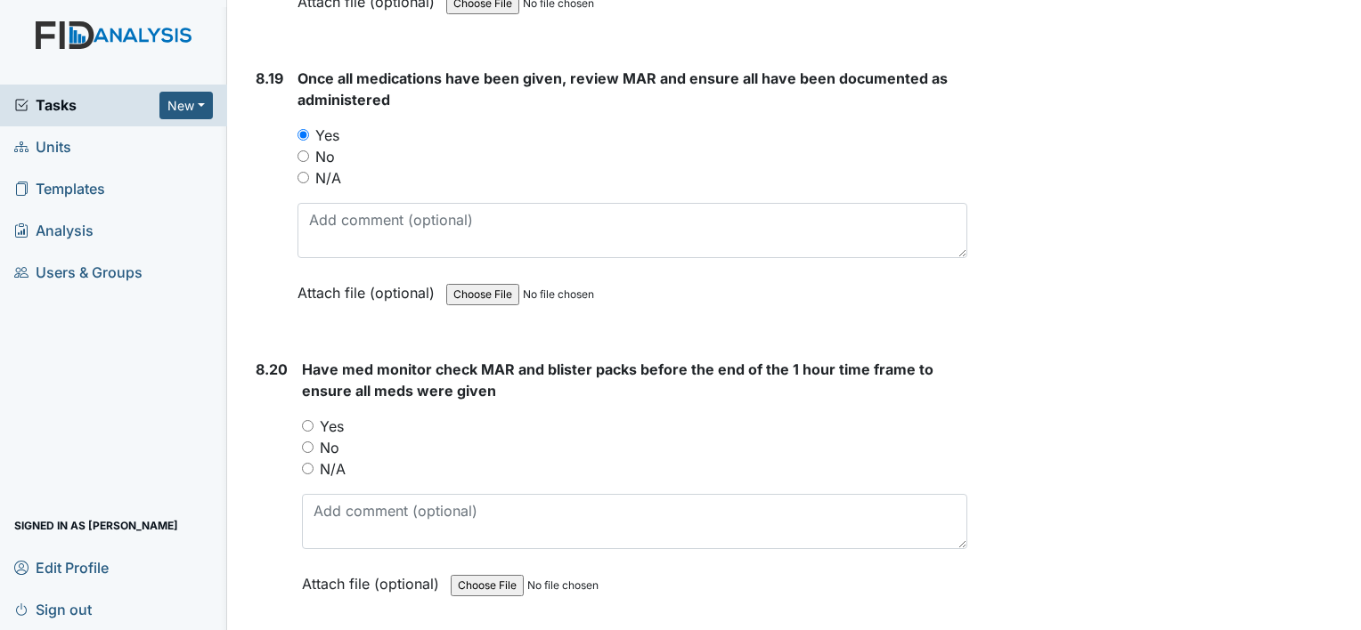
scroll to position [19391, 0]
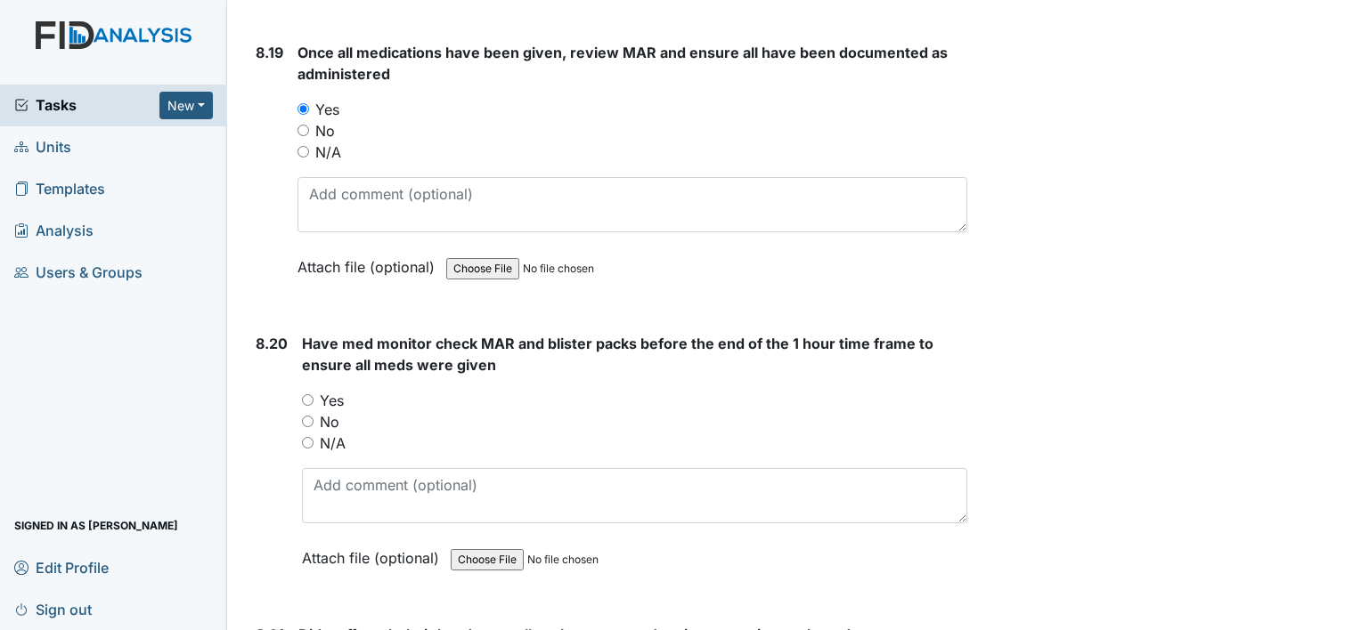
click at [306, 394] on input "Yes" at bounding box center [308, 400] width 12 height 12
radio input "true"
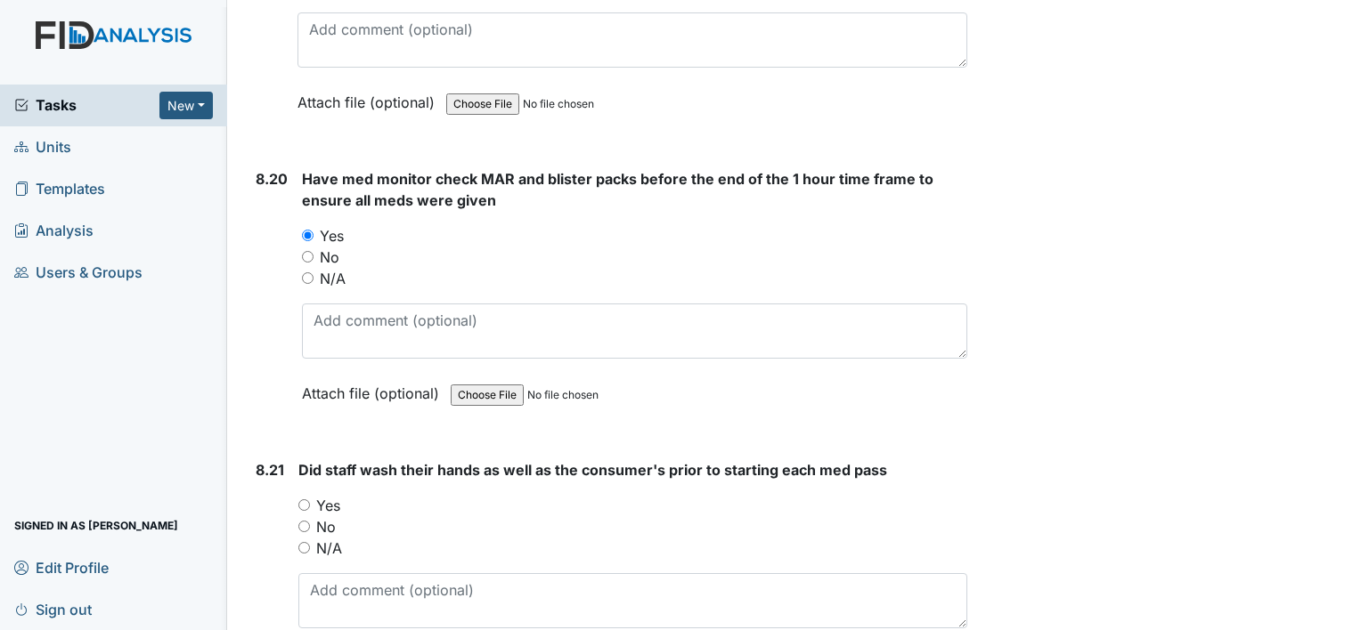
scroll to position [19578, 0]
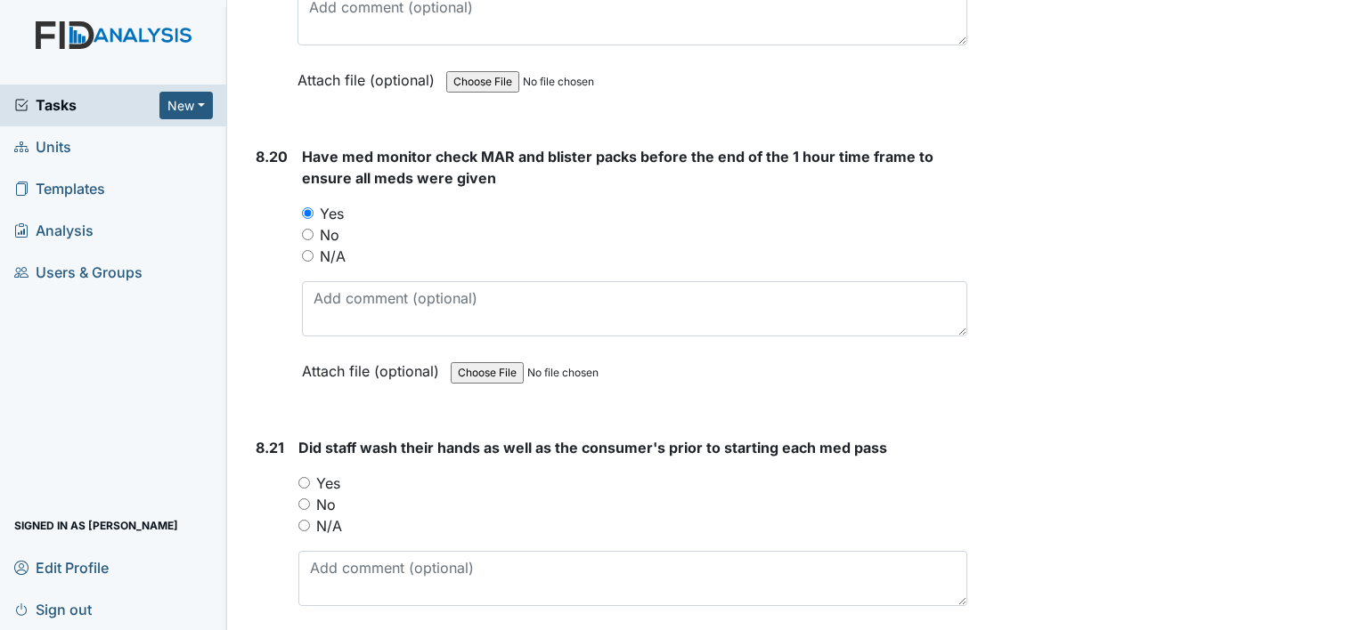
click at [305, 477] on input "Yes" at bounding box center [304, 483] width 12 height 12
radio input "true"
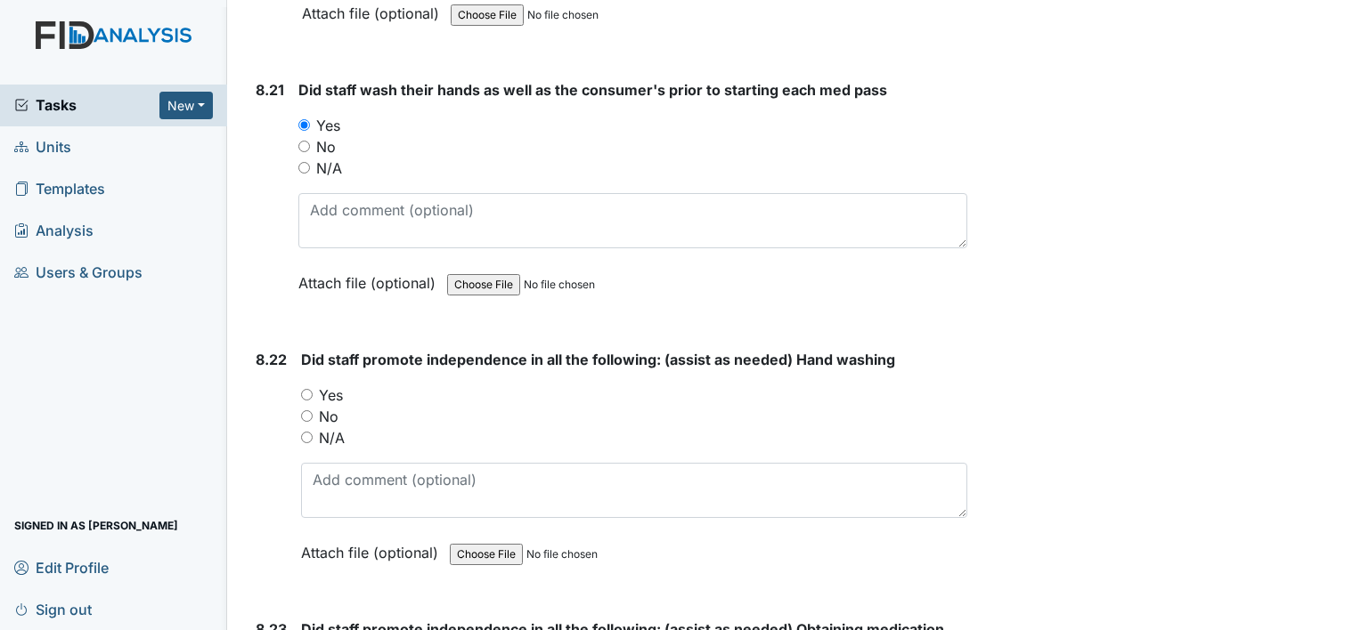
scroll to position [19936, 0]
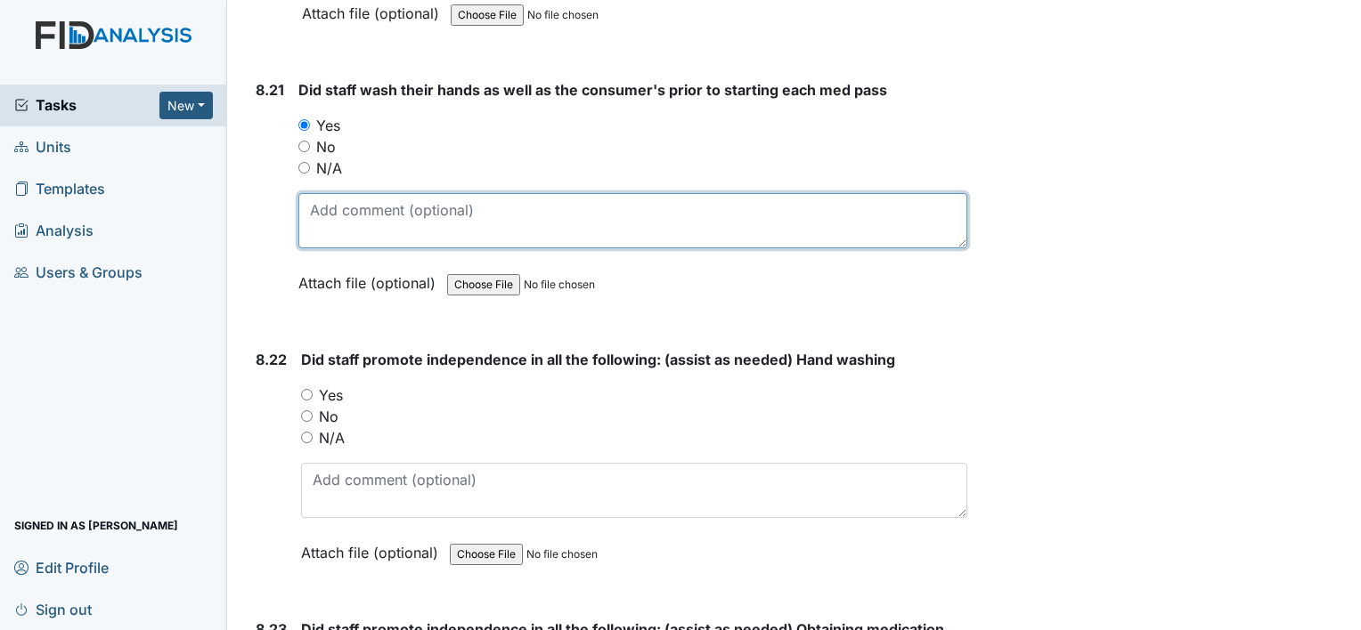
click at [428, 193] on textarea at bounding box center [632, 220] width 669 height 55
type textarea "hand sanitizer"
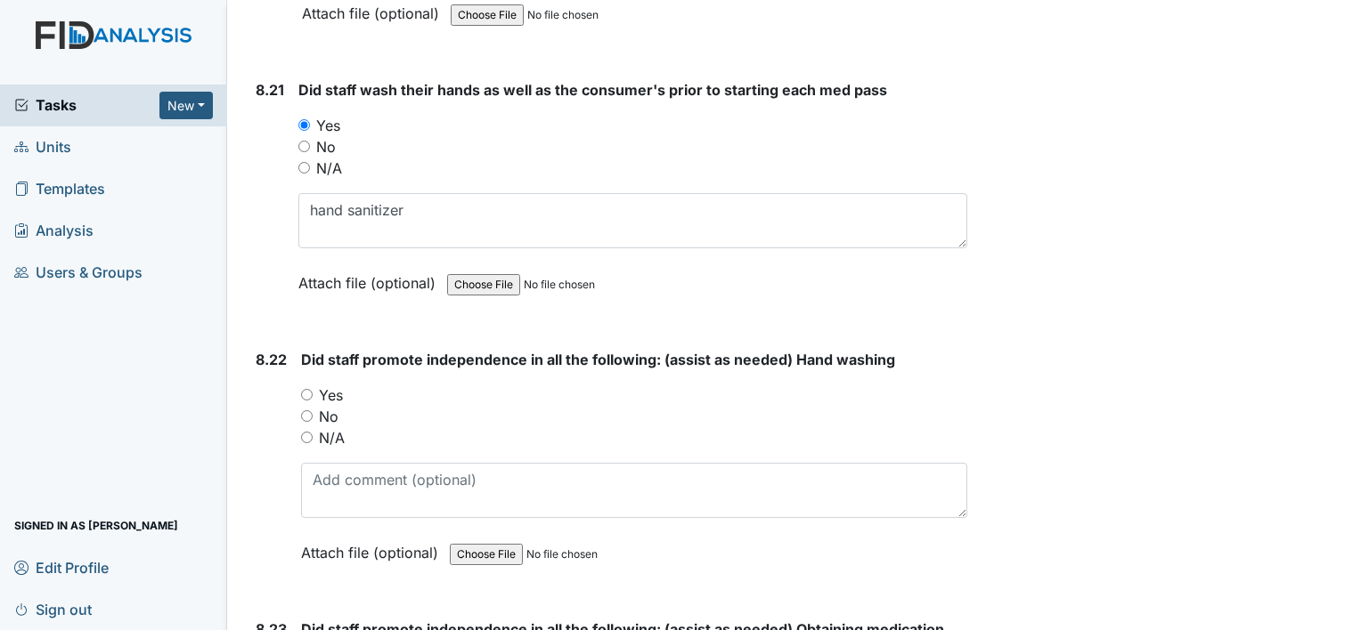
click at [304, 389] on input "Yes" at bounding box center [307, 395] width 12 height 12
radio input "true"
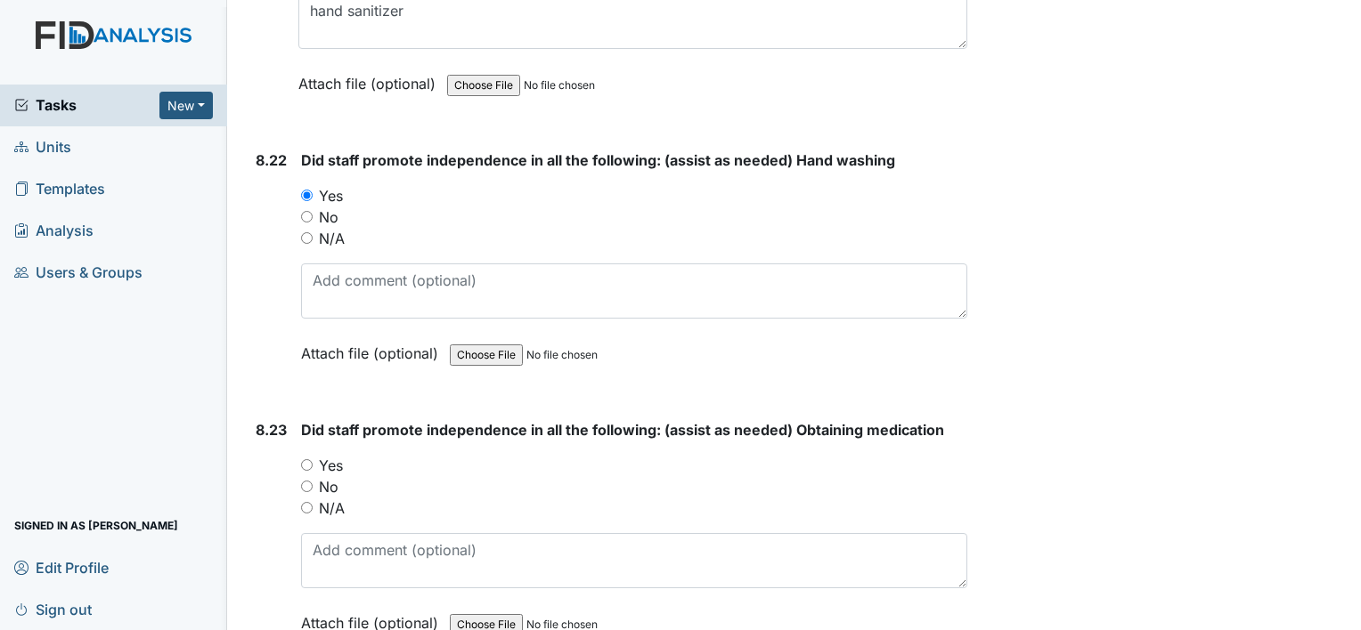
scroll to position [20143, 0]
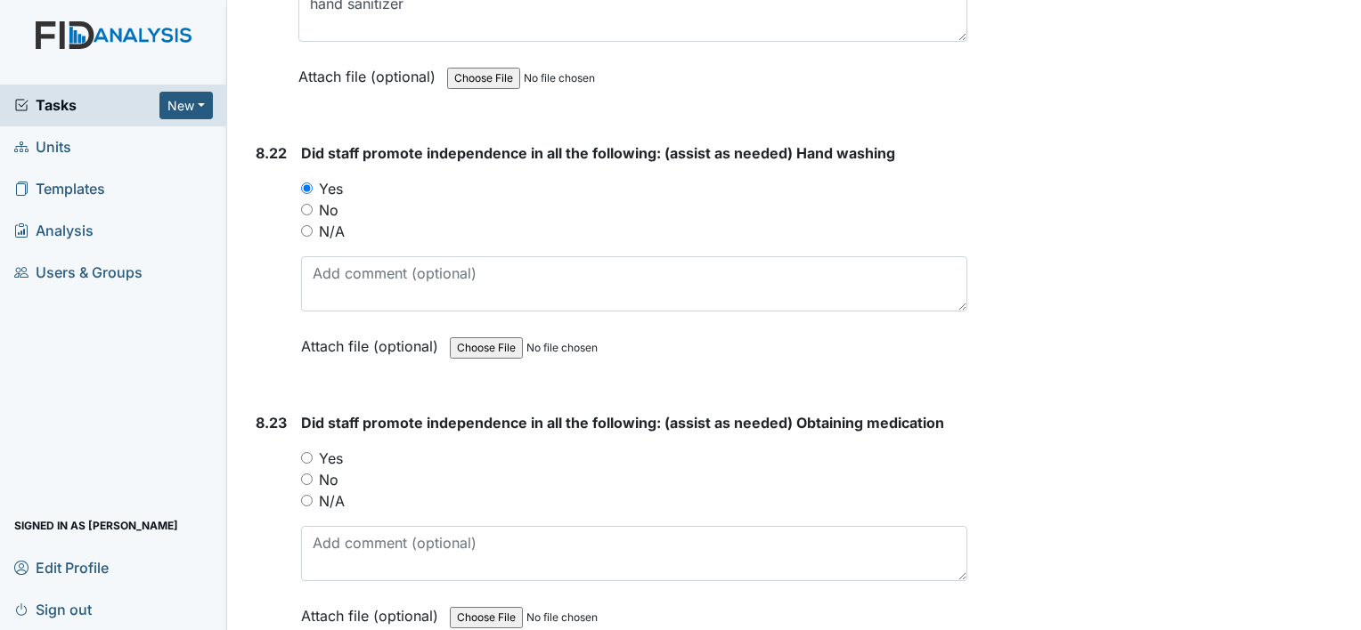
click at [306, 452] on input "Yes" at bounding box center [307, 458] width 12 height 12
radio input "true"
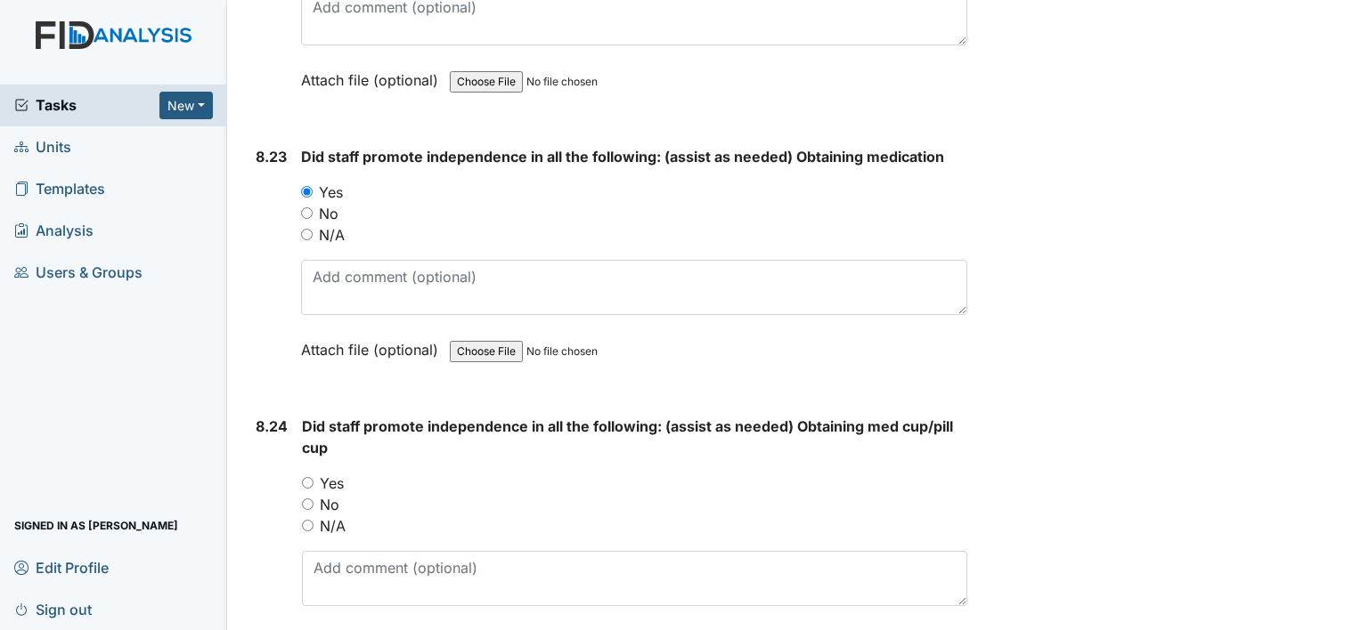
scroll to position [20410, 0]
click at [306, 476] on input "Yes" at bounding box center [308, 482] width 12 height 12
radio input "true"
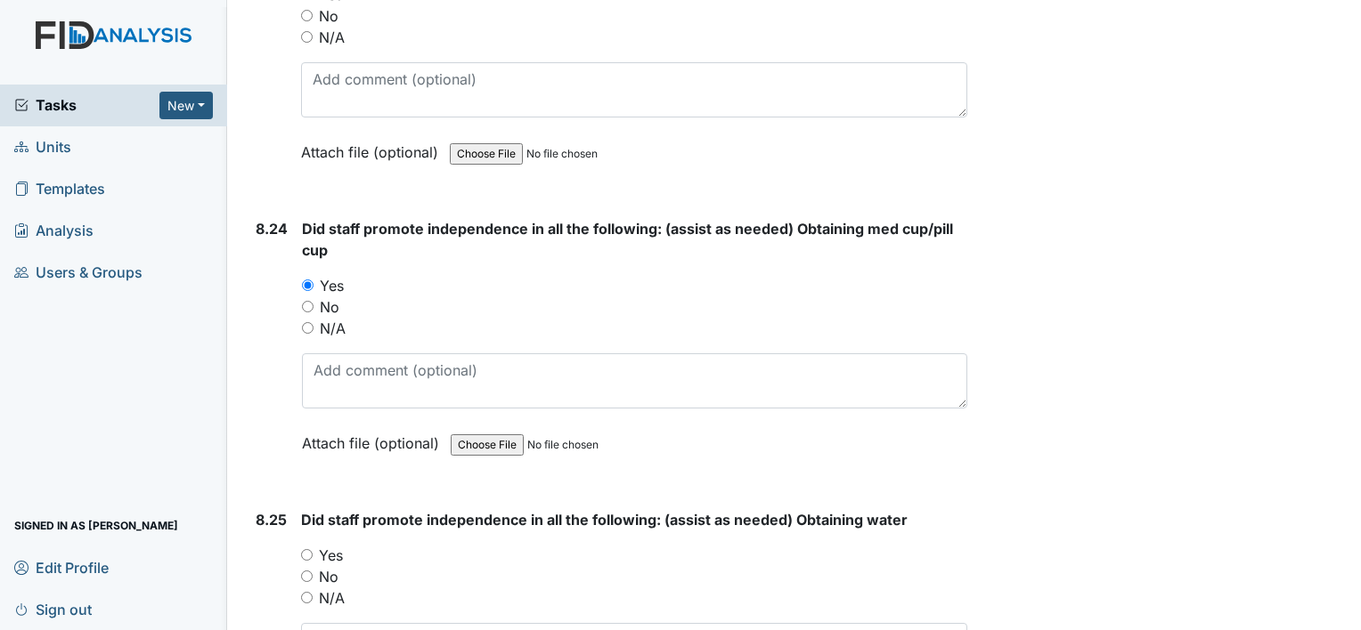
scroll to position [20620, 0]
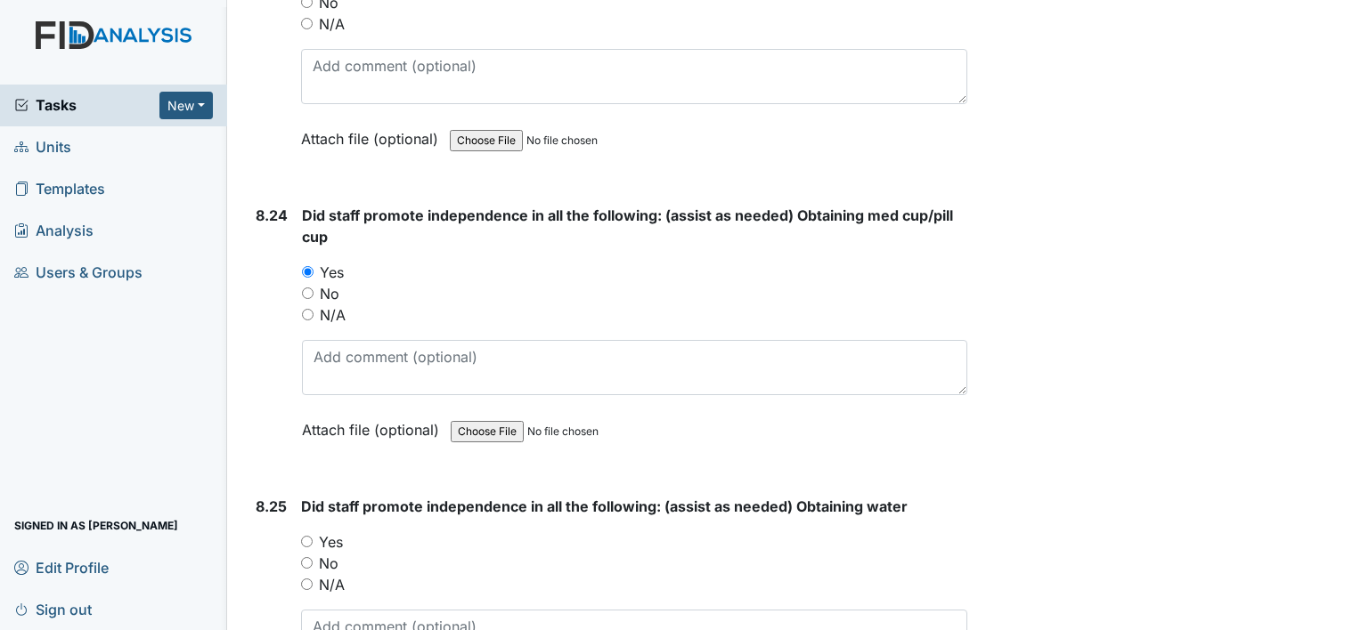
click at [312, 536] on input "Yes" at bounding box center [307, 542] width 12 height 12
radio input "true"
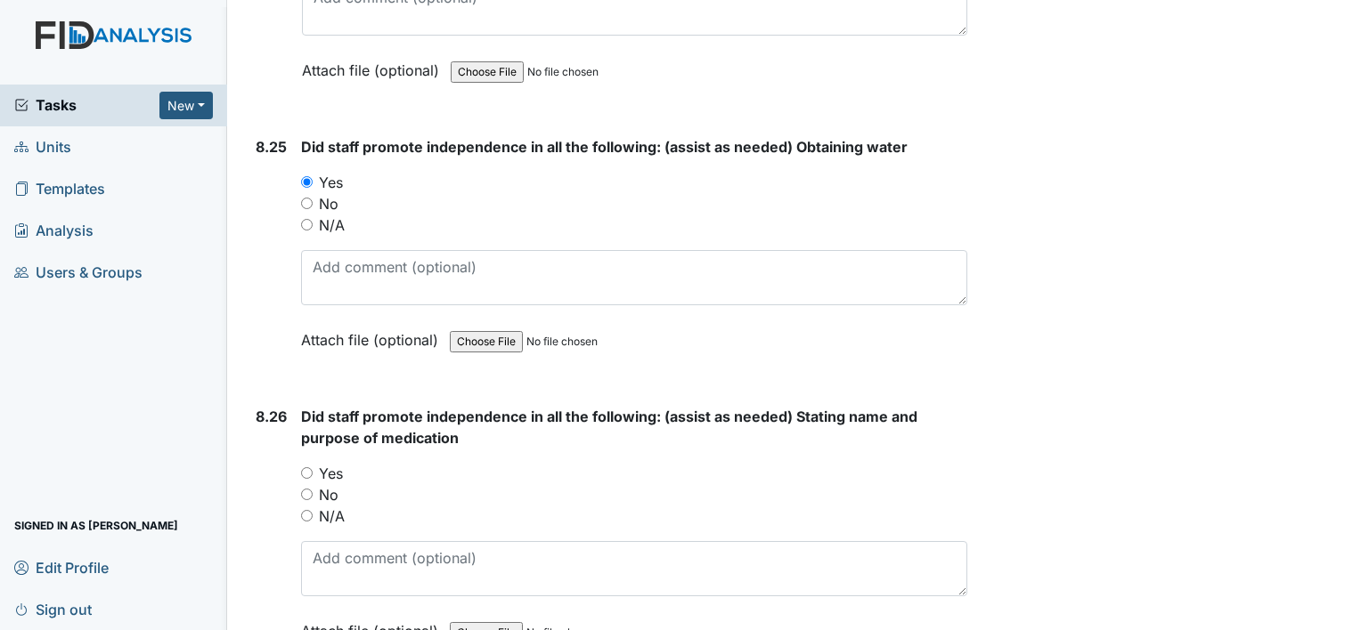
scroll to position [20980, 0]
click at [309, 489] on input "No" at bounding box center [307, 495] width 12 height 12
radio input "true"
click at [306, 468] on input "Yes" at bounding box center [307, 474] width 12 height 12
radio input "true"
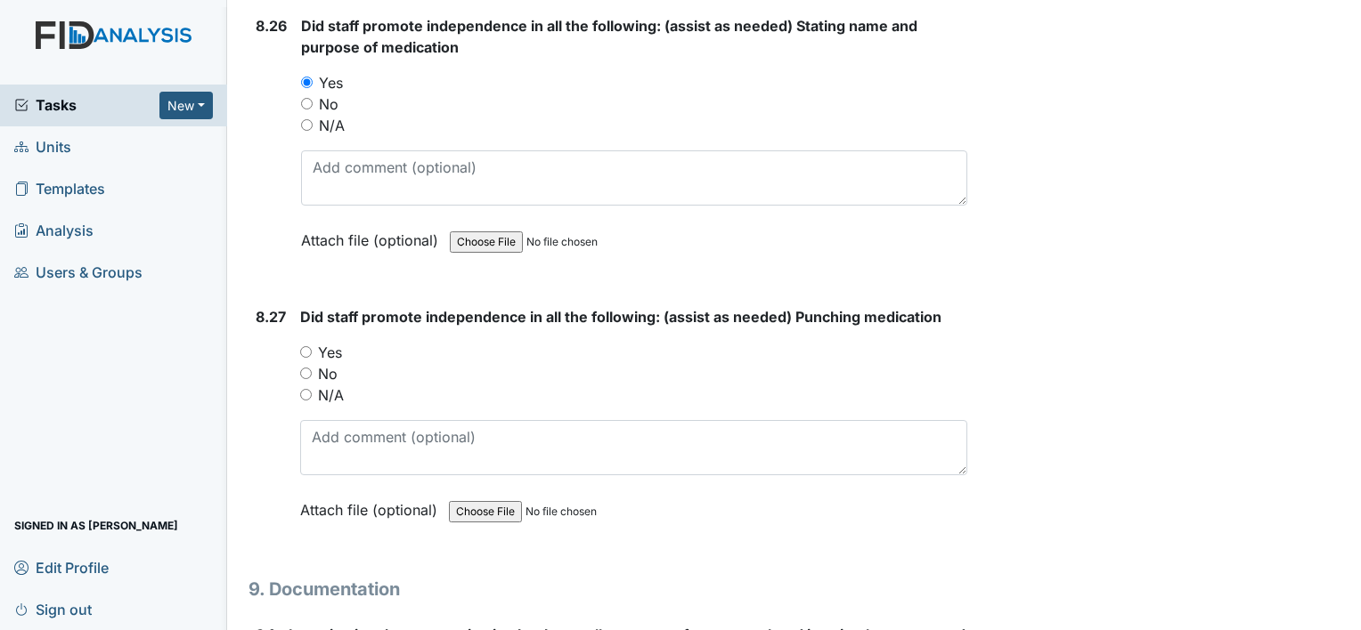
scroll to position [21374, 0]
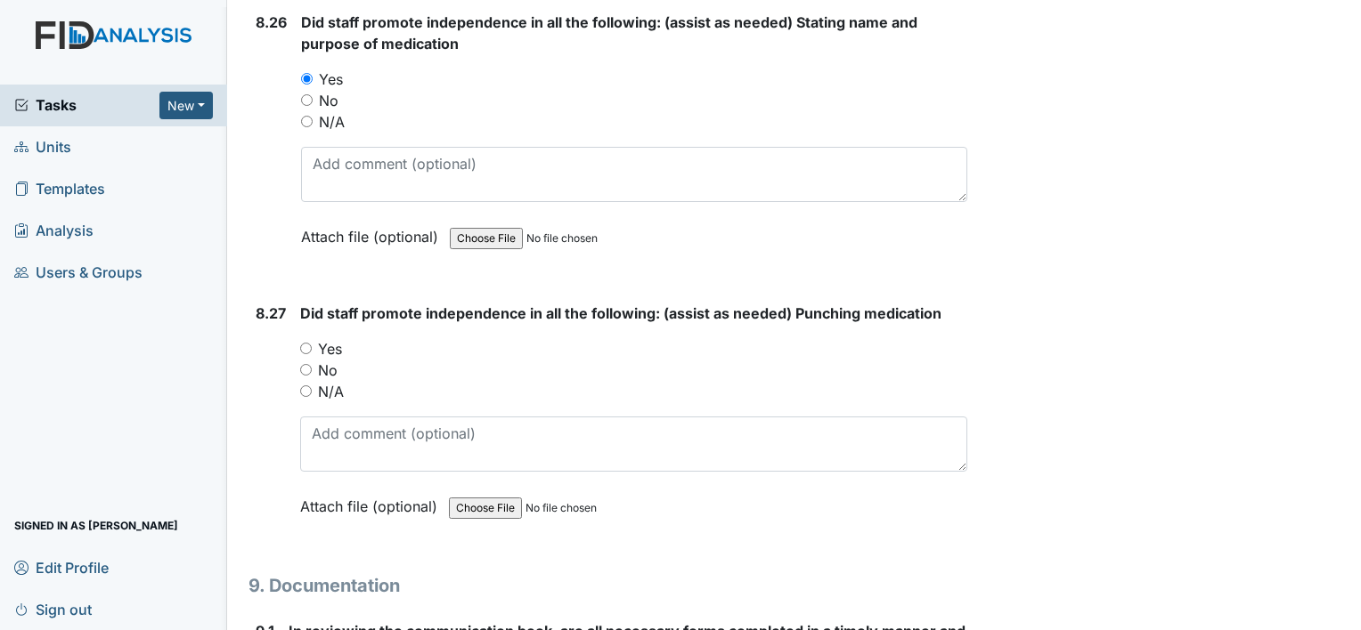
click at [304, 343] on input "Yes" at bounding box center [306, 349] width 12 height 12
radio input "true"
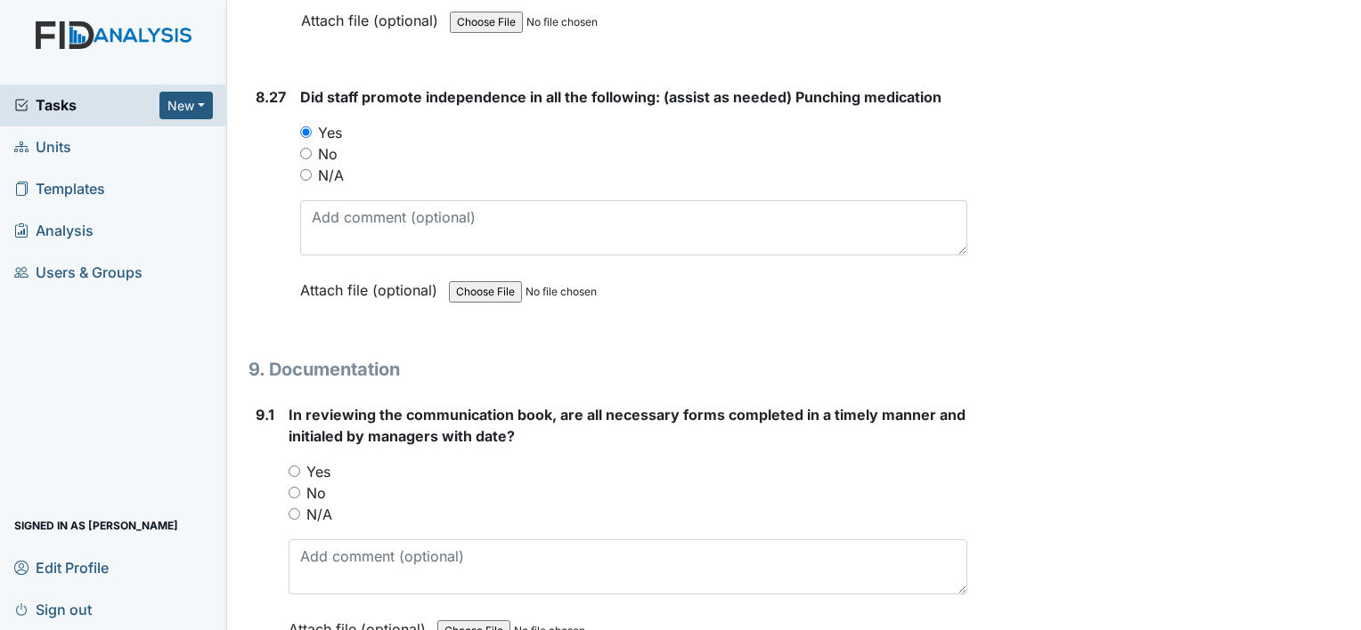
scroll to position [21594, 0]
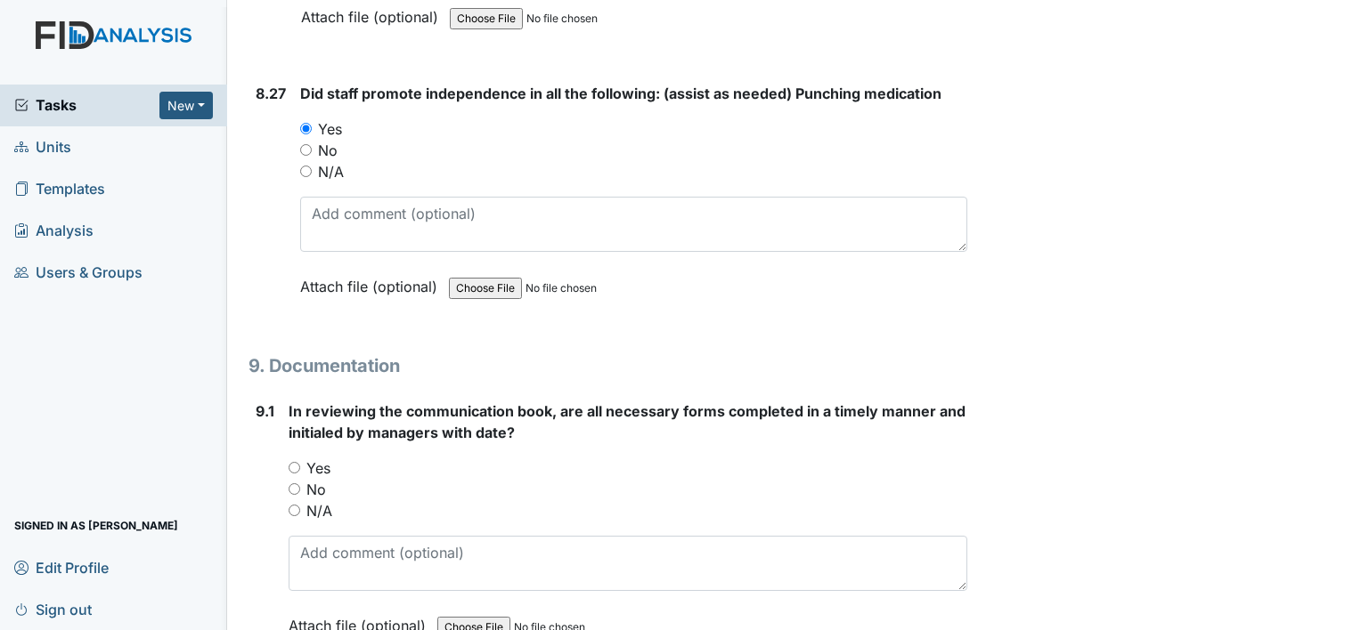
click at [293, 462] on input "Yes" at bounding box center [295, 468] width 12 height 12
radio input "true"
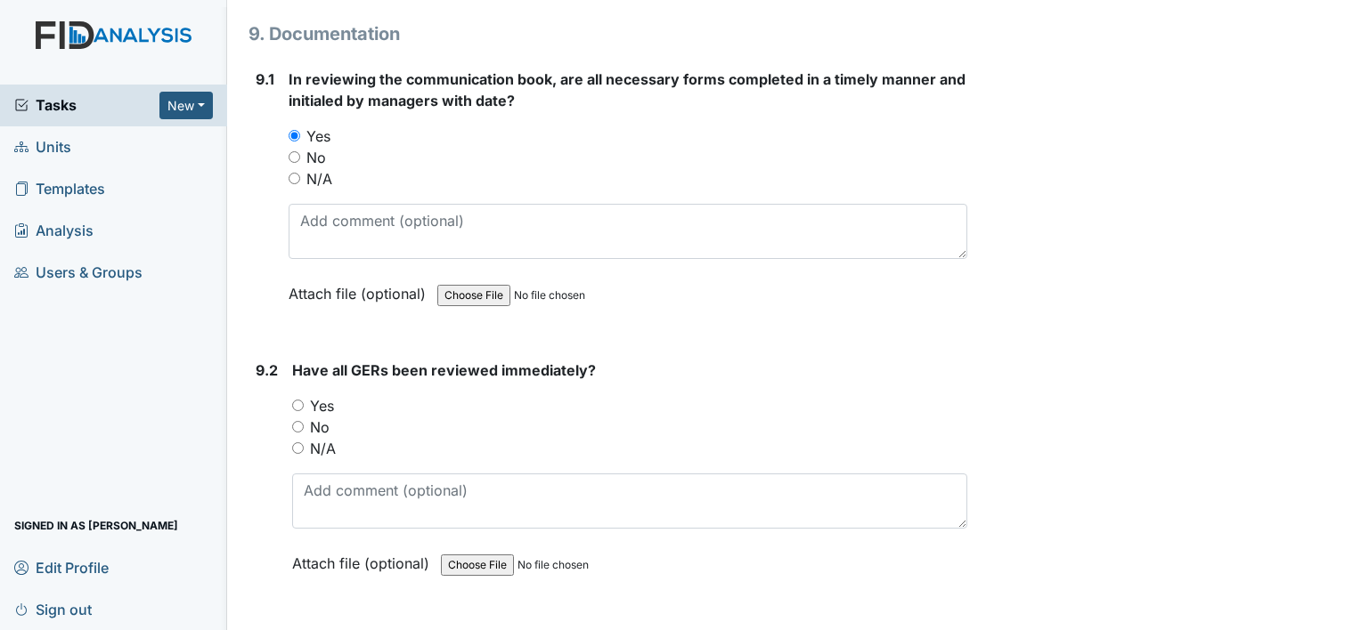
scroll to position [21931, 0]
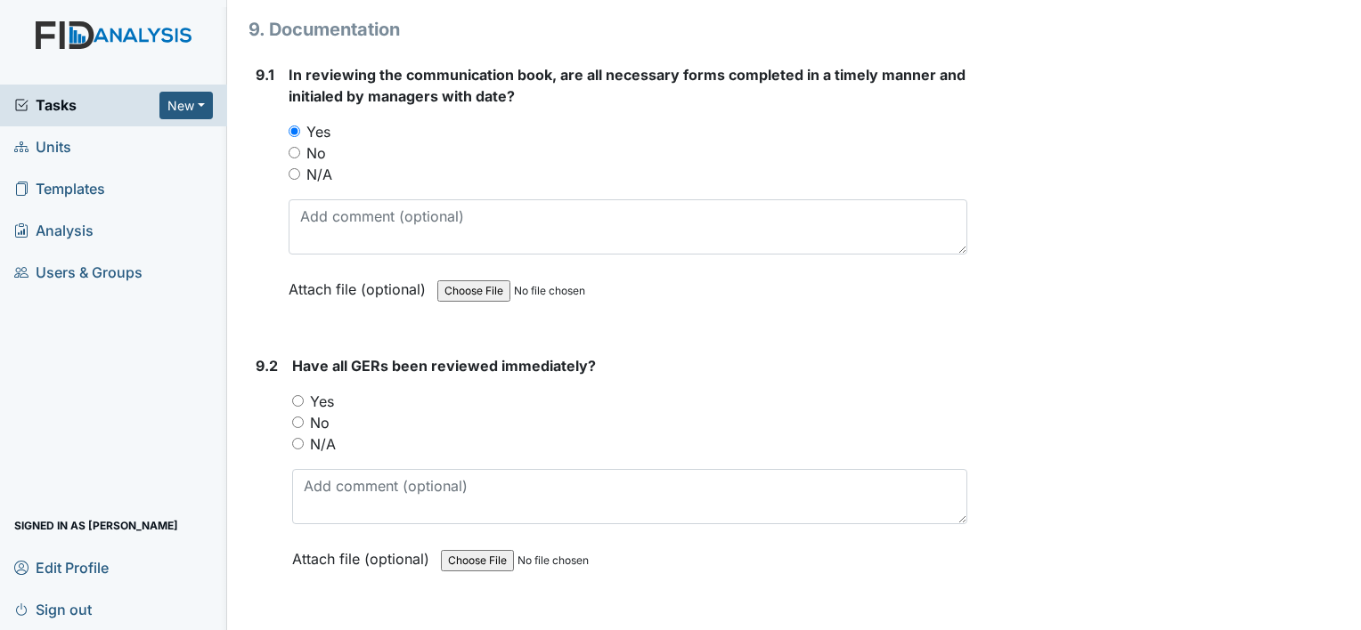
click at [297, 395] on input "Yes" at bounding box center [298, 401] width 12 height 12
radio input "true"
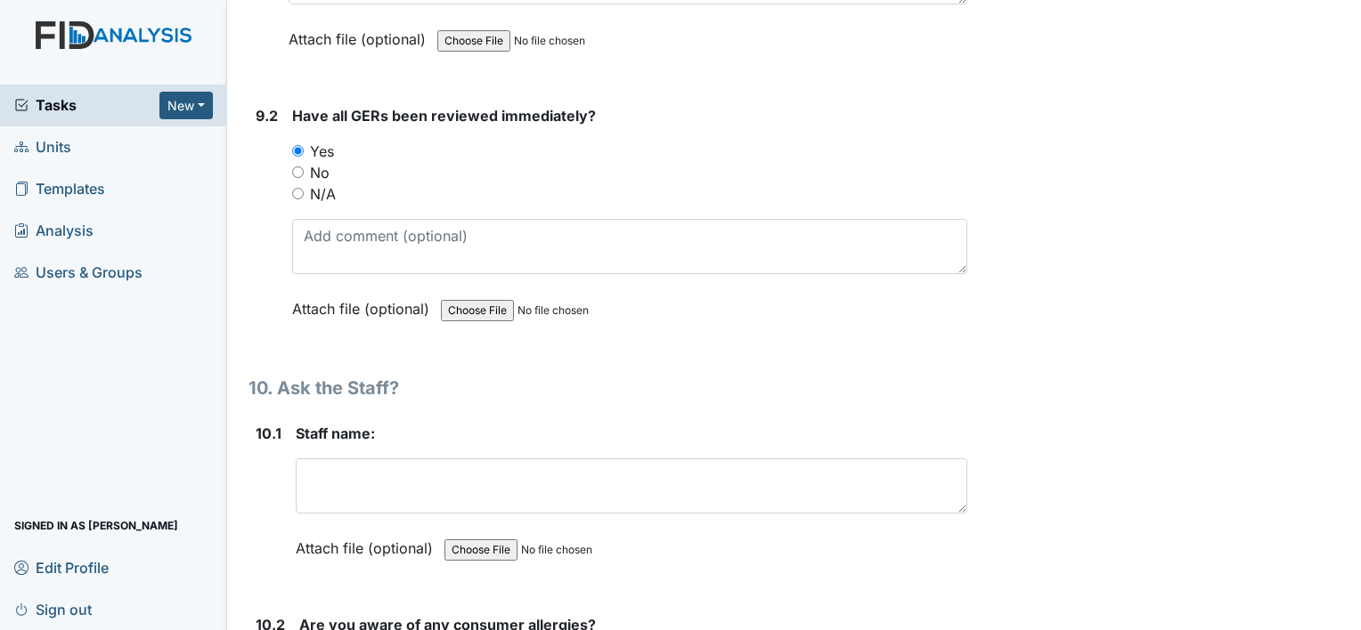
scroll to position [22205, 0]
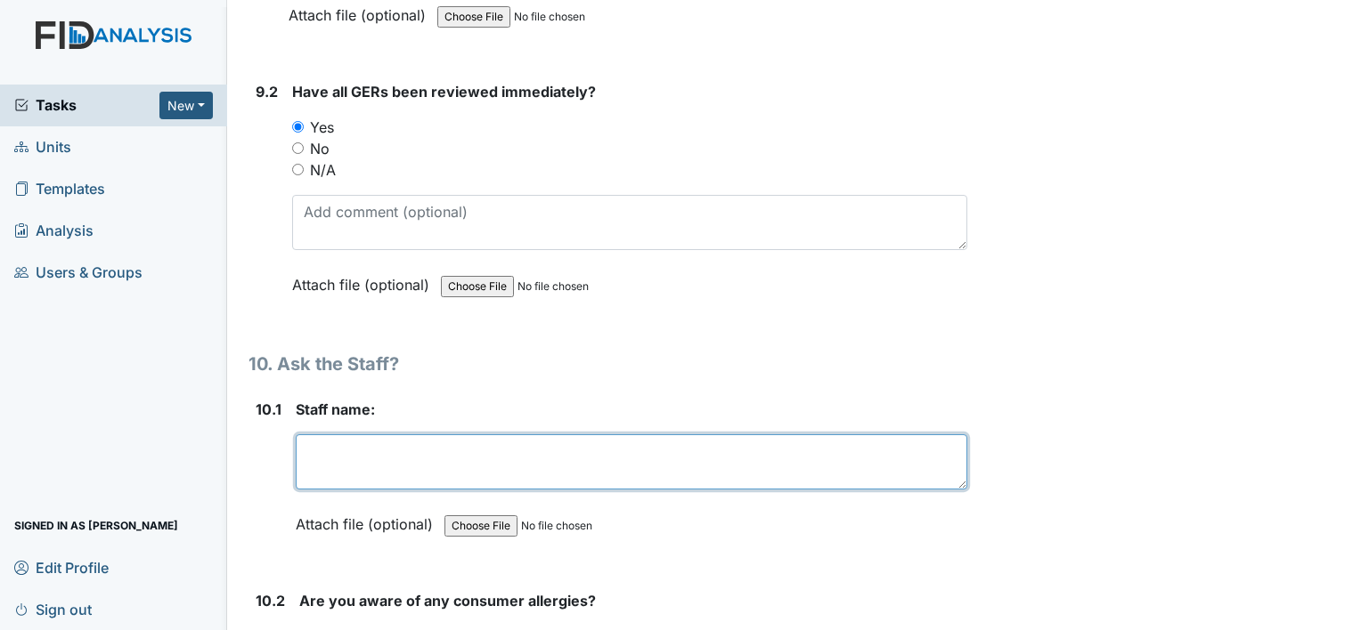
click at [346, 435] on textarea at bounding box center [631, 462] width 671 height 55
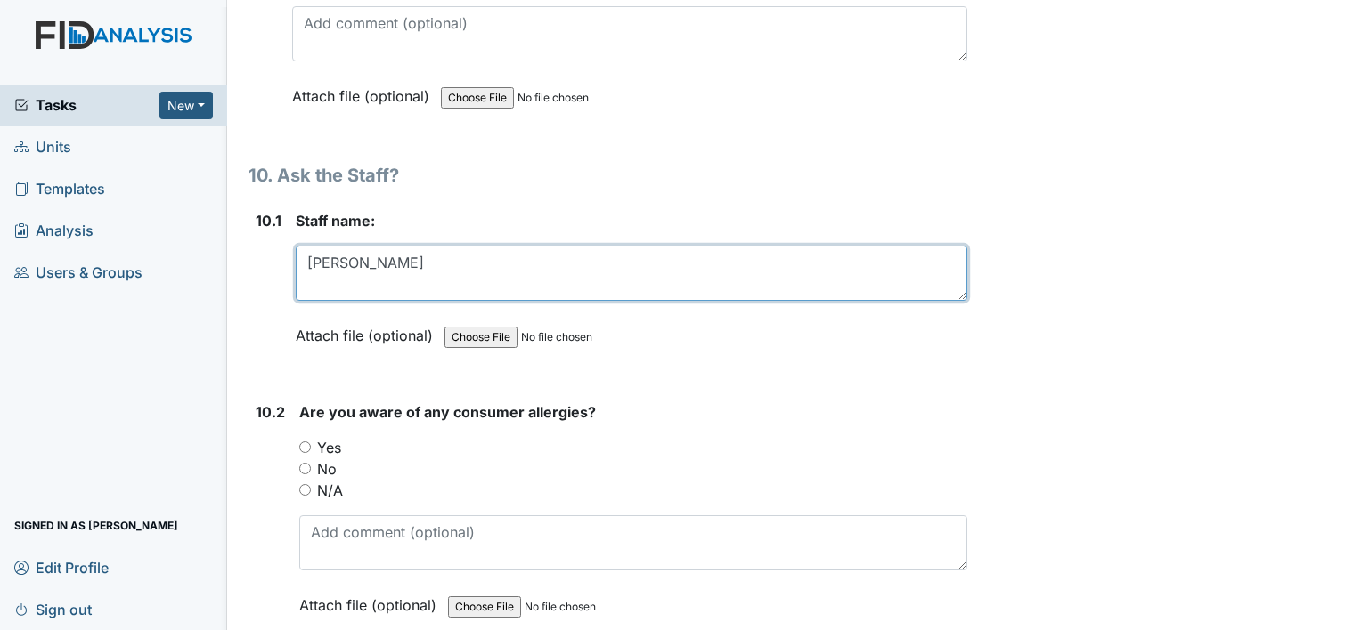
scroll to position [22398, 0]
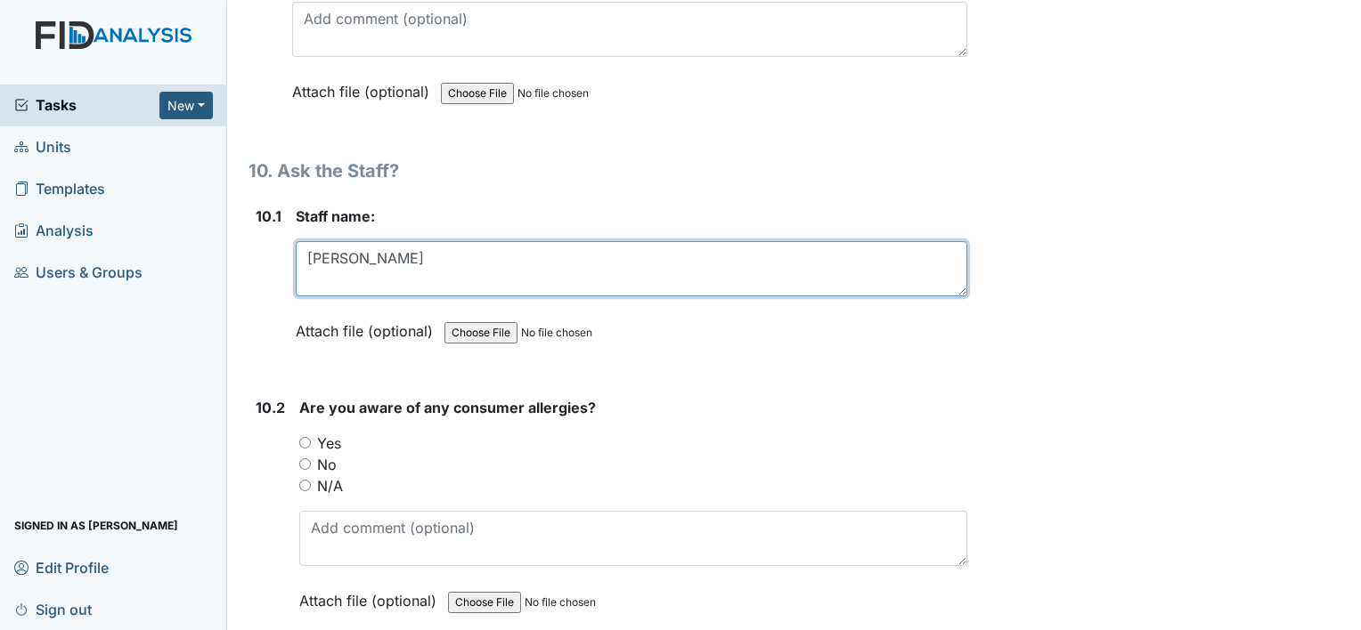
type textarea "Shanita Williams"
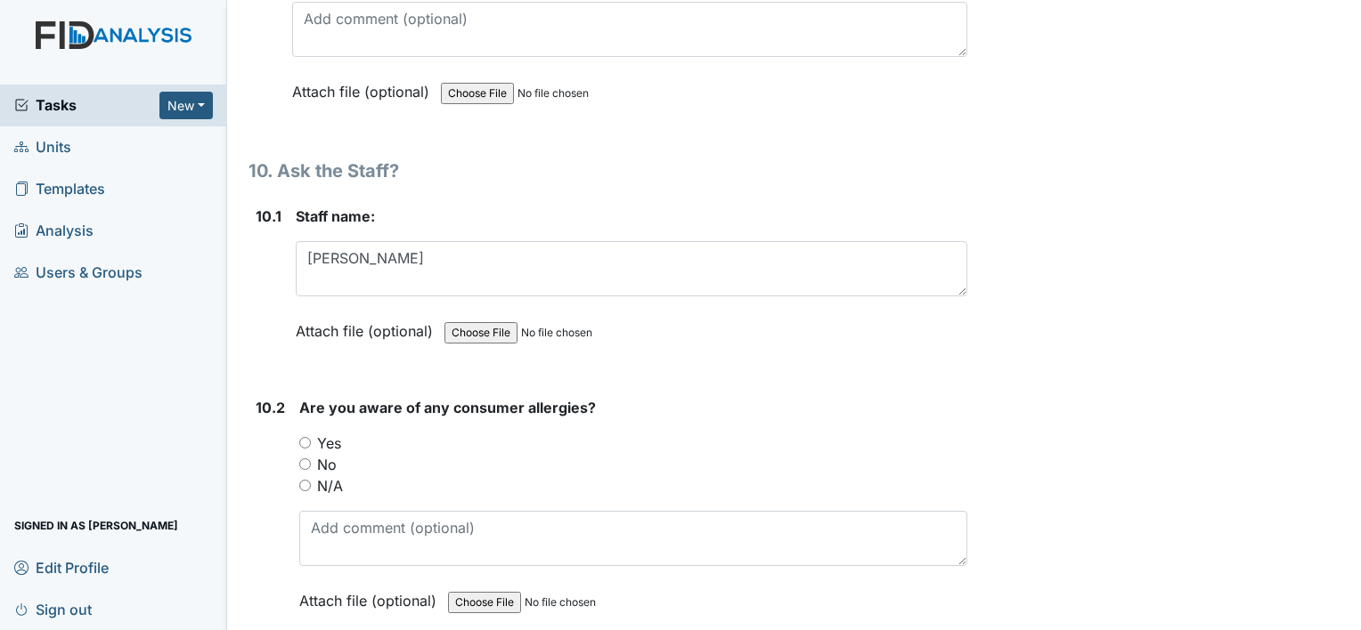
click at [307, 437] on input "Yes" at bounding box center [305, 443] width 12 height 12
radio input "true"
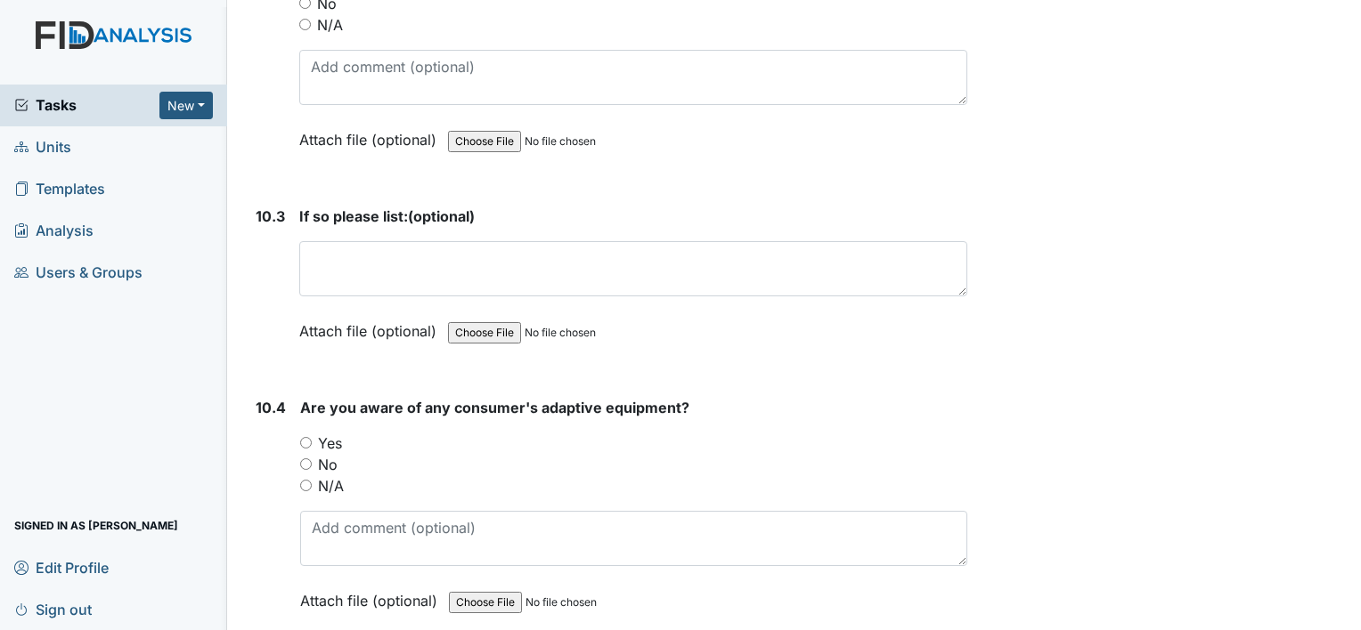
scroll to position [22869, 0]
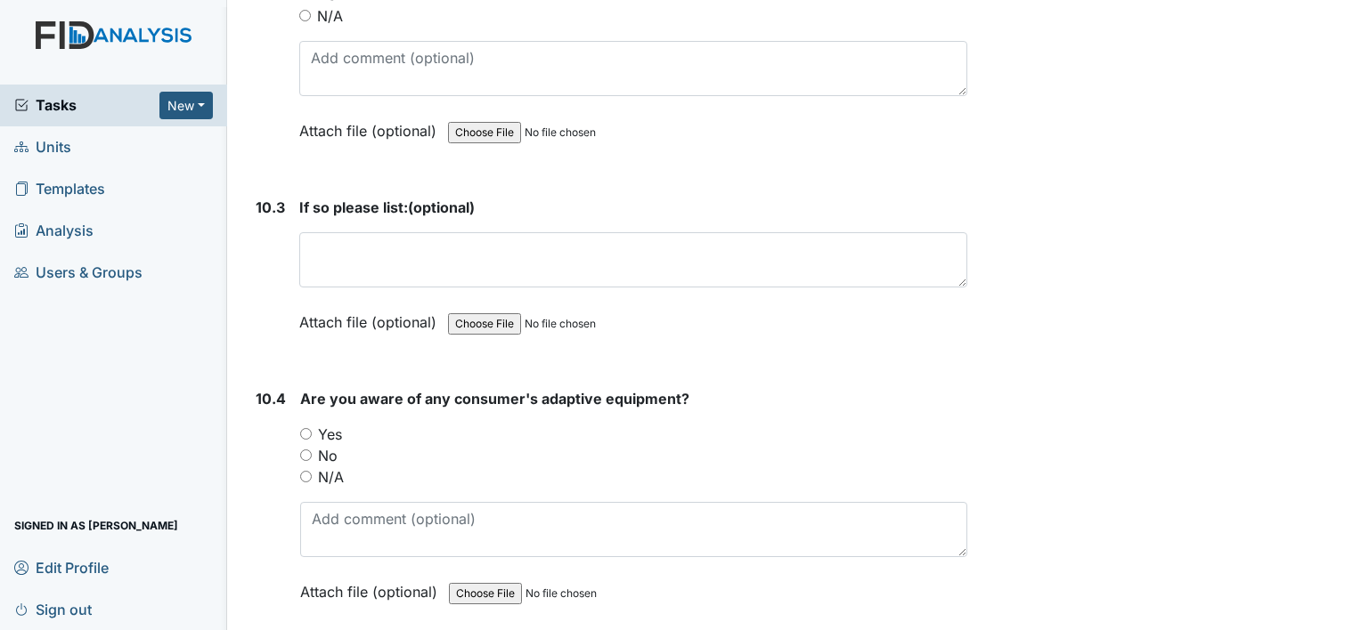
click at [303, 428] on input "Yes" at bounding box center [306, 434] width 12 height 12
radio input "true"
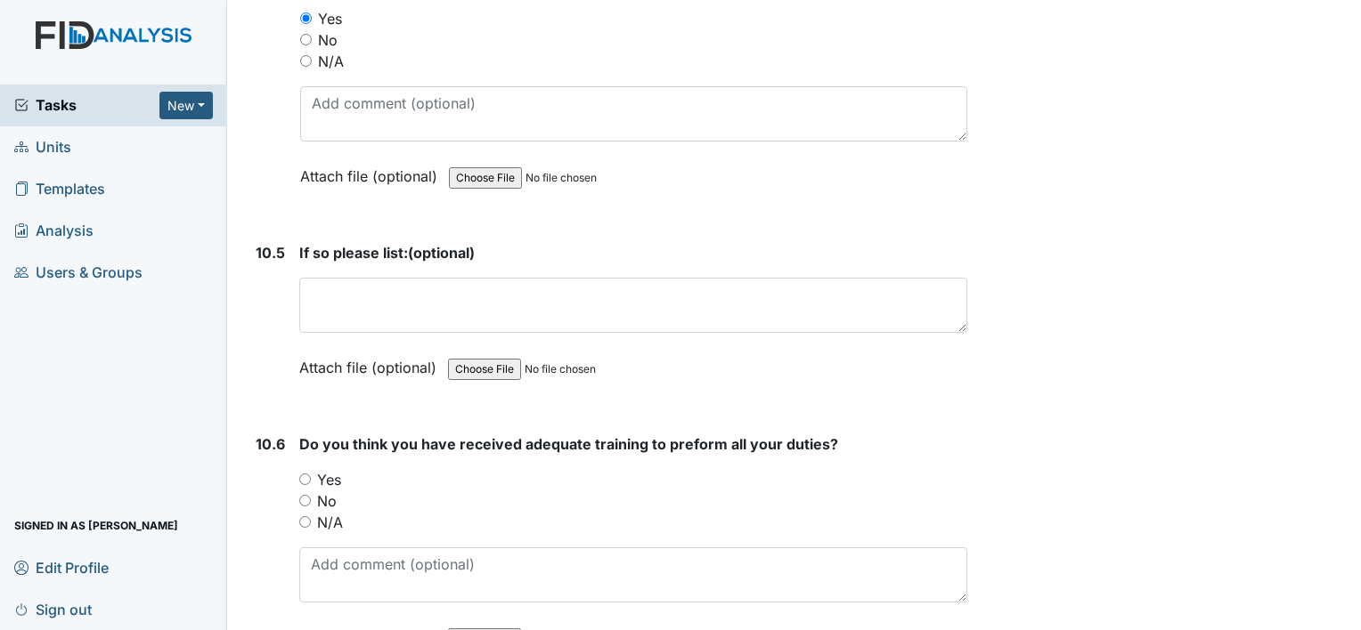
scroll to position [23289, 0]
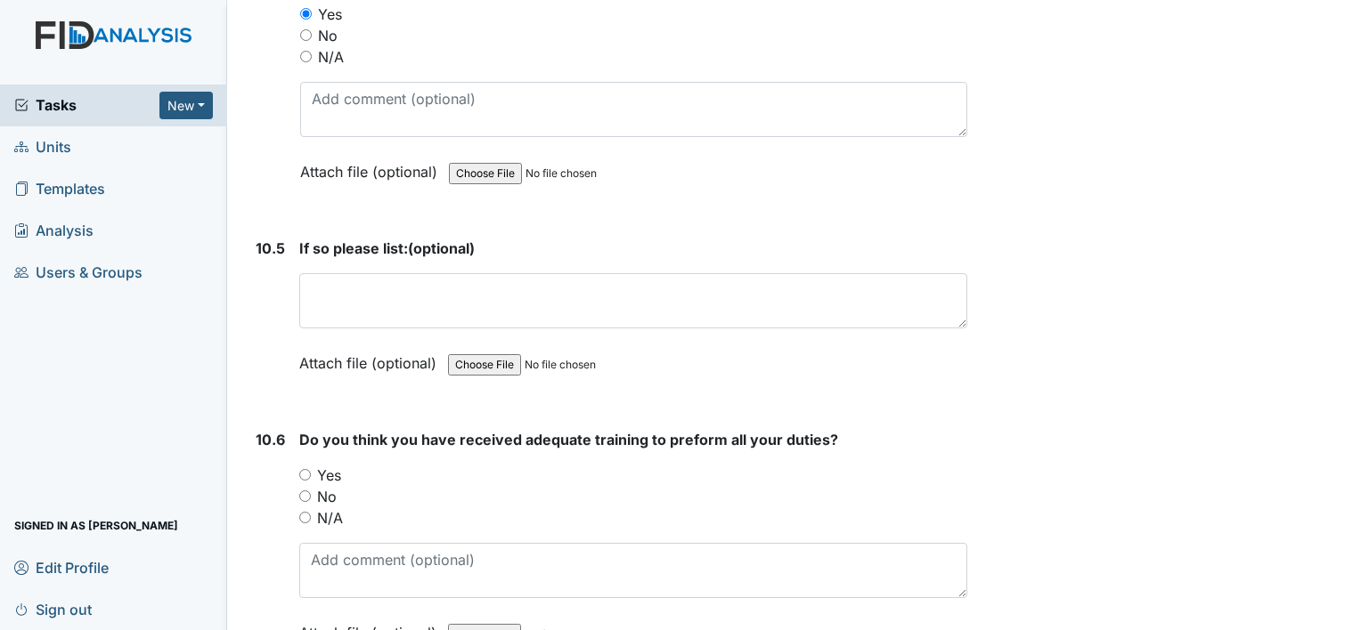
click at [304, 469] on input "Yes" at bounding box center [305, 475] width 12 height 12
radio input "true"
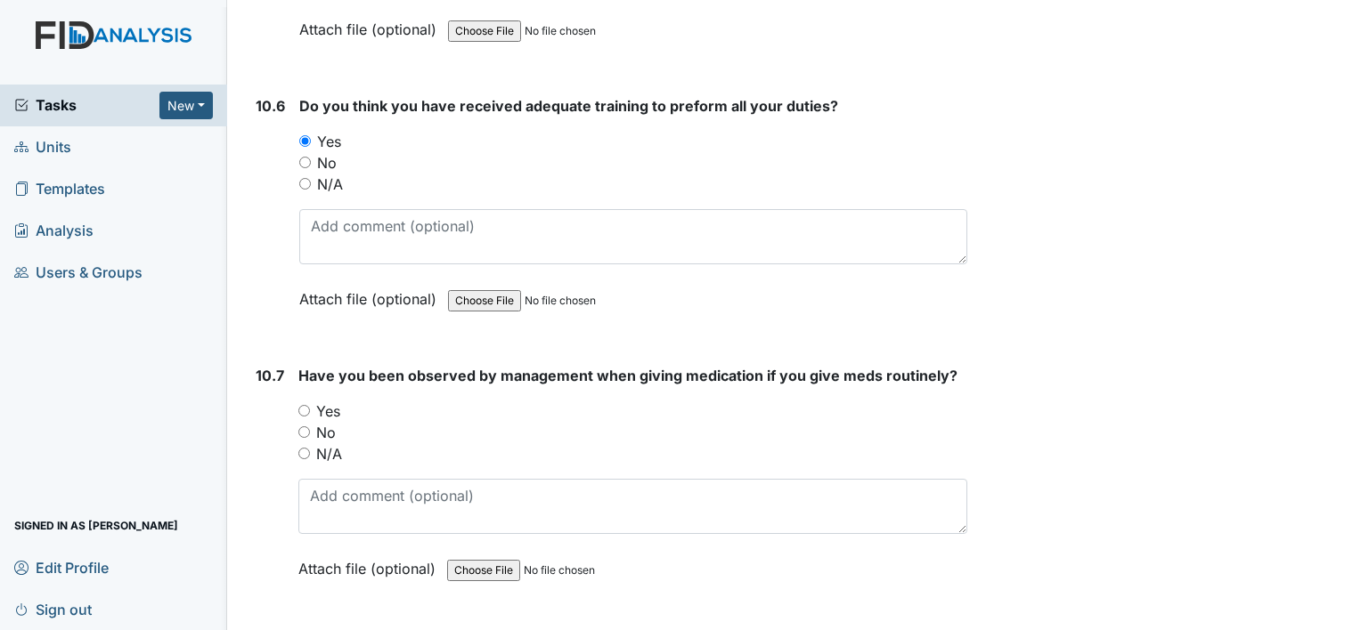
scroll to position [23636, 0]
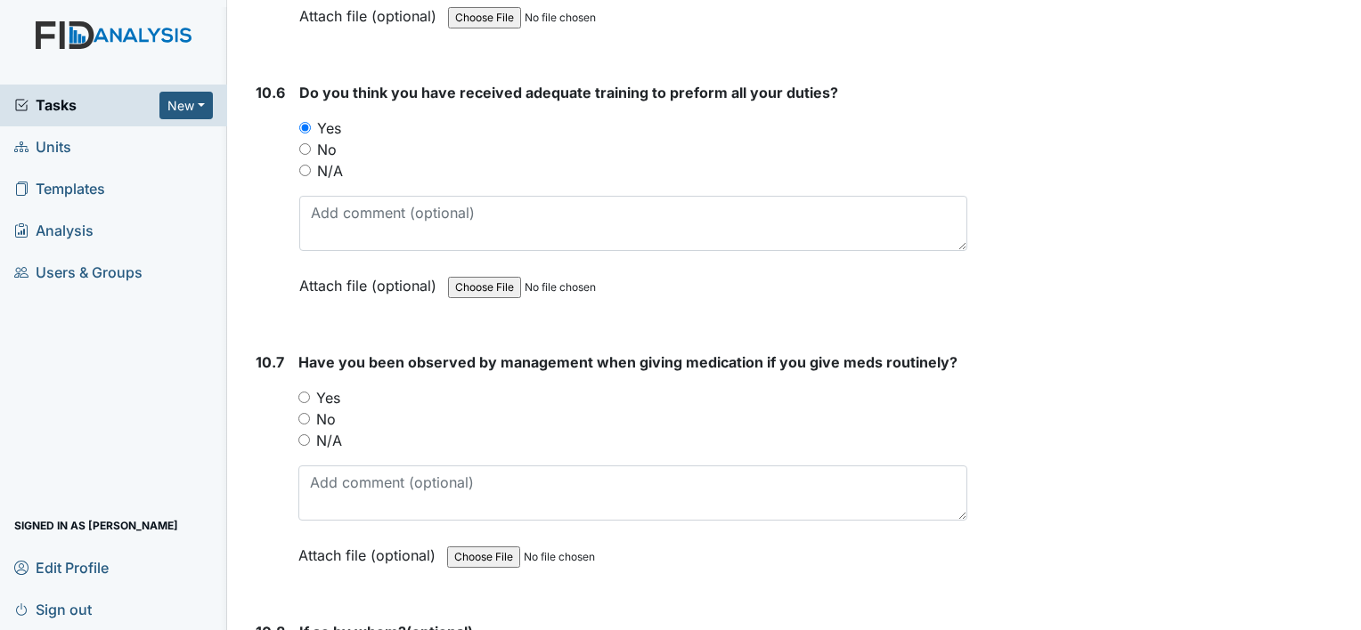
click at [298, 392] on input "Yes" at bounding box center [304, 398] width 12 height 12
radio input "true"
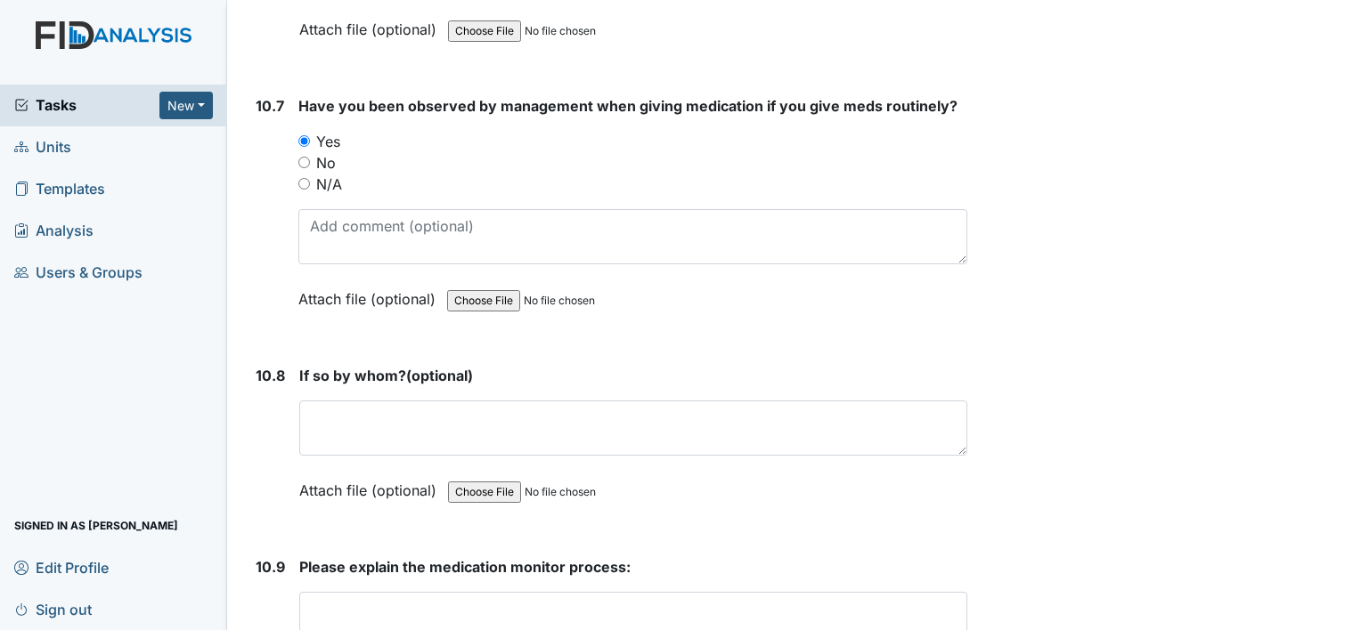
scroll to position [23976, 0]
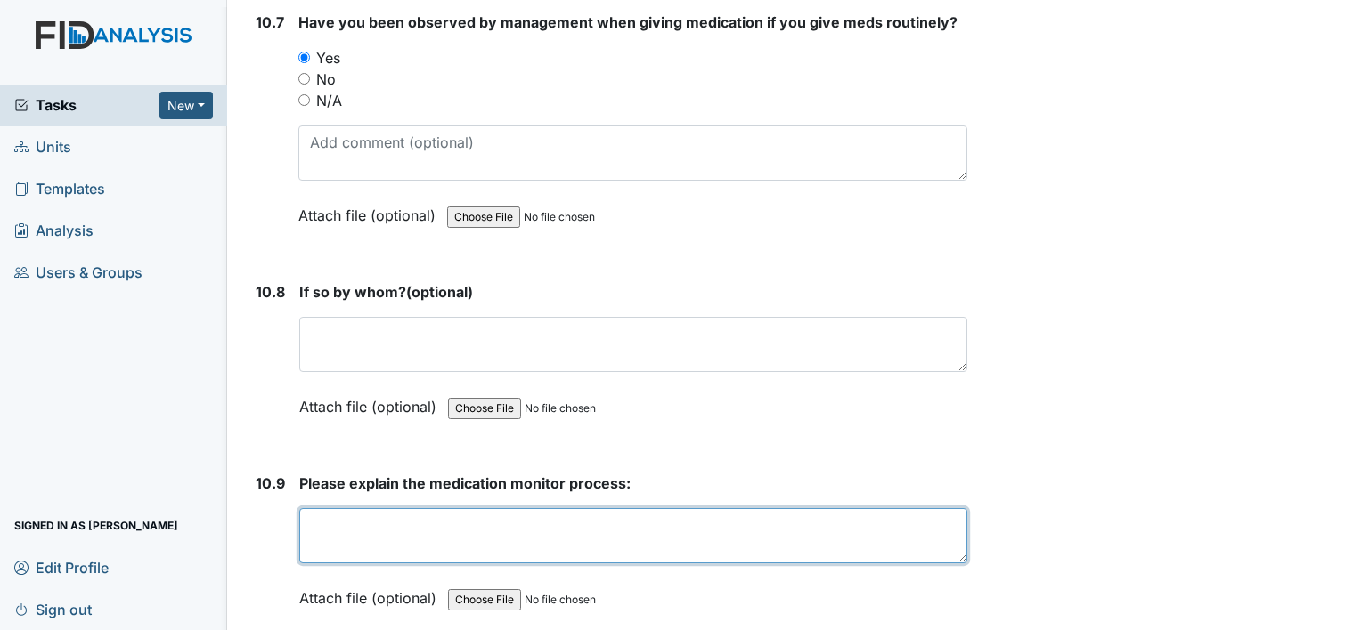
click at [354, 508] on textarea at bounding box center [633, 535] width 668 height 55
type textarea "Check to be sure all meds given and counted for"
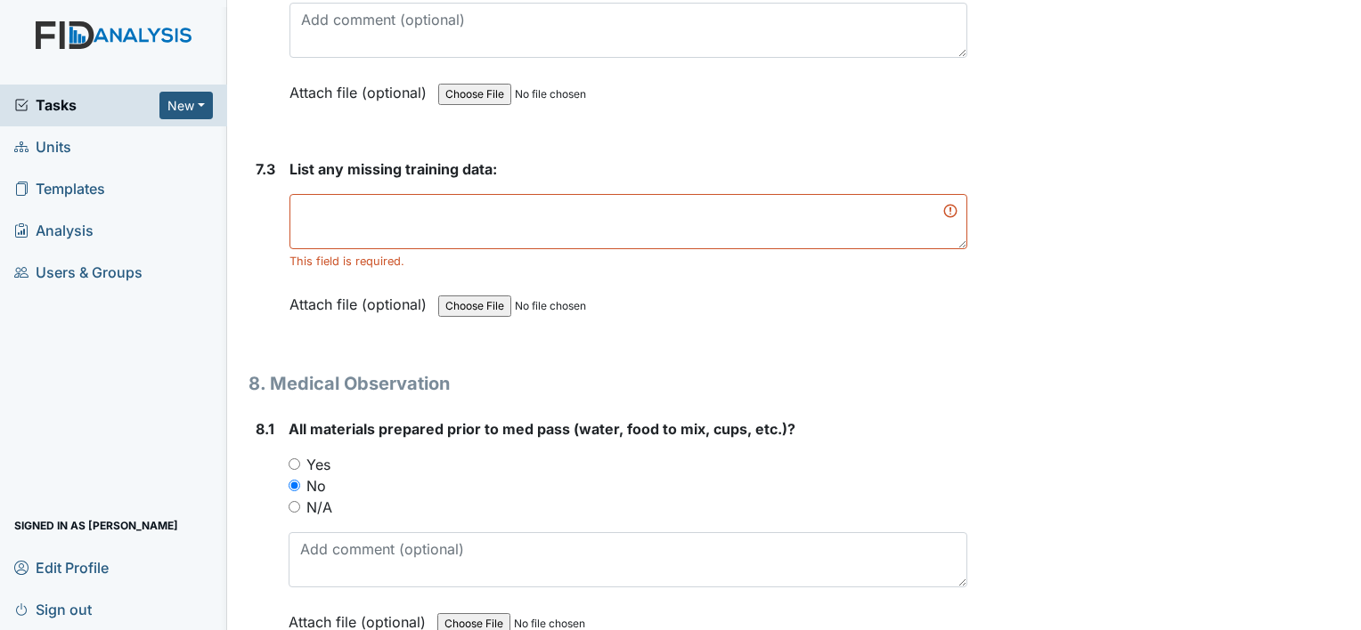
scroll to position [14020, 0]
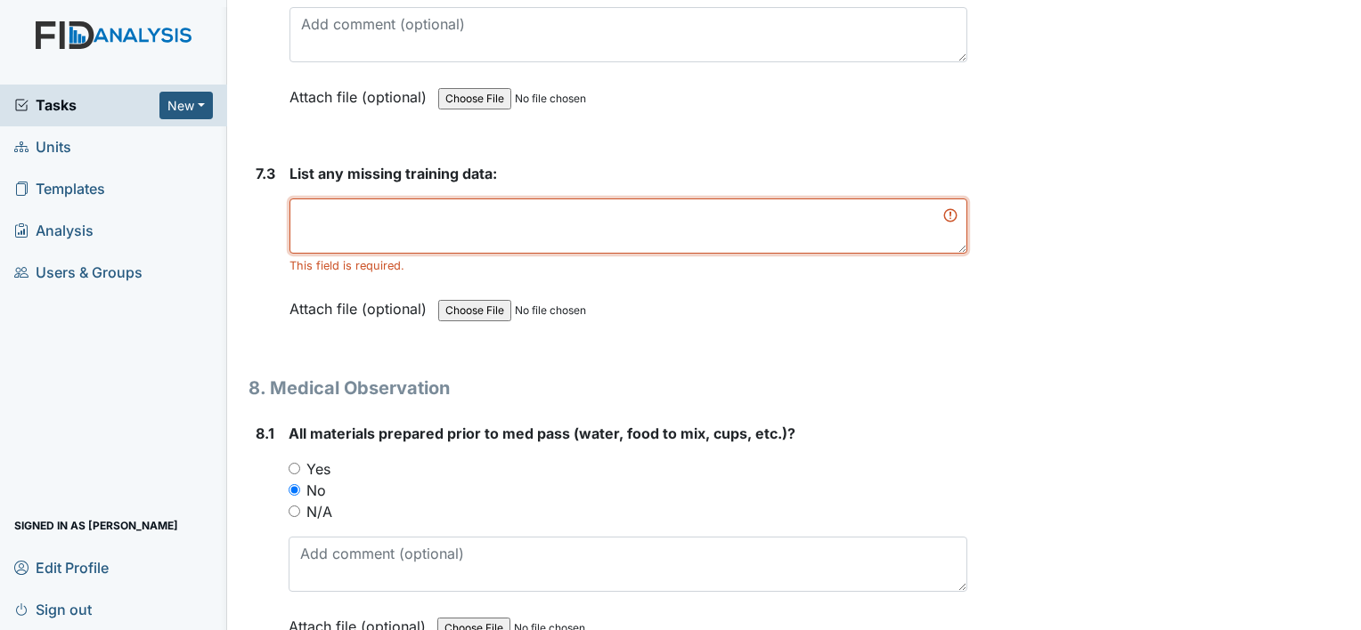
click at [917, 199] on textarea at bounding box center [628, 226] width 678 height 55
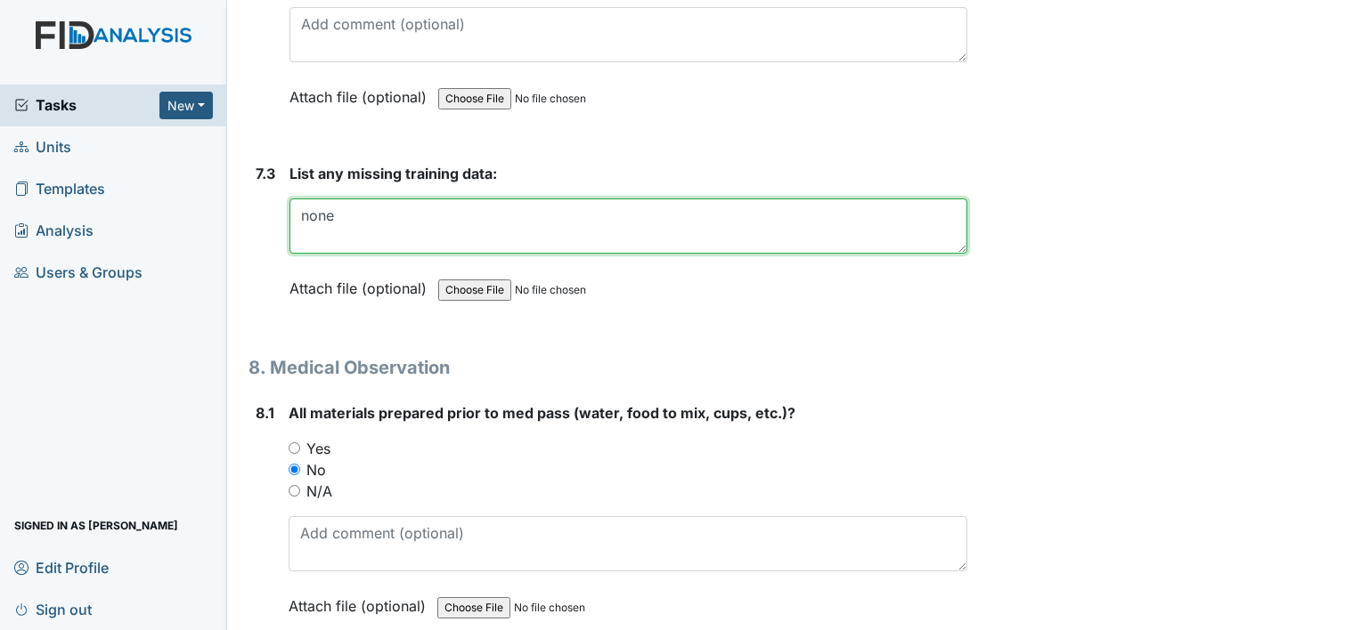
type textarea "none"
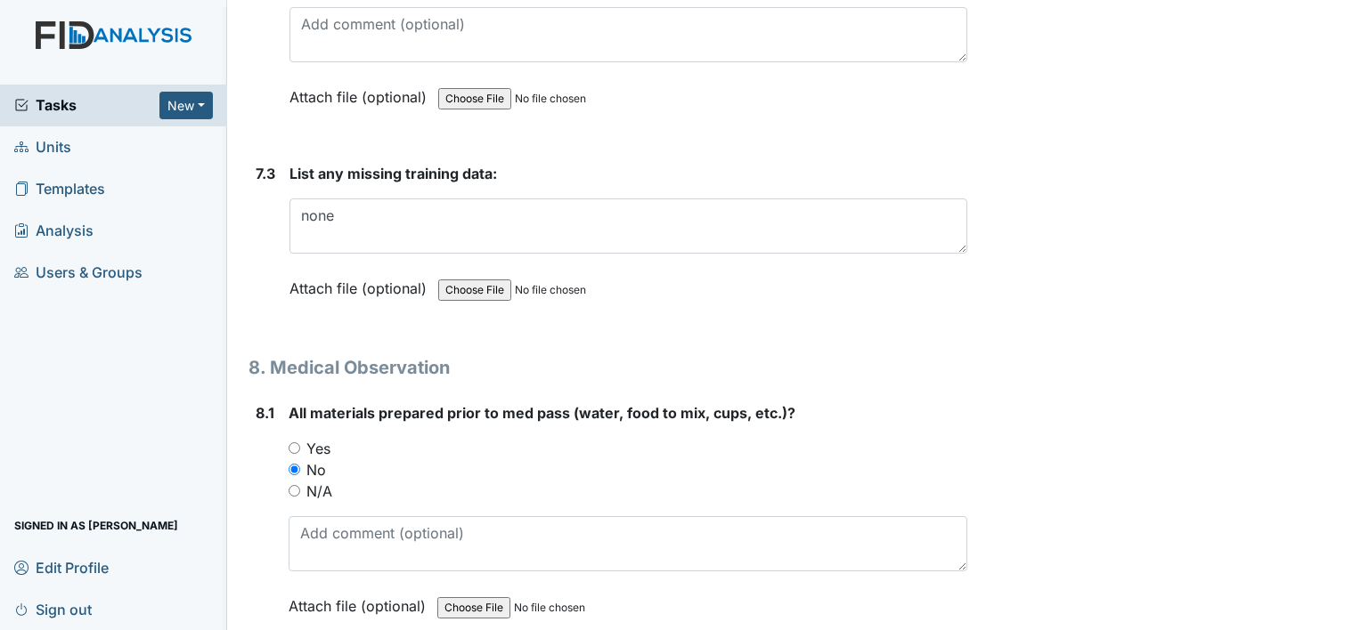
click at [920, 354] on h1 "8. Medical Observation" at bounding box center [607, 367] width 719 height 27
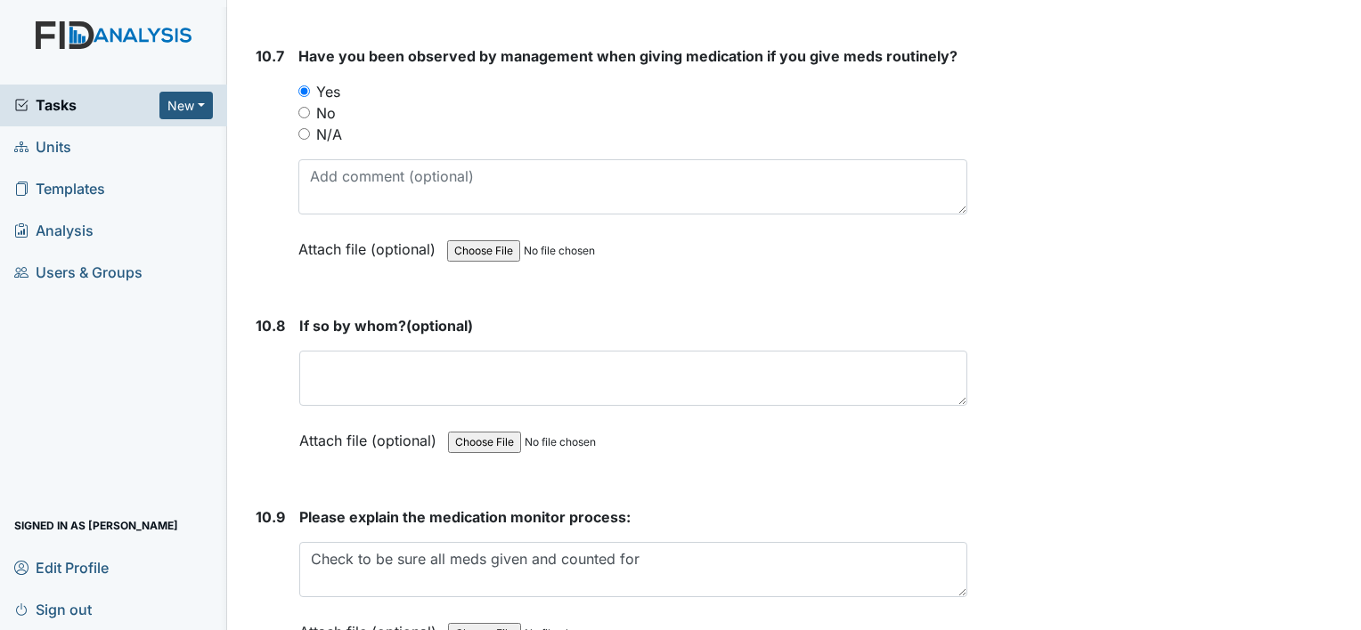
scroll to position [24057, 0]
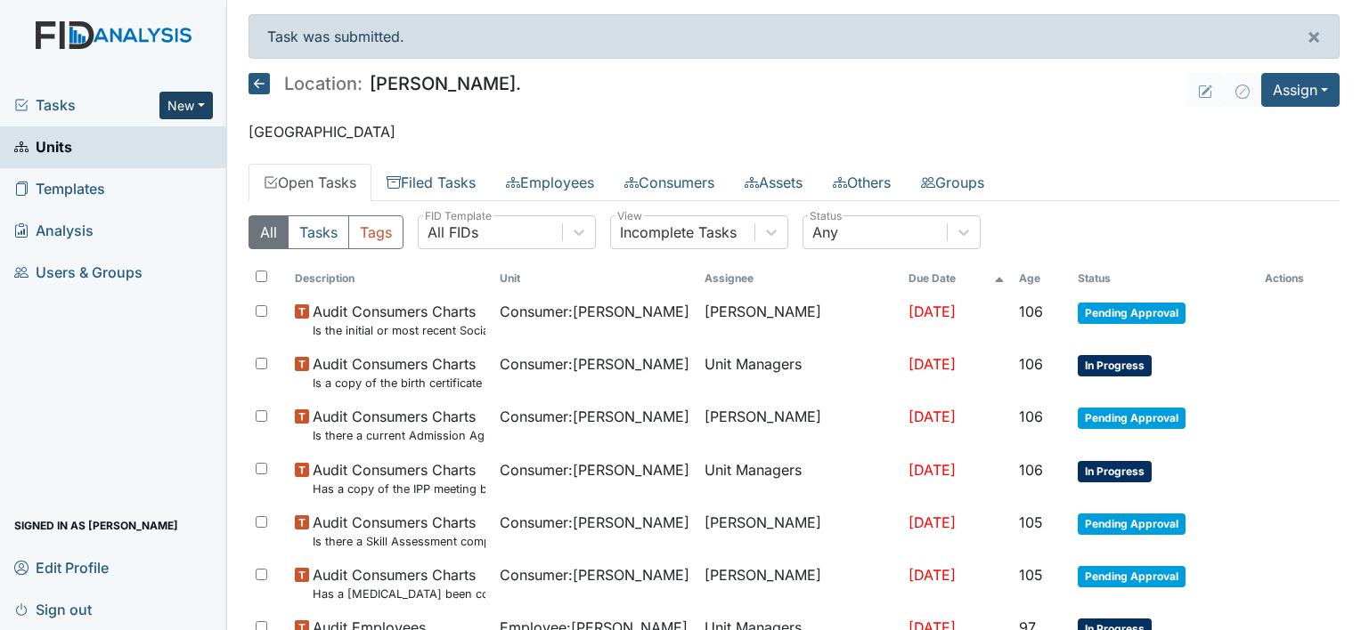
click at [196, 102] on button "New" at bounding box center [185, 106] width 53 height 28
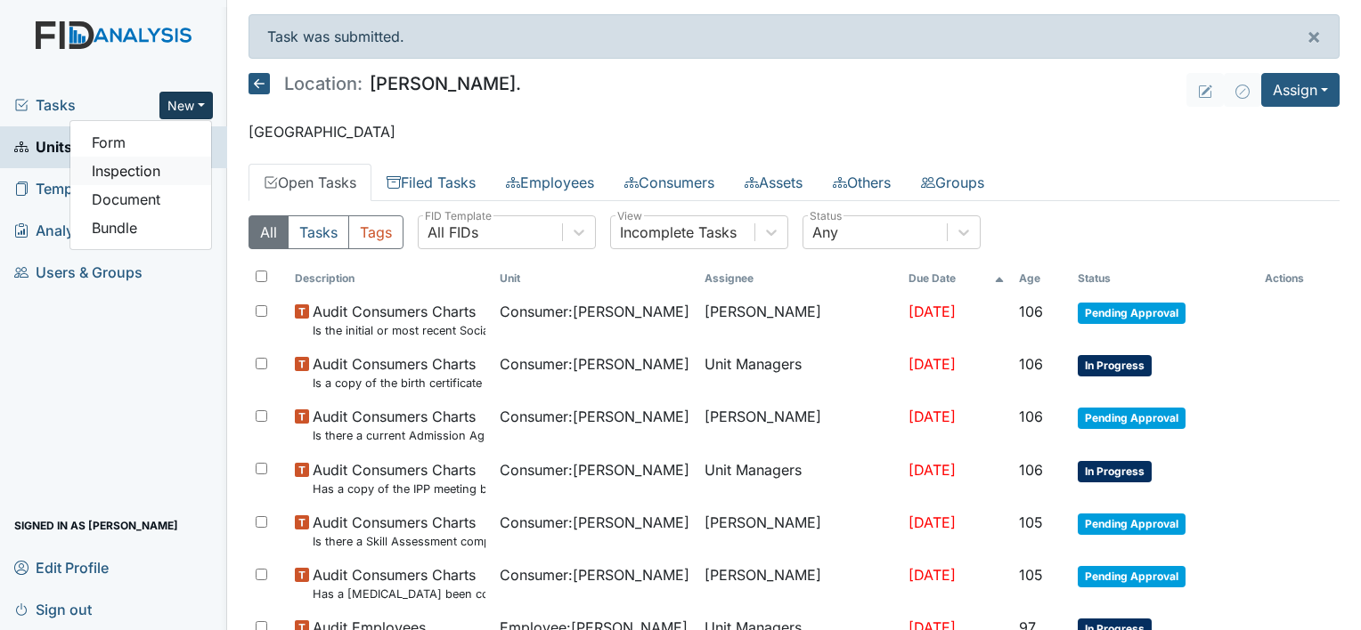
click at [169, 178] on link "Inspection" at bounding box center [140, 171] width 141 height 28
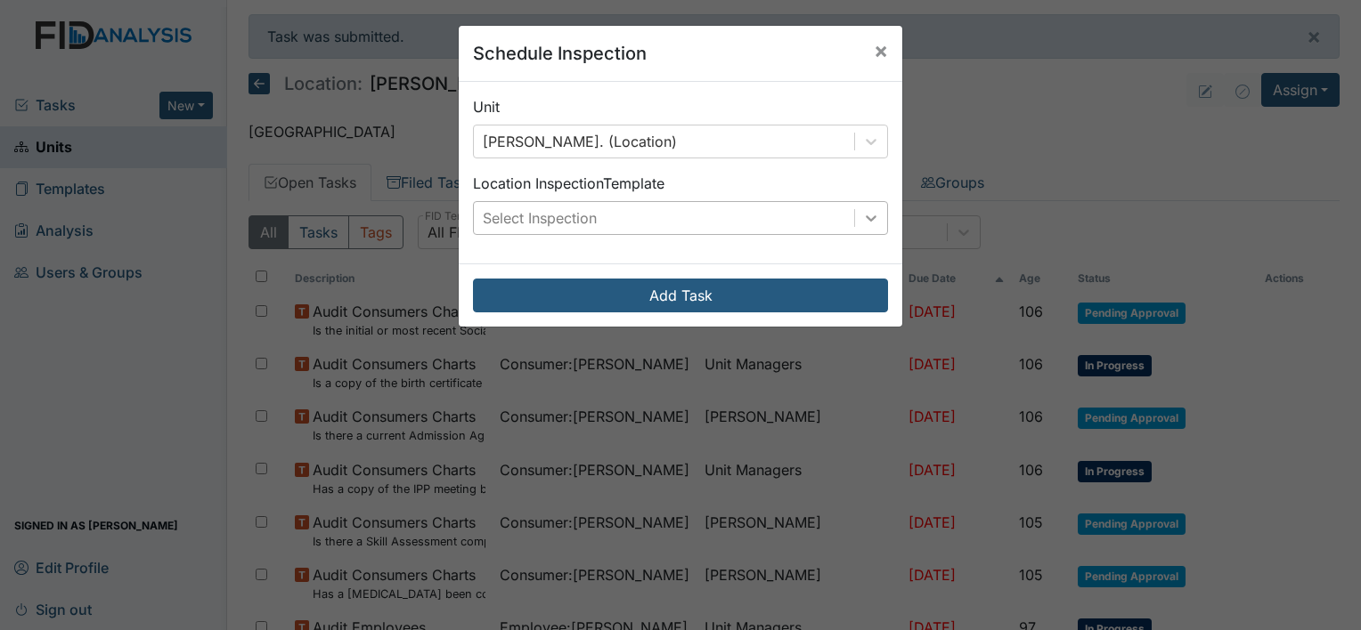
click at [866, 210] on icon at bounding box center [871, 218] width 18 height 18
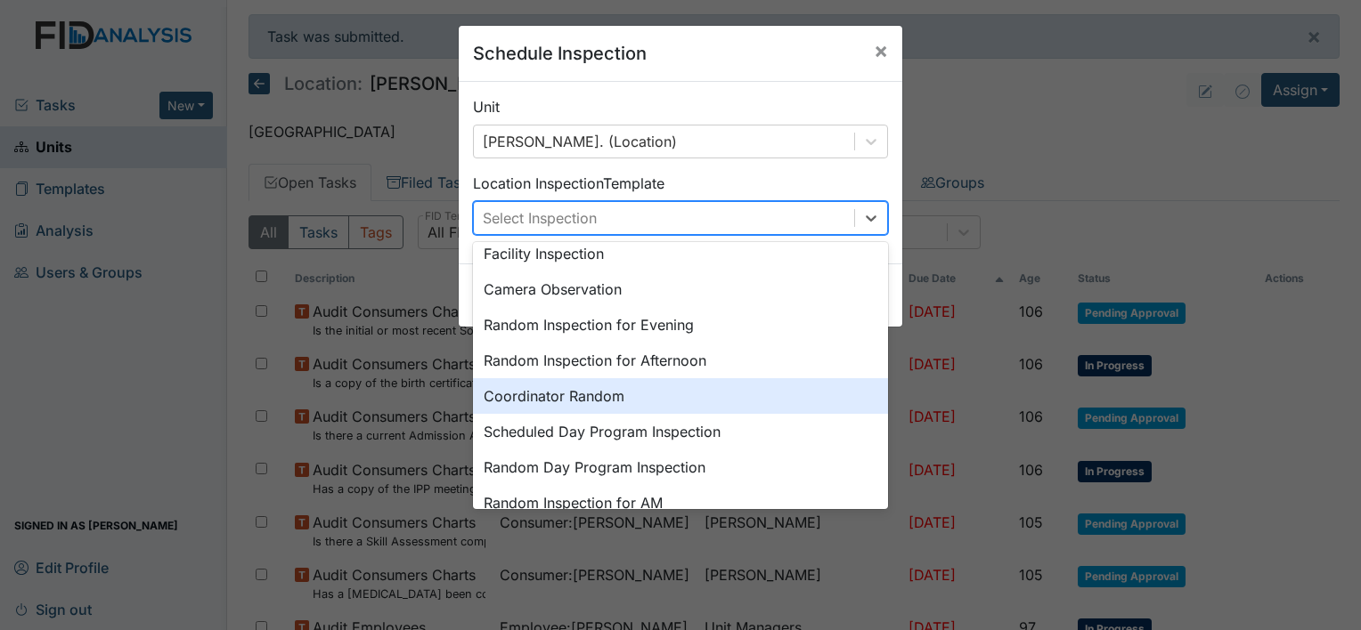
scroll to position [178, 0]
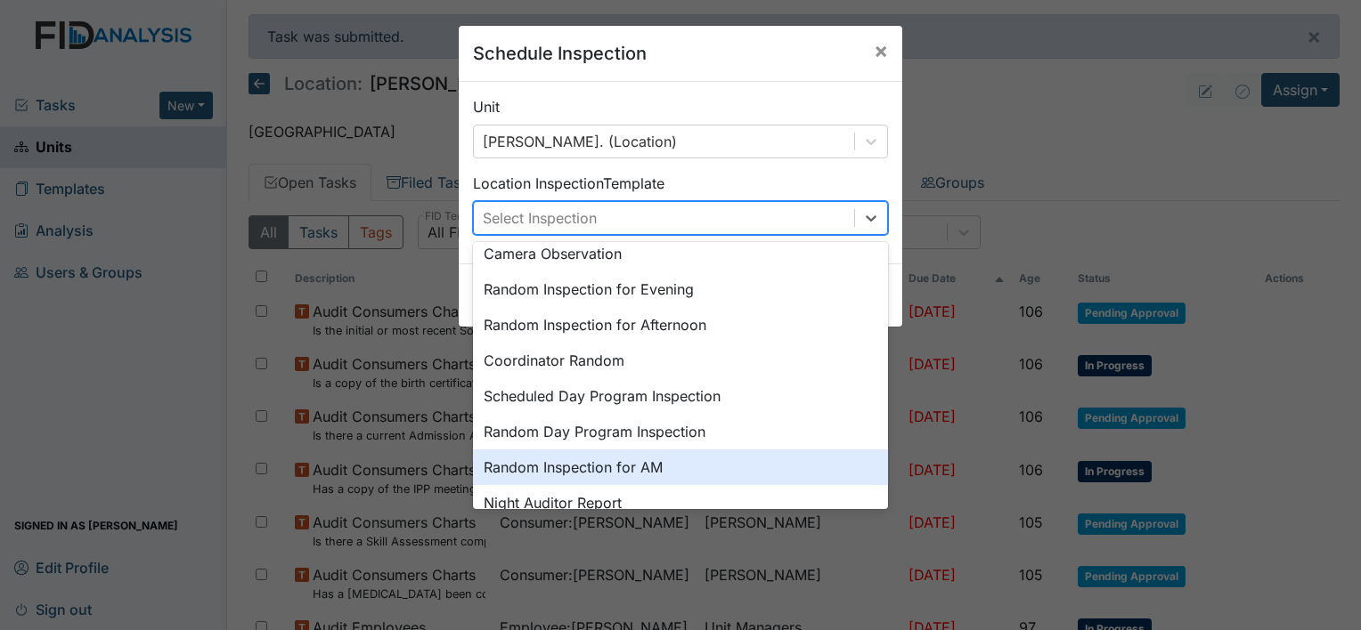
click at [673, 467] on div "Random Inspection for AM" at bounding box center [680, 468] width 415 height 36
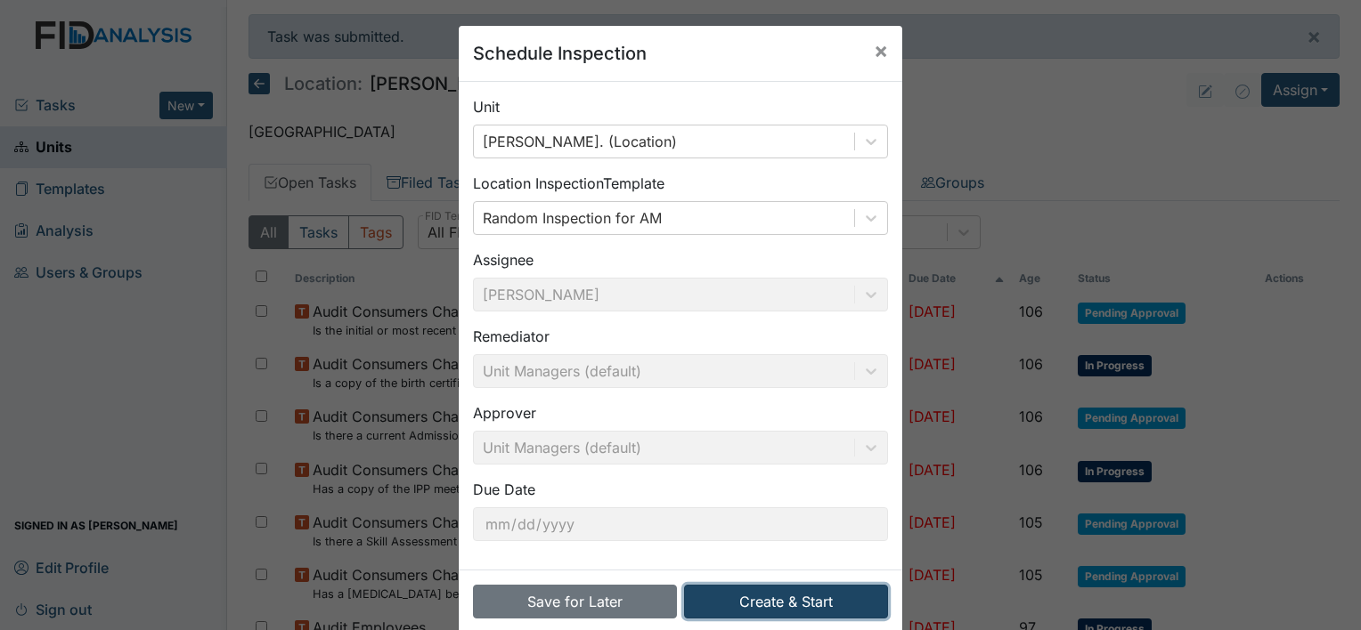
click at [817, 591] on button "Create & Start" at bounding box center [786, 602] width 204 height 34
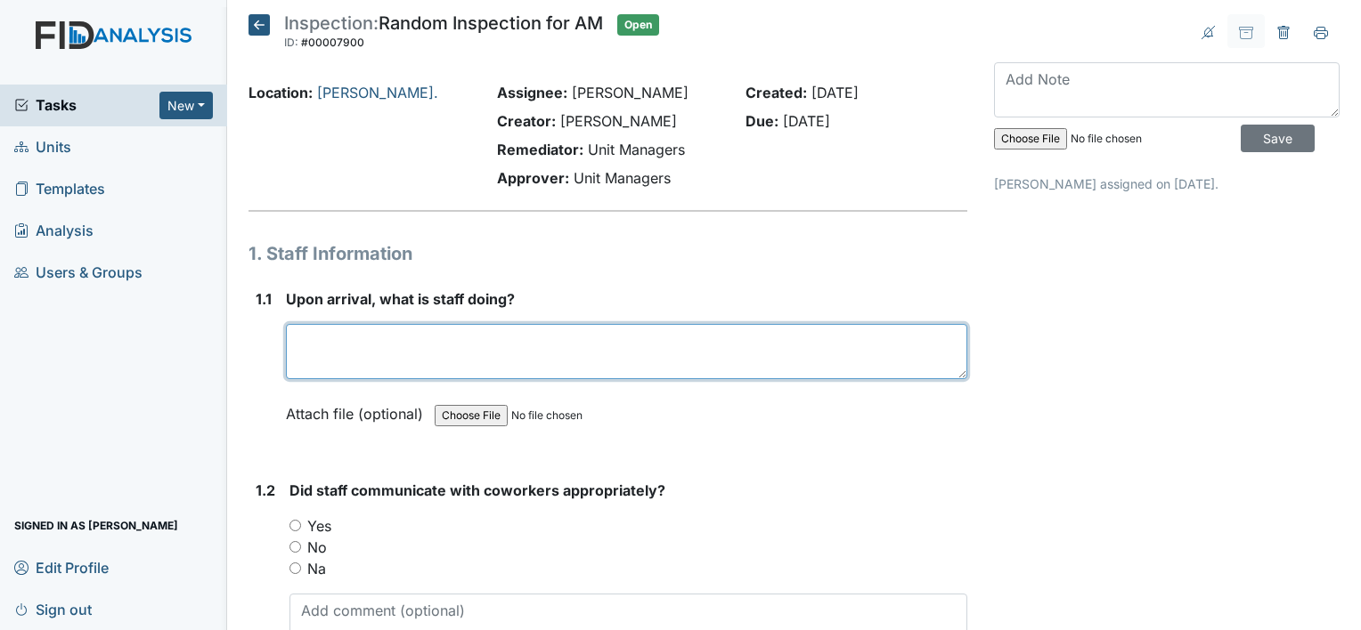
click at [402, 348] on textarea at bounding box center [626, 351] width 681 height 55
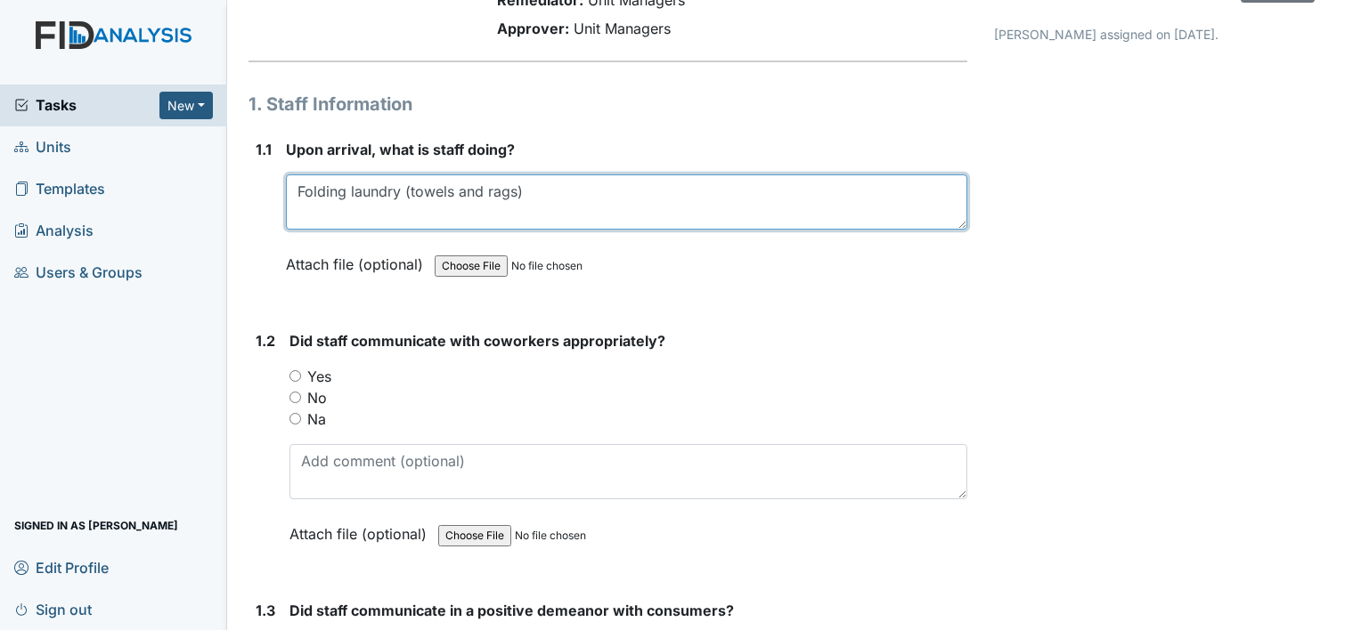
scroll to position [171, 0]
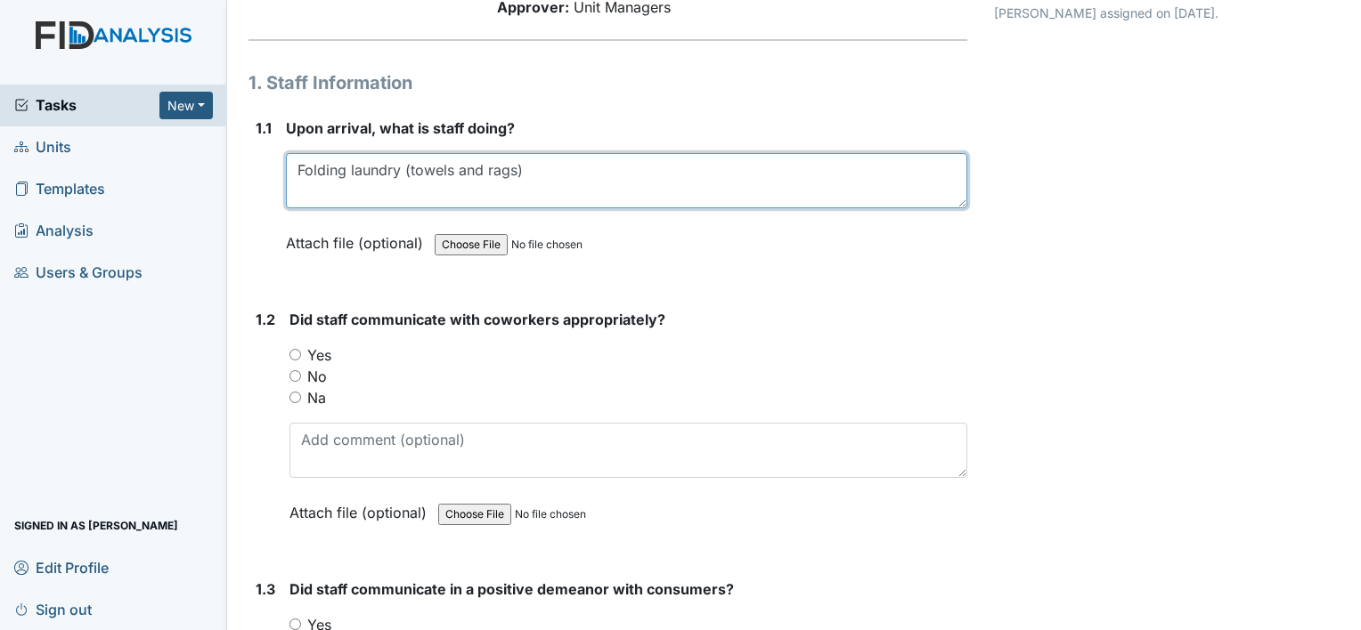
type textarea "Folding laundry (towels and rags)"
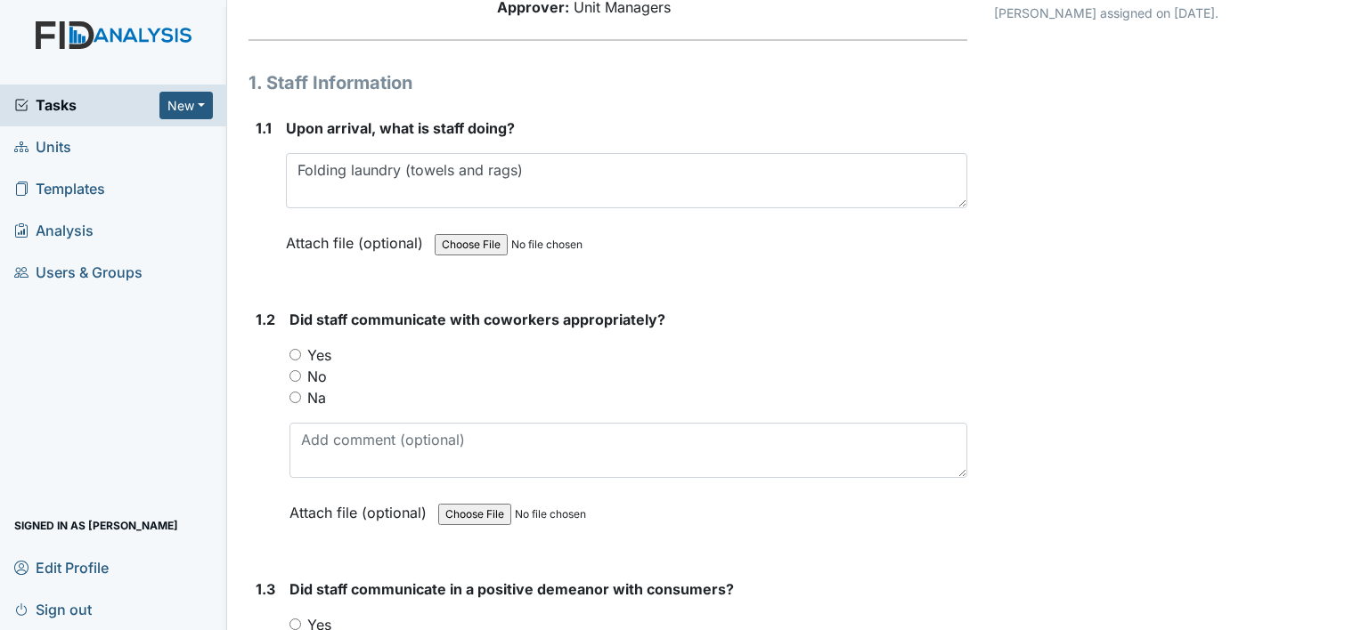
click at [312, 354] on label "Yes" at bounding box center [319, 355] width 24 height 21
click at [301, 354] on input "Yes" at bounding box center [295, 355] width 12 height 12
radio input "true"
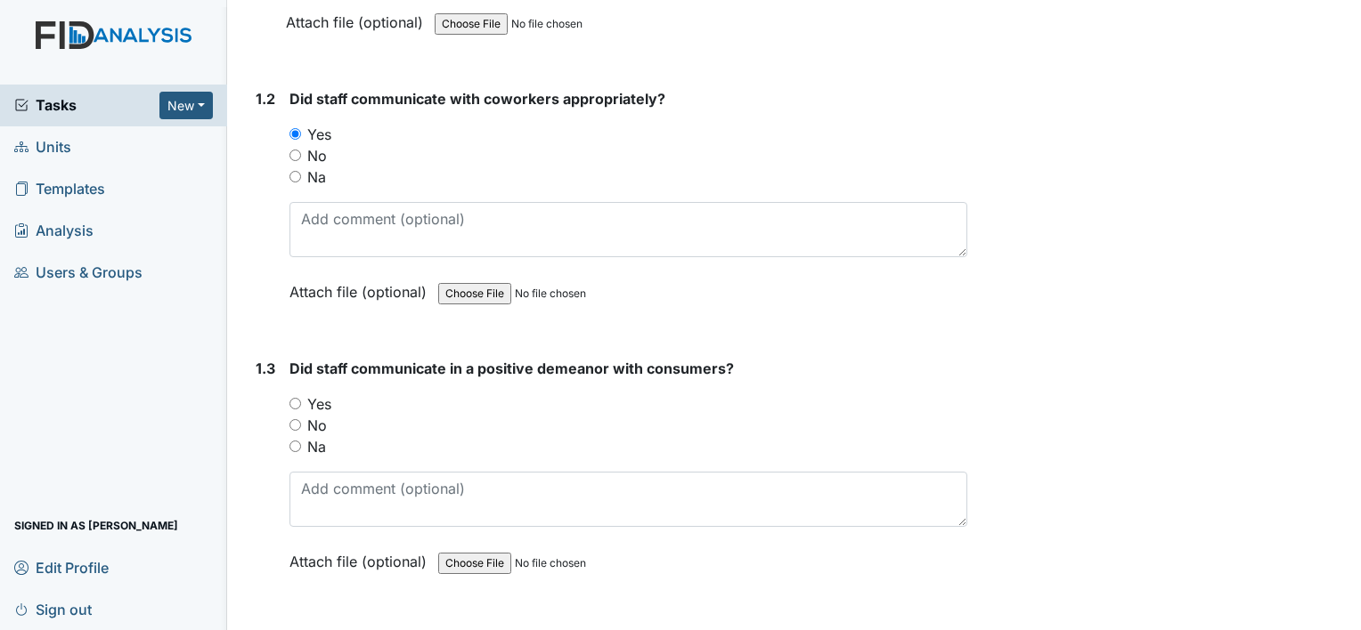
scroll to position [397, 0]
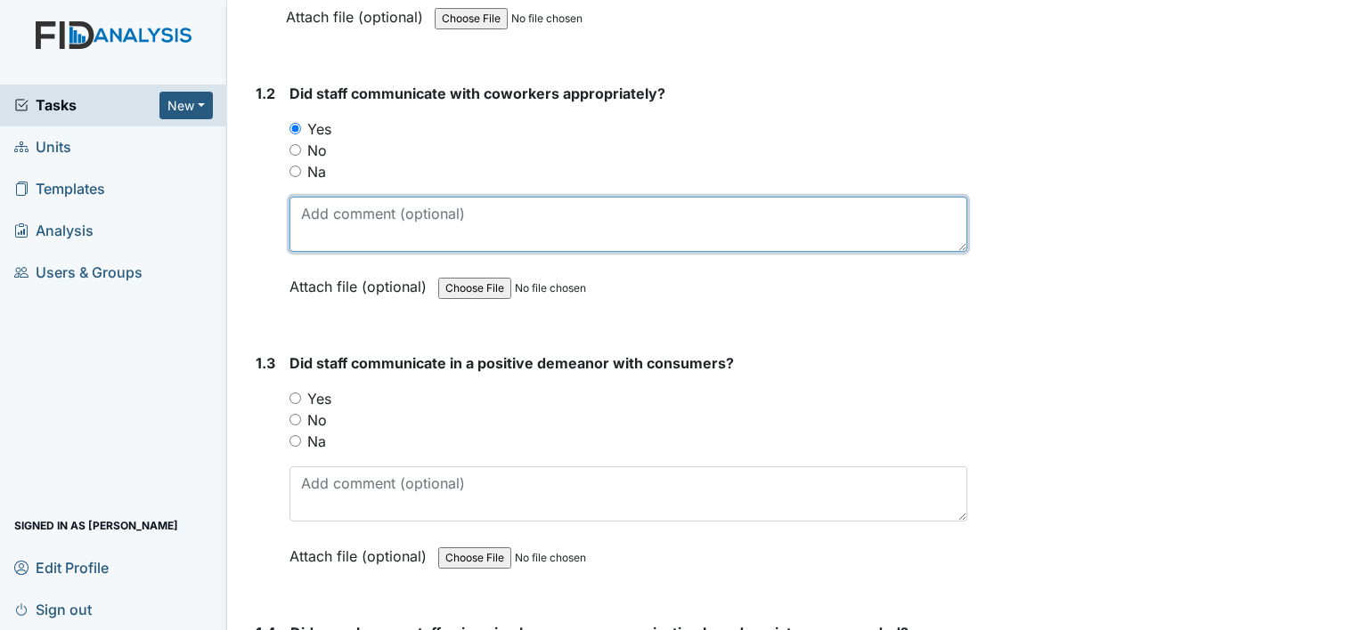
click at [399, 221] on textarea at bounding box center [628, 224] width 678 height 55
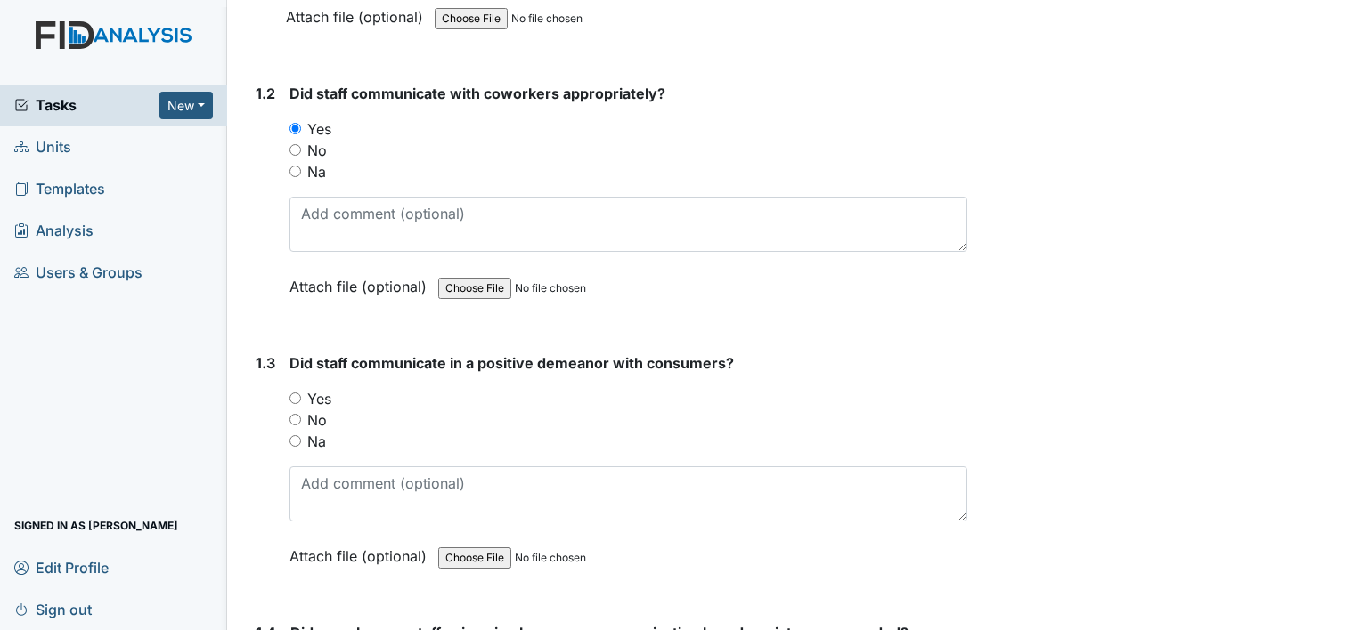
click at [295, 175] on input "Na" at bounding box center [295, 172] width 12 height 12
radio input "true"
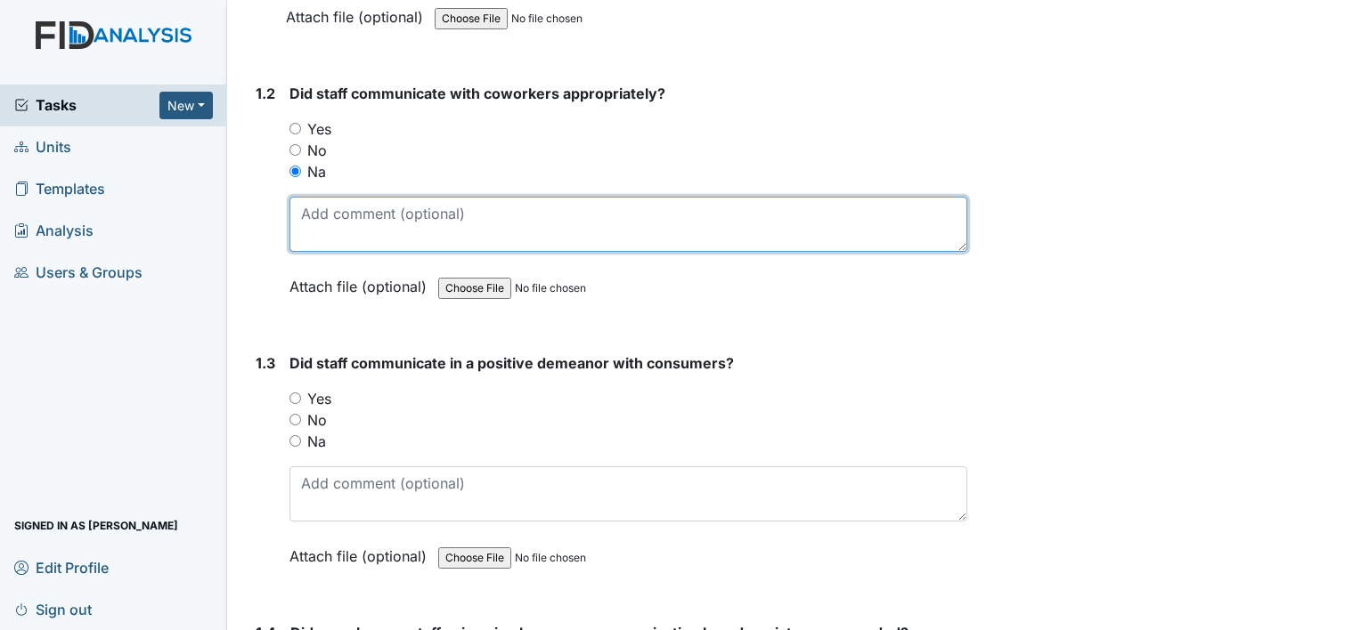
click at [410, 214] on textarea at bounding box center [628, 224] width 678 height 55
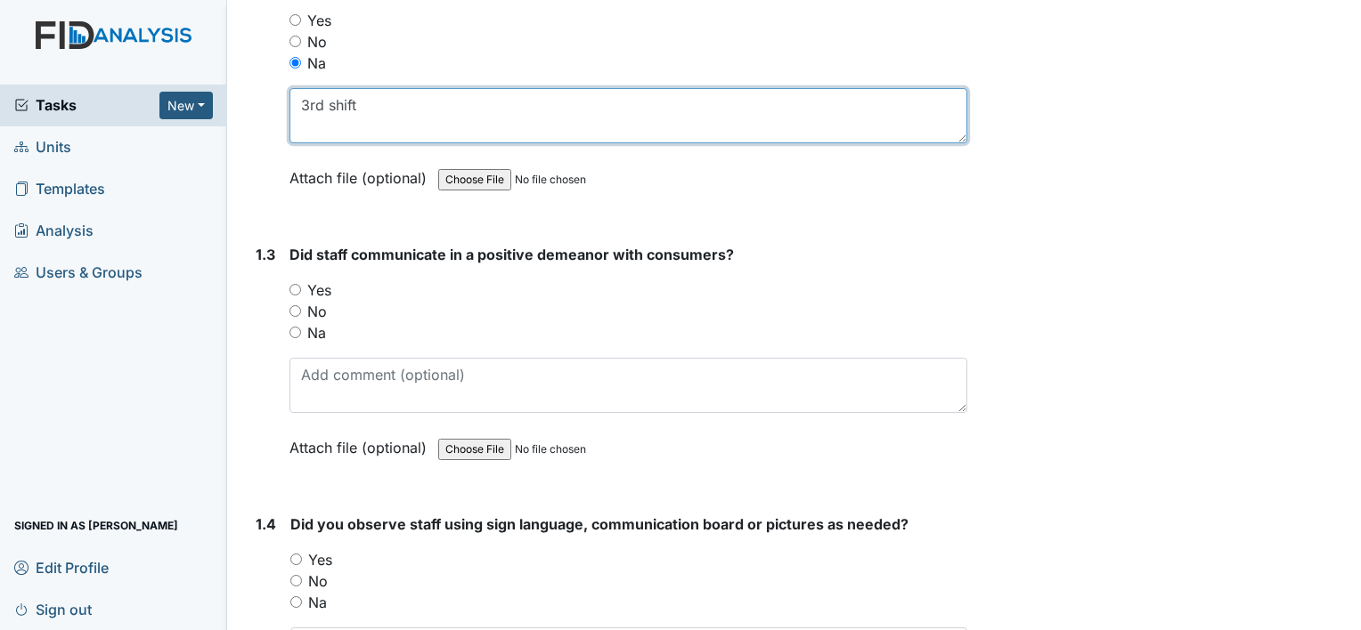
scroll to position [509, 0]
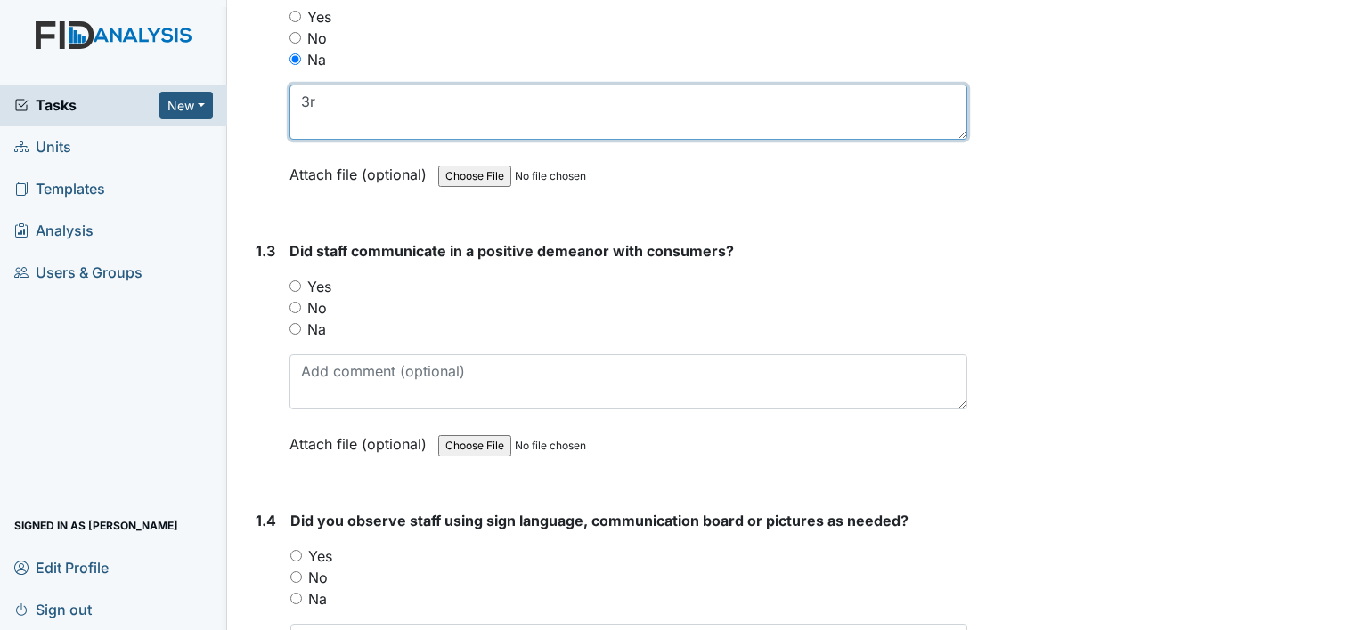
type textarea "3"
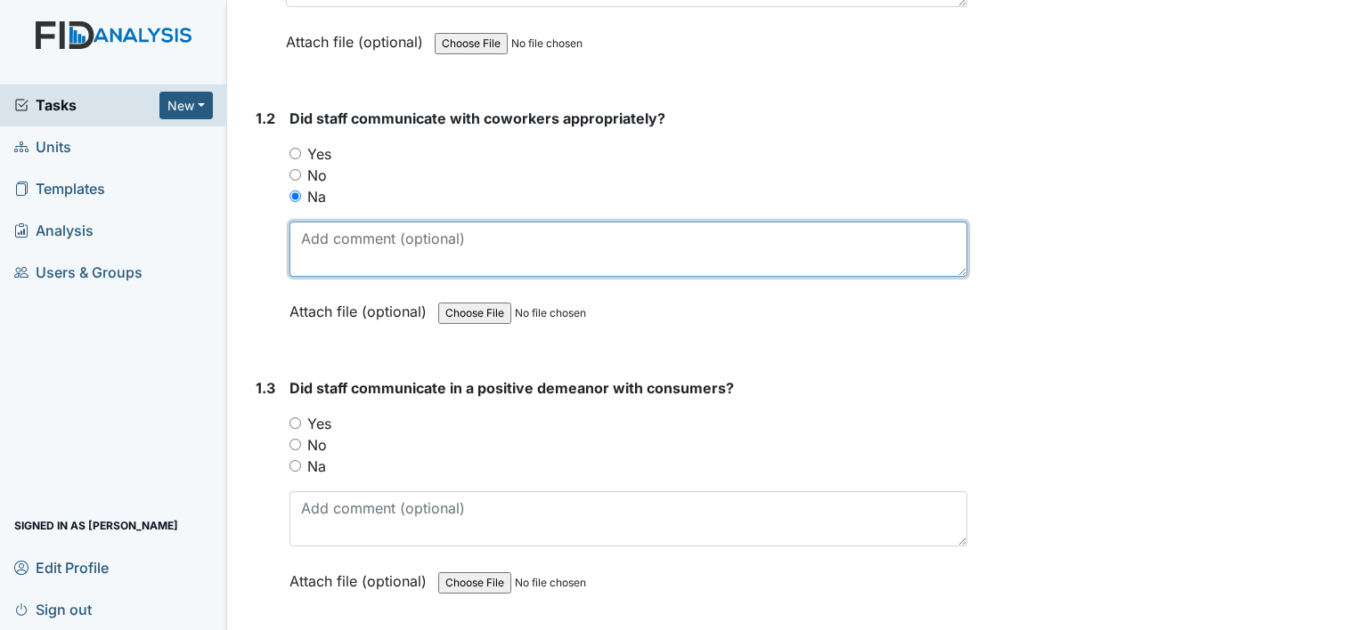
scroll to position [369, 0]
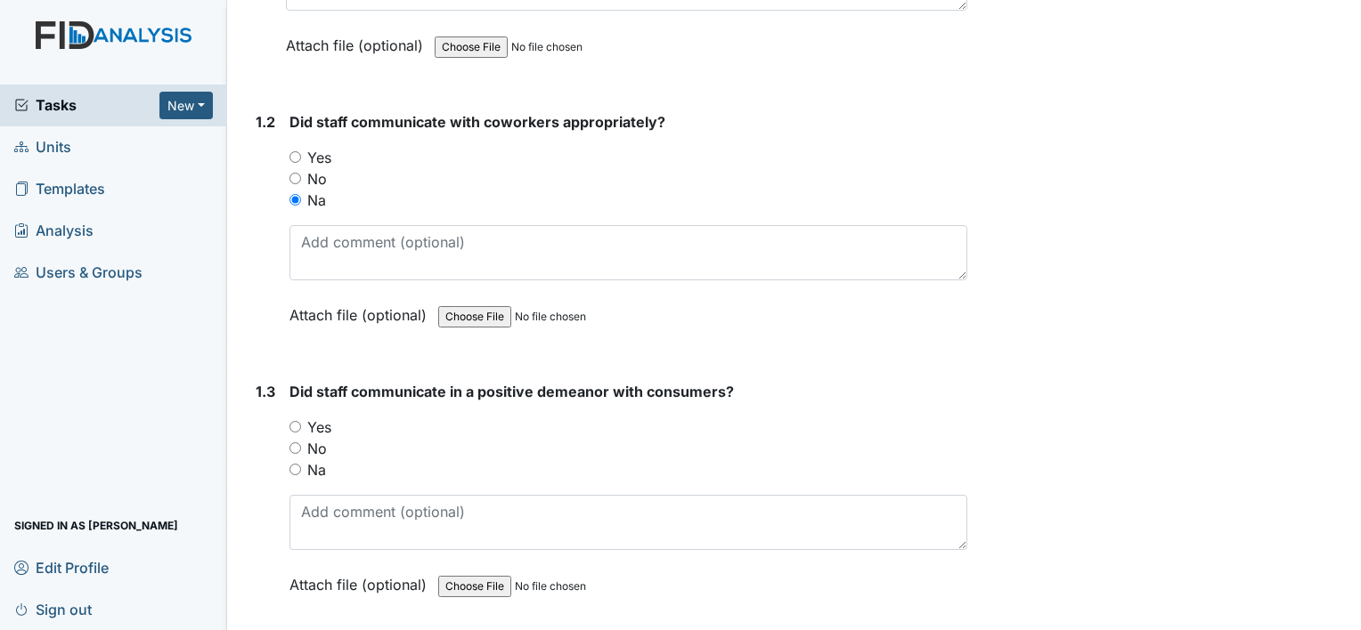
click at [296, 155] on input "Yes" at bounding box center [295, 157] width 12 height 12
radio input "true"
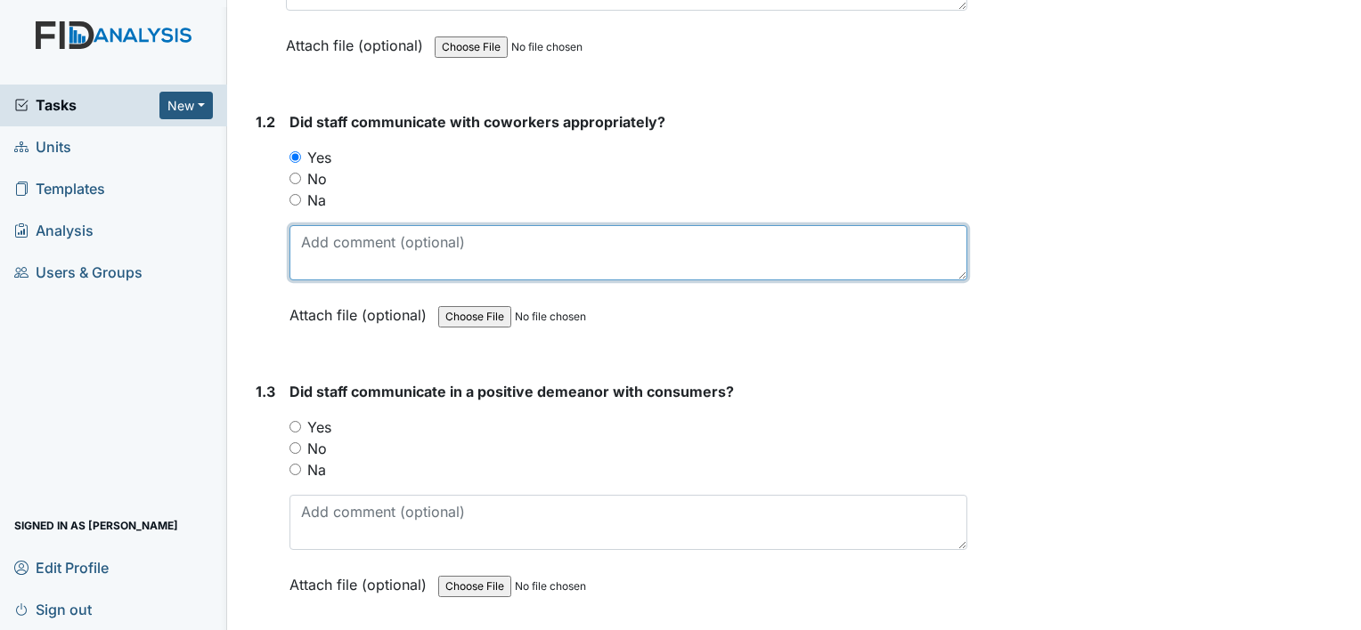
click at [358, 260] on textarea at bounding box center [628, 252] width 678 height 55
type textarea "y"
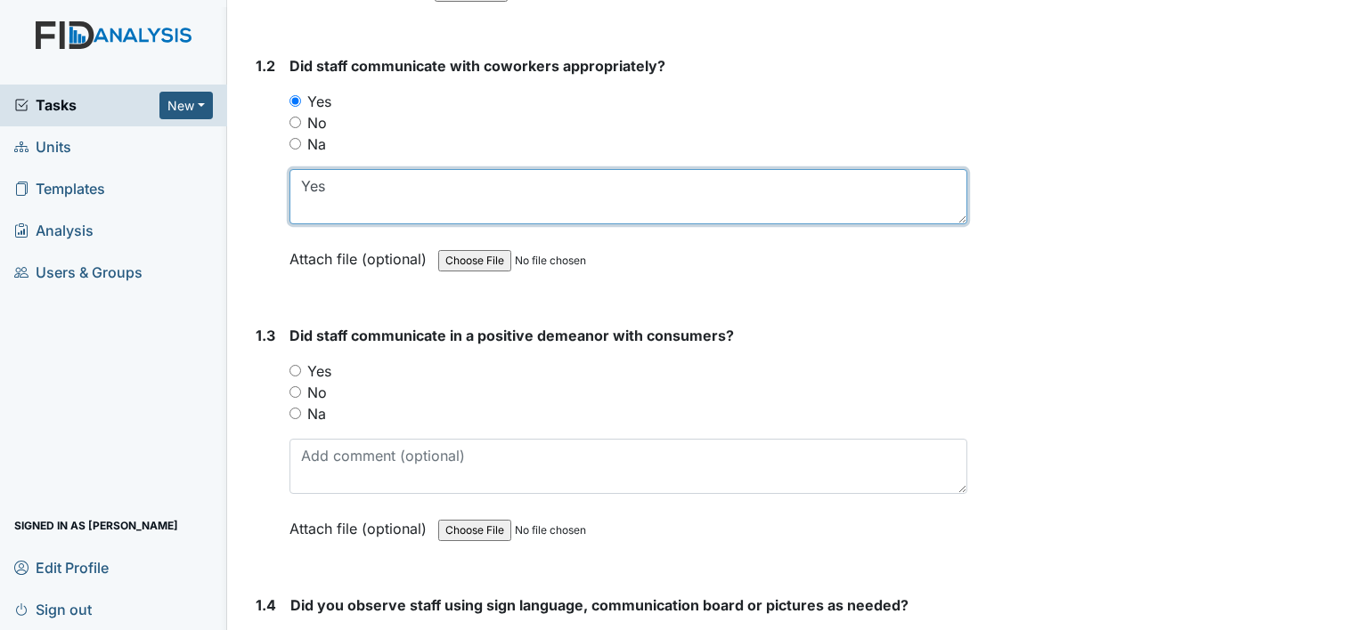
scroll to position [452, 0]
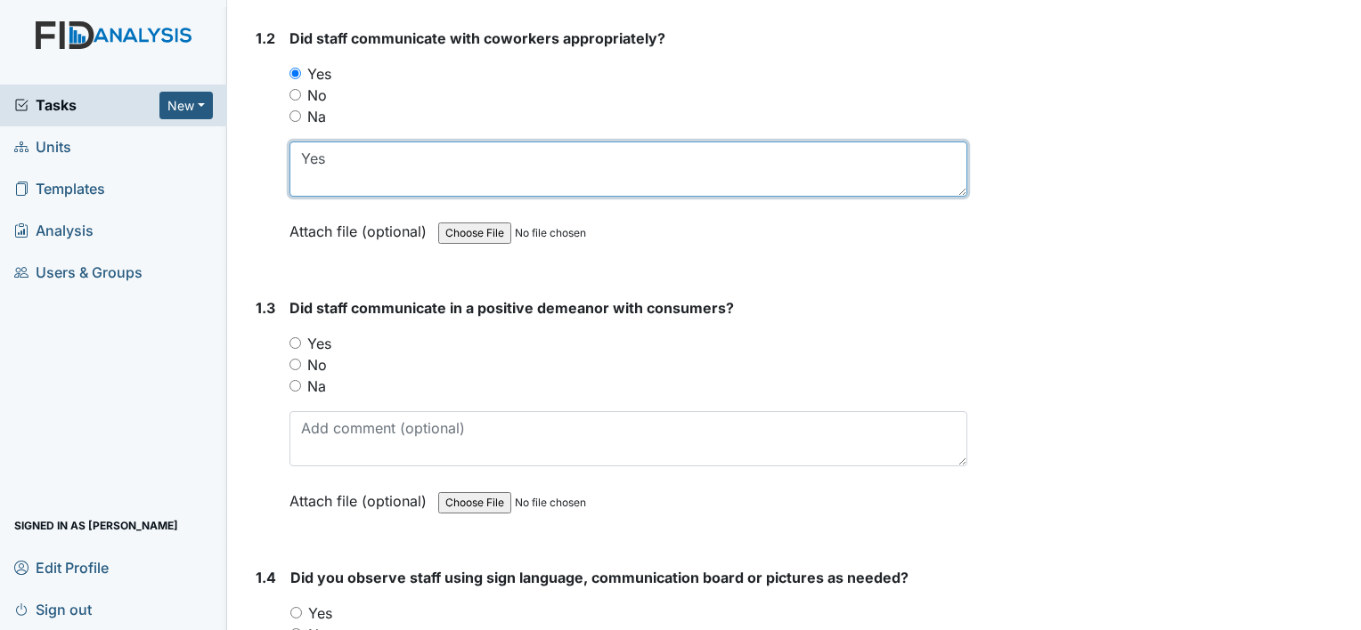
type textarea "Yes"
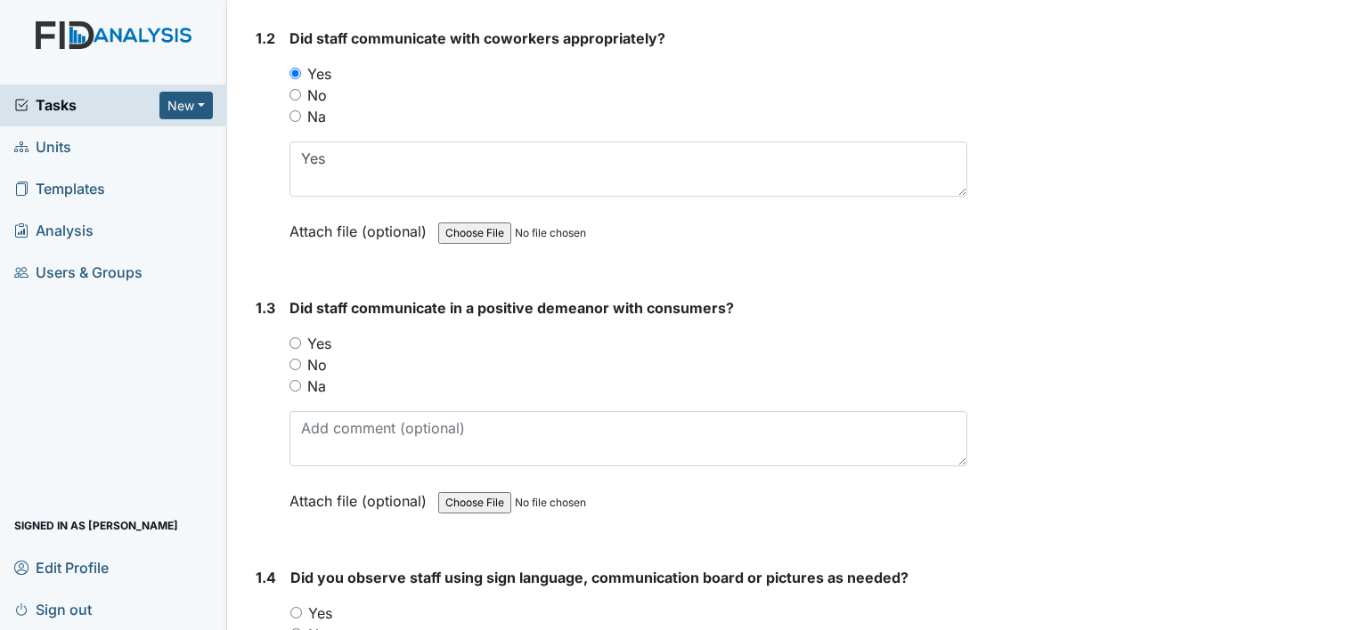
click at [296, 341] on input "Yes" at bounding box center [295, 343] width 12 height 12
radio input "true"
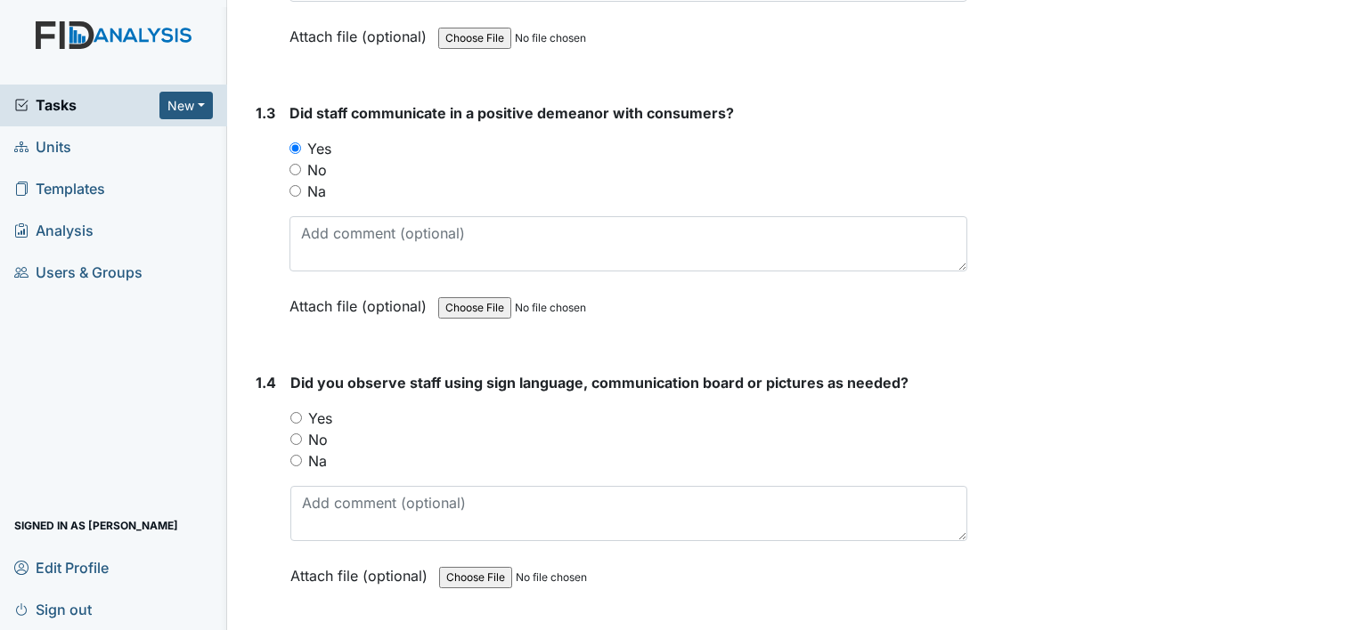
scroll to position [678, 0]
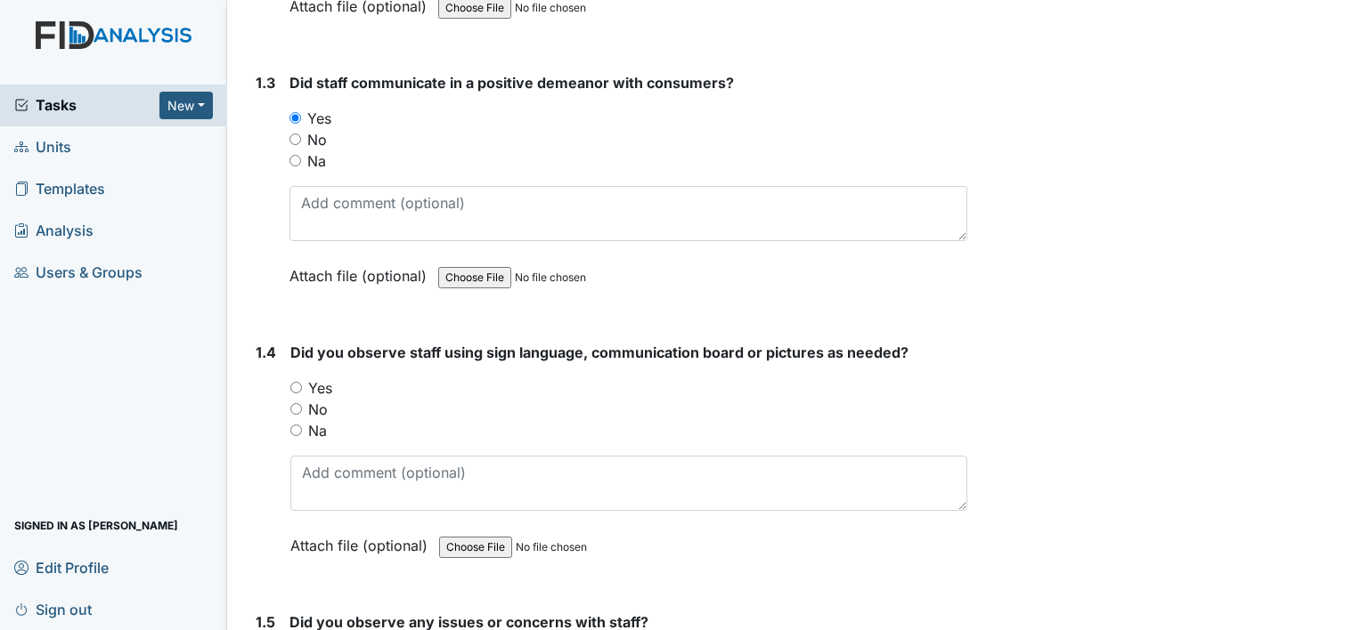
click at [297, 432] on input "Na" at bounding box center [296, 431] width 12 height 12
radio input "true"
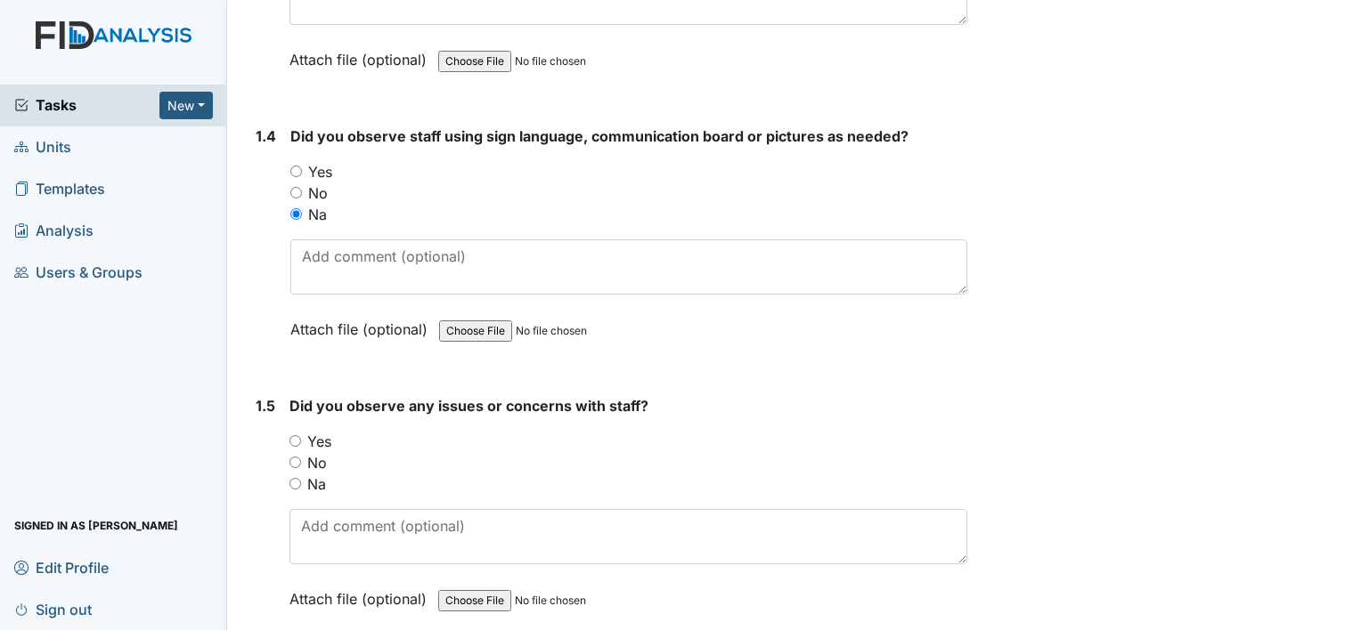
scroll to position [915, 0]
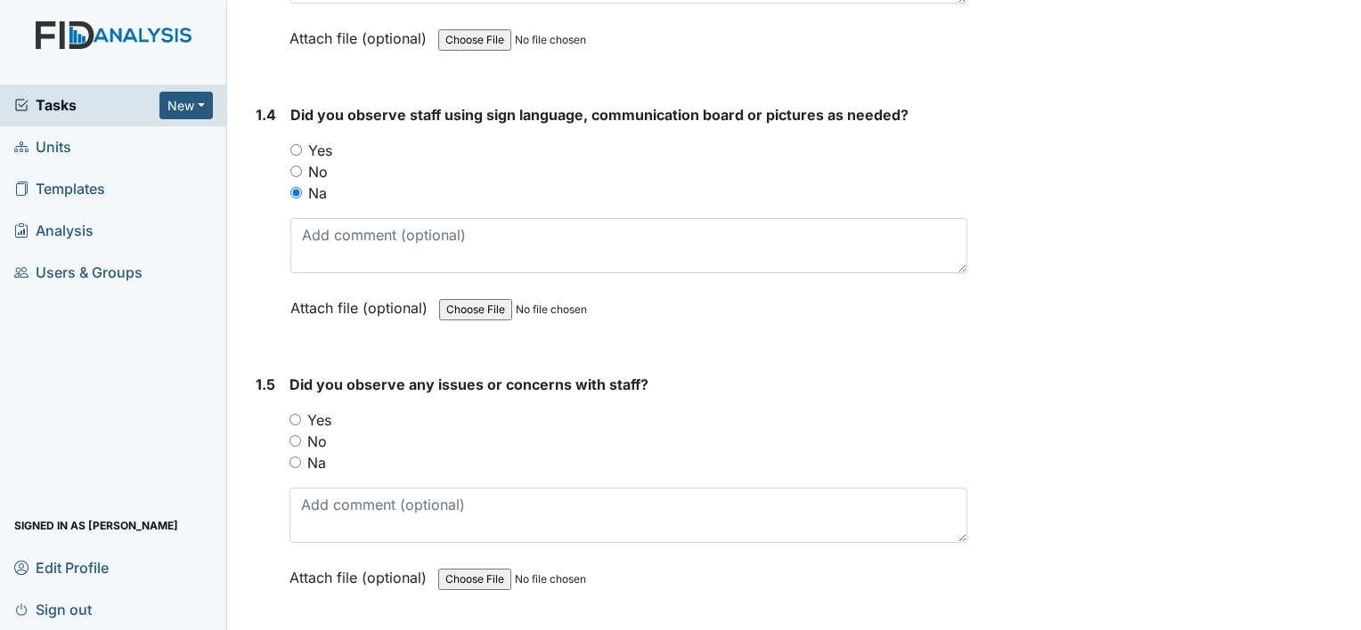
click at [299, 415] on input "Yes" at bounding box center [295, 420] width 12 height 12
radio input "true"
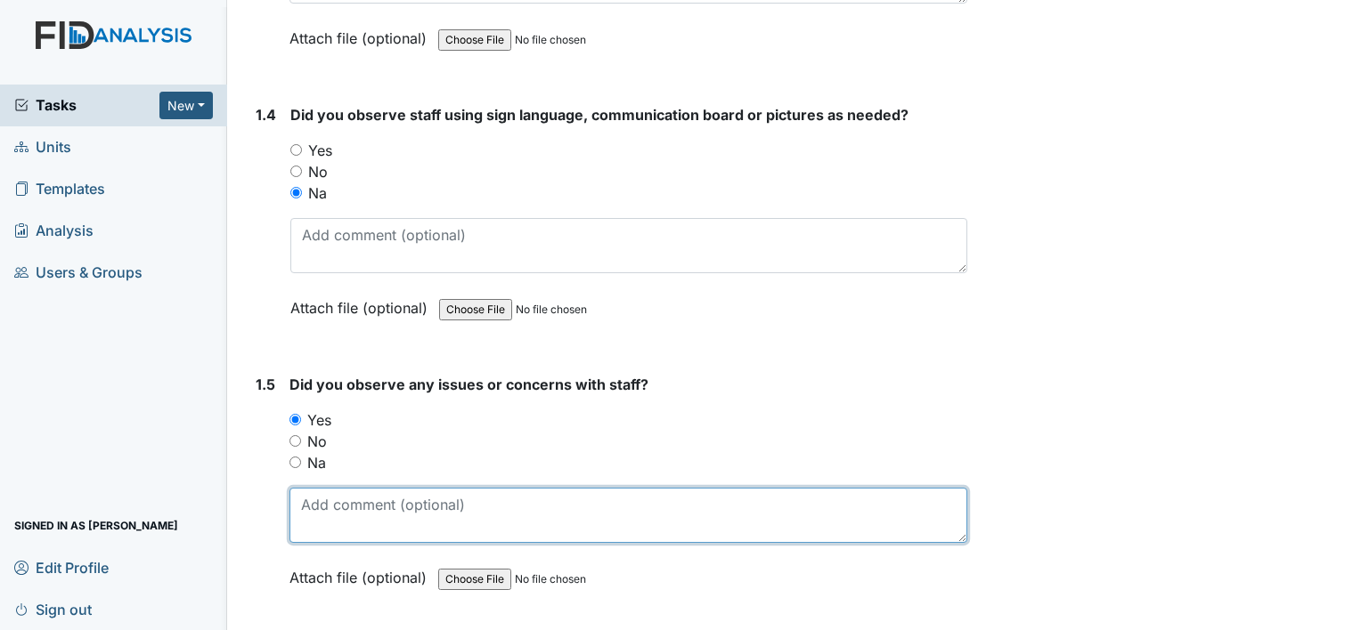
click at [346, 508] on textarea at bounding box center [628, 515] width 678 height 55
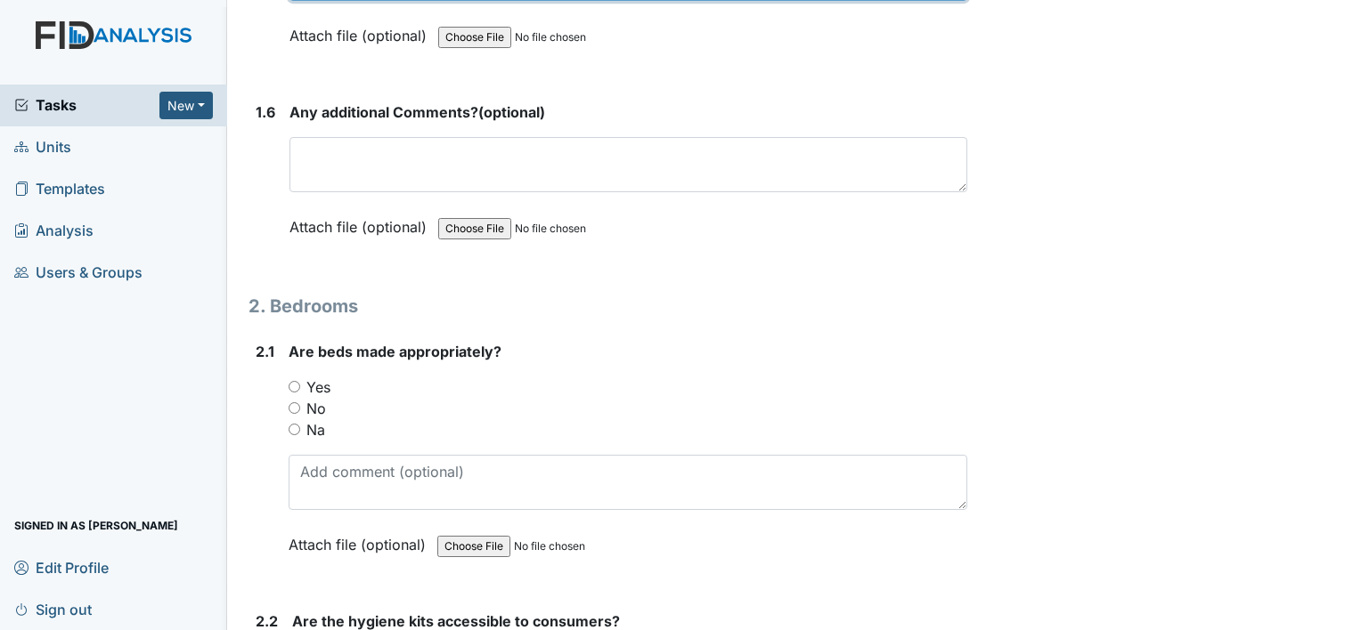
scroll to position [1468, 0]
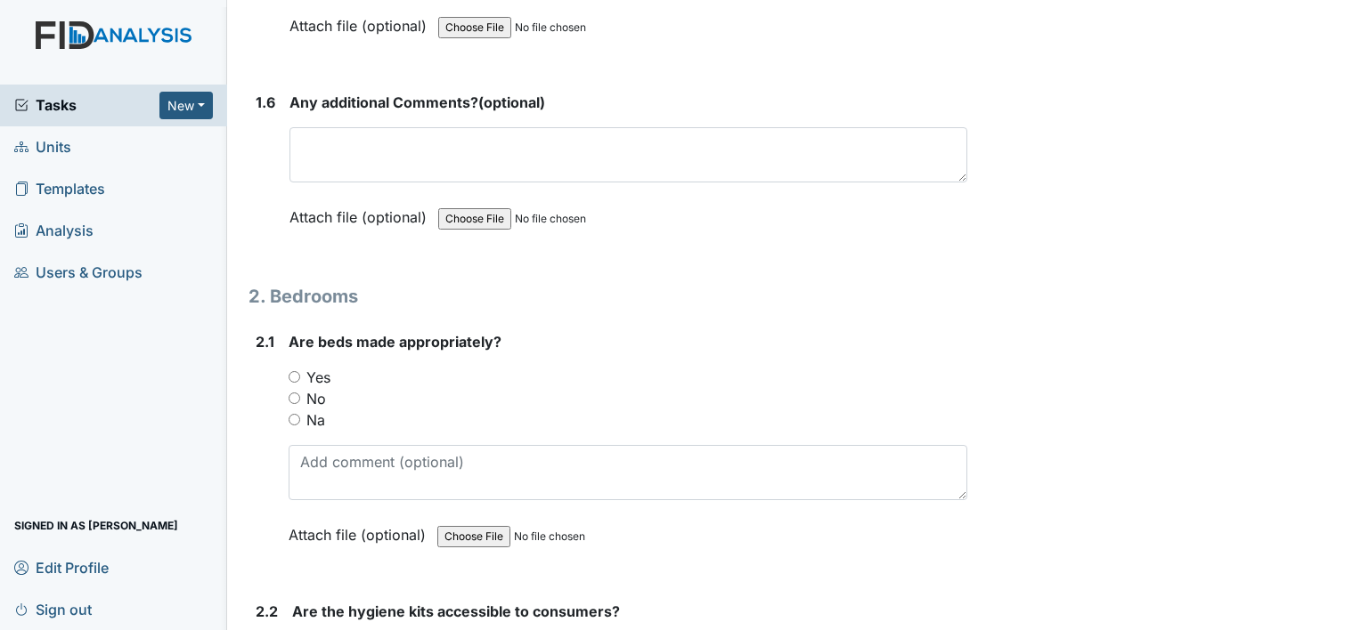
type textarea "Labeling food in fridge and throwing out expired. Concern addressed"
click at [299, 371] on input "Yes" at bounding box center [295, 377] width 12 height 12
radio input "true"
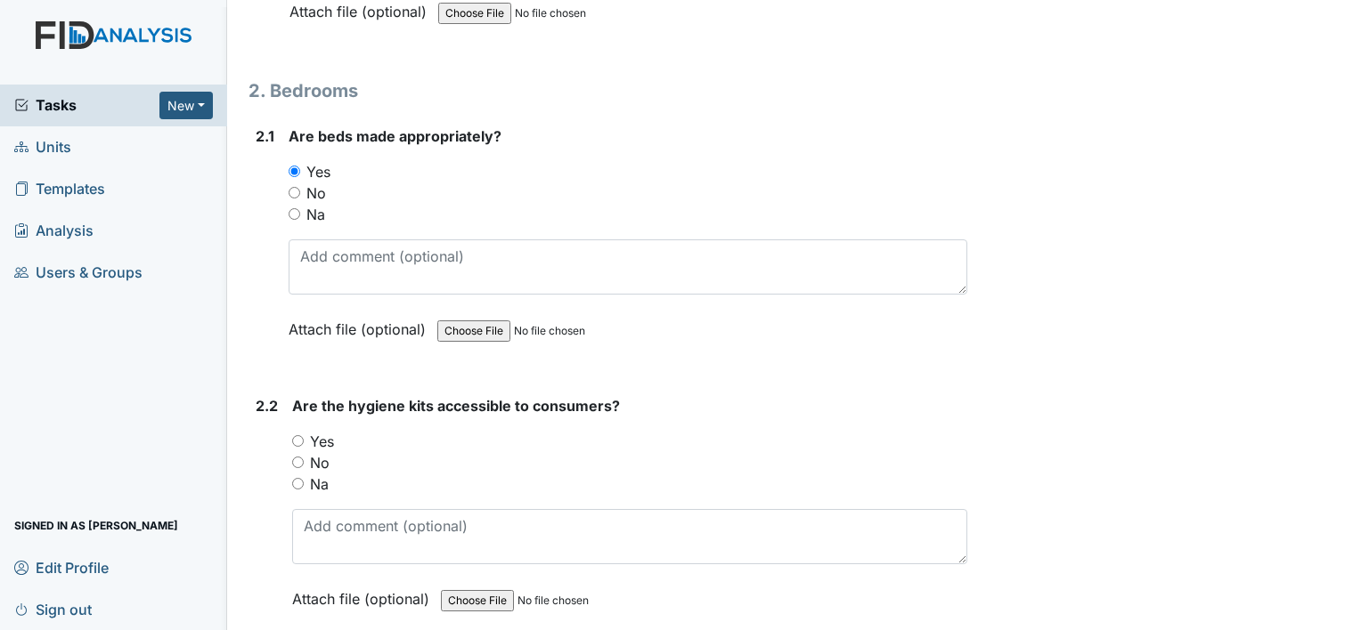
scroll to position [1678, 0]
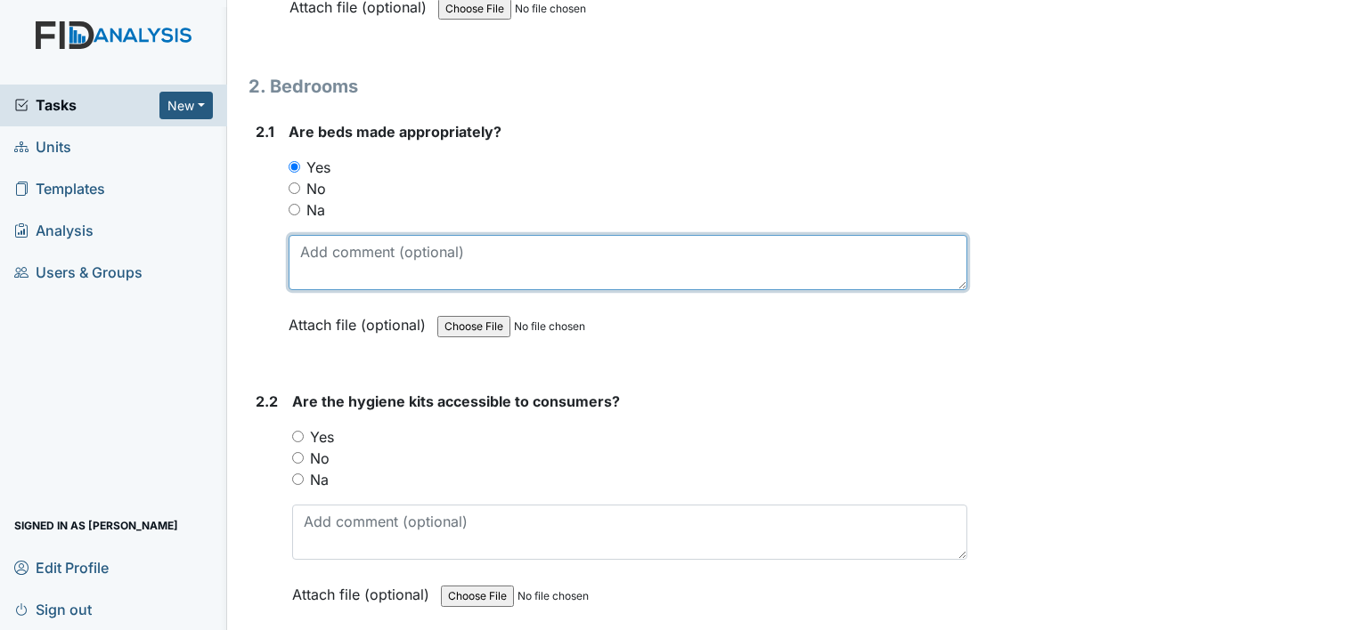
click at [416, 272] on textarea at bounding box center [628, 262] width 679 height 55
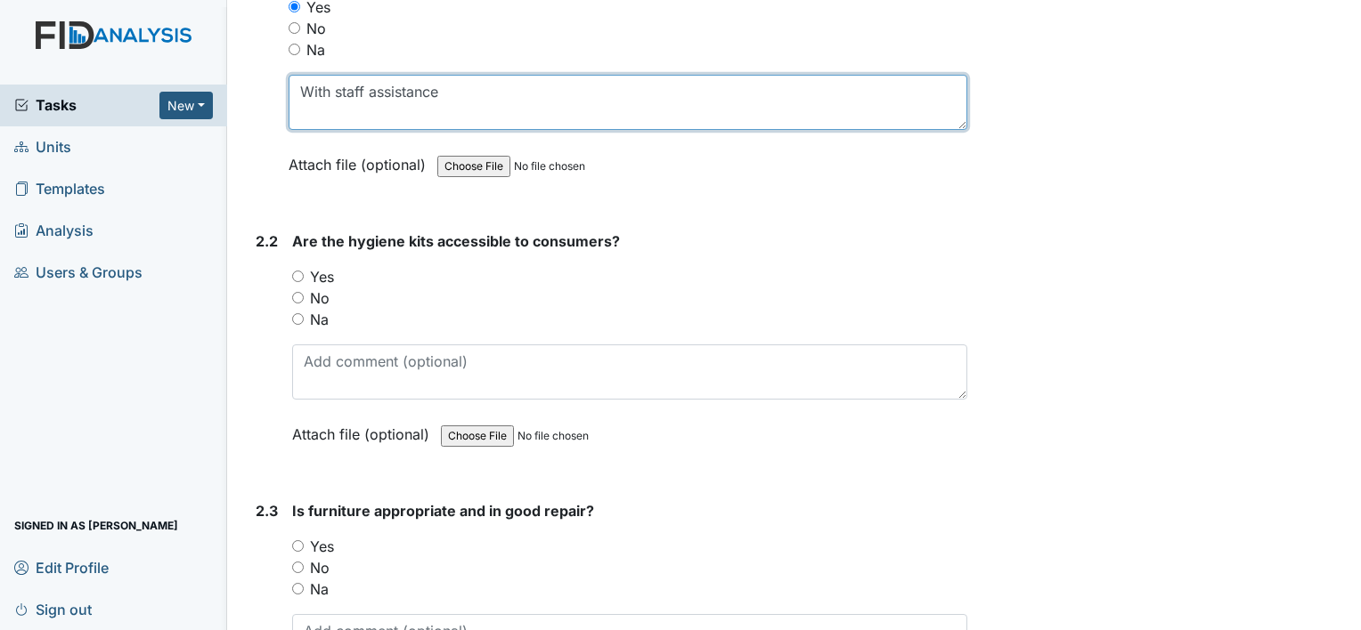
scroll to position [1848, 0]
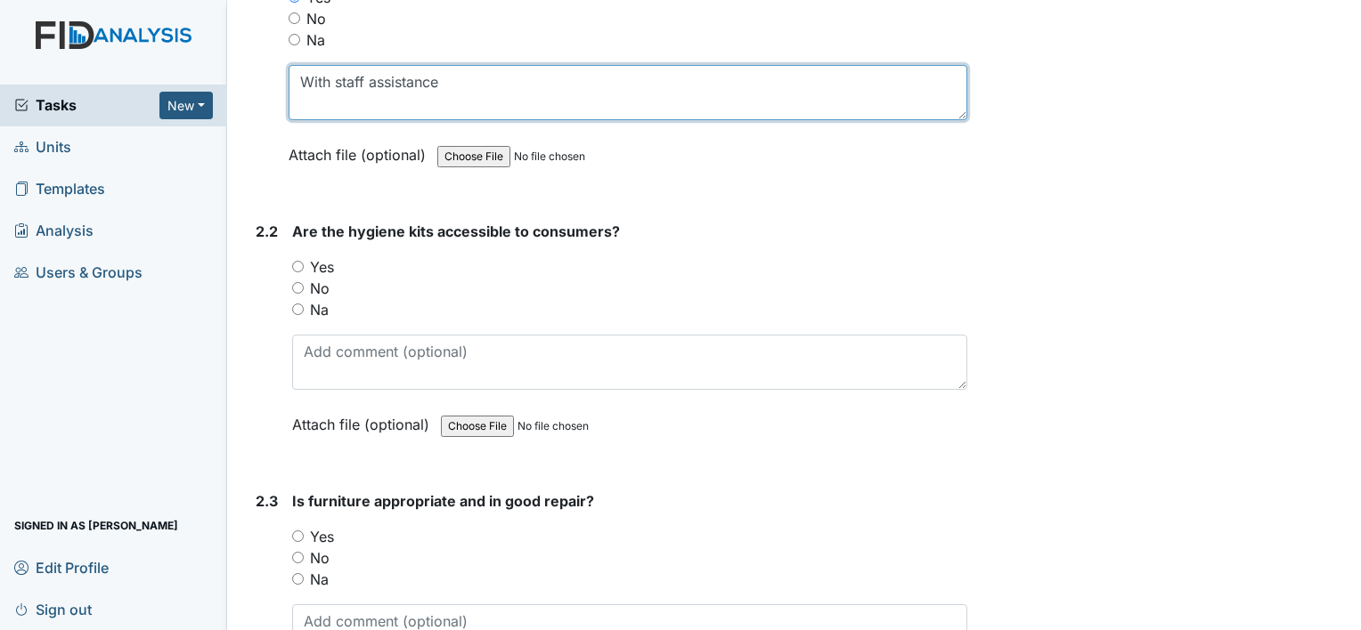
type textarea "With staff assistance"
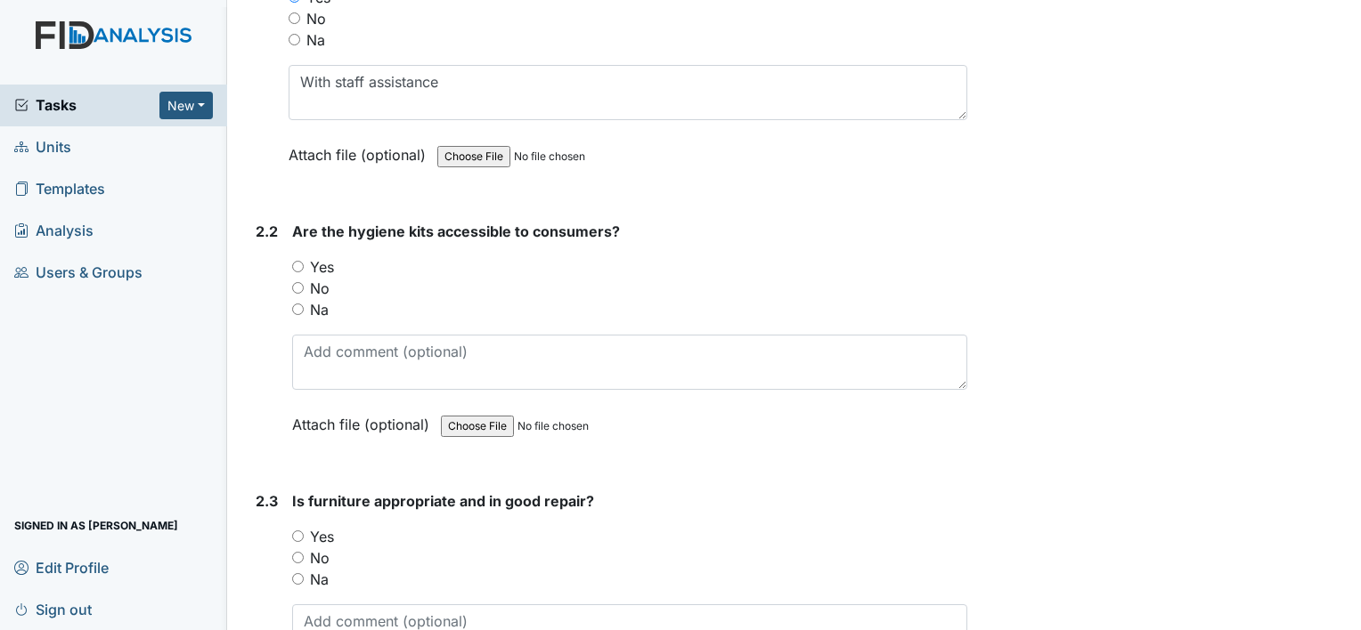
click at [301, 263] on input "Yes" at bounding box center [298, 267] width 12 height 12
radio input "true"
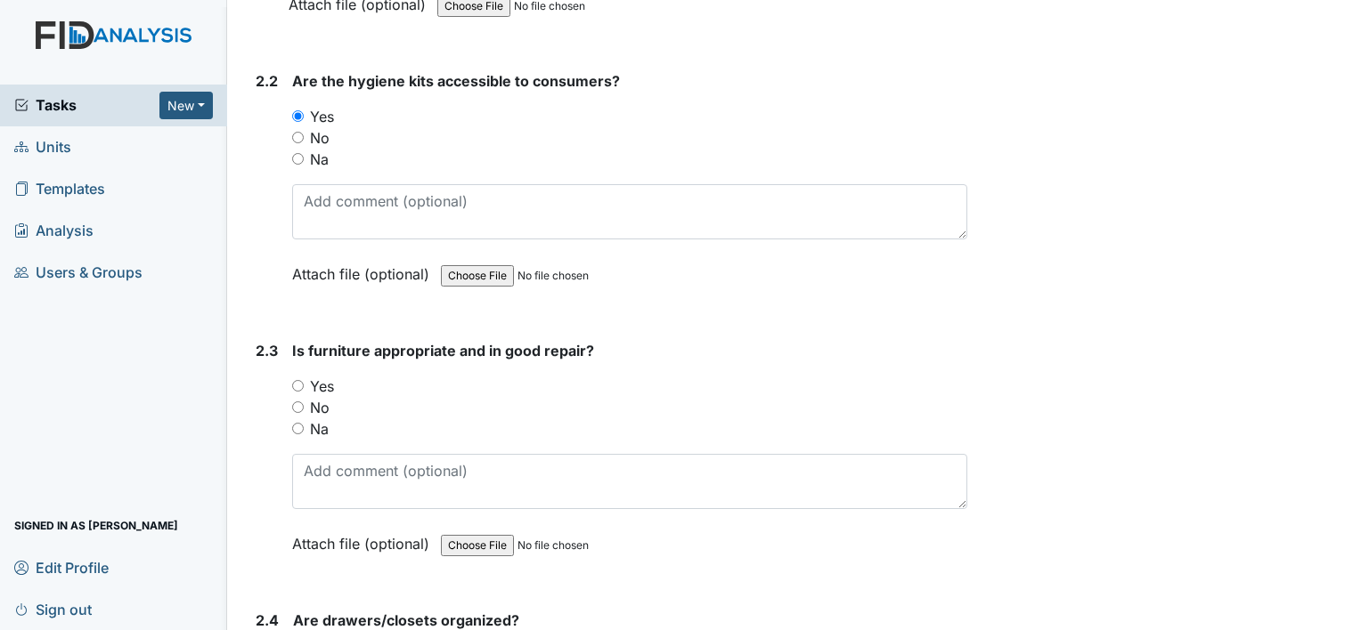
scroll to position [1999, 0]
click at [299, 401] on input "No" at bounding box center [298, 407] width 12 height 12
radio input "true"
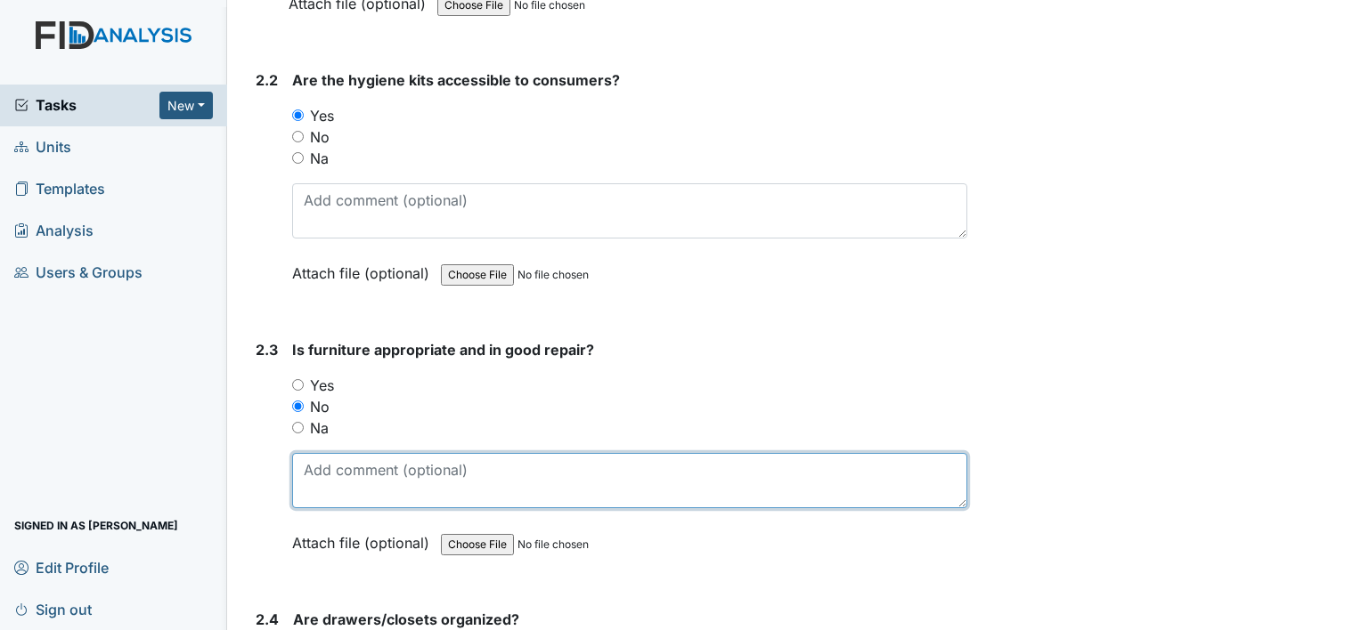
click at [346, 470] on textarea at bounding box center [629, 480] width 675 height 55
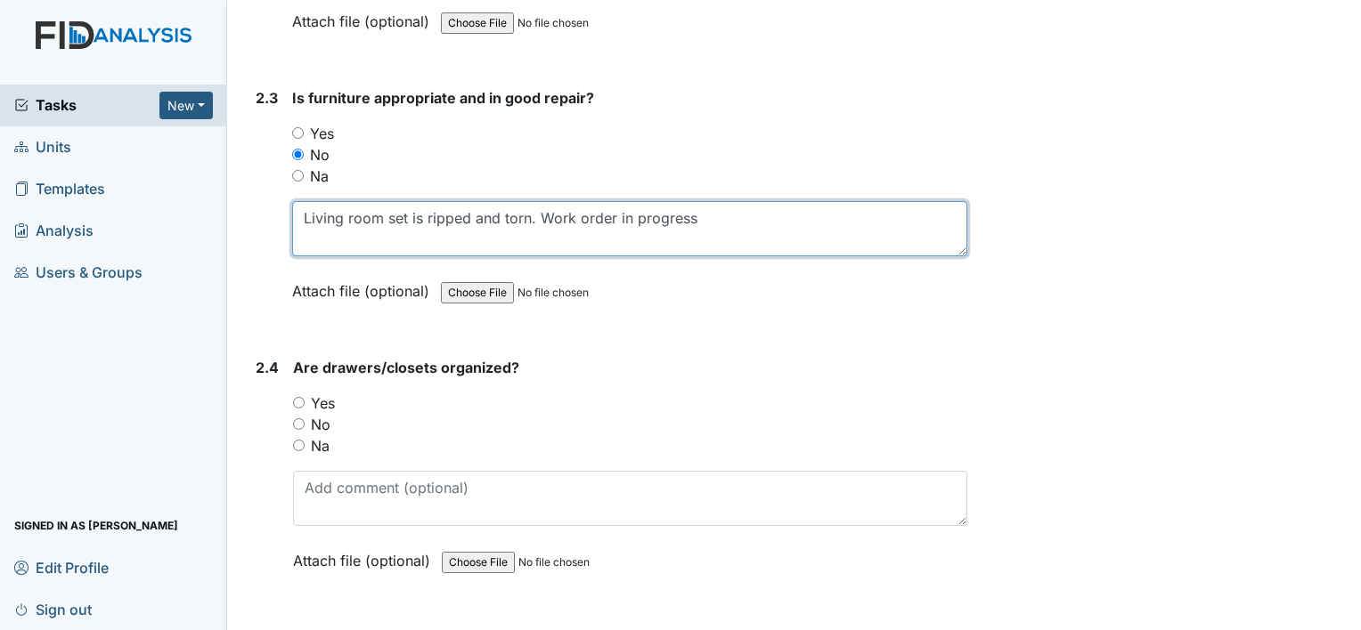
scroll to position [2257, 0]
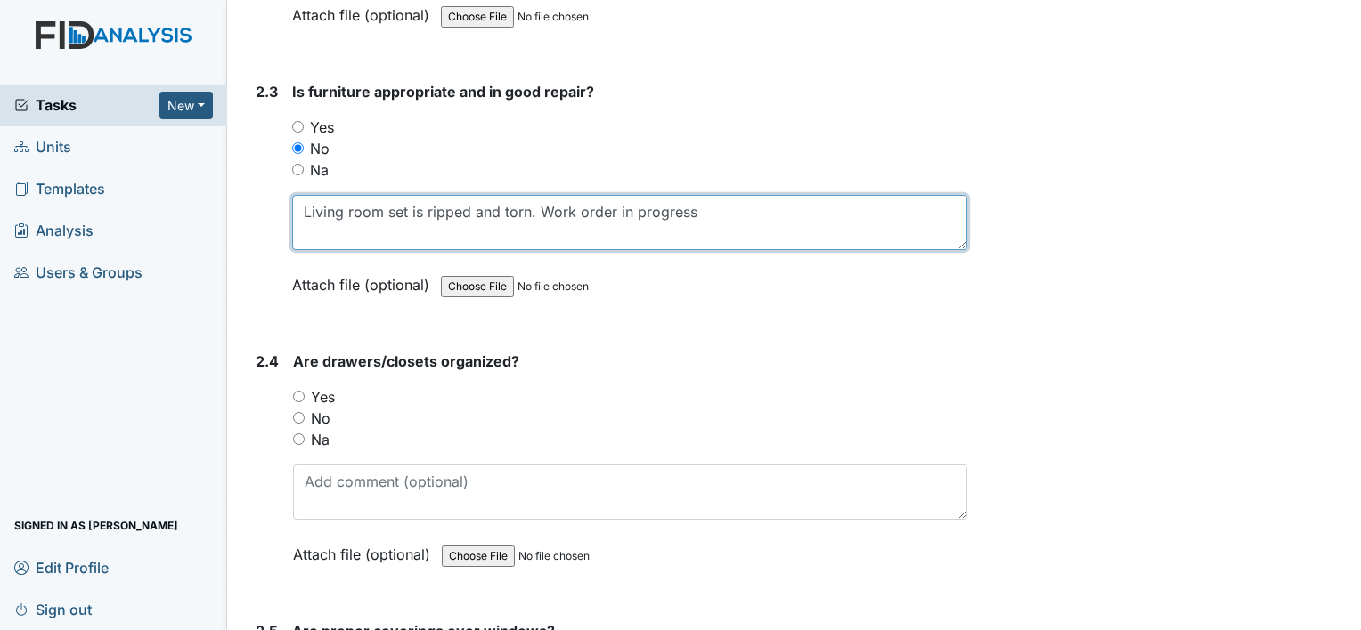
type textarea "Living room set is ripped and torn. Work order in progress"
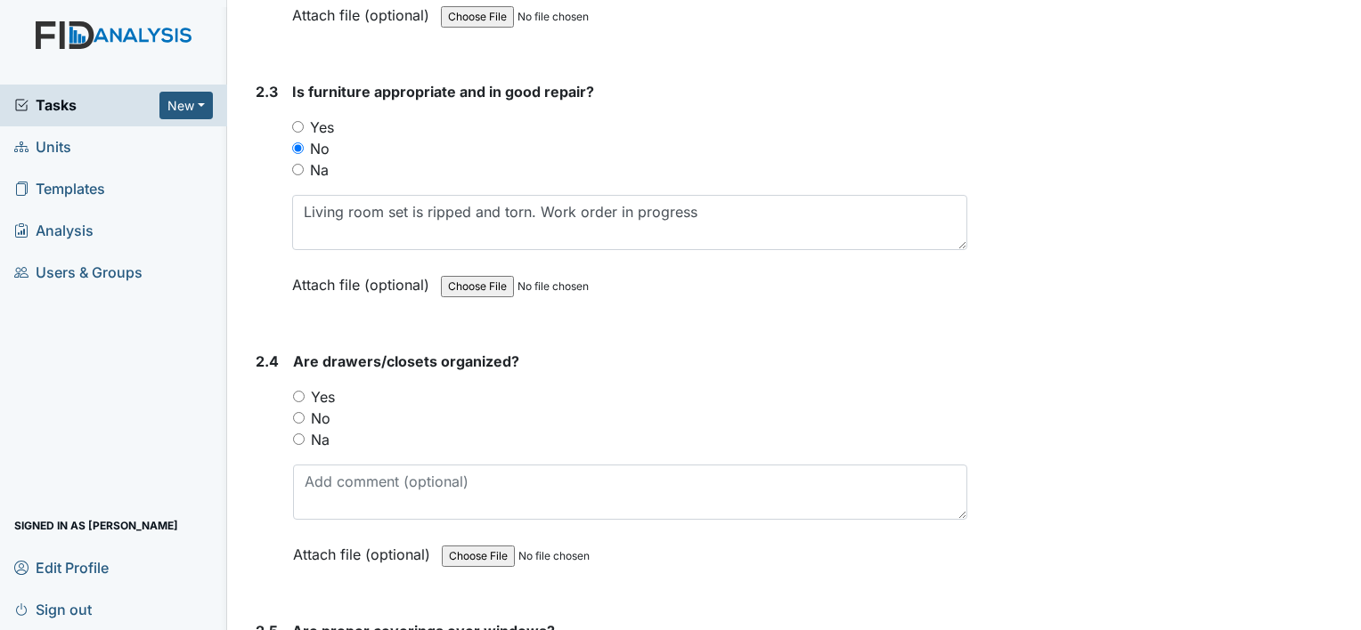
click at [300, 434] on input "Na" at bounding box center [299, 440] width 12 height 12
radio input "true"
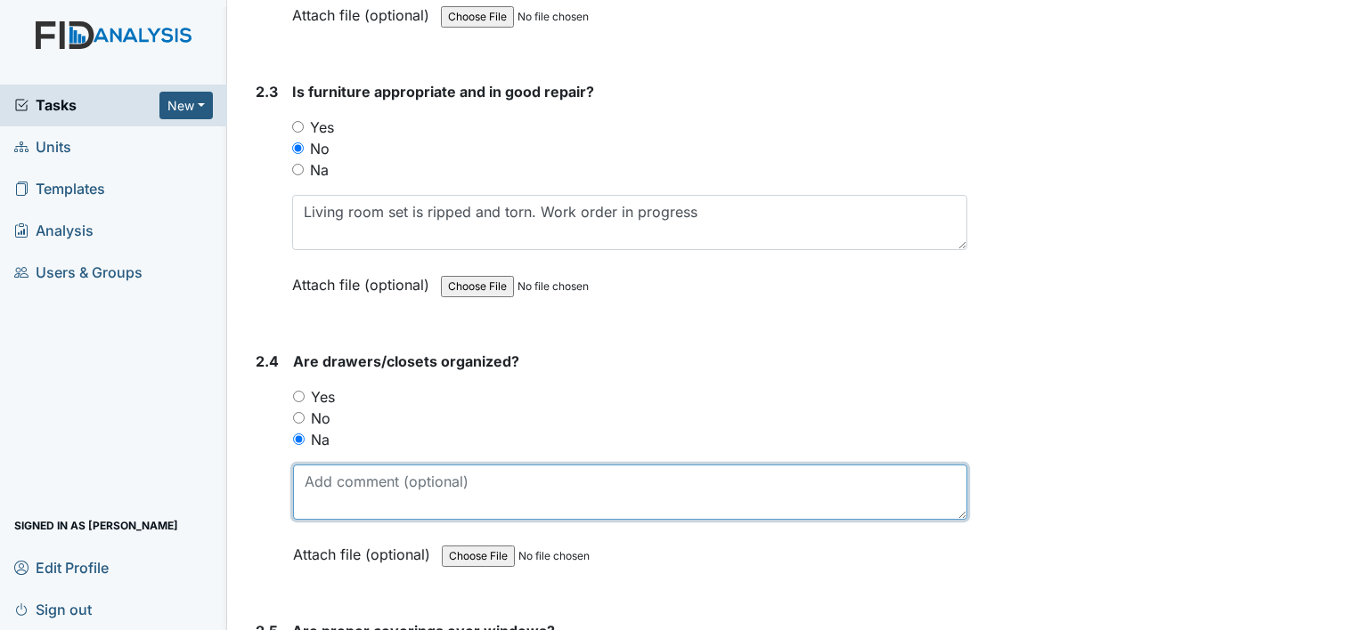
click at [337, 482] on textarea at bounding box center [630, 492] width 674 height 55
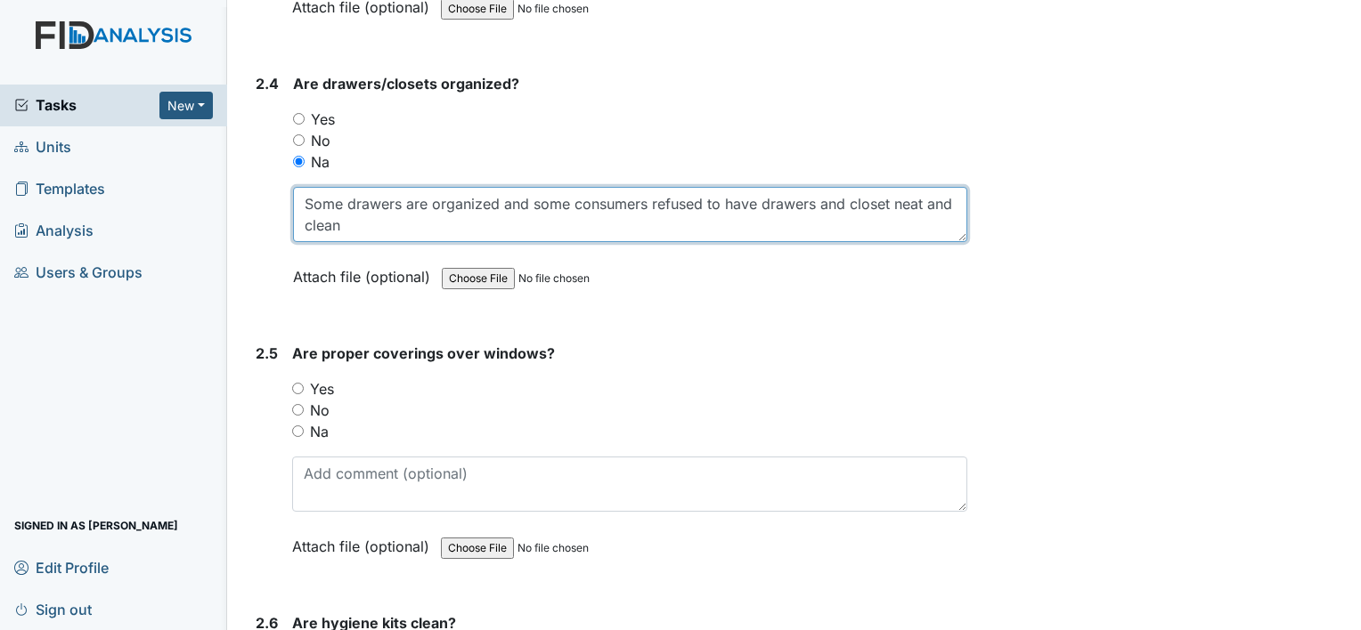
scroll to position [2536, 0]
type textarea "Some drawers are organized and some consumers refused to have drawers and close…"
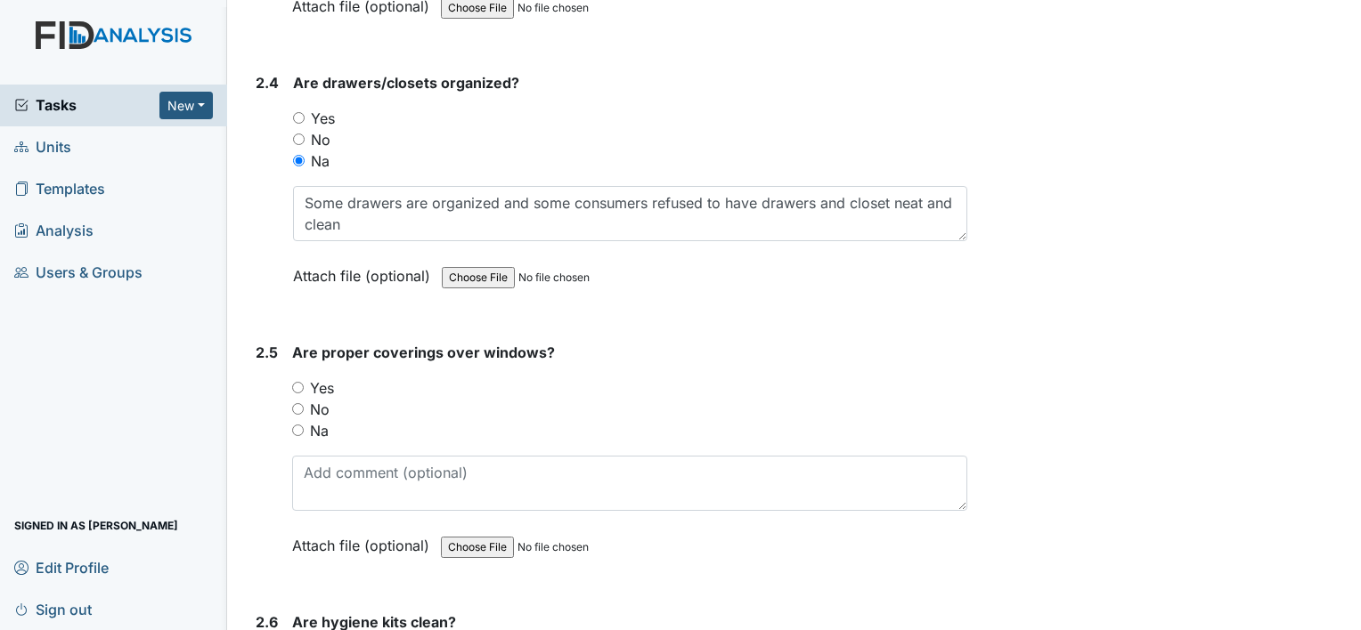
click at [302, 382] on input "Yes" at bounding box center [298, 388] width 12 height 12
radio input "true"
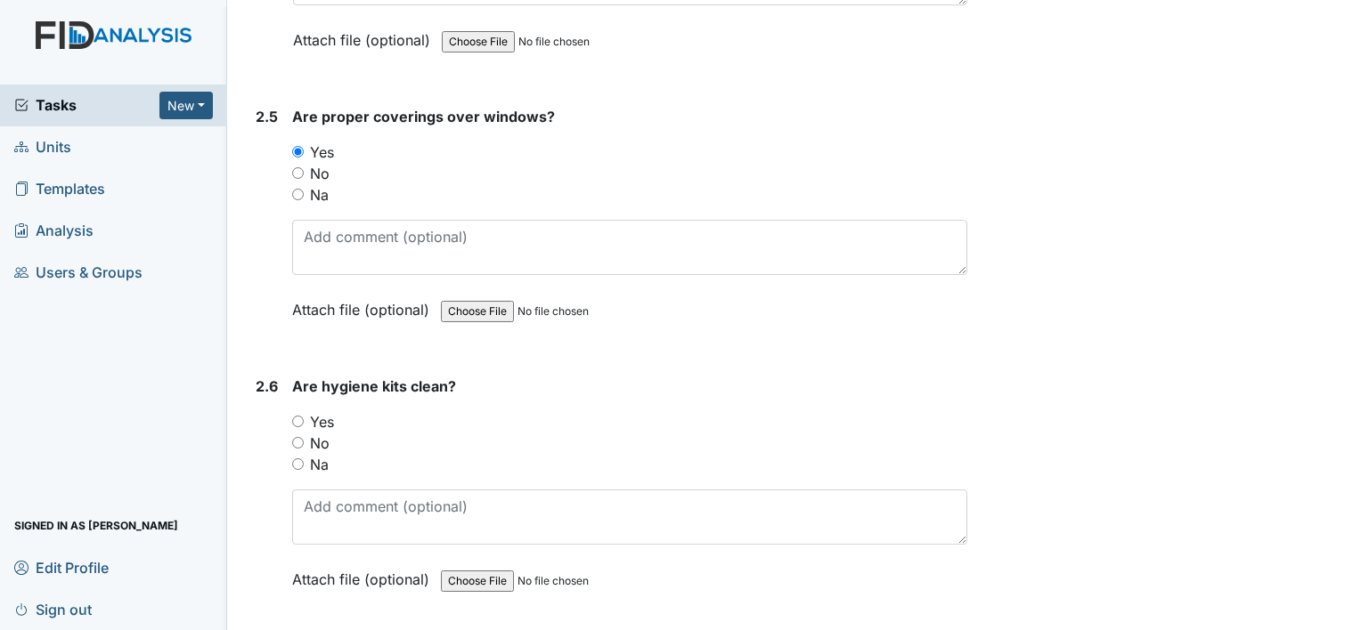
scroll to position [2793, 0]
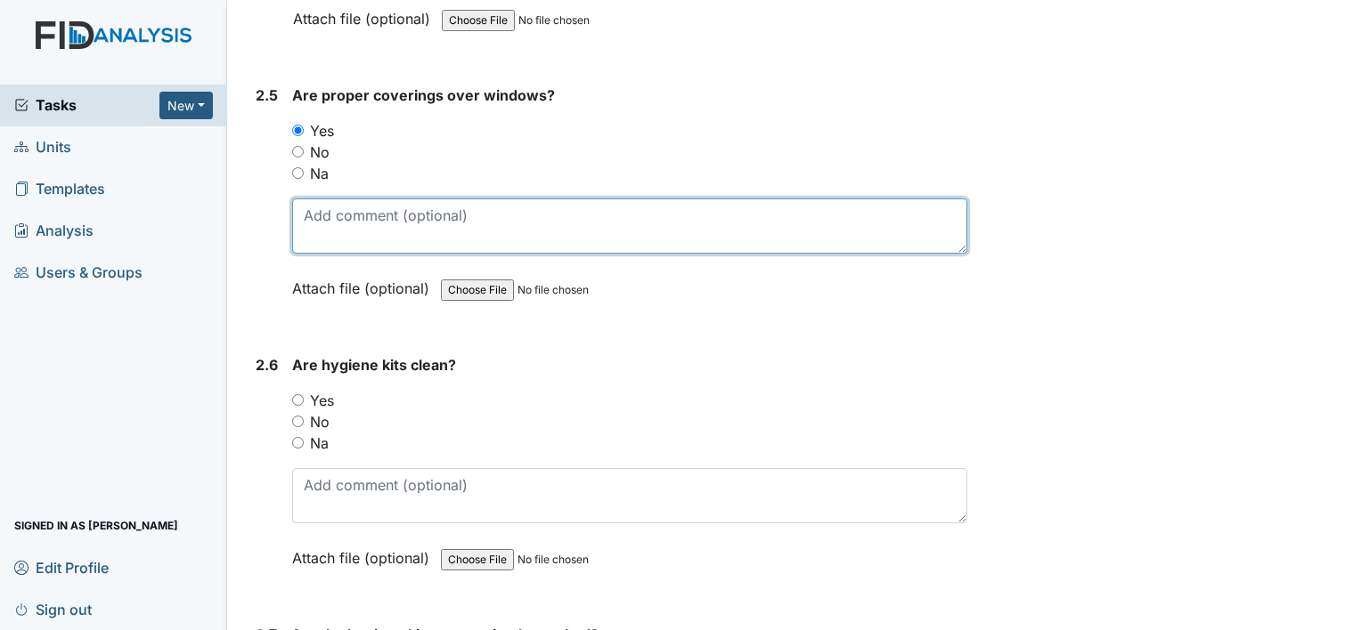
click at [467, 230] on textarea at bounding box center [629, 226] width 675 height 55
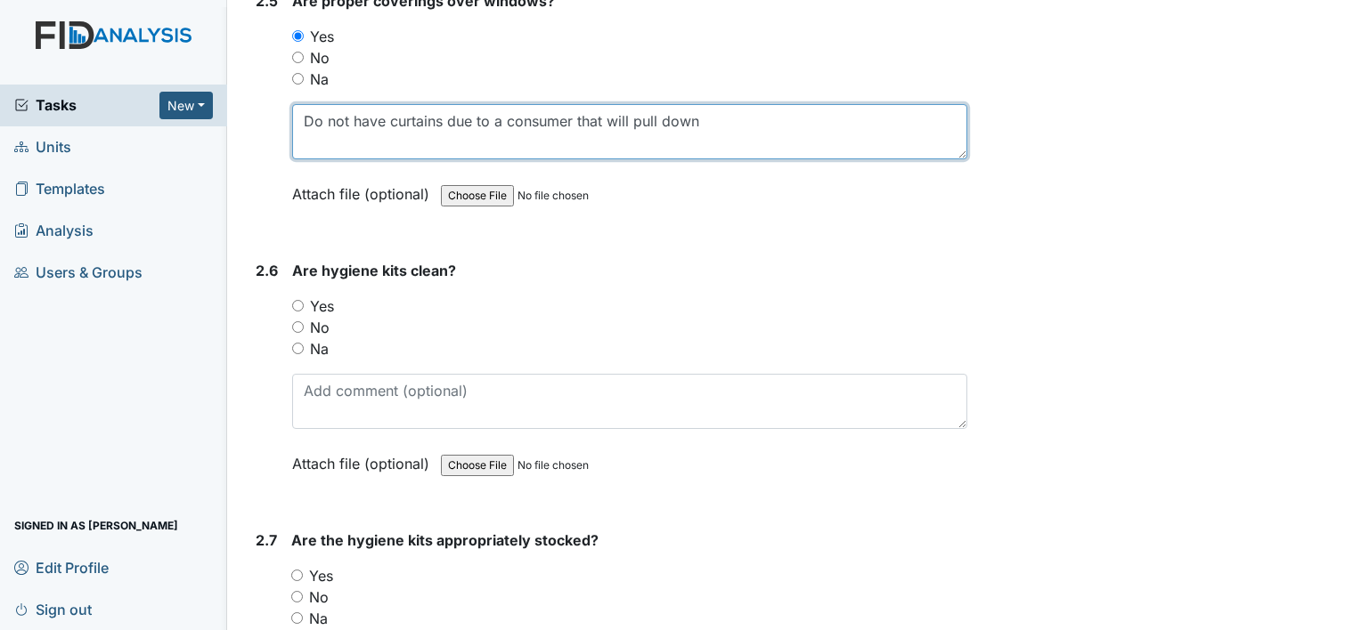
scroll to position [2895, 0]
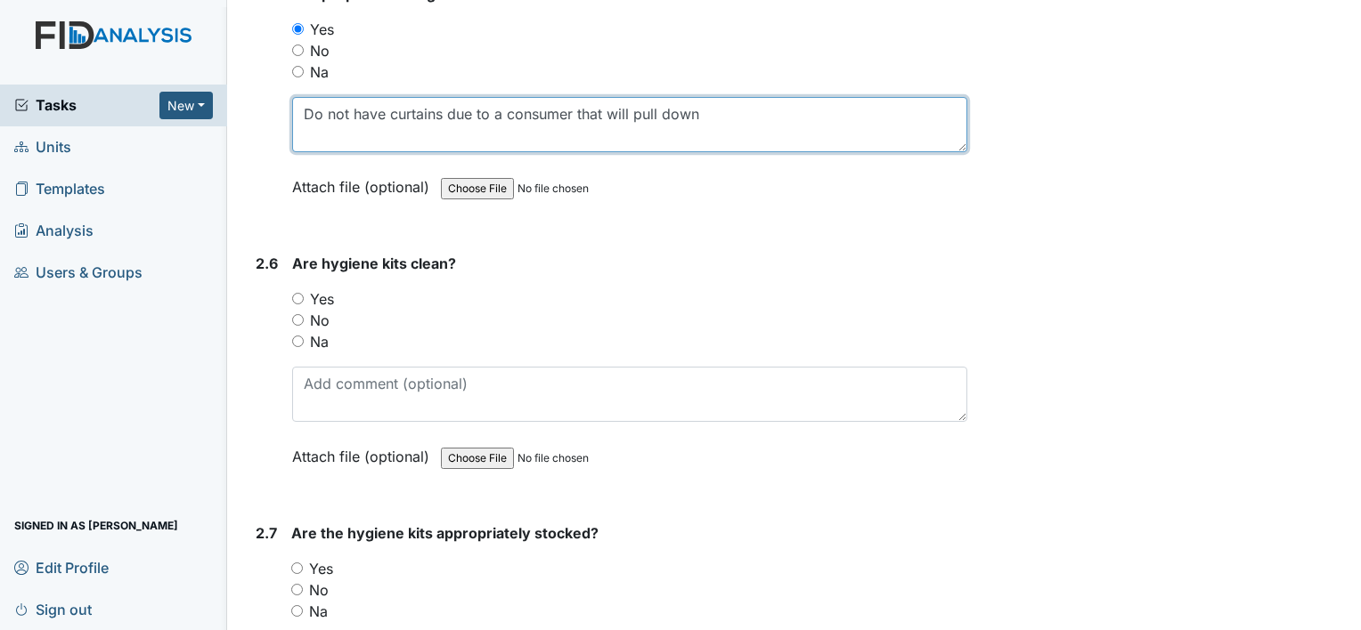
type textarea "Do not have curtains due to a consumer that will pull down"
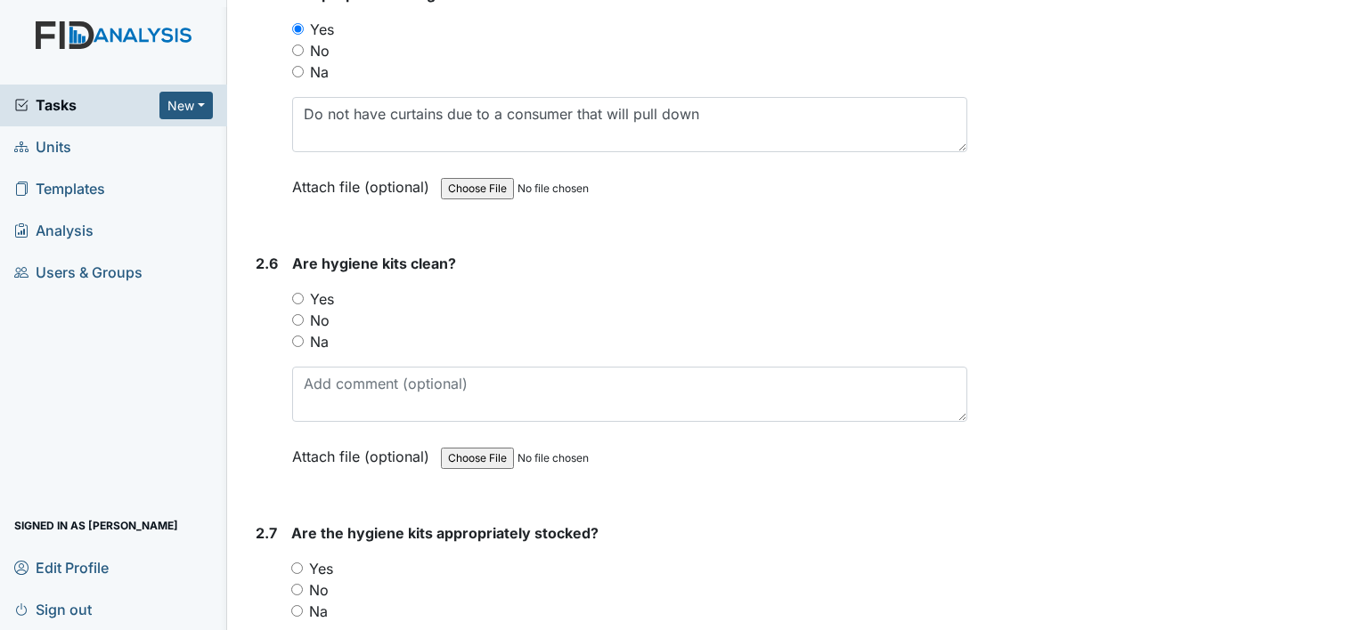
click at [299, 293] on input "Yes" at bounding box center [298, 299] width 12 height 12
radio input "true"
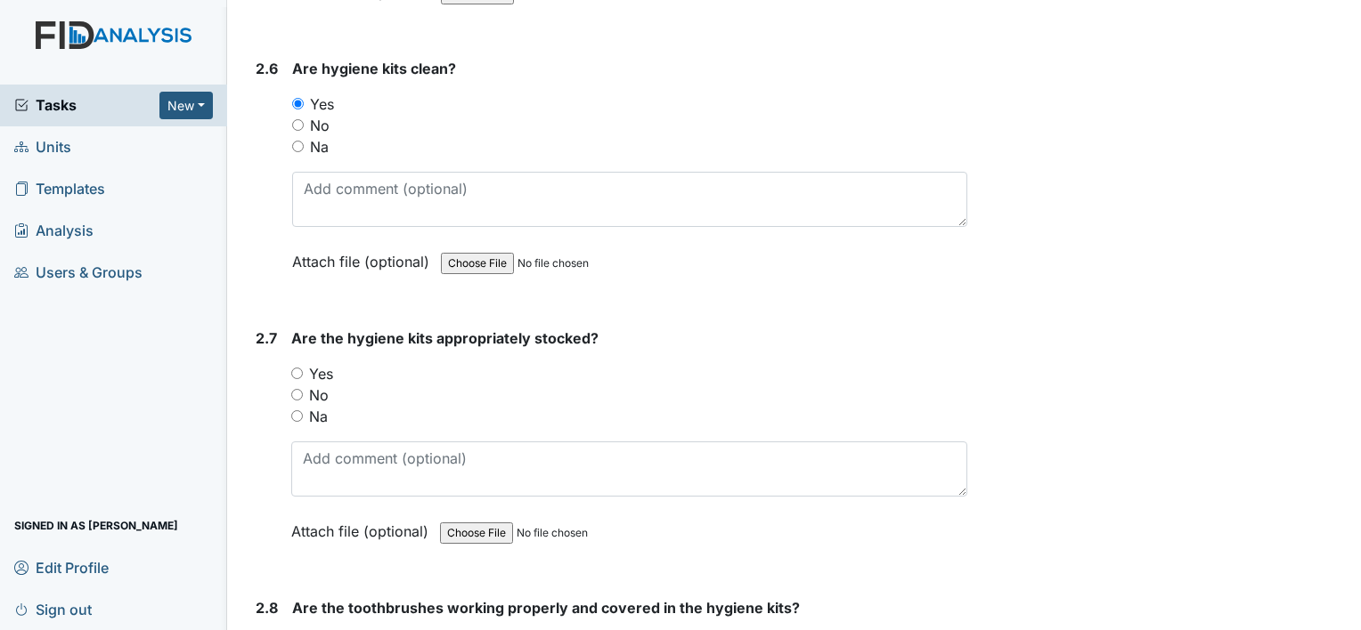
scroll to position [3092, 0]
click at [316, 383] on label "No" at bounding box center [319, 393] width 20 height 21
click at [303, 387] on input "No" at bounding box center [297, 393] width 12 height 12
radio input "true"
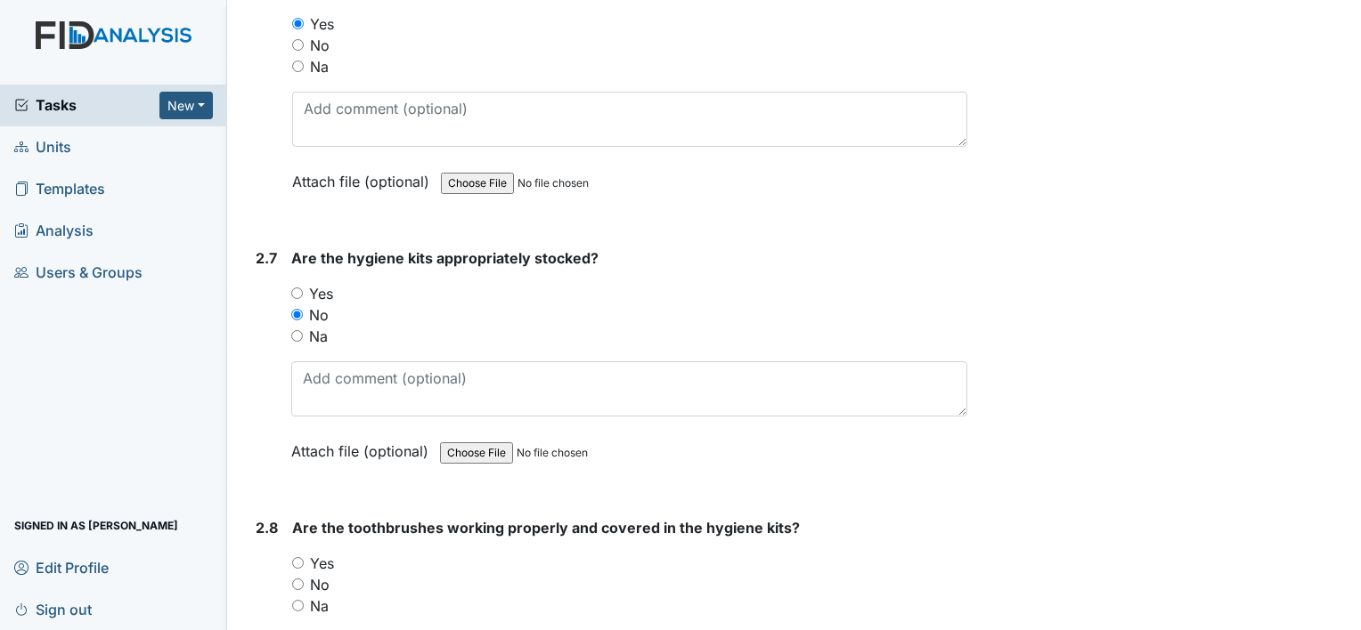
scroll to position [3211, 0]
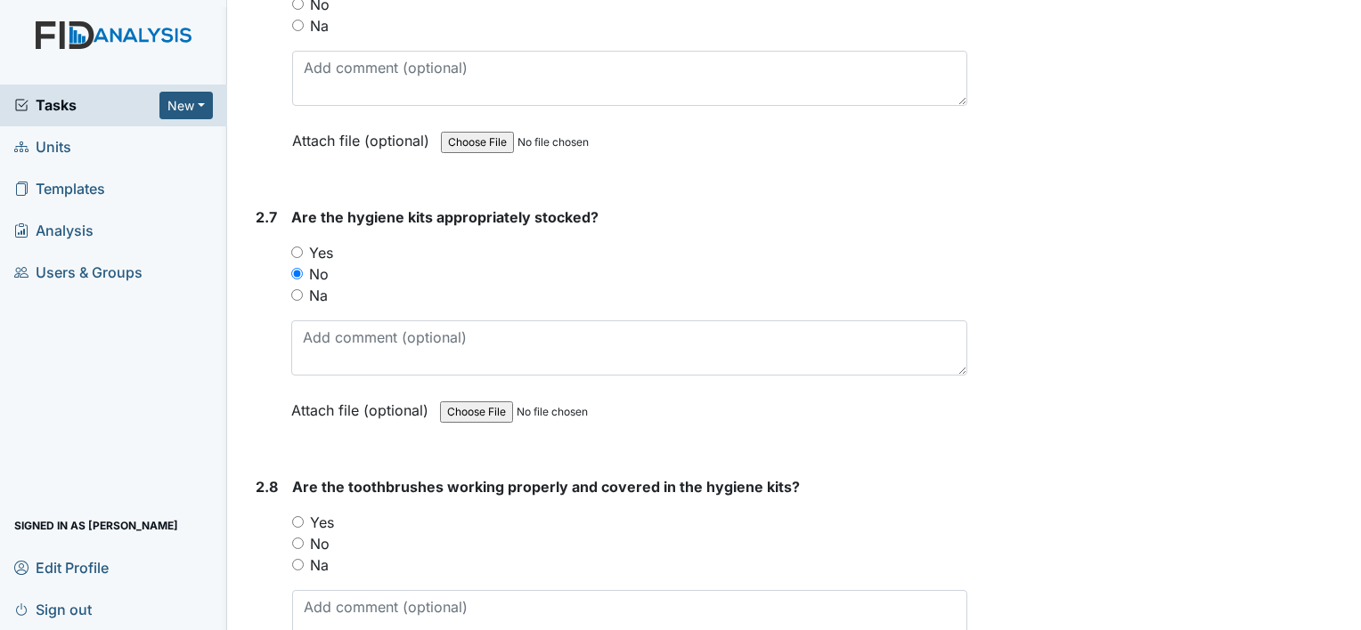
click at [297, 247] on input "Yes" at bounding box center [297, 253] width 12 height 12
radio input "true"
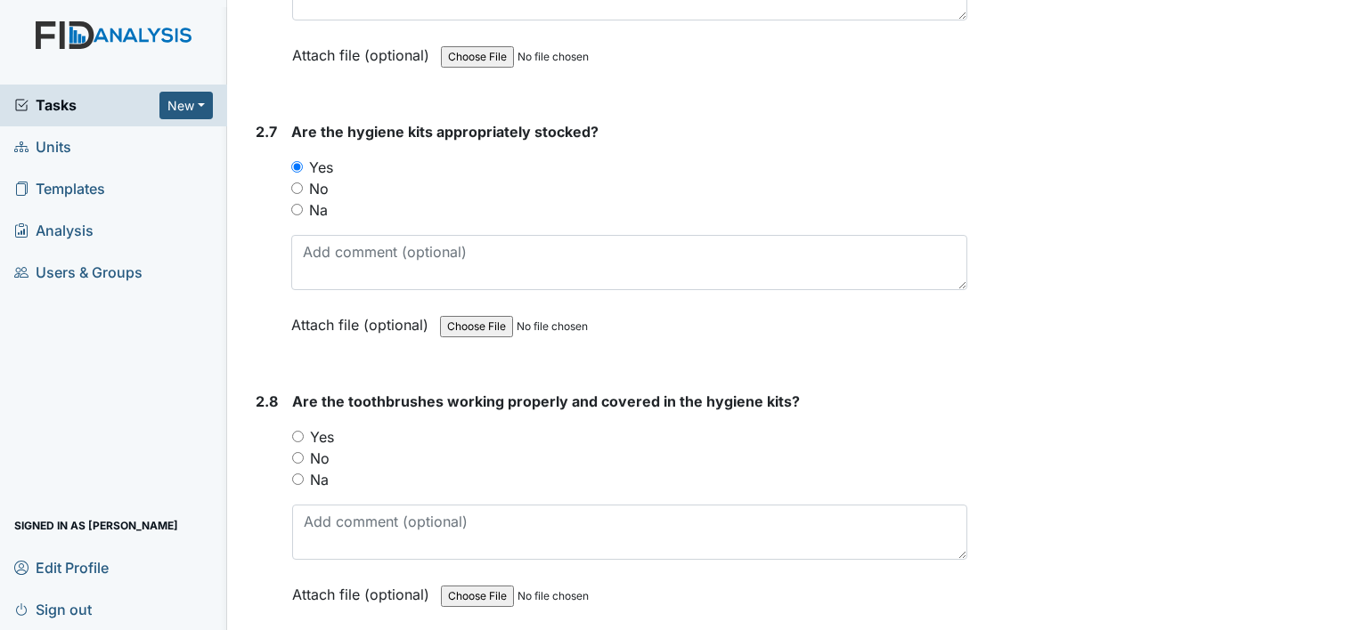
scroll to position [3360, 0]
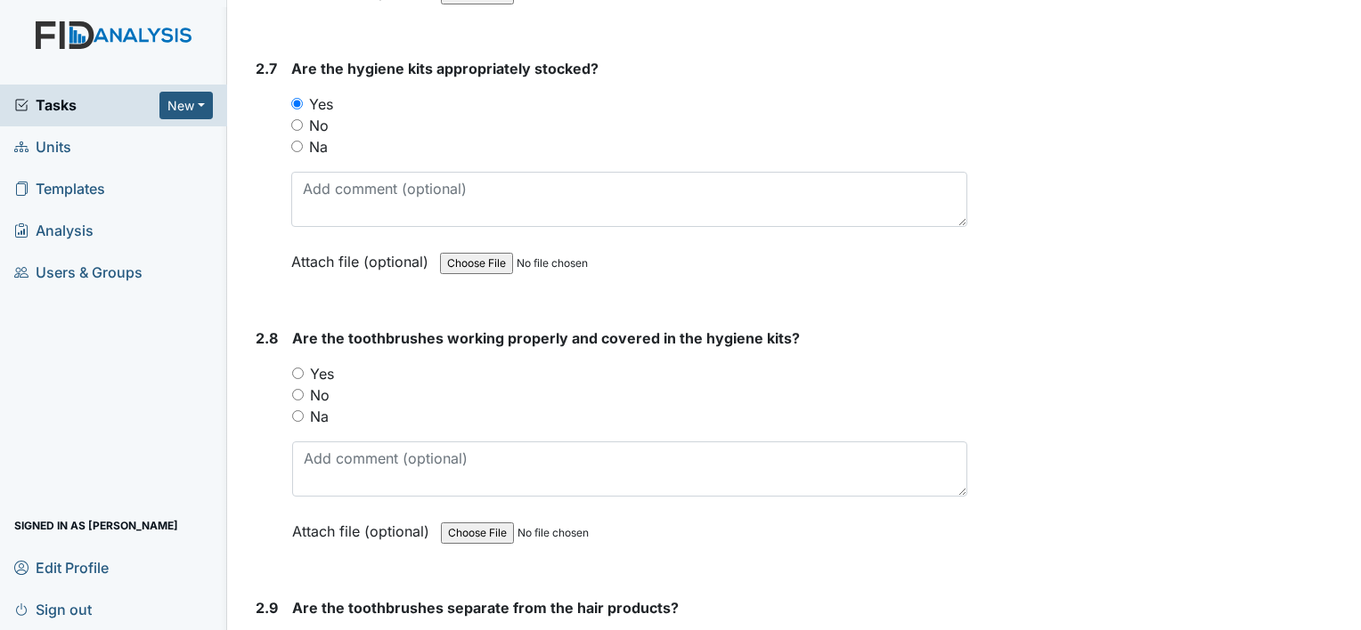
click at [297, 389] on input "No" at bounding box center [298, 395] width 12 height 12
radio input "true"
click at [296, 368] on input "Yes" at bounding box center [298, 374] width 12 height 12
radio input "true"
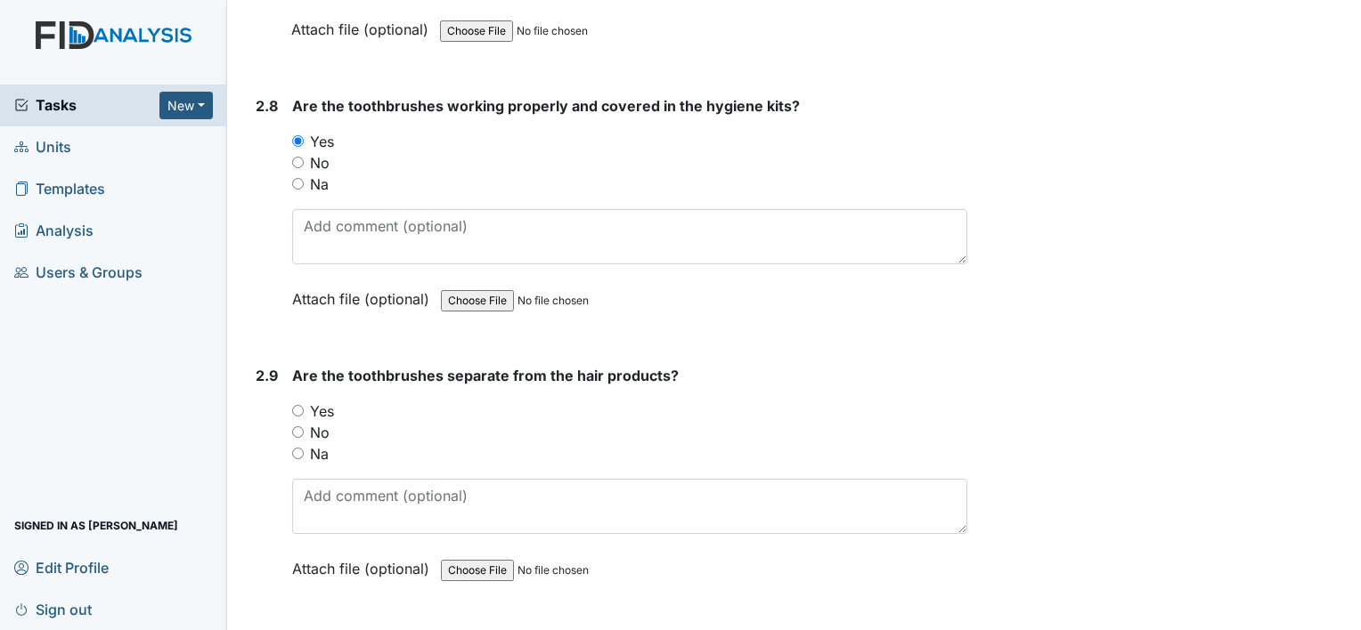
scroll to position [3601, 0]
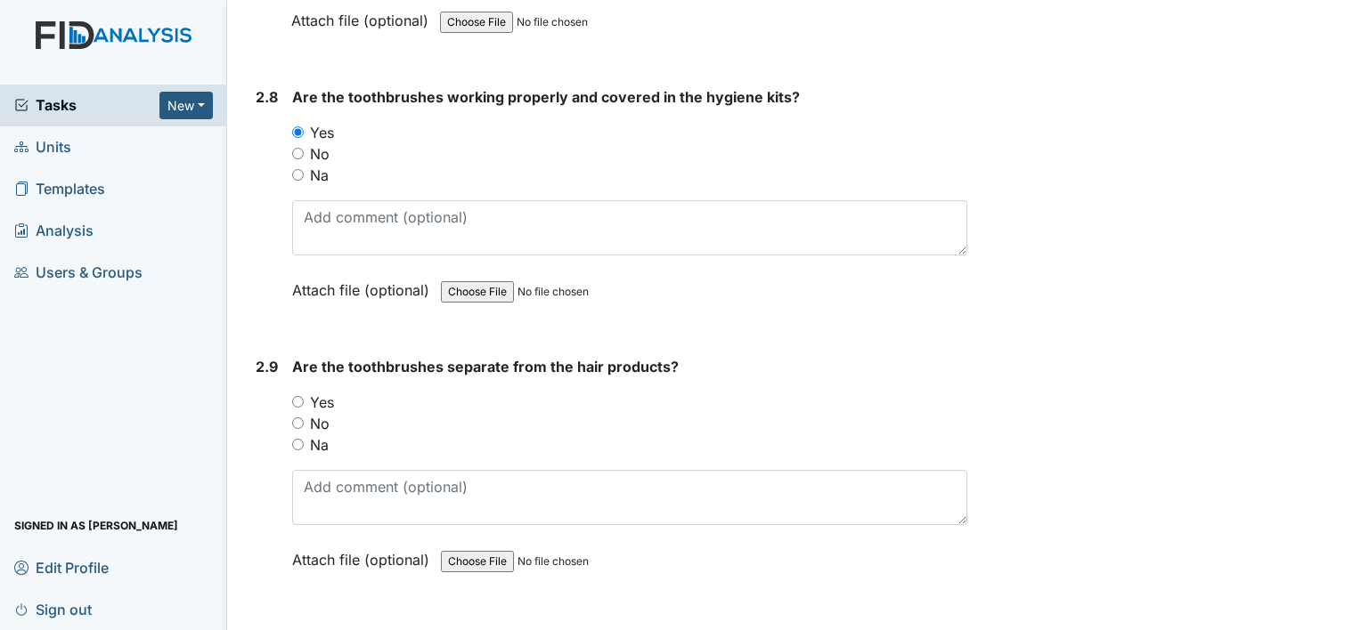
click at [302, 396] on input "Yes" at bounding box center [298, 402] width 12 height 12
radio input "true"
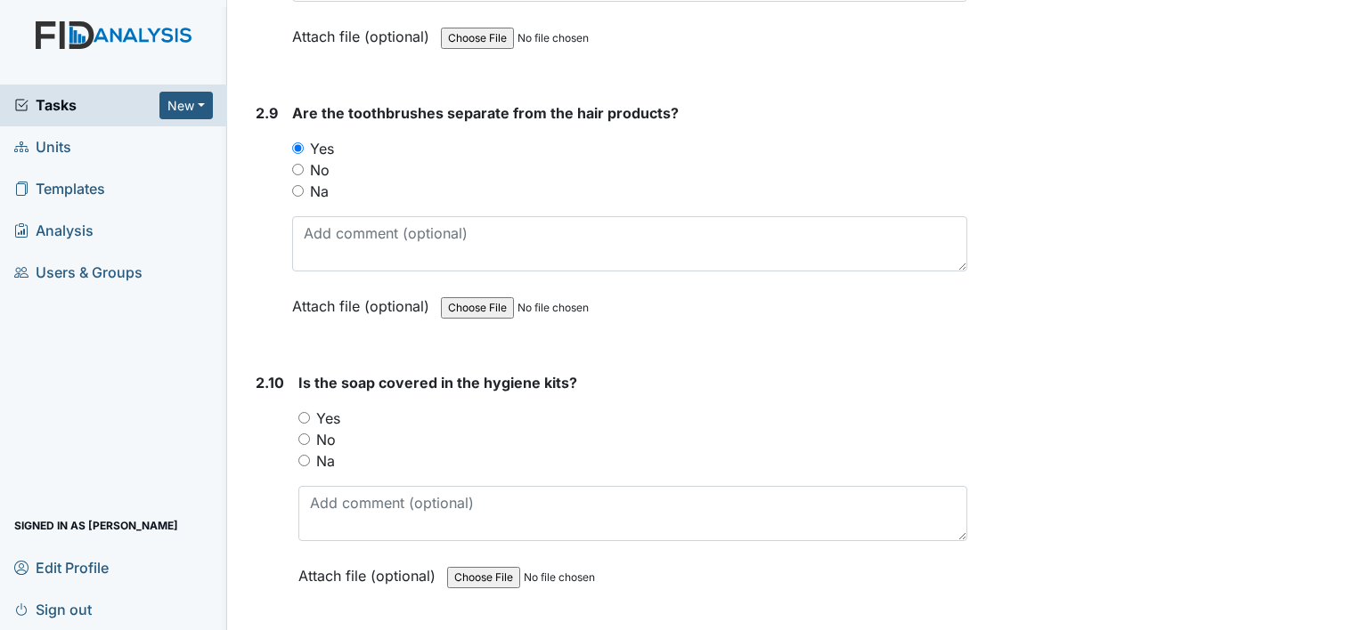
scroll to position [3870, 0]
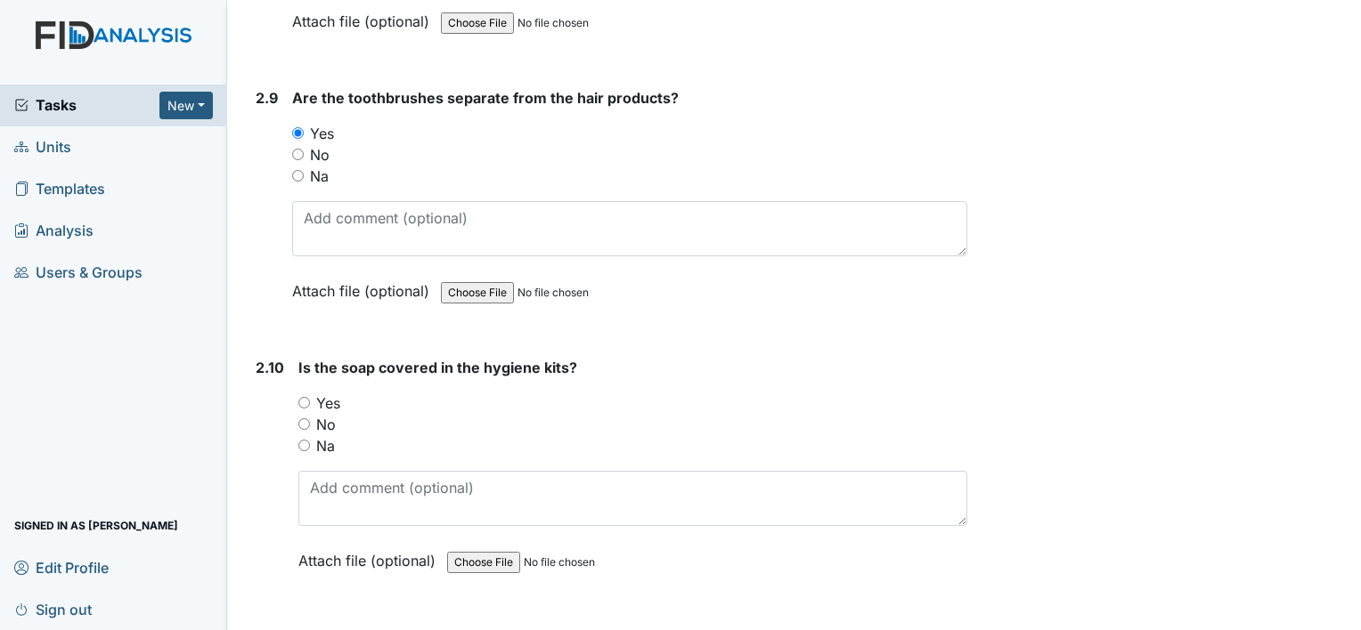
click at [305, 397] on input "Yes" at bounding box center [304, 403] width 12 height 12
radio input "true"
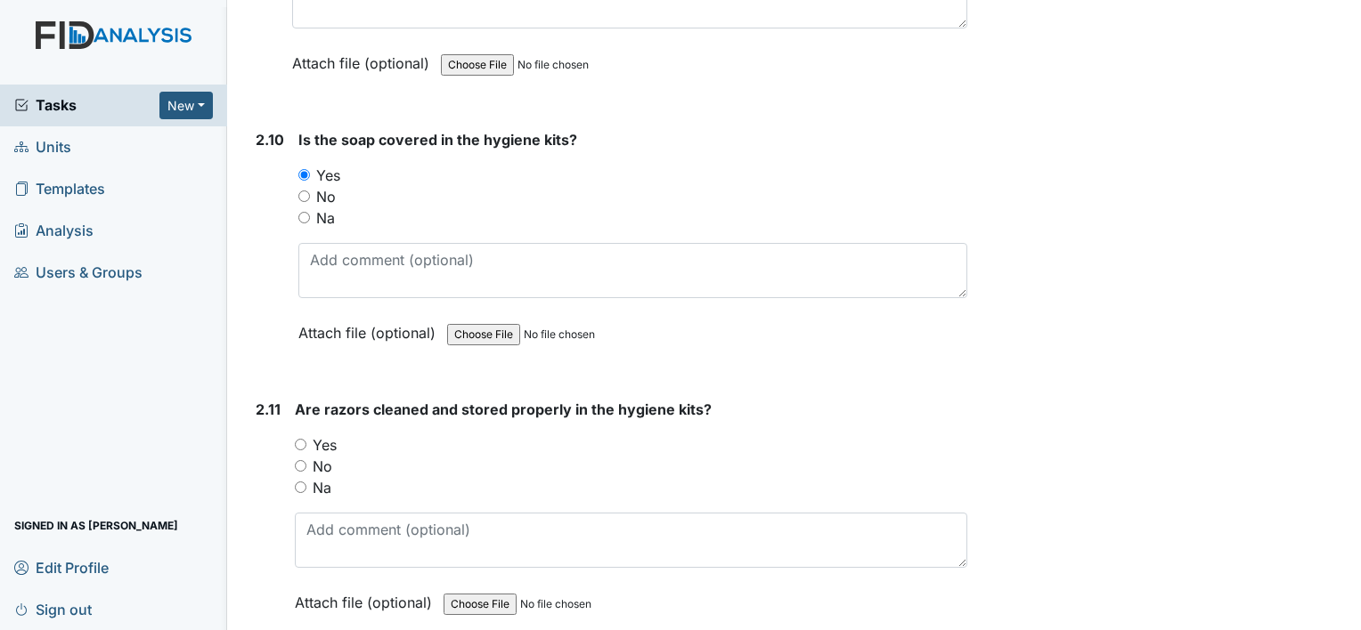
scroll to position [4139, 0]
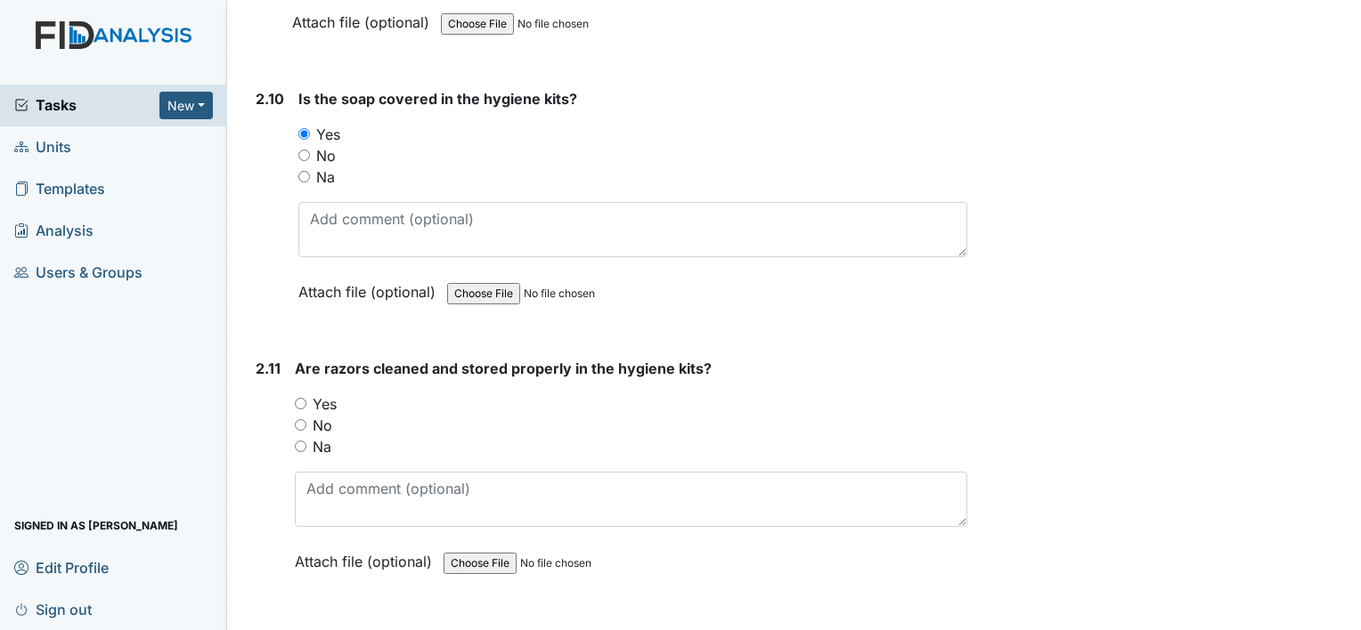
click at [302, 398] on input "Yes" at bounding box center [301, 404] width 12 height 12
radio input "true"
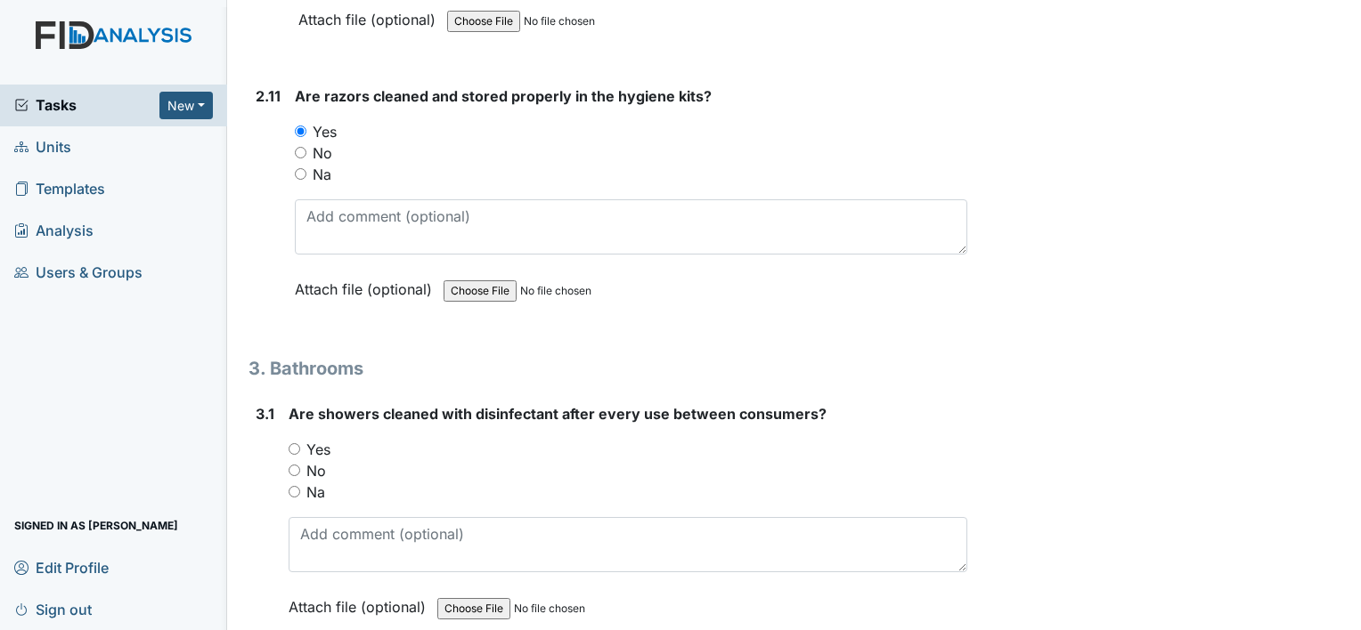
scroll to position [4415, 0]
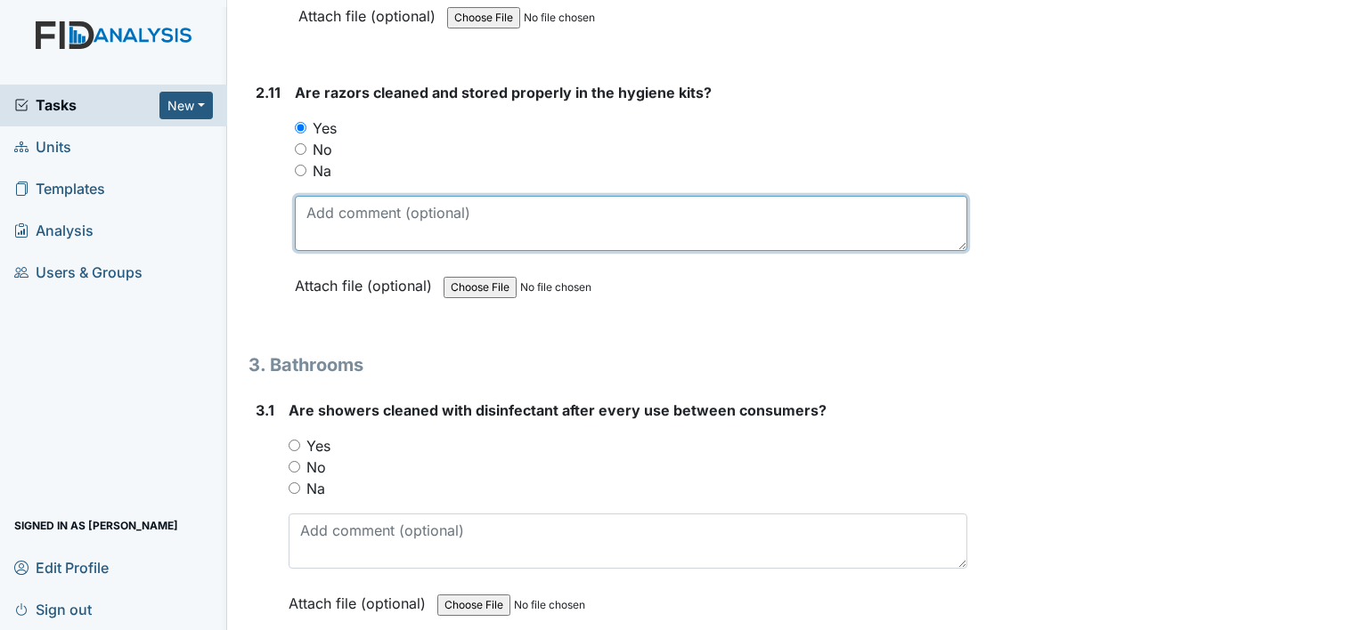
click at [416, 219] on textarea at bounding box center [631, 223] width 672 height 55
type textarea "Disposable razors are kept in the office"
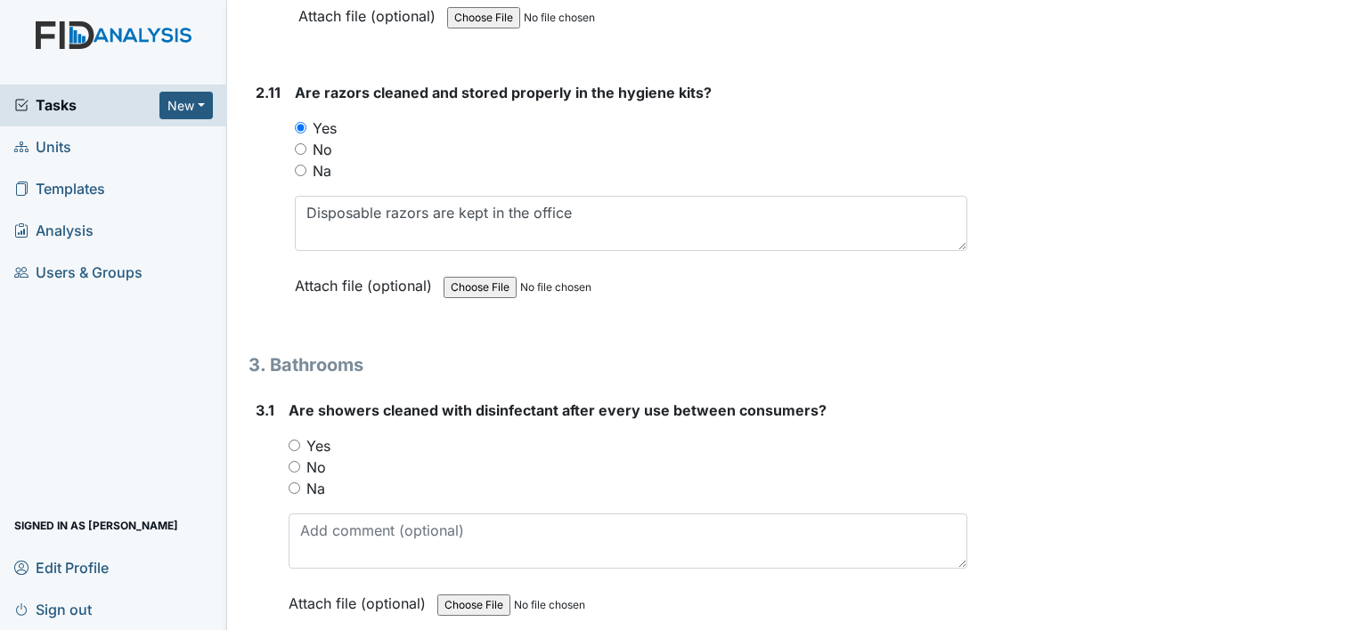
click at [299, 143] on input "No" at bounding box center [301, 149] width 12 height 12
radio input "true"
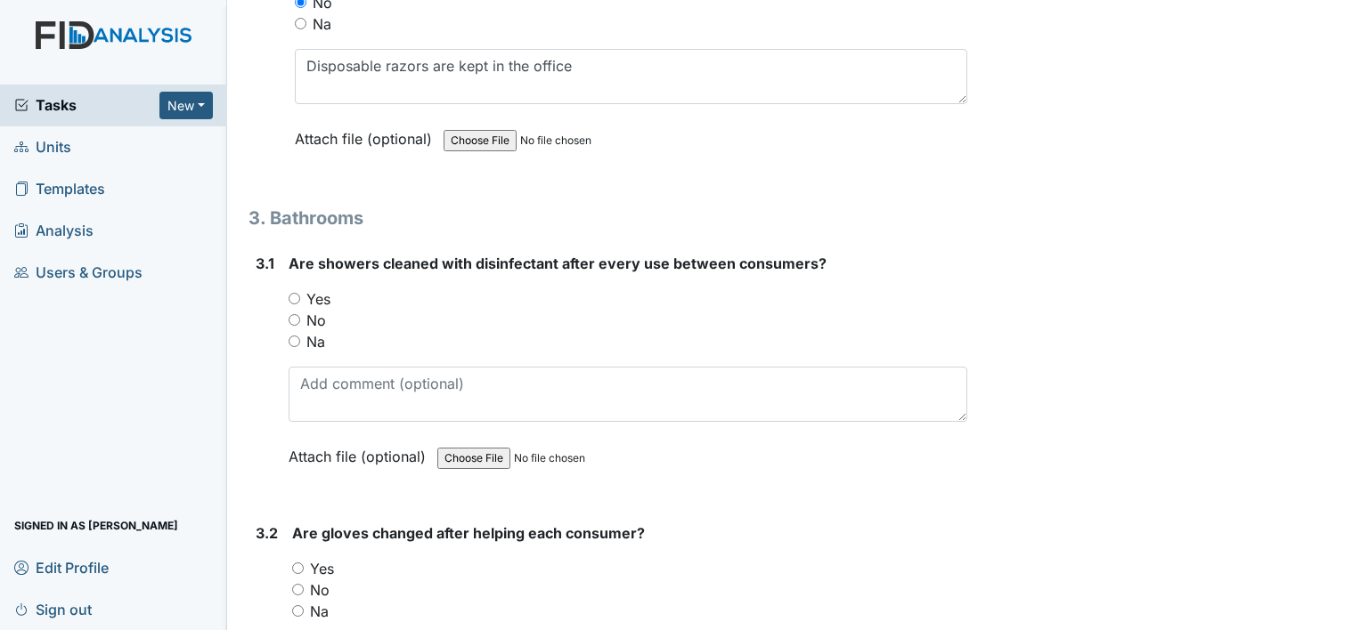
scroll to position [4566, 0]
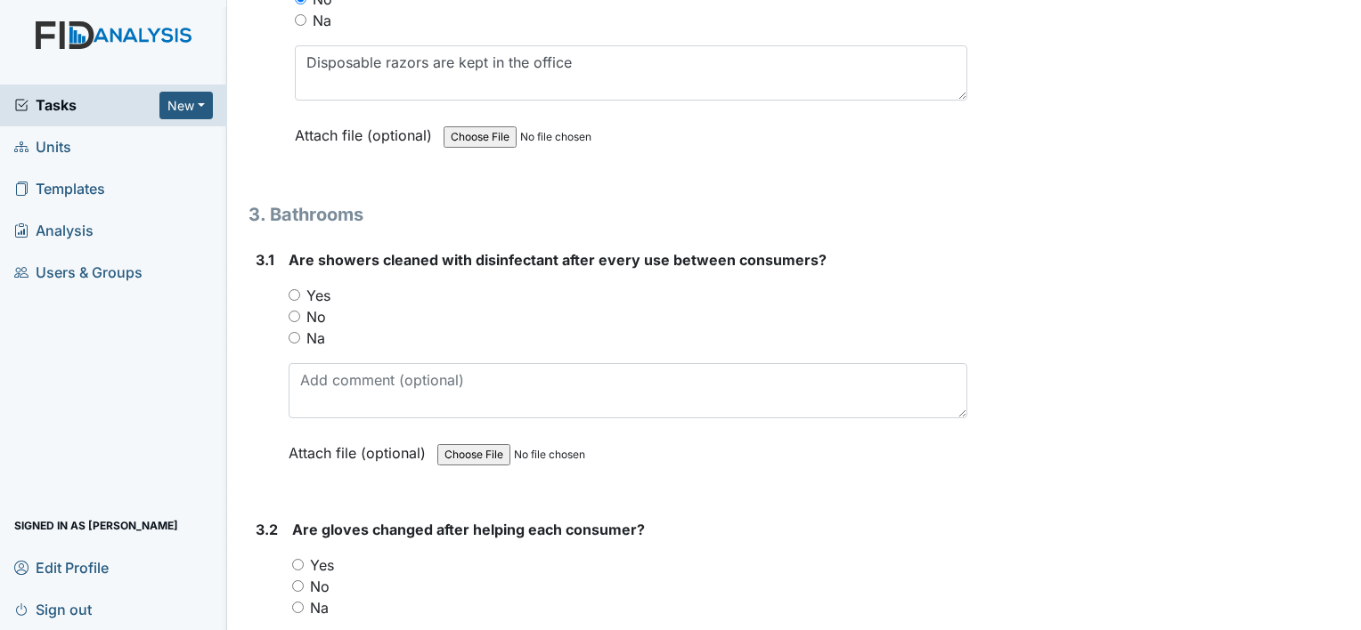
click at [296, 289] on input "Yes" at bounding box center [295, 295] width 12 height 12
radio input "true"
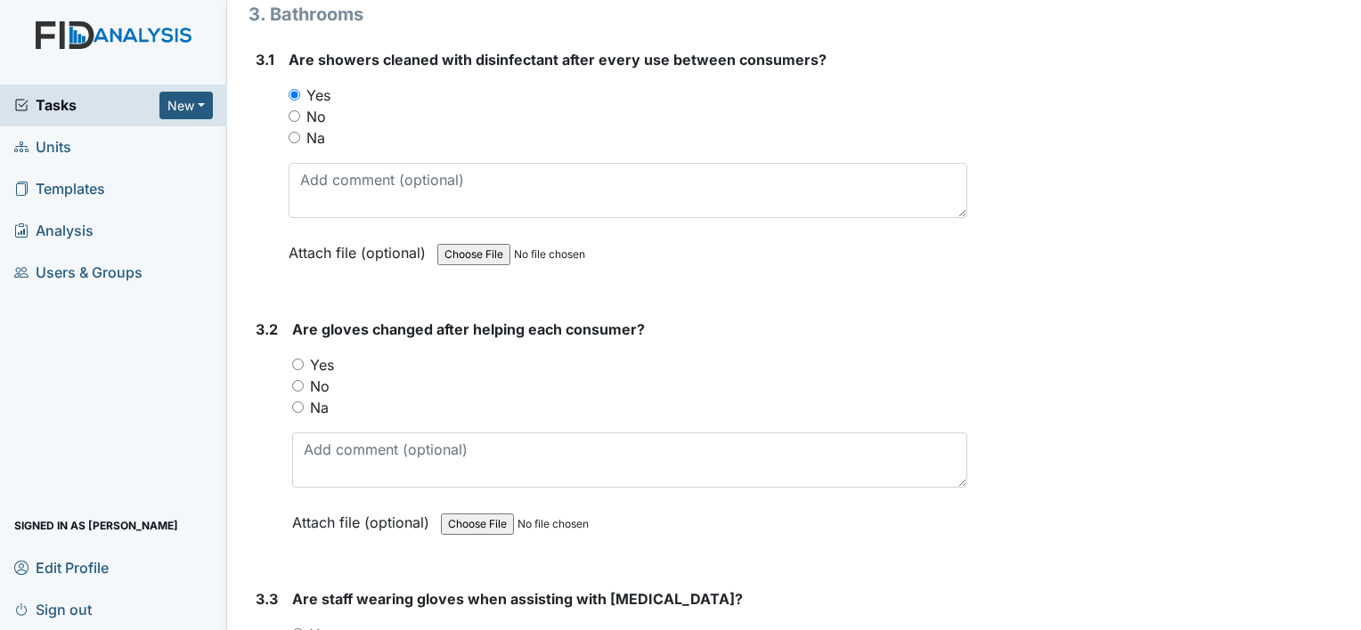
scroll to position [4769, 0]
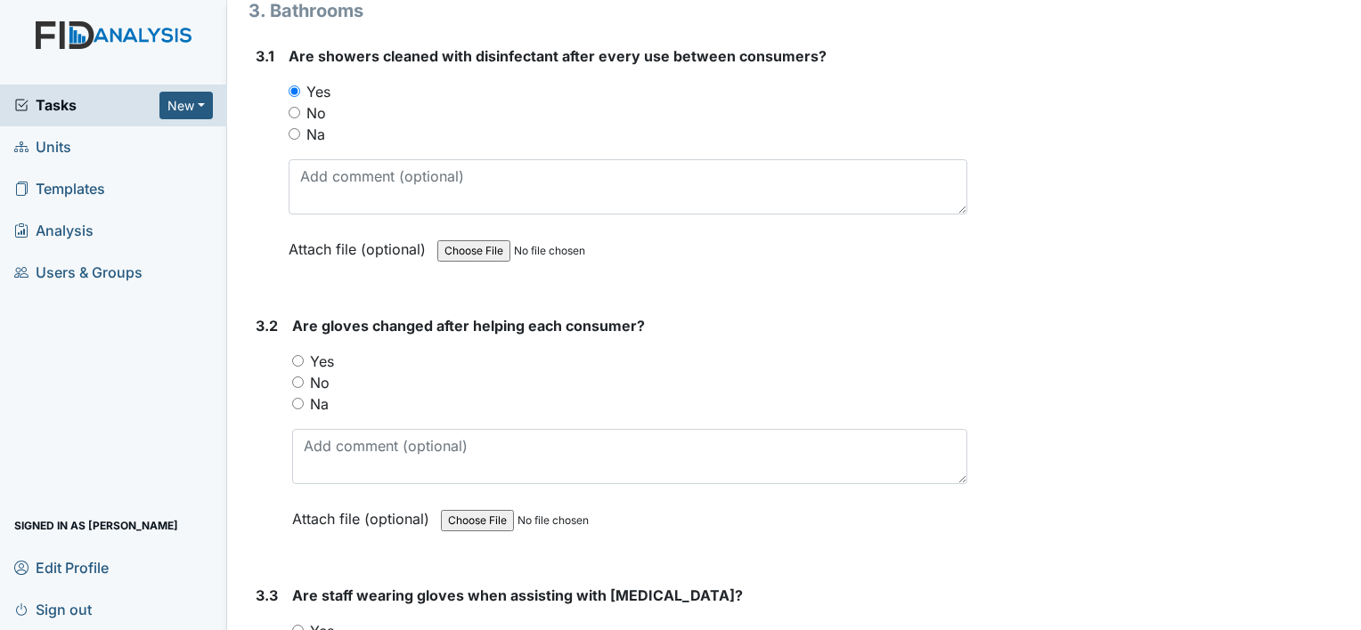
click at [303, 355] on input "Yes" at bounding box center [298, 361] width 12 height 12
radio input "true"
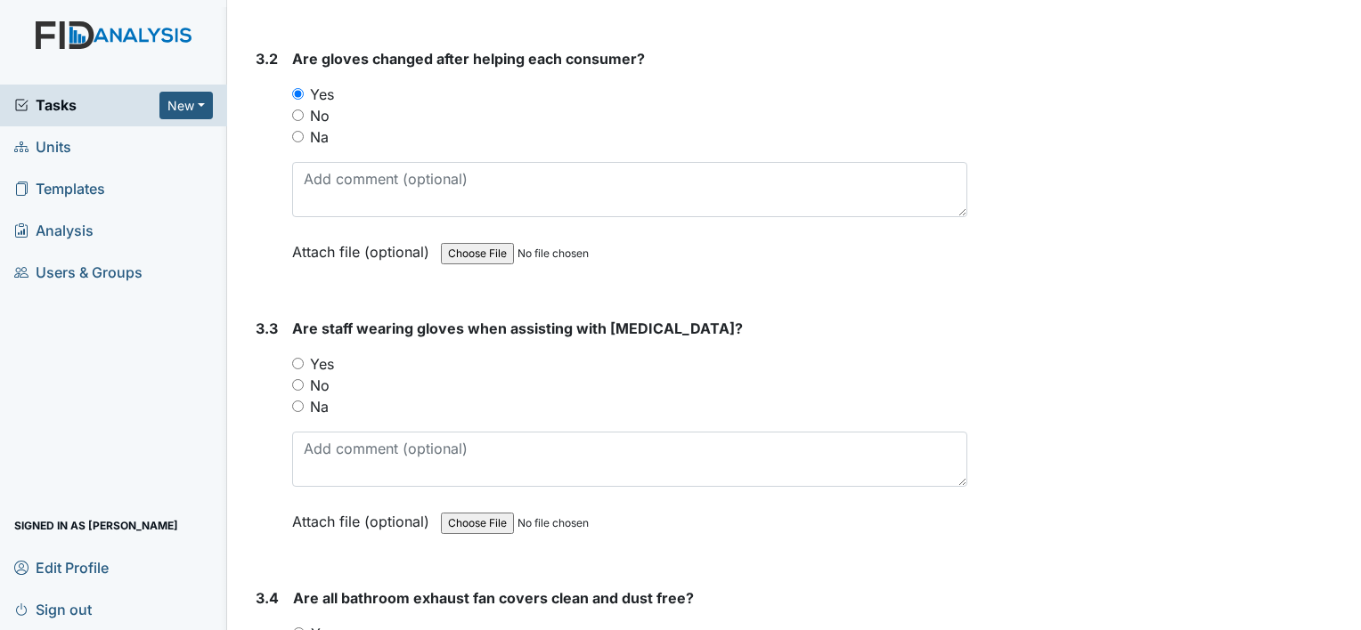
scroll to position [5037, 0]
click at [300, 358] on input "Yes" at bounding box center [298, 364] width 12 height 12
radio input "true"
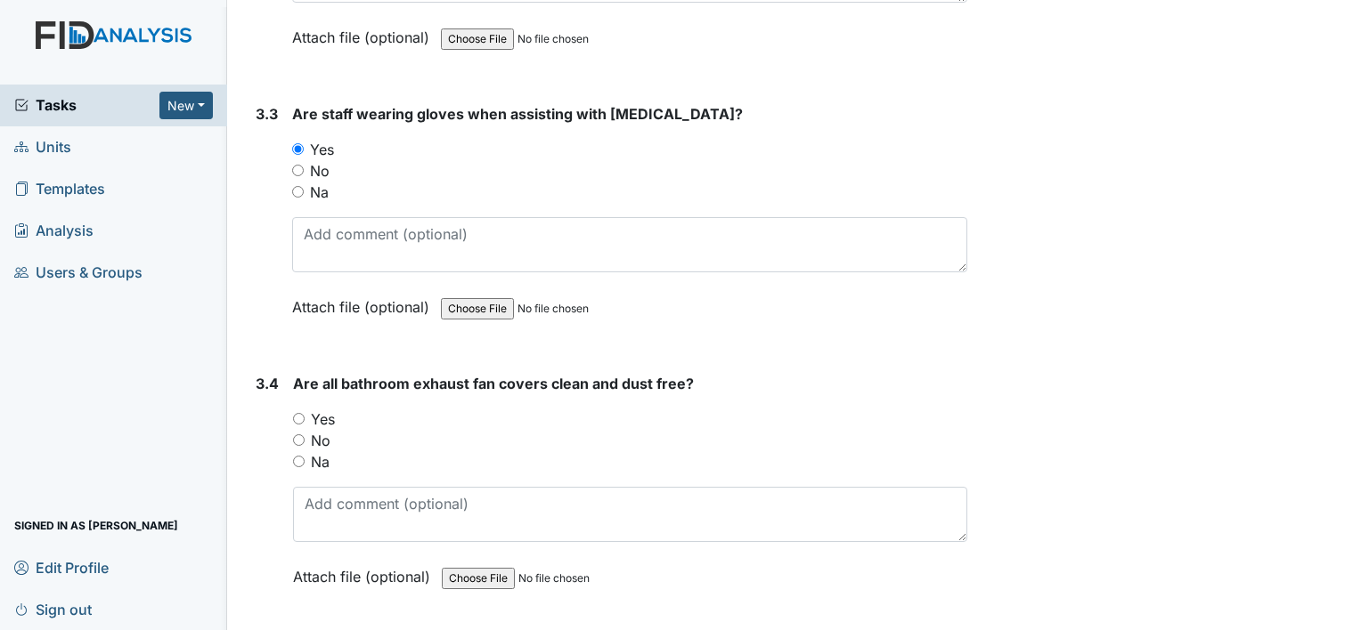
scroll to position [5286, 0]
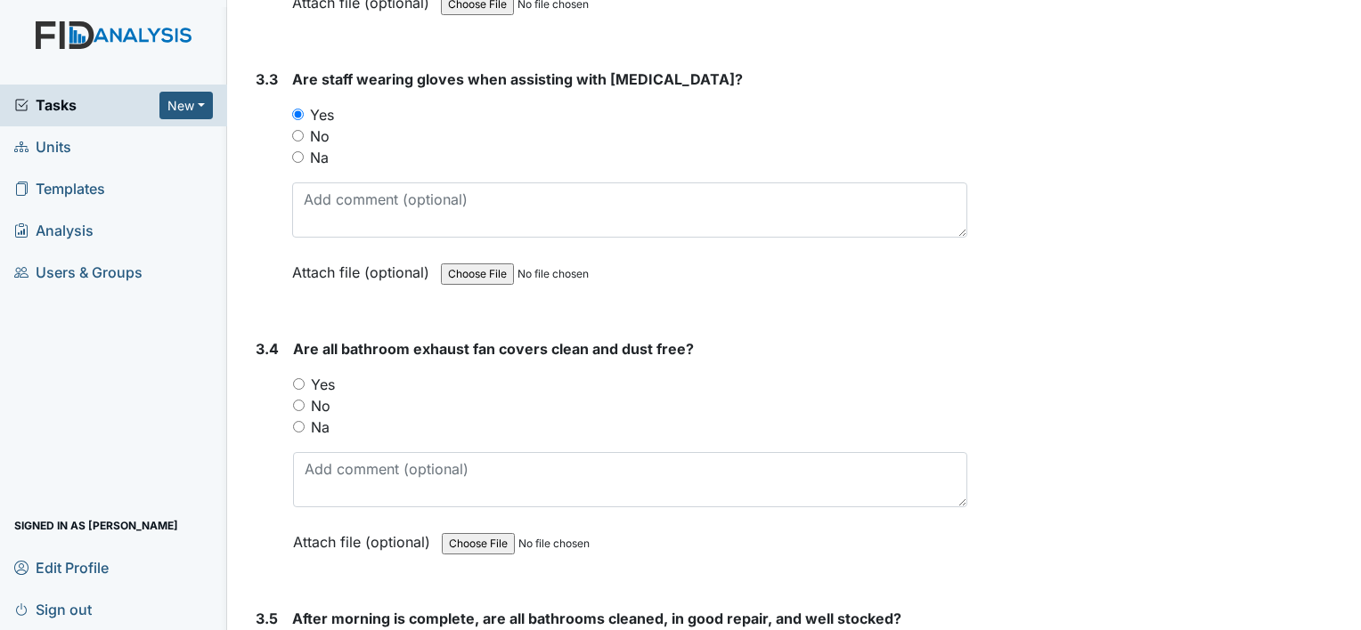
click at [304, 378] on input "Yes" at bounding box center [299, 384] width 12 height 12
radio input "true"
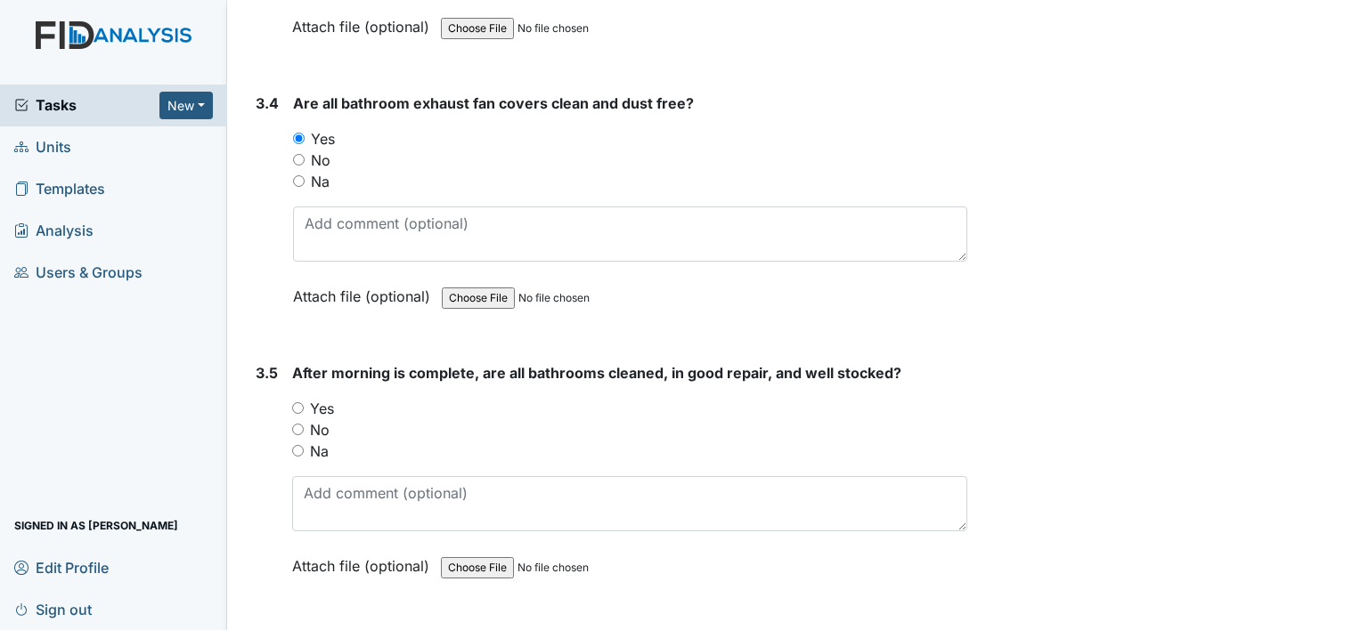
scroll to position [5541, 0]
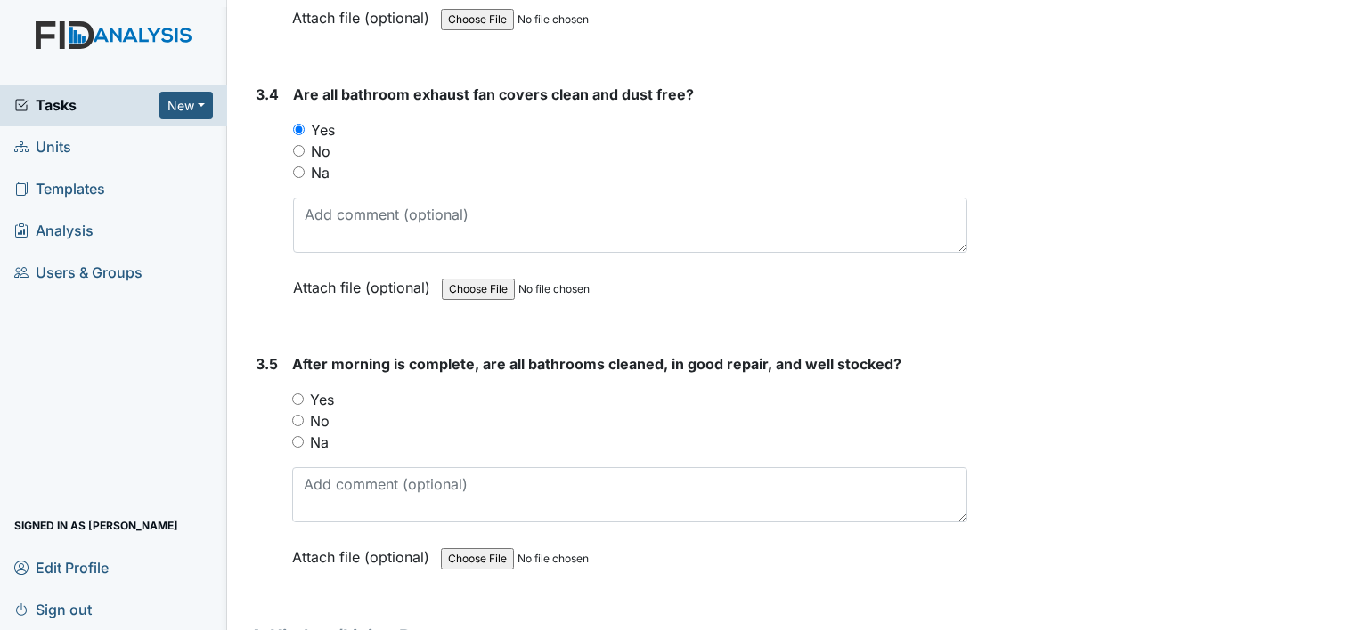
click at [303, 394] on input "Yes" at bounding box center [298, 400] width 12 height 12
radio input "true"
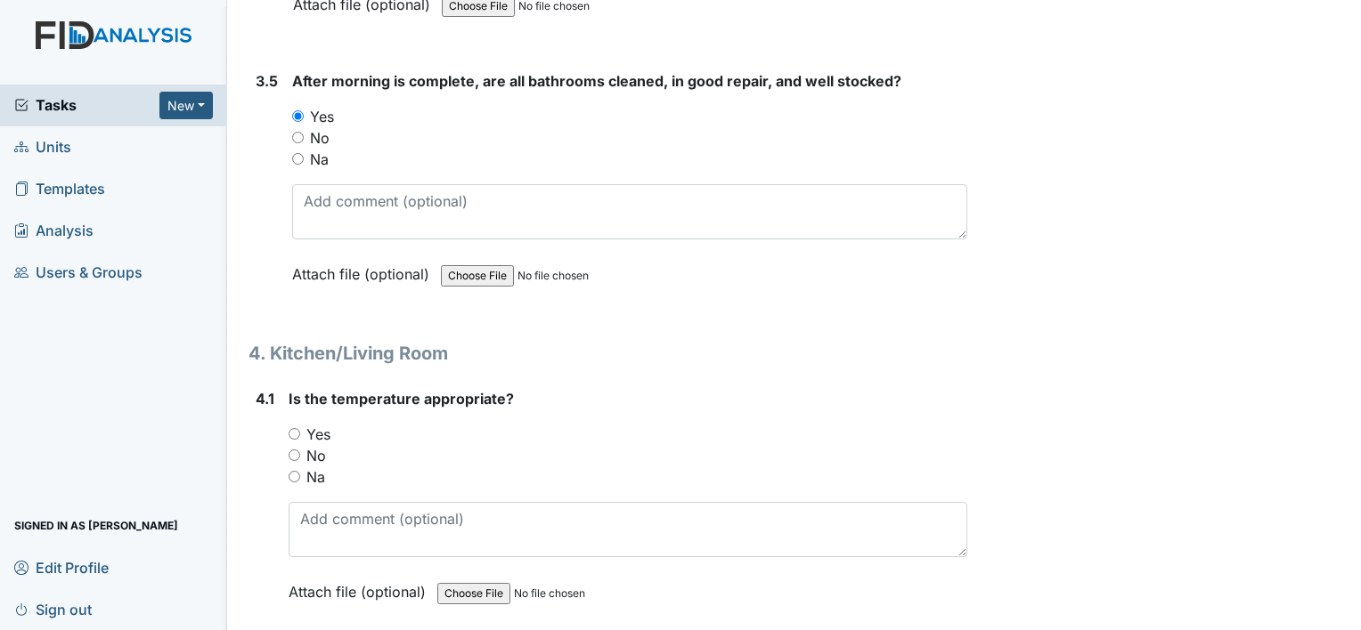
scroll to position [5831, 0]
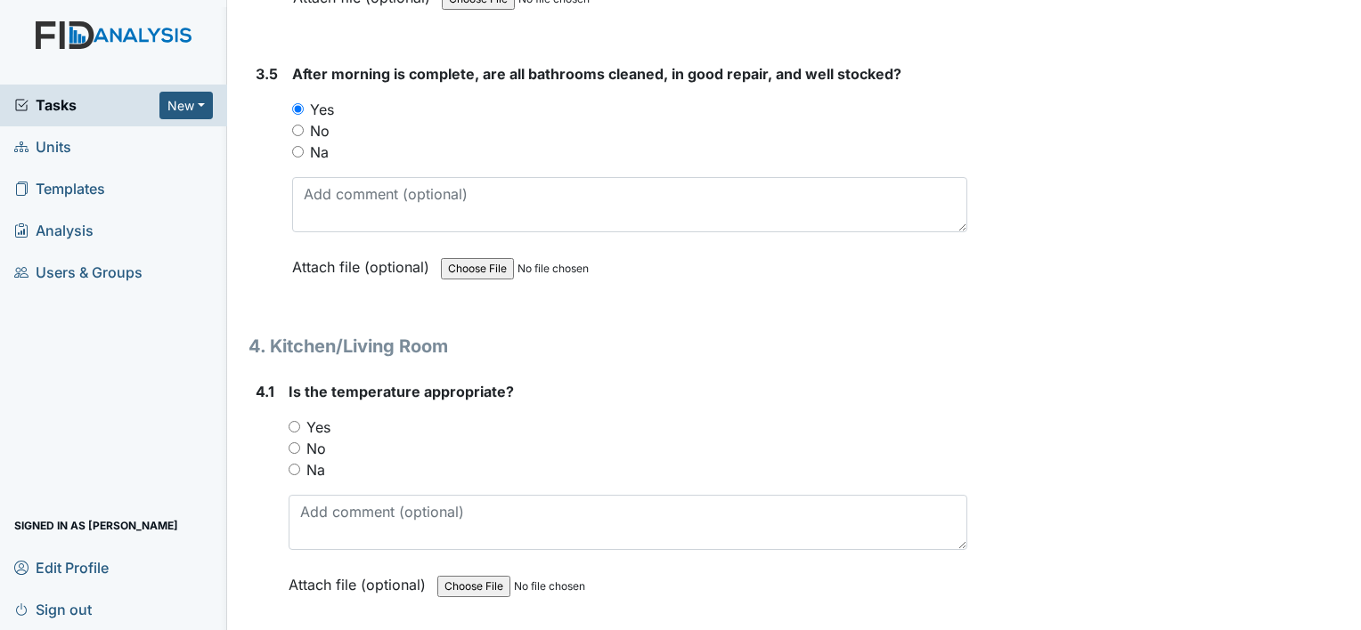
click at [297, 421] on input "Yes" at bounding box center [295, 427] width 12 height 12
radio input "true"
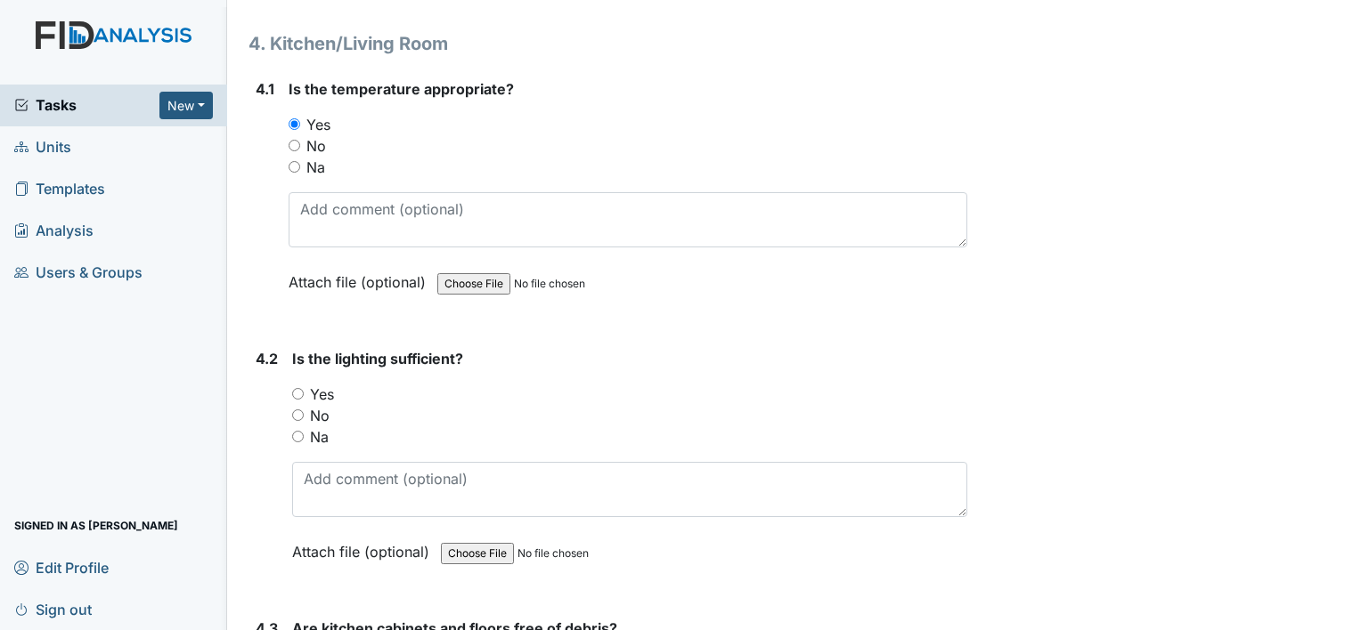
scroll to position [6137, 0]
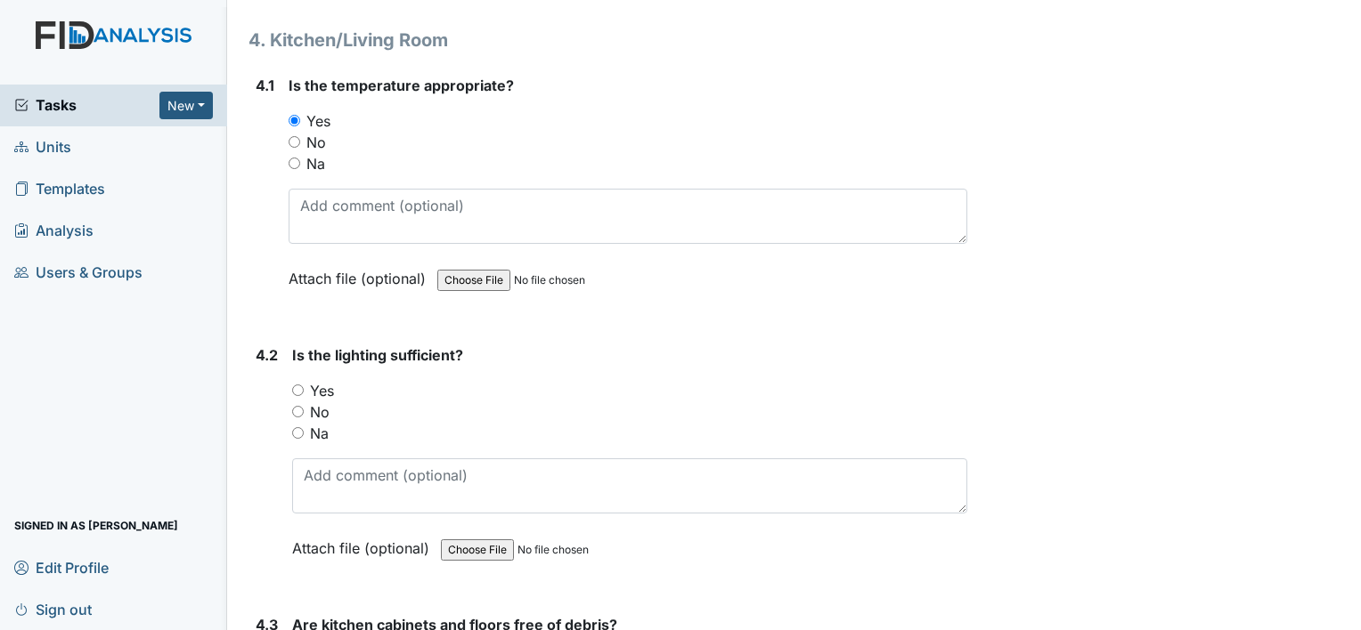
click at [299, 385] on input "Yes" at bounding box center [298, 391] width 12 height 12
radio input "true"
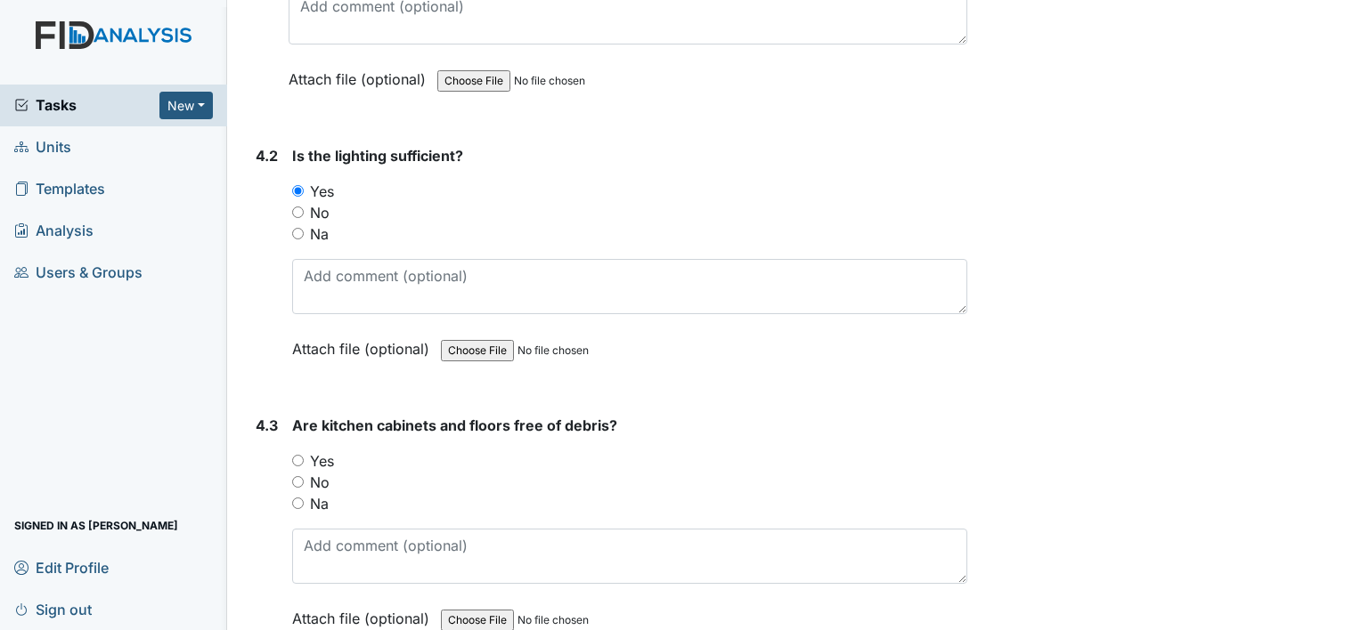
scroll to position [6342, 0]
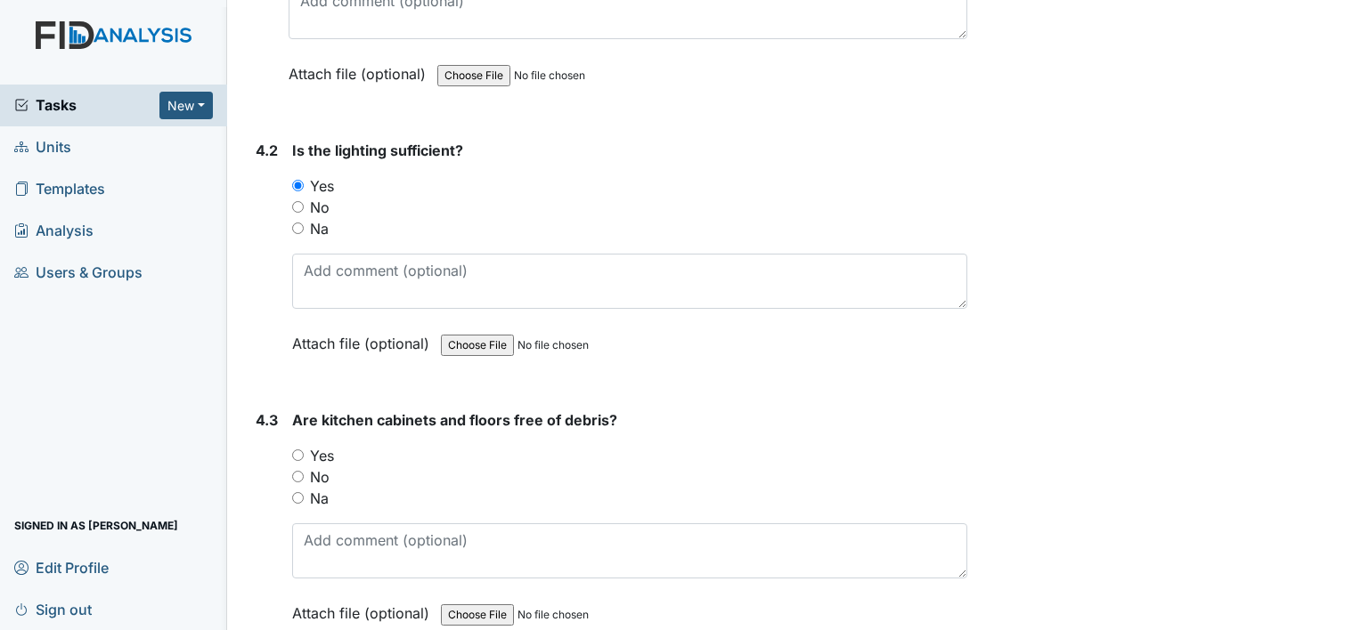
click at [299, 450] on input "Yes" at bounding box center [298, 456] width 12 height 12
radio input "true"
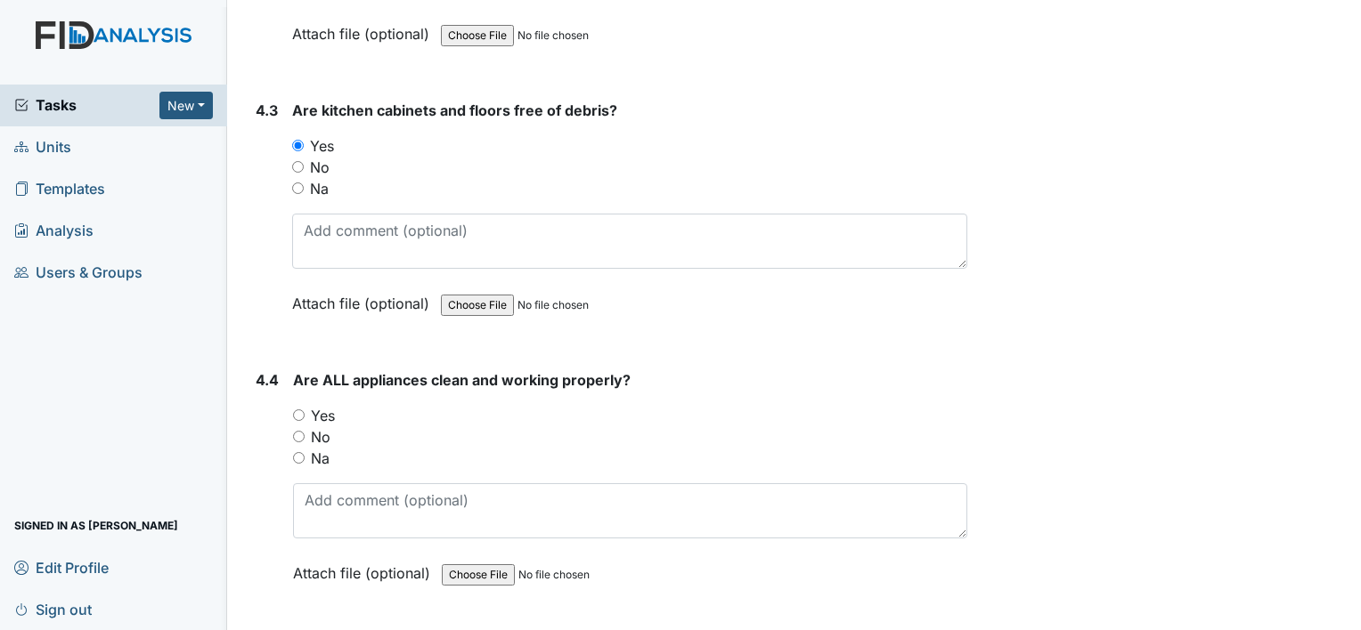
scroll to position [6653, 0]
click at [300, 409] on input "Yes" at bounding box center [299, 415] width 12 height 12
radio input "true"
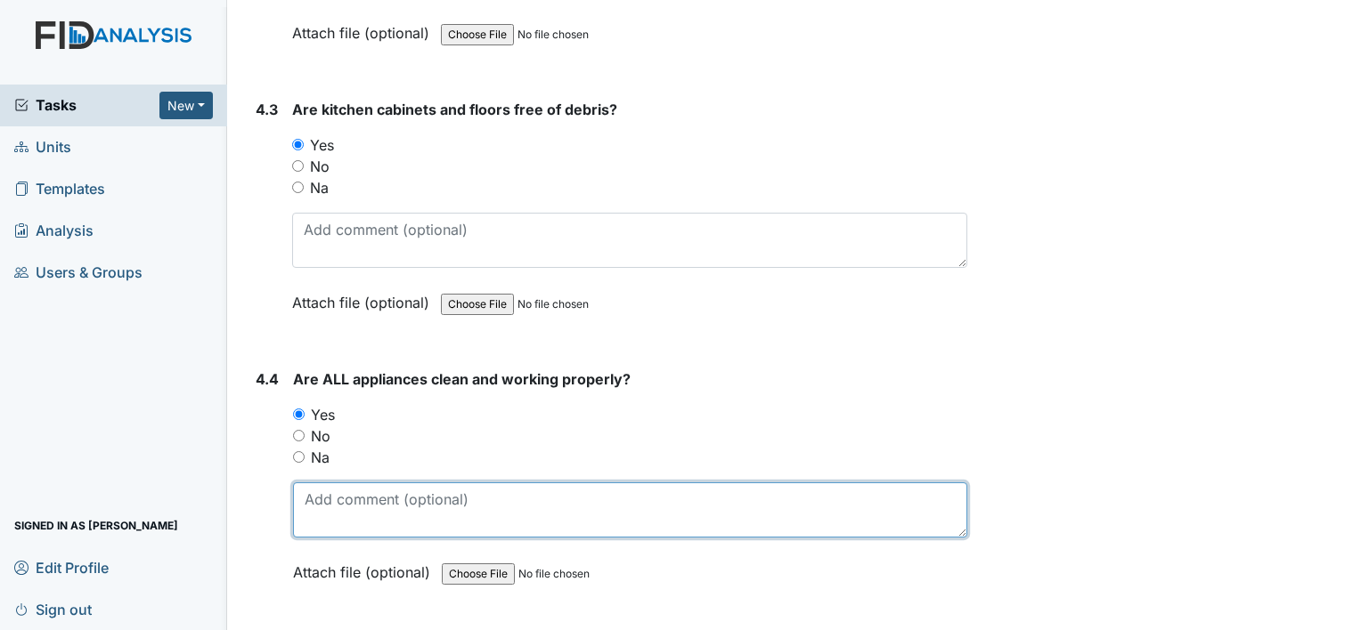
click at [379, 483] on textarea at bounding box center [630, 510] width 674 height 55
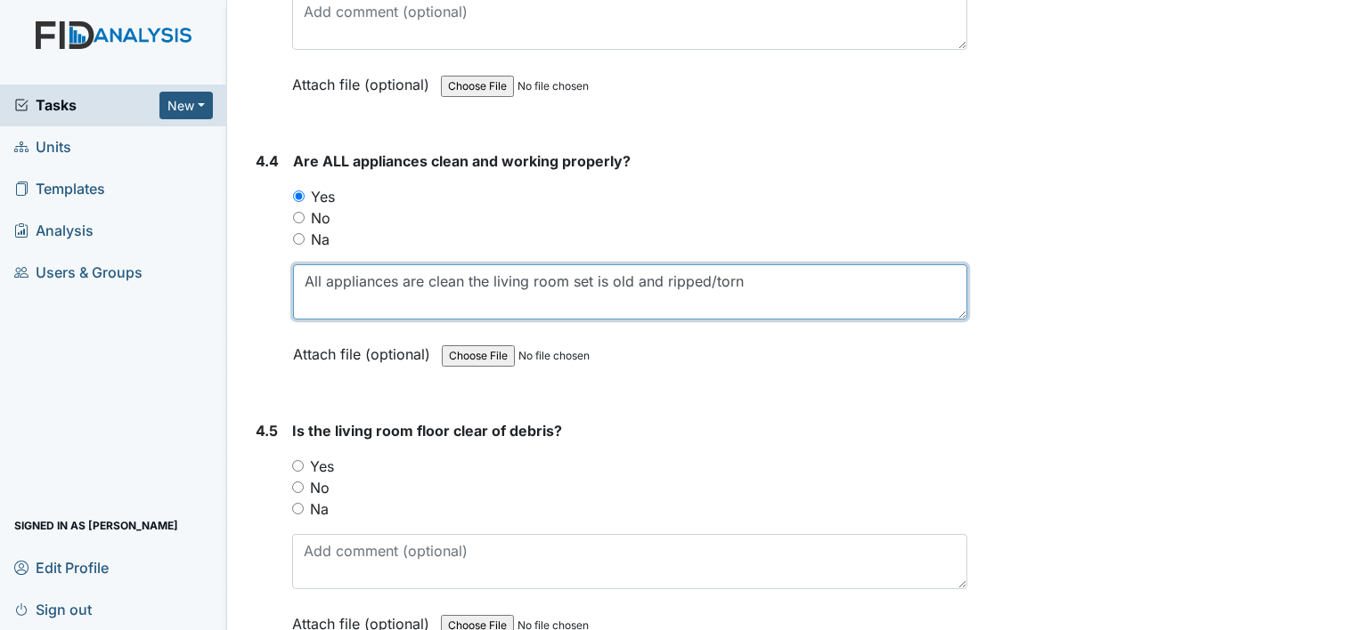
scroll to position [6872, 0]
type textarea "All appliances are clean the living room set is old and ripped/torn"
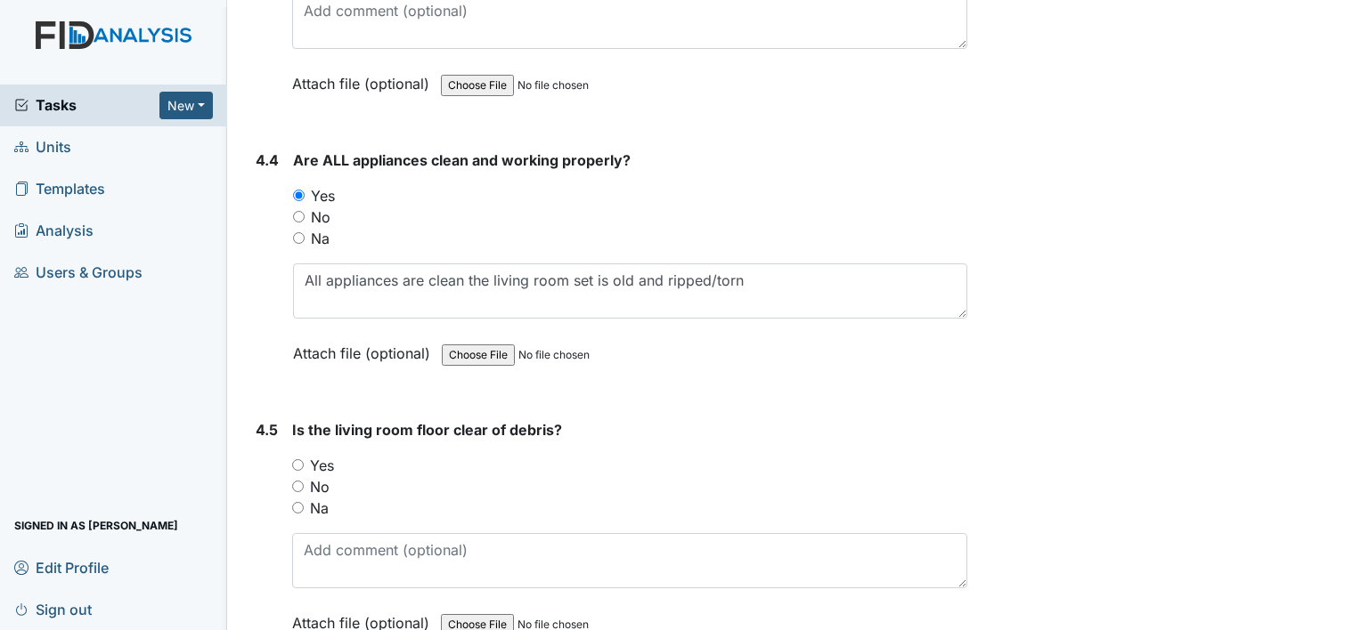
click at [303, 459] on input "Yes" at bounding box center [298, 465] width 12 height 12
radio input "true"
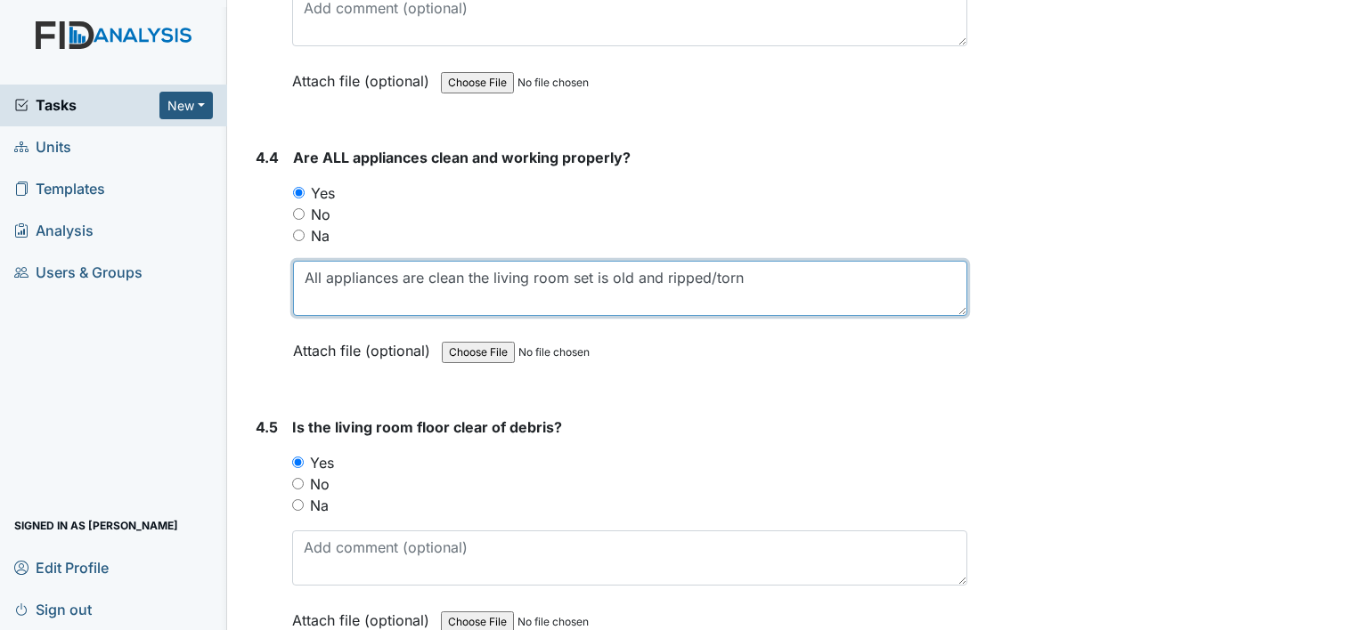
click at [750, 263] on textarea "All appliances are clean the living room set is old and ripped/torn" at bounding box center [630, 288] width 674 height 55
type textarea "A"
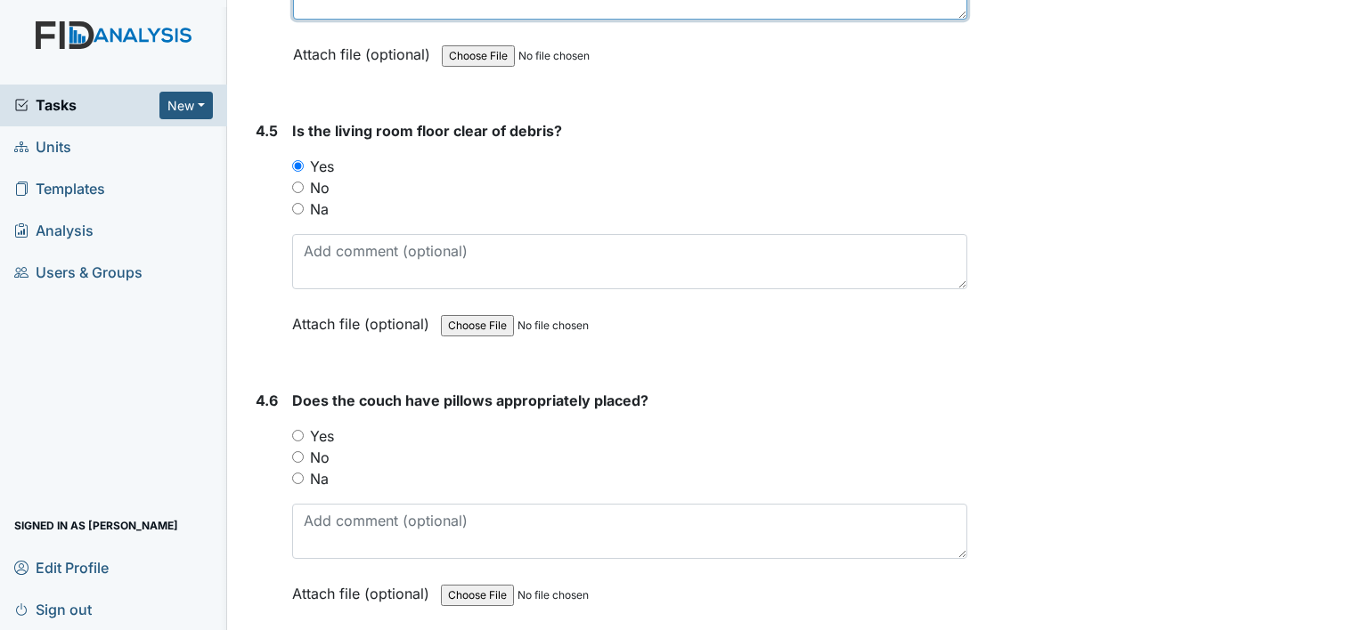
scroll to position [7181, 0]
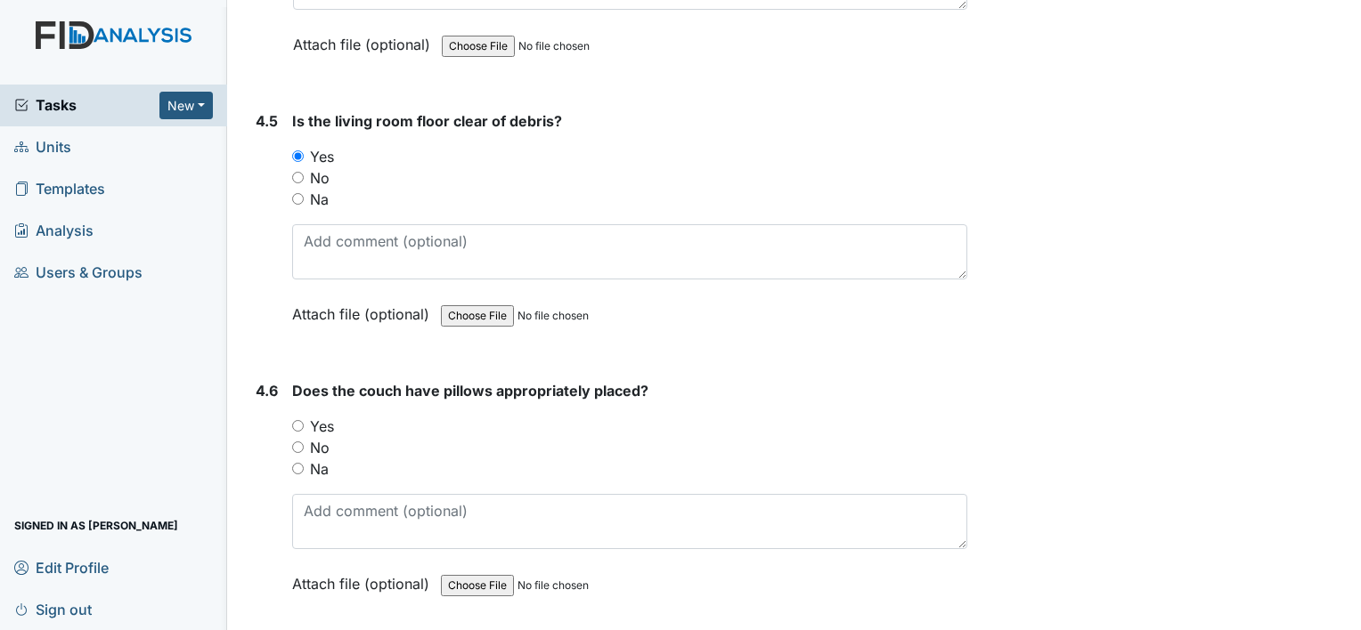
click at [299, 463] on input "Na" at bounding box center [298, 469] width 12 height 12
radio input "true"
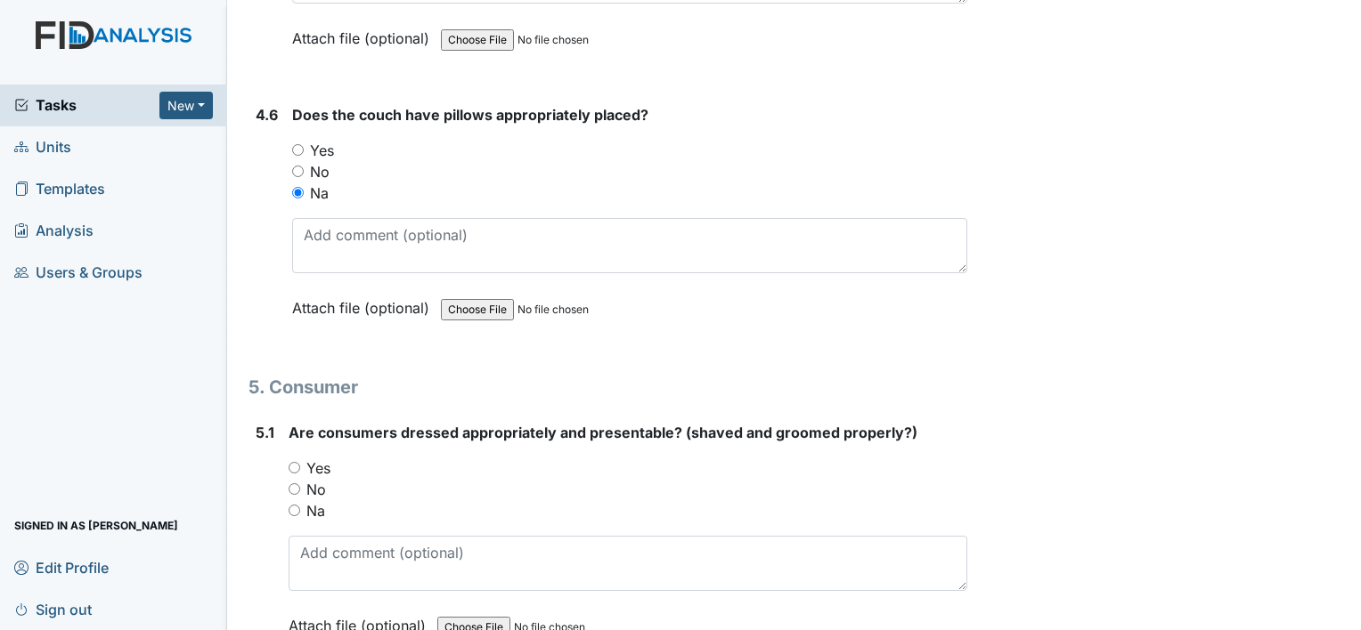
scroll to position [7459, 0]
click at [293, 482] on input "No" at bounding box center [295, 488] width 12 height 12
radio input "true"
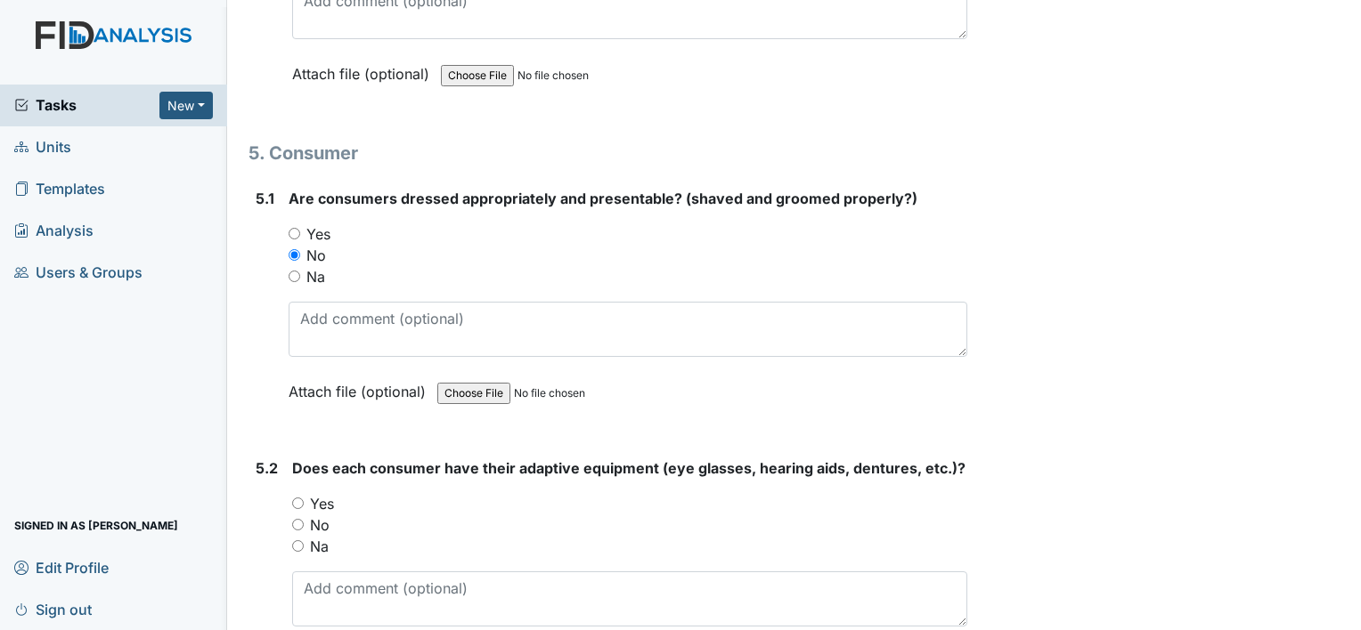
scroll to position [7694, 0]
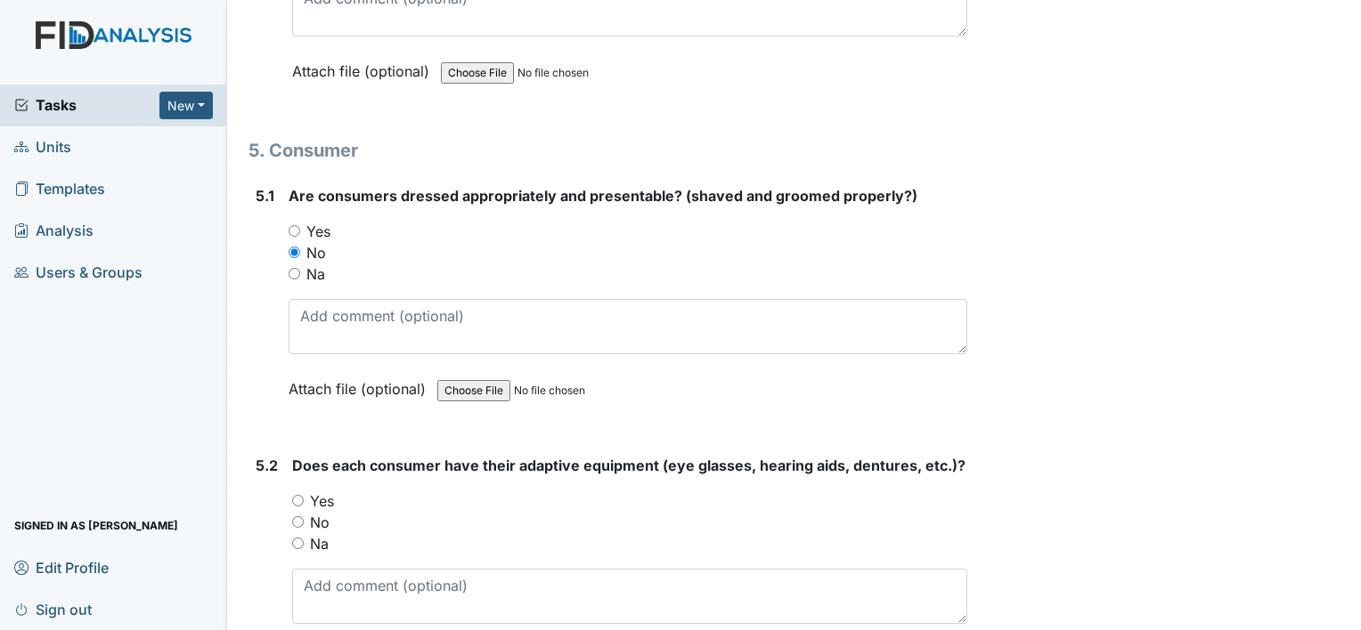
click at [292, 225] on input "Yes" at bounding box center [295, 231] width 12 height 12
radio input "true"
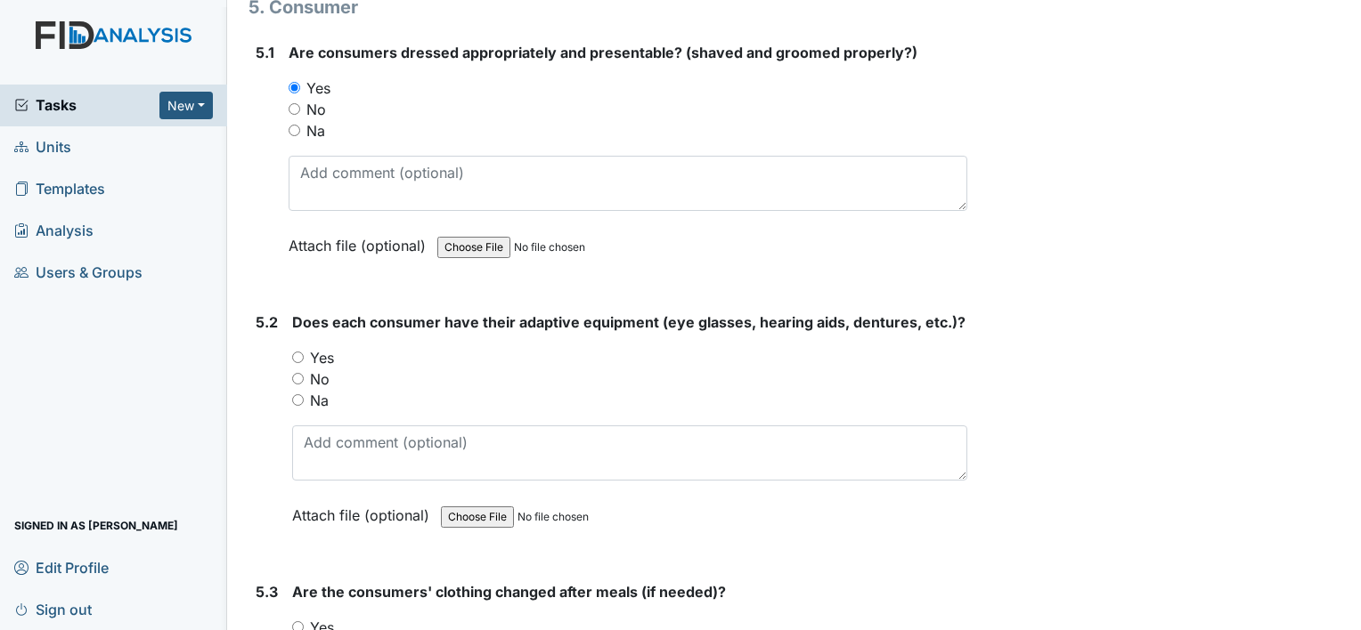
scroll to position [7840, 0]
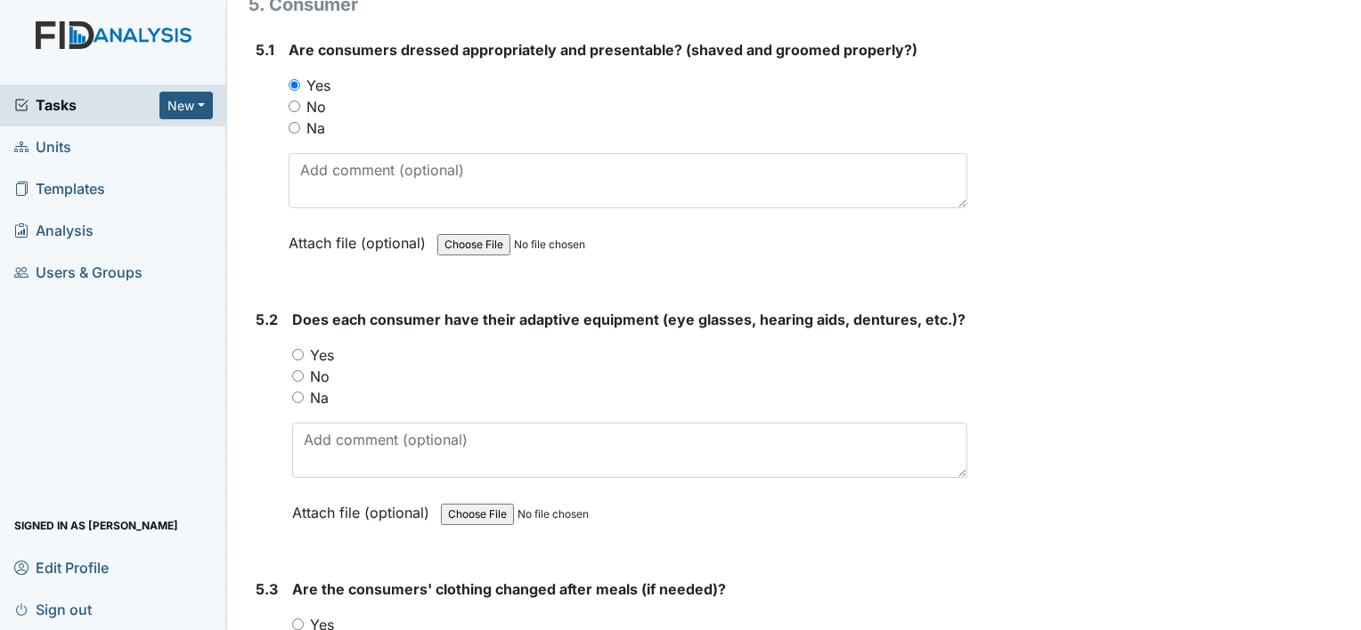
click at [297, 349] on input "Yes" at bounding box center [298, 355] width 12 height 12
radio input "true"
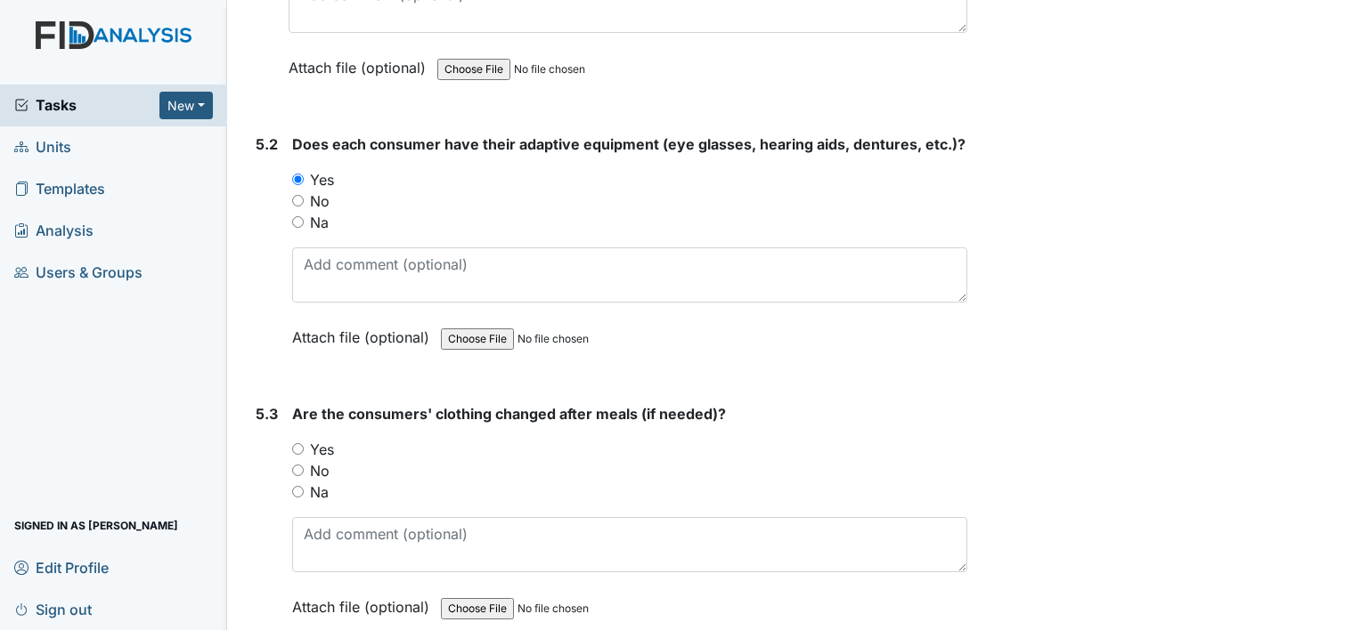
scroll to position [8087, 0]
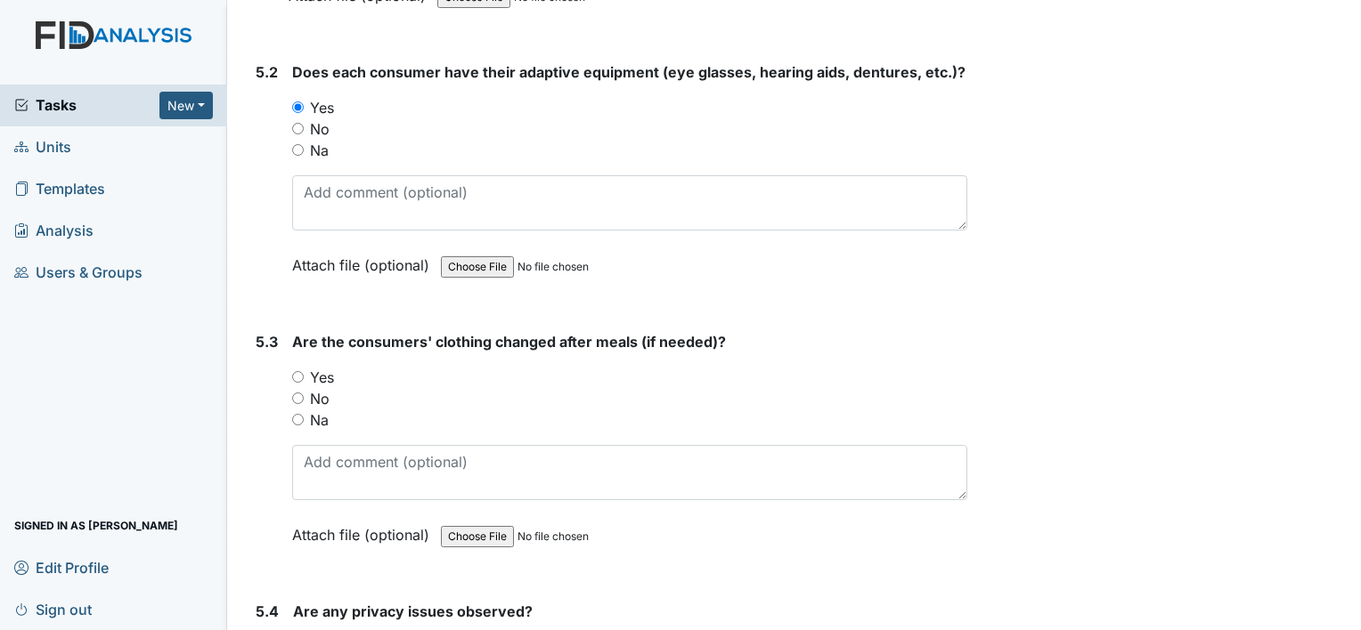
click at [297, 371] on input "Yes" at bounding box center [298, 377] width 12 height 12
radio input "true"
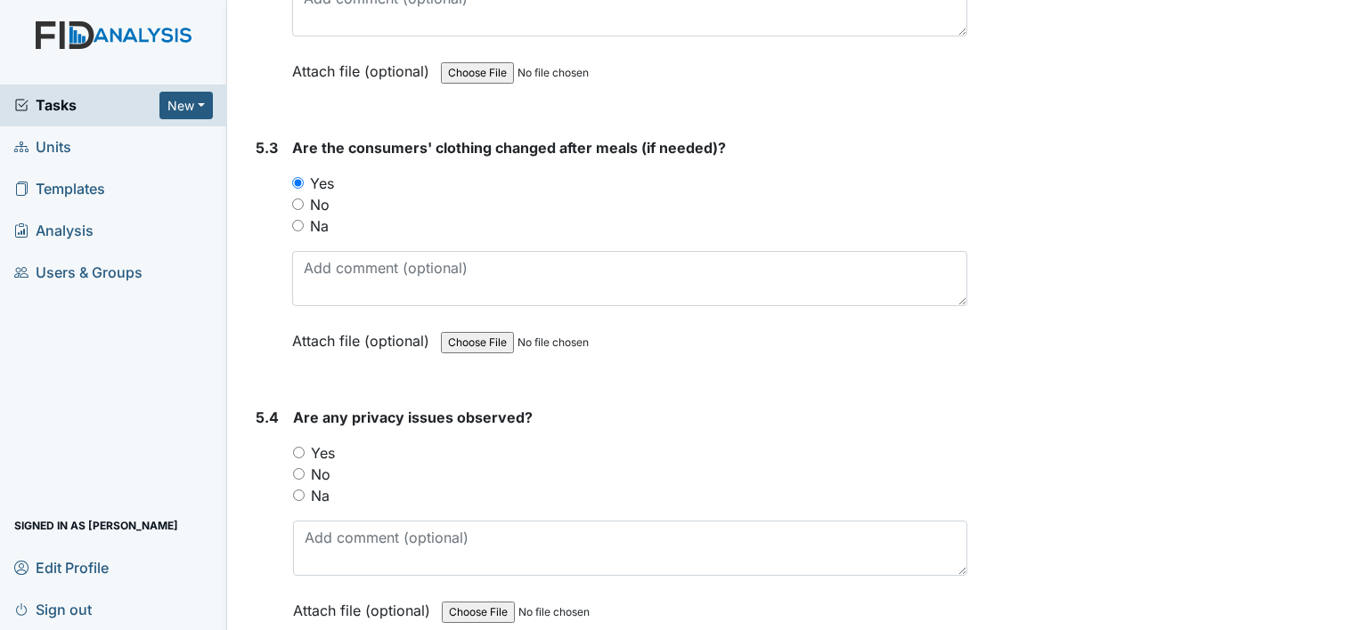
scroll to position [8282, 0]
click at [299, 468] on input "No" at bounding box center [299, 474] width 12 height 12
radio input "true"
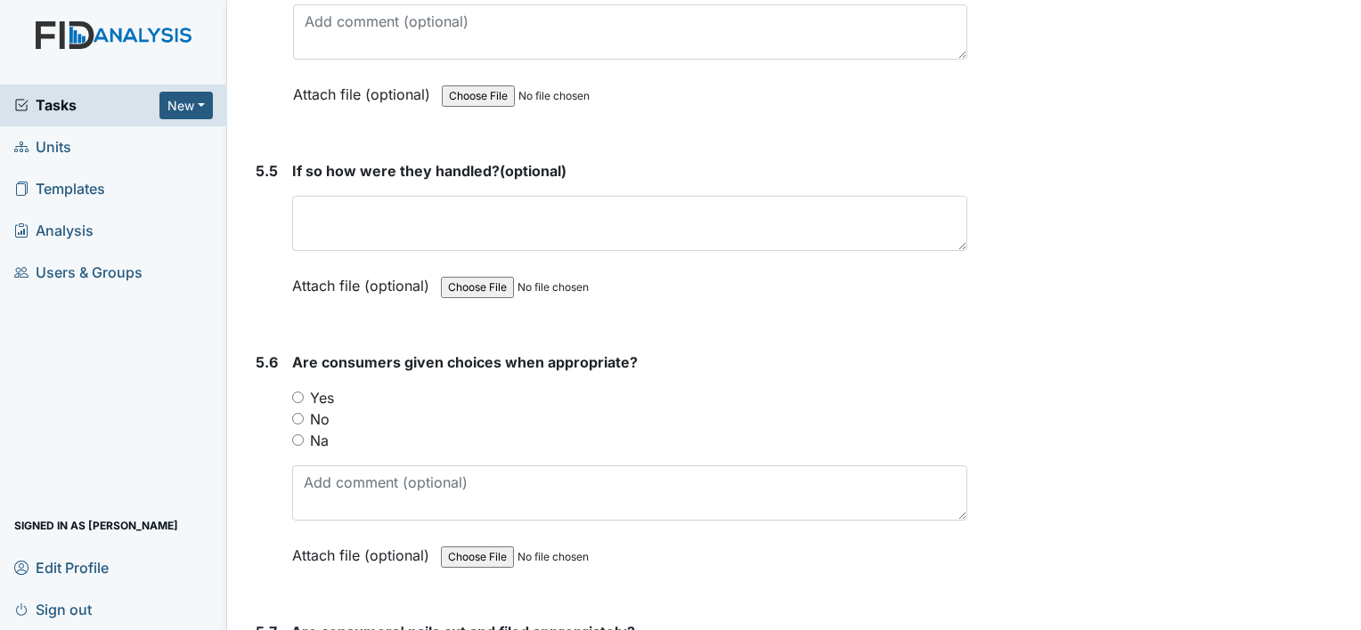
scroll to position [8799, 0]
click at [301, 391] on input "Yes" at bounding box center [298, 397] width 12 height 12
radio input "true"
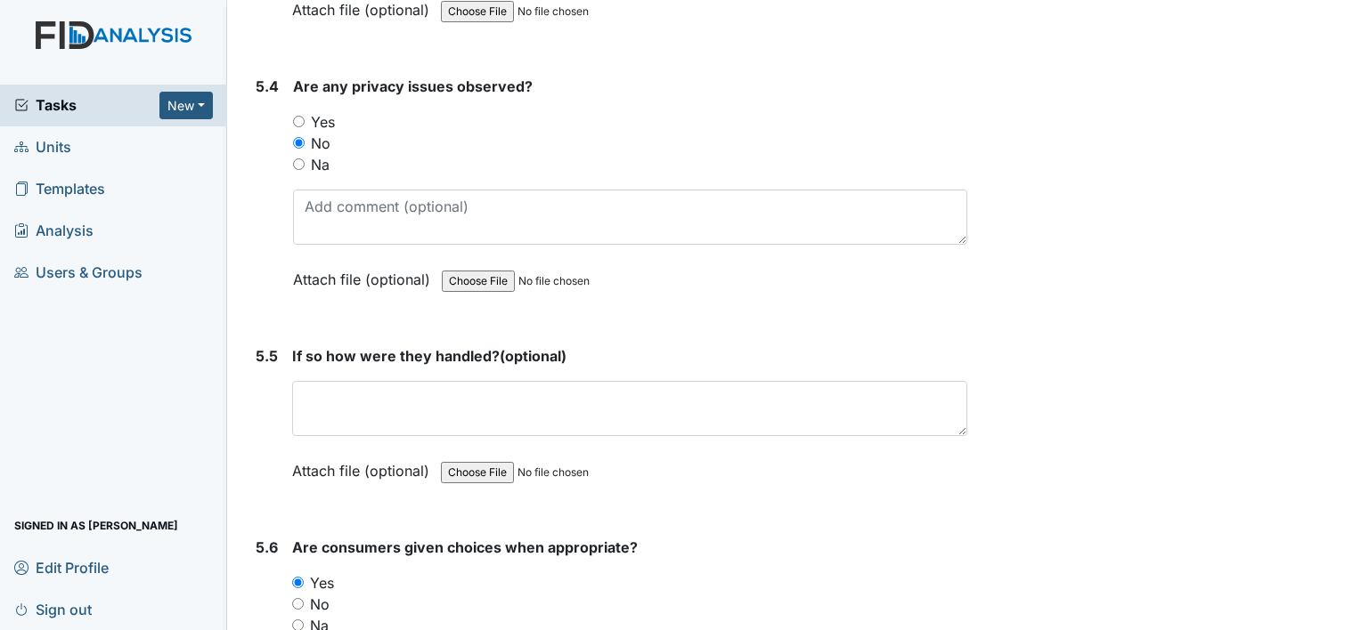
scroll to position [8612, 0]
click at [300, 117] on input "Yes" at bounding box center [299, 123] width 12 height 12
radio input "true"
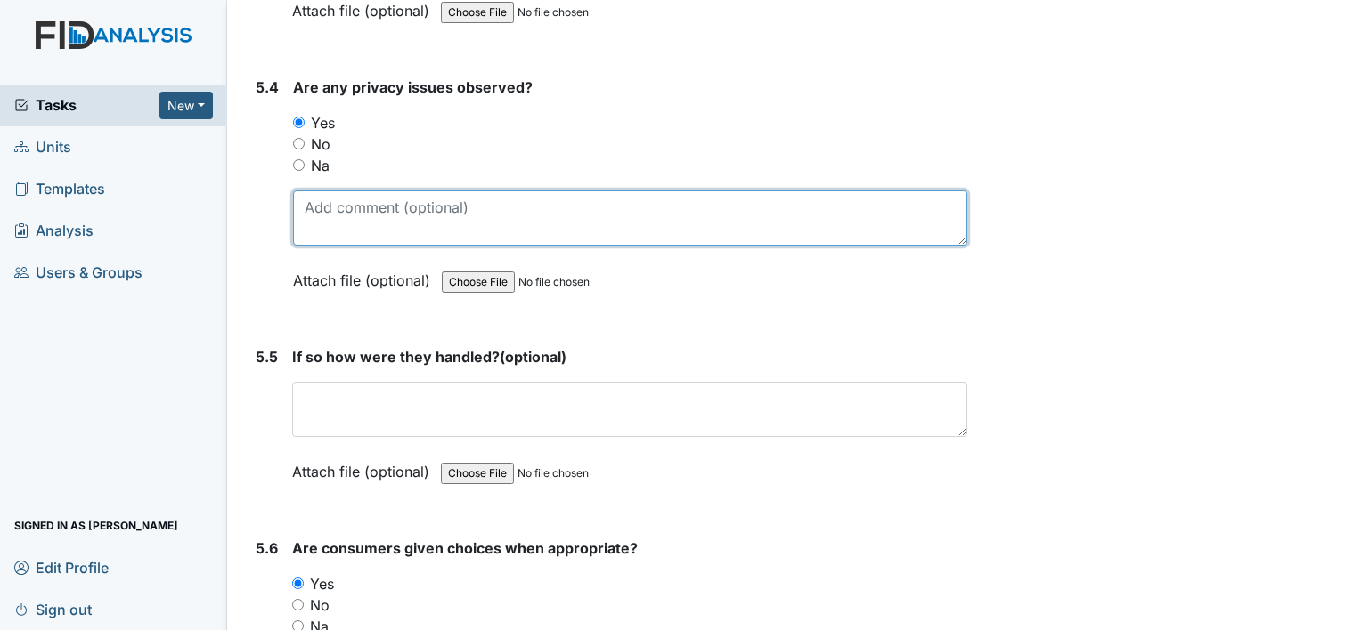
click at [371, 202] on textarea at bounding box center [630, 218] width 674 height 55
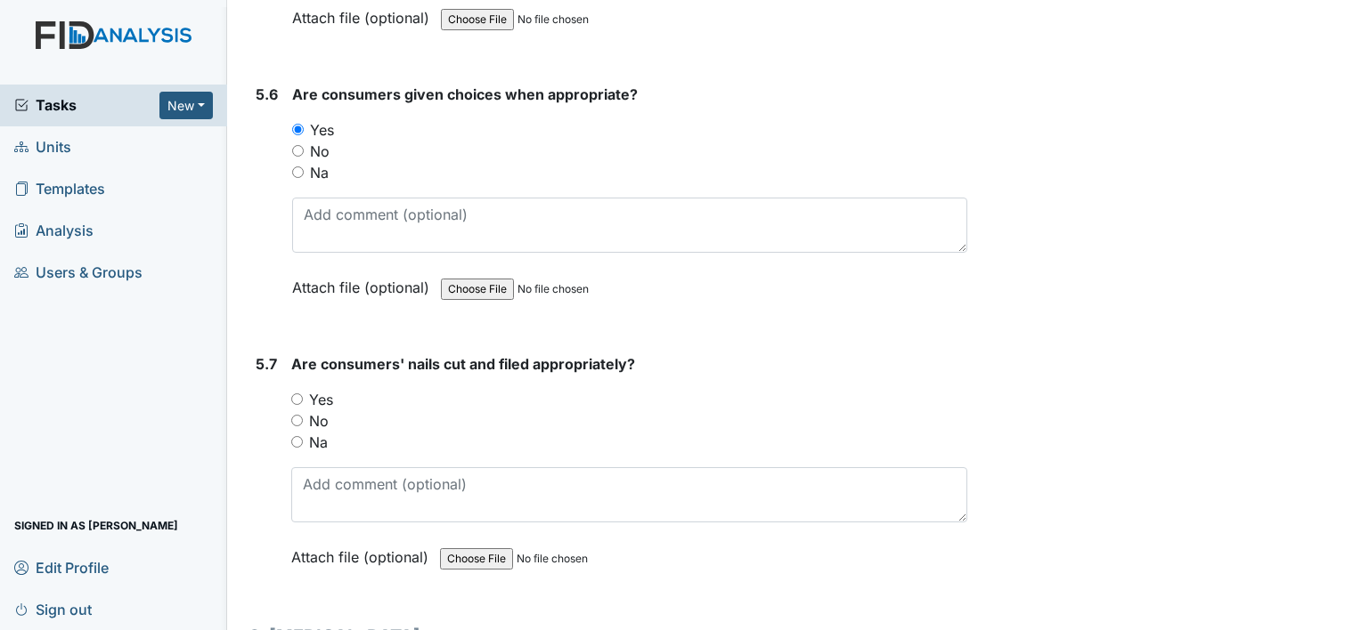
scroll to position [9085, 0]
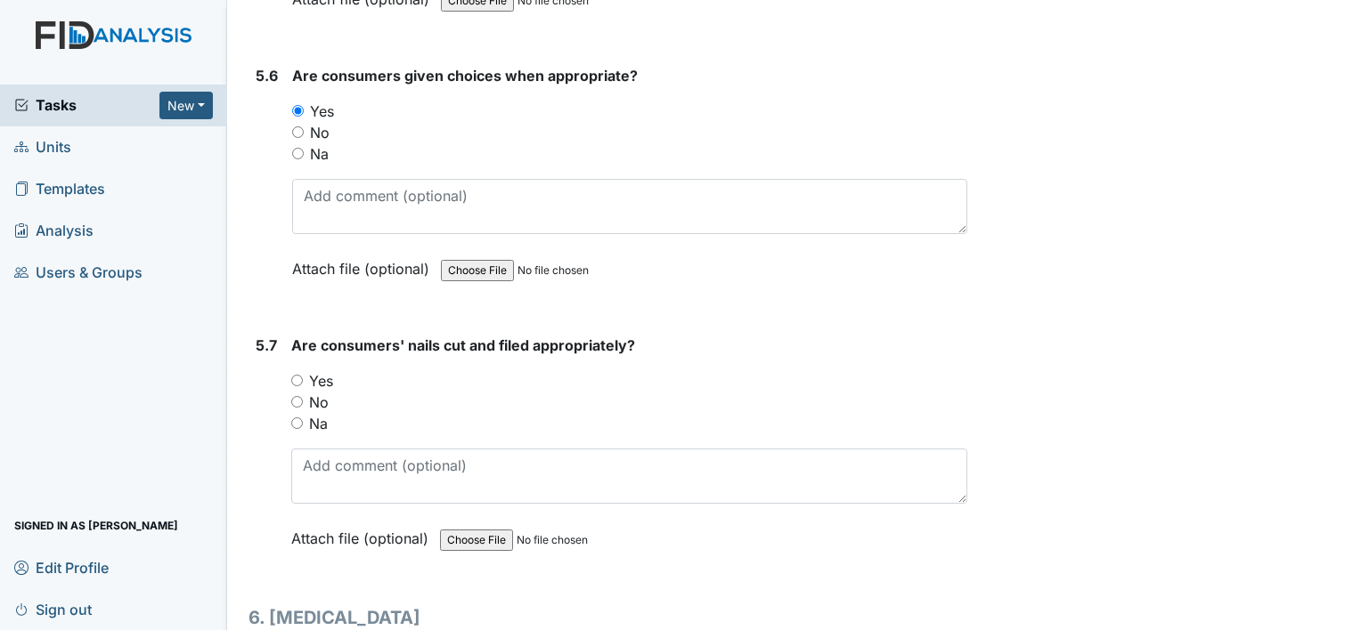
type textarea "Redirect Leroy to close bathroom door while using the bathroom"
click at [291, 375] on input "Yes" at bounding box center [297, 381] width 12 height 12
radio input "true"
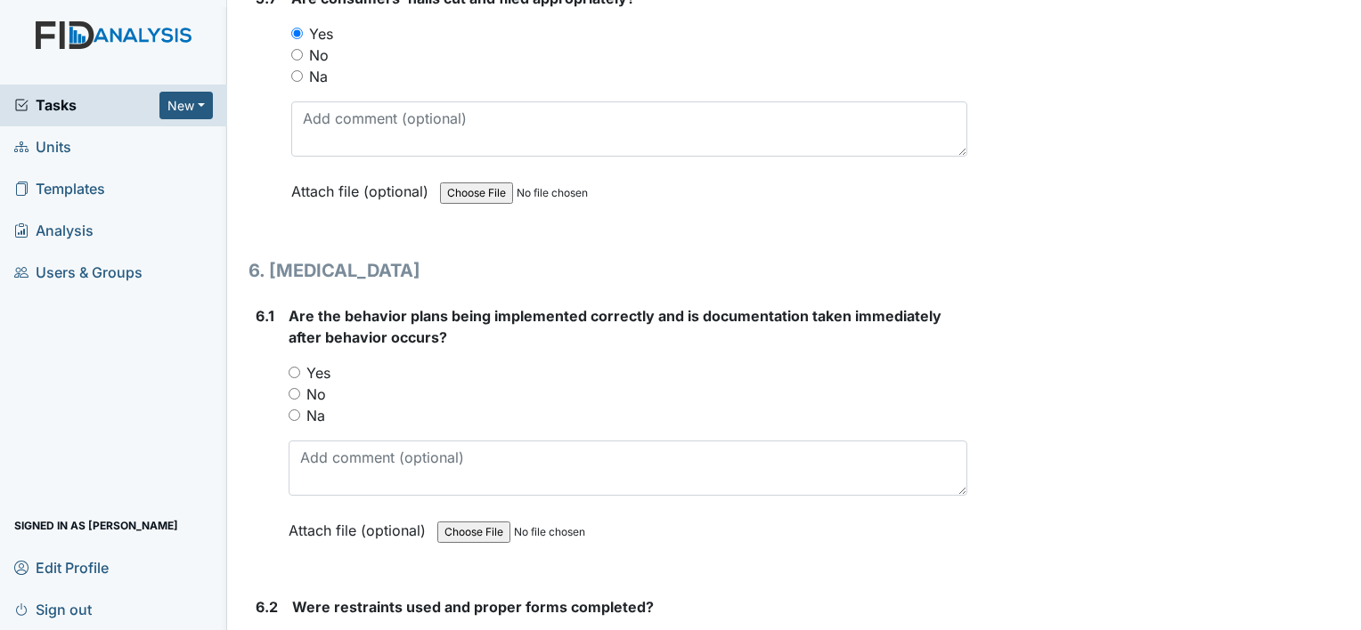
scroll to position [9447, 0]
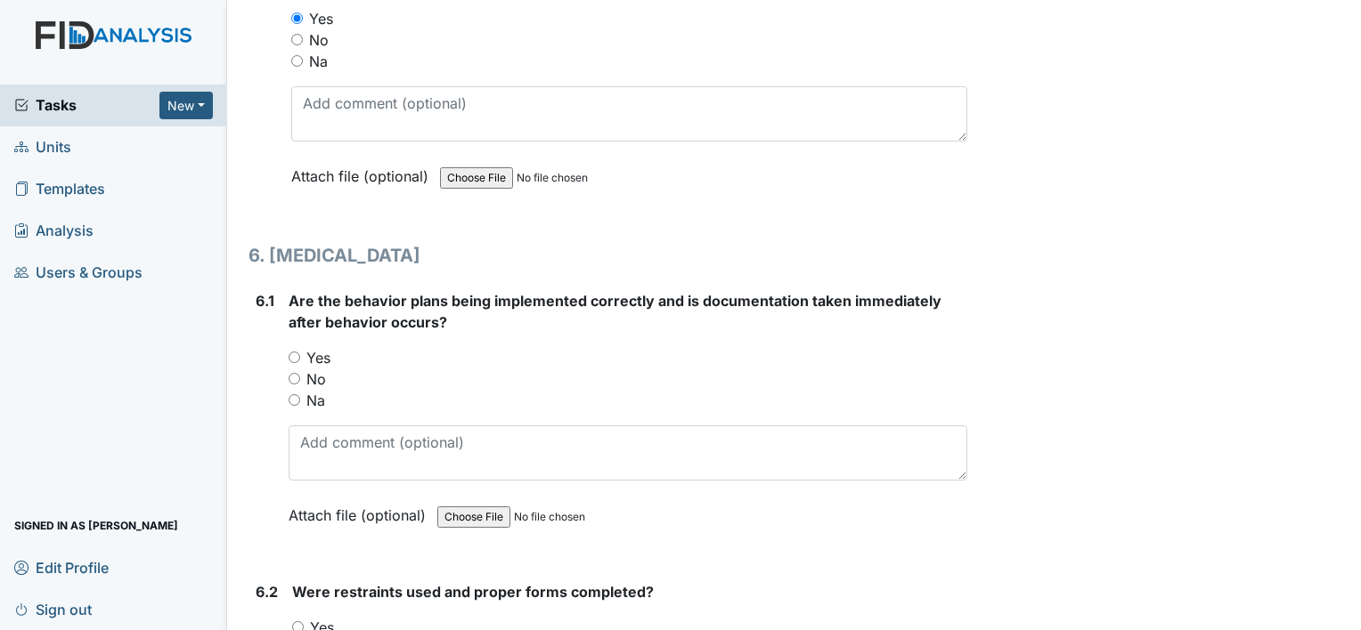
click at [296, 394] on input "Na" at bounding box center [295, 400] width 12 height 12
radio input "true"
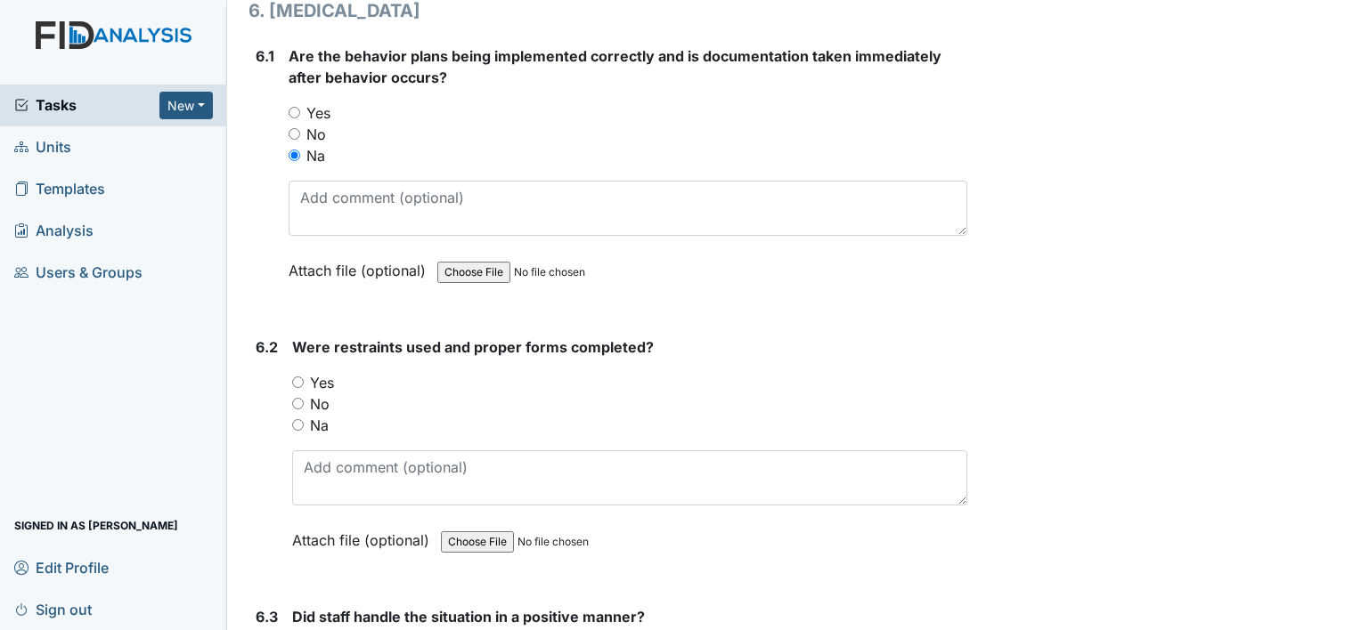
click at [299, 419] on input "Na" at bounding box center [298, 425] width 12 height 12
radio input "true"
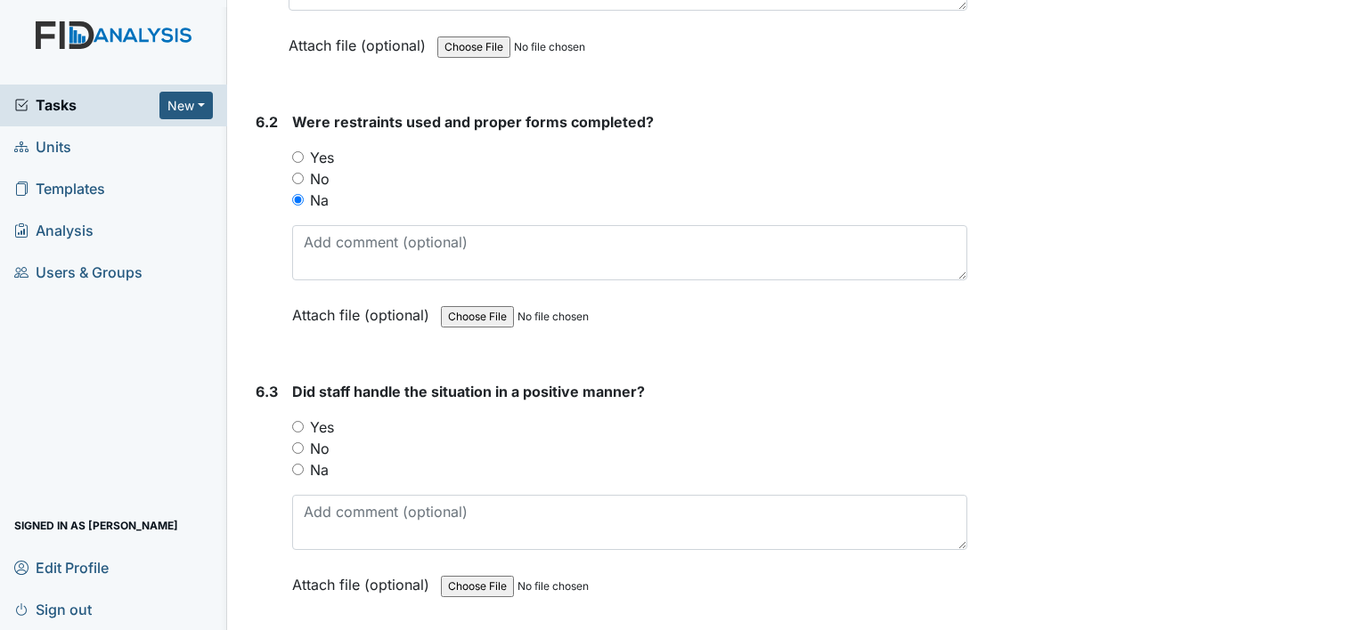
click at [301, 464] on input "Na" at bounding box center [298, 470] width 12 height 12
radio input "true"
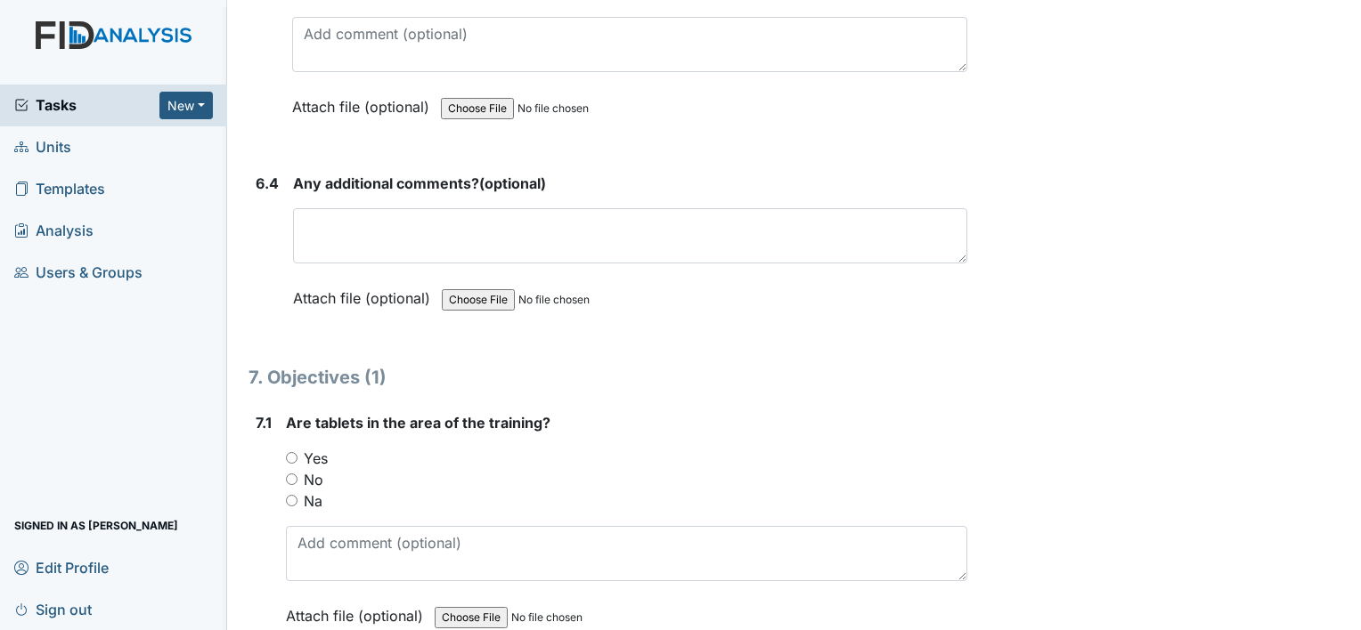
scroll to position [10399, 0]
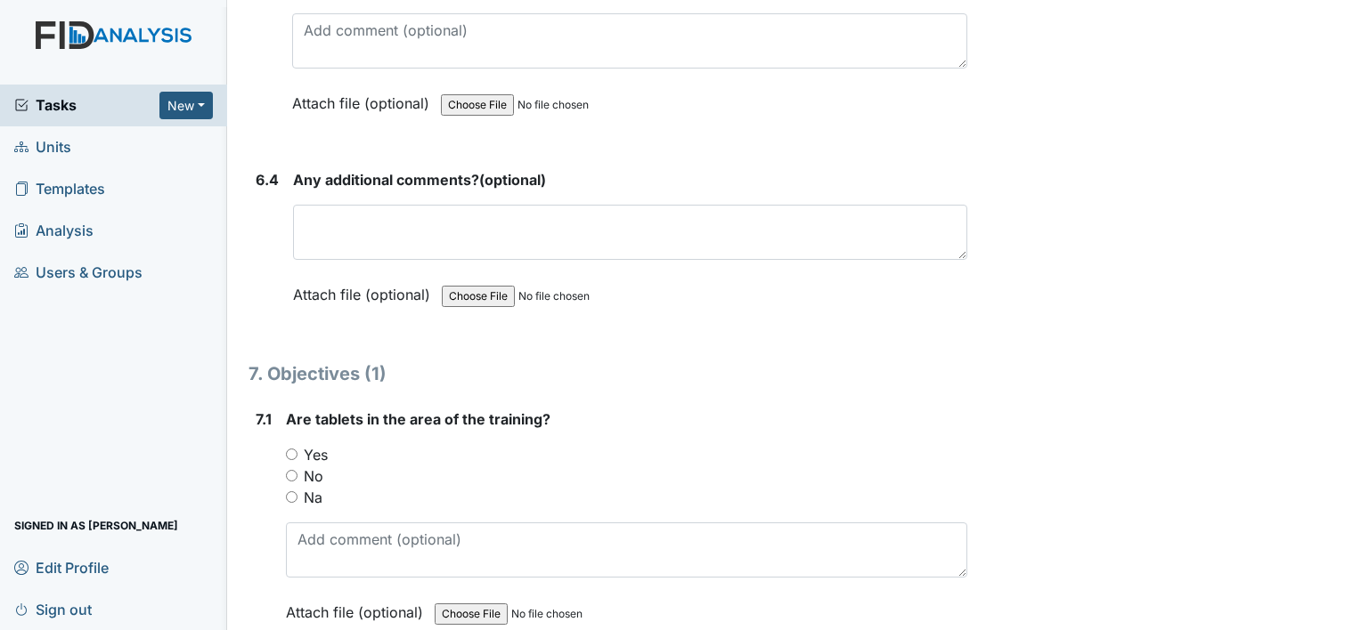
click at [295, 449] on input "Yes" at bounding box center [292, 455] width 12 height 12
radio input "true"
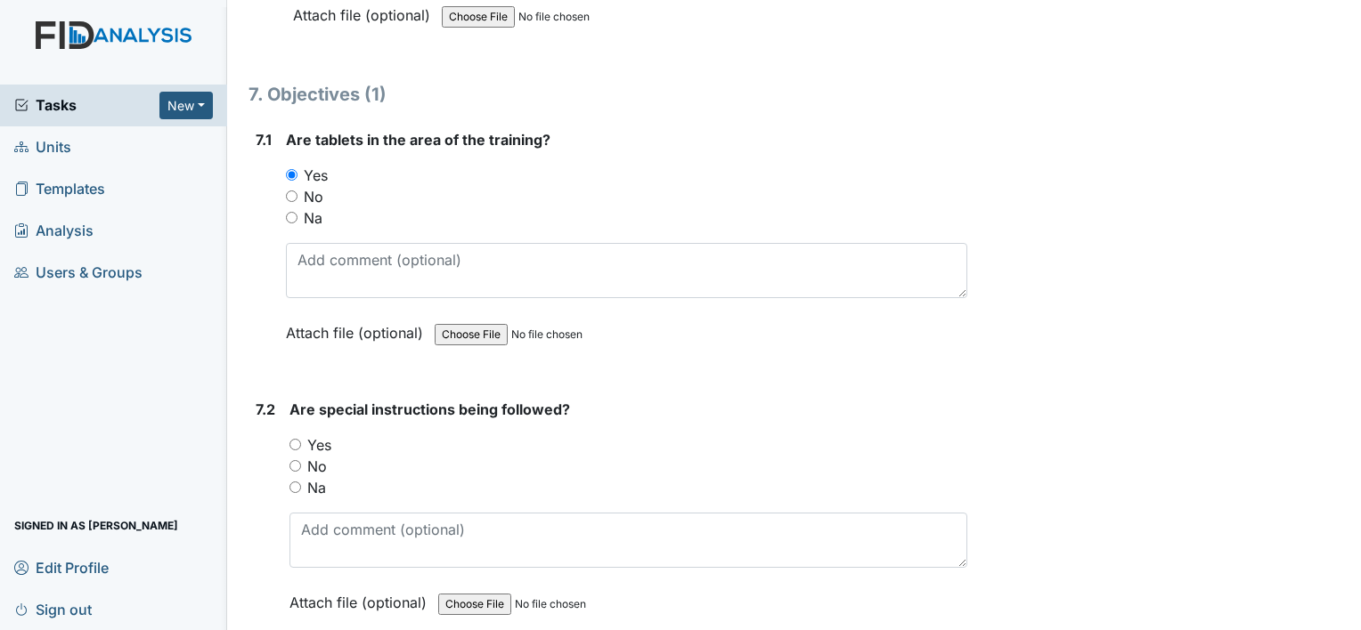
scroll to position [10680, 0]
click at [298, 438] on input "Yes" at bounding box center [295, 444] width 12 height 12
radio input "true"
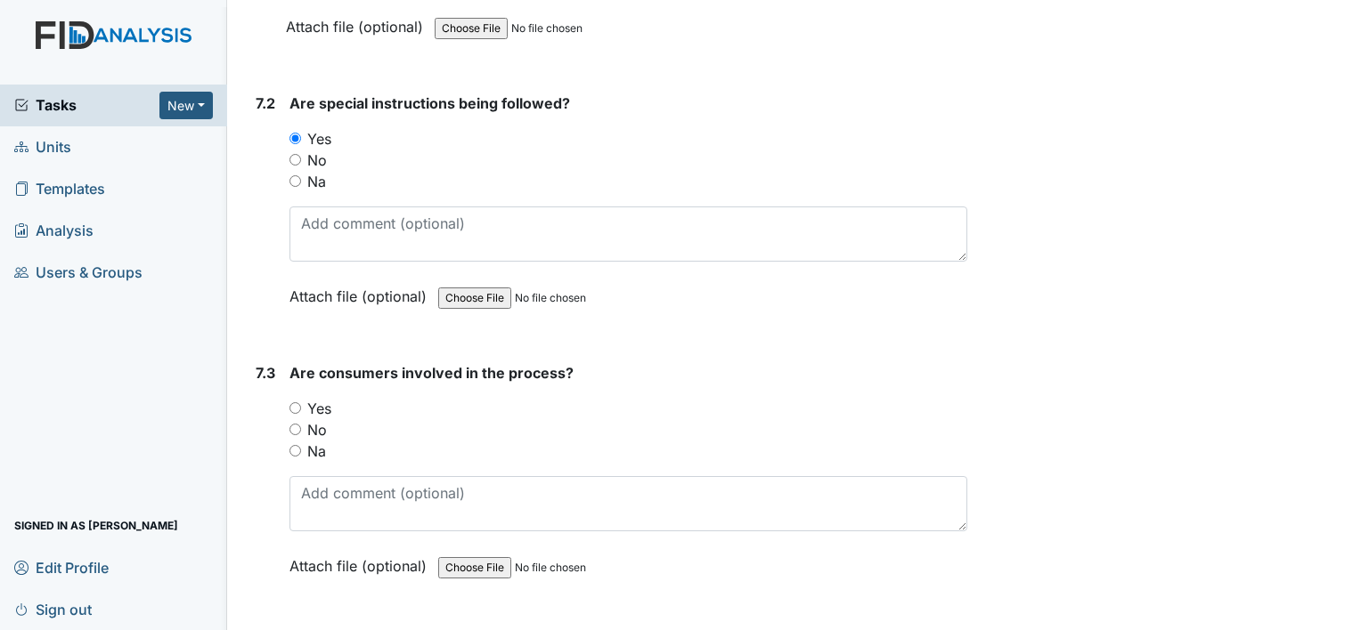
scroll to position [10990, 0]
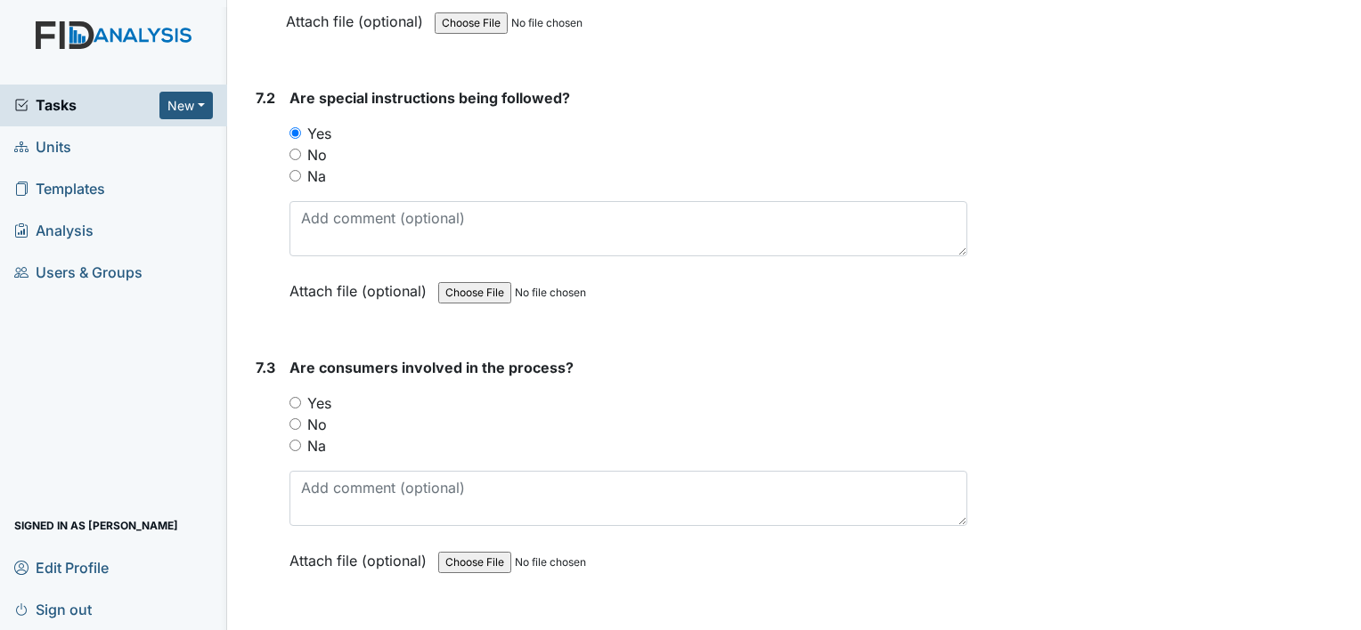
click at [295, 397] on input "Yes" at bounding box center [295, 403] width 12 height 12
radio input "true"
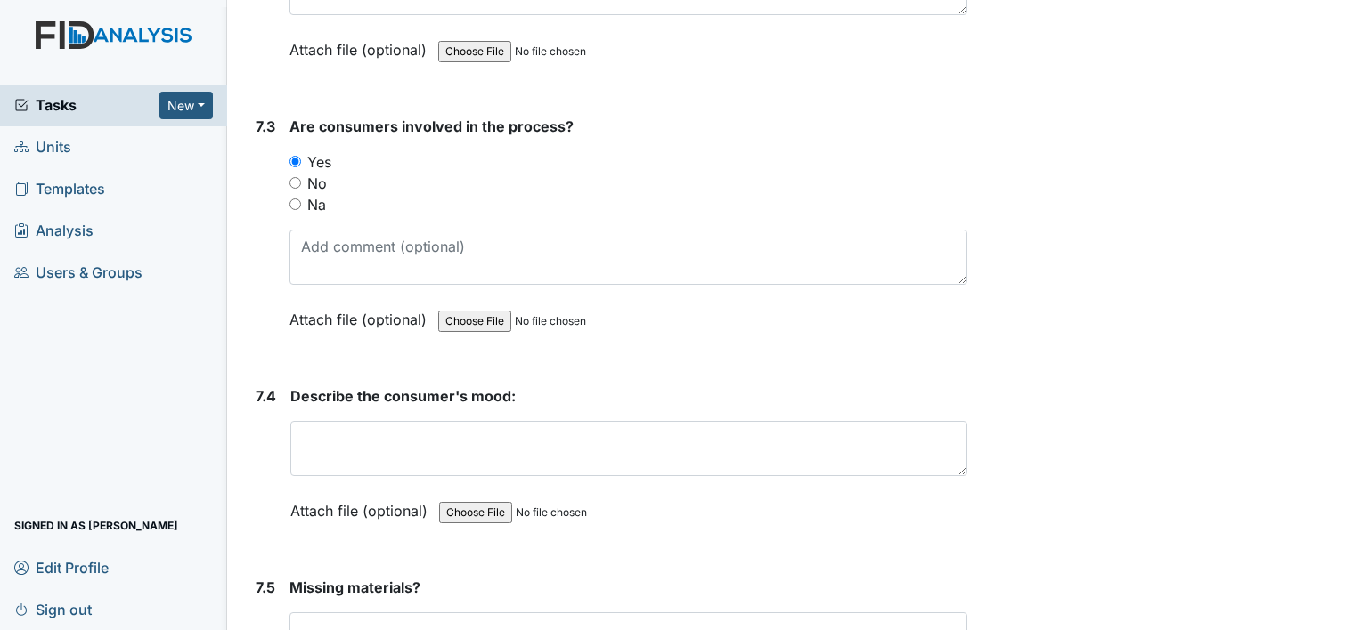
scroll to position [11250, 0]
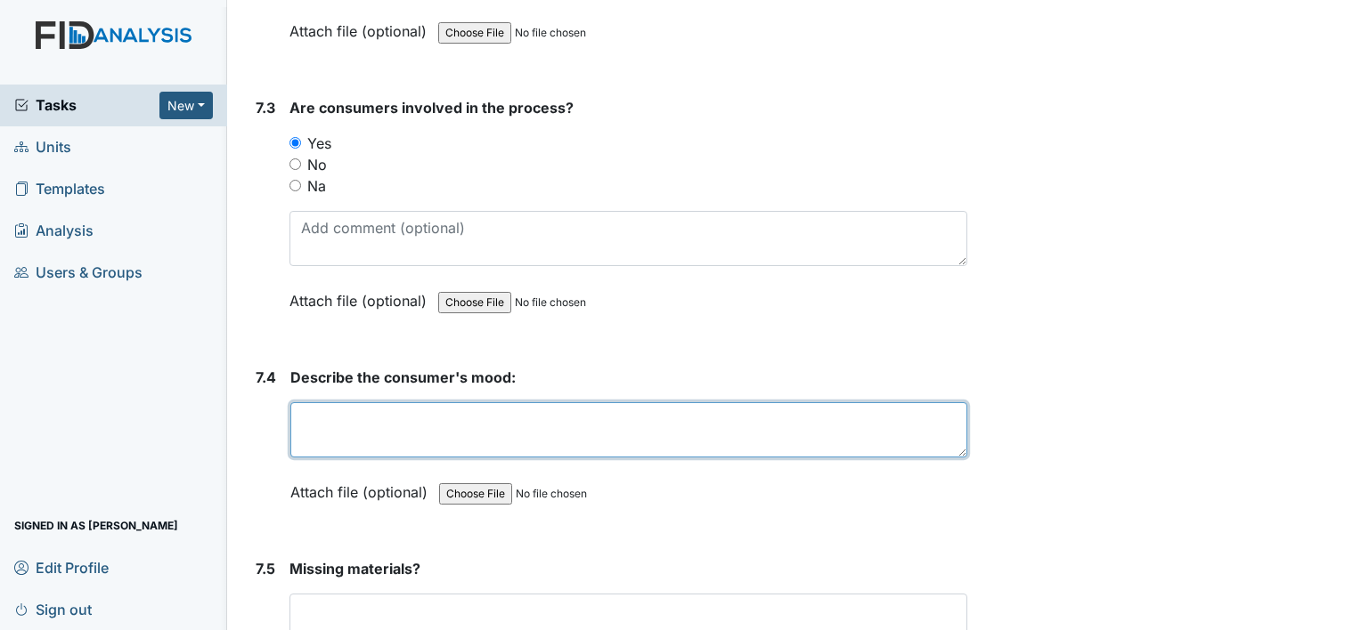
click at [366, 402] on textarea at bounding box center [628, 429] width 677 height 55
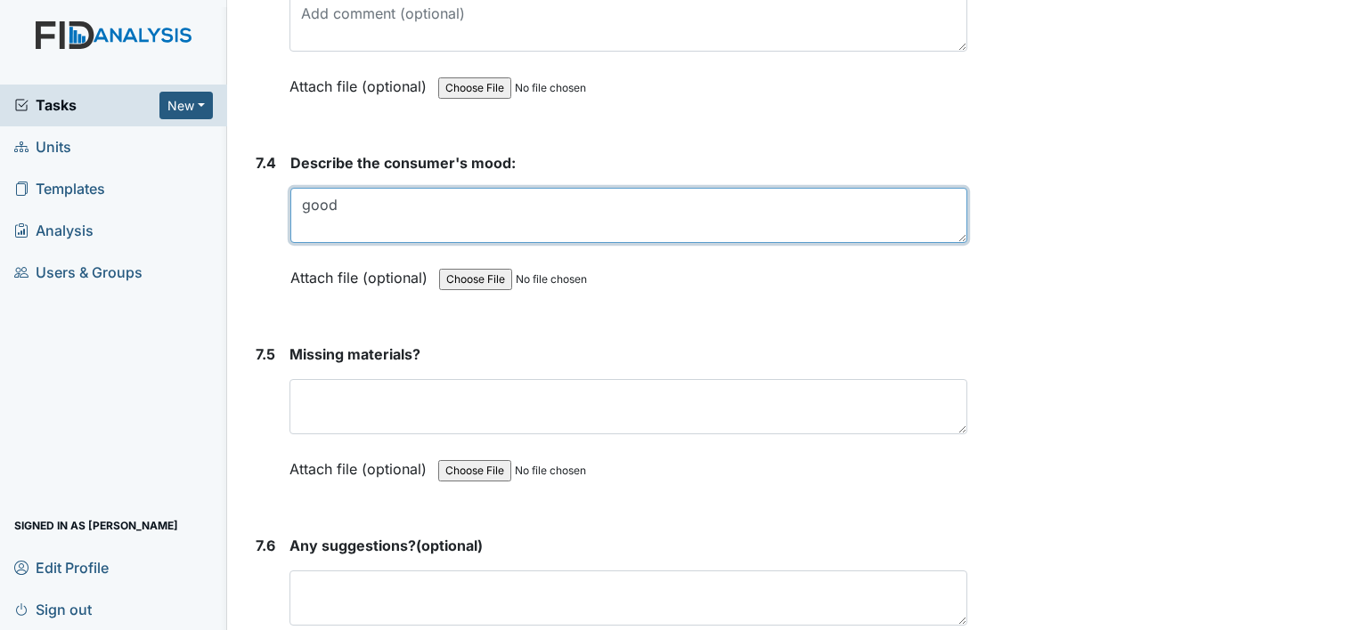
scroll to position [11517, 0]
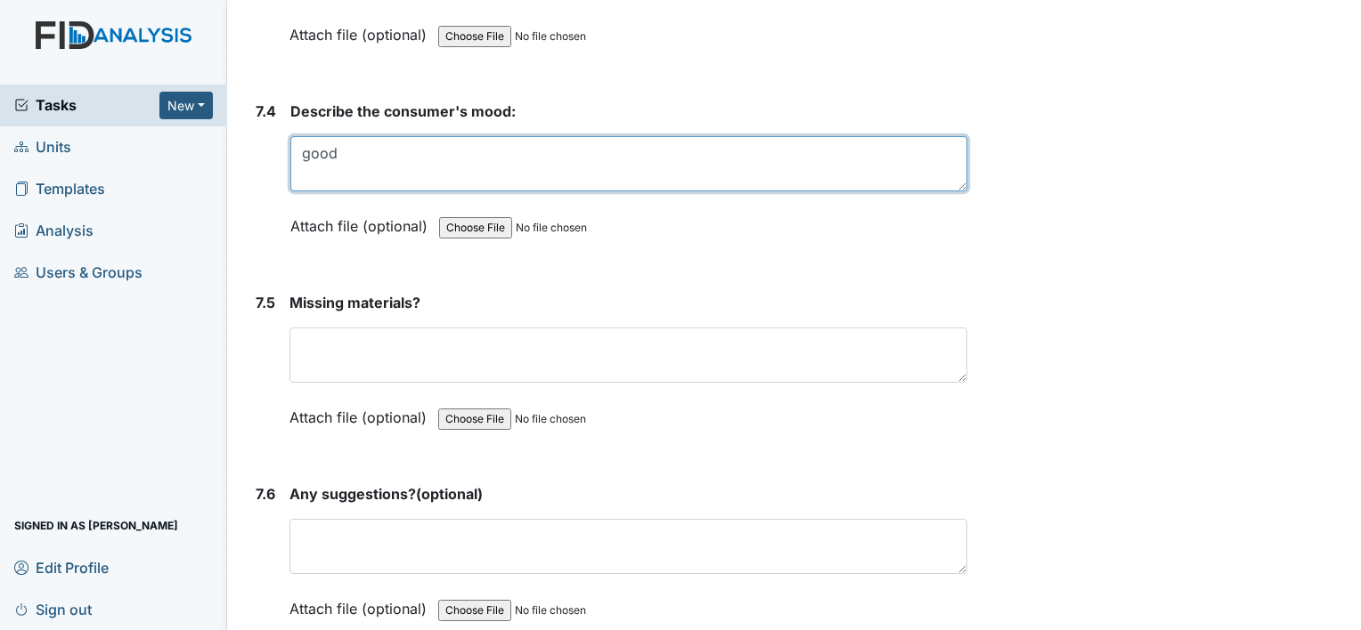
type textarea "good"
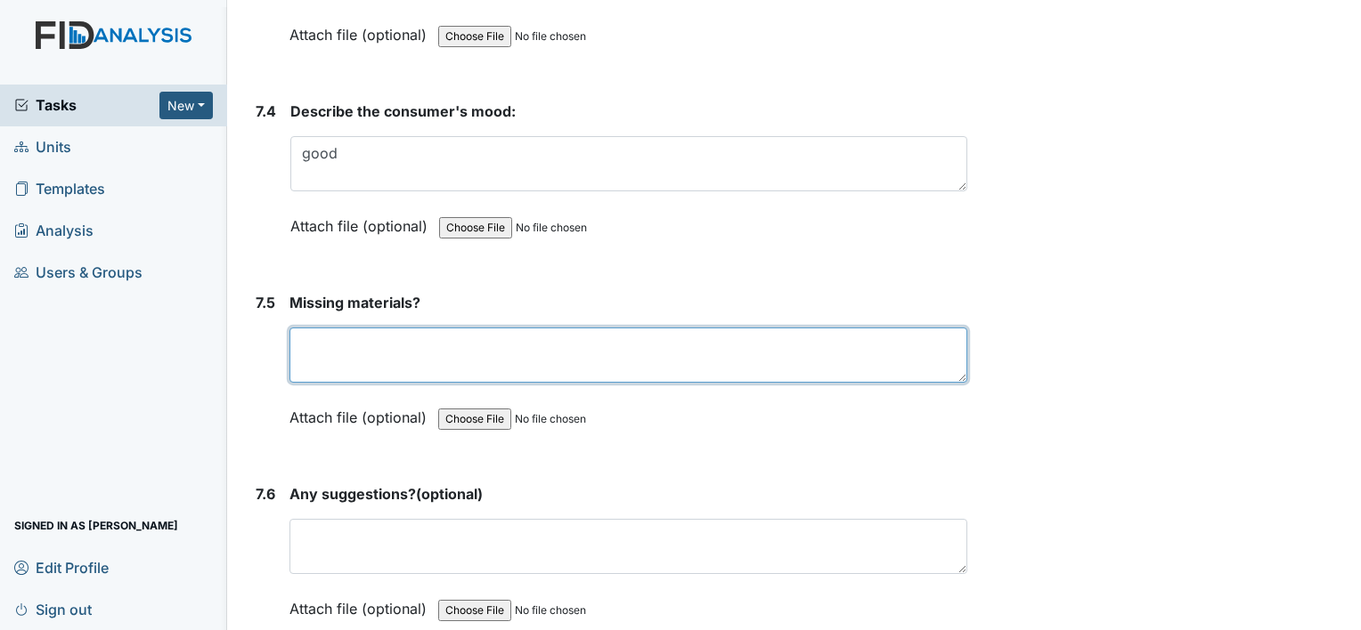
click at [409, 328] on textarea at bounding box center [628, 355] width 678 height 55
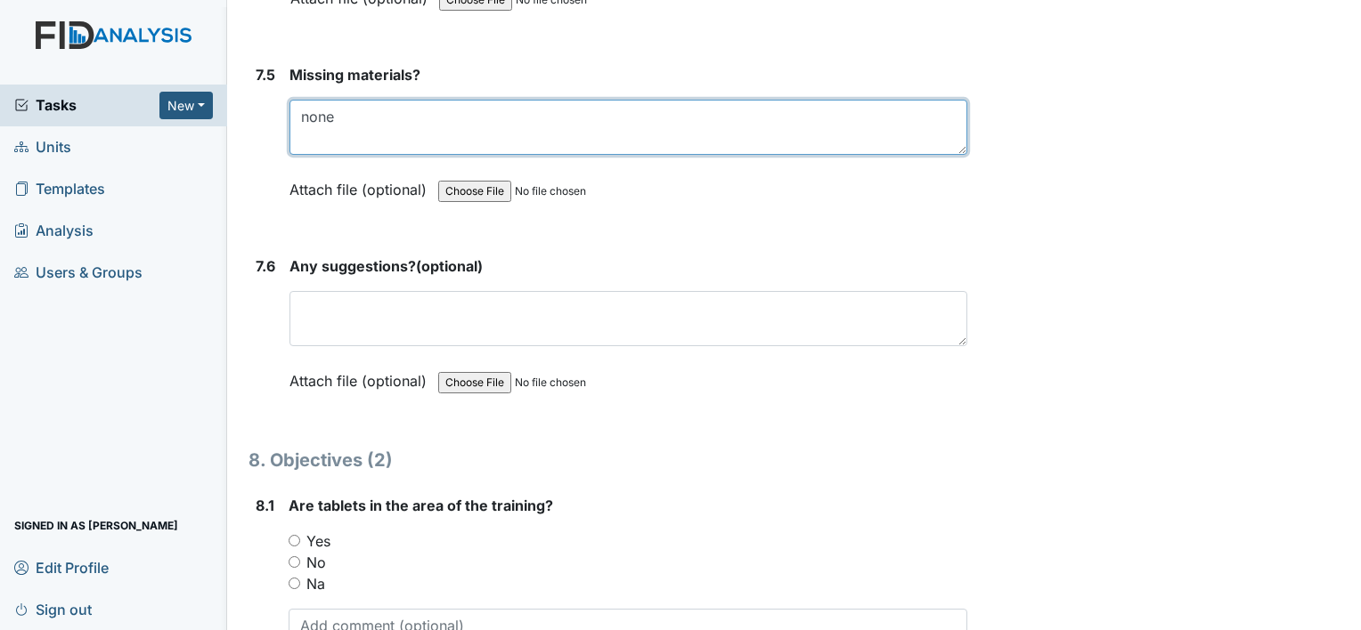
scroll to position [11751, 0]
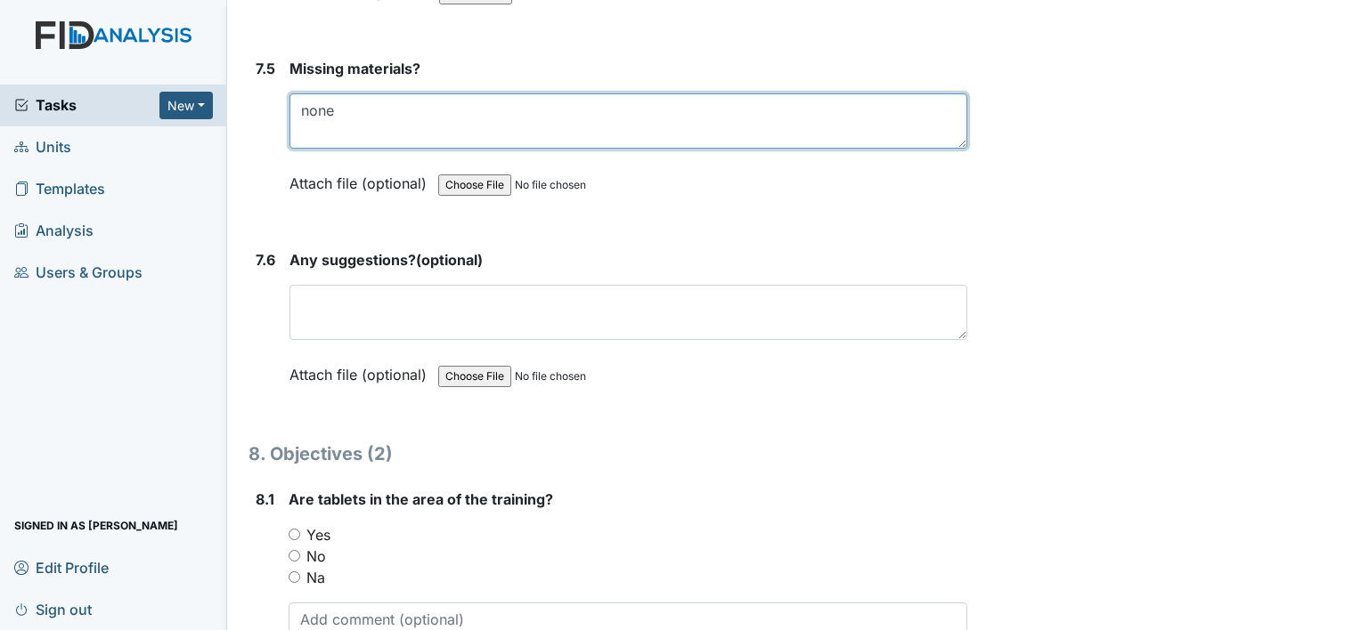
type textarea "none"
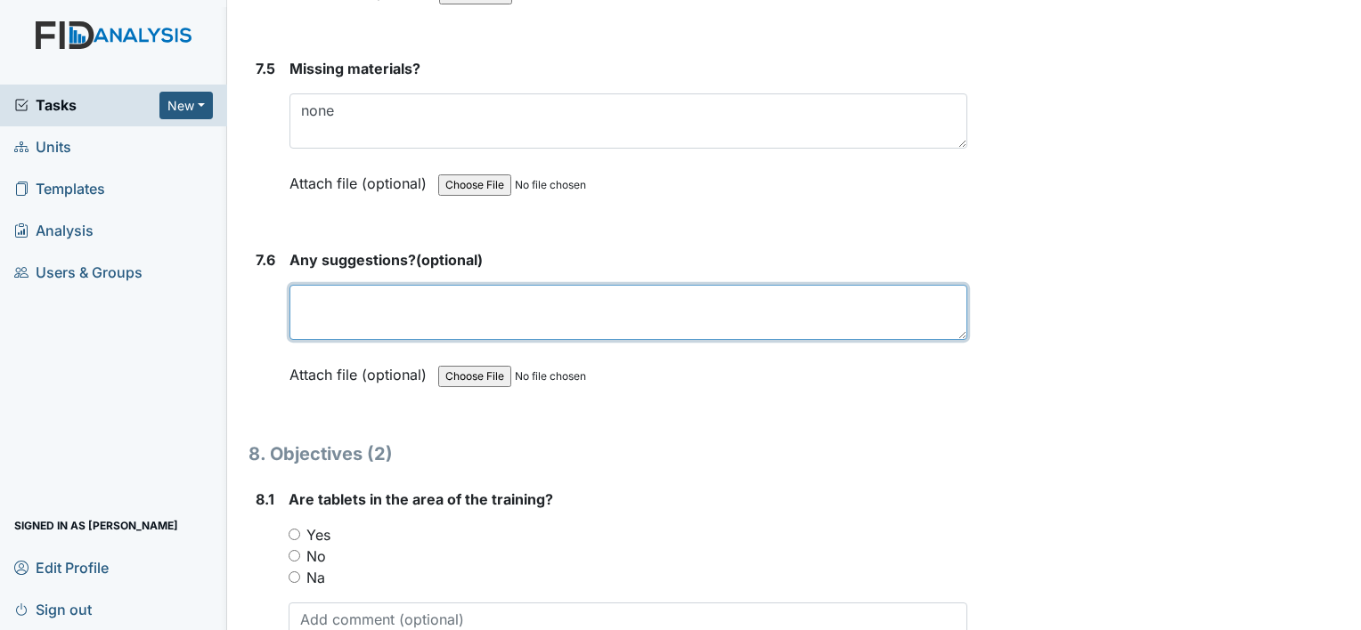
click at [362, 285] on textarea at bounding box center [628, 312] width 678 height 55
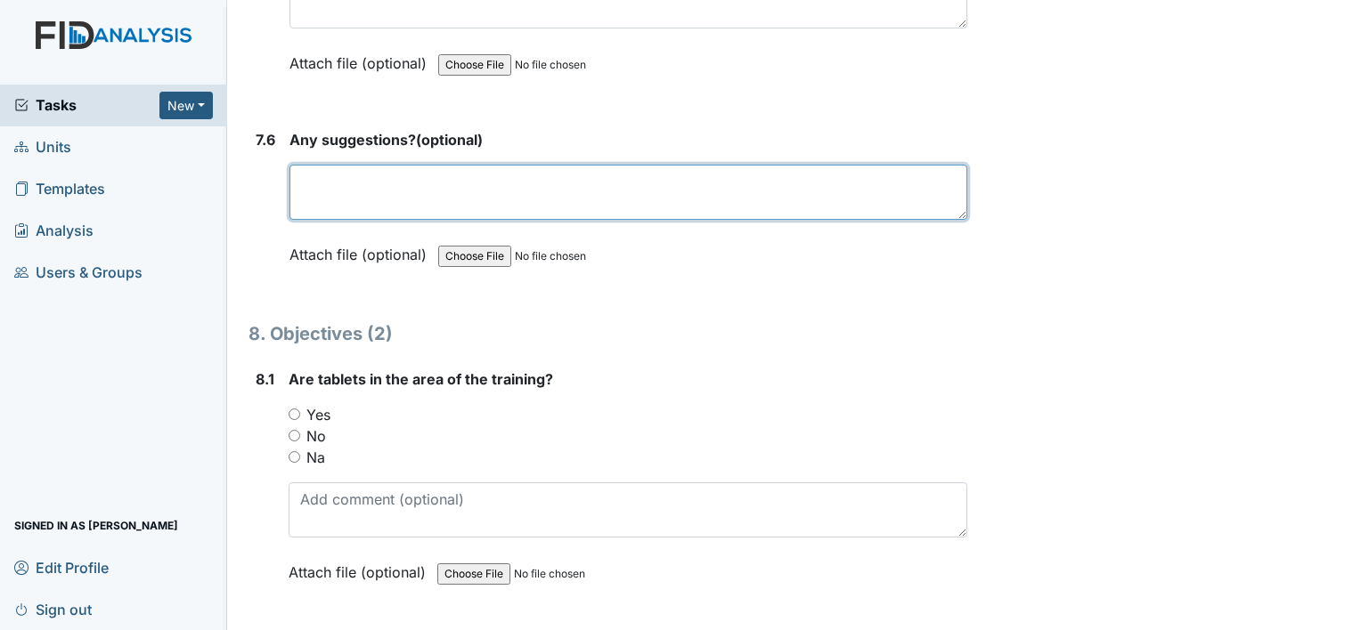
scroll to position [11872, 0]
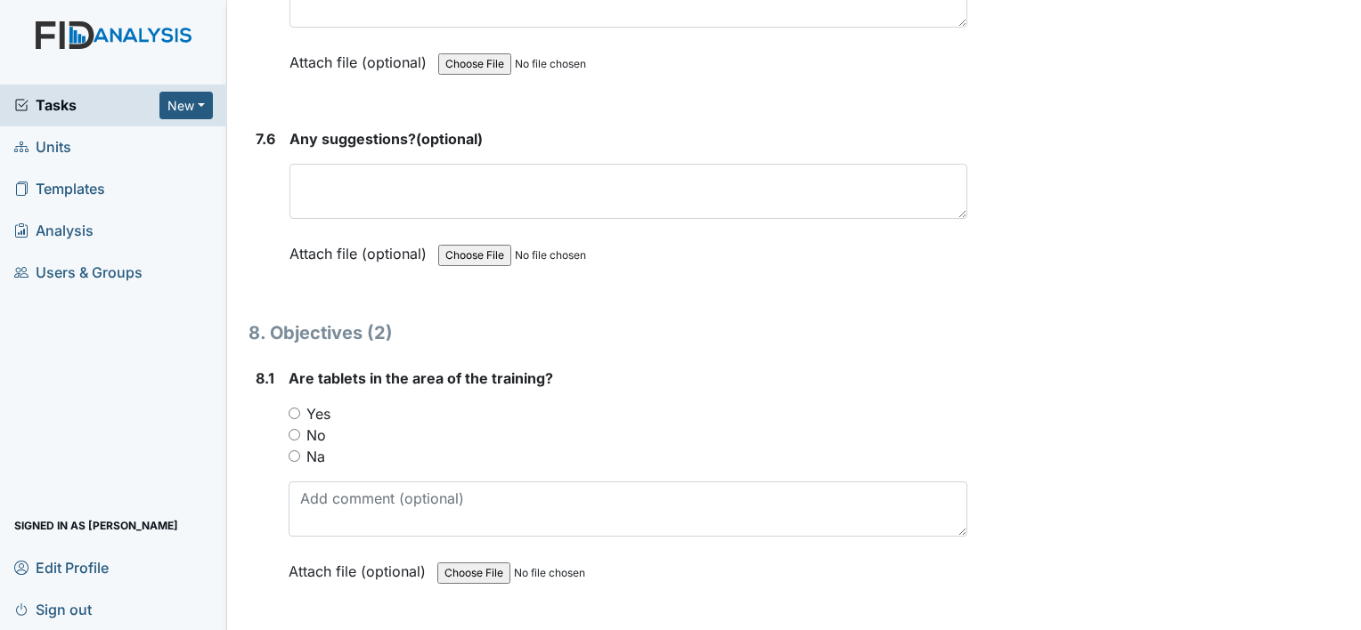
click at [295, 408] on input "Yes" at bounding box center [295, 414] width 12 height 12
radio input "true"
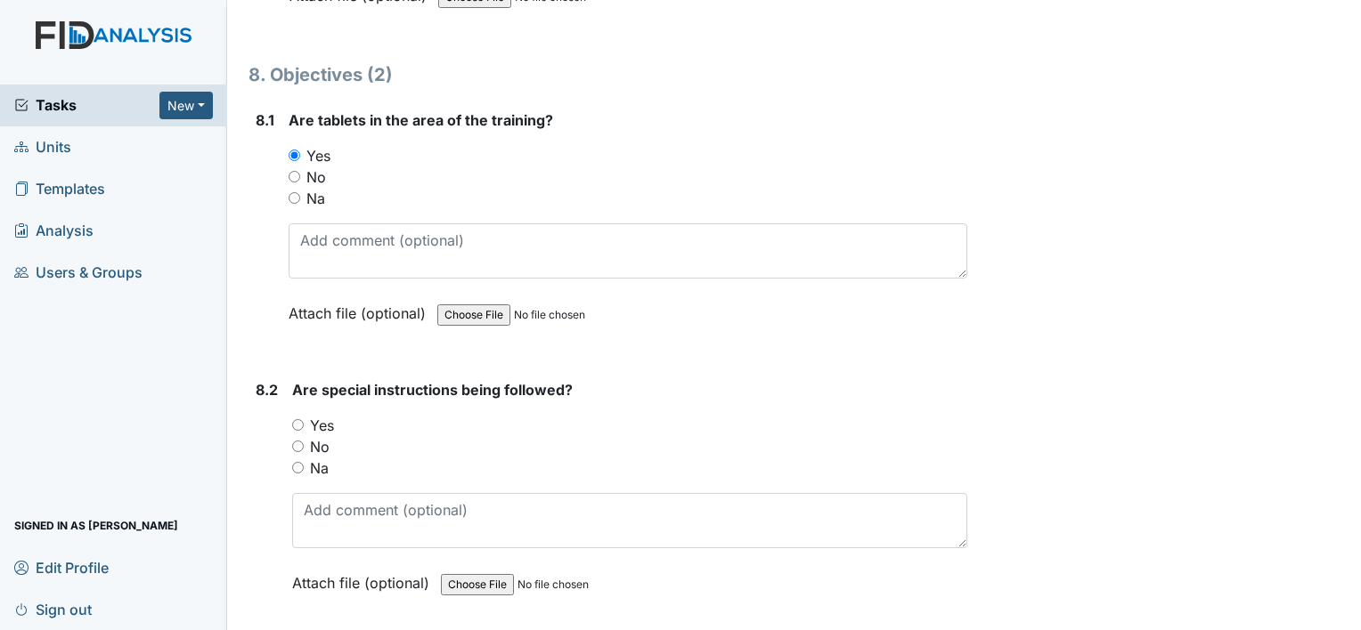
scroll to position [12137, 0]
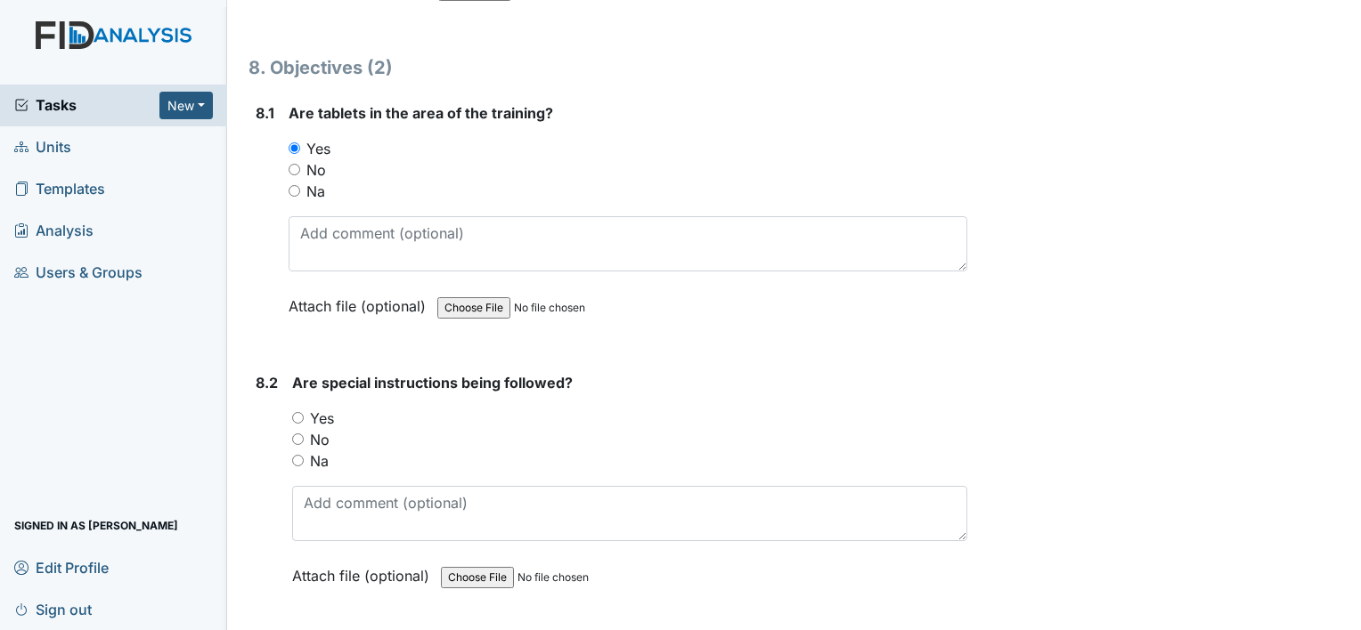
click at [301, 412] on input "Yes" at bounding box center [298, 418] width 12 height 12
radio input "true"
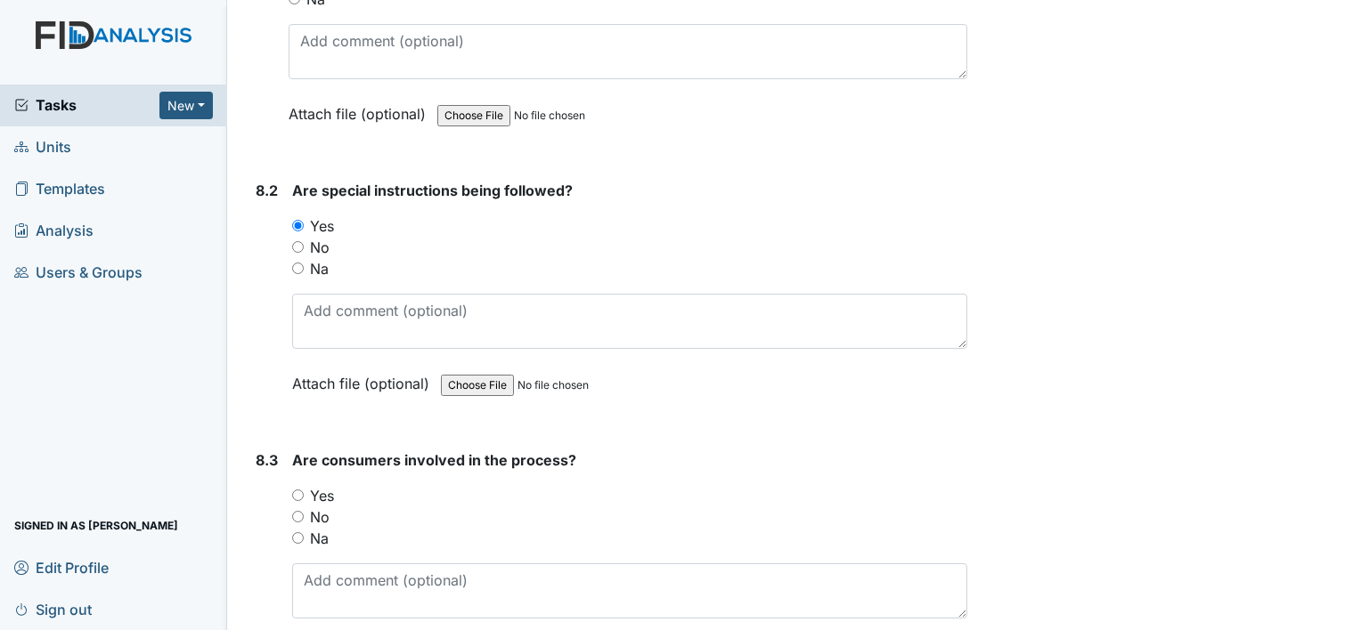
click at [297, 490] on input "Yes" at bounding box center [298, 496] width 12 height 12
radio input "true"
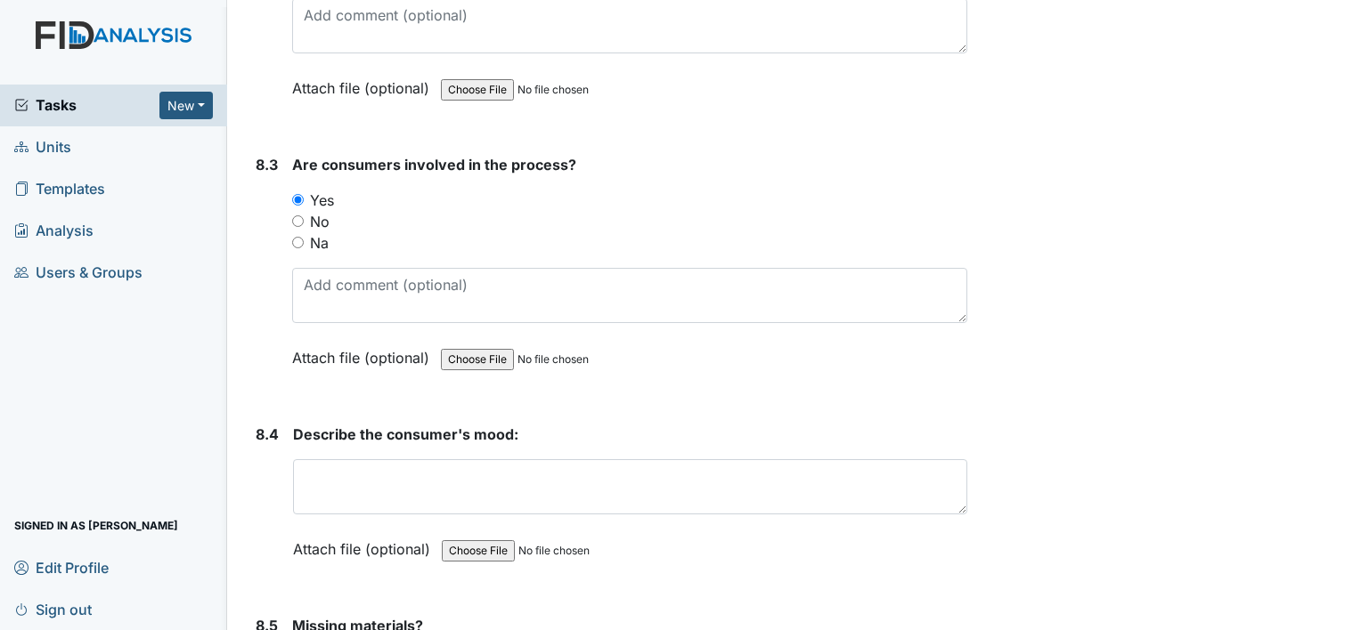
scroll to position [12632, 0]
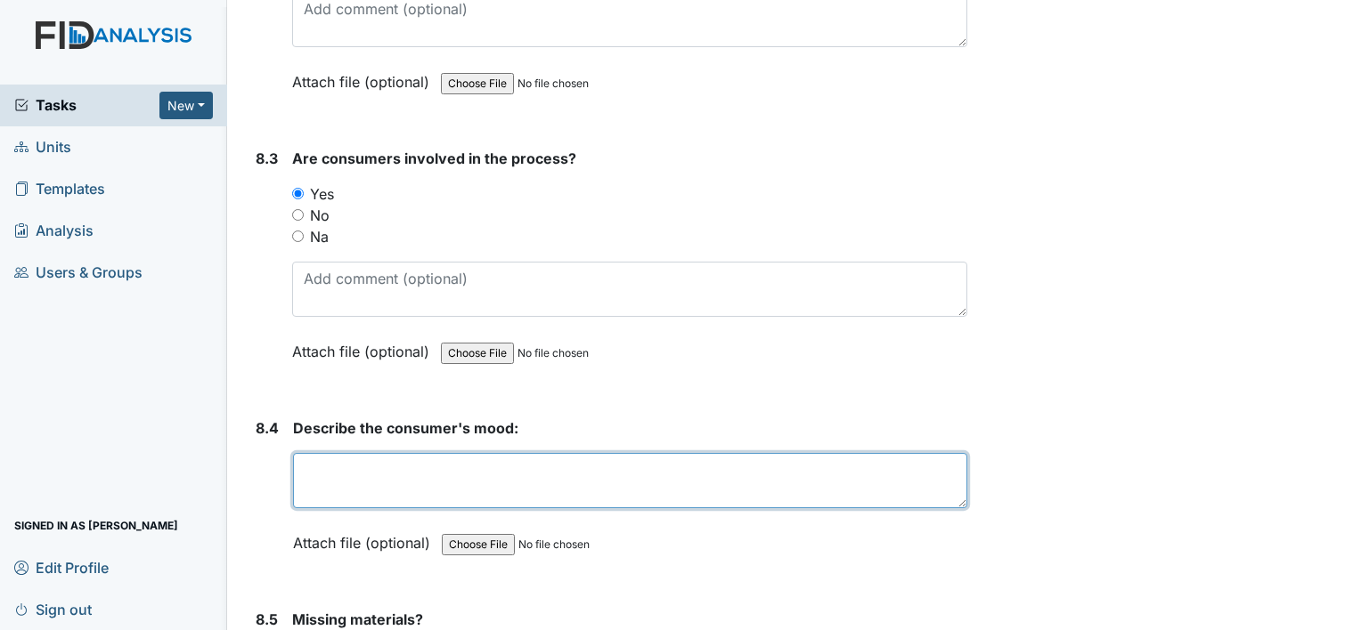
click at [365, 453] on textarea at bounding box center [630, 480] width 674 height 55
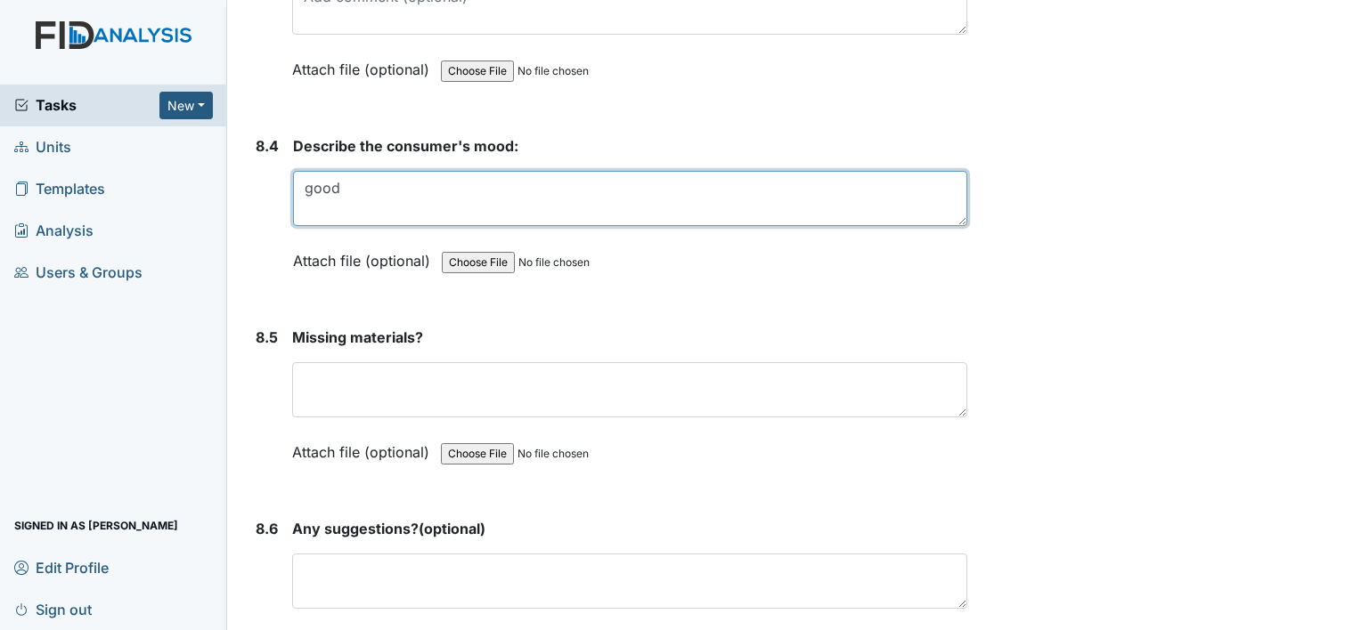
scroll to position [12915, 0]
type textarea "good"
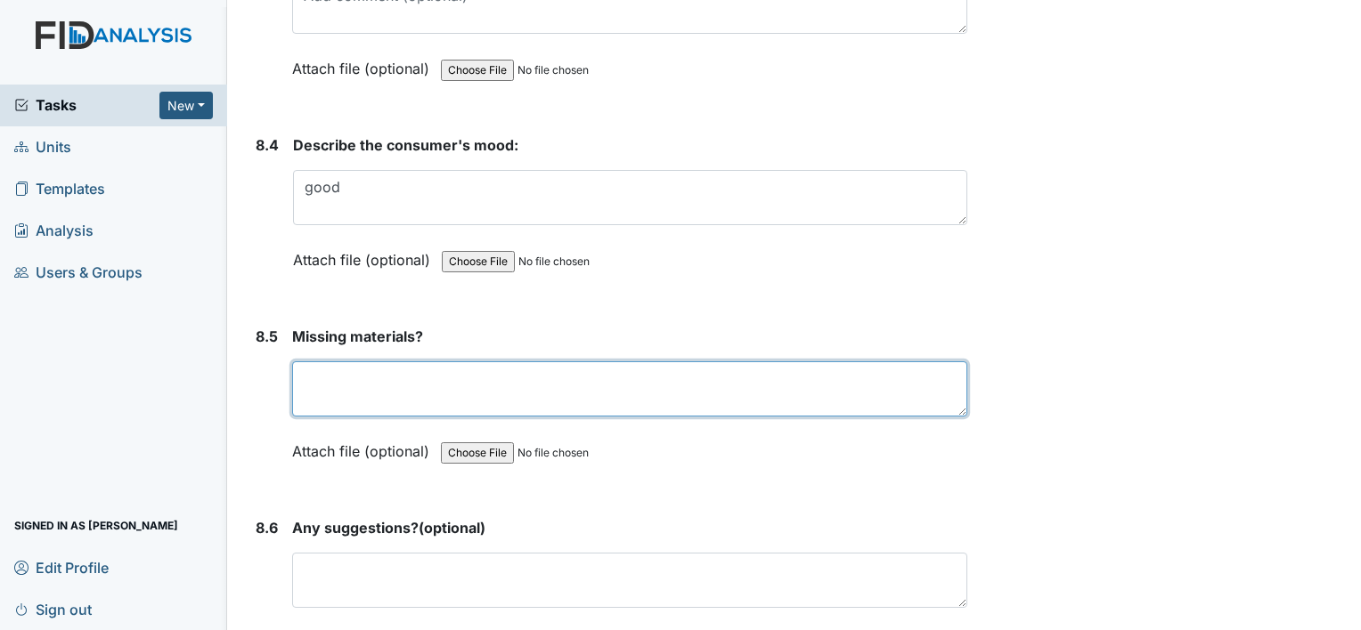
click at [435, 362] on textarea at bounding box center [629, 389] width 675 height 55
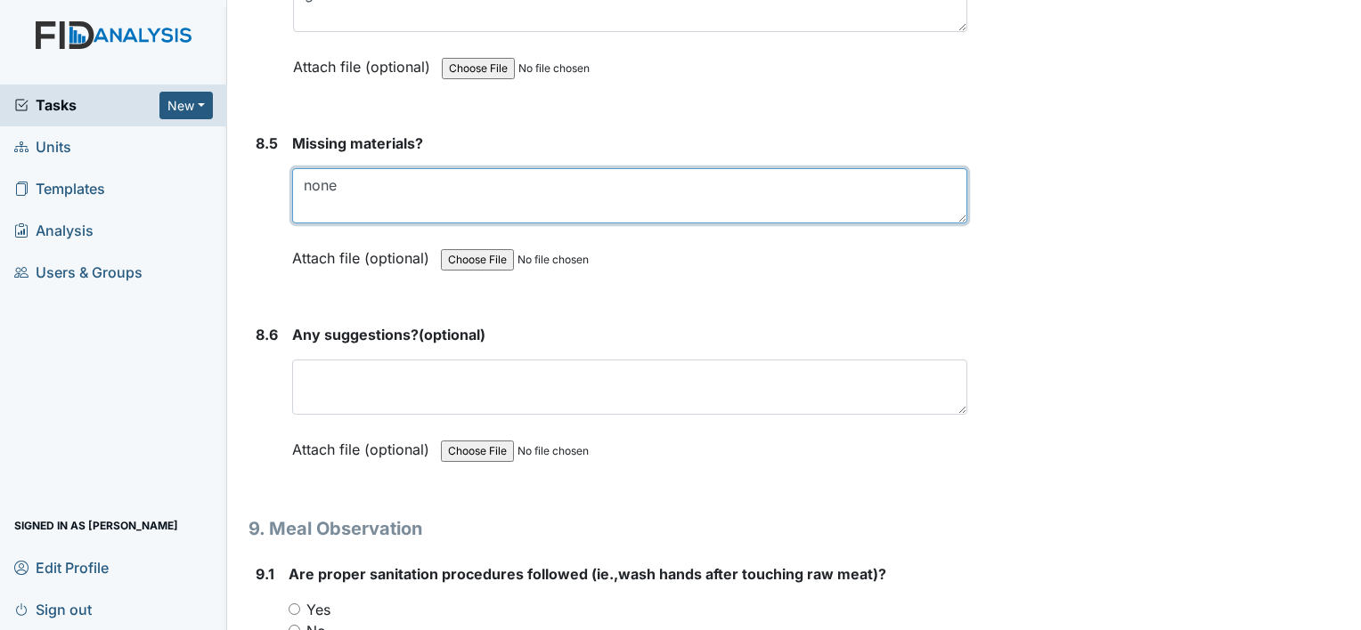
scroll to position [13111, 0]
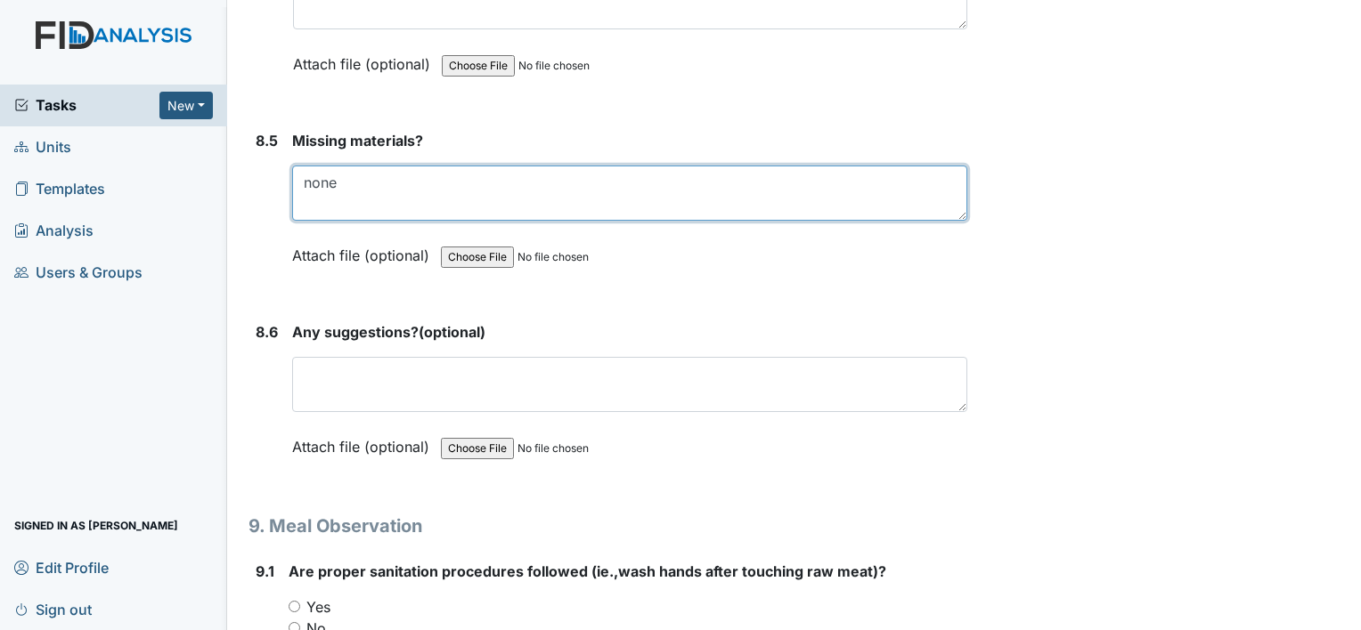
type textarea "none"
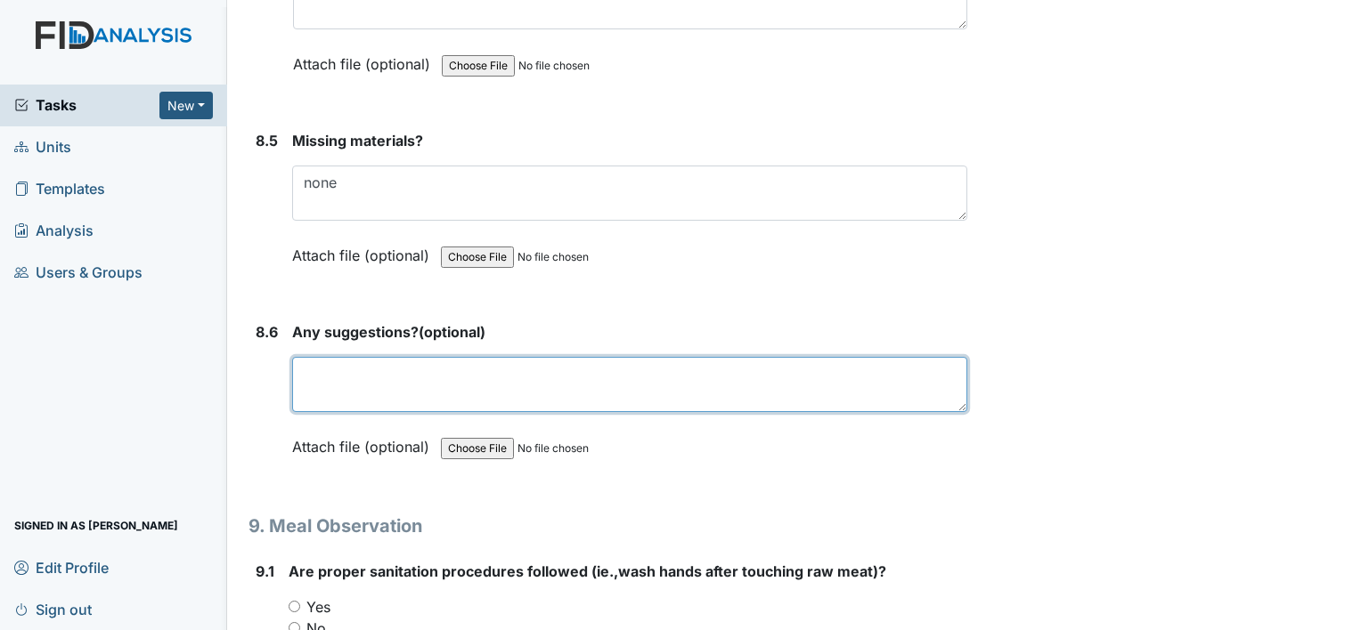
click at [470, 357] on textarea at bounding box center [629, 384] width 675 height 55
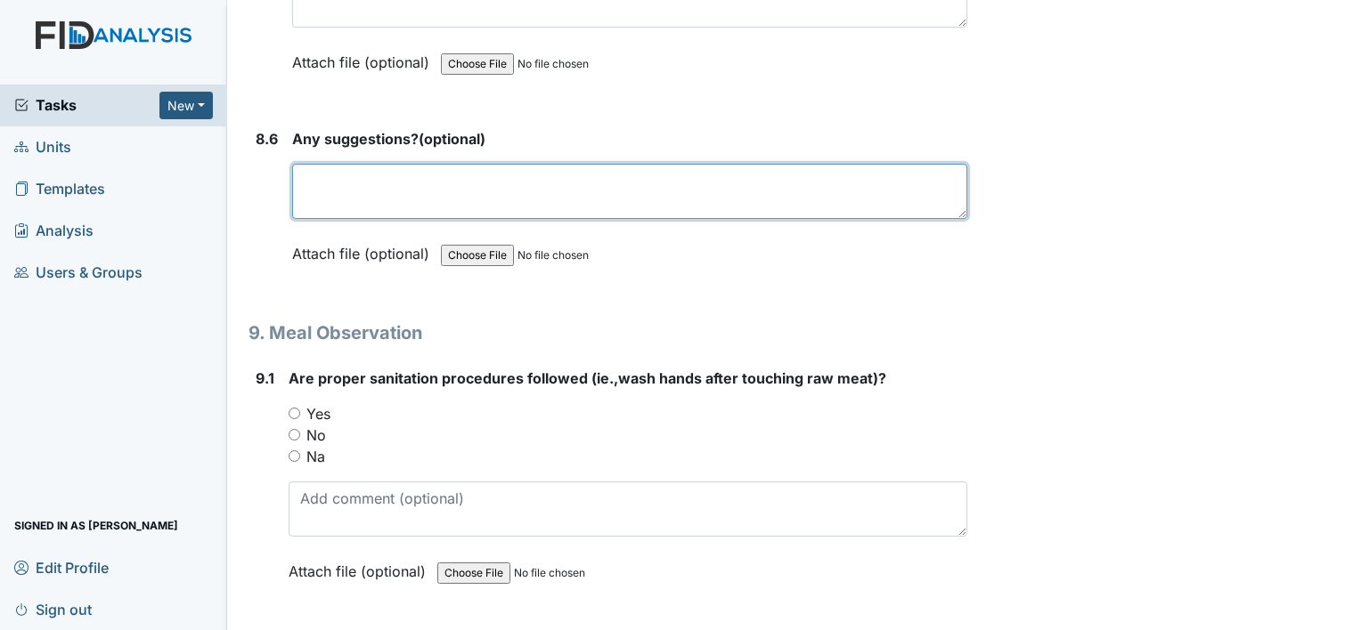
scroll to position [13306, 0]
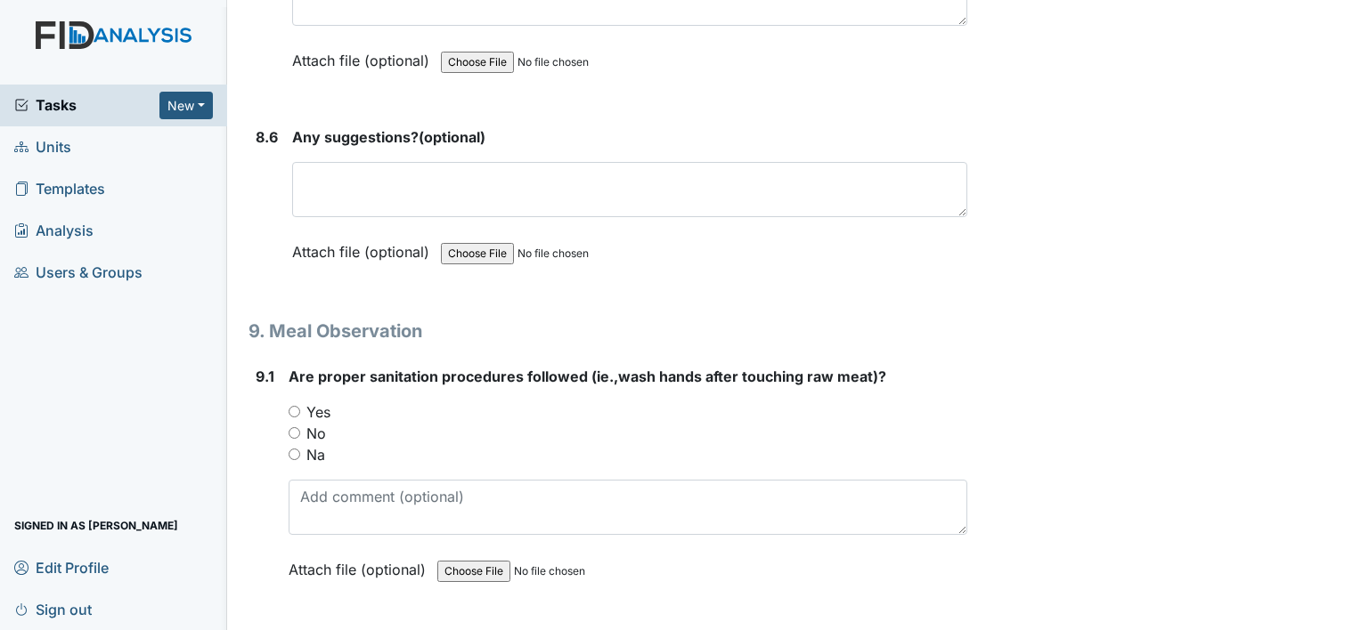
click at [297, 406] on input "Yes" at bounding box center [295, 412] width 12 height 12
radio input "true"
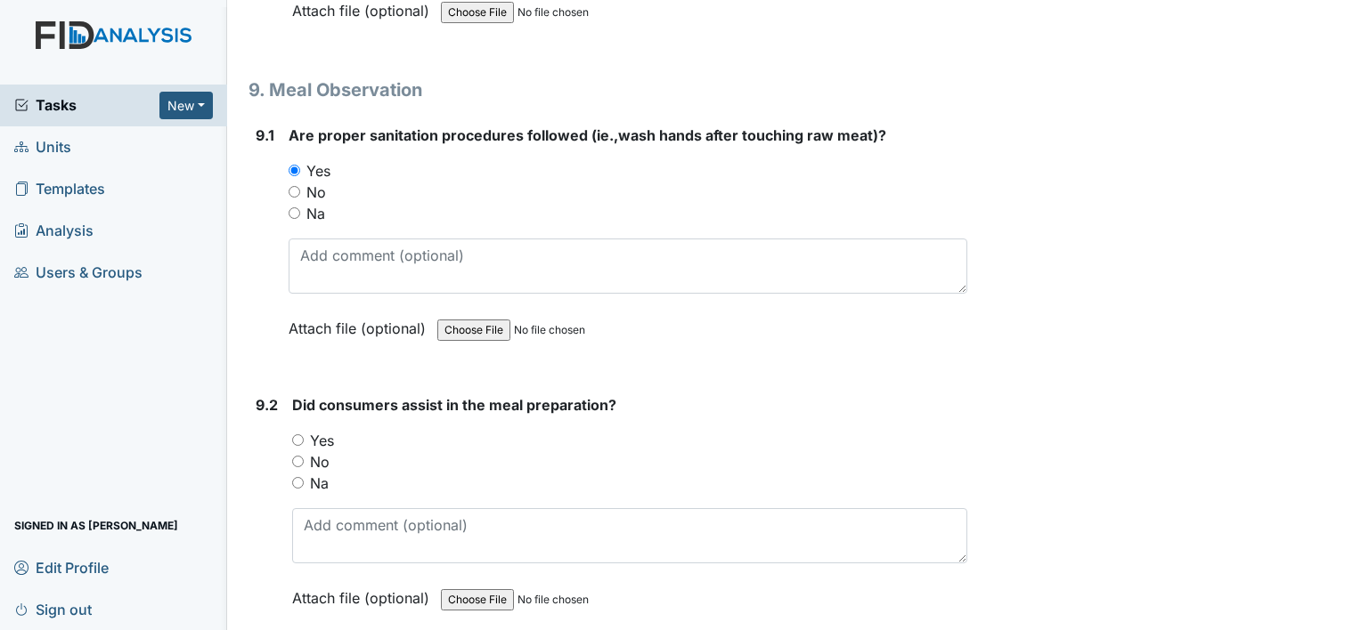
click at [303, 435] on input "Yes" at bounding box center [298, 441] width 12 height 12
radio input "true"
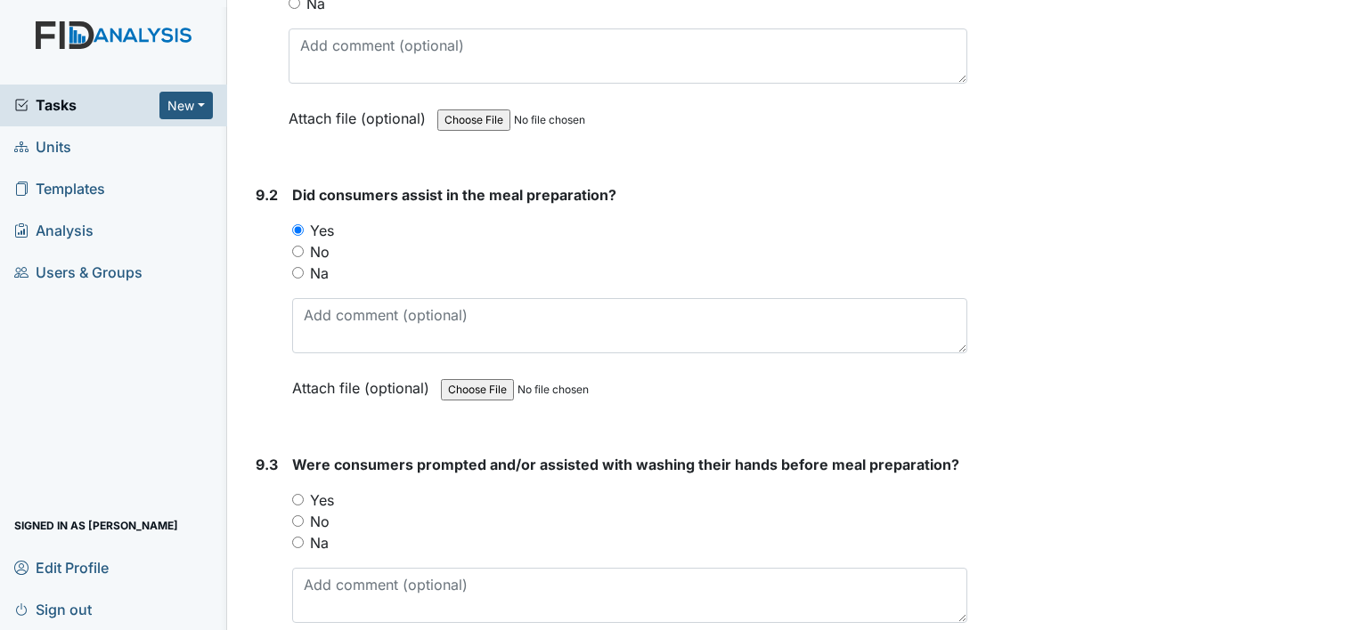
scroll to position [13778, 0]
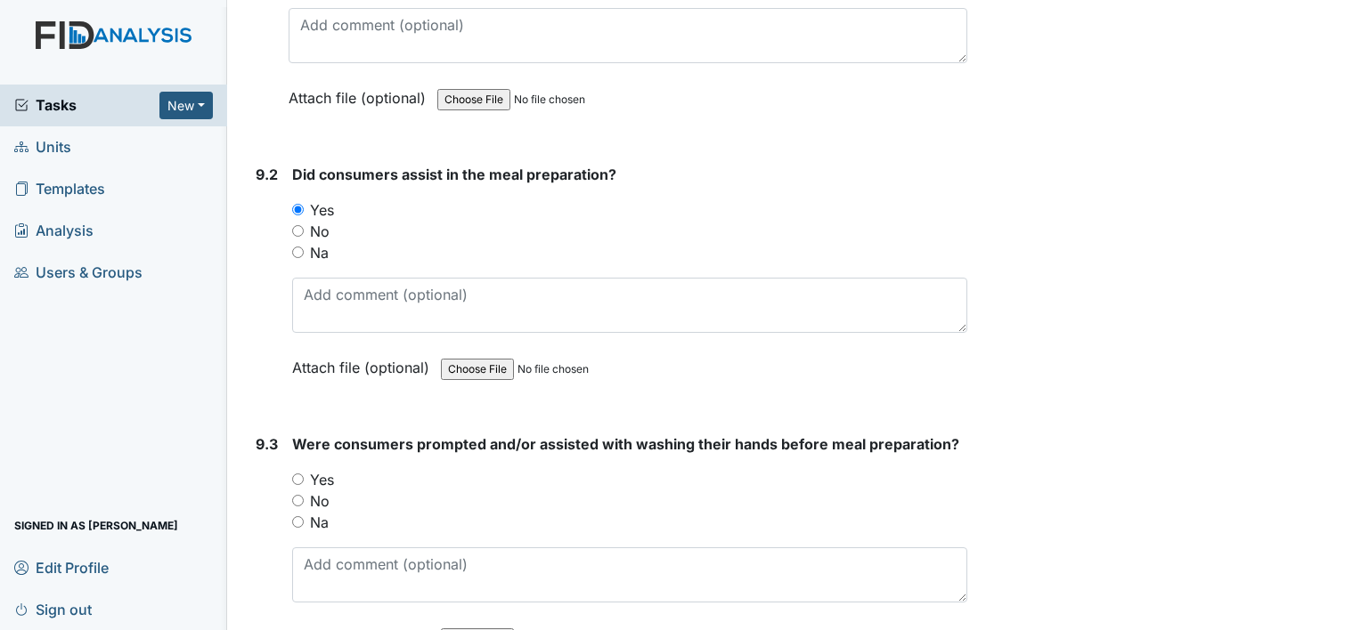
click at [303, 474] on input "Yes" at bounding box center [298, 480] width 12 height 12
radio input "true"
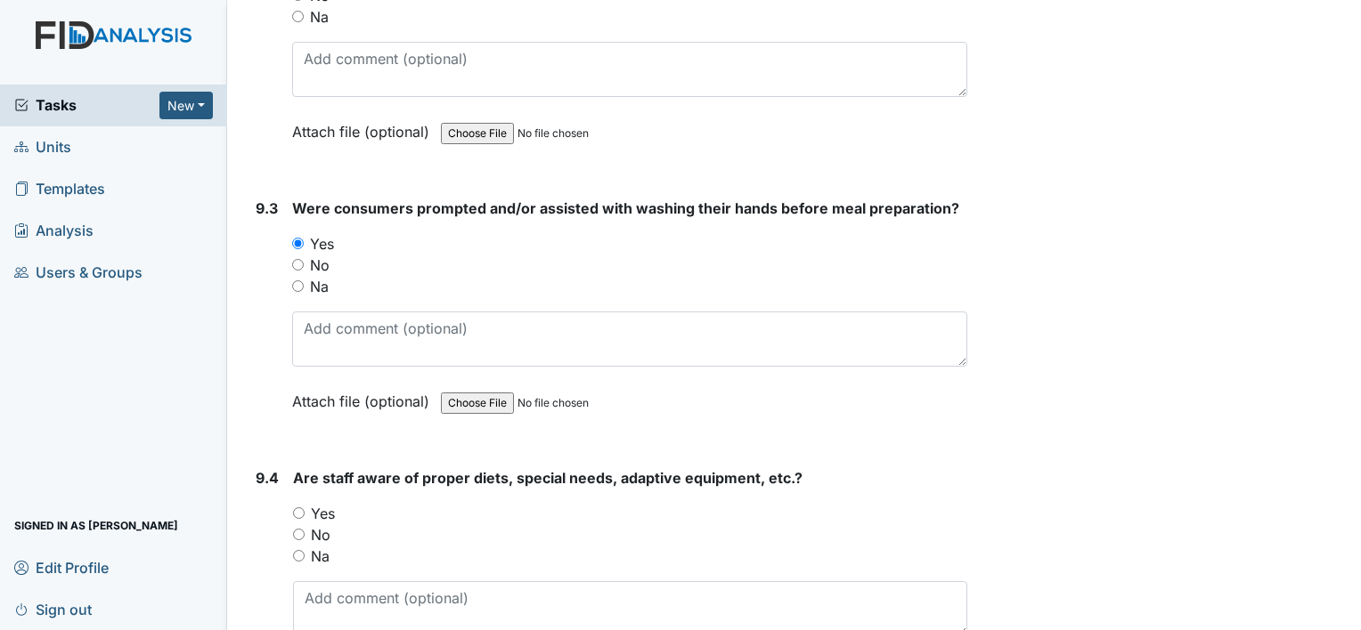
scroll to position [14015, 0]
click at [299, 506] on input "Yes" at bounding box center [299, 512] width 12 height 12
radio input "true"
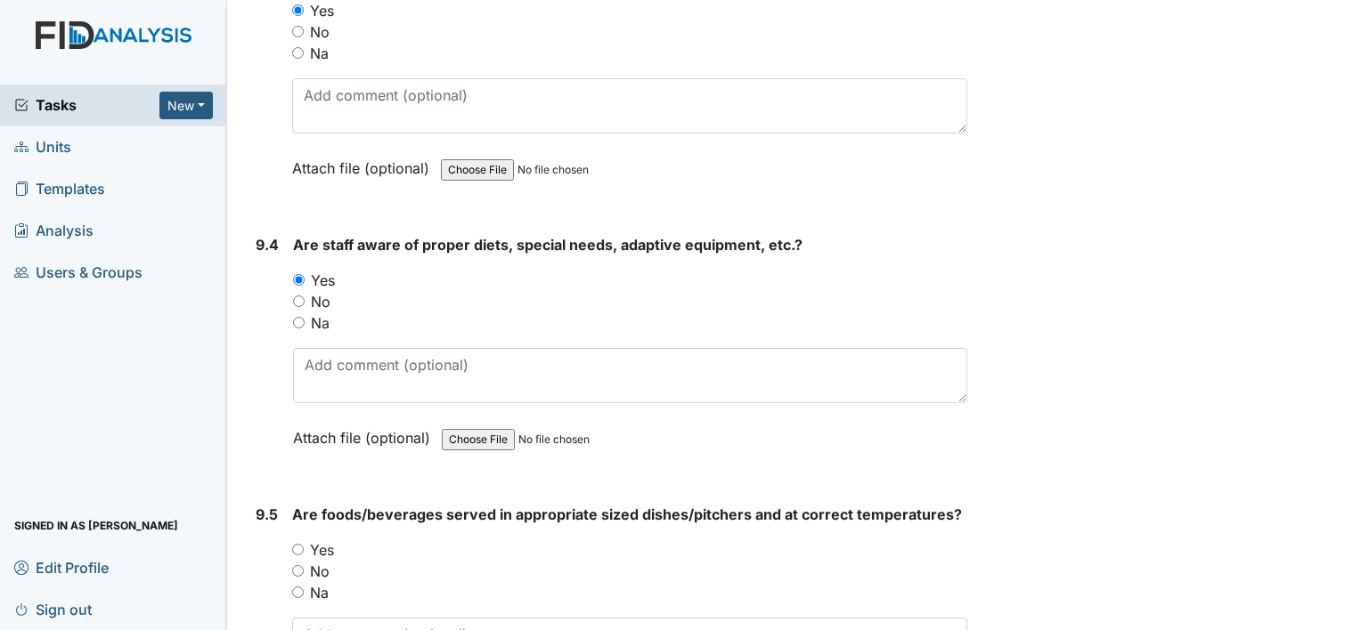
scroll to position [14301, 0]
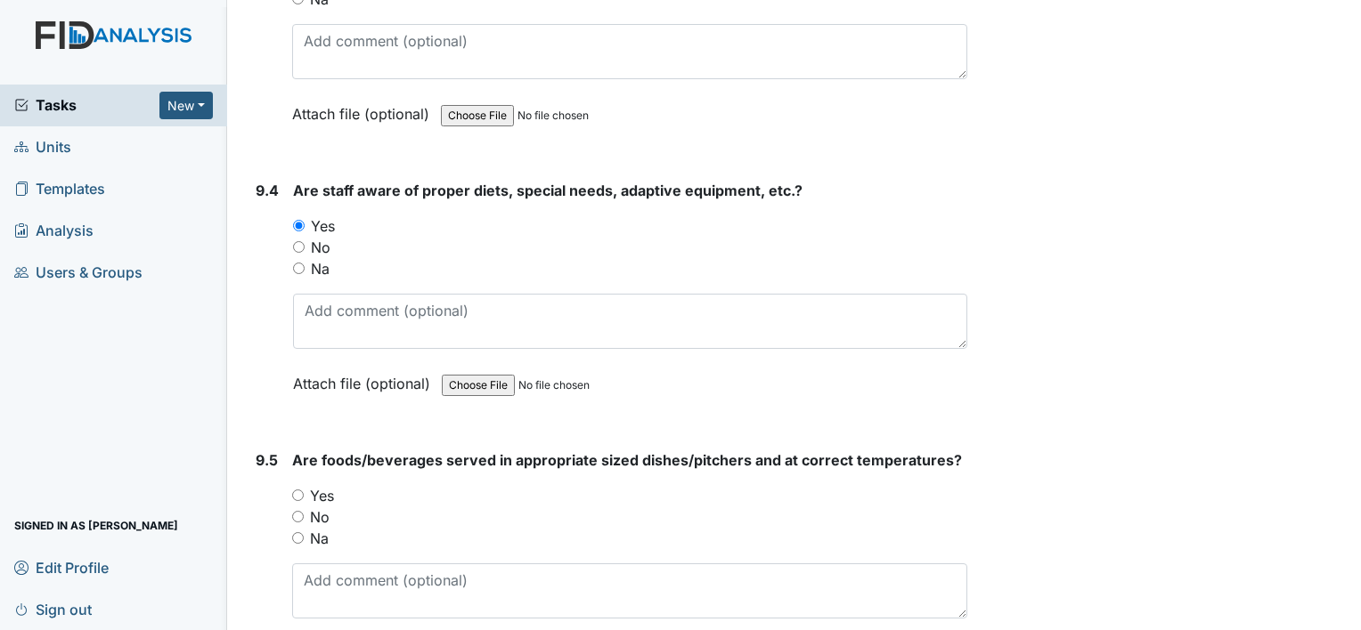
click at [298, 490] on input "Yes" at bounding box center [298, 496] width 12 height 12
radio input "true"
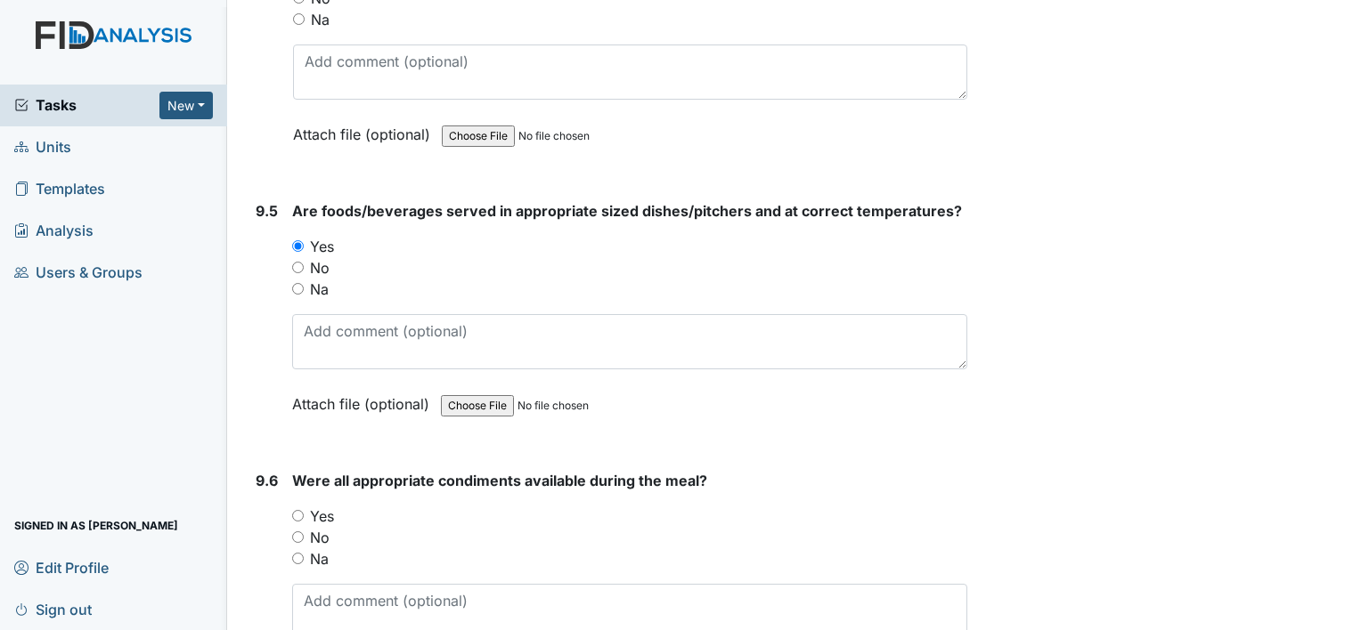
scroll to position [14590, 0]
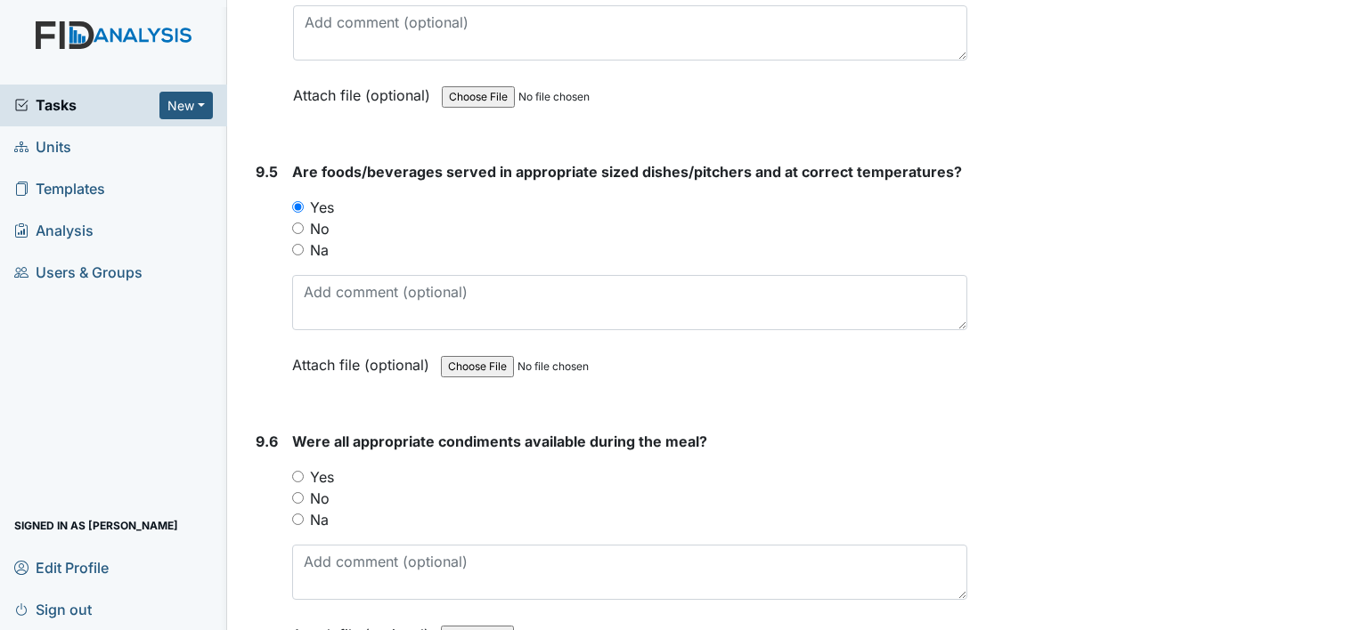
click at [299, 471] on input "Yes" at bounding box center [298, 477] width 12 height 12
radio input "true"
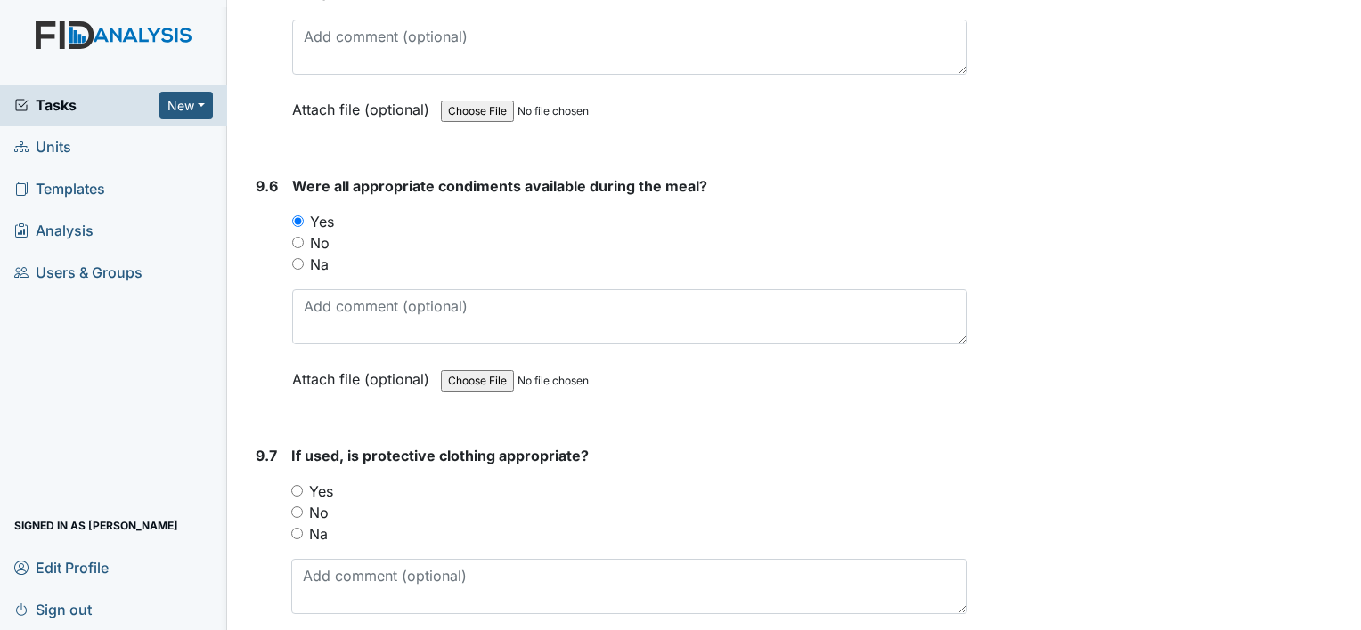
scroll to position [14855, 0]
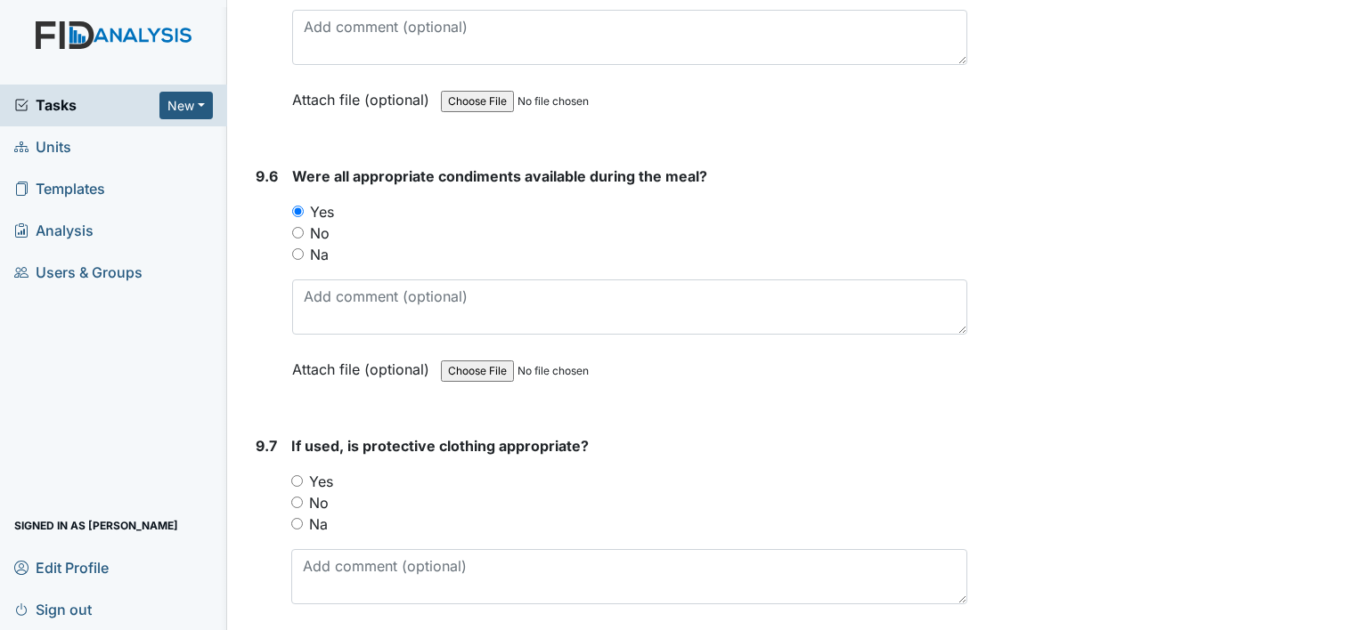
click at [298, 476] on input "Yes" at bounding box center [297, 482] width 12 height 12
radio input "true"
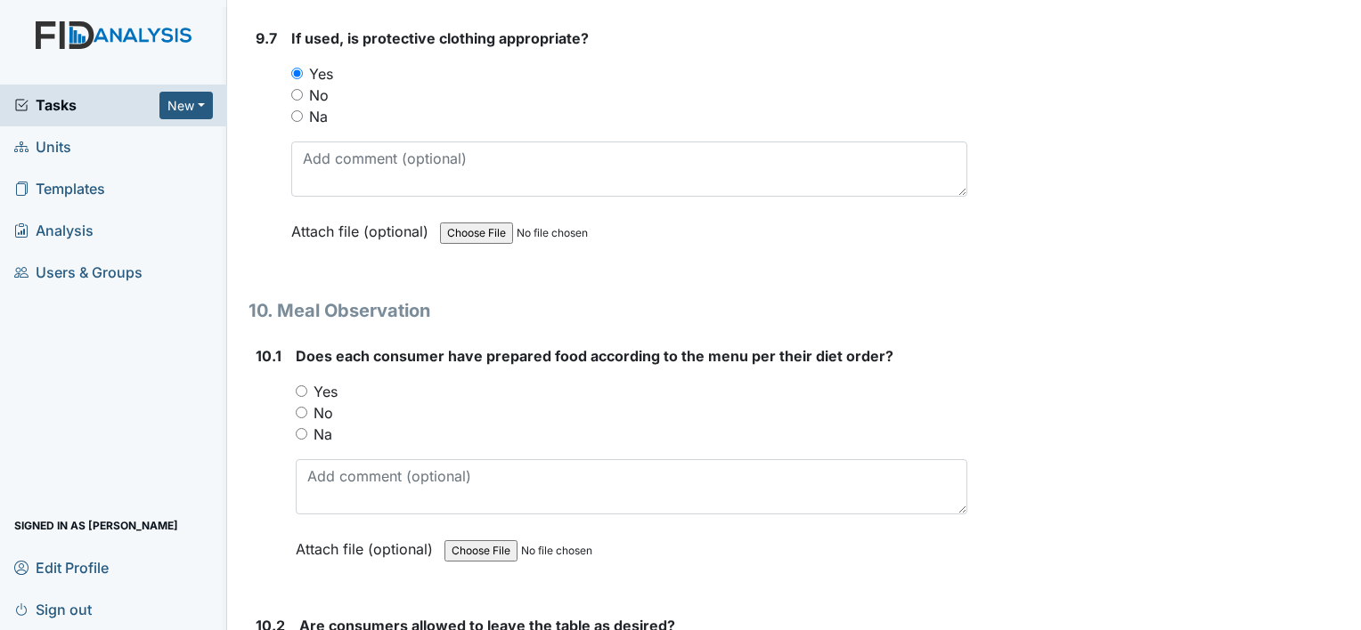
scroll to position [15264, 0]
click at [302, 385] on input "Yes" at bounding box center [302, 391] width 12 height 12
radio input "true"
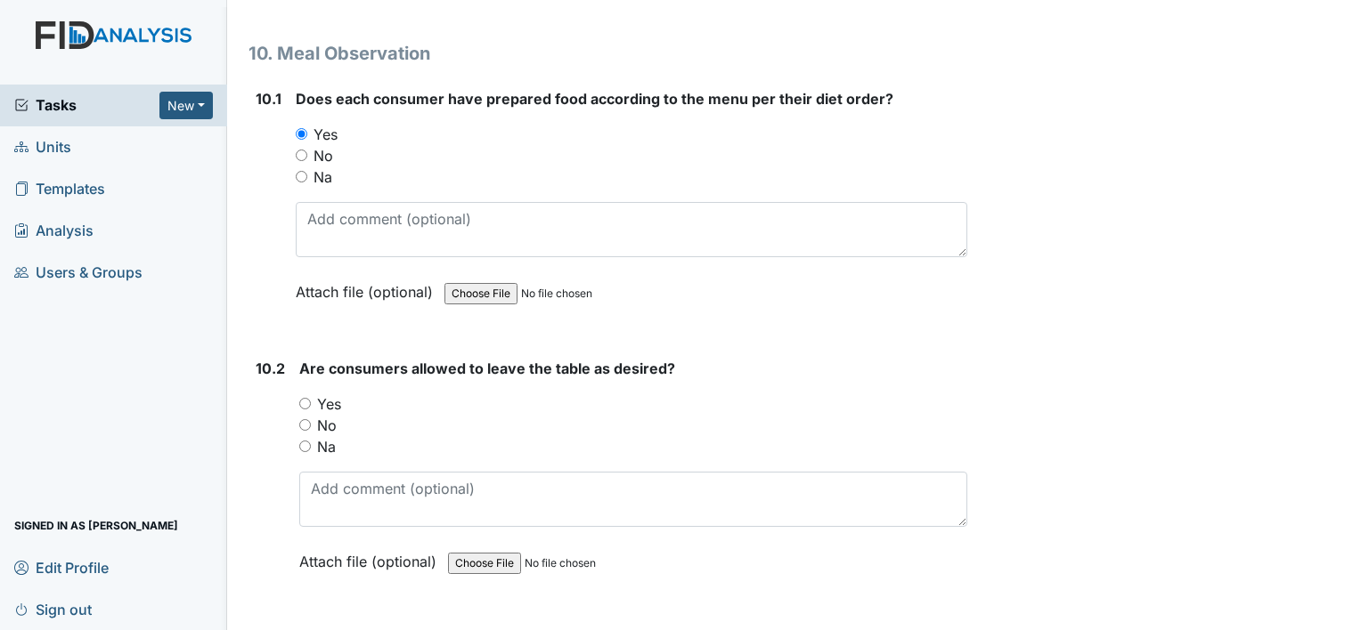
scroll to position [15526, 0]
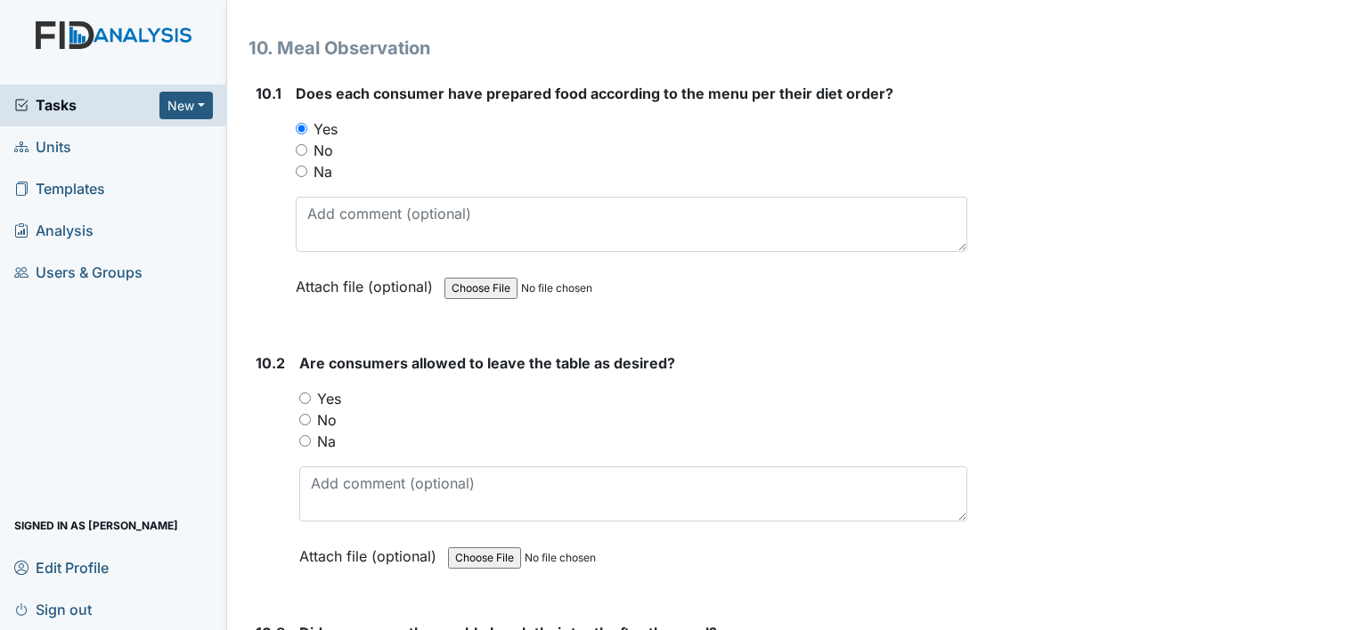
click at [308, 393] on input "Yes" at bounding box center [305, 399] width 12 height 12
radio input "true"
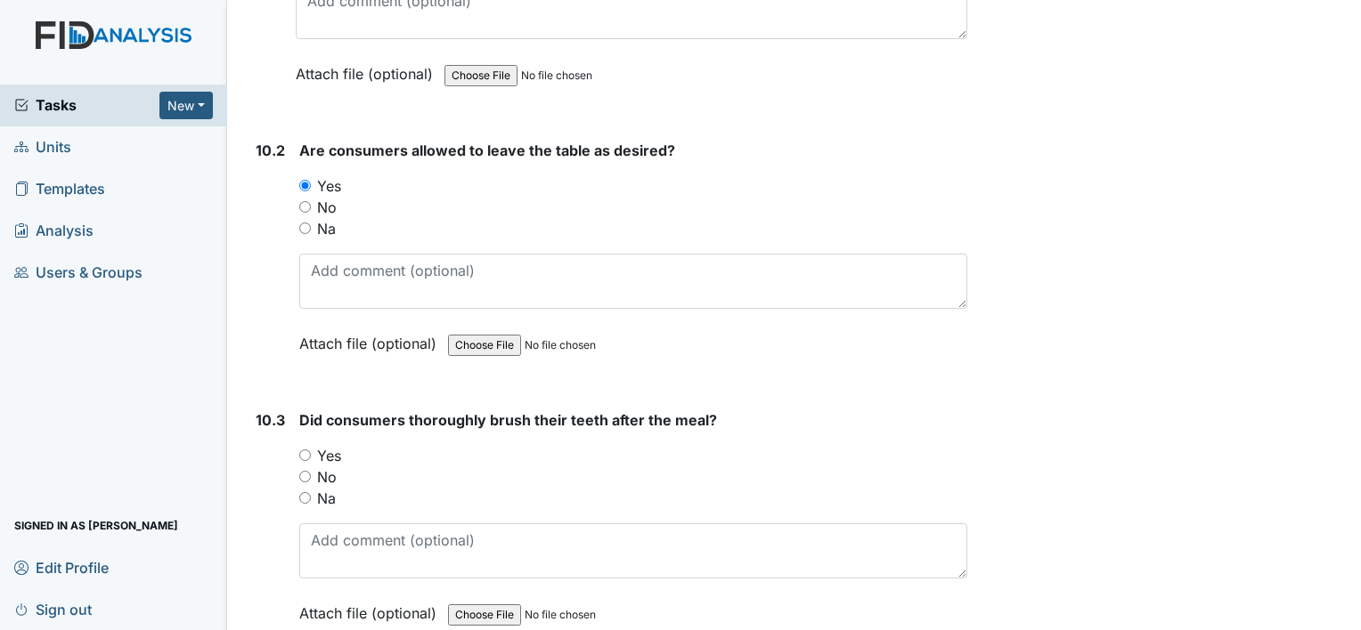
click at [310, 450] on input "Yes" at bounding box center [305, 456] width 12 height 12
radio input "true"
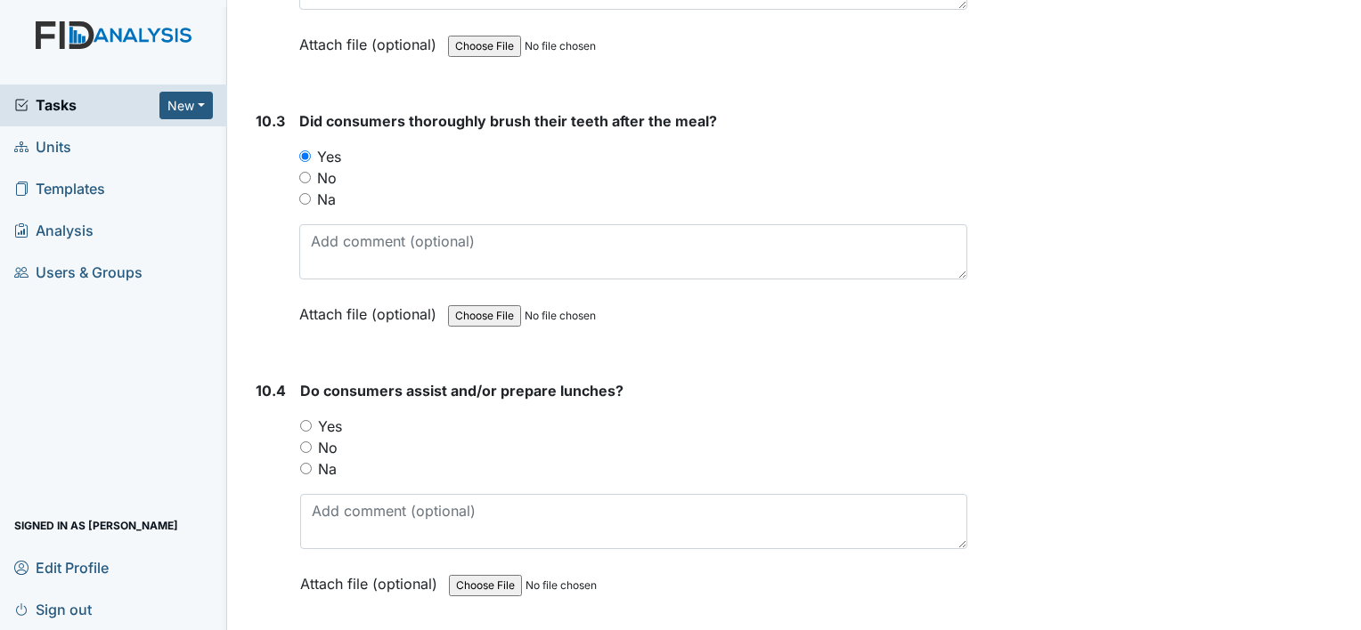
click at [305, 420] on input "Yes" at bounding box center [306, 426] width 12 height 12
radio input "true"
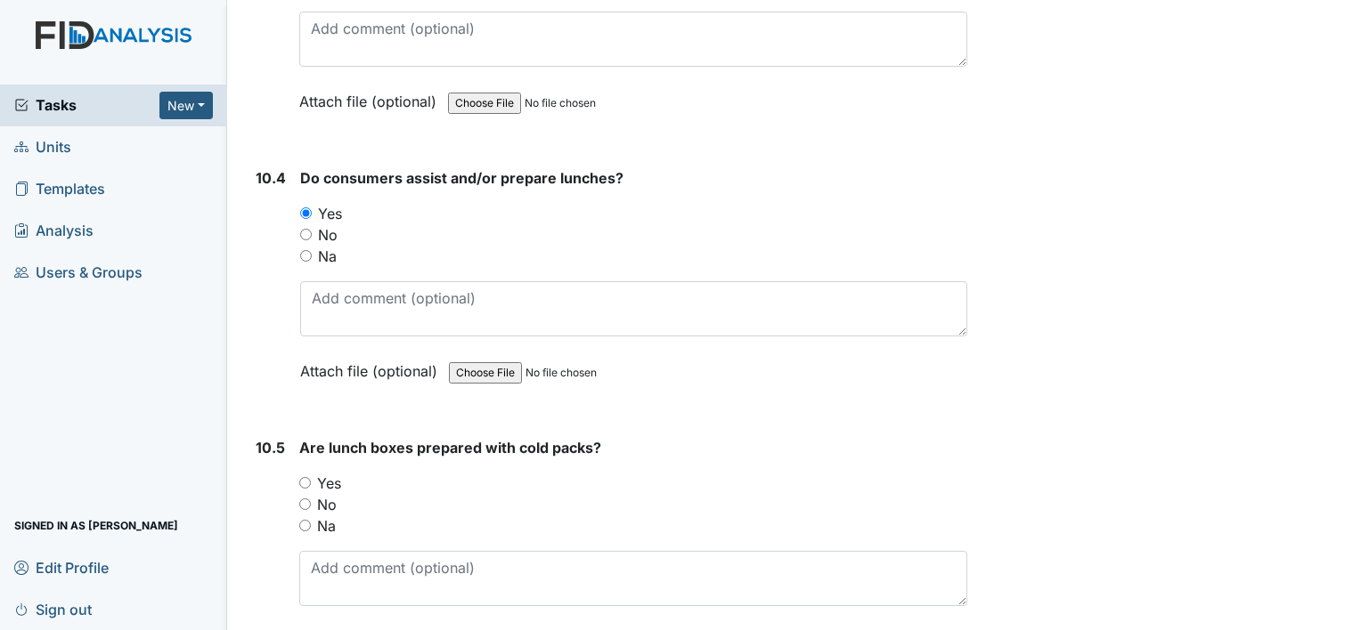
scroll to position [16320, 0]
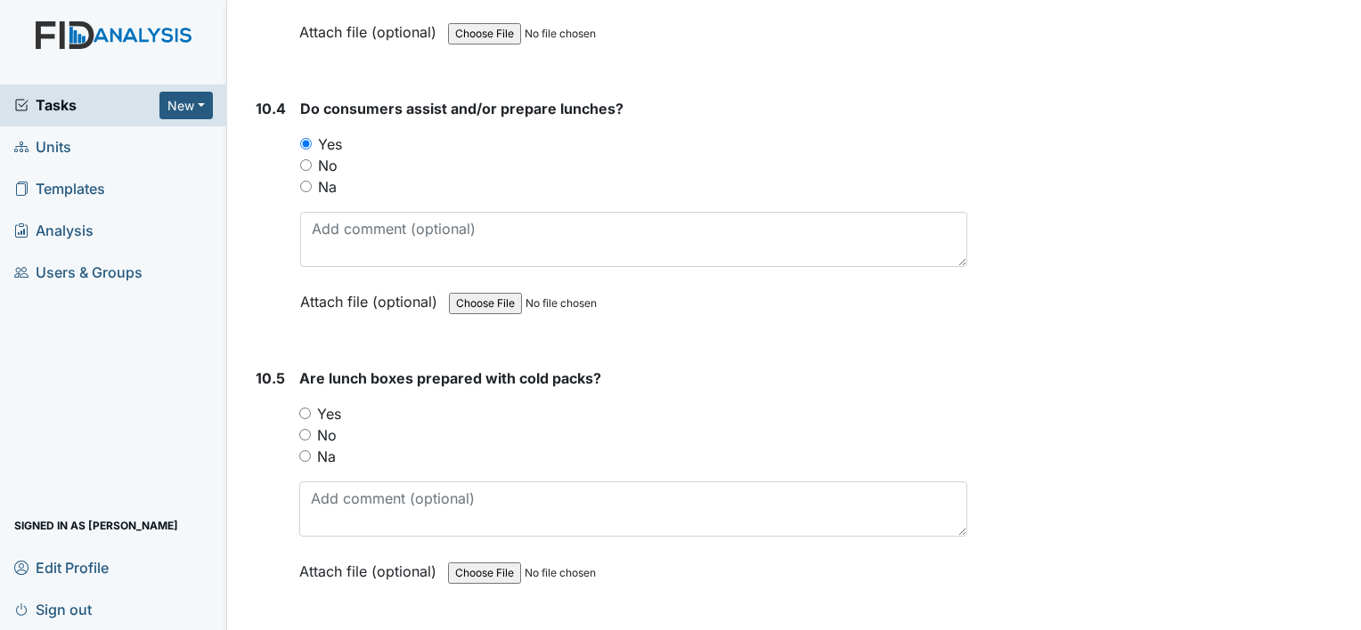
click at [304, 408] on input "Yes" at bounding box center [305, 414] width 12 height 12
radio input "true"
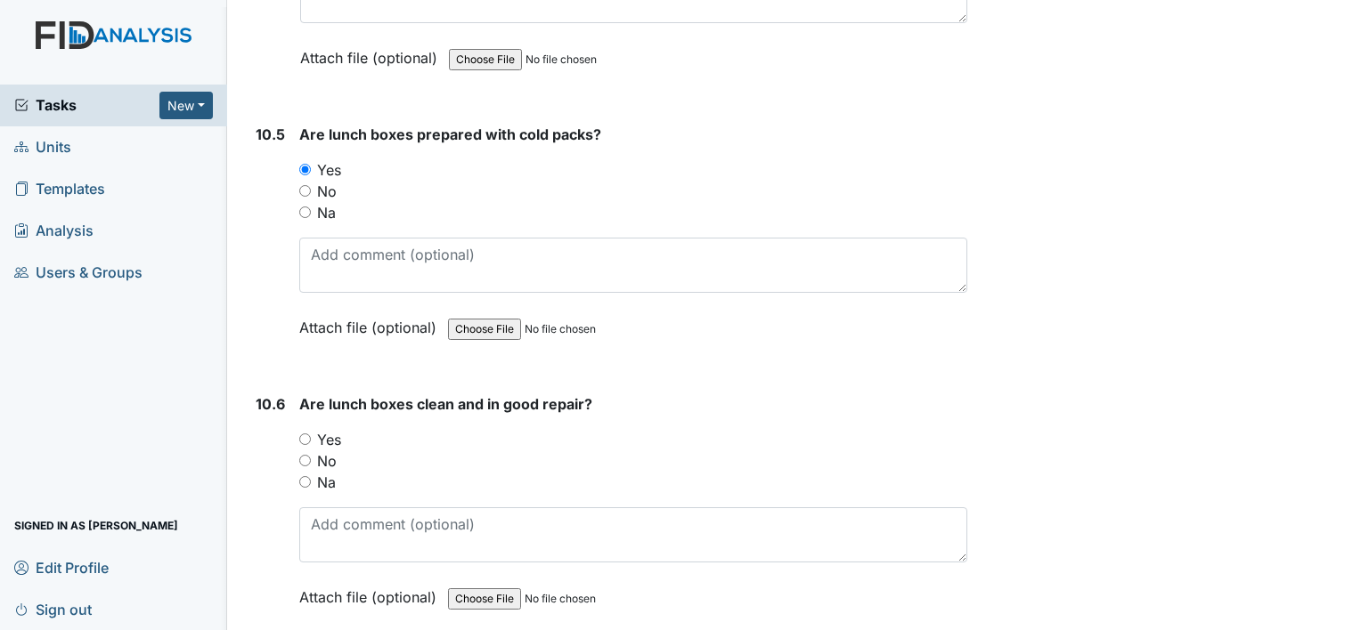
scroll to position [16588, 0]
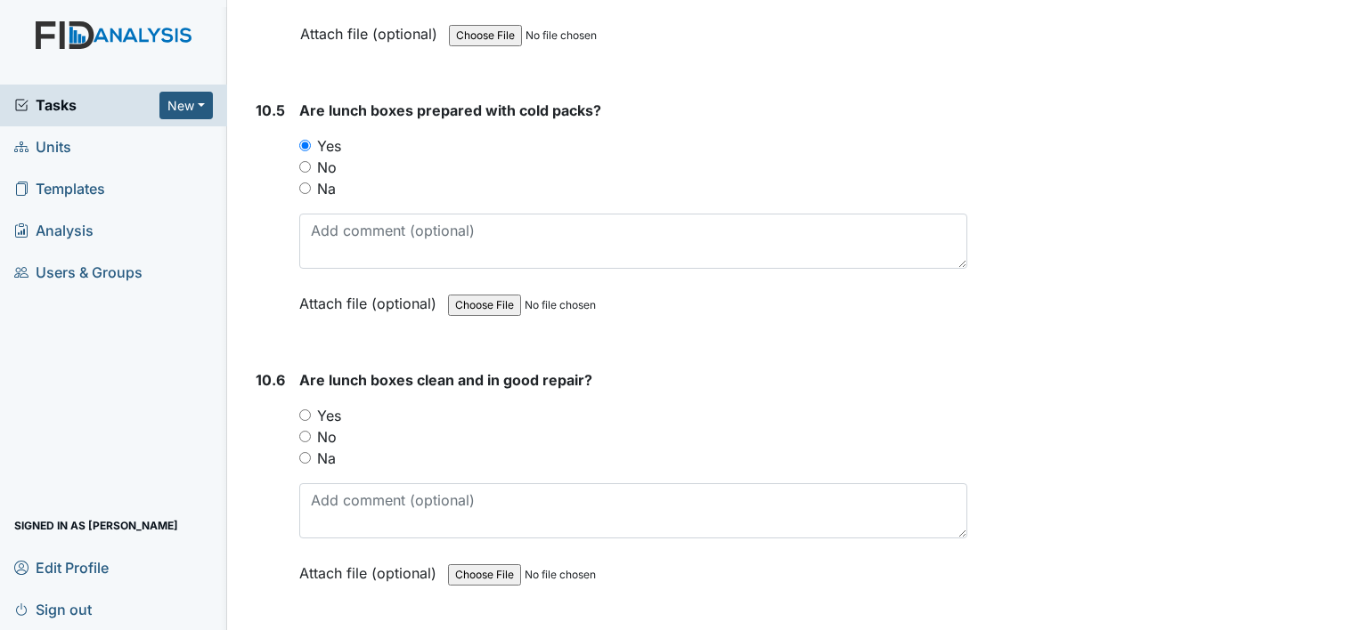
click at [305, 410] on input "Yes" at bounding box center [305, 416] width 12 height 12
radio input "true"
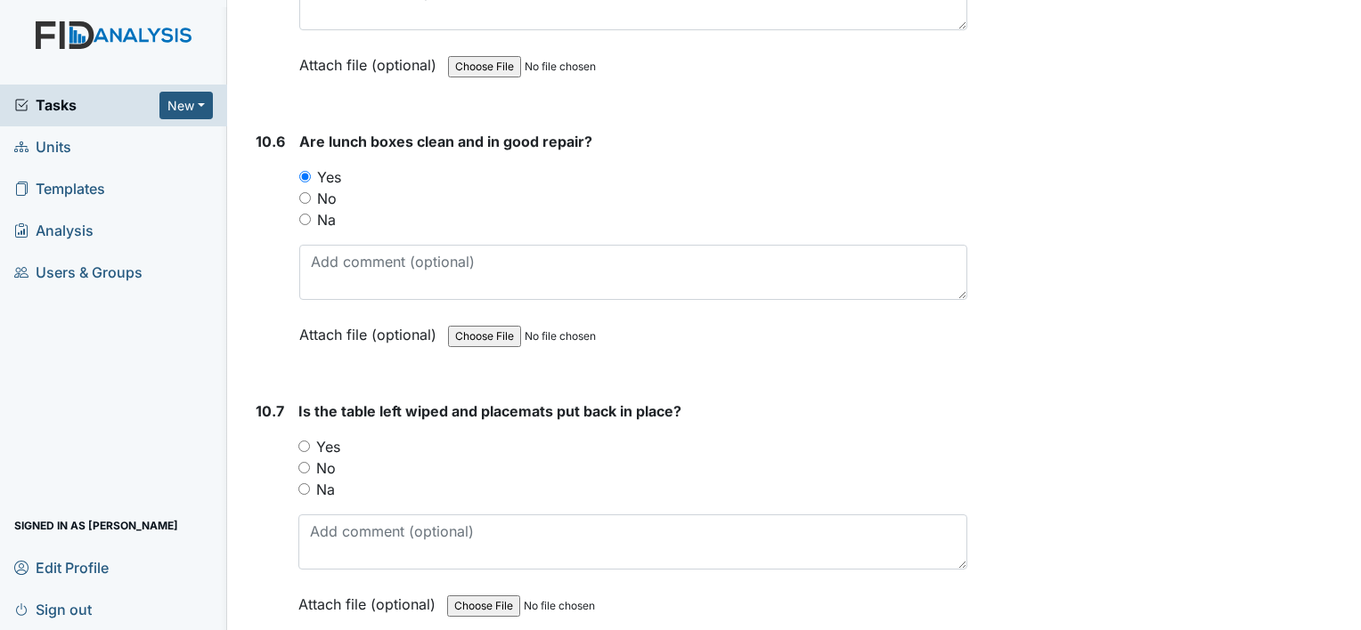
scroll to position [16837, 0]
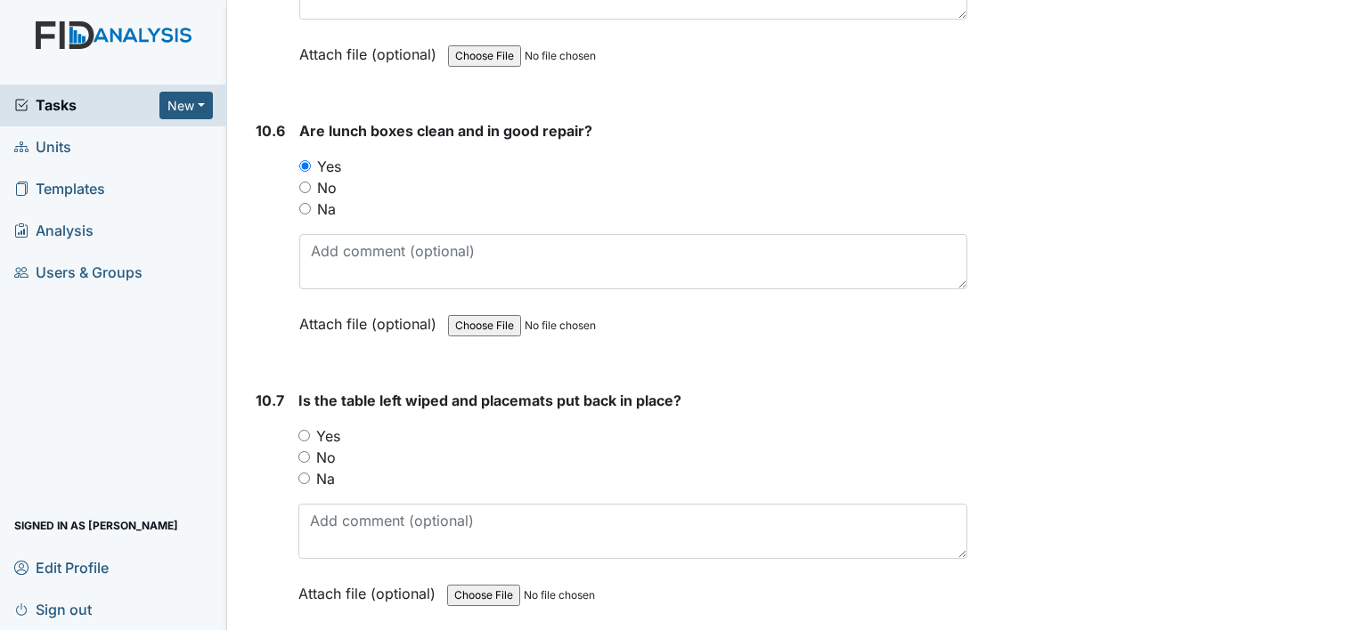
click at [304, 430] on input "Yes" at bounding box center [304, 436] width 12 height 12
radio input "true"
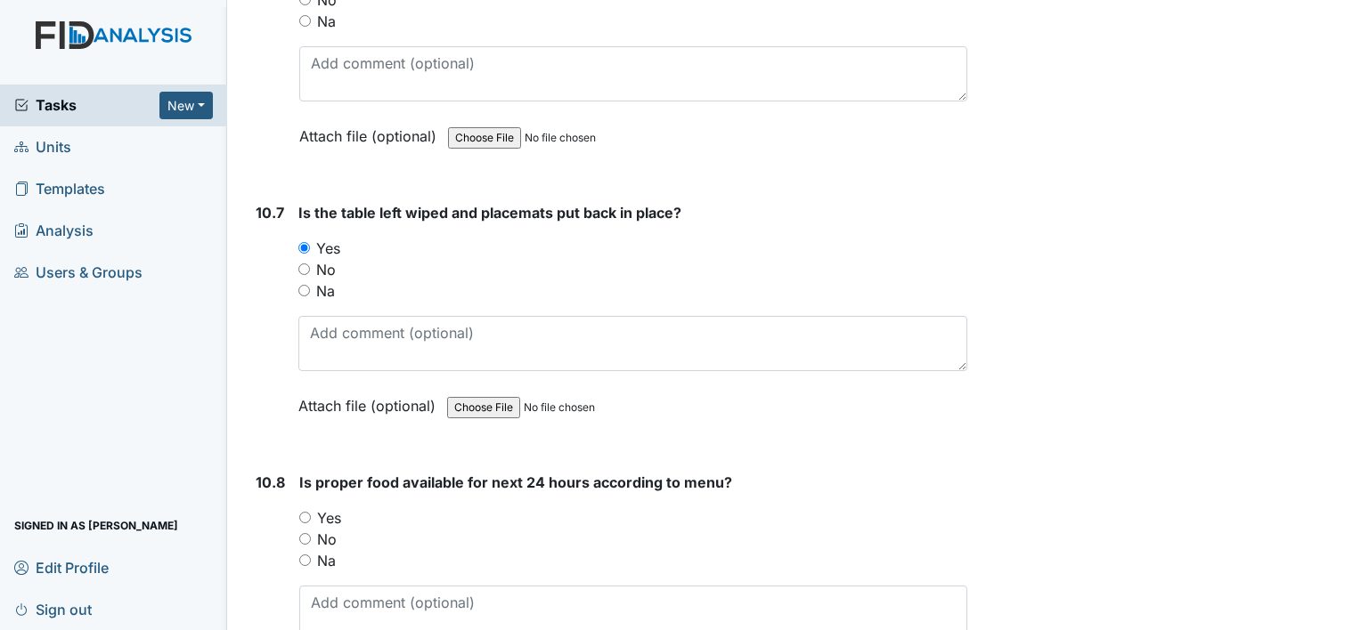
scroll to position [17076, 0]
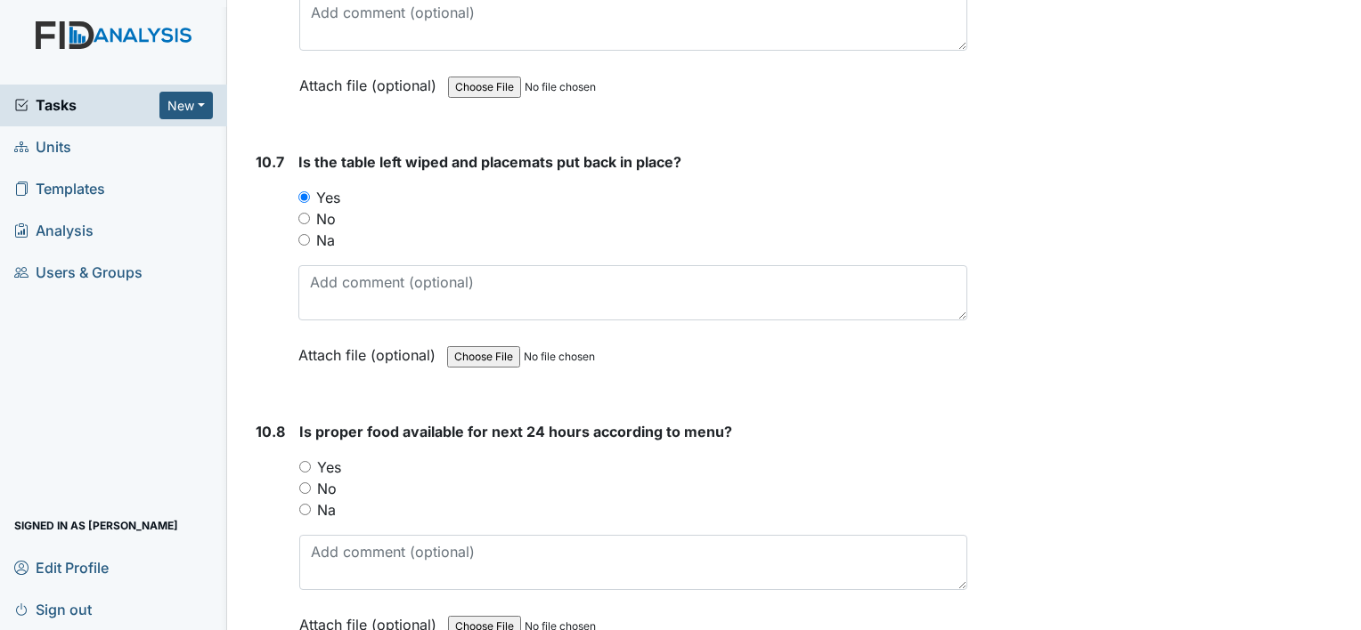
click at [304, 461] on input "Yes" at bounding box center [305, 467] width 12 height 12
radio input "true"
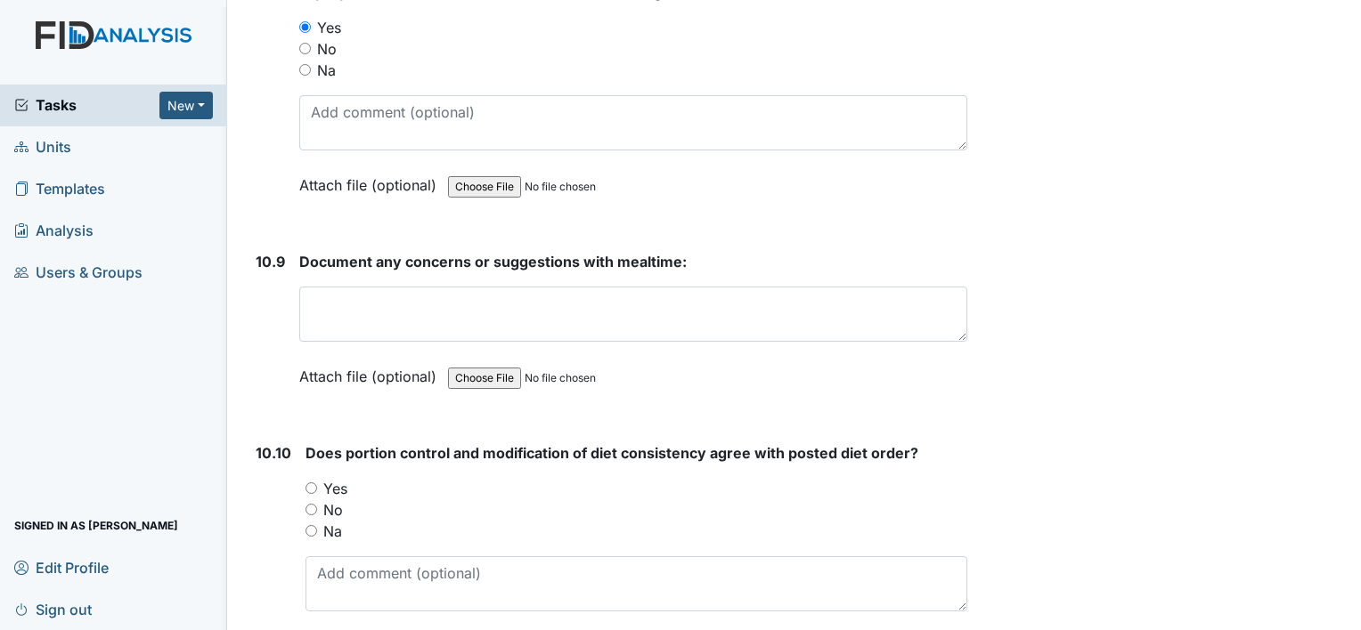
scroll to position [17521, 0]
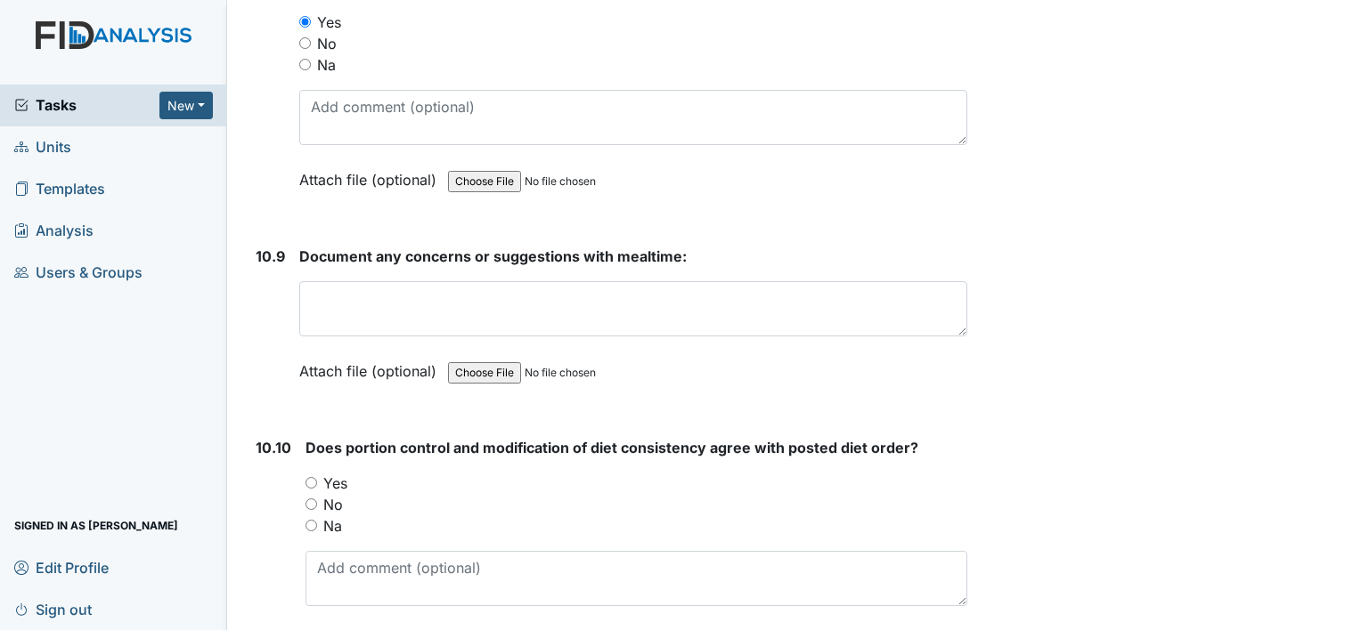
click at [312, 477] on input "Yes" at bounding box center [311, 483] width 12 height 12
radio input "true"
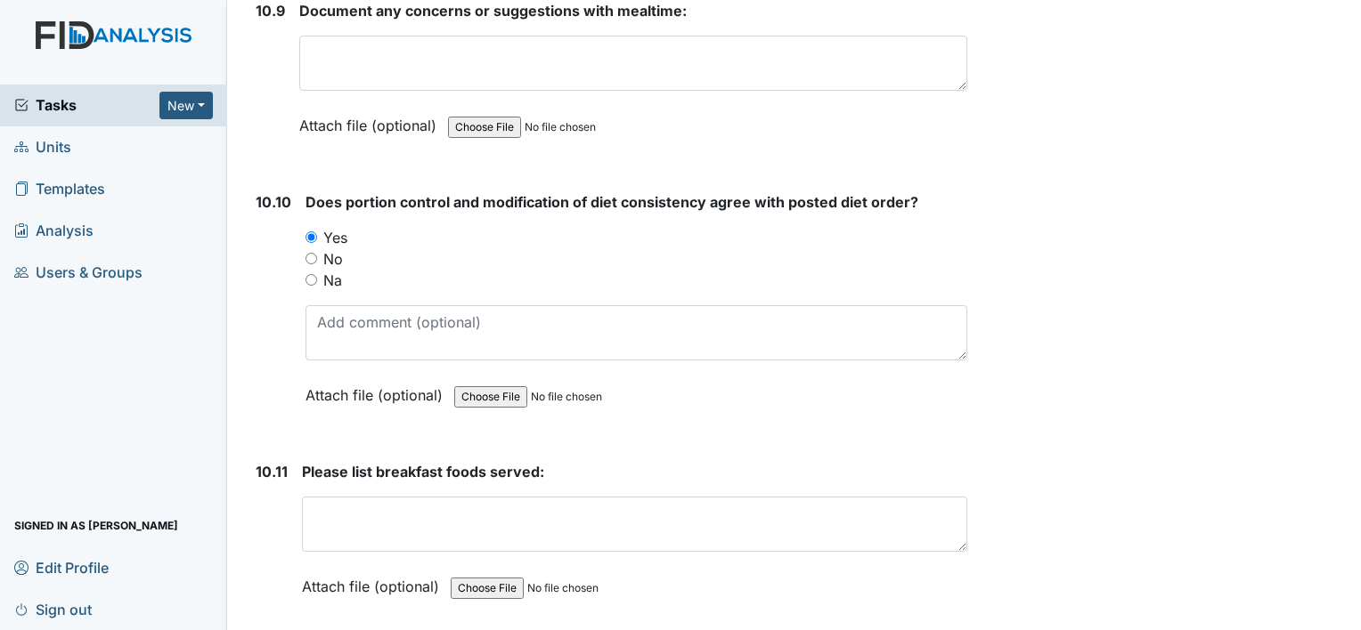
scroll to position [17824, 0]
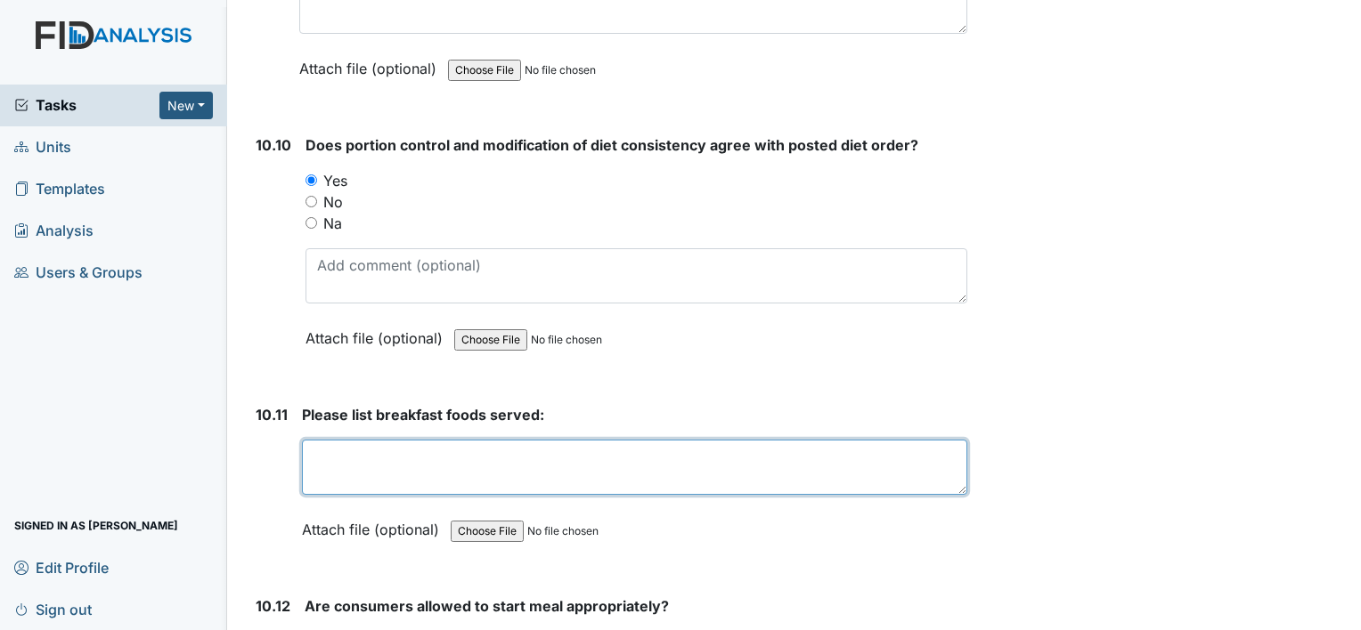
click at [355, 440] on textarea at bounding box center [634, 467] width 665 height 55
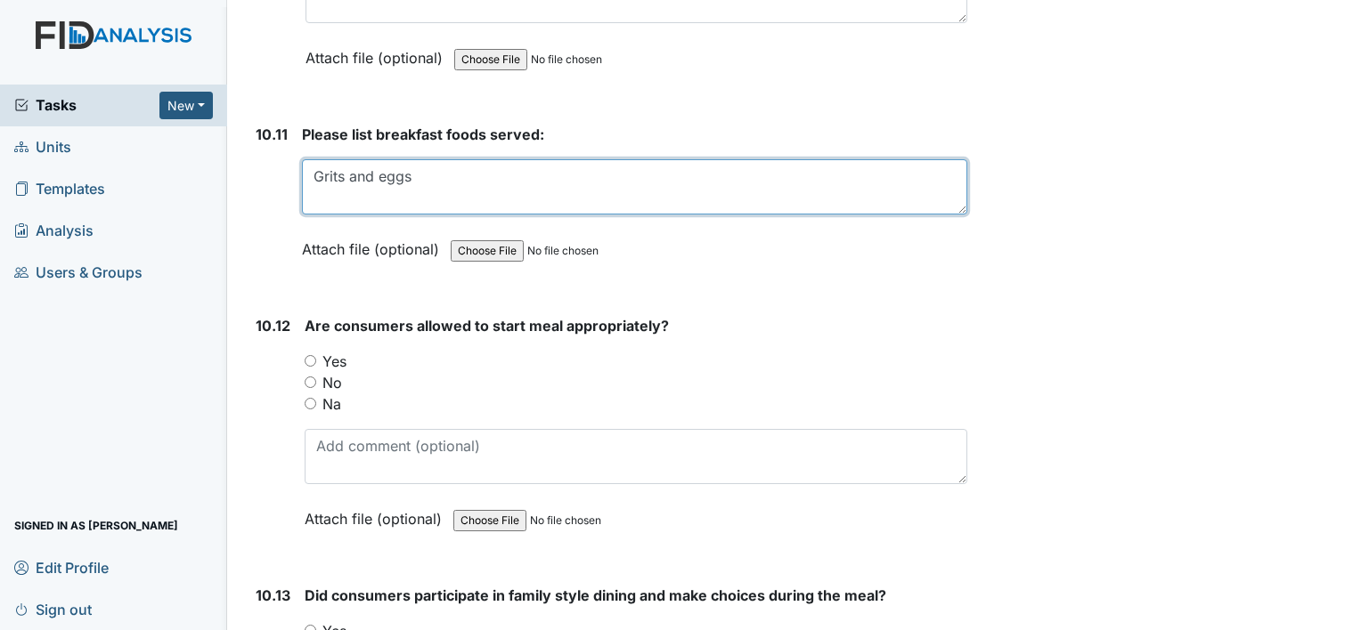
scroll to position [18105, 0]
type textarea "Grits and eggs"
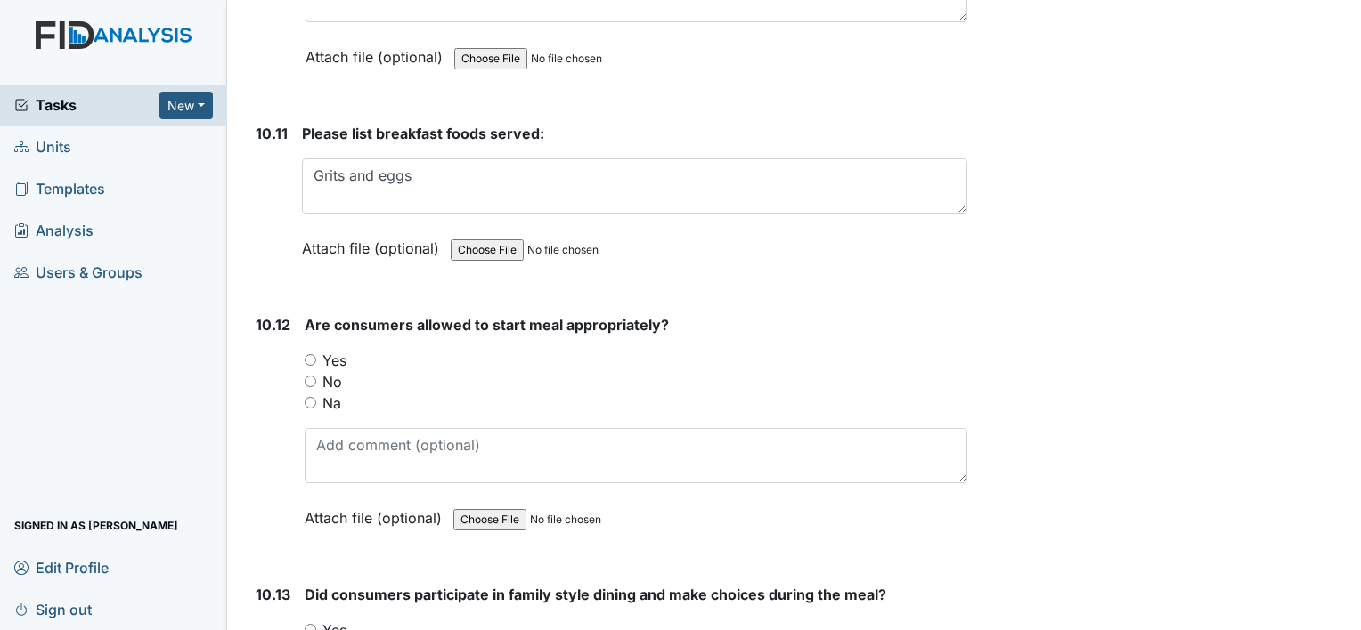
click at [311, 354] on input "Yes" at bounding box center [311, 360] width 12 height 12
radio input "true"
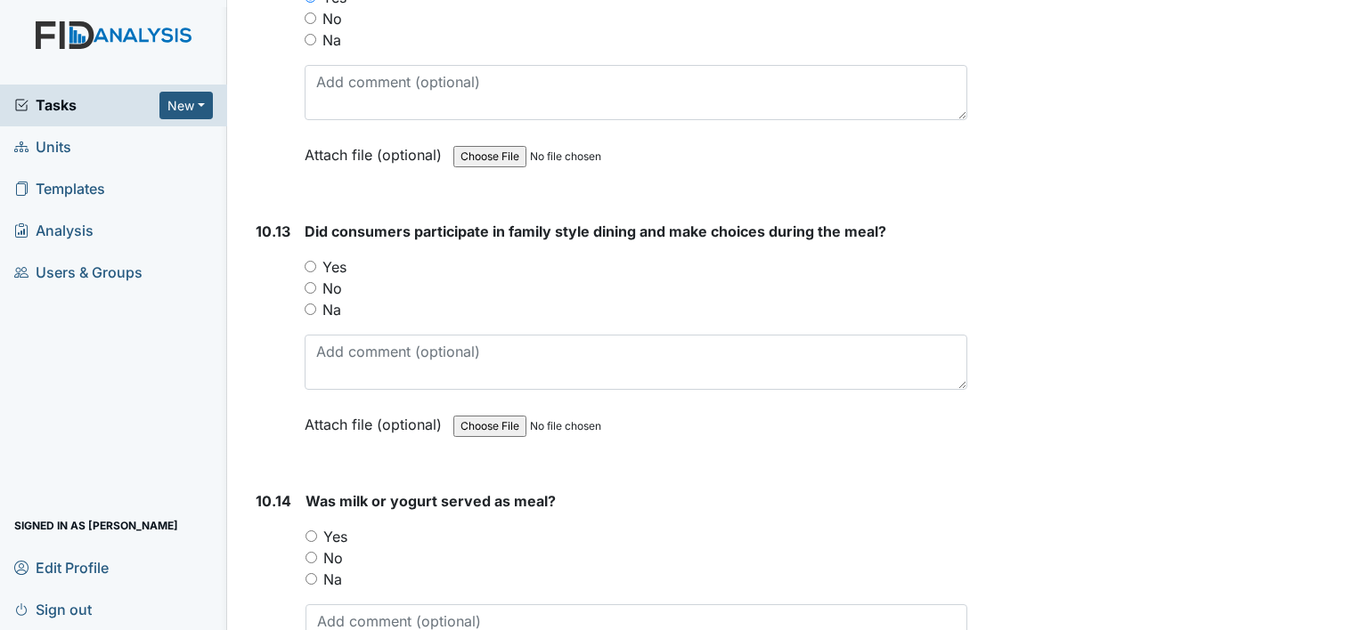
scroll to position [18477, 0]
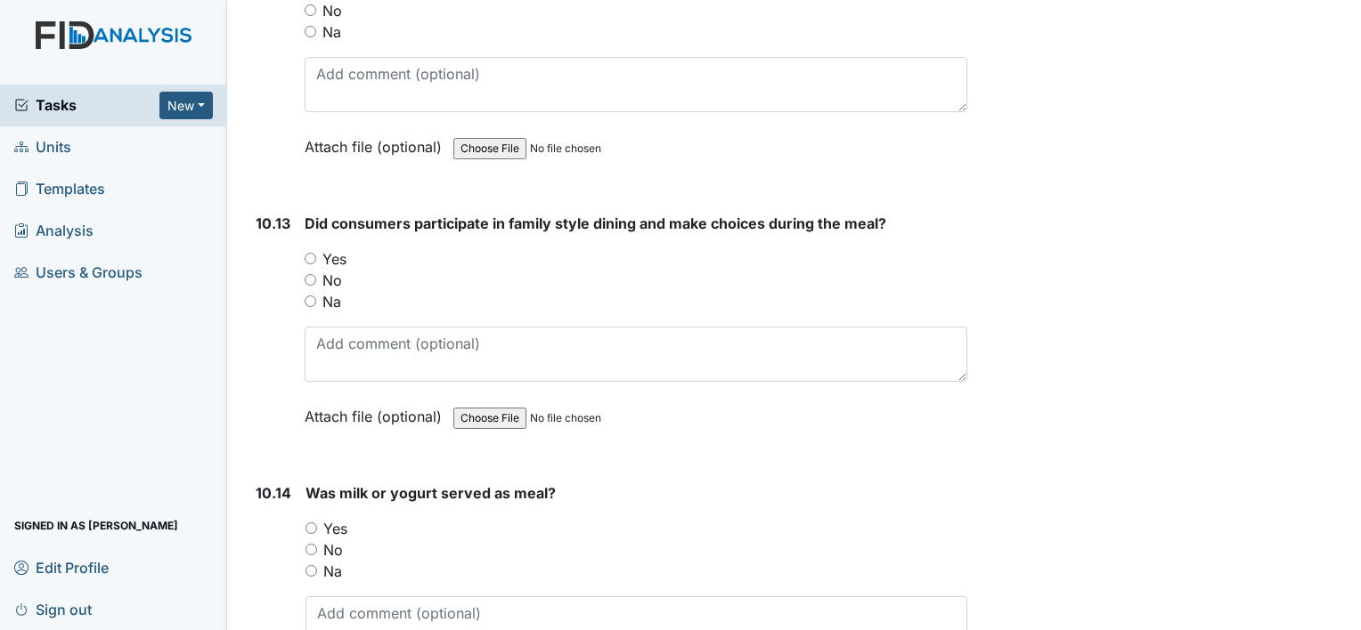
click at [309, 253] on input "Yes" at bounding box center [311, 259] width 12 height 12
radio input "true"
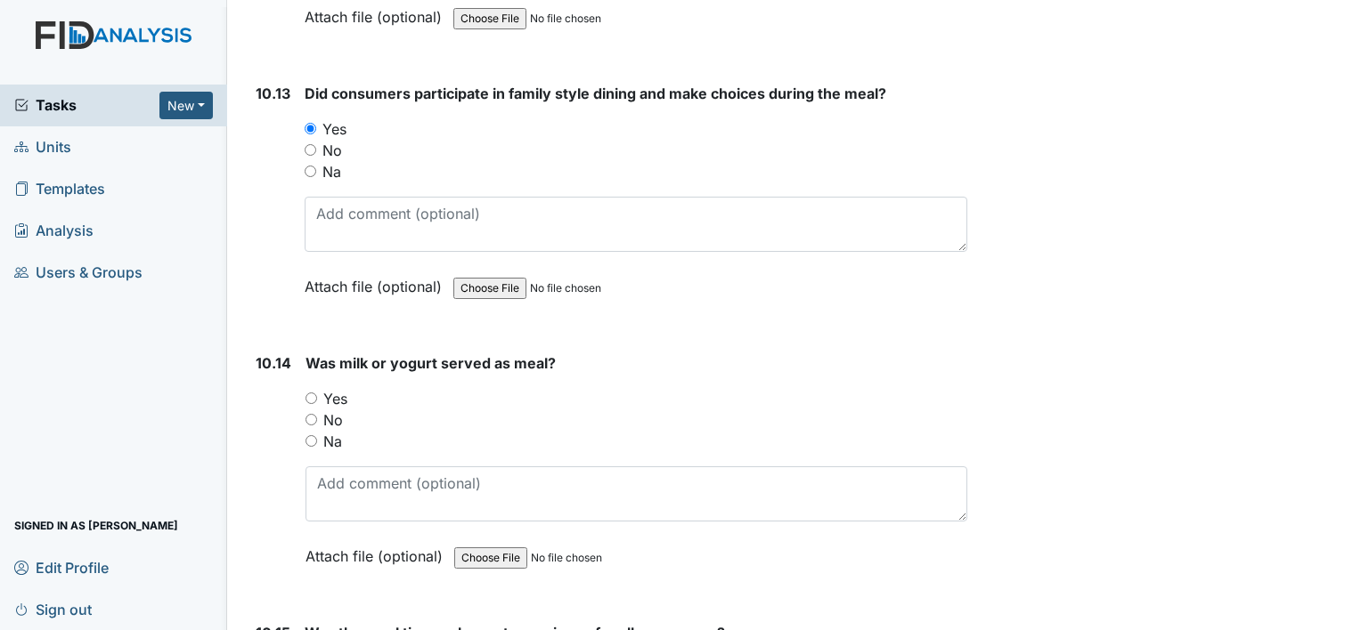
scroll to position [18616, 0]
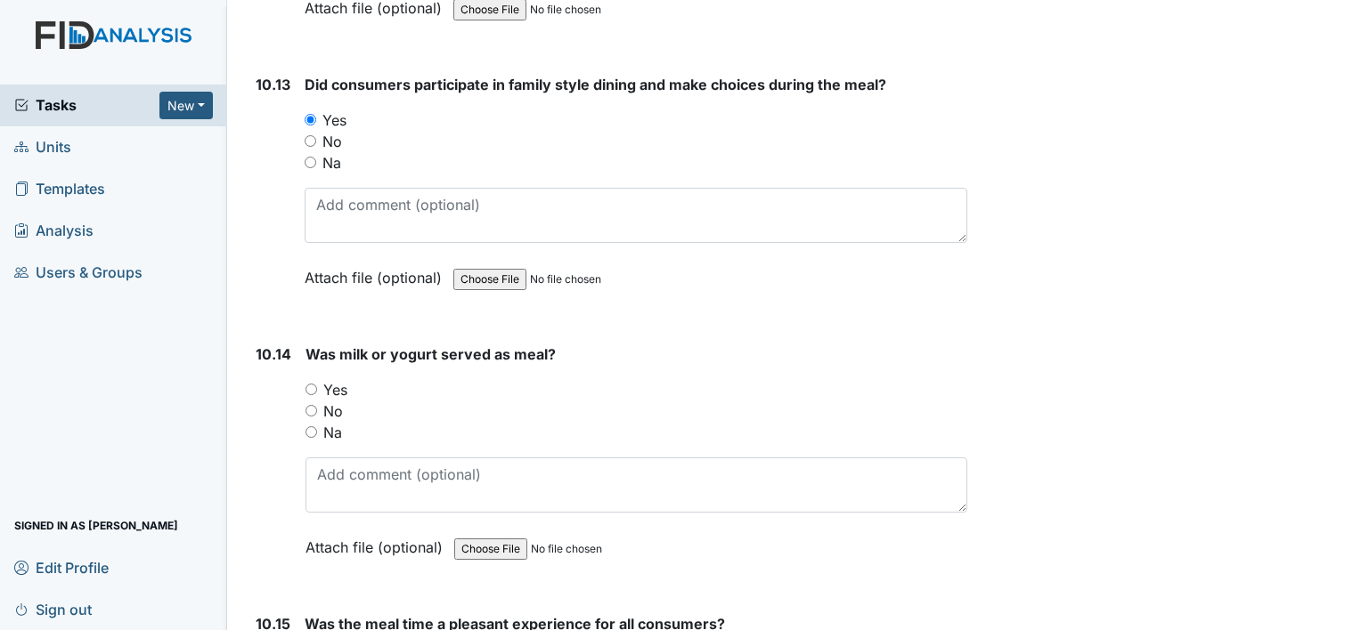
click at [310, 384] on input "Yes" at bounding box center [311, 390] width 12 height 12
radio input "true"
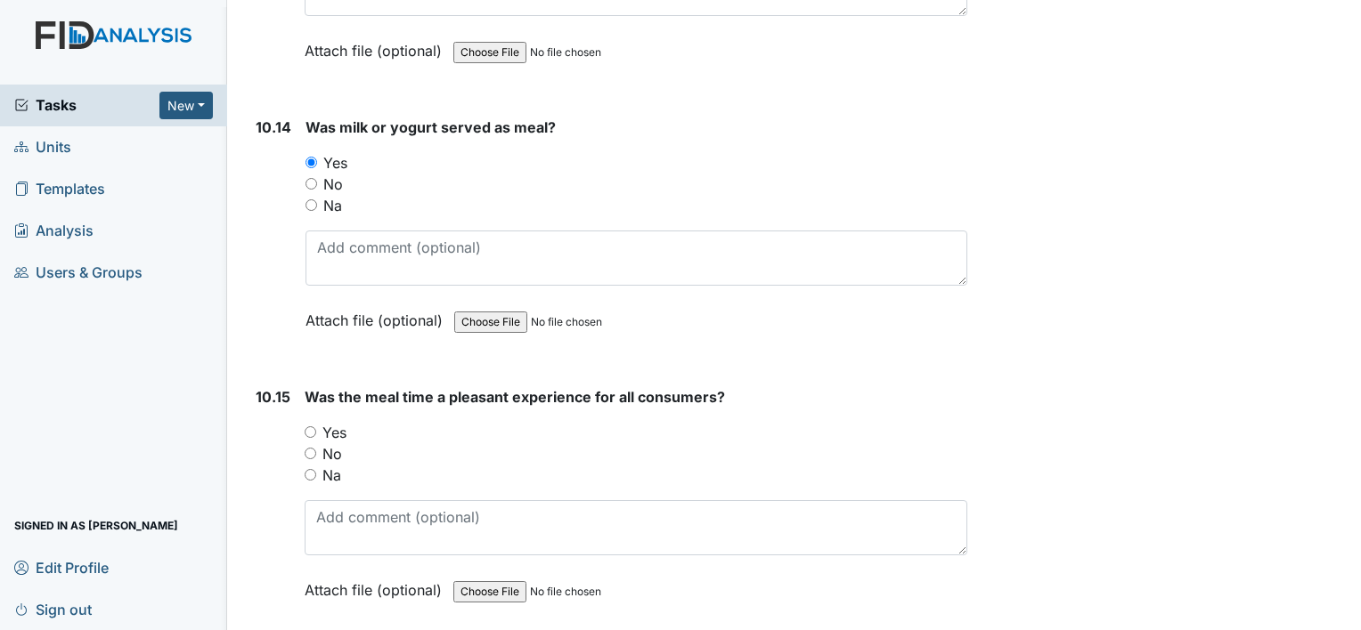
scroll to position [18844, 0]
click at [309, 446] on input "No" at bounding box center [311, 452] width 12 height 12
radio input "true"
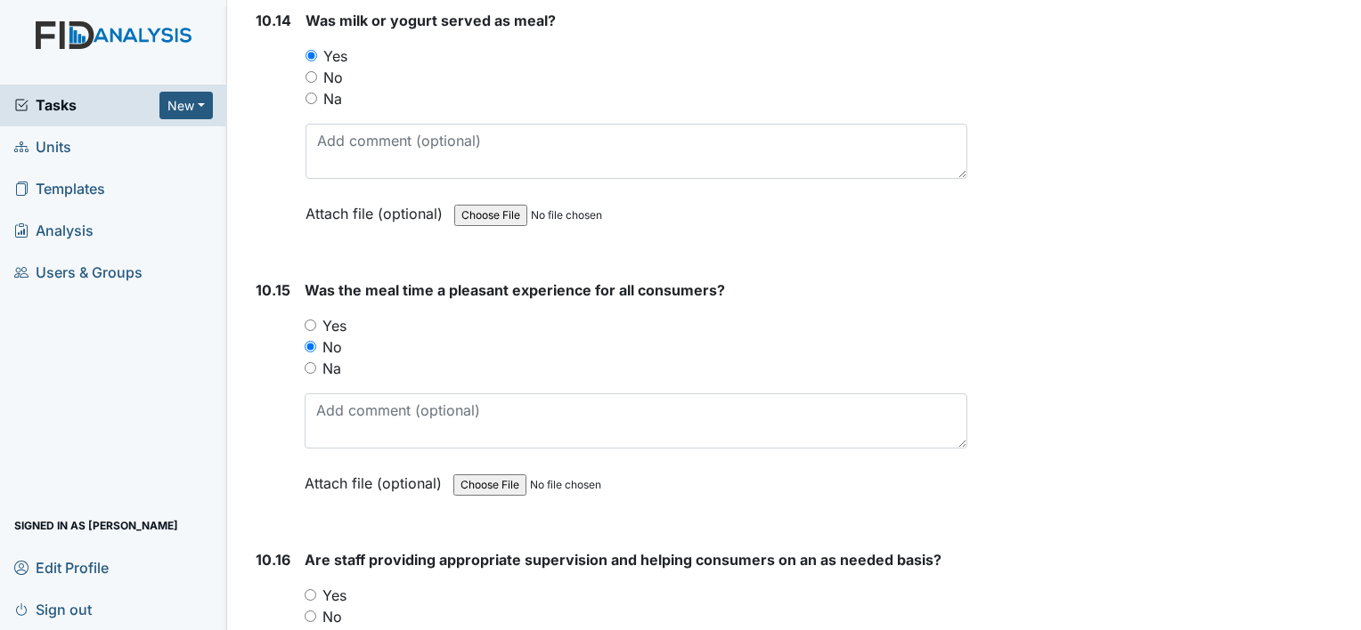
scroll to position [18953, 0]
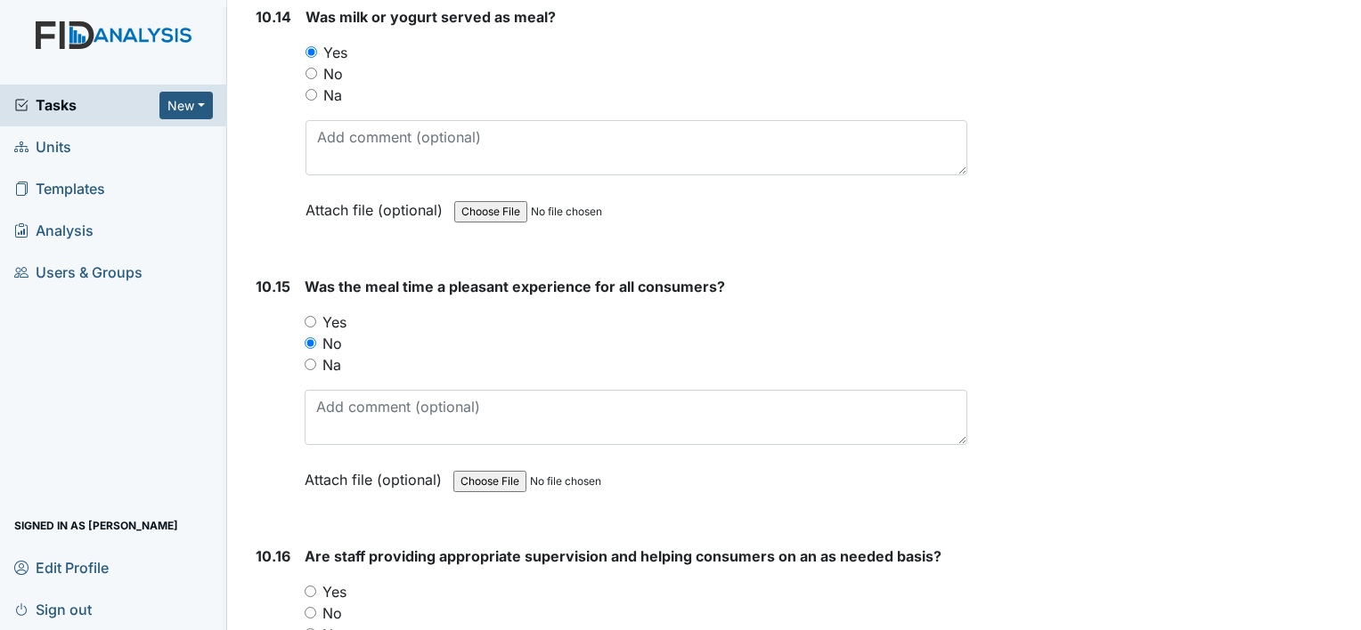
click at [309, 316] on input "Yes" at bounding box center [311, 322] width 12 height 12
radio input "true"
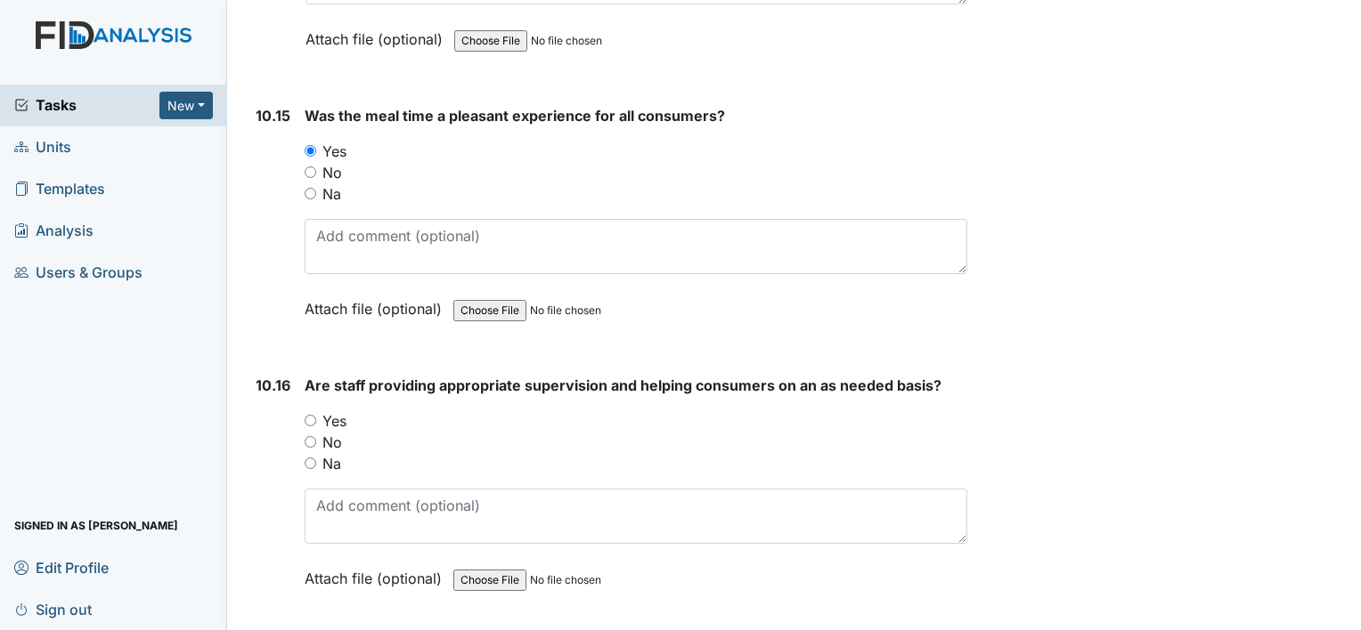
scroll to position [19126, 0]
click at [313, 413] on input "Yes" at bounding box center [311, 419] width 12 height 12
radio input "true"
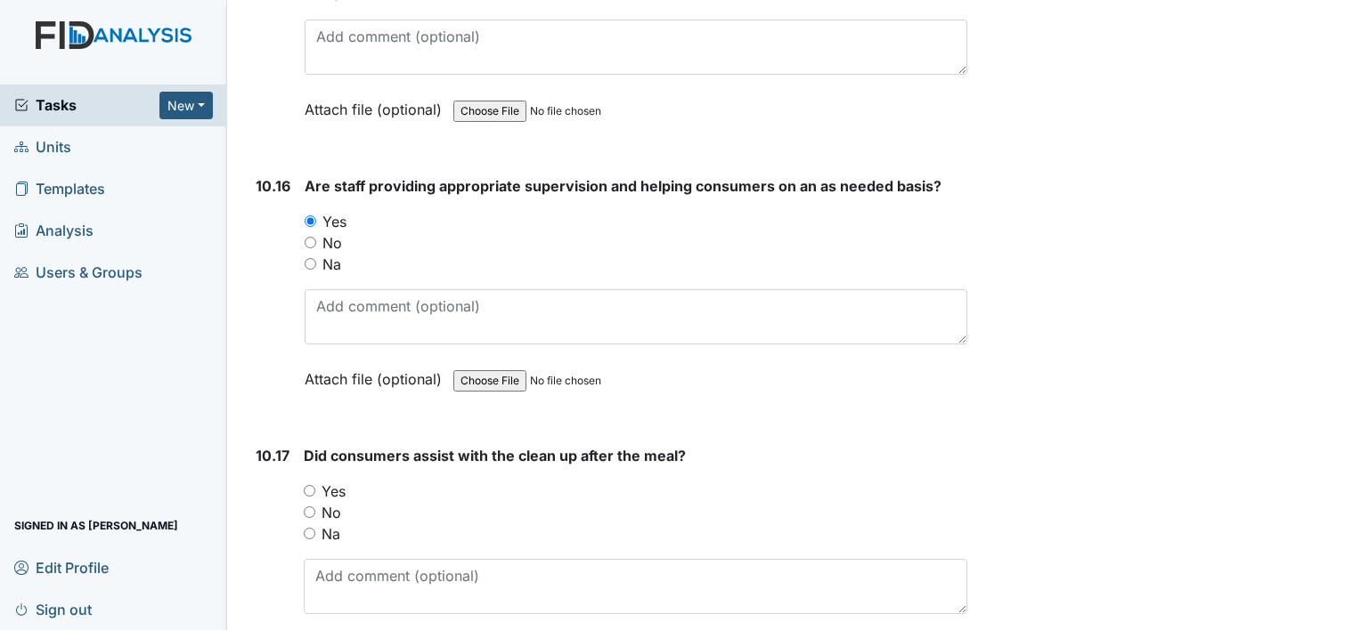
click at [311, 485] on input "Yes" at bounding box center [310, 491] width 12 height 12
radio input "true"
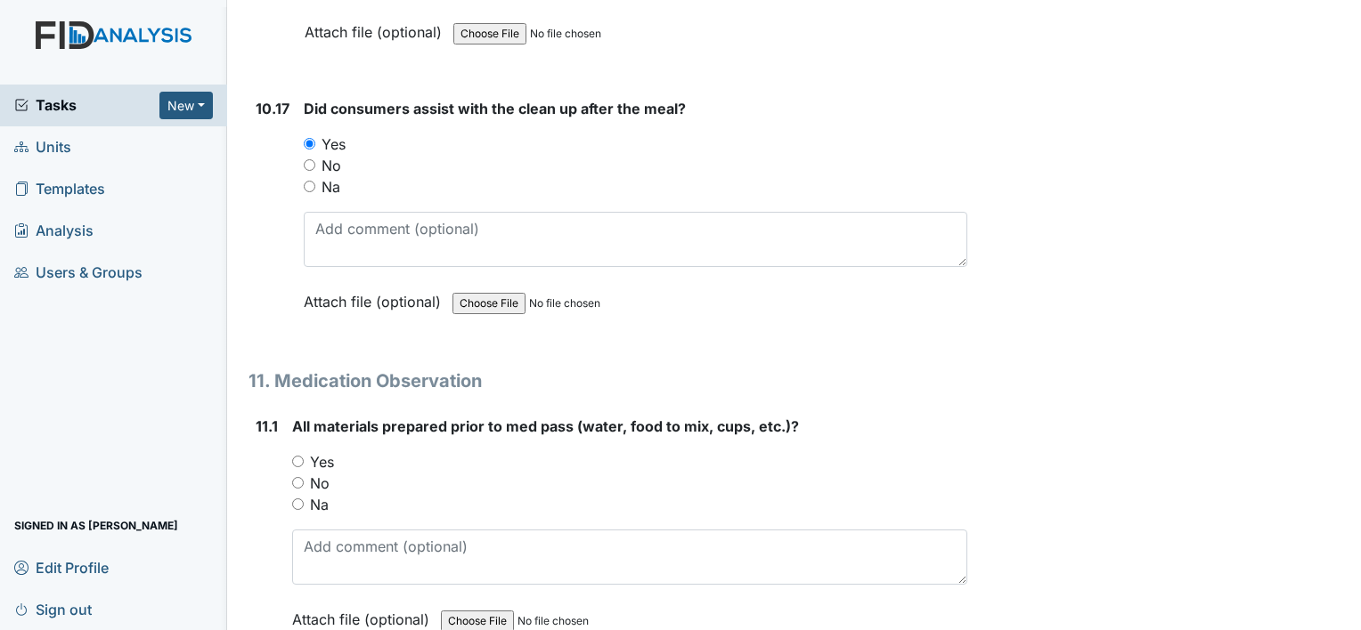
scroll to position [19673, 0]
click at [313, 450] on label "Yes" at bounding box center [322, 460] width 24 height 21
click at [304, 454] on input "Yes" at bounding box center [298, 460] width 12 height 12
radio input "true"
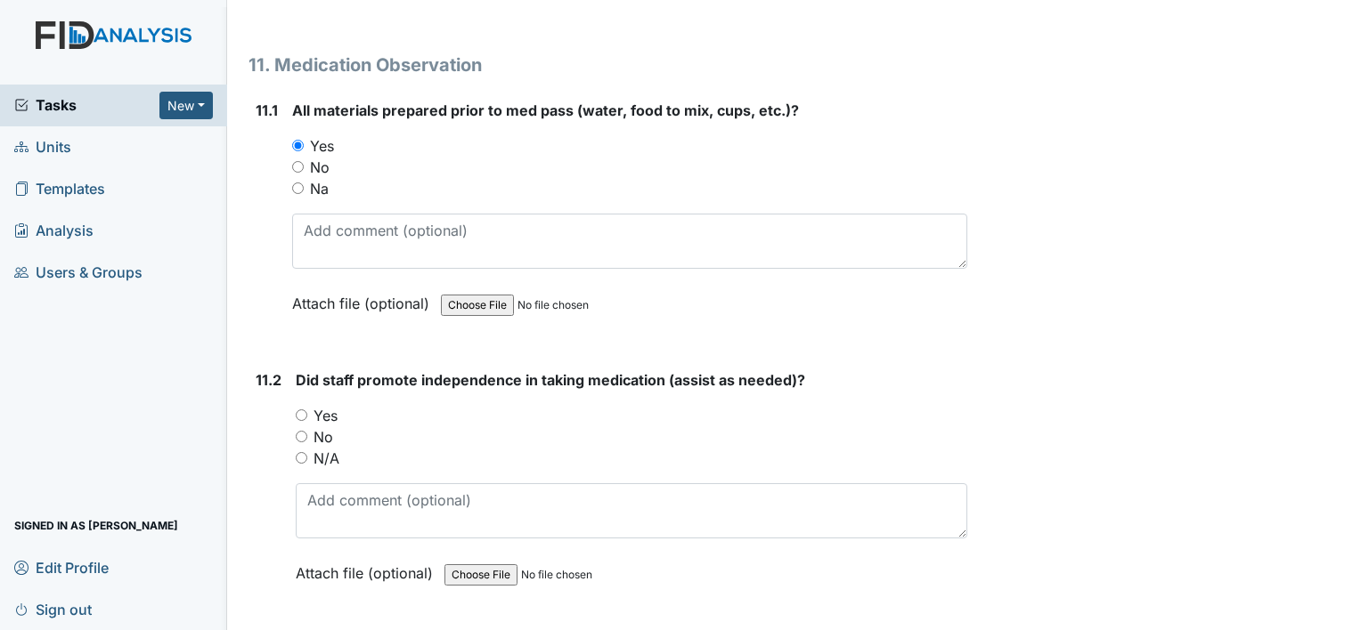
scroll to position [19990, 0]
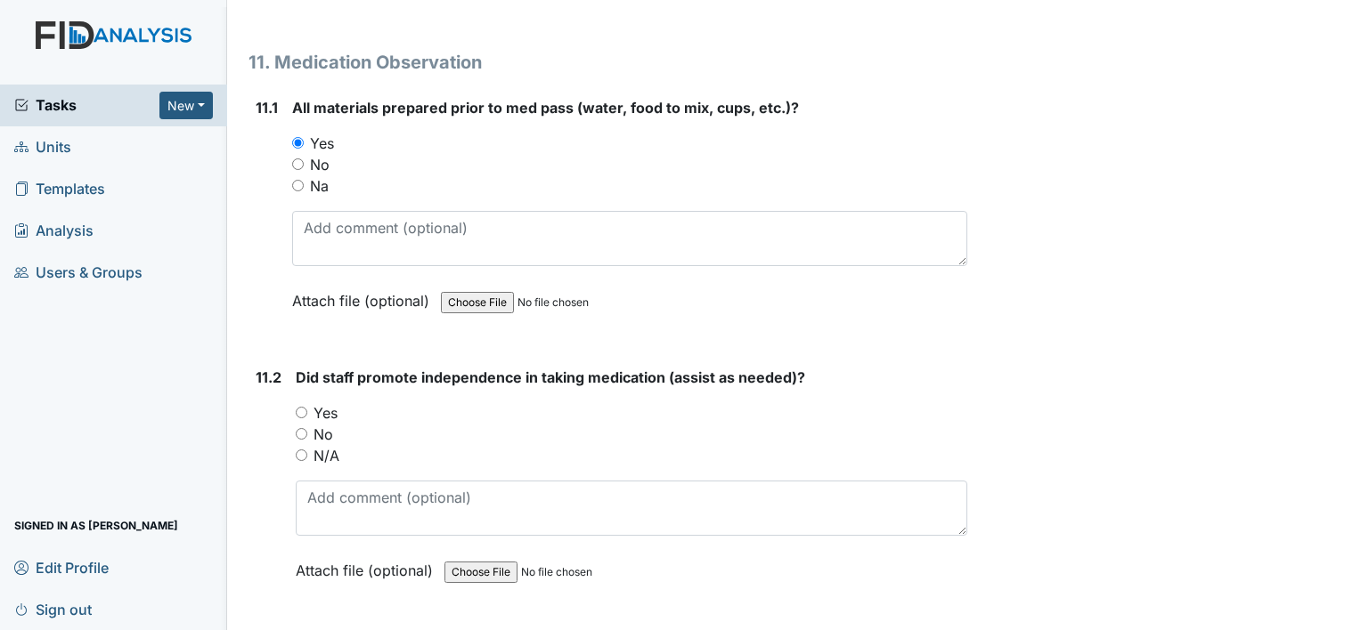
click at [301, 407] on input "Yes" at bounding box center [302, 413] width 12 height 12
radio input "true"
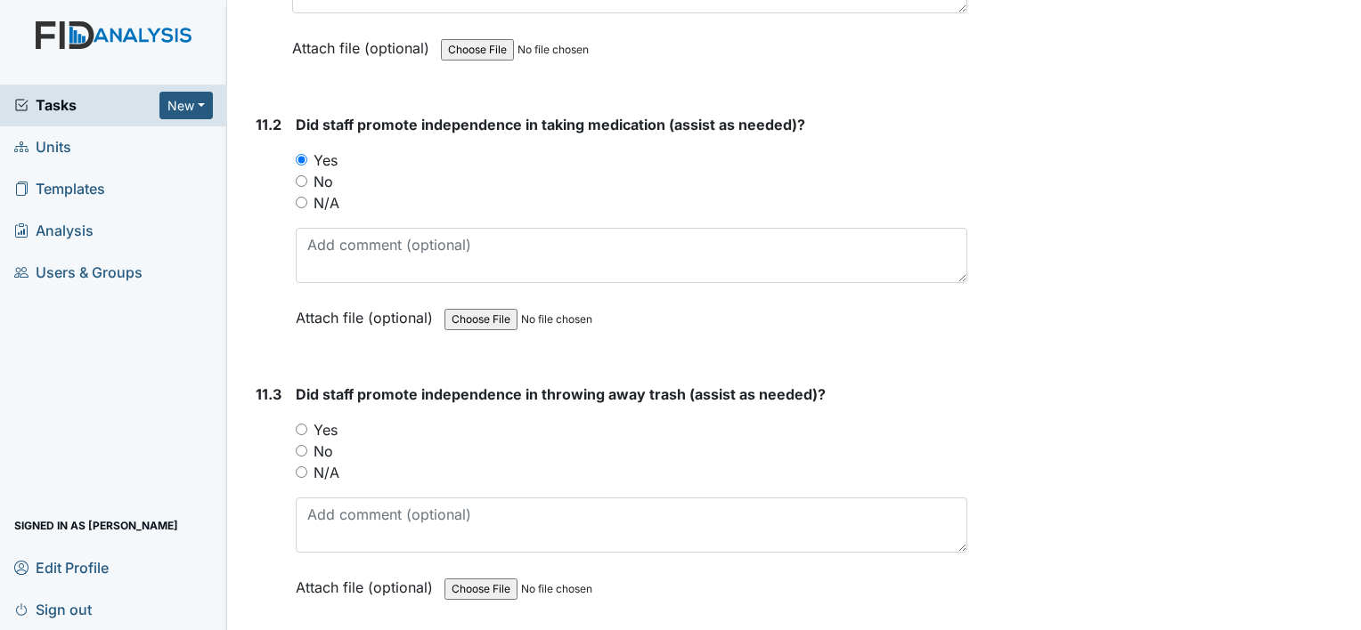
click at [300, 424] on input "Yes" at bounding box center [302, 430] width 12 height 12
radio input "true"
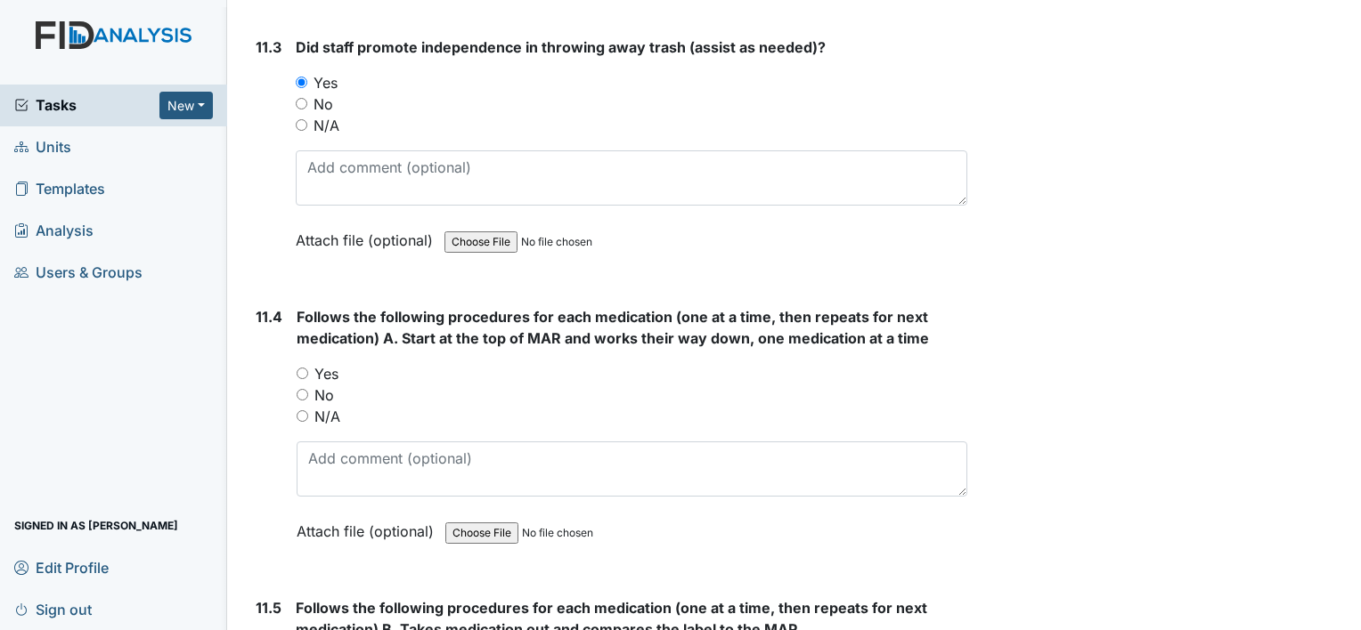
scroll to position [20591, 0]
click at [305, 367] on input "Yes" at bounding box center [303, 373] width 12 height 12
radio input "true"
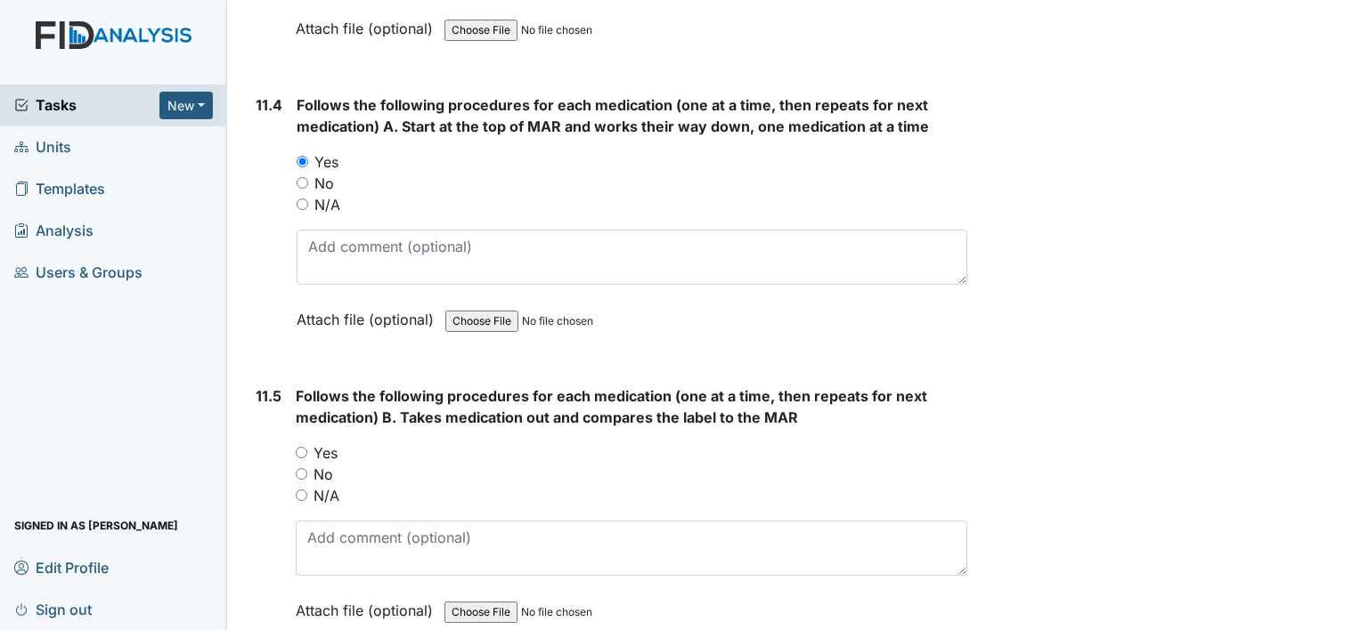
scroll to position [20803, 0]
click at [302, 446] on input "Yes" at bounding box center [302, 452] width 12 height 12
radio input "true"
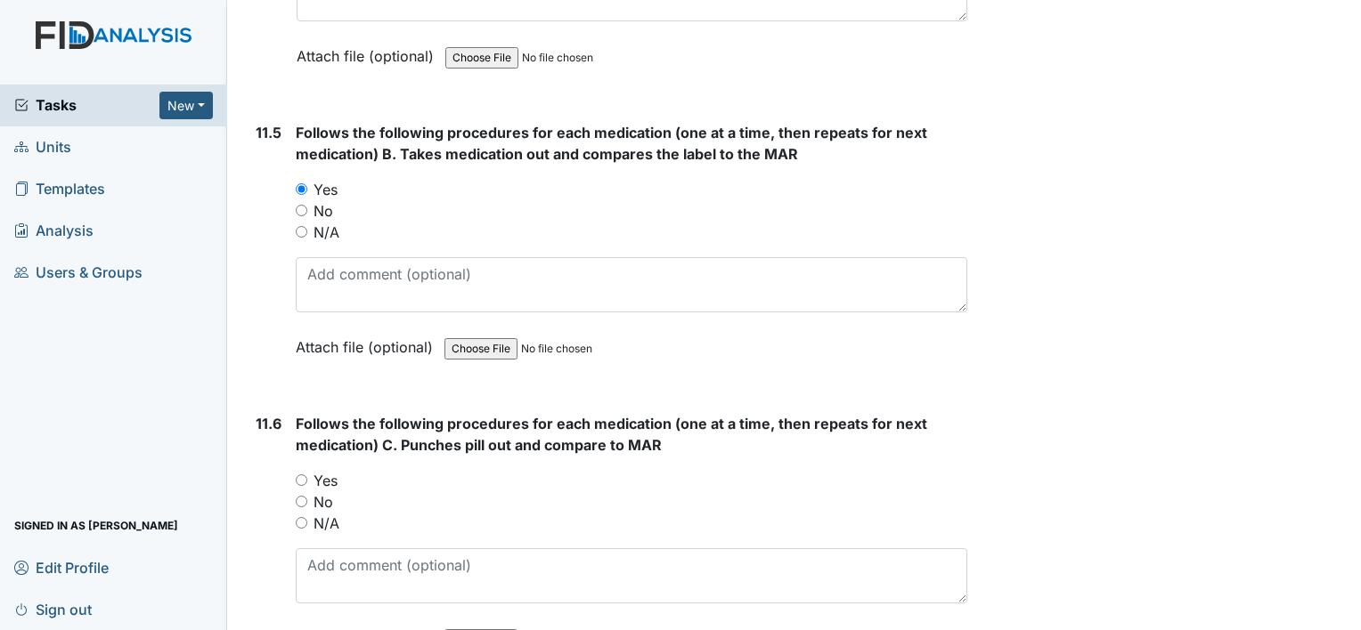
click at [298, 475] on input "Yes" at bounding box center [302, 481] width 12 height 12
radio input "true"
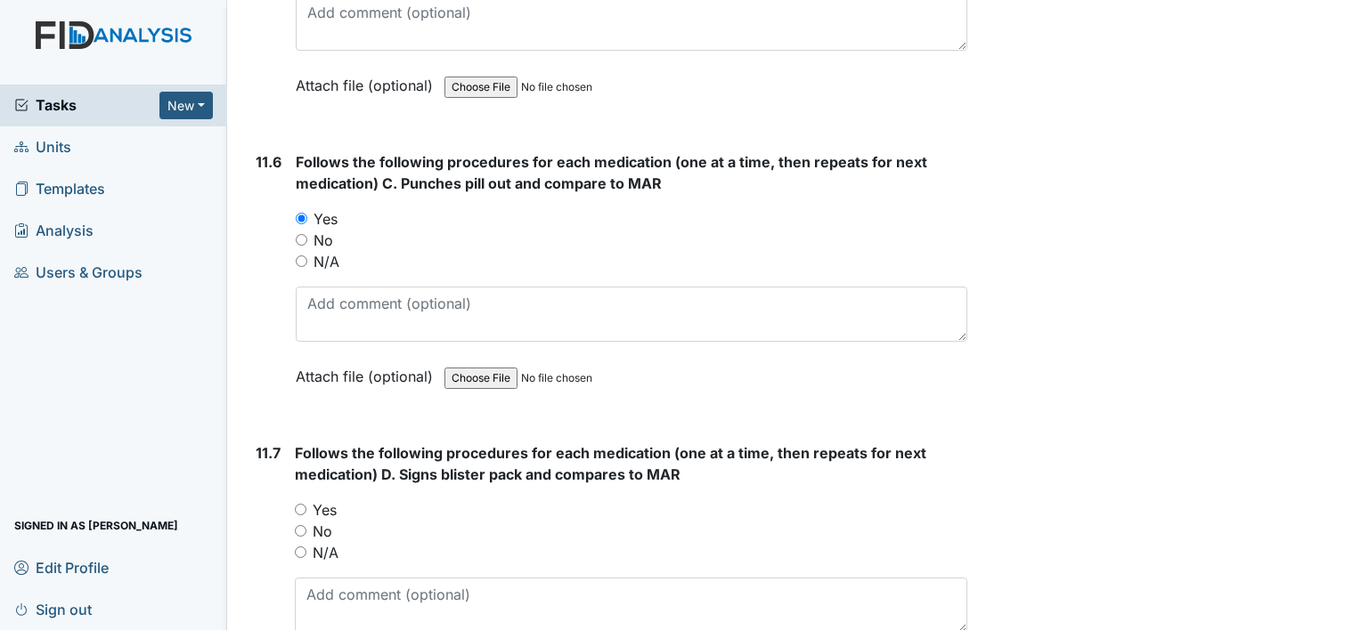
click at [299, 504] on input "Yes" at bounding box center [301, 510] width 12 height 12
radio input "true"
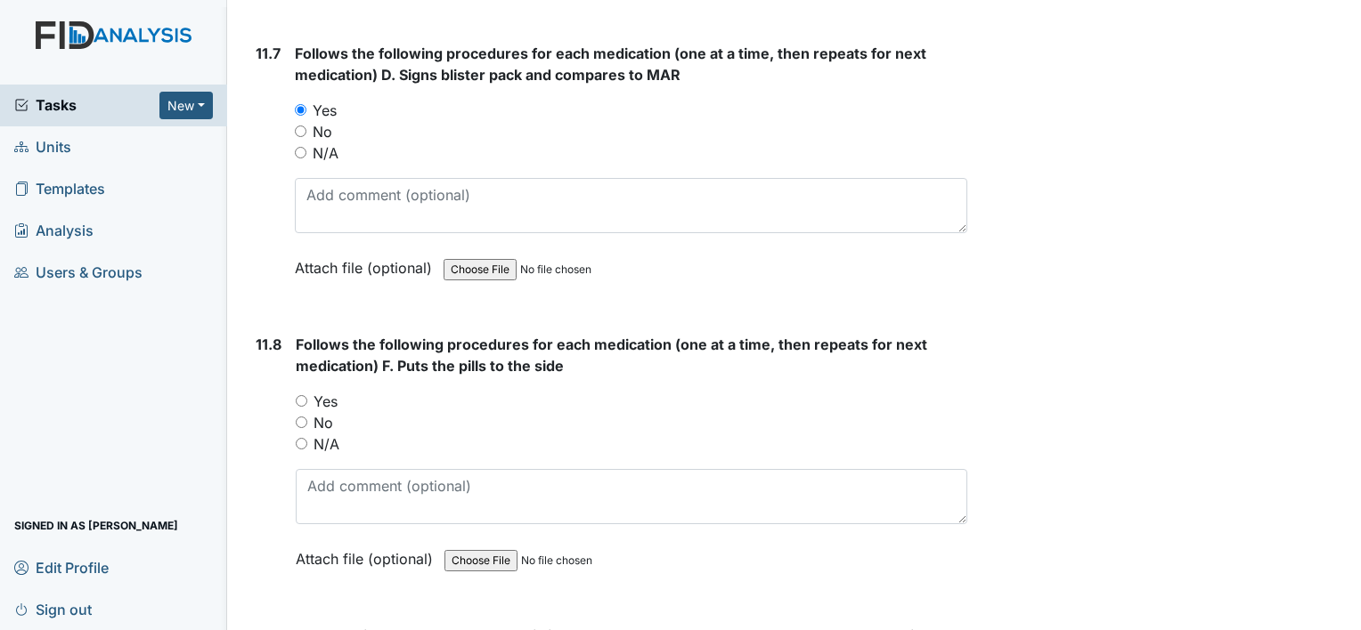
scroll to position [21749, 0]
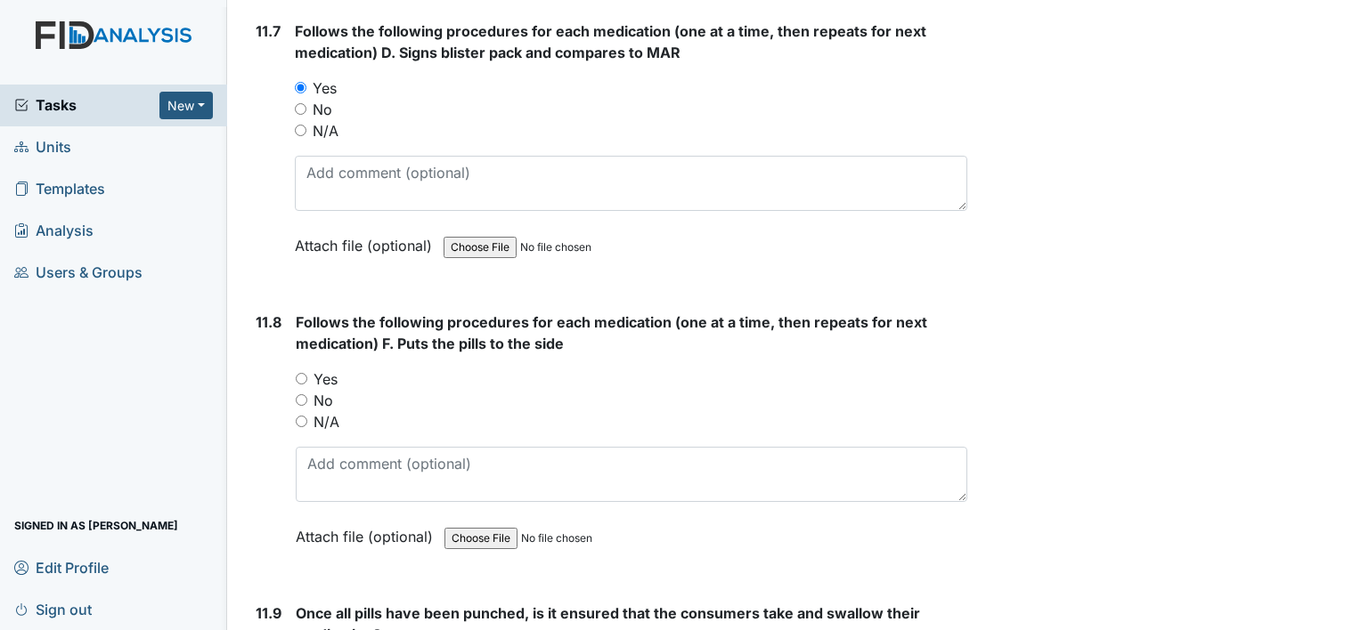
click at [296, 373] on input "Yes" at bounding box center [302, 379] width 12 height 12
radio input "true"
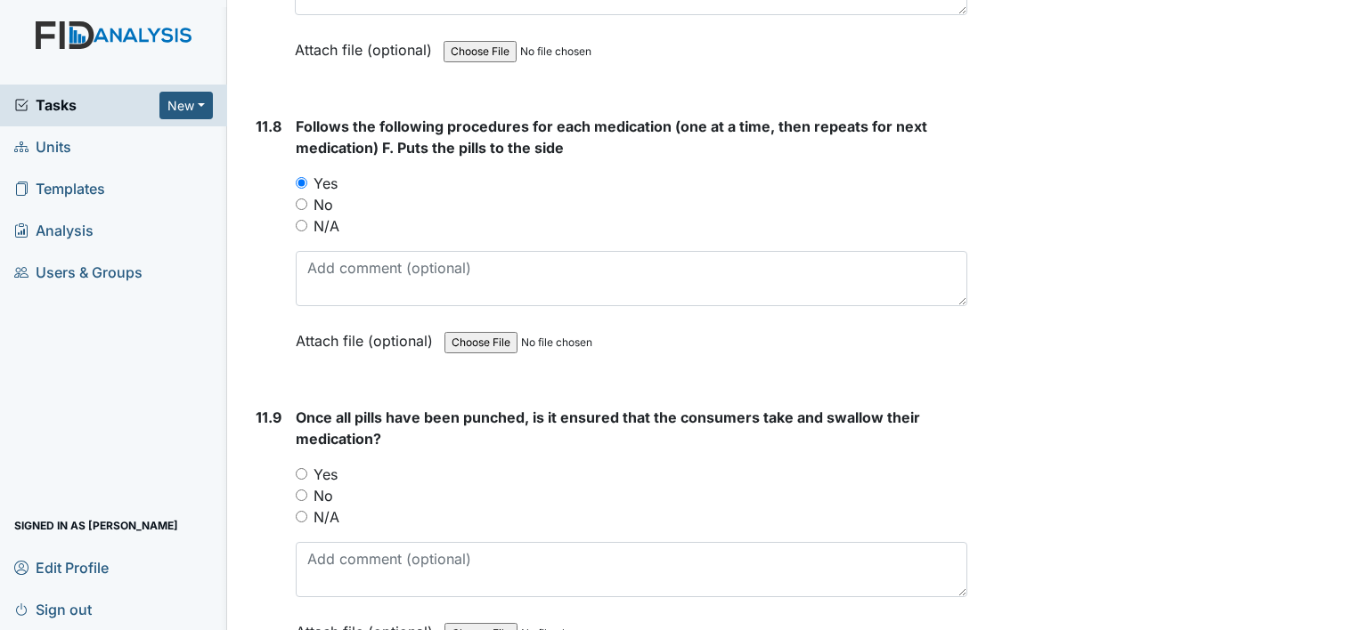
click at [301, 468] on input "Yes" at bounding box center [302, 474] width 12 height 12
radio input "true"
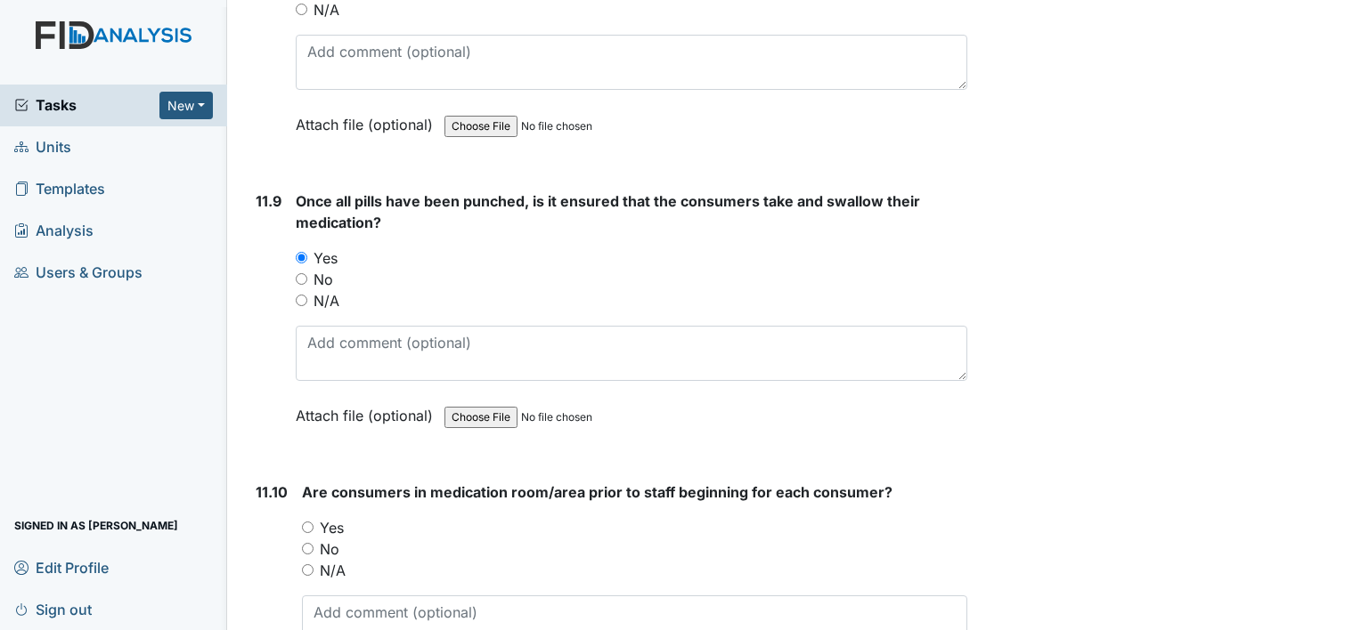
click at [306, 522] on input "Yes" at bounding box center [308, 528] width 12 height 12
radio input "true"
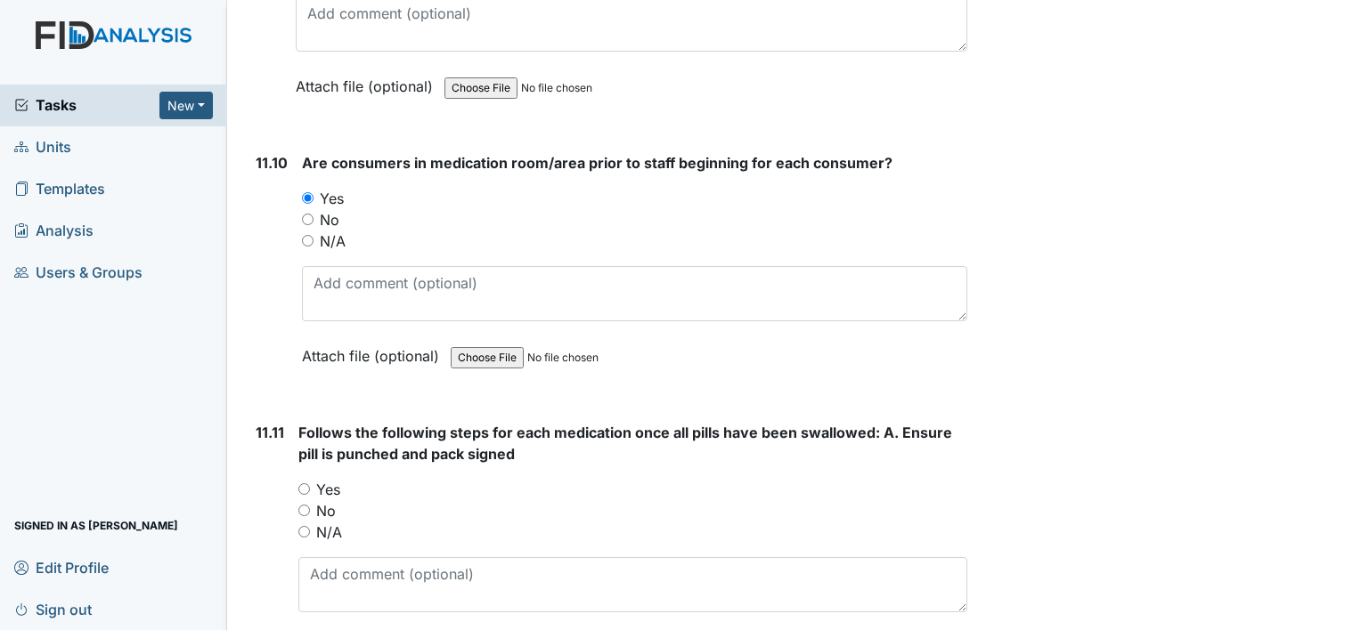
click at [306, 484] on input "Yes" at bounding box center [304, 490] width 12 height 12
radio input "true"
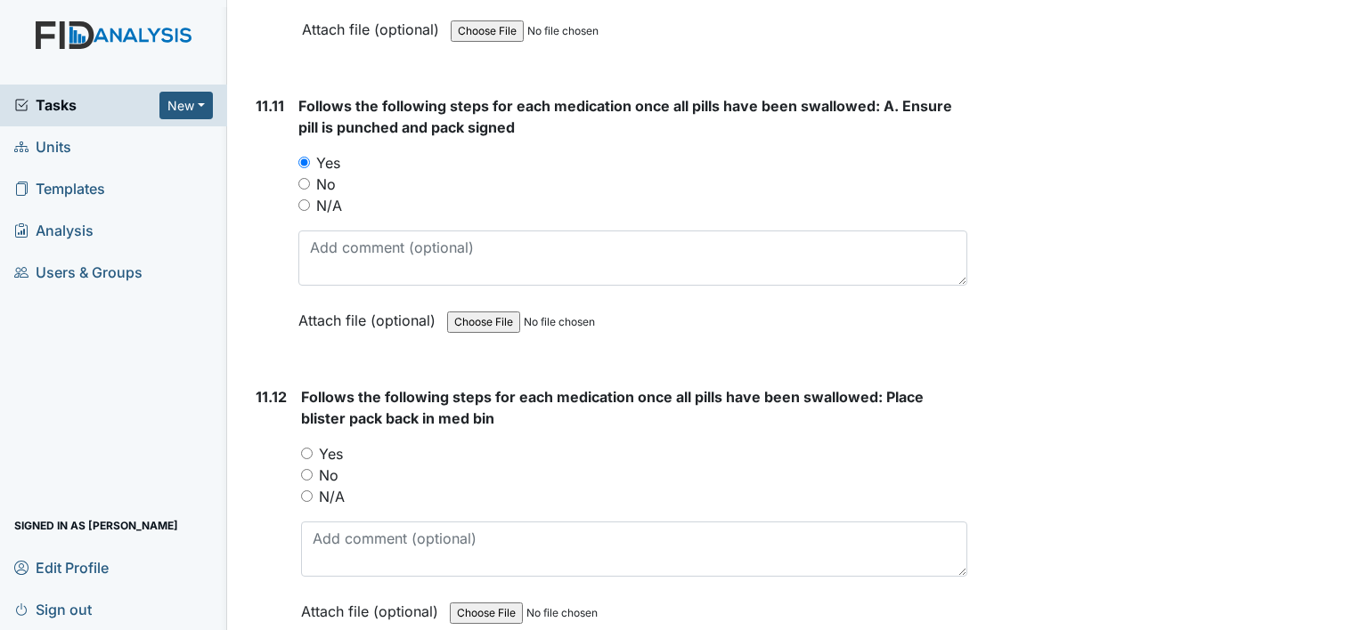
click at [306, 448] on input "Yes" at bounding box center [307, 454] width 12 height 12
radio input "true"
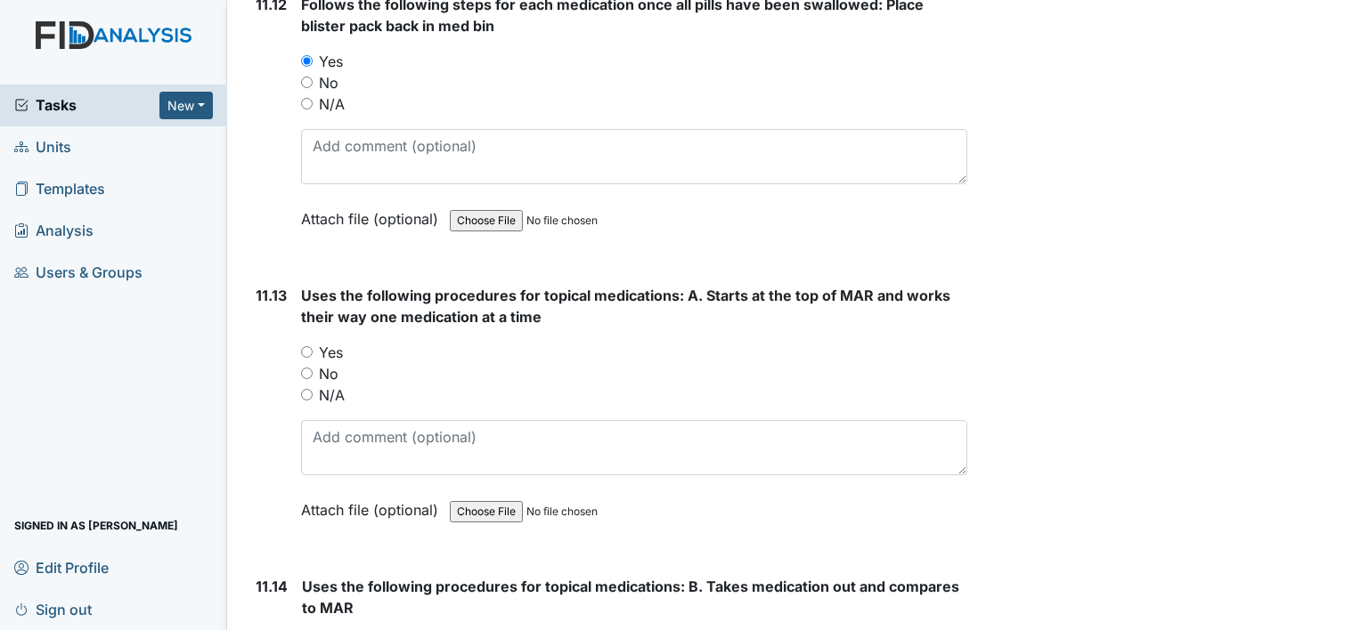
click at [304, 346] on input "Yes" at bounding box center [307, 352] width 12 height 12
radio input "true"
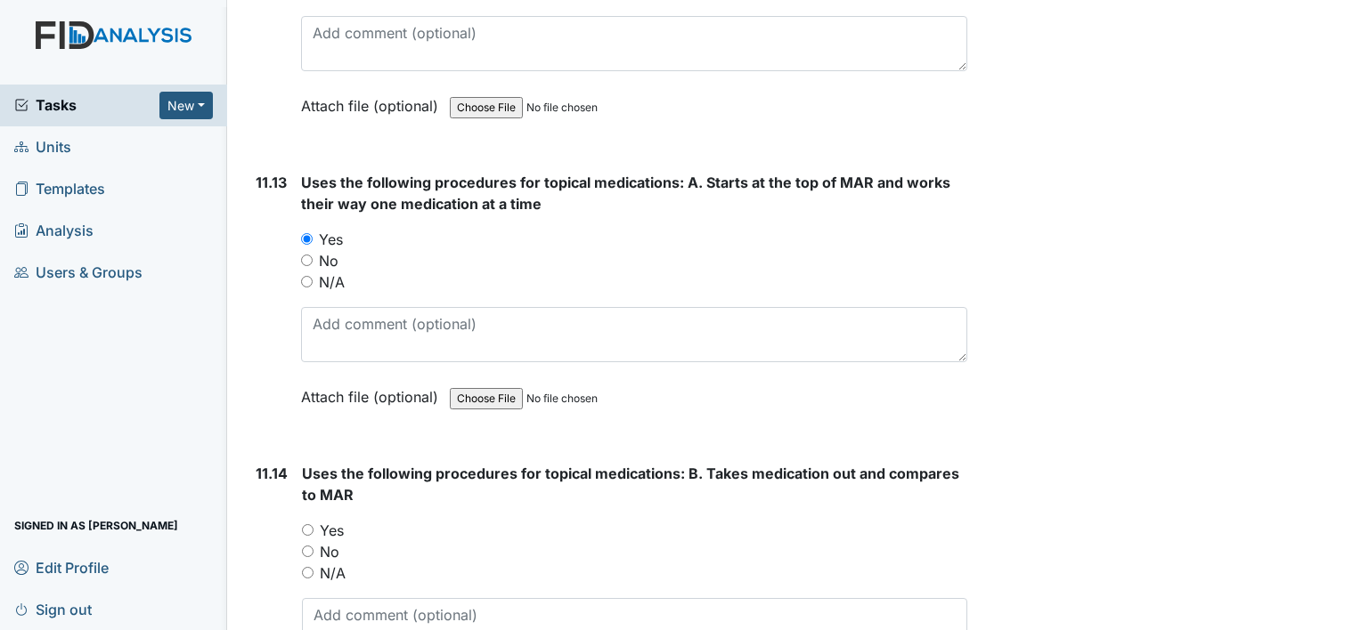
click at [302, 524] on input "Yes" at bounding box center [308, 530] width 12 height 12
radio input "true"
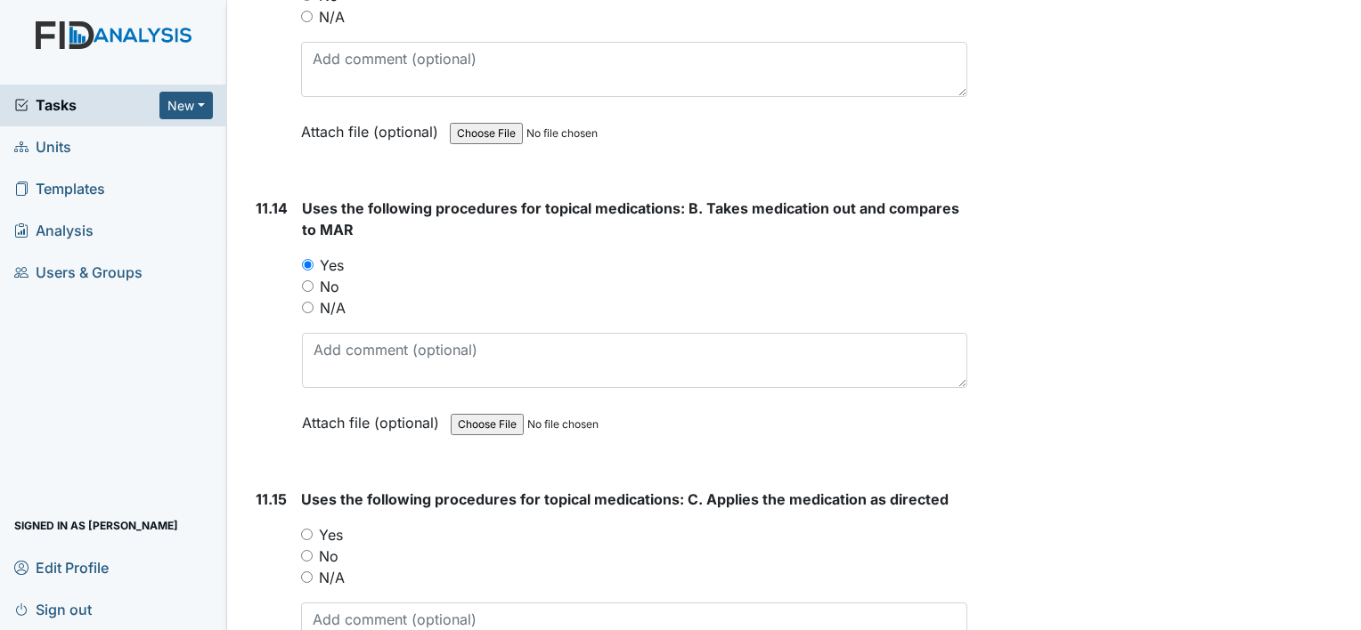
click at [306, 529] on input "Yes" at bounding box center [307, 535] width 12 height 12
radio input "true"
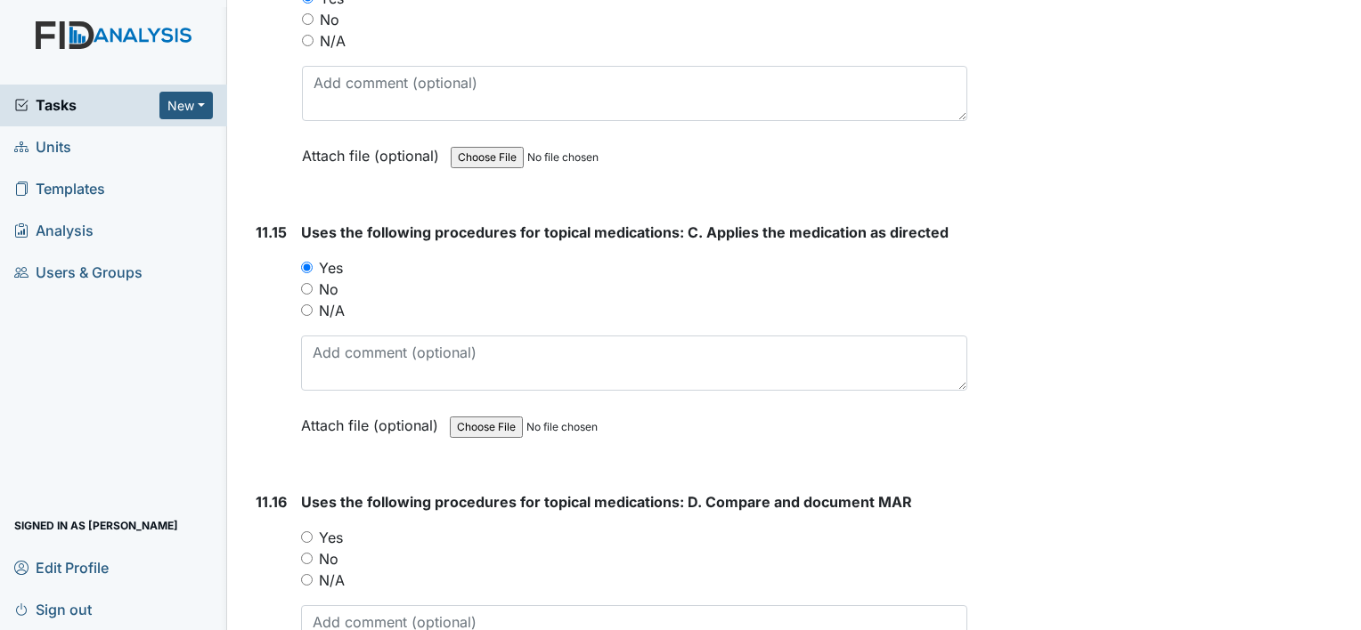
scroll to position [23857, 0]
click at [308, 531] on input "Yes" at bounding box center [307, 537] width 12 height 12
radio input "true"
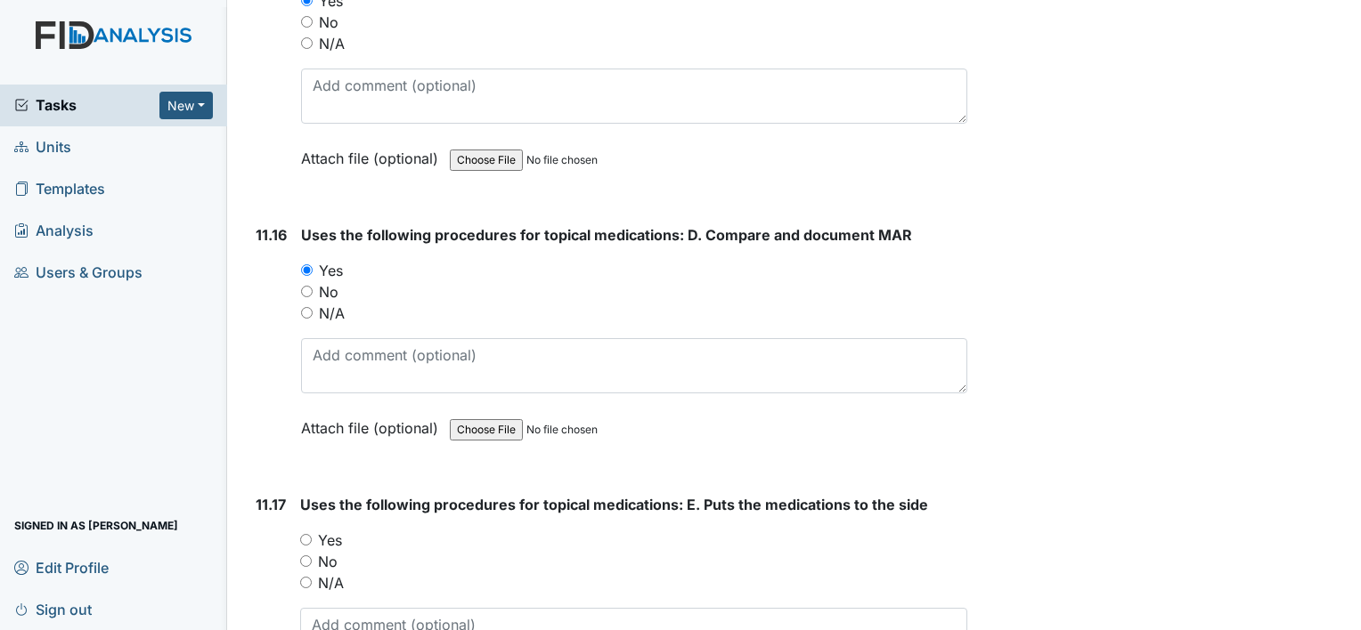
click at [302, 534] on input "Yes" at bounding box center [306, 540] width 12 height 12
radio input "true"
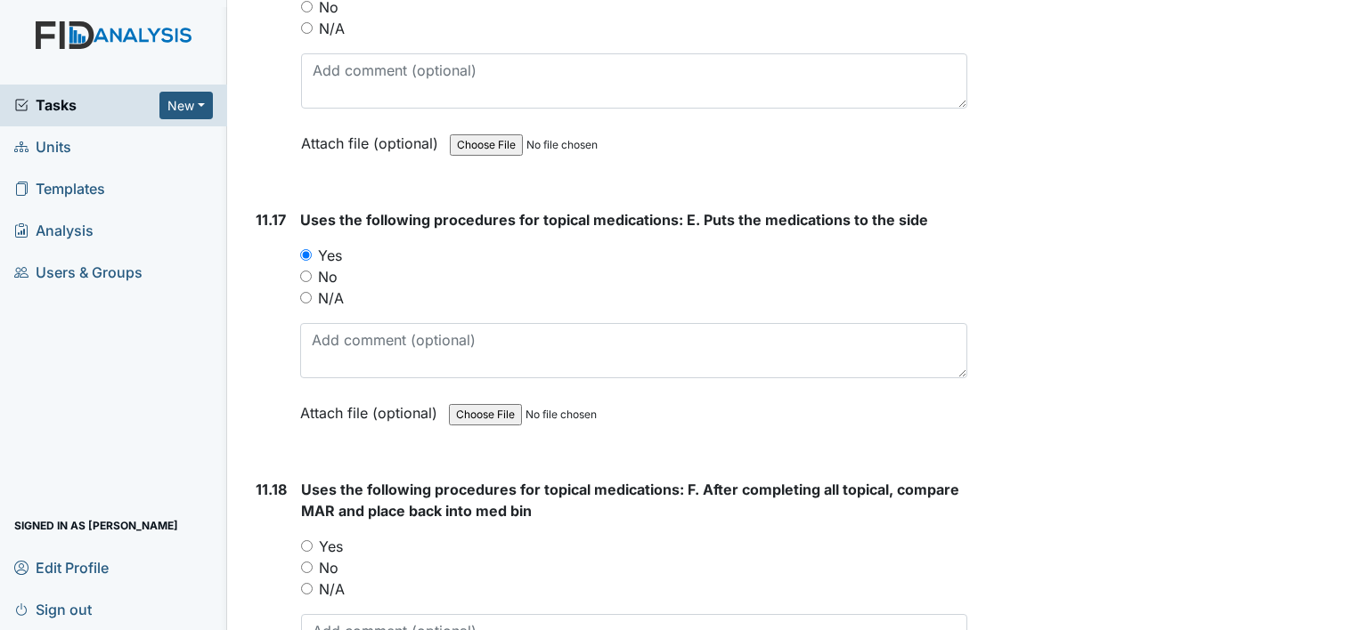
click at [307, 541] on input "Yes" at bounding box center [307, 547] width 12 height 12
radio input "true"
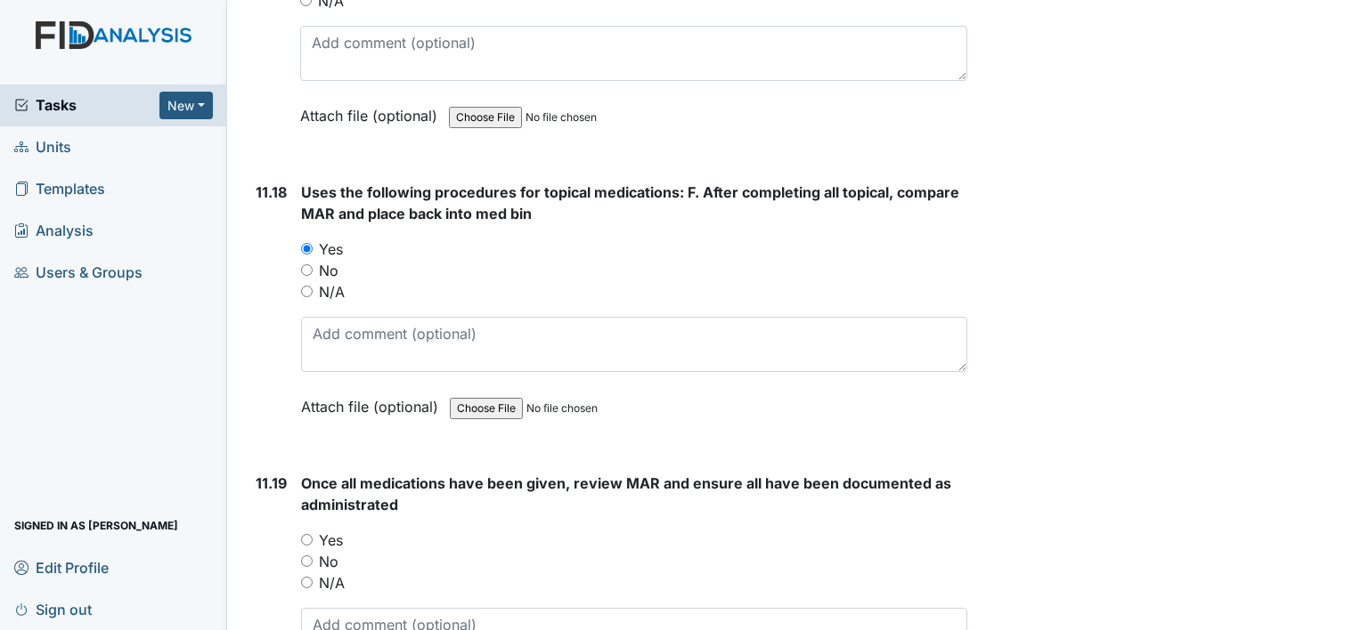
click at [306, 534] on input "Yes" at bounding box center [307, 540] width 12 height 12
radio input "true"
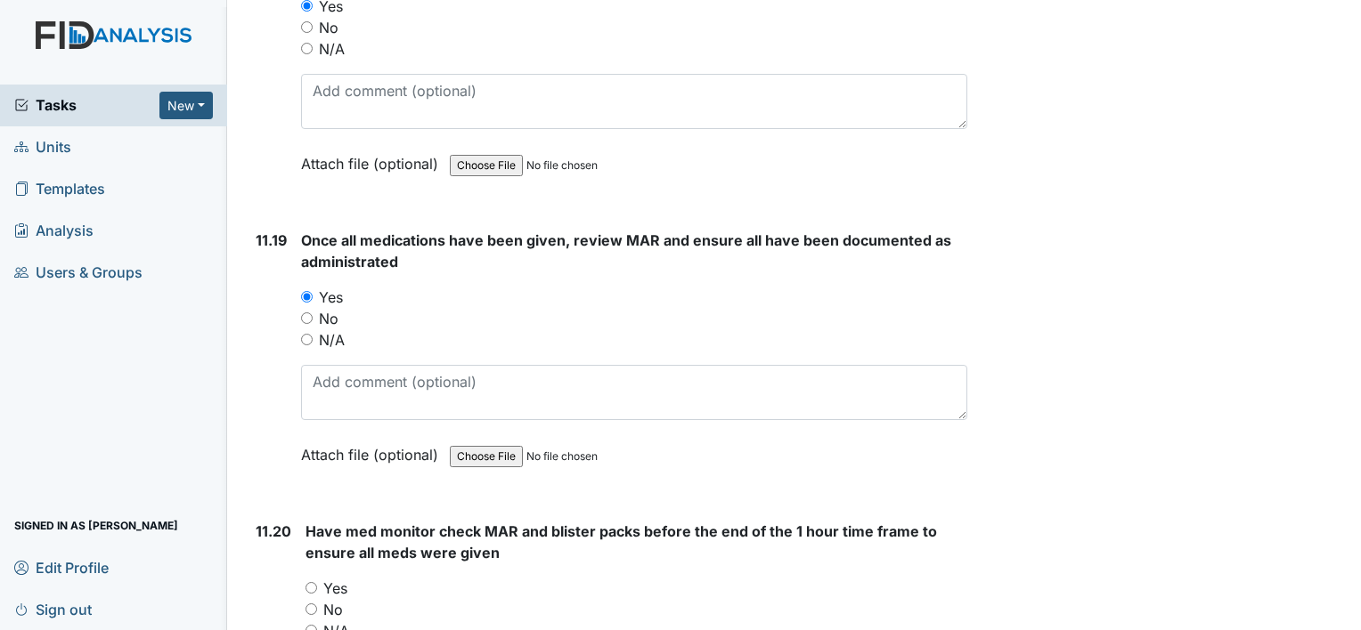
click at [311, 582] on input "Yes" at bounding box center [311, 588] width 12 height 12
radio input "true"
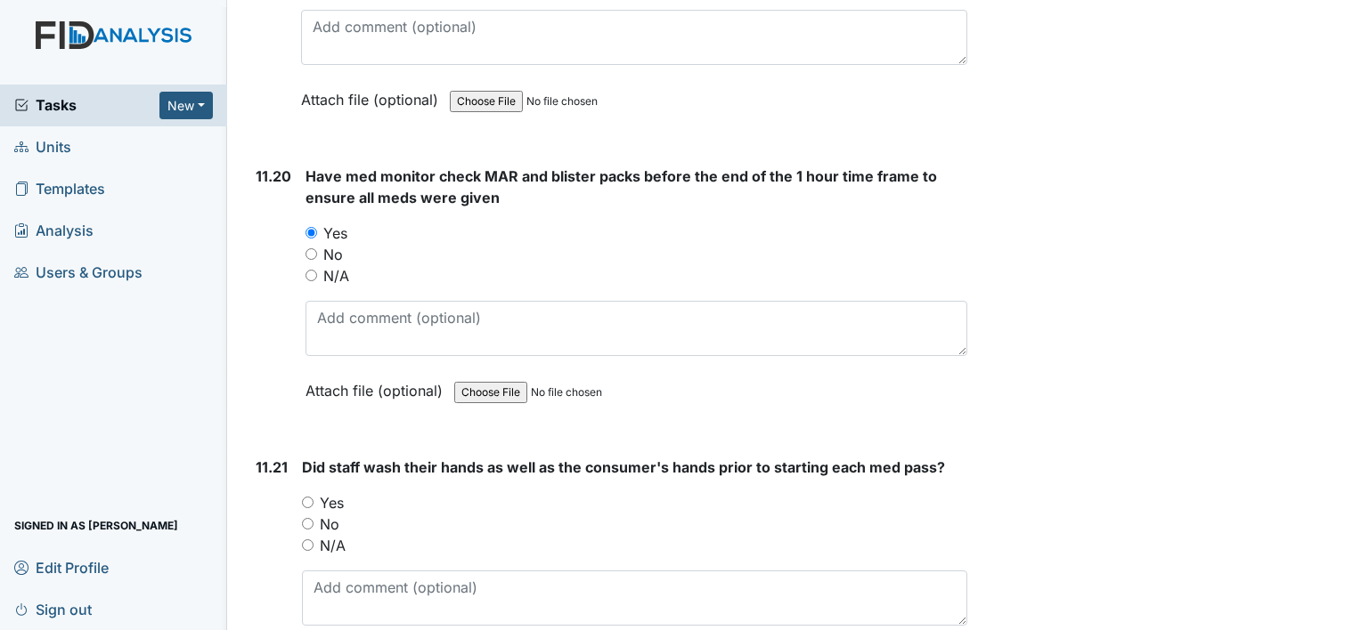
click at [305, 497] on input "Yes" at bounding box center [308, 503] width 12 height 12
radio input "true"
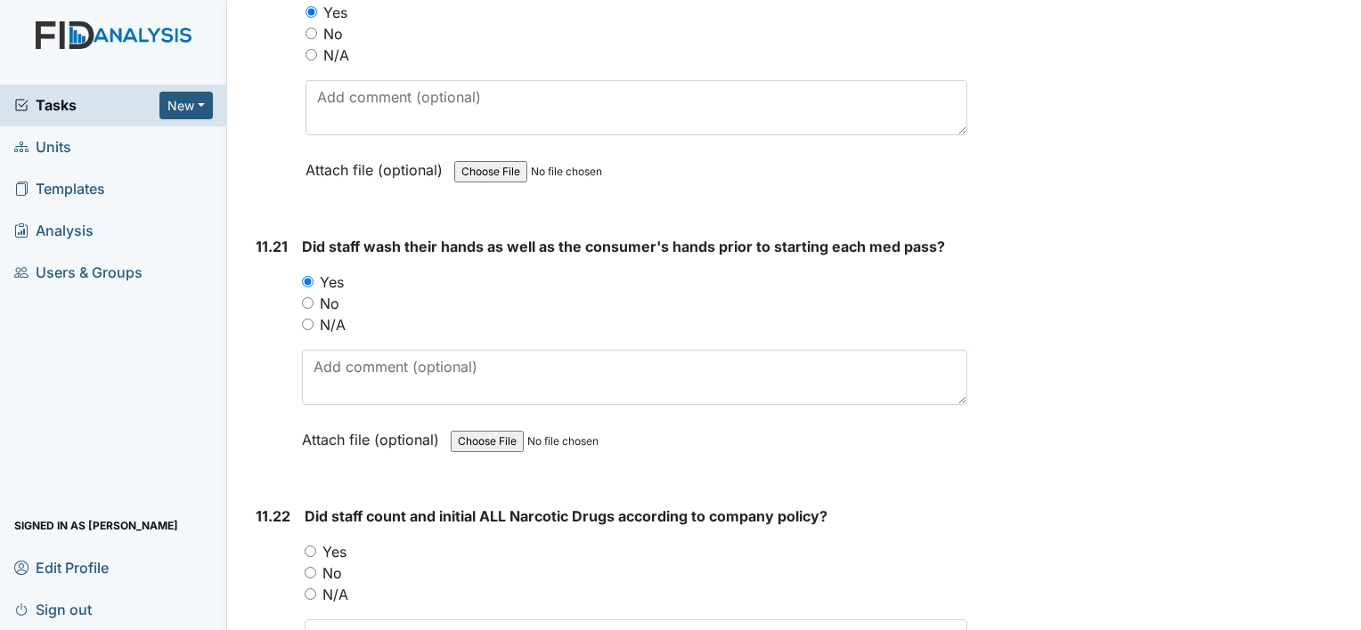
scroll to position [25532, 0]
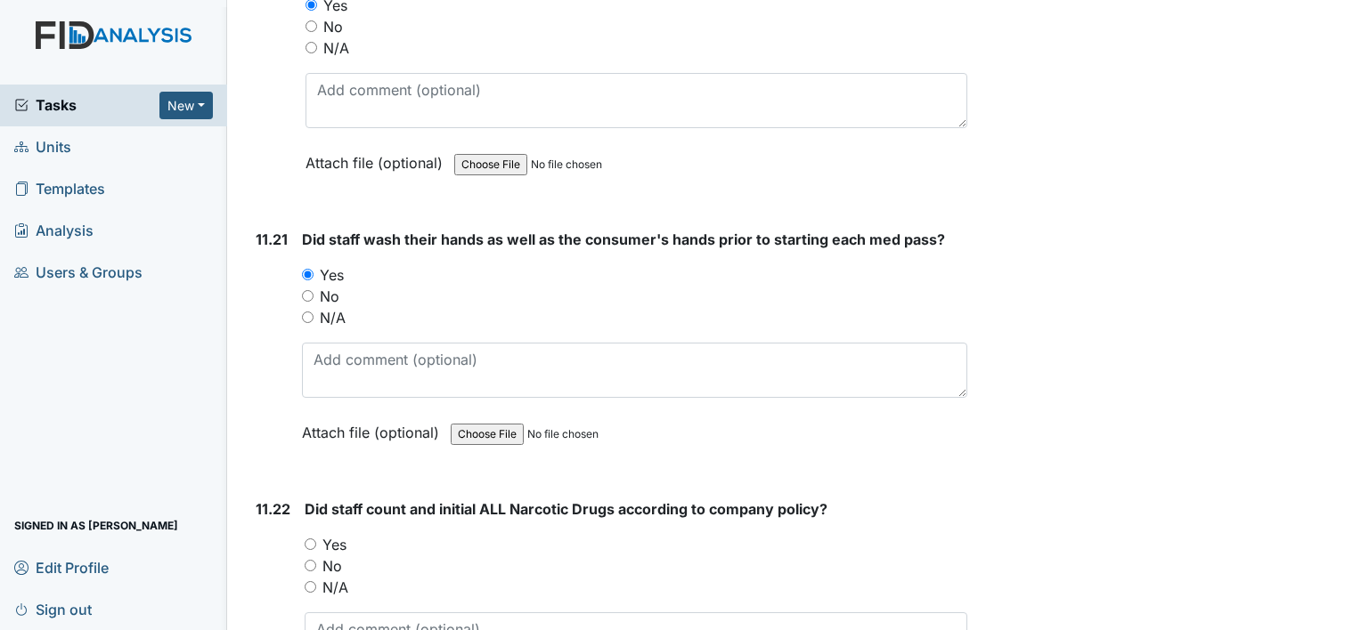
click at [311, 539] on input "Yes" at bounding box center [311, 545] width 12 height 12
radio input "true"
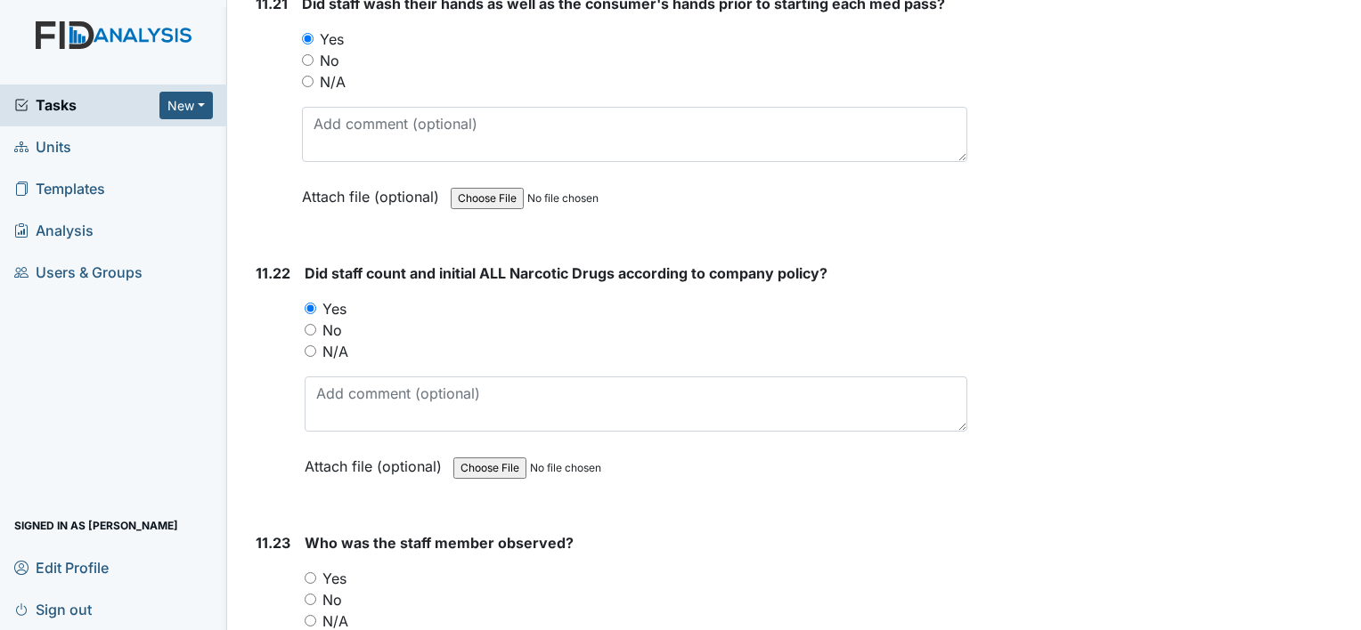
scroll to position [25778, 0]
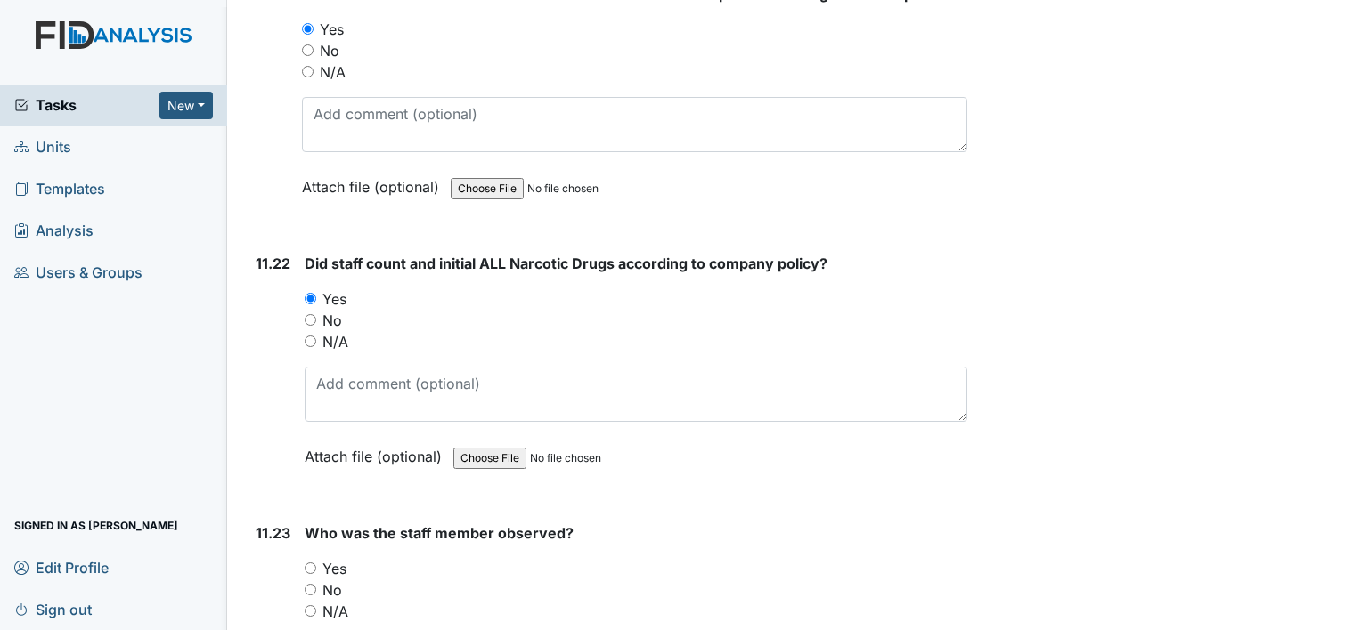
click at [310, 563] on input "Yes" at bounding box center [311, 569] width 12 height 12
radio input "true"
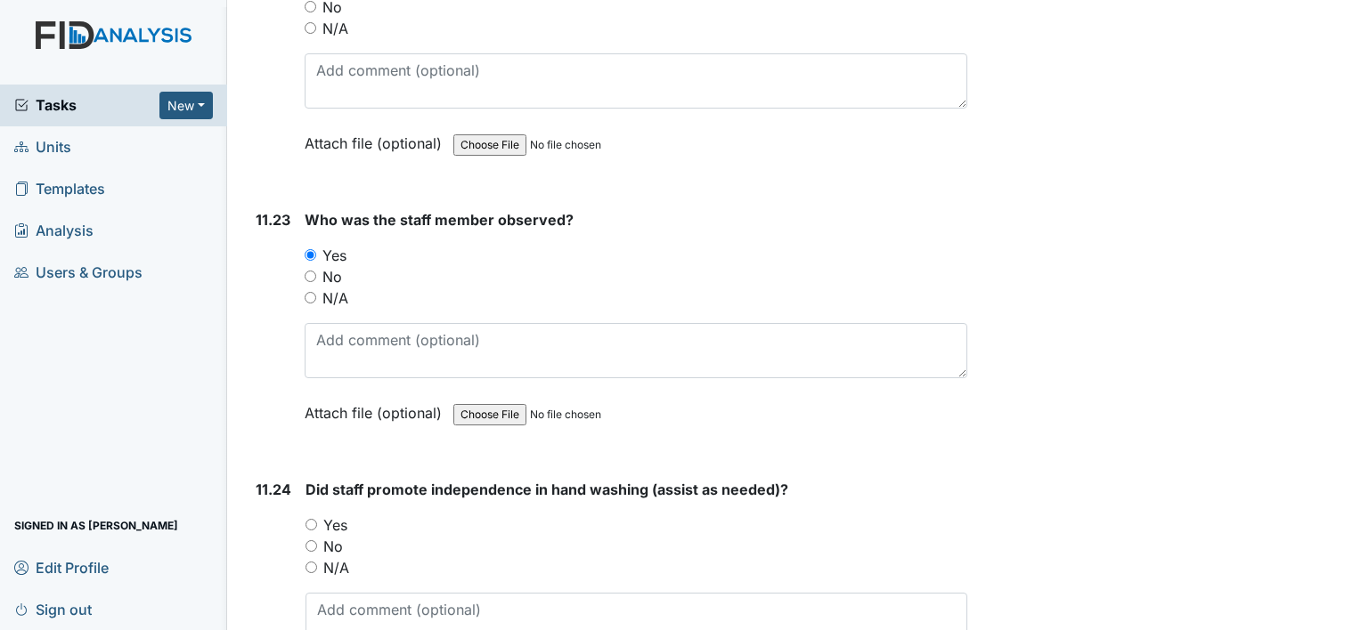
scroll to position [26093, 0]
click at [307, 517] on input "Yes" at bounding box center [311, 523] width 12 height 12
radio input "true"
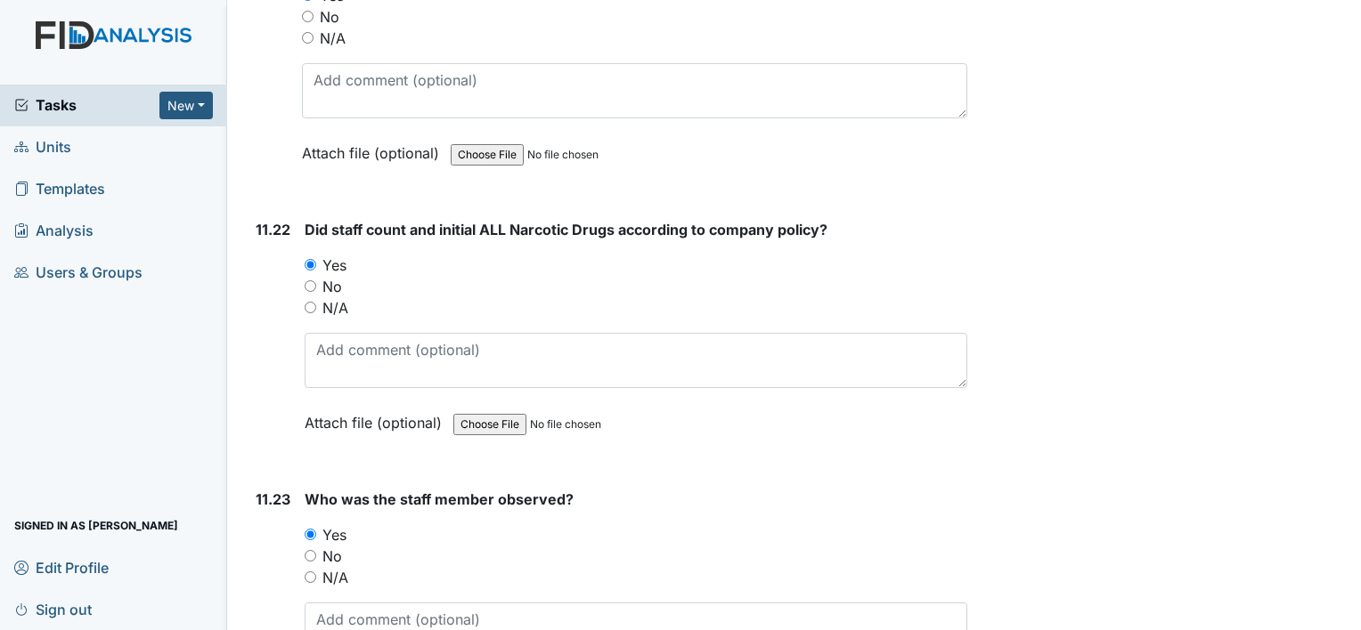
scroll to position [25812, 0]
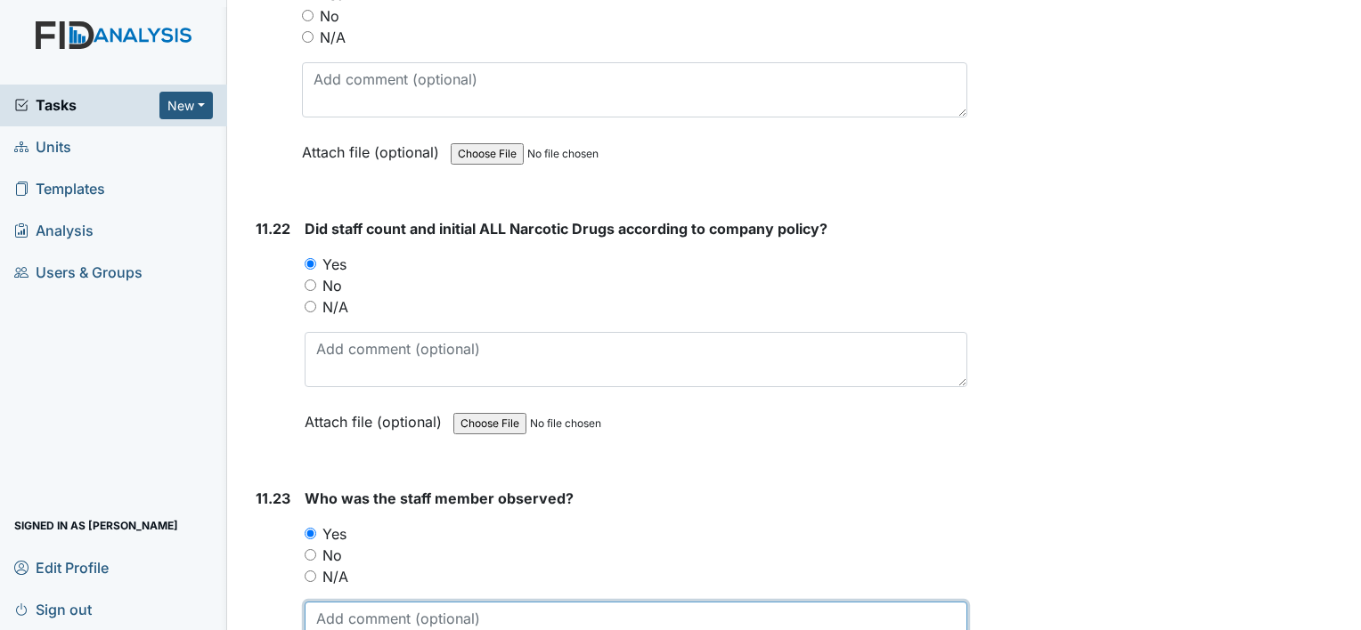
click at [354, 602] on textarea at bounding box center [636, 629] width 663 height 55
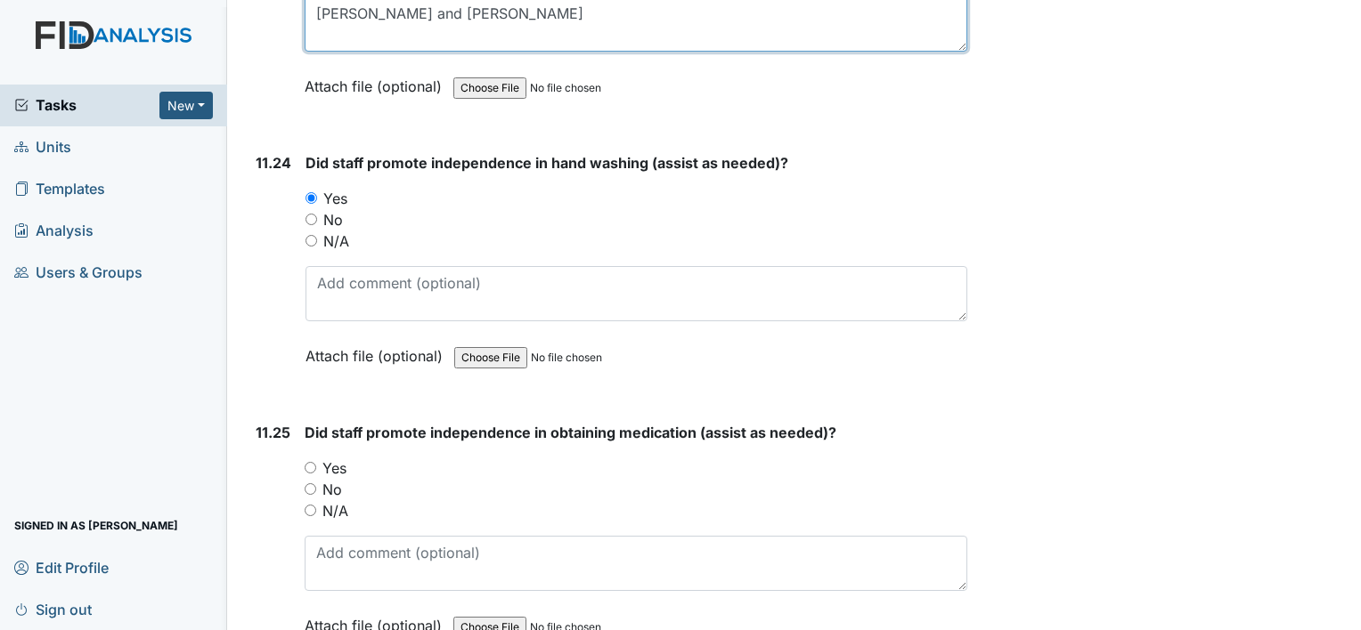
scroll to position [26419, 0]
type textarea "Latika Sampson and Carmecia graham"
click at [310, 461] on input "Yes" at bounding box center [311, 467] width 12 height 12
radio input "true"
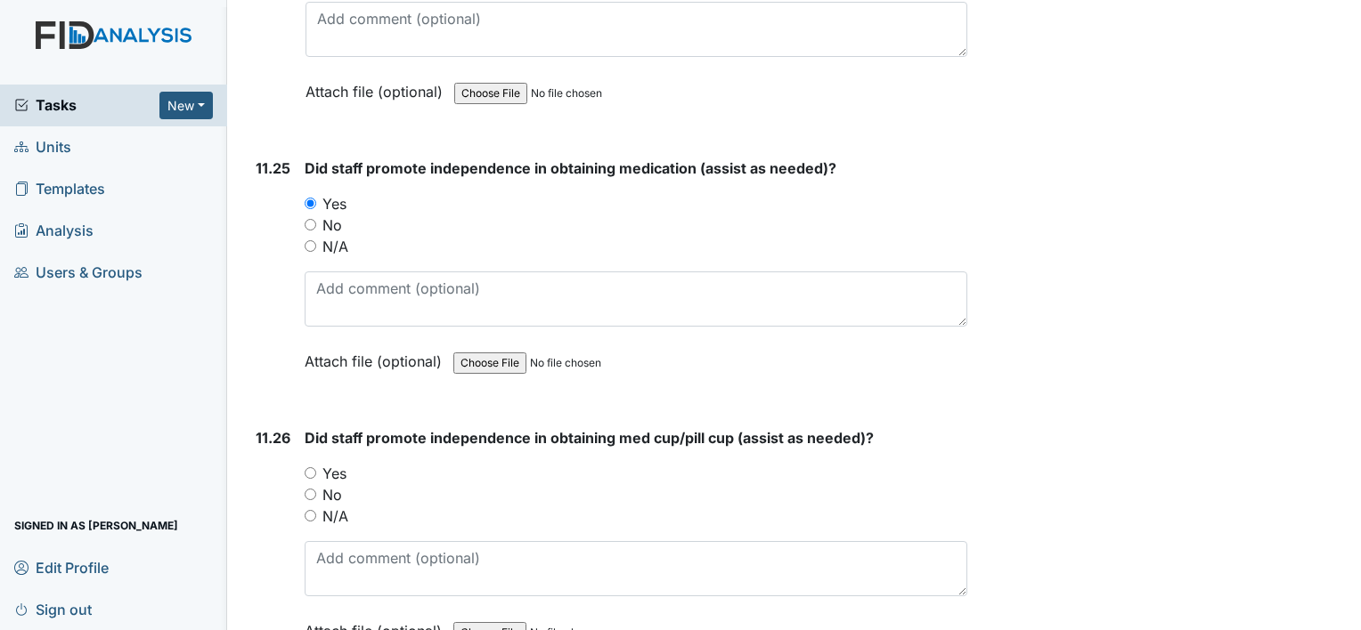
click at [311, 468] on input "Yes" at bounding box center [311, 474] width 12 height 12
radio input "true"
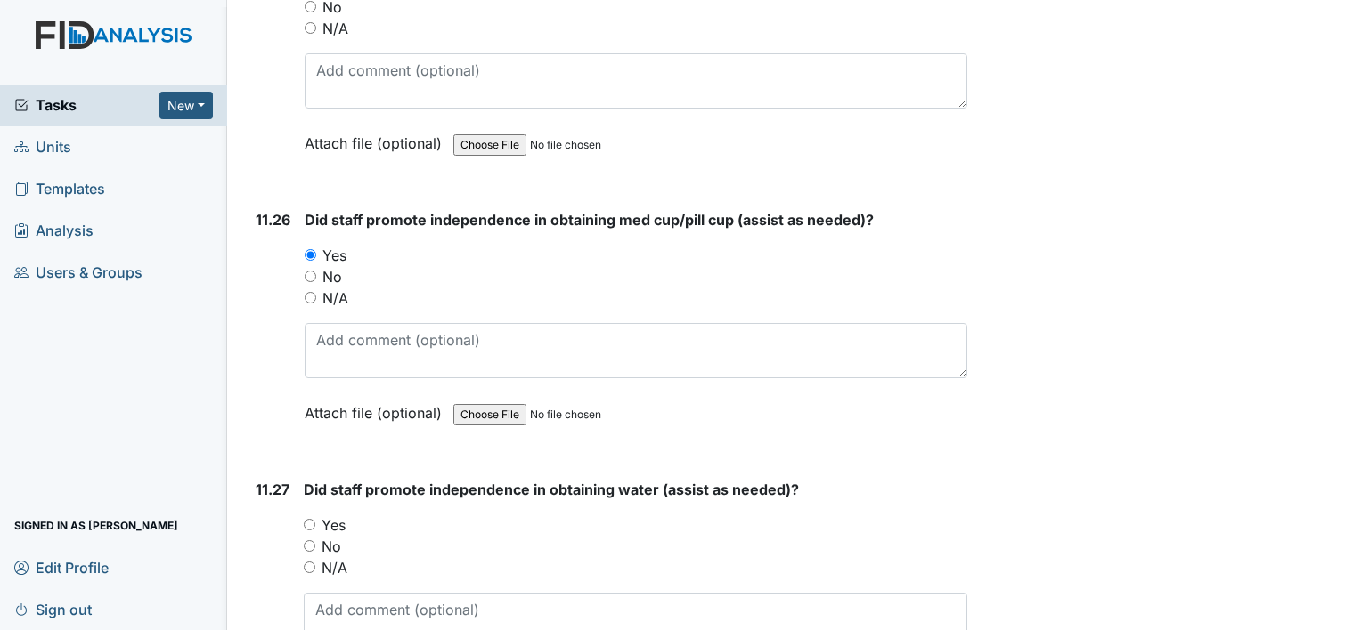
click at [310, 519] on input "Yes" at bounding box center [310, 525] width 12 height 12
radio input "true"
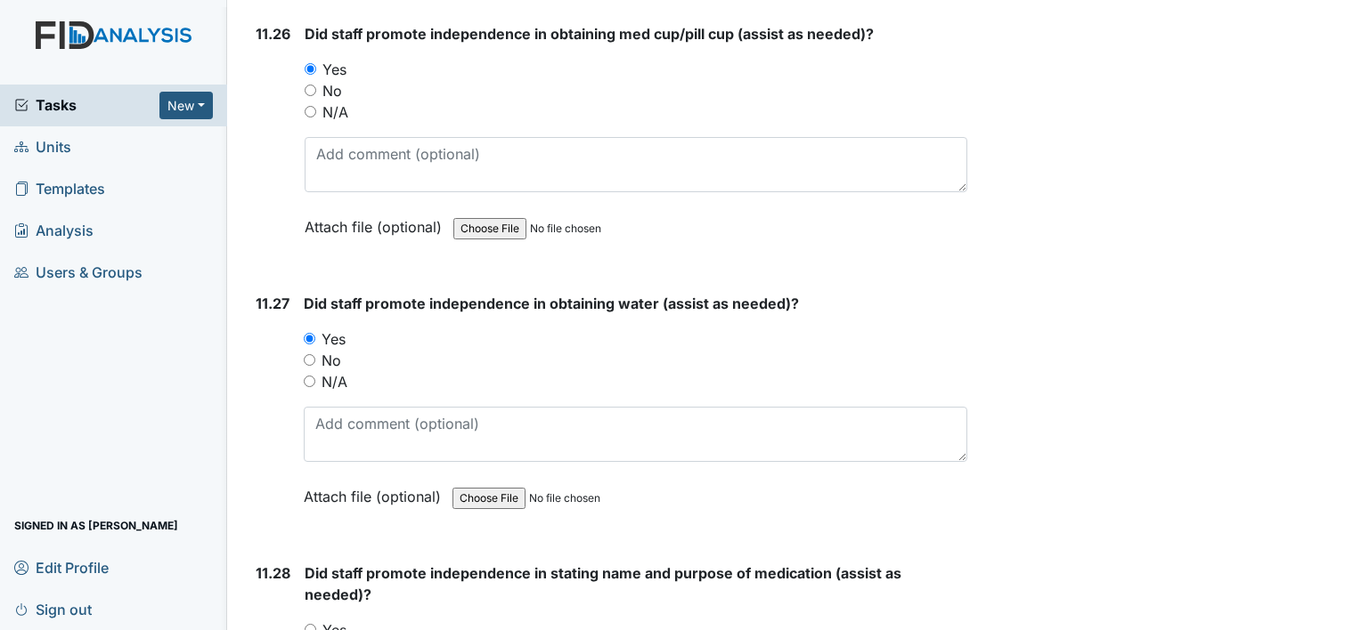
scroll to position [27145, 0]
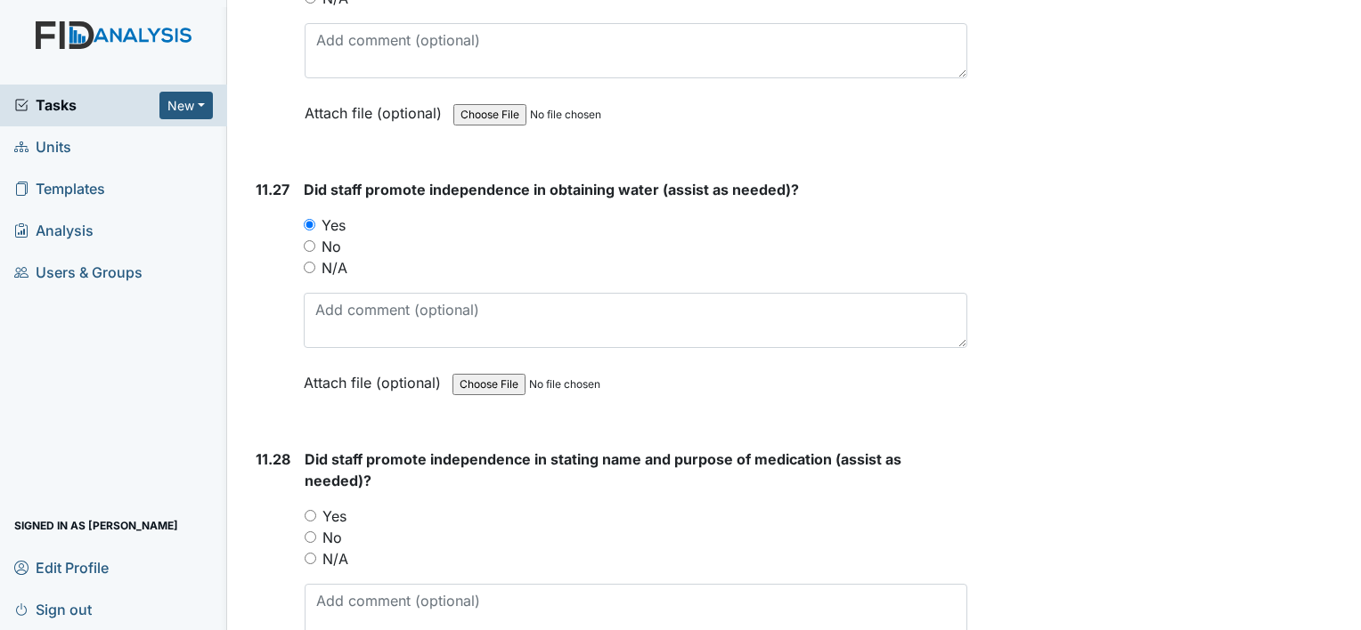
click at [310, 510] on input "Yes" at bounding box center [311, 516] width 12 height 12
radio input "true"
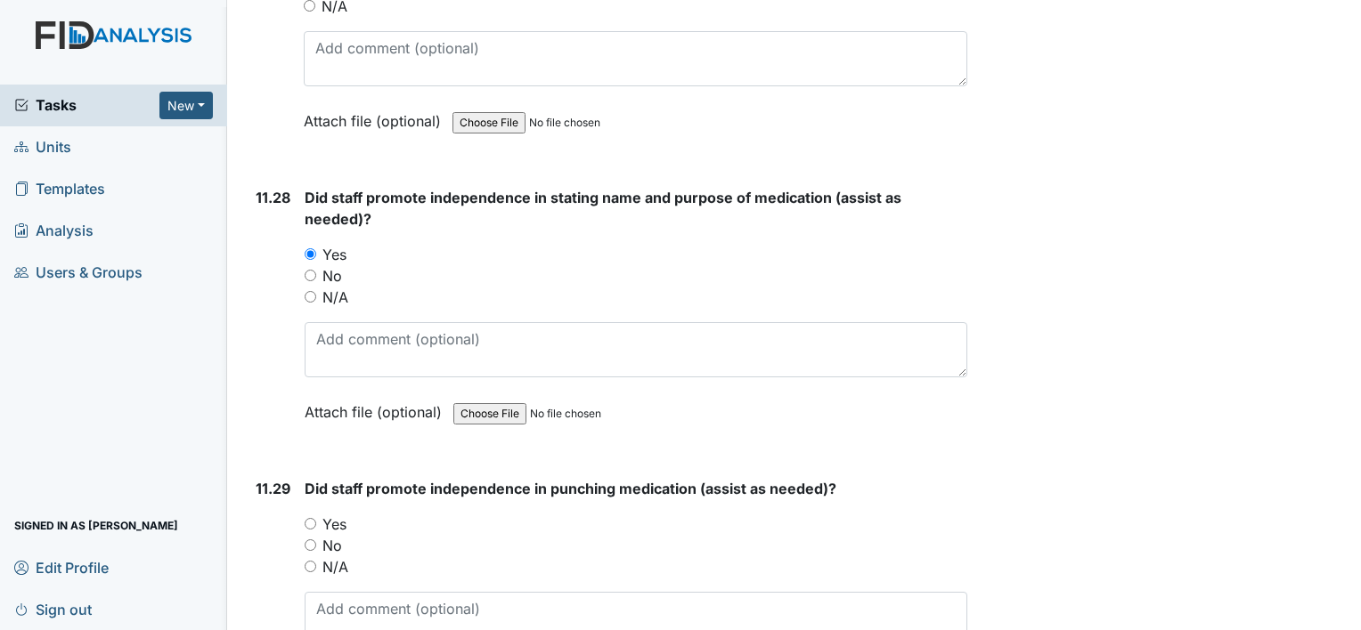
click at [313, 518] on input "Yes" at bounding box center [311, 524] width 12 height 12
radio input "true"
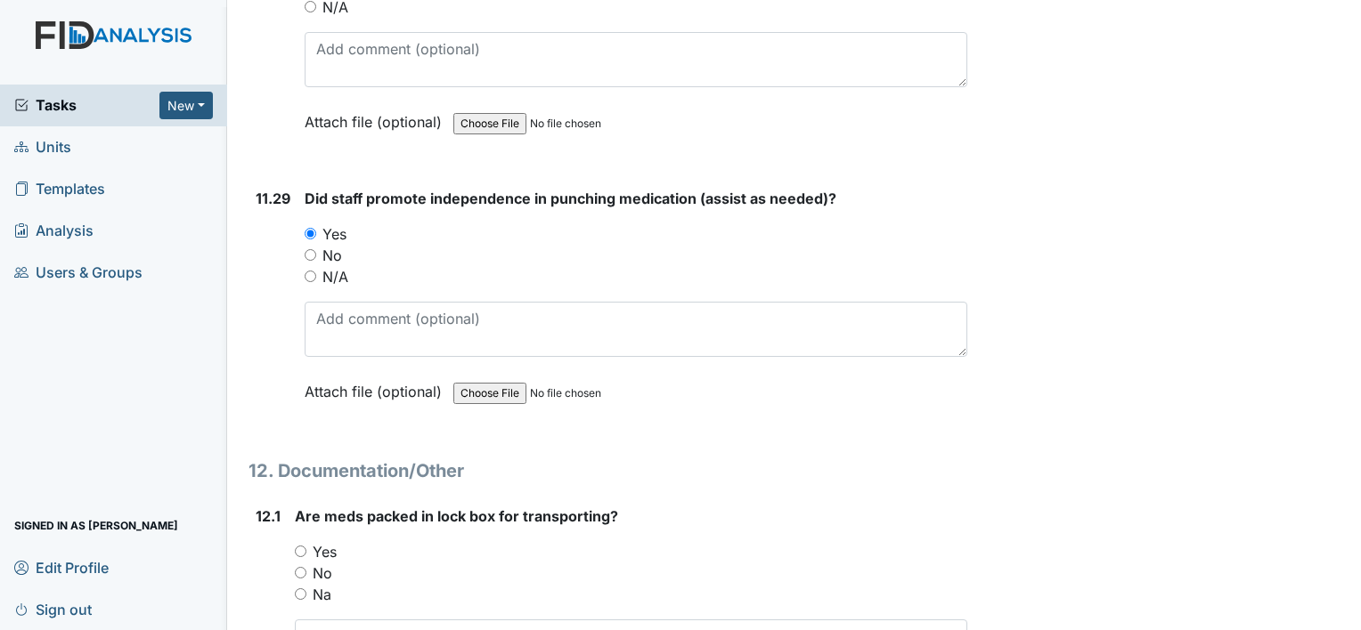
scroll to position [27756, 0]
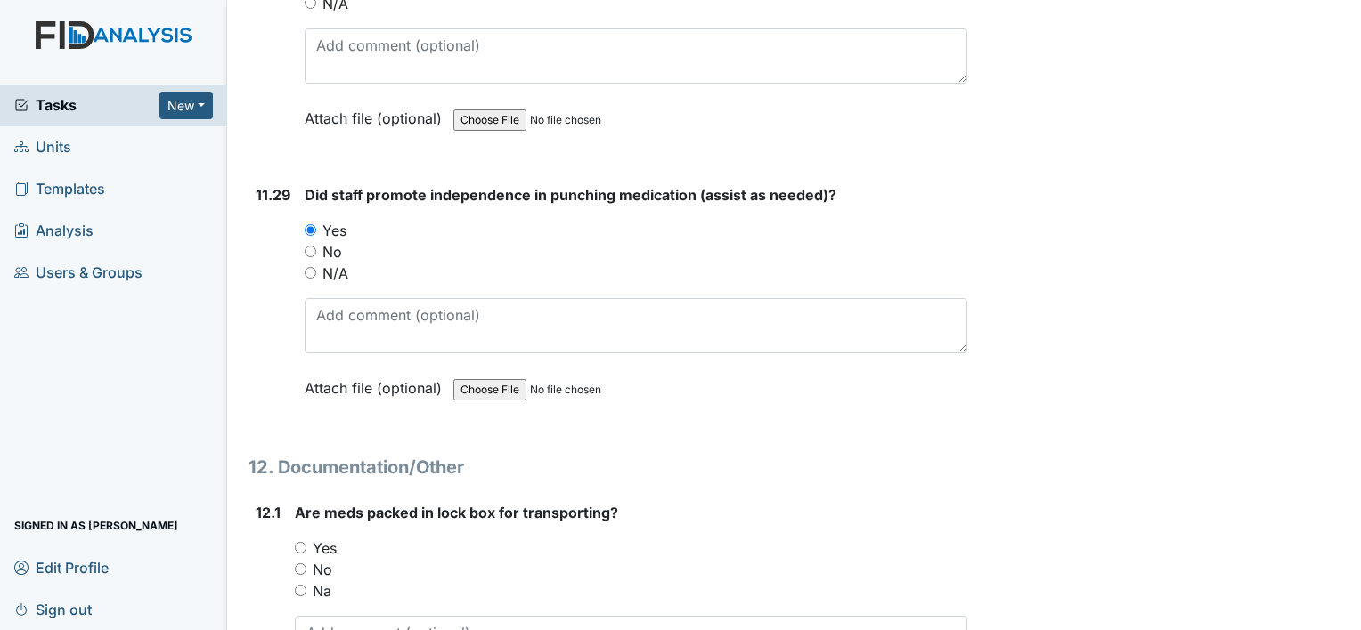
click at [299, 542] on input "Yes" at bounding box center [301, 548] width 12 height 12
radio input "true"
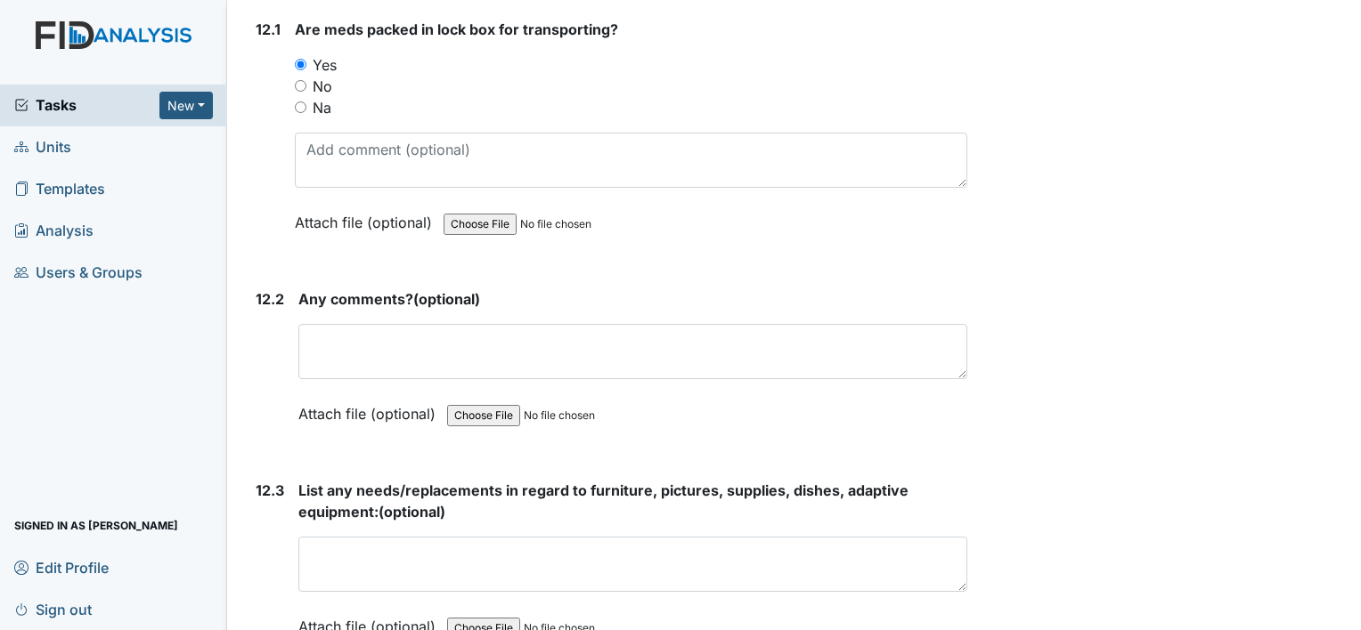
scroll to position [28257, 0]
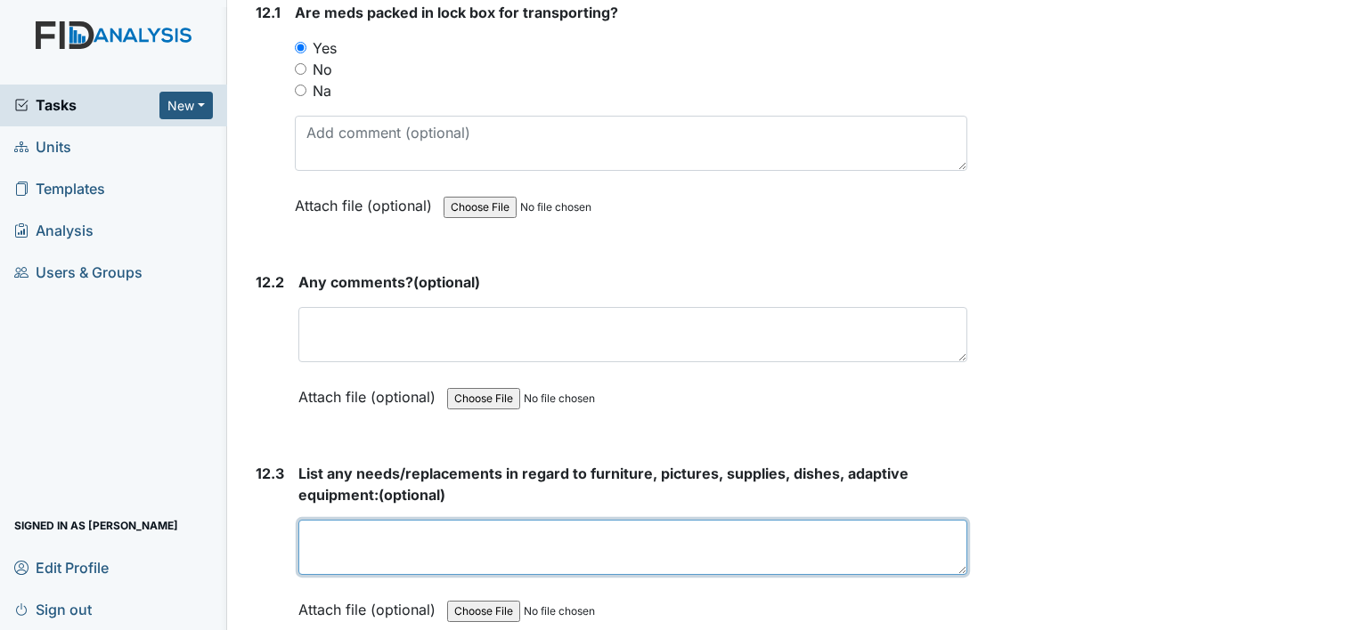
click at [350, 520] on textarea at bounding box center [632, 547] width 669 height 55
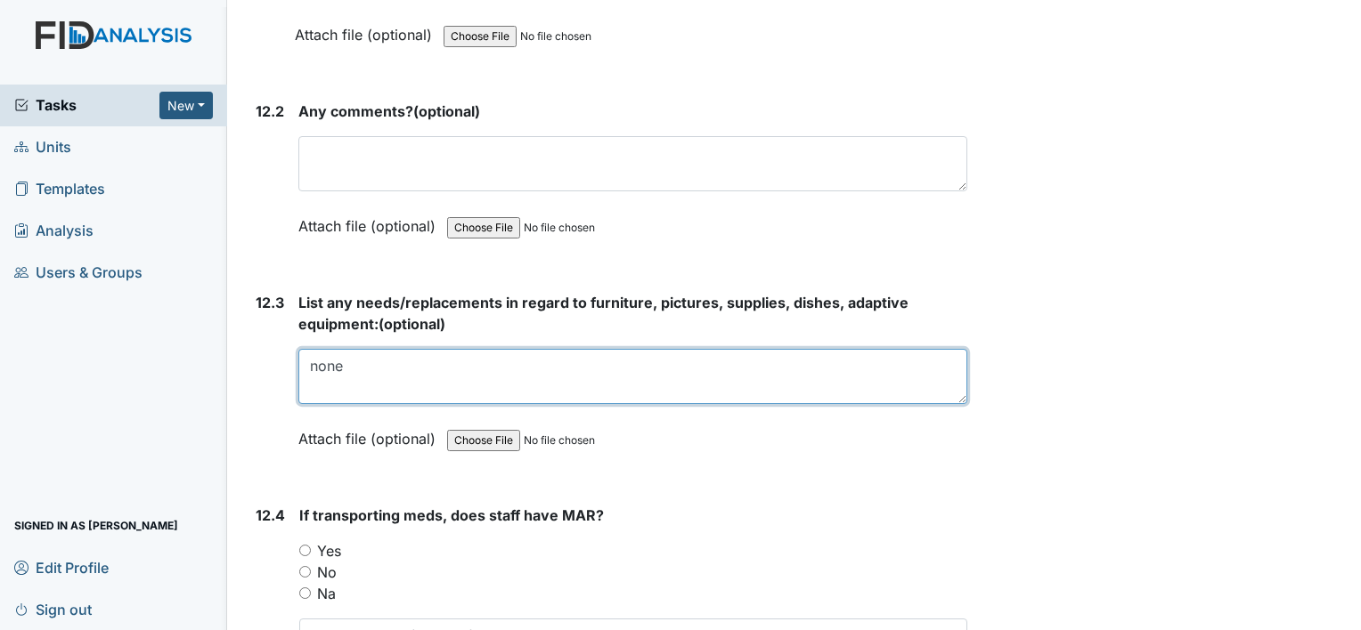
scroll to position [28428, 0]
type textarea "n"
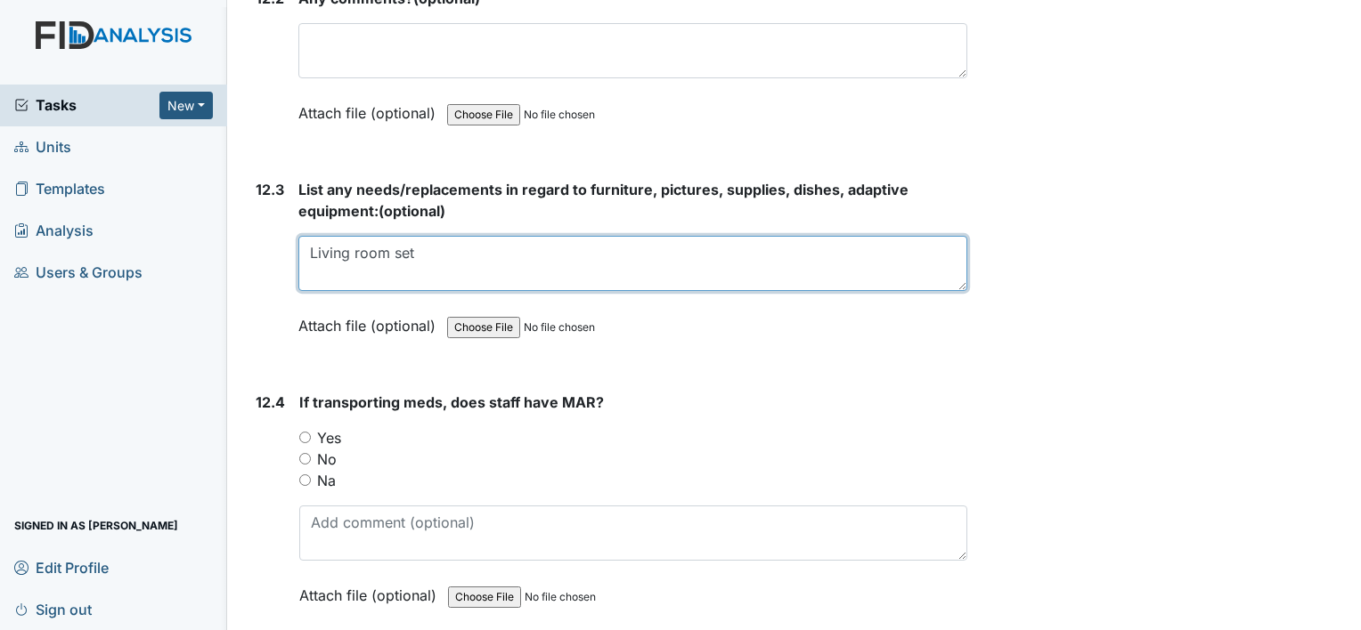
scroll to position [28542, 0]
type textarea "Living room set"
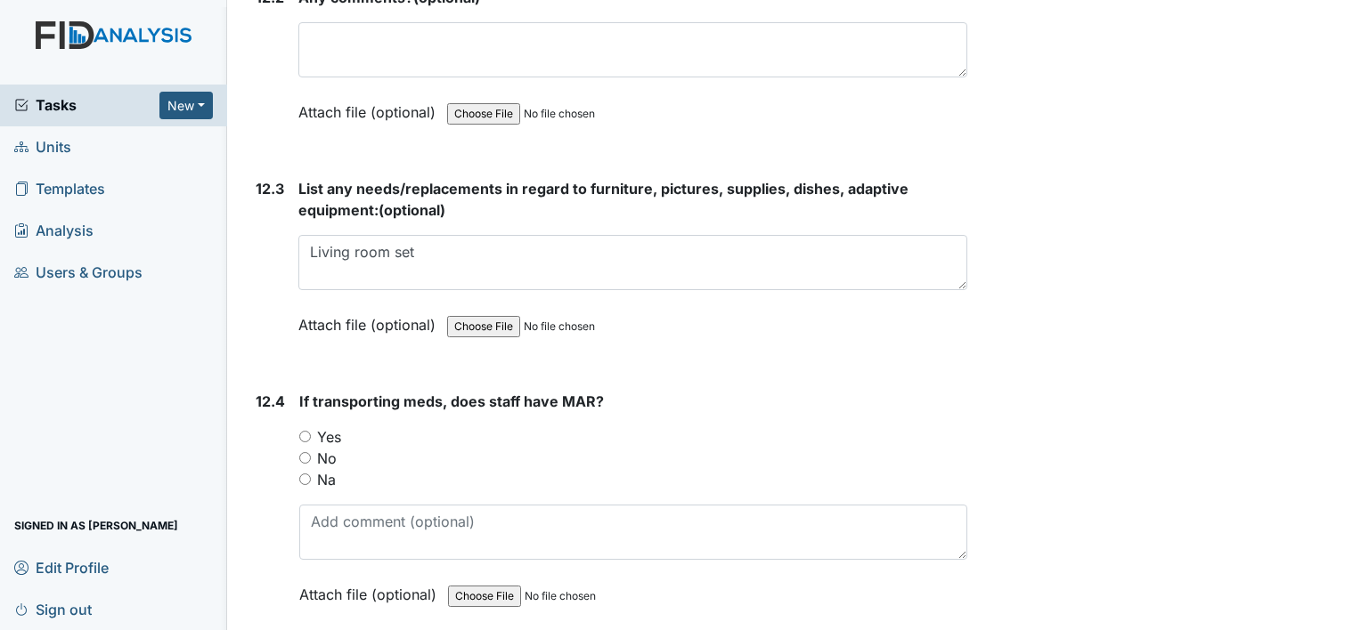
click at [310, 431] on input "Yes" at bounding box center [305, 437] width 12 height 12
radio input "true"
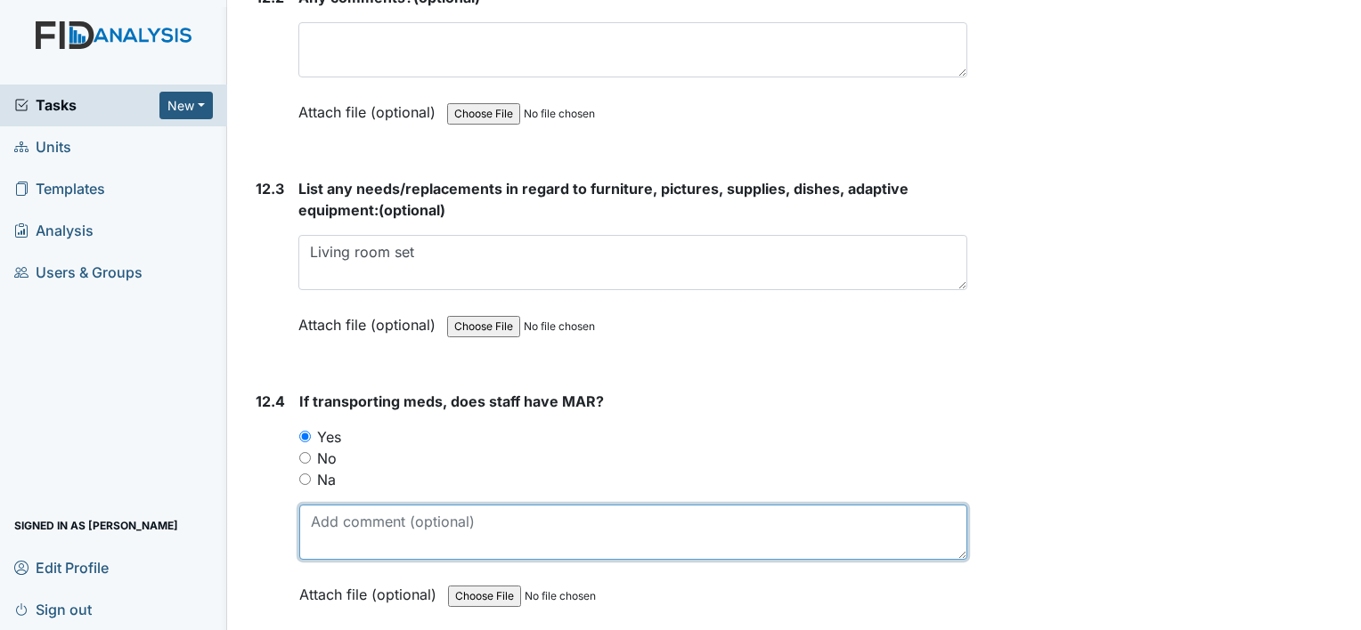
click at [346, 505] on textarea at bounding box center [633, 532] width 668 height 55
type textarea "t"
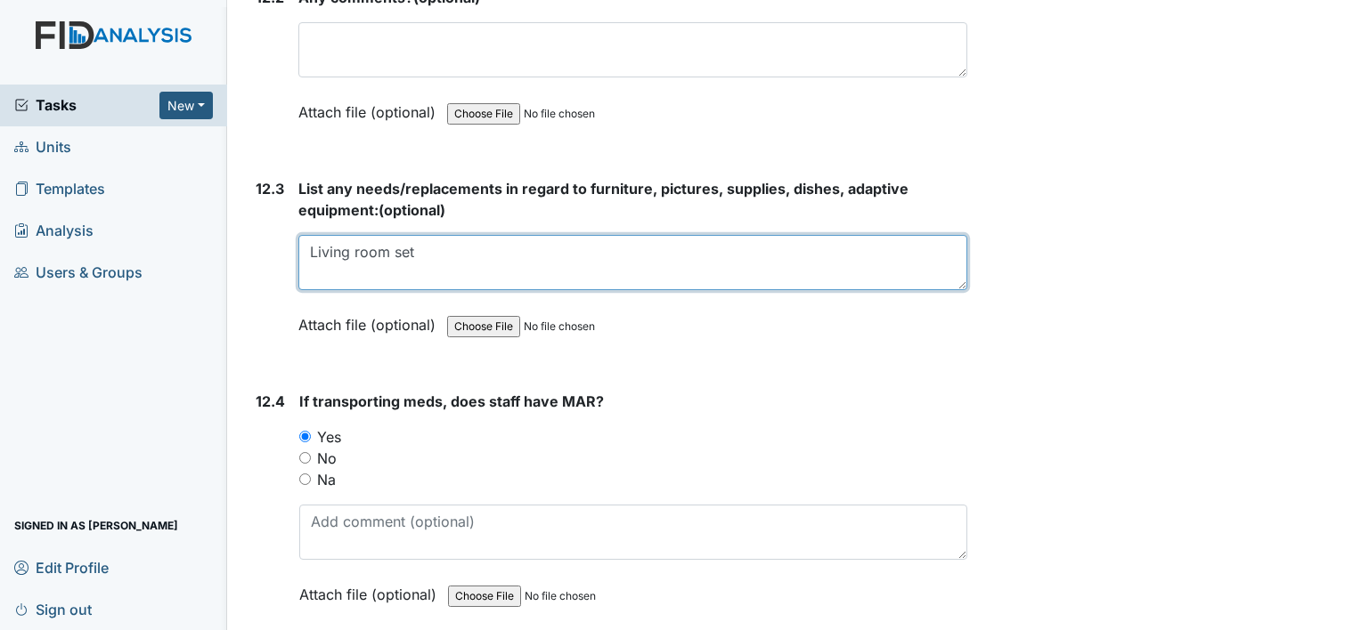
click at [447, 235] on textarea "Living room set" at bounding box center [632, 262] width 669 height 55
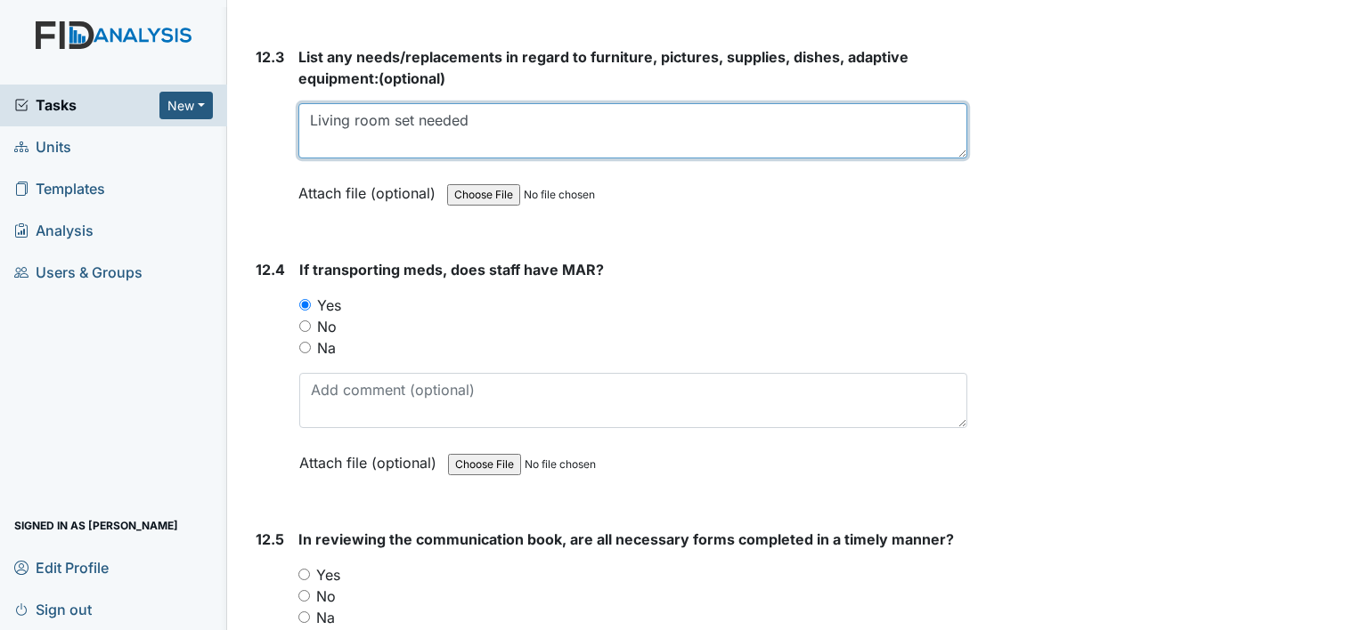
scroll to position [28691, 0]
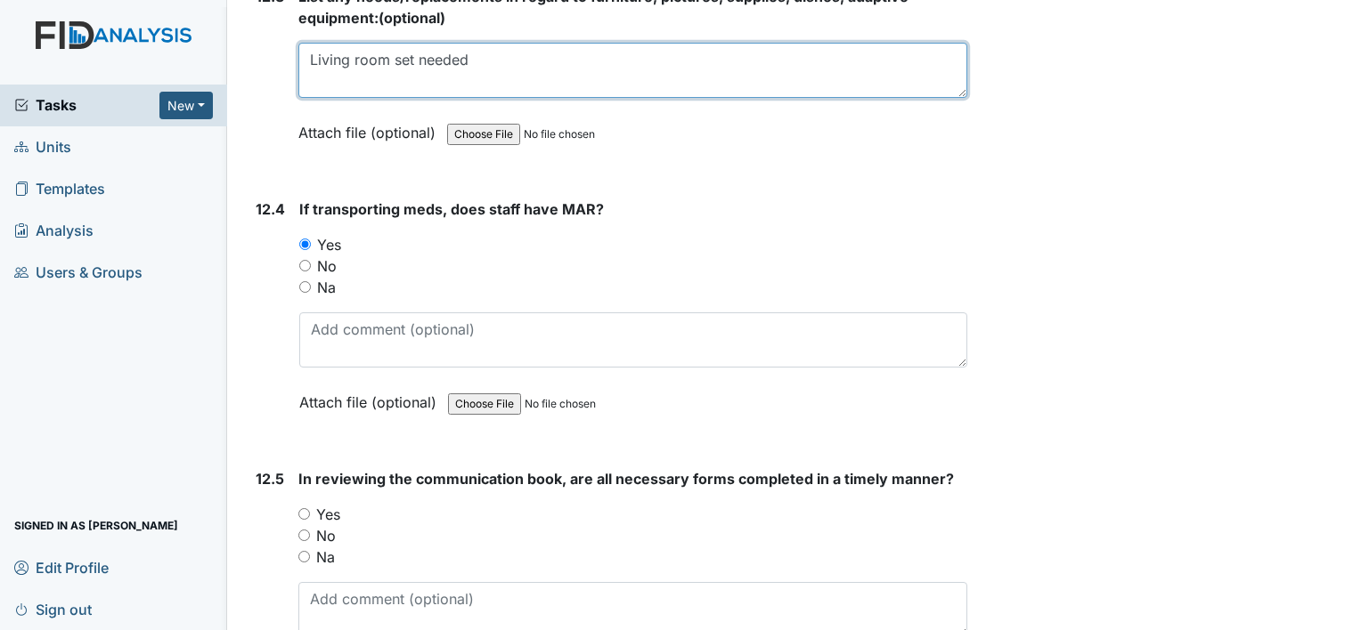
type textarea "Living room set needed"
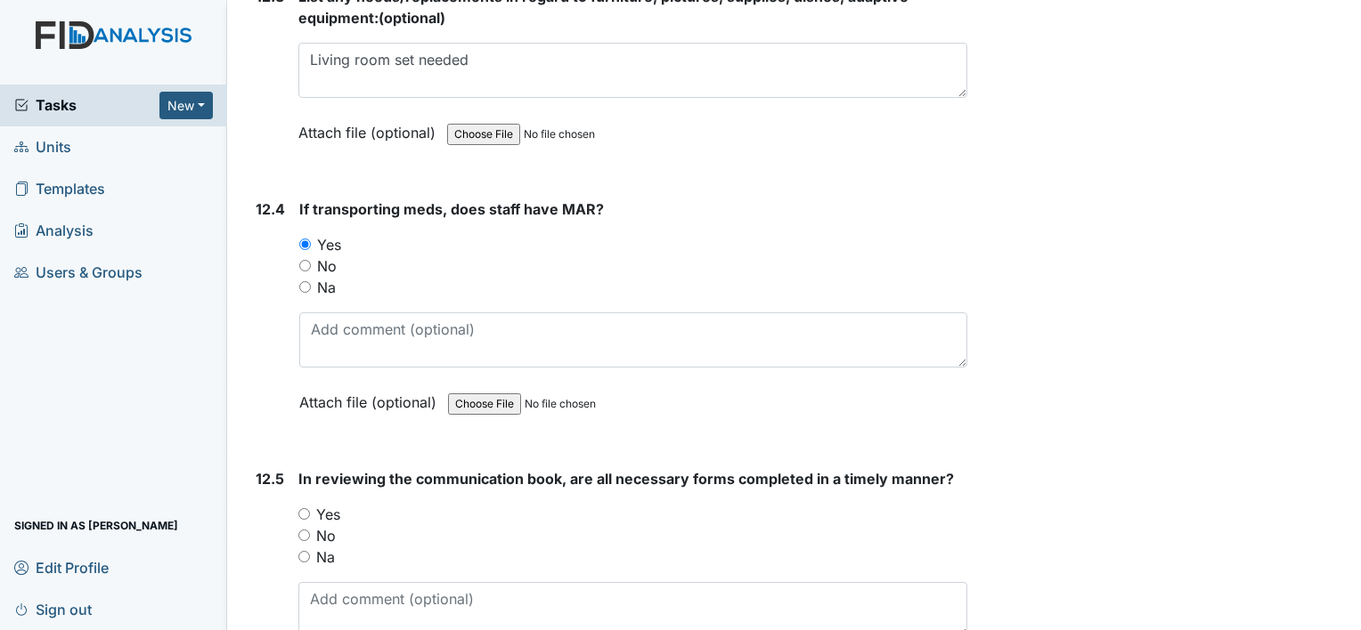
click at [299, 508] on input "Yes" at bounding box center [304, 514] width 12 height 12
radio input "true"
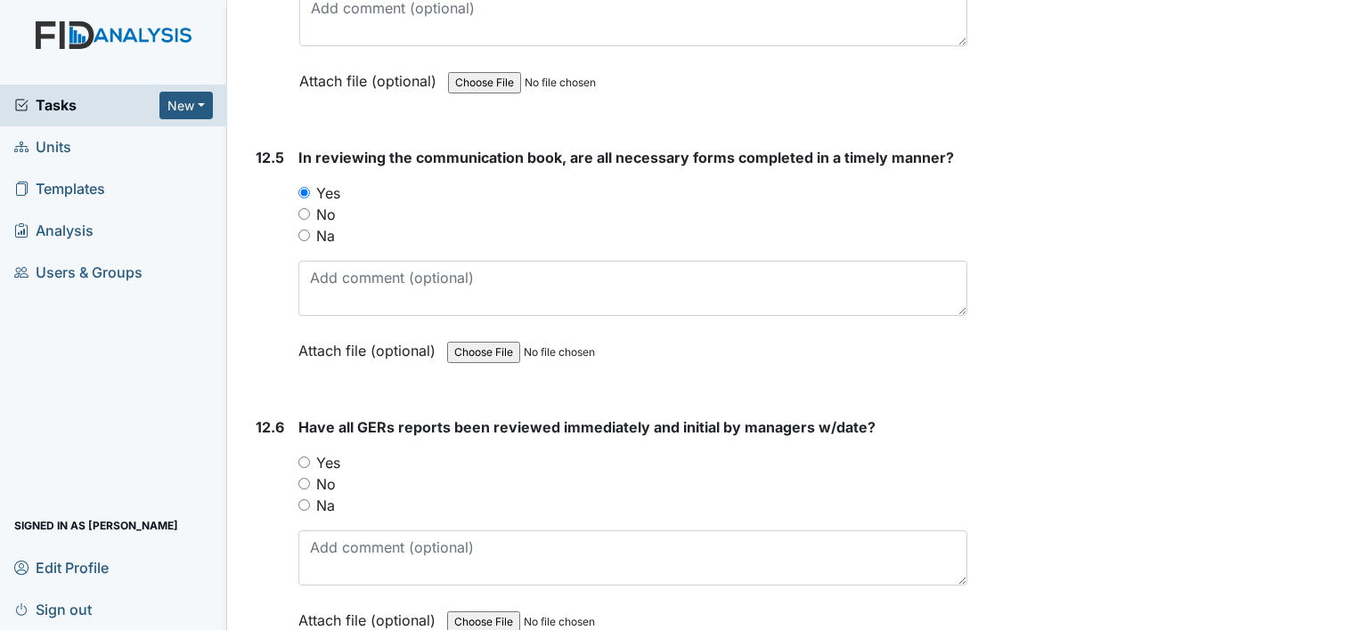
scroll to position [29066, 0]
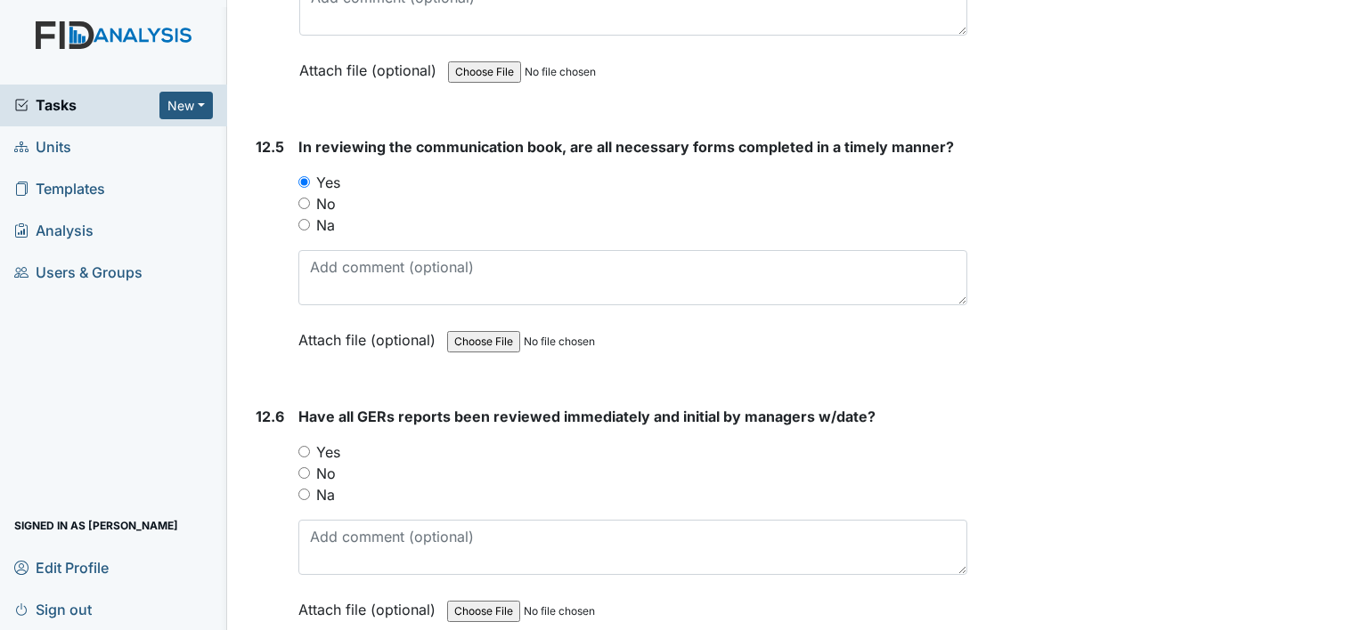
click at [301, 446] on input "Yes" at bounding box center [304, 452] width 12 height 12
radio input "true"
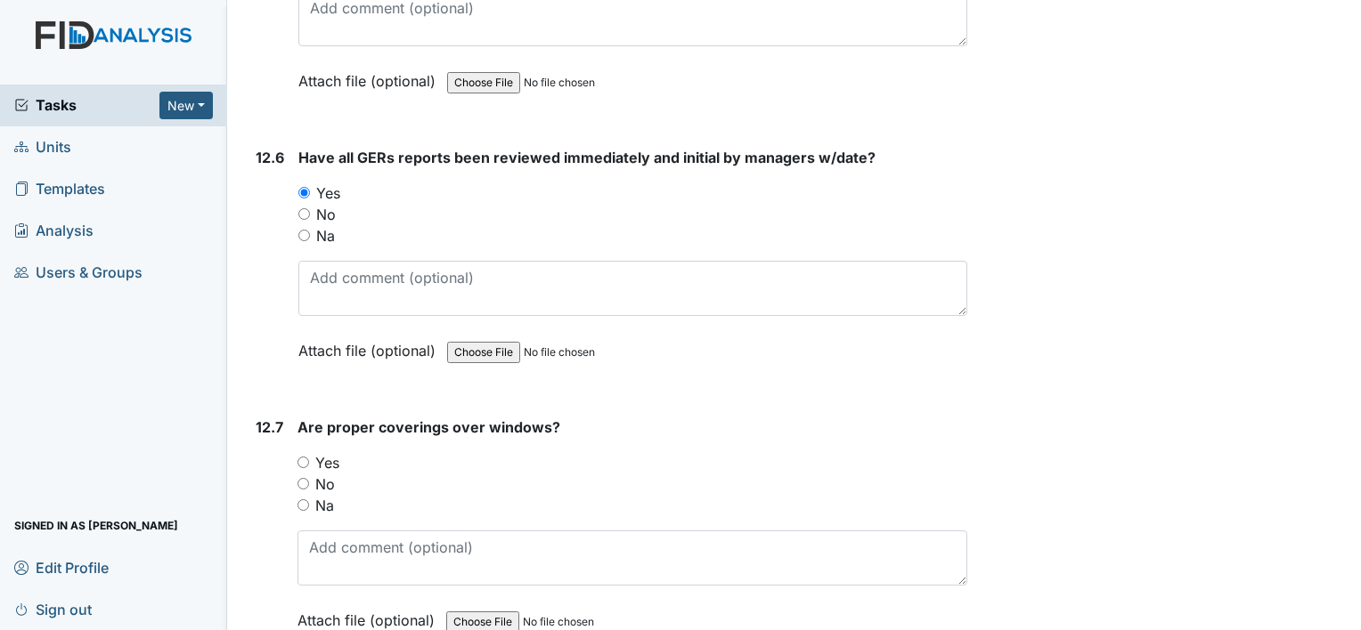
scroll to position [29326, 0]
click at [300, 229] on input "Na" at bounding box center [304, 235] width 12 height 12
radio input "true"
click at [299, 499] on input "Na" at bounding box center [303, 505] width 12 height 12
radio input "true"
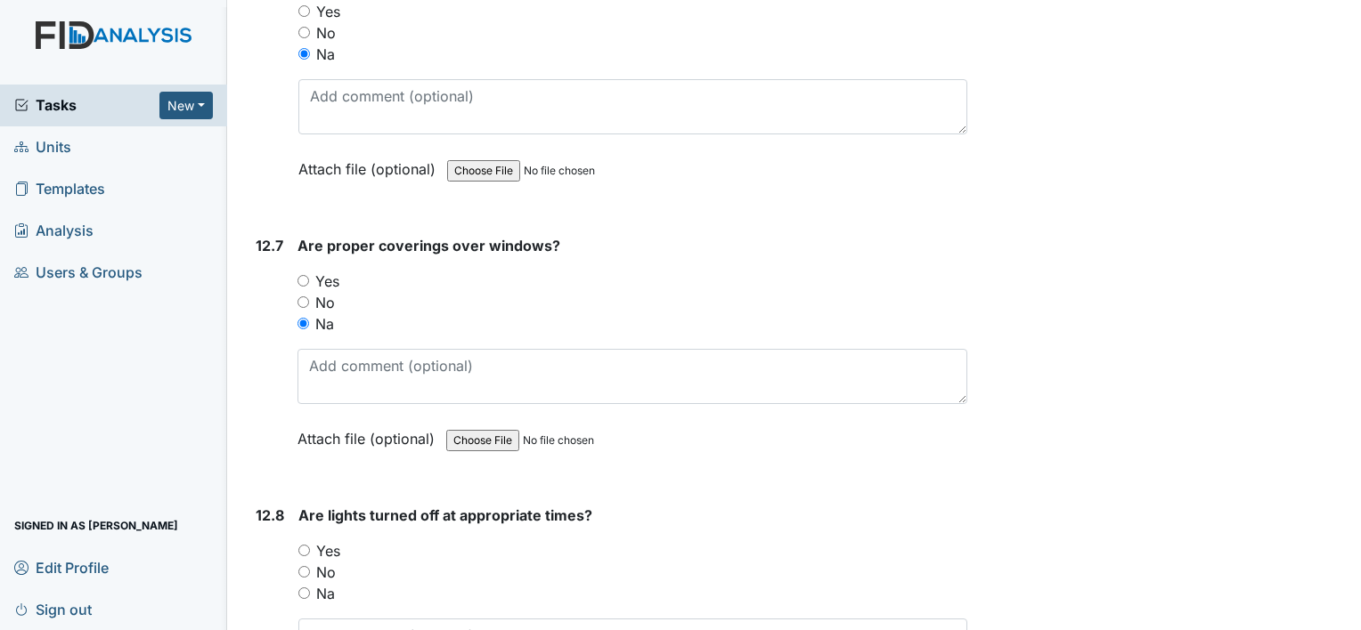
click at [301, 545] on input "Yes" at bounding box center [304, 551] width 12 height 12
radio input "true"
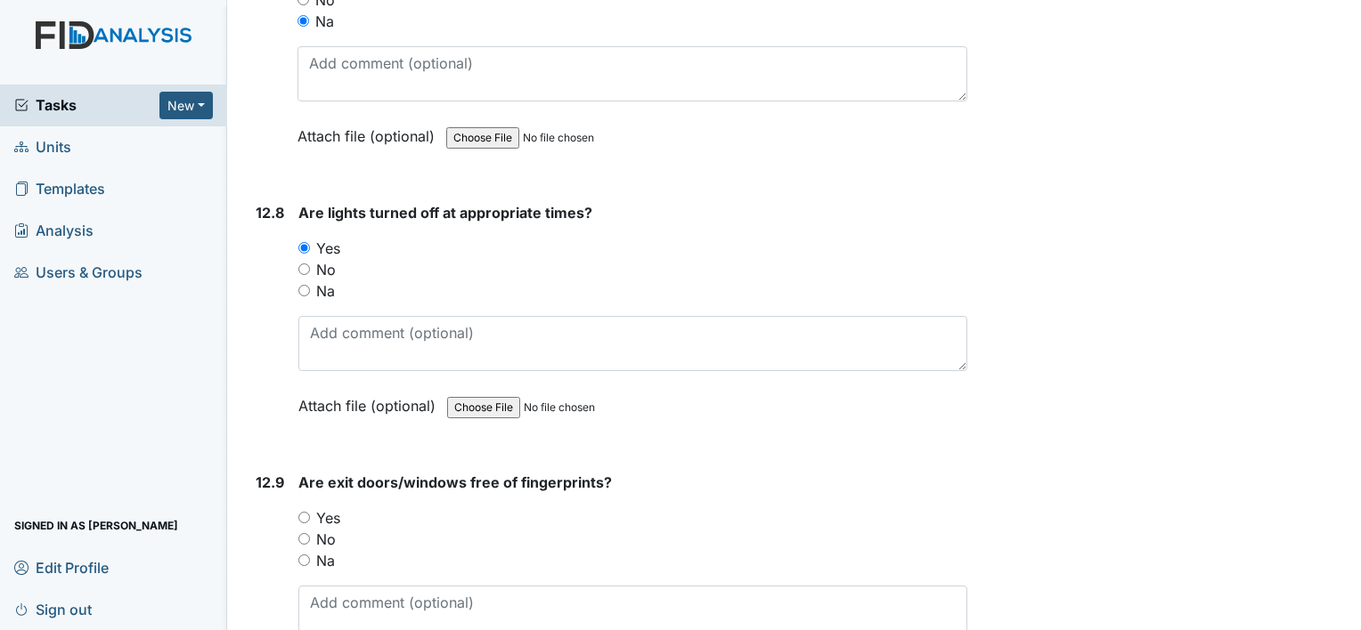
scroll to position [29817, 0]
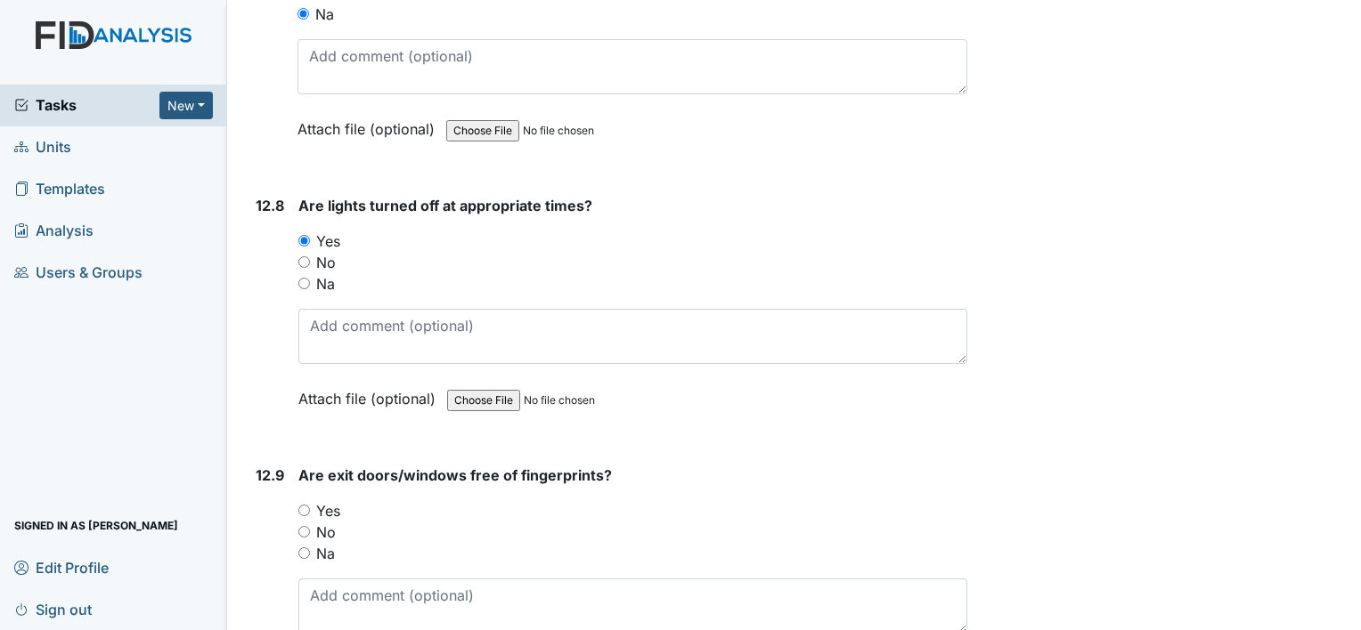
click at [301, 505] on input "Yes" at bounding box center [304, 511] width 12 height 12
radio input "true"
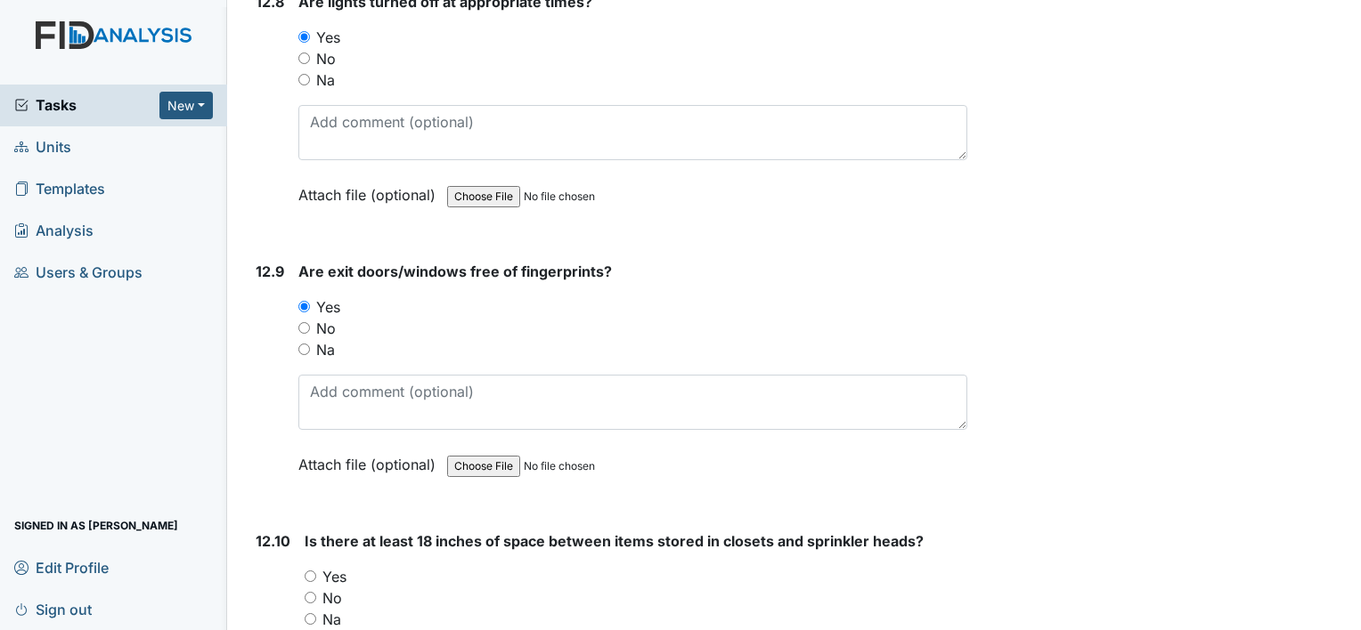
scroll to position [30046, 0]
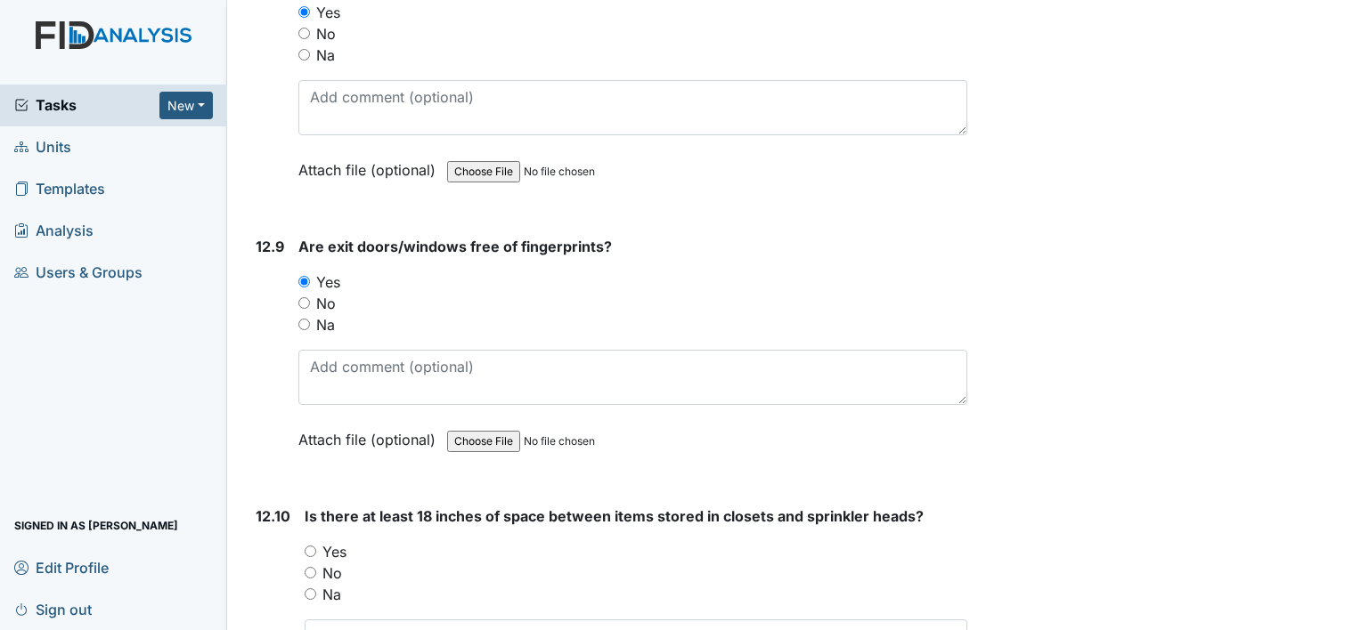
click at [310, 546] on input "Yes" at bounding box center [311, 552] width 12 height 12
radio input "true"
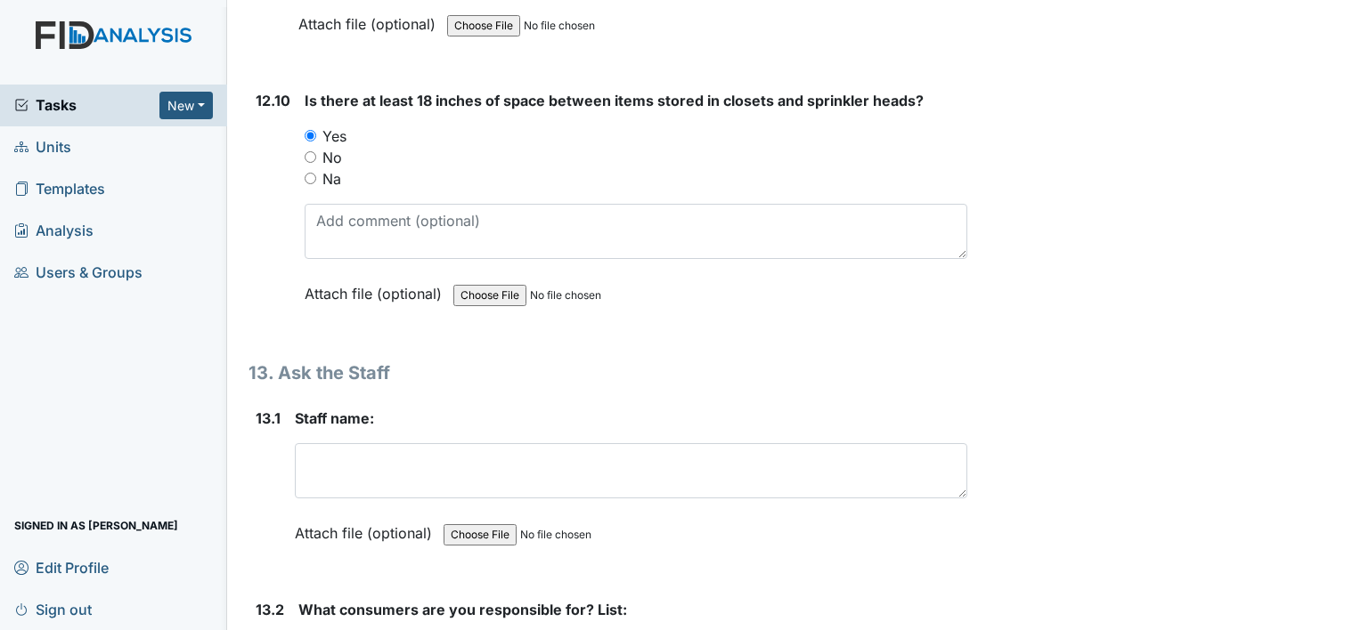
scroll to position [30458, 0]
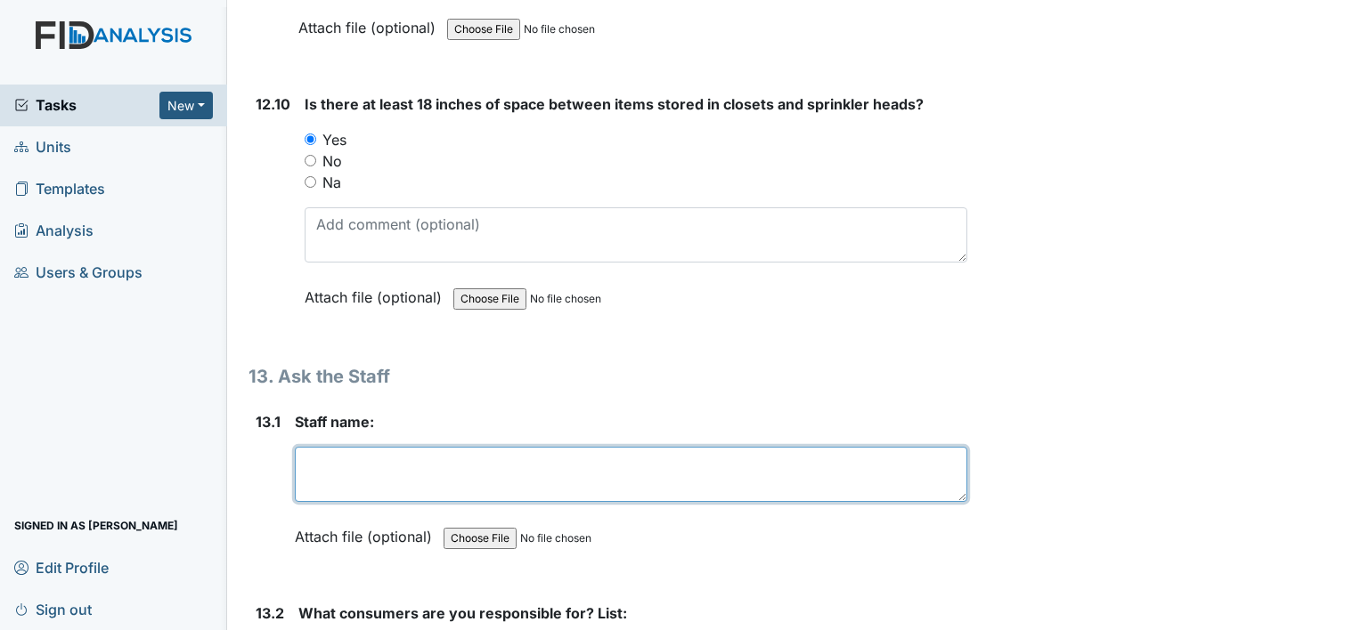
click at [307, 447] on textarea at bounding box center [631, 474] width 672 height 55
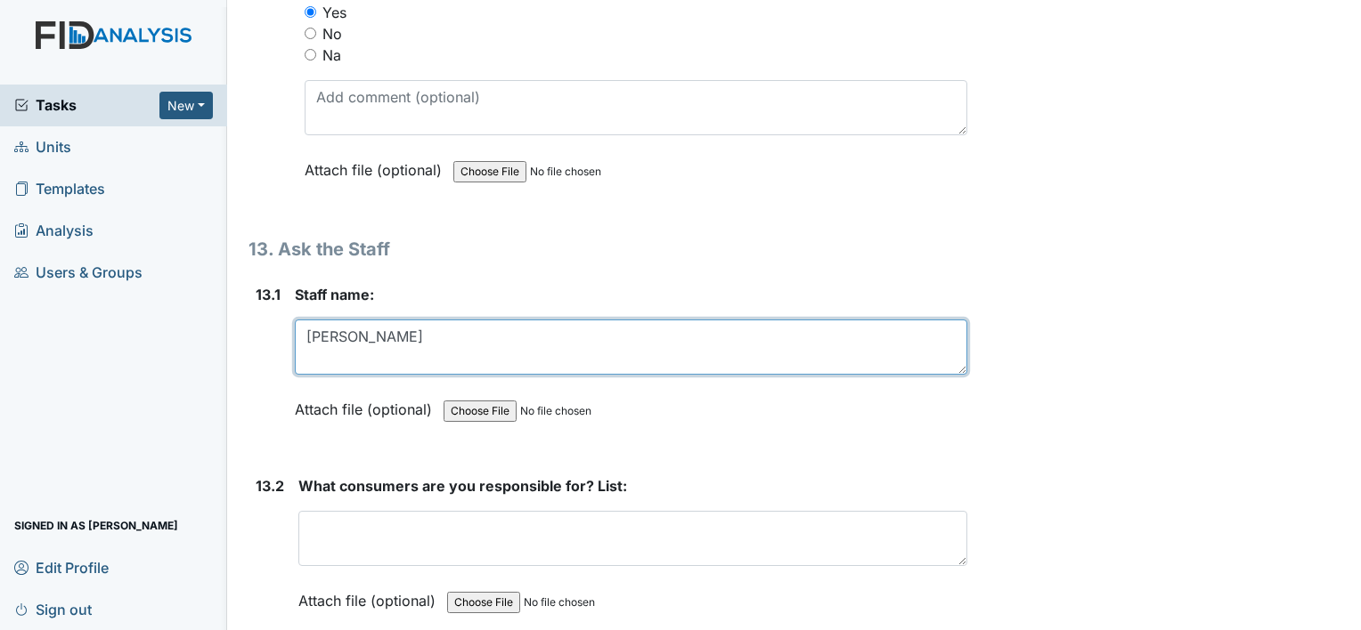
scroll to position [30583, 0]
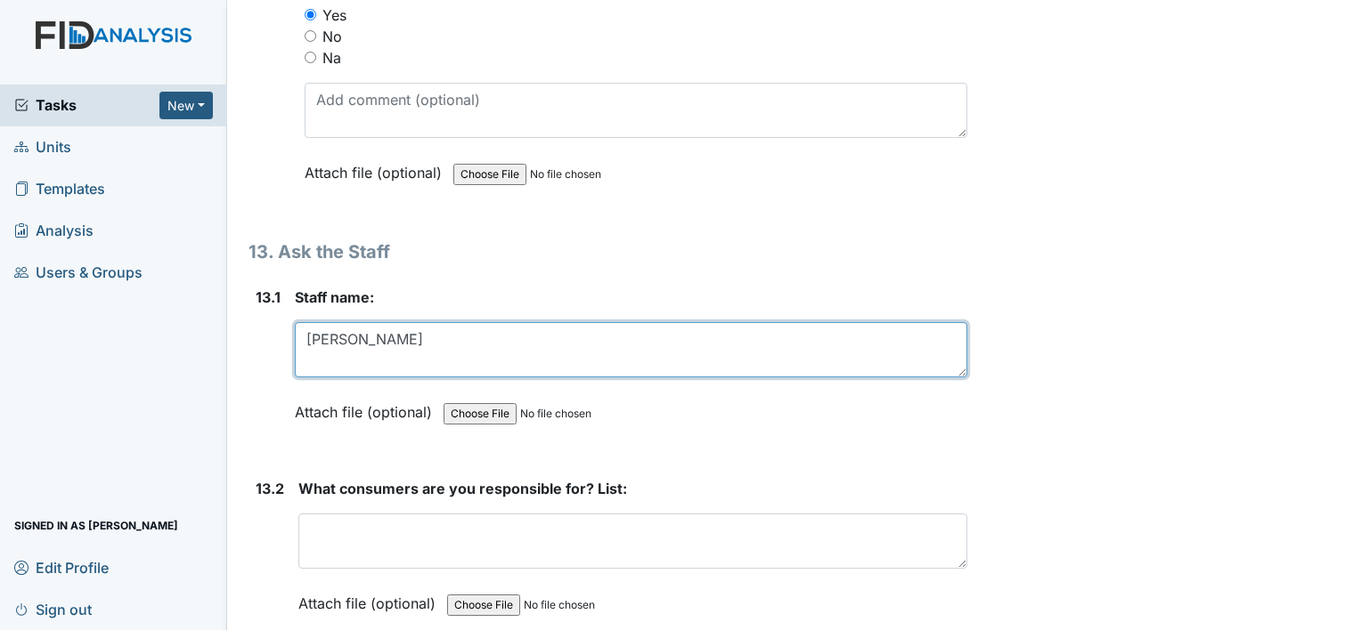
type textarea "Carmecia Graham"
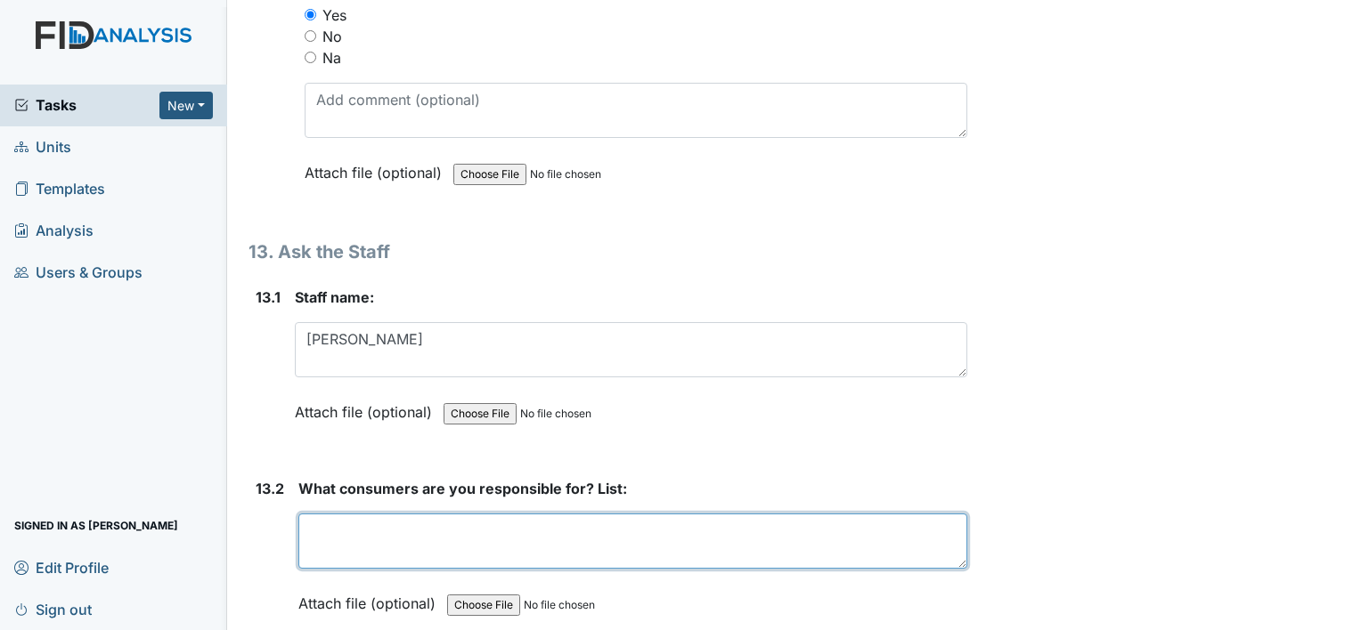
click at [456, 514] on textarea at bounding box center [632, 541] width 669 height 55
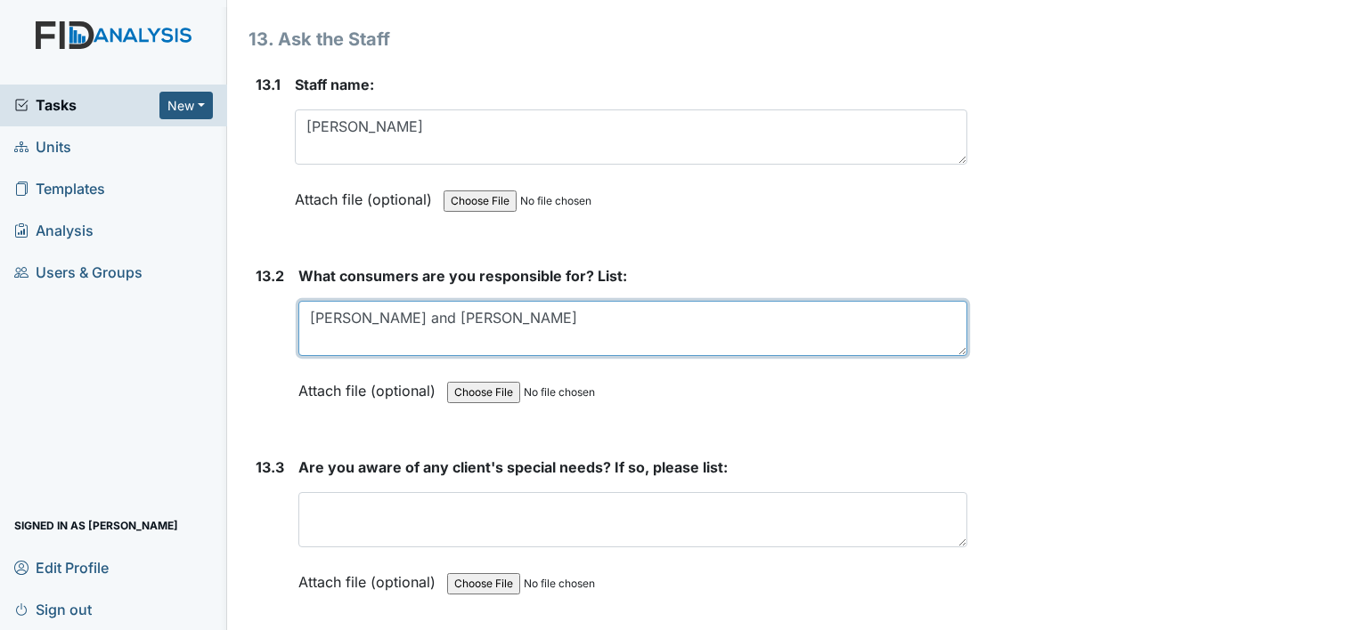
scroll to position [30808, 0]
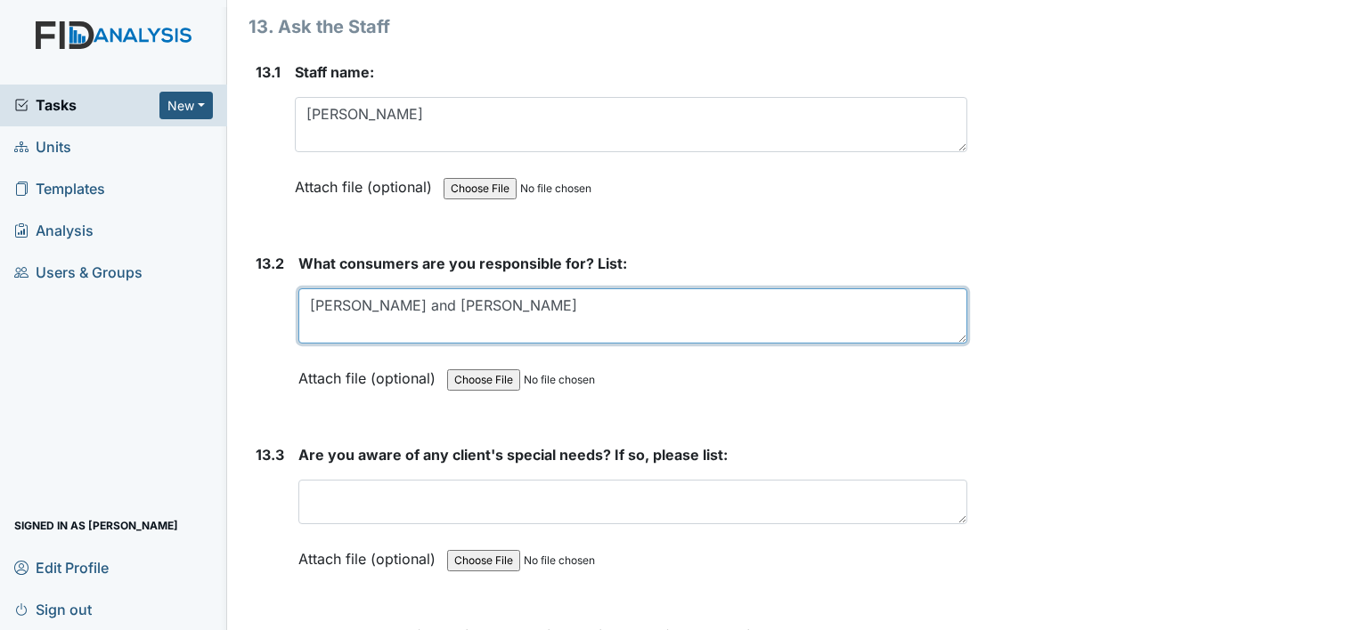
type textarea "Rodney Roosevelt and Glenn"
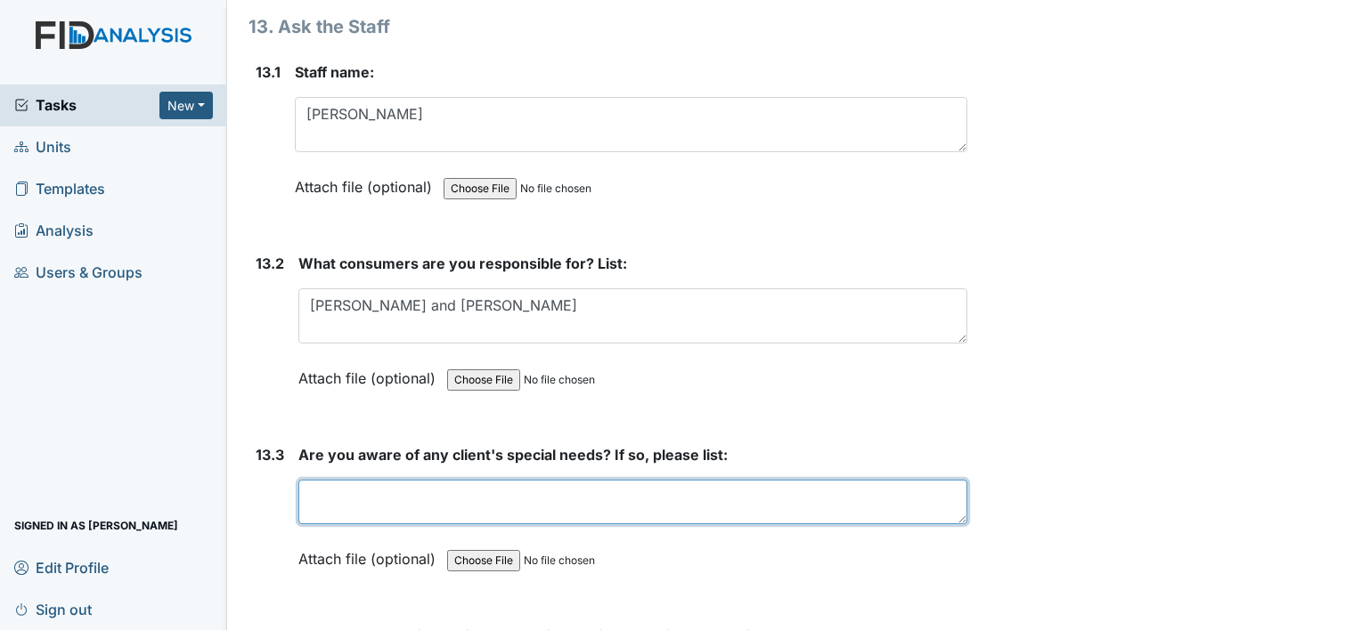
click at [896, 480] on textarea at bounding box center [632, 502] width 669 height 45
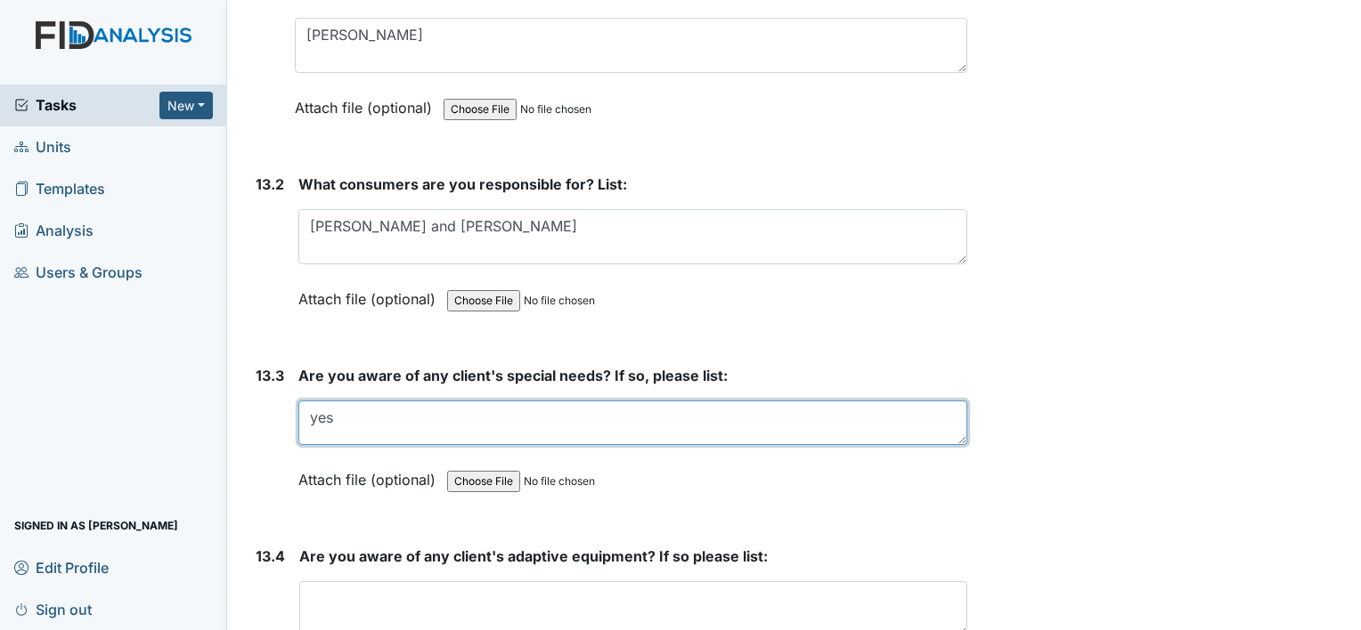
scroll to position [30968, 0]
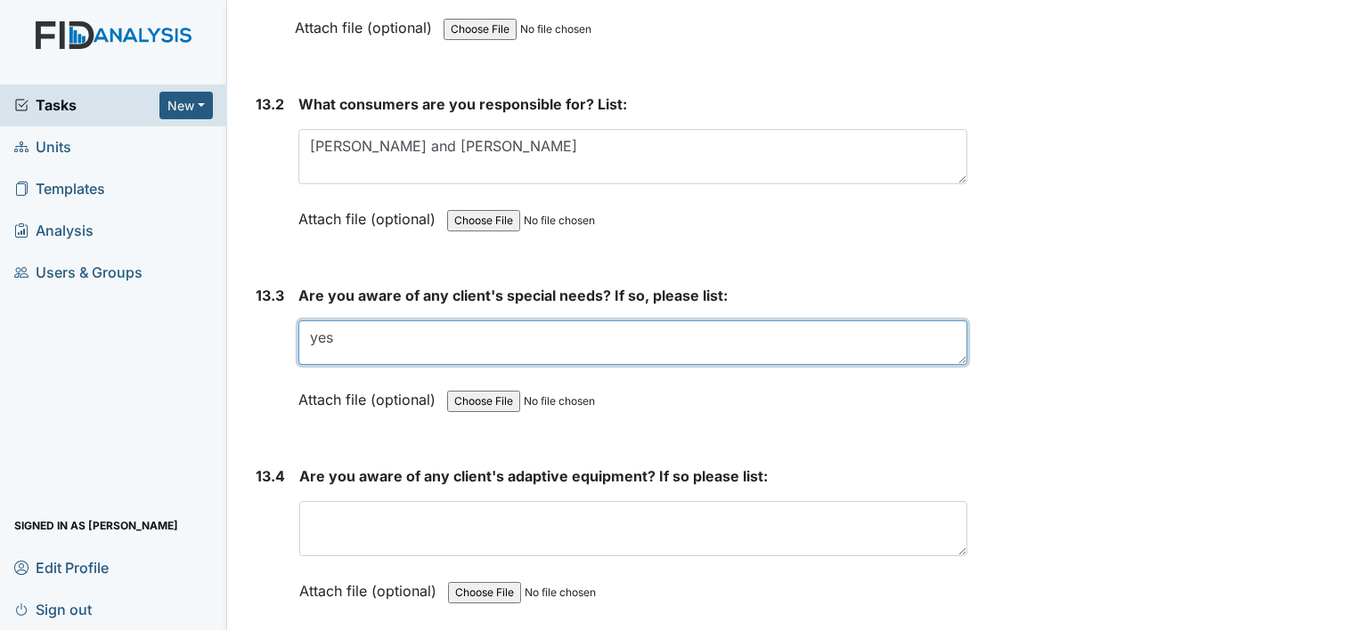
type textarea "yes"
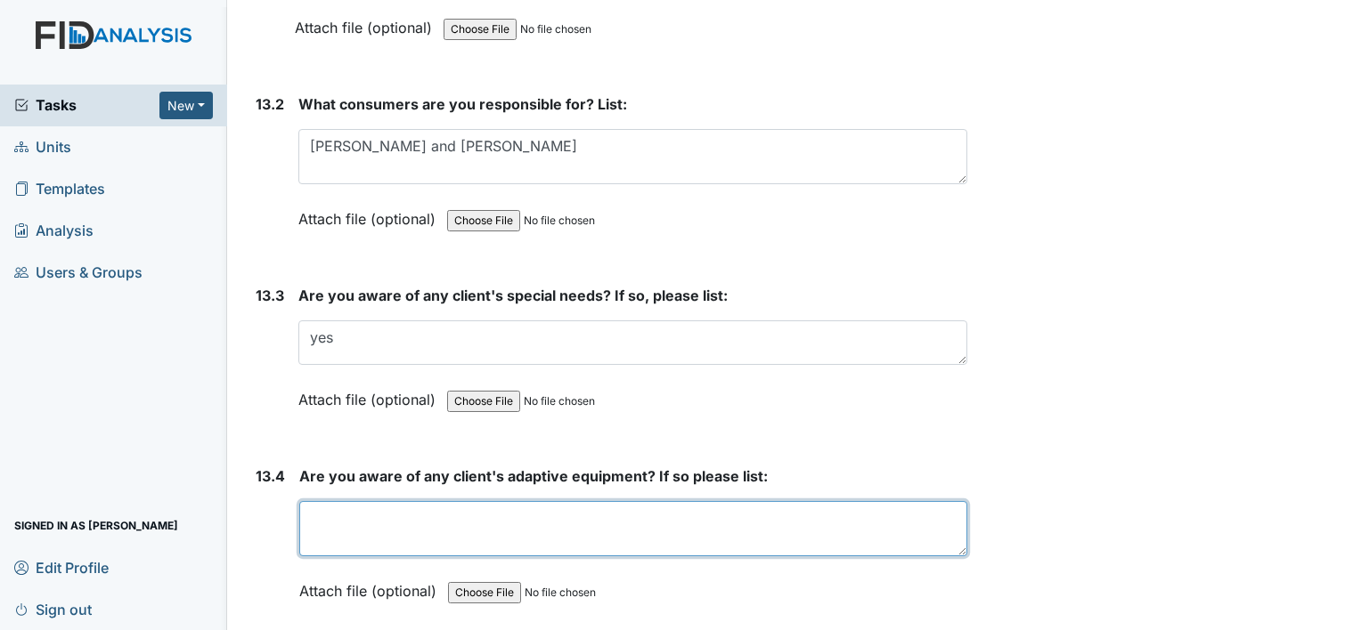
click at [424, 501] on textarea at bounding box center [633, 528] width 668 height 55
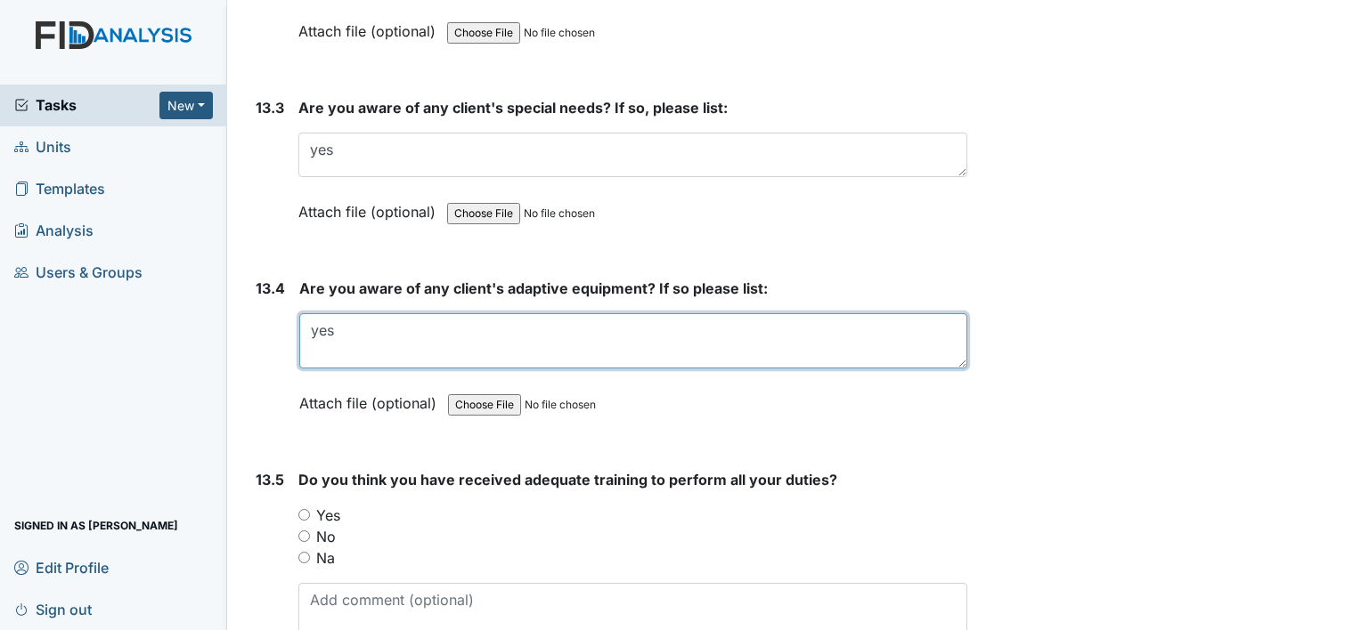
scroll to position [31159, 0]
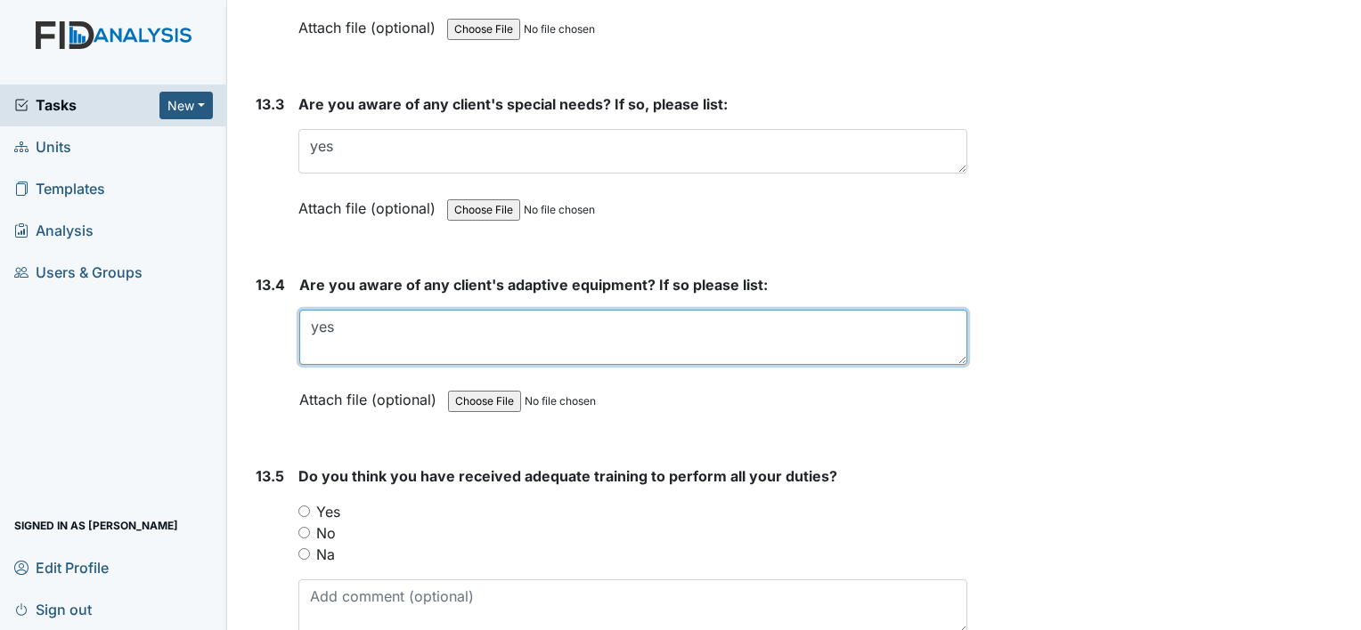
type textarea "yes"
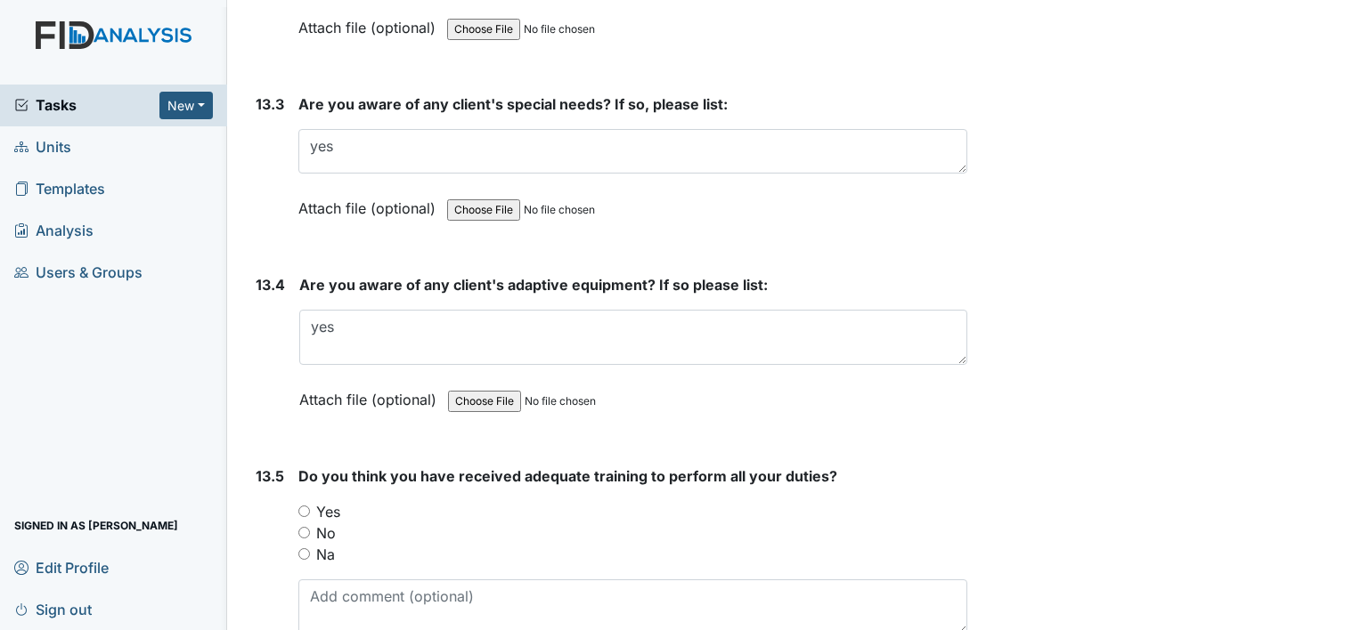
click at [304, 506] on input "Yes" at bounding box center [304, 512] width 12 height 12
radio input "true"
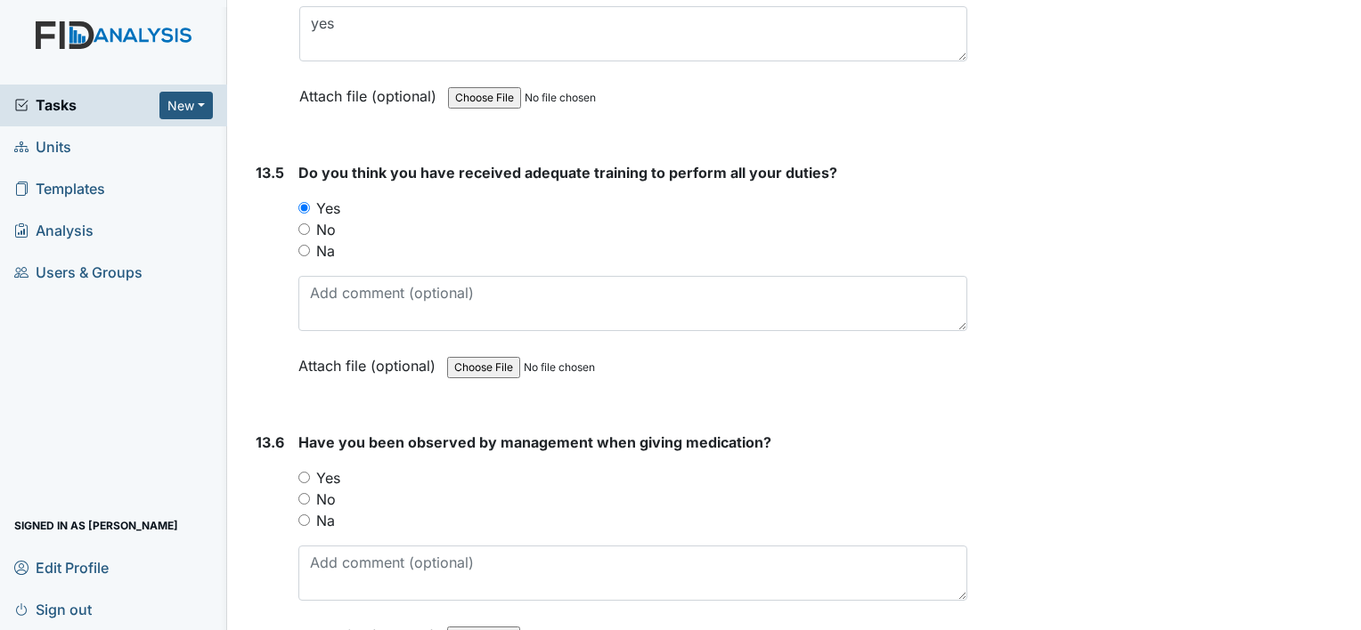
scroll to position [31463, 0]
click at [304, 472] on input "Yes" at bounding box center [304, 478] width 12 height 12
radio input "true"
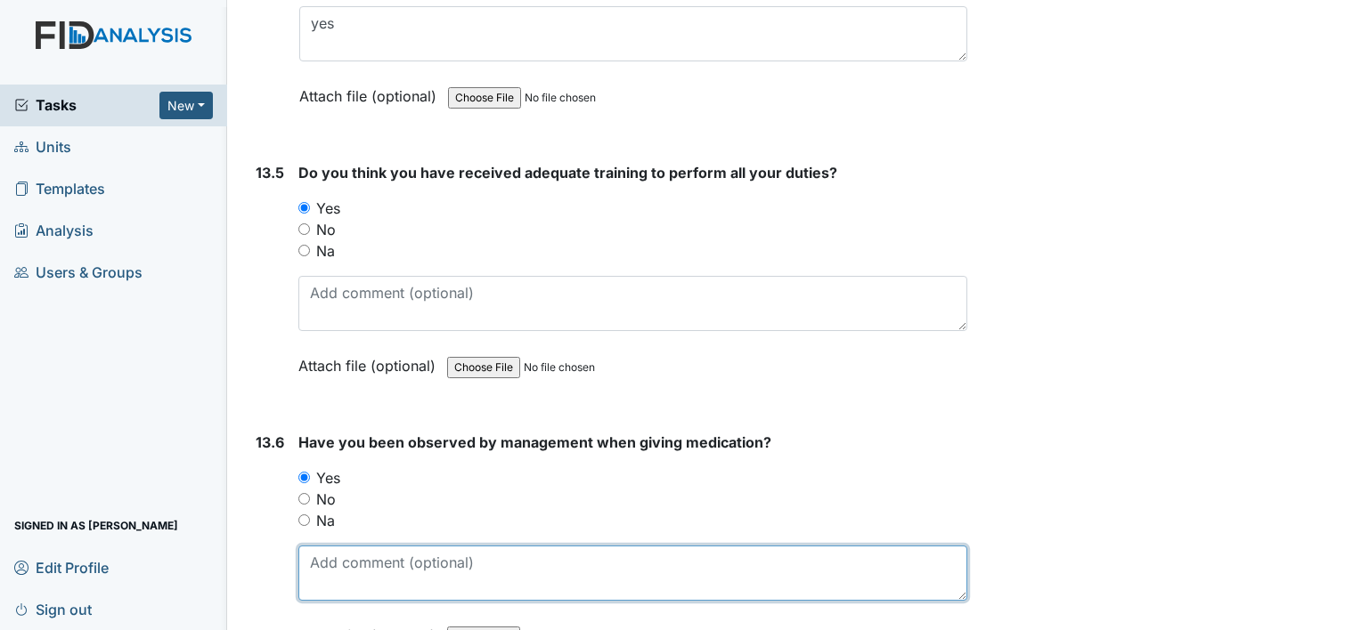
click at [385, 546] on textarea at bounding box center [632, 573] width 669 height 55
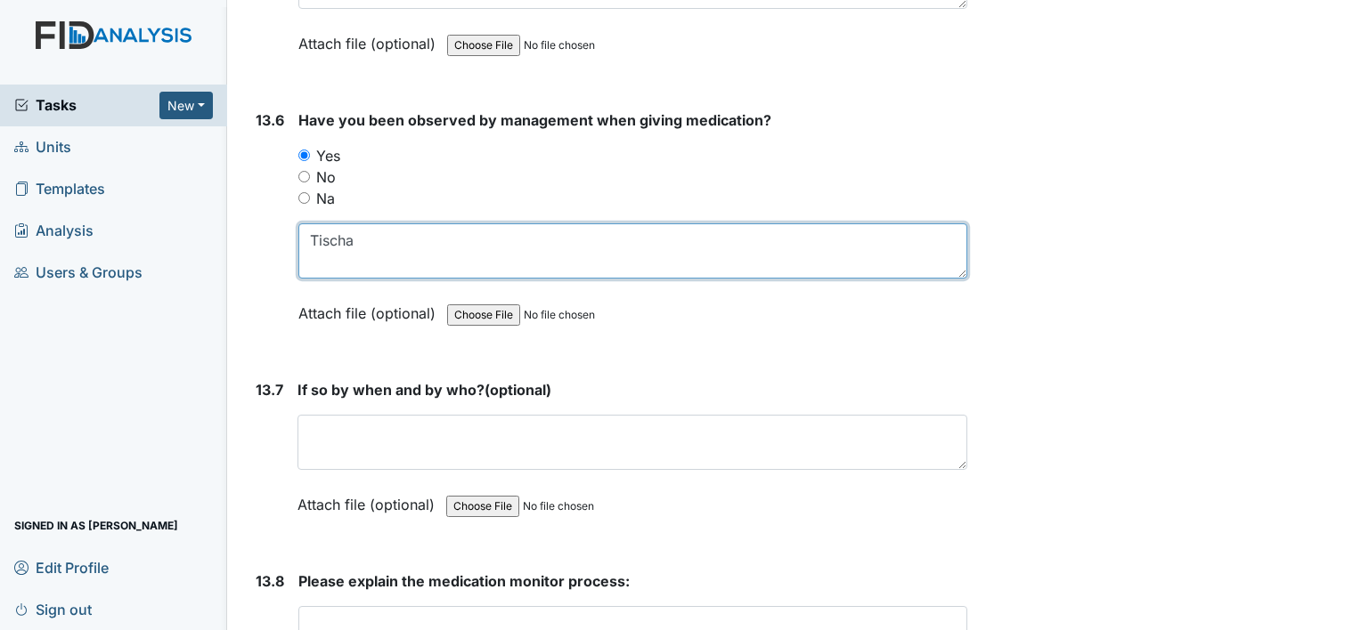
scroll to position [31797, 0]
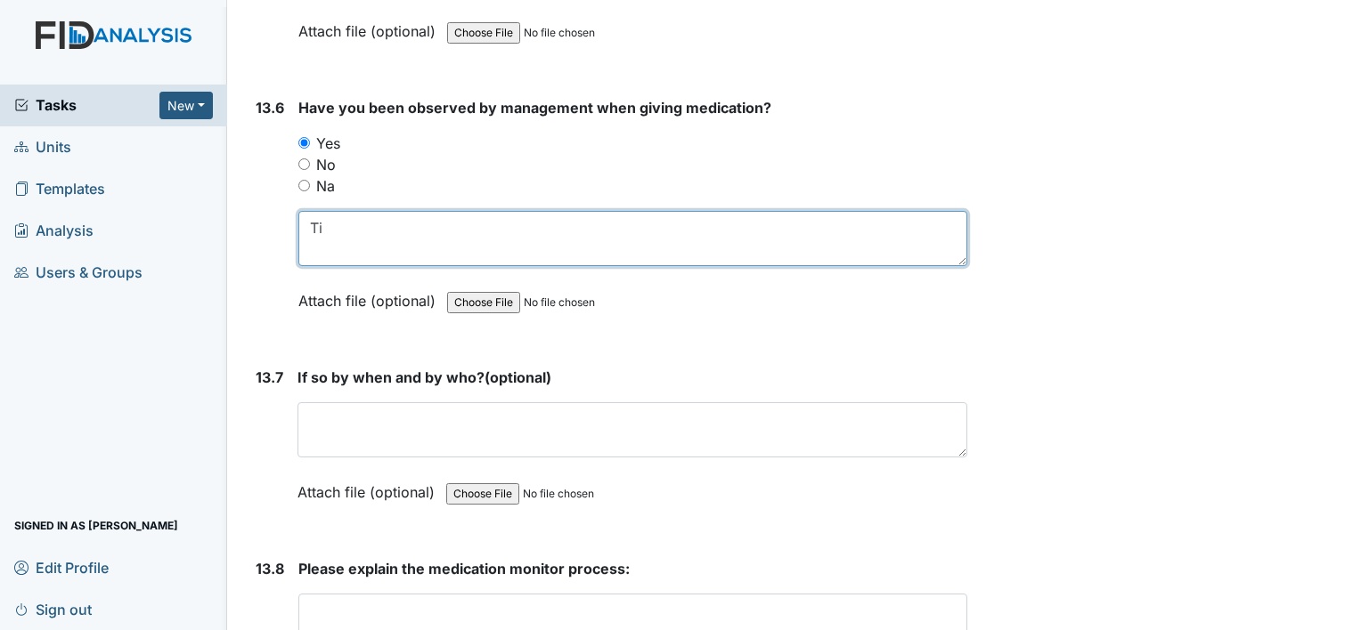
type textarea "T"
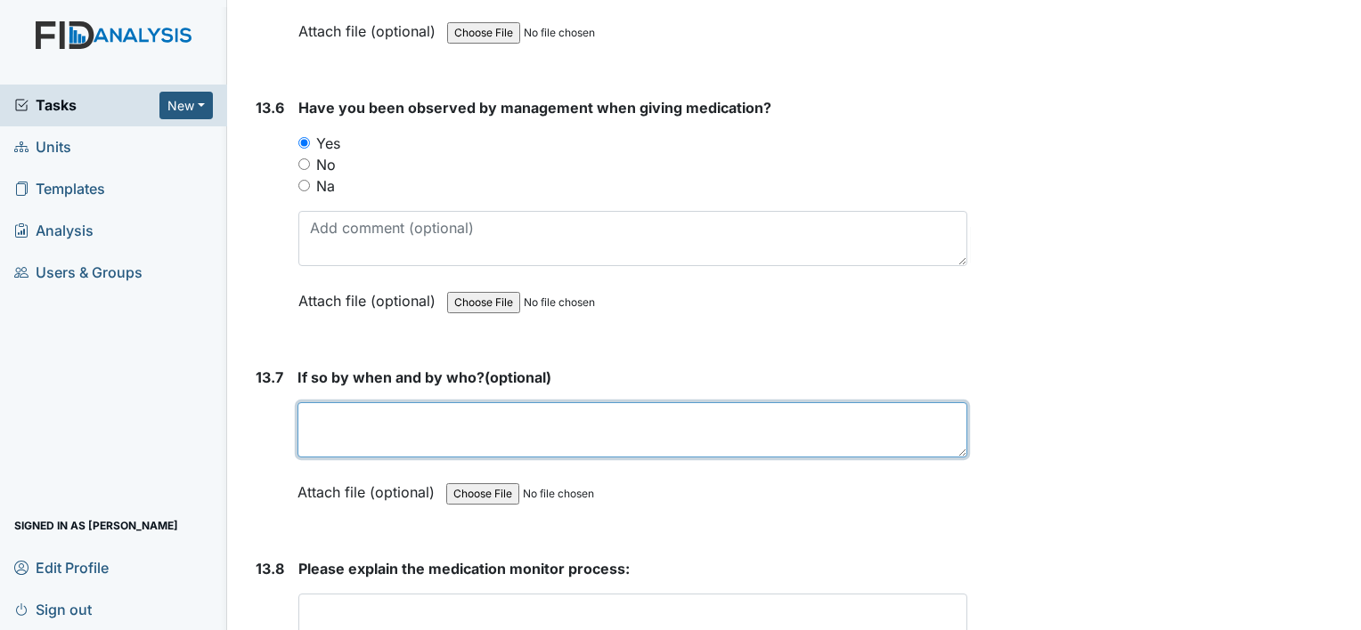
click at [445, 402] on textarea at bounding box center [632, 429] width 670 height 55
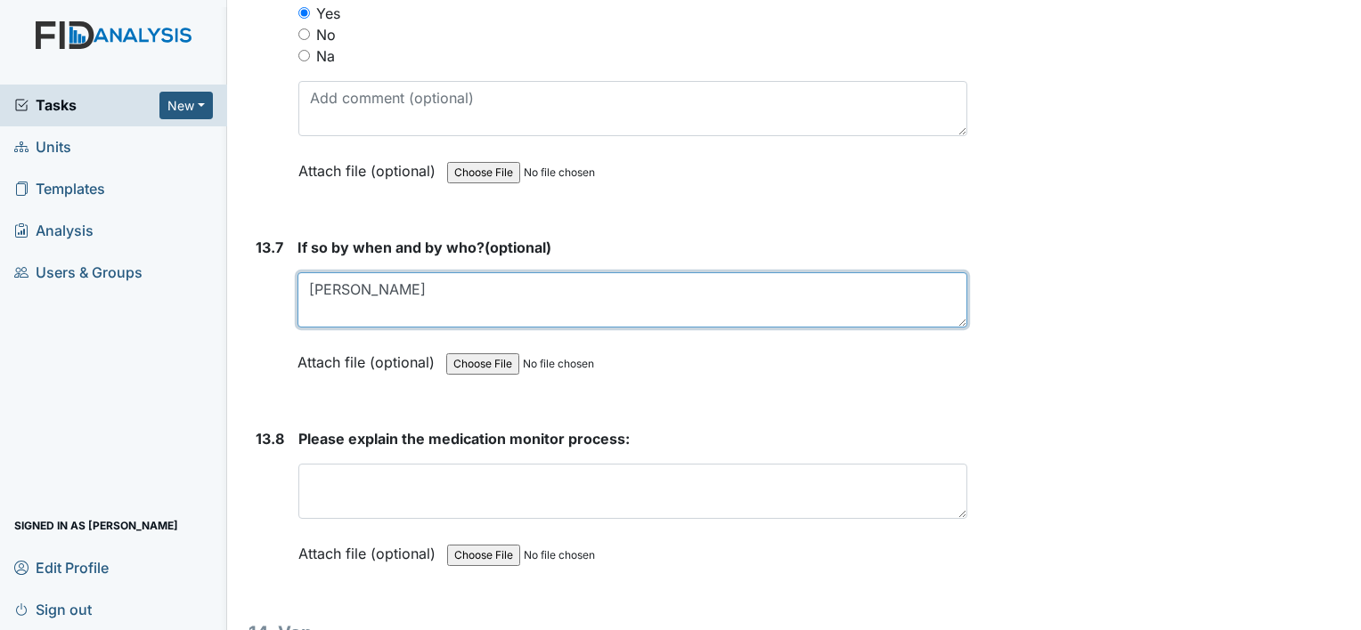
scroll to position [31931, 0]
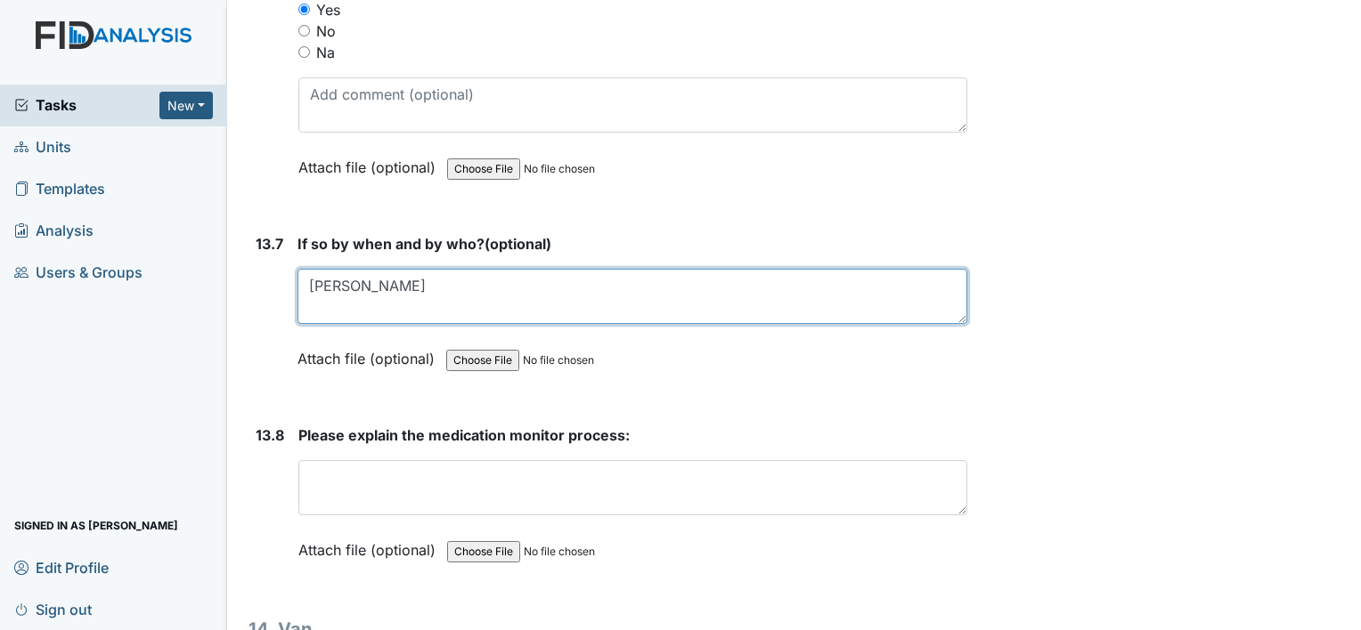
type textarea "Tischa Sharps"
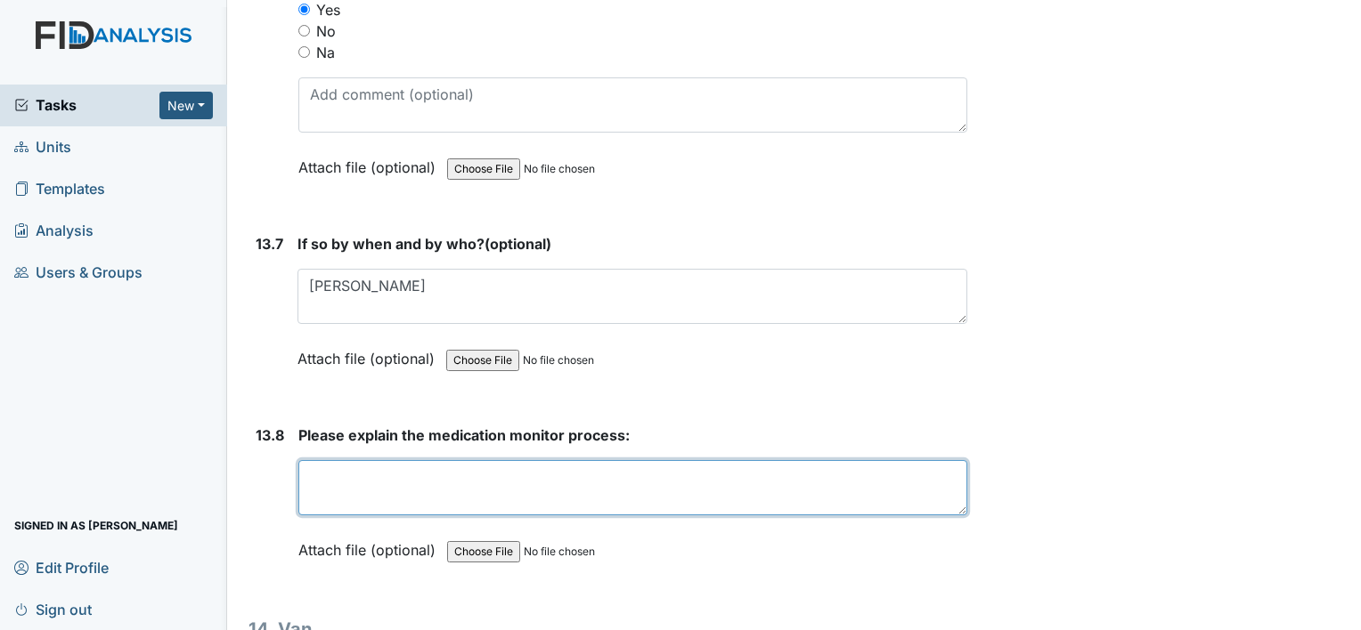
click at [814, 460] on textarea at bounding box center [632, 487] width 669 height 55
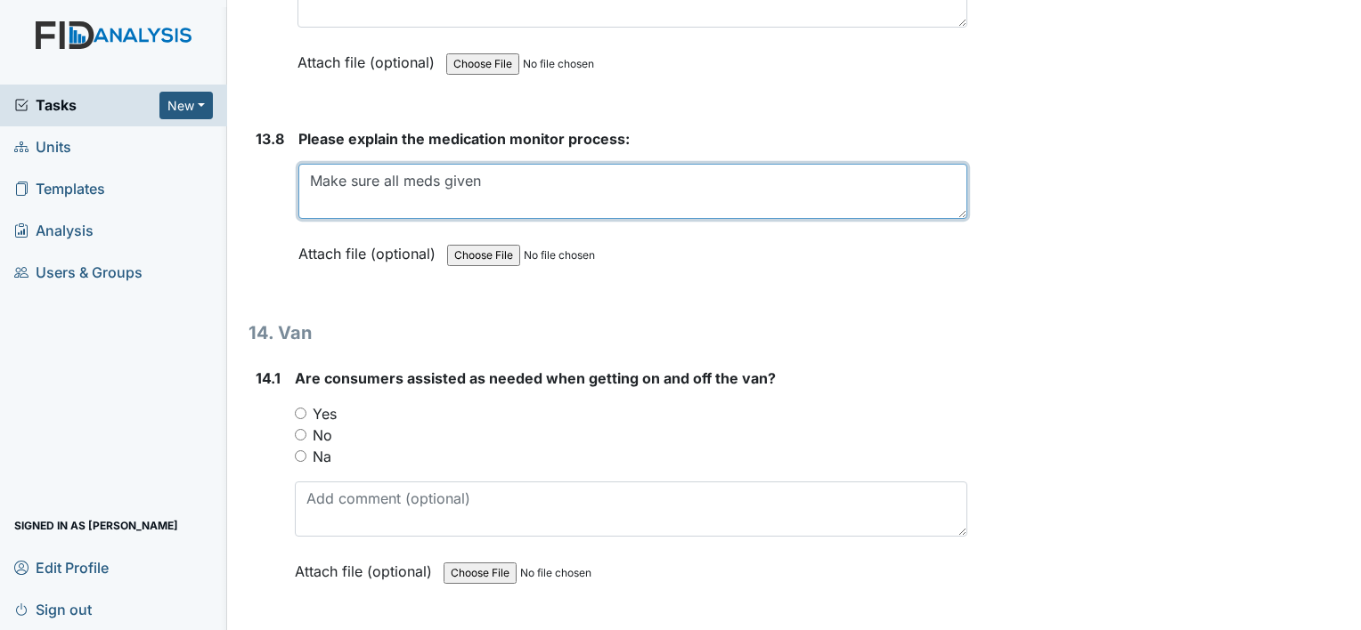
scroll to position [32238, 0]
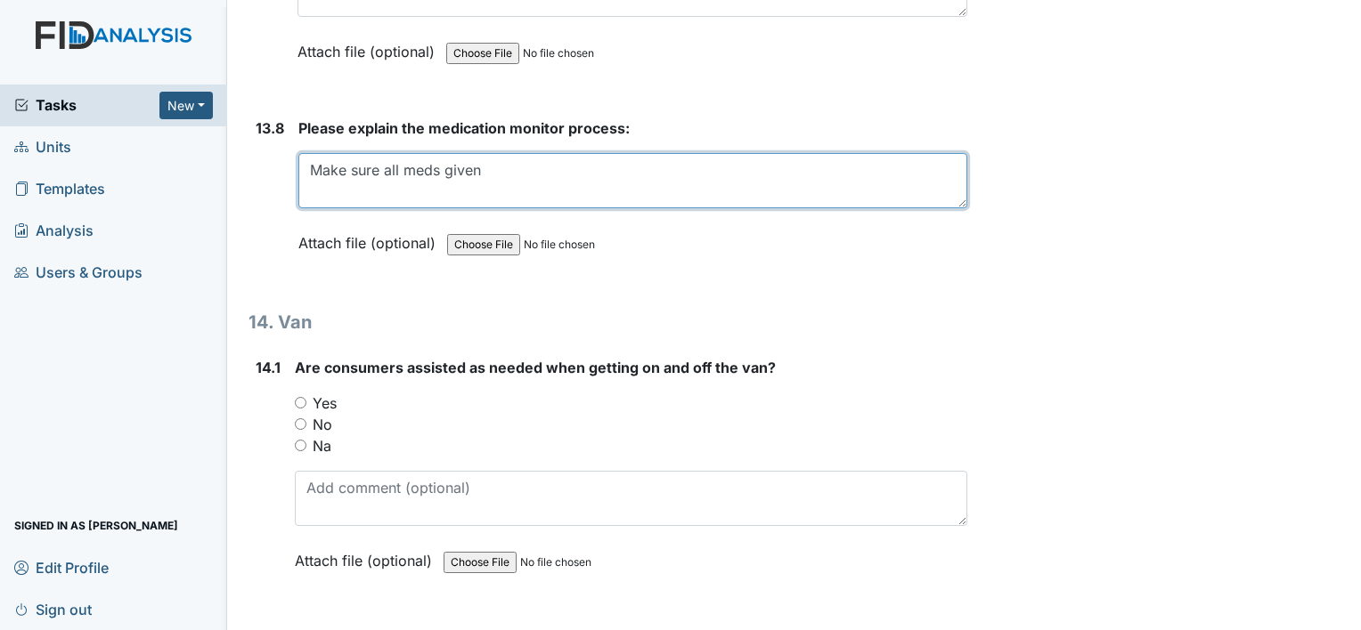
type textarea "Make sure all meds given"
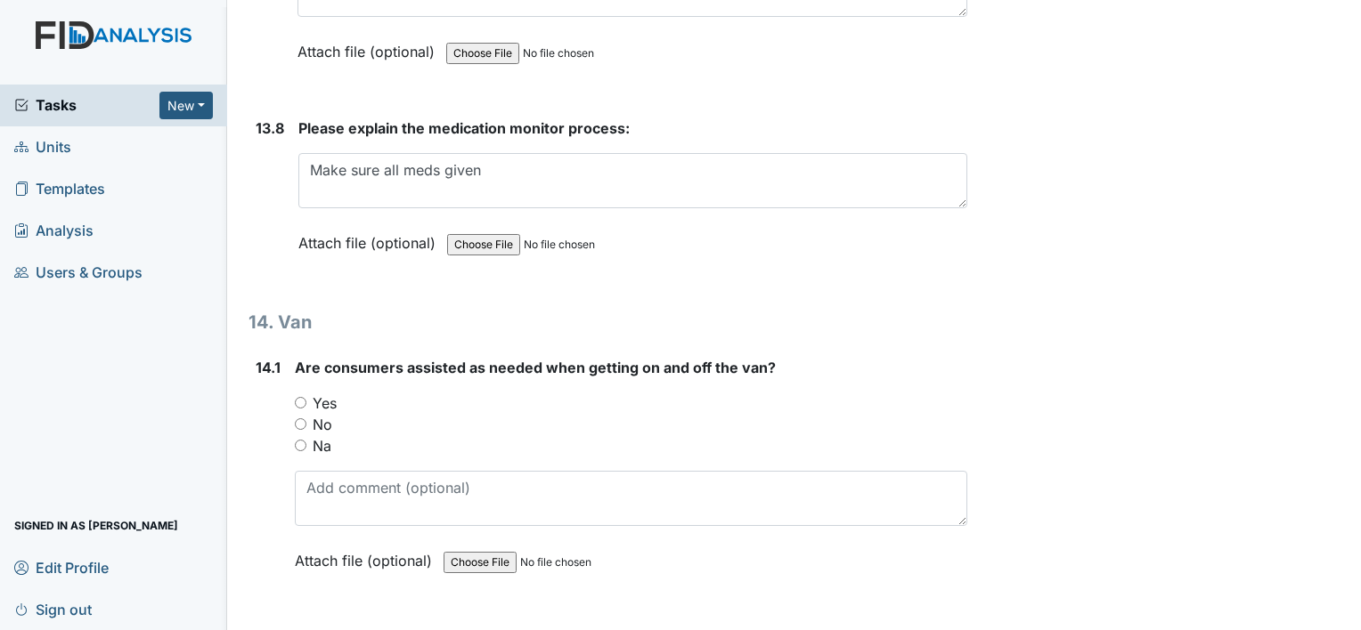
click at [304, 397] on input "Yes" at bounding box center [301, 403] width 12 height 12
radio input "true"
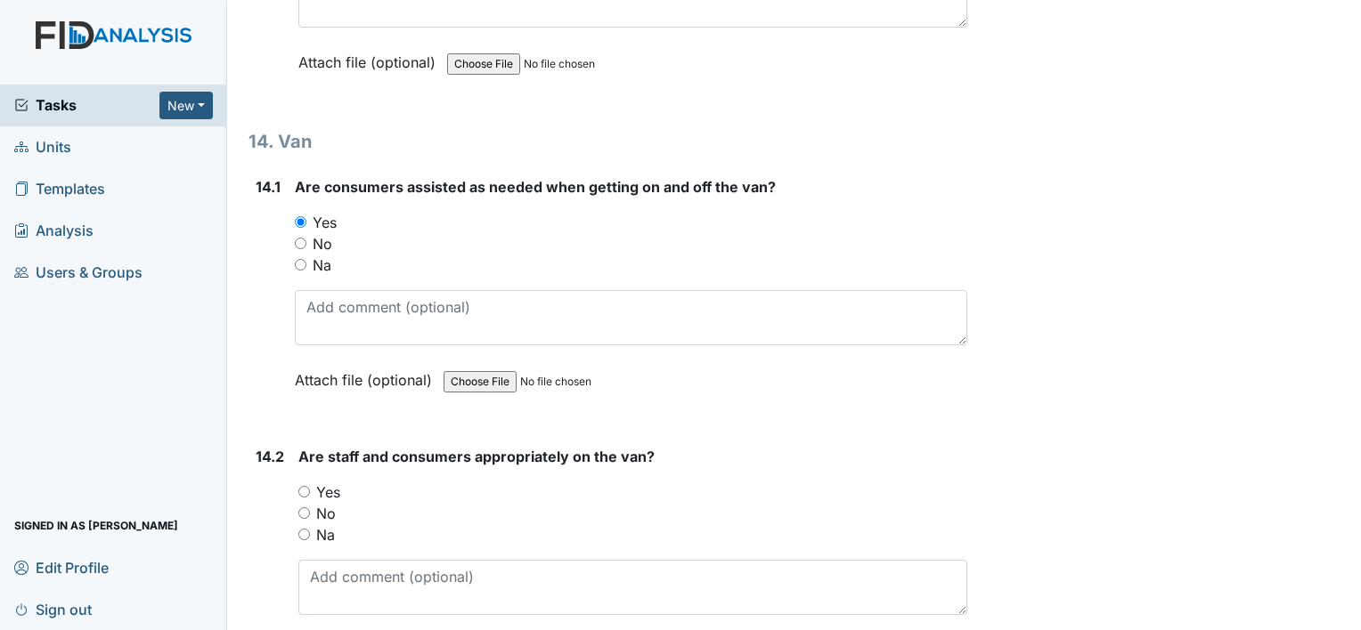
scroll to position [32443, 0]
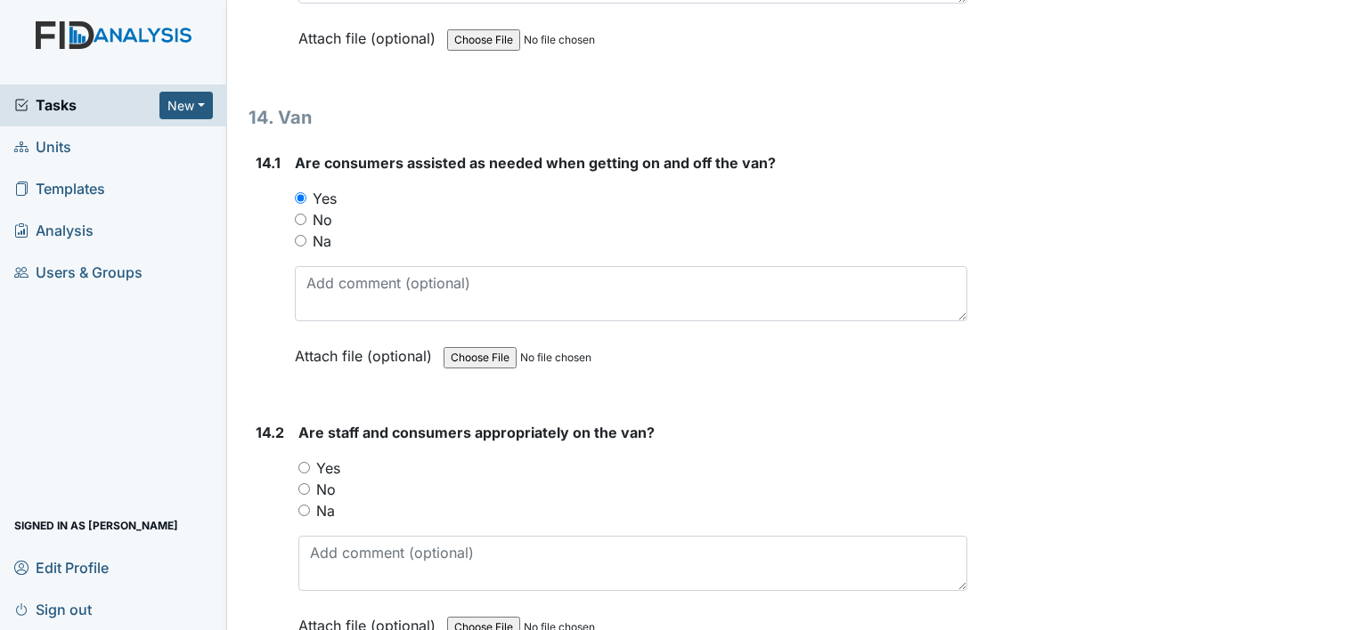
click at [306, 462] on input "Yes" at bounding box center [304, 468] width 12 height 12
radio input "true"
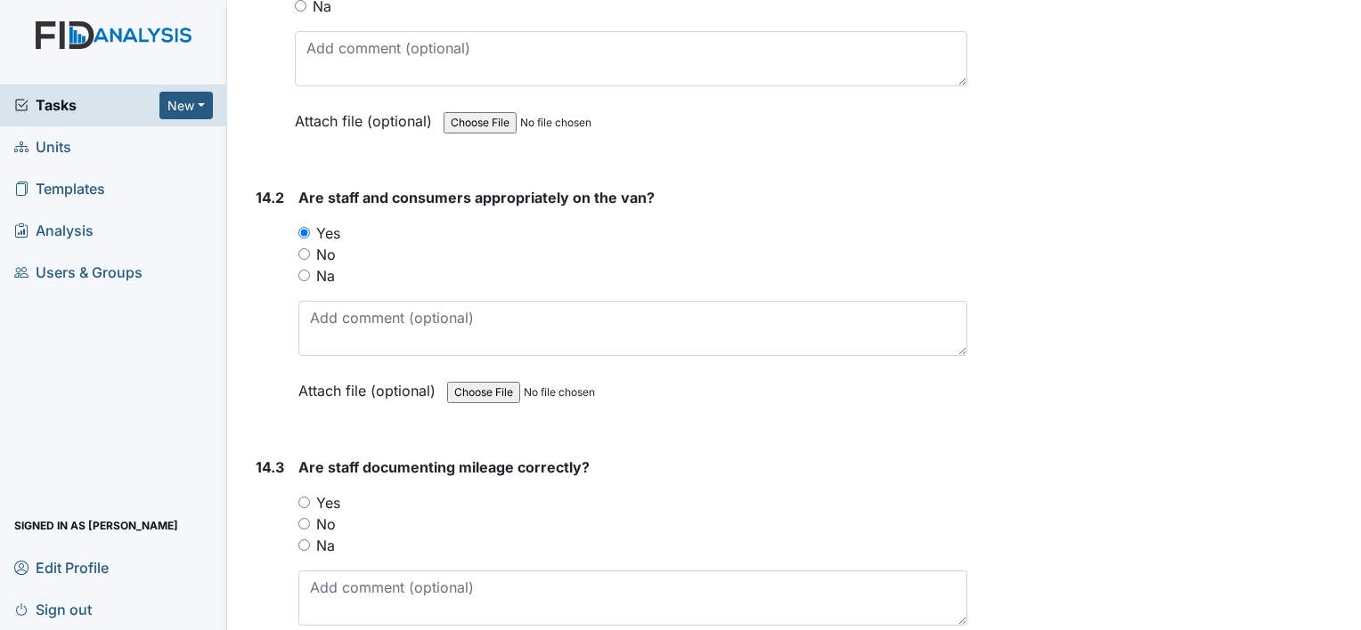
scroll to position [32693, 0]
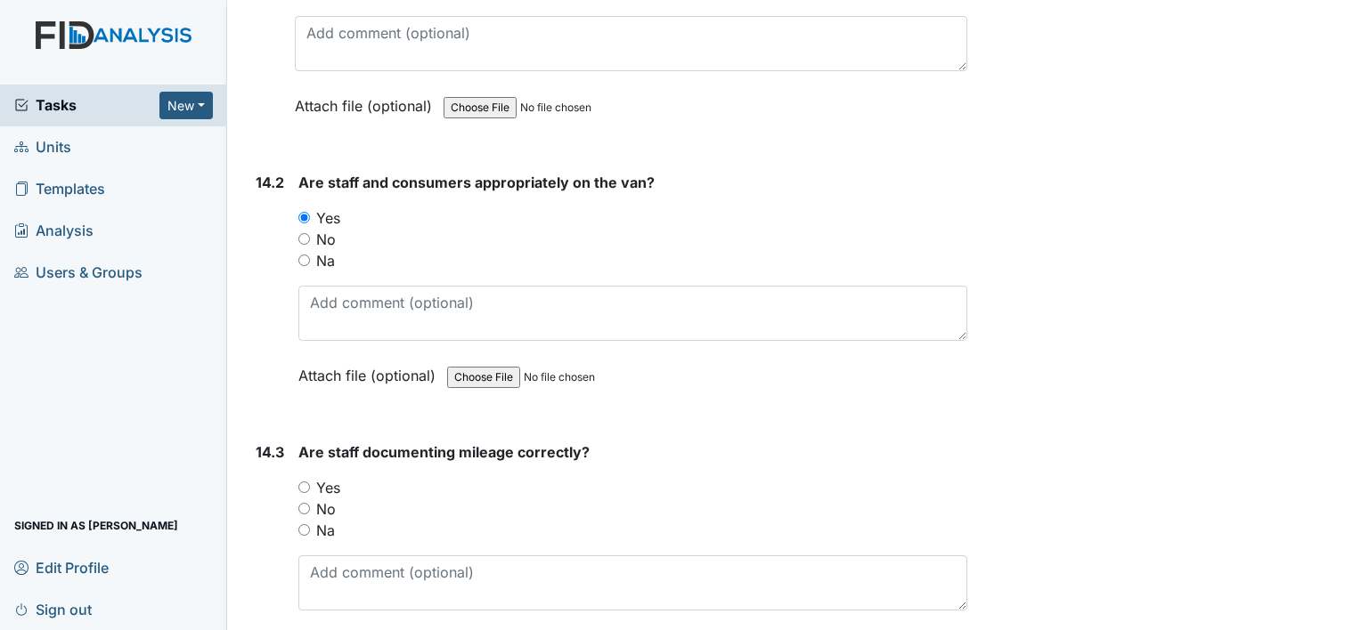
click at [305, 482] on input "Yes" at bounding box center [304, 488] width 12 height 12
radio input "true"
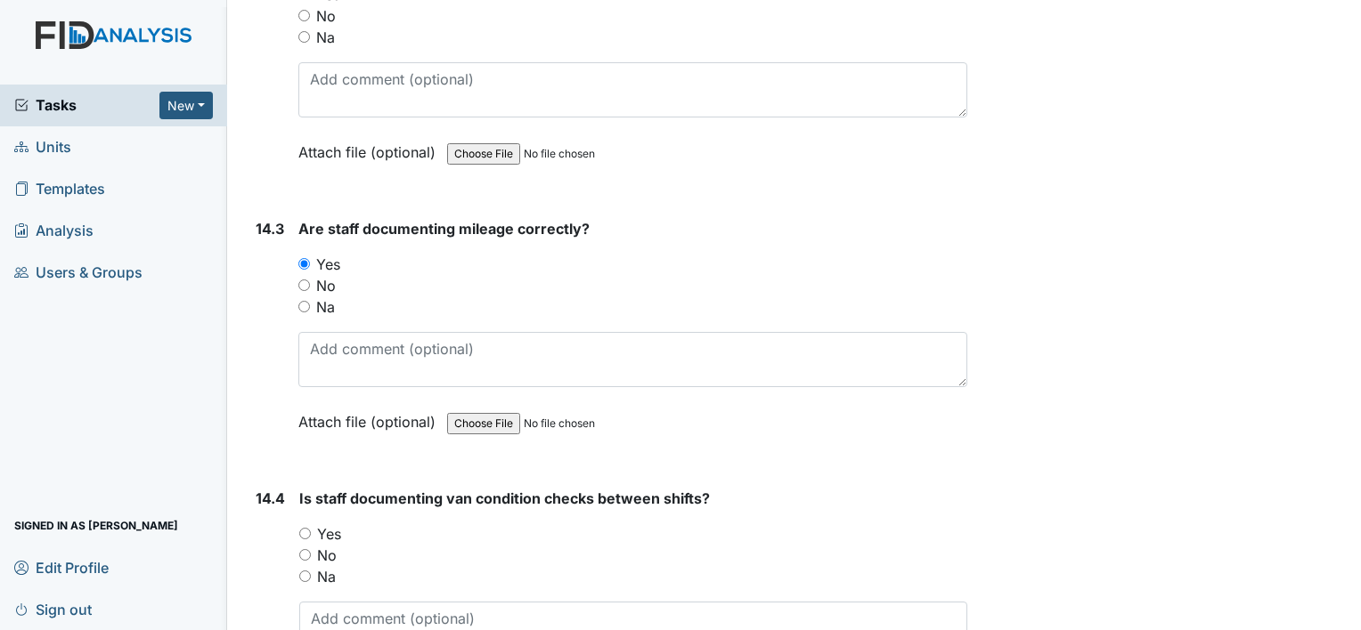
scroll to position [32922, 0]
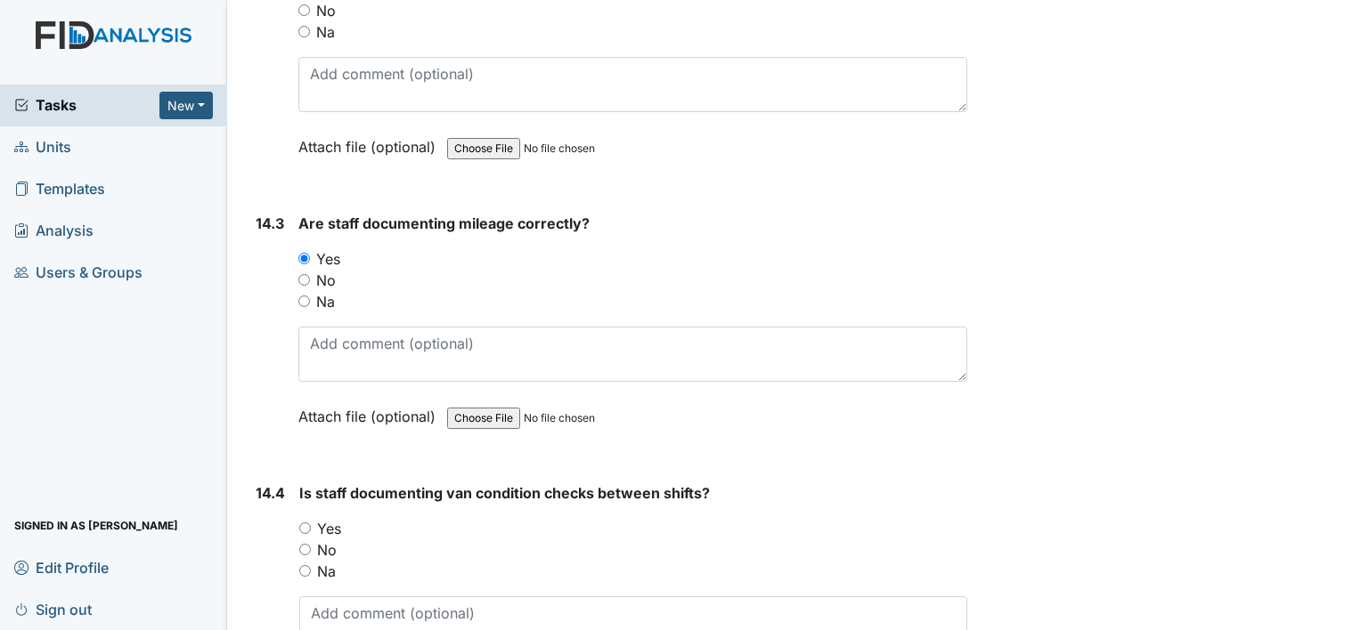
click at [307, 523] on input "Yes" at bounding box center [305, 529] width 12 height 12
radio input "true"
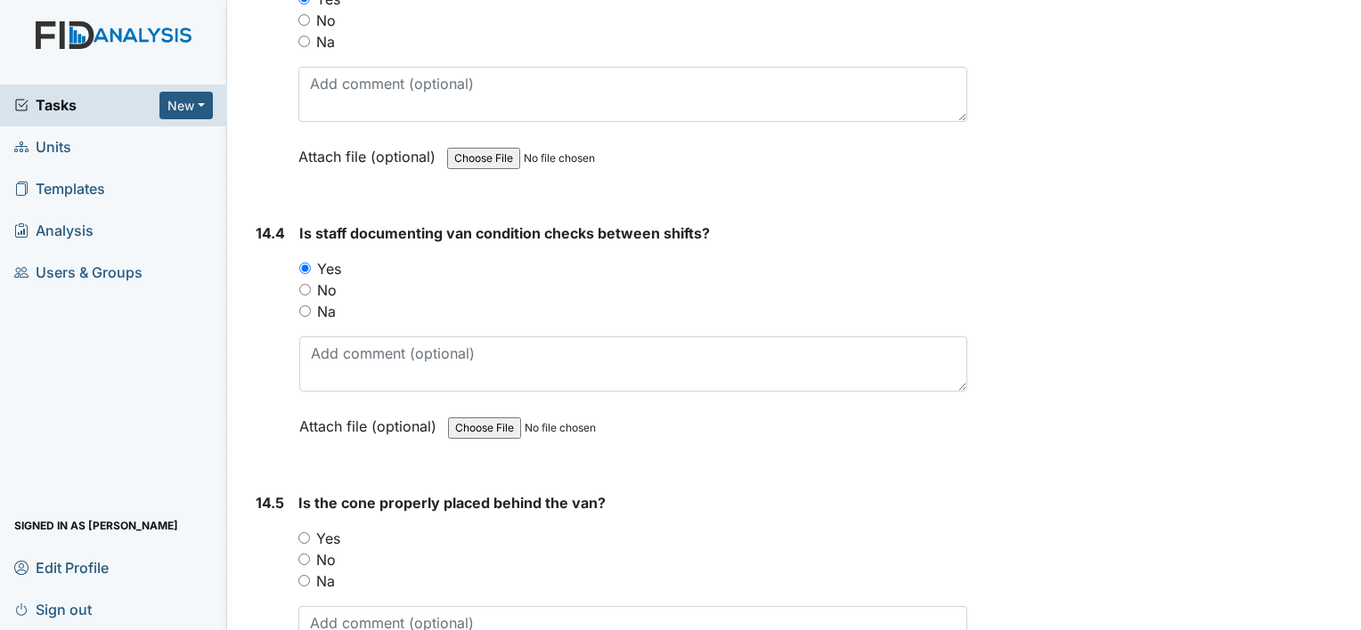
scroll to position [33240, 0]
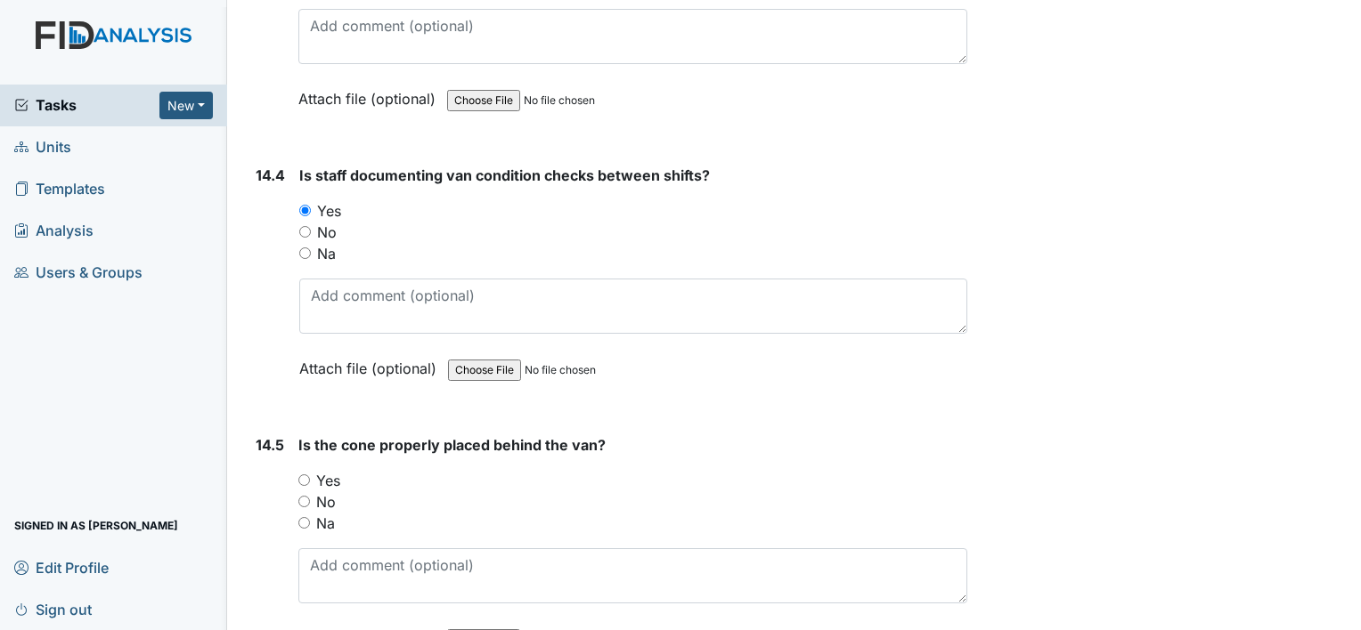
click at [300, 475] on input "Yes" at bounding box center [304, 481] width 12 height 12
radio input "true"
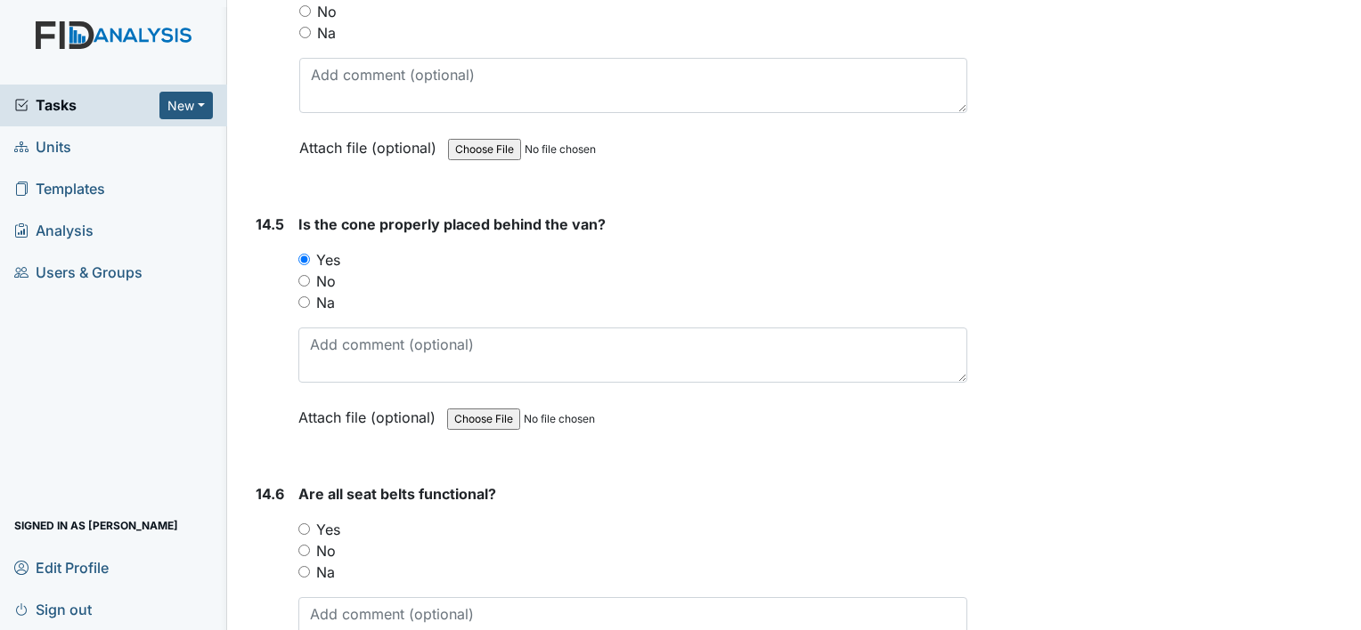
scroll to position [33493, 0]
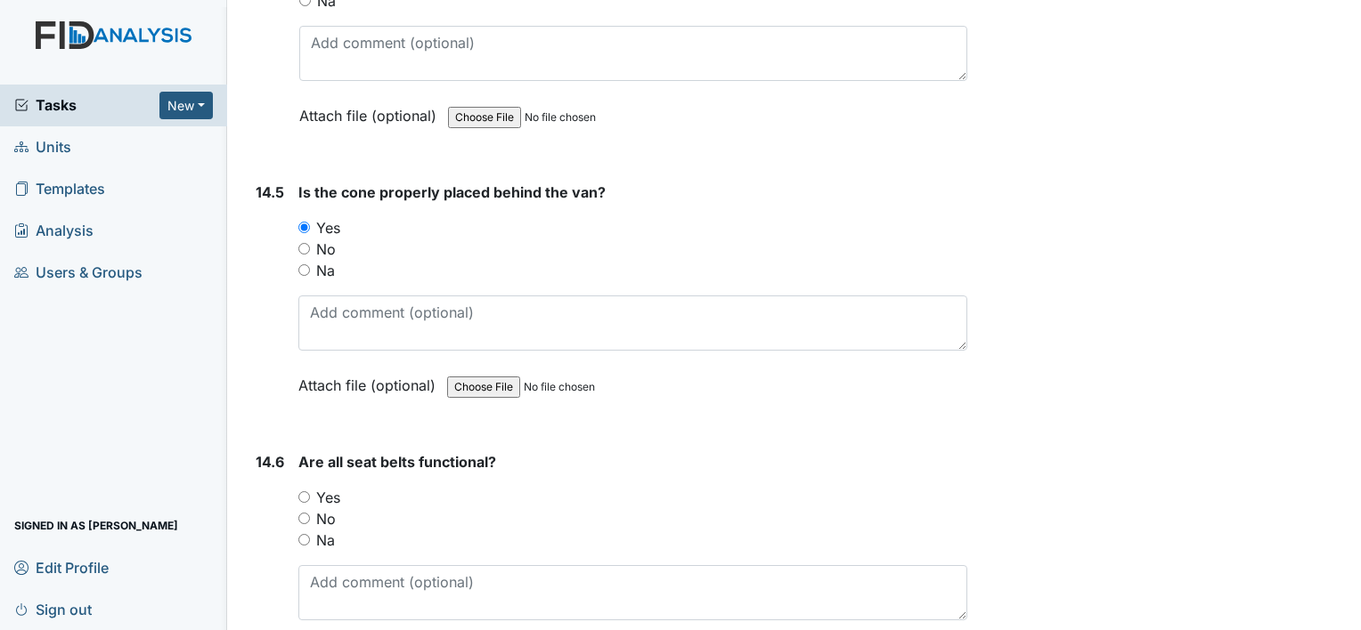
click at [306, 492] on input "Yes" at bounding box center [304, 498] width 12 height 12
radio input "true"
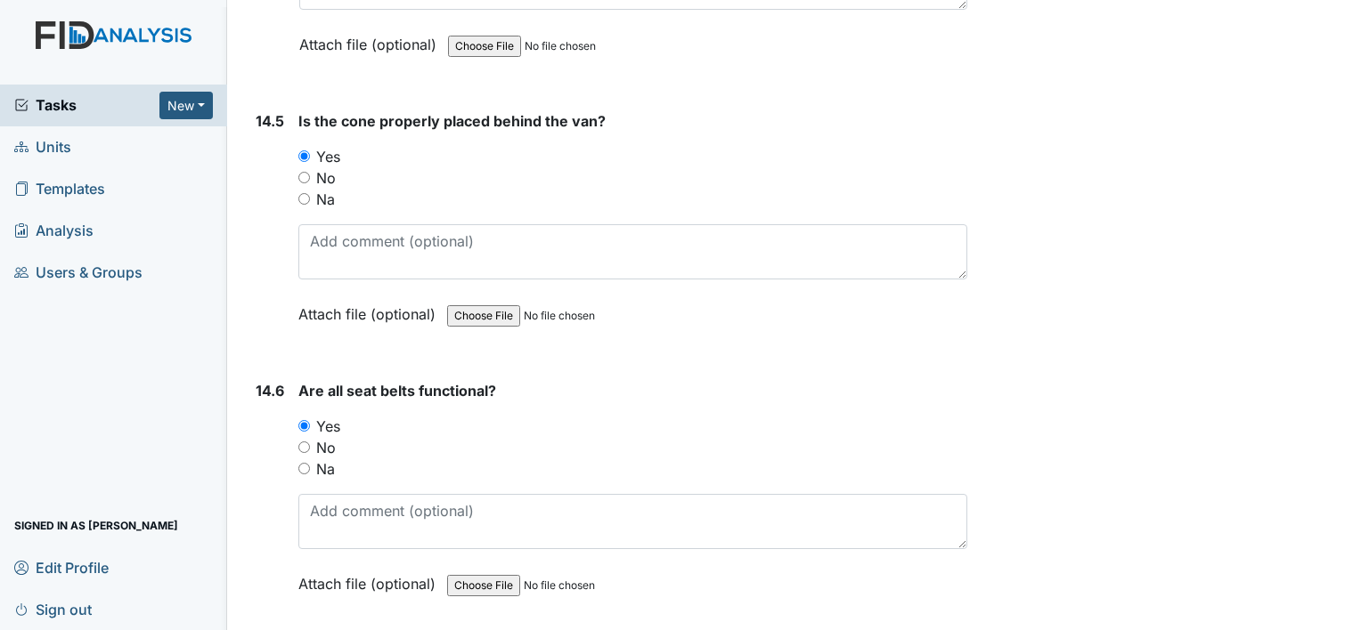
scroll to position [33708, 0]
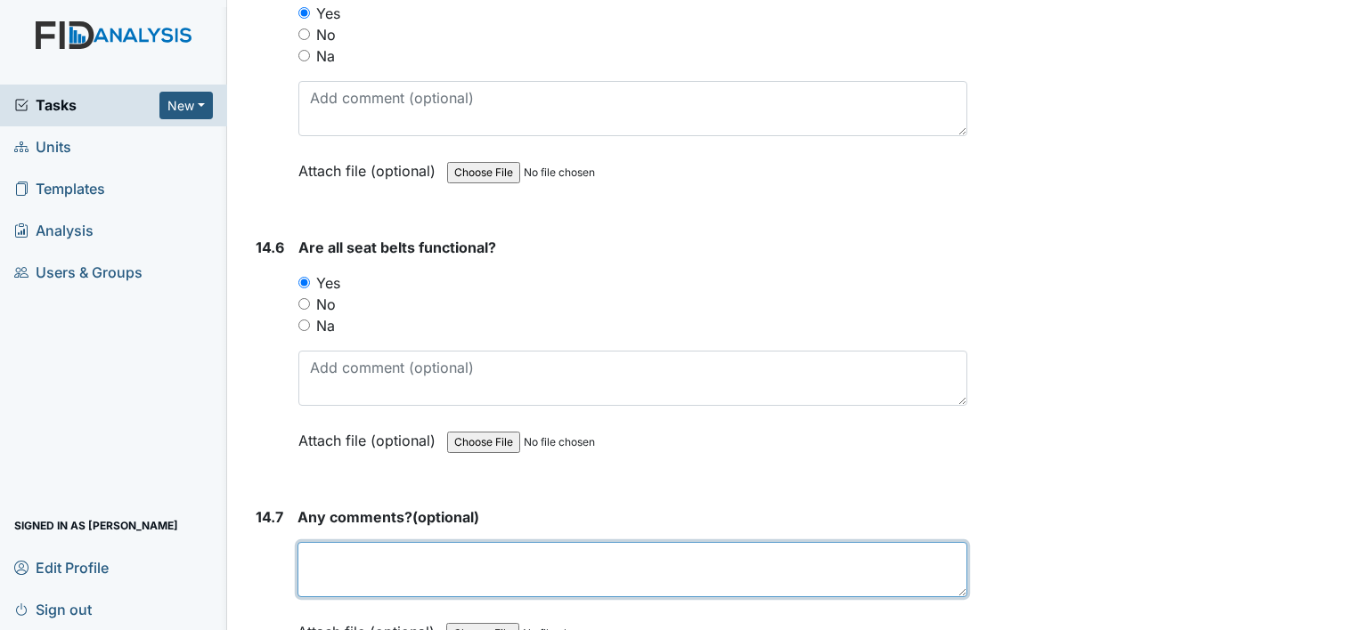
click at [356, 542] on textarea at bounding box center [632, 569] width 670 height 55
type textarea "none"
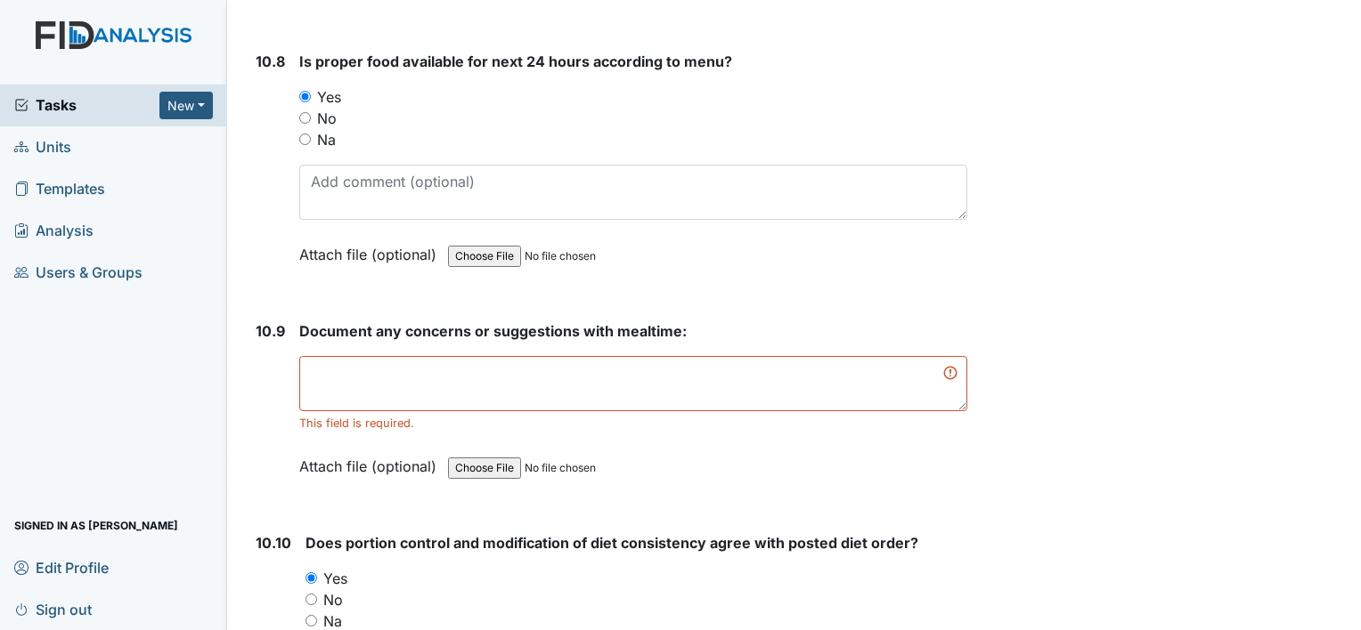
scroll to position [17444, 0]
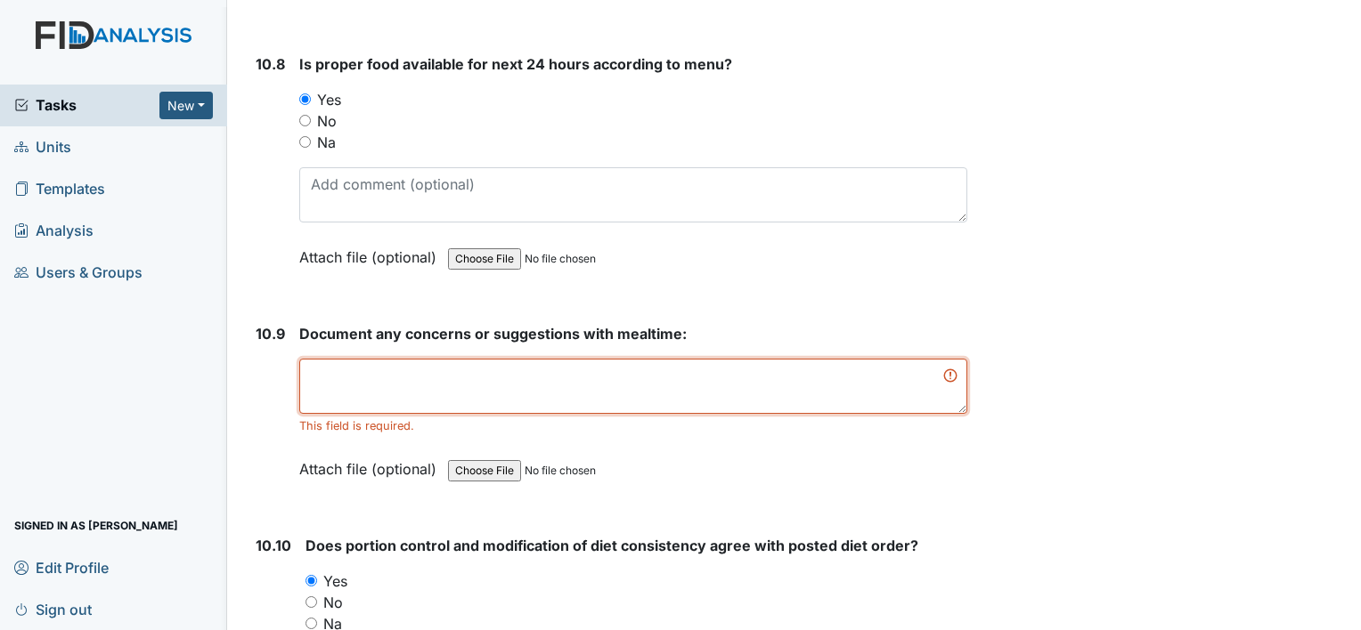
click at [604, 359] on textarea at bounding box center [633, 386] width 668 height 55
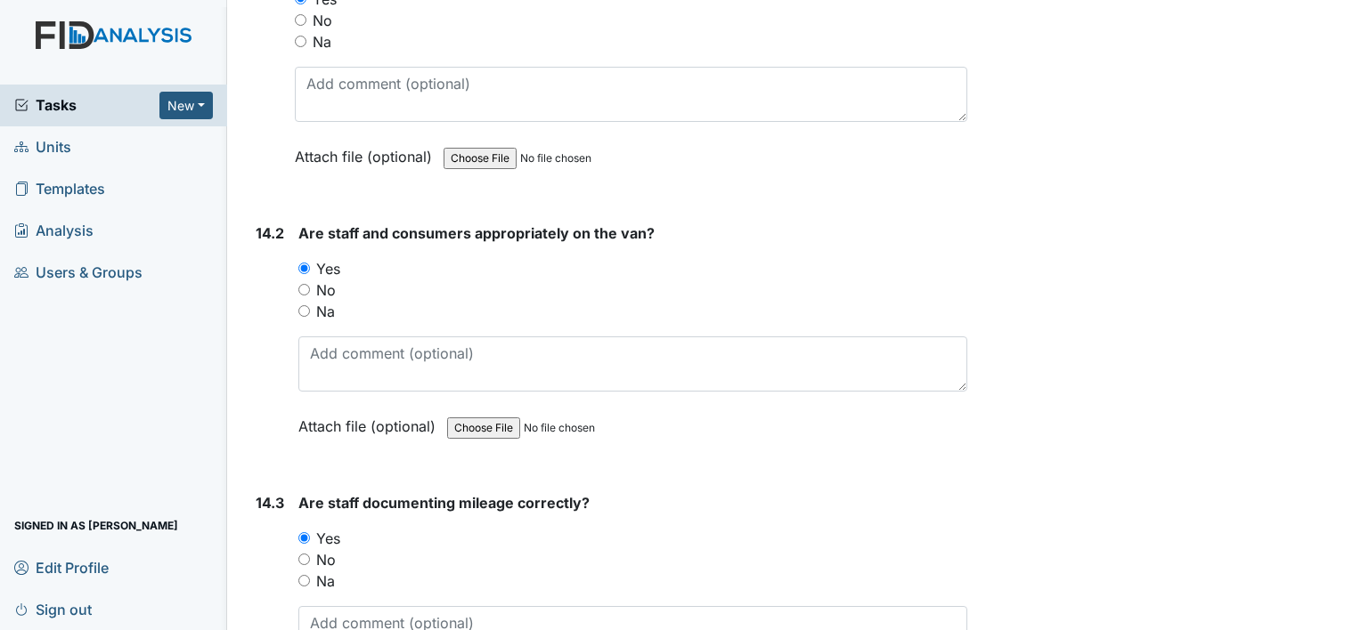
scroll to position [33708, 0]
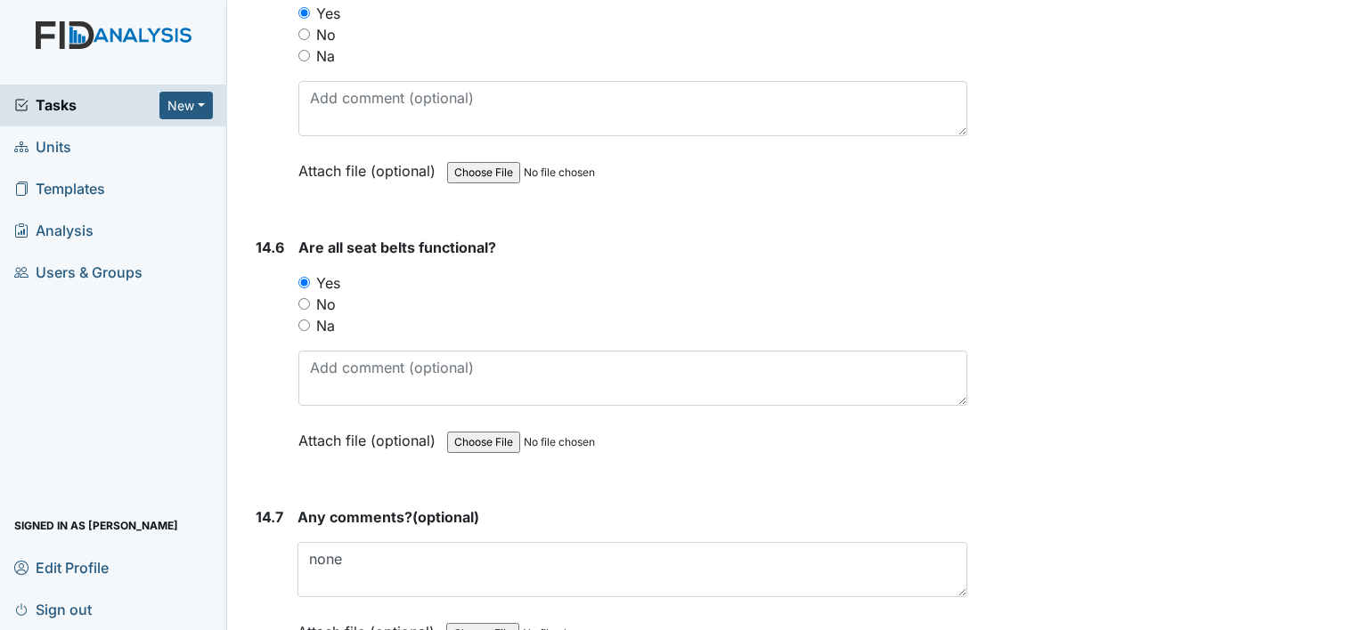
type textarea "none"
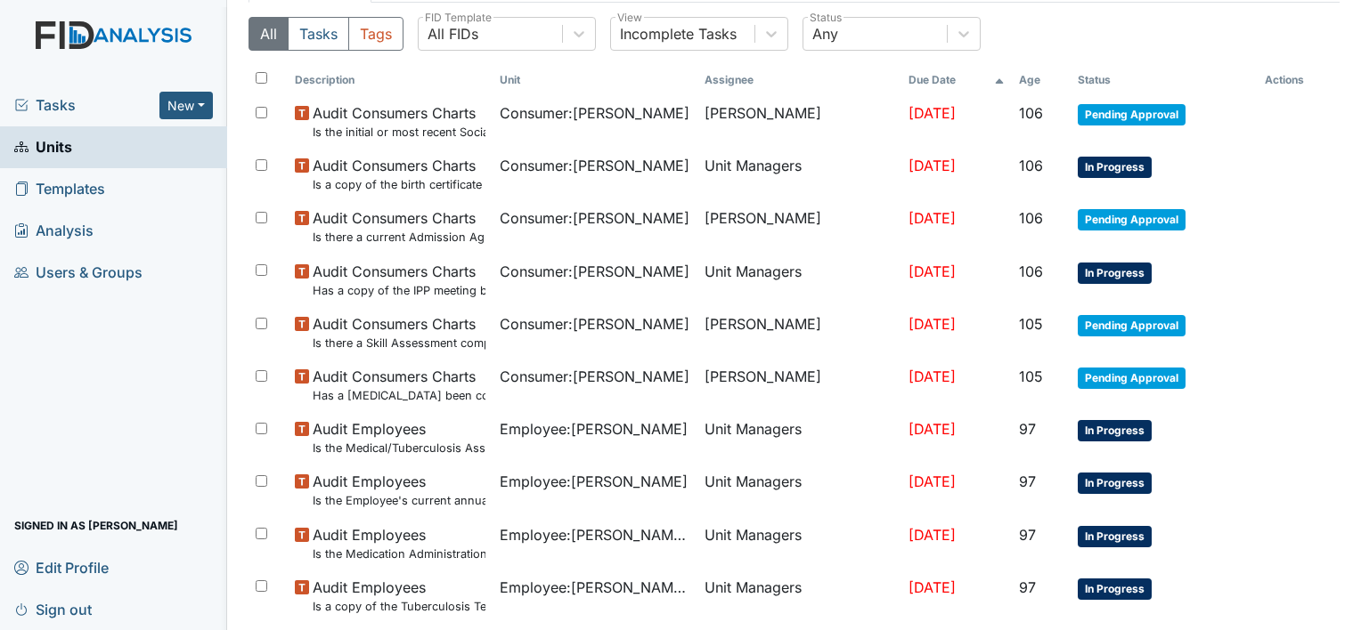
scroll to position [218, 0]
